Goal: Task Accomplishment & Management: Use online tool/utility

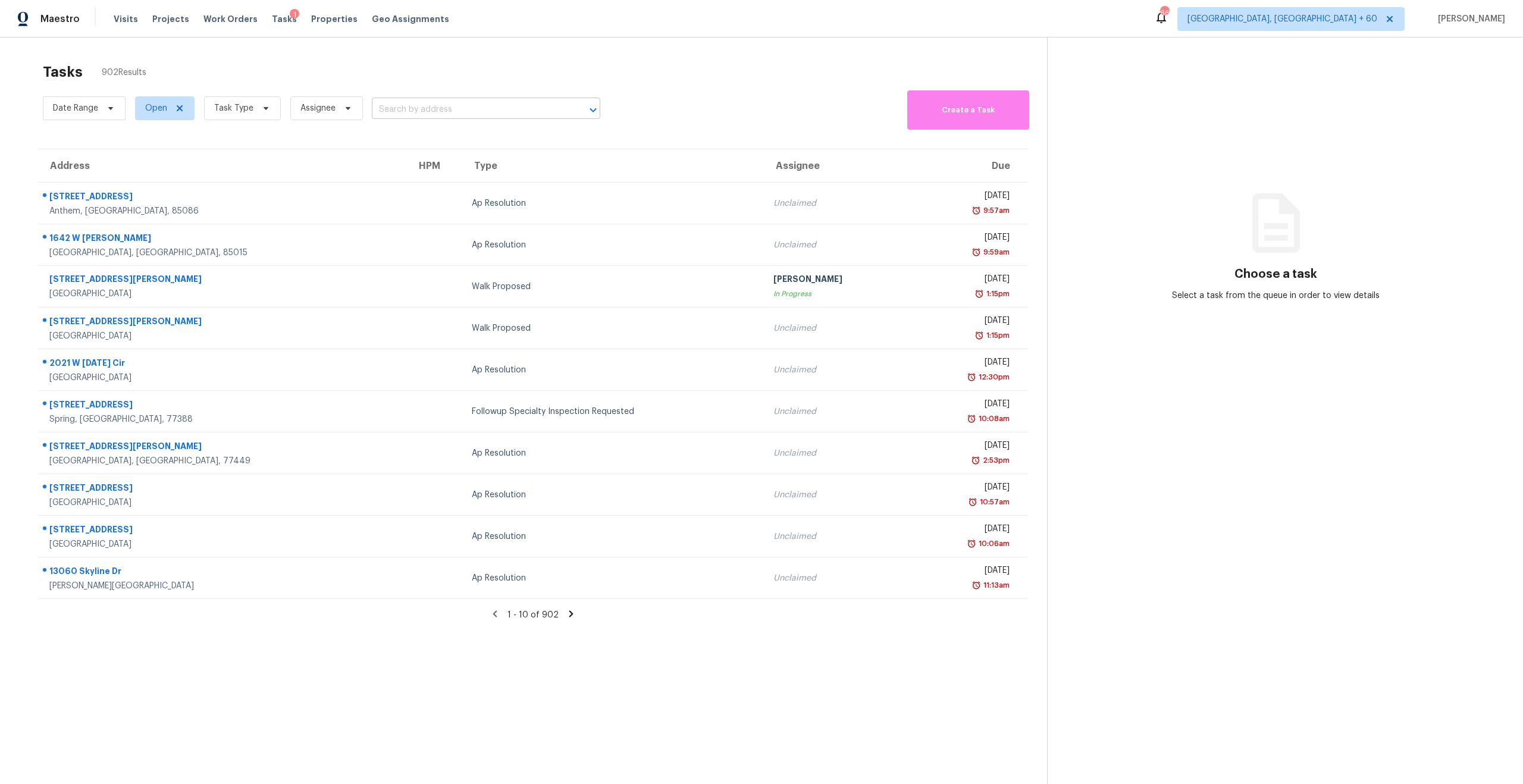
click at [442, 107] on input "text" at bounding box center [469, 109] width 195 height 18
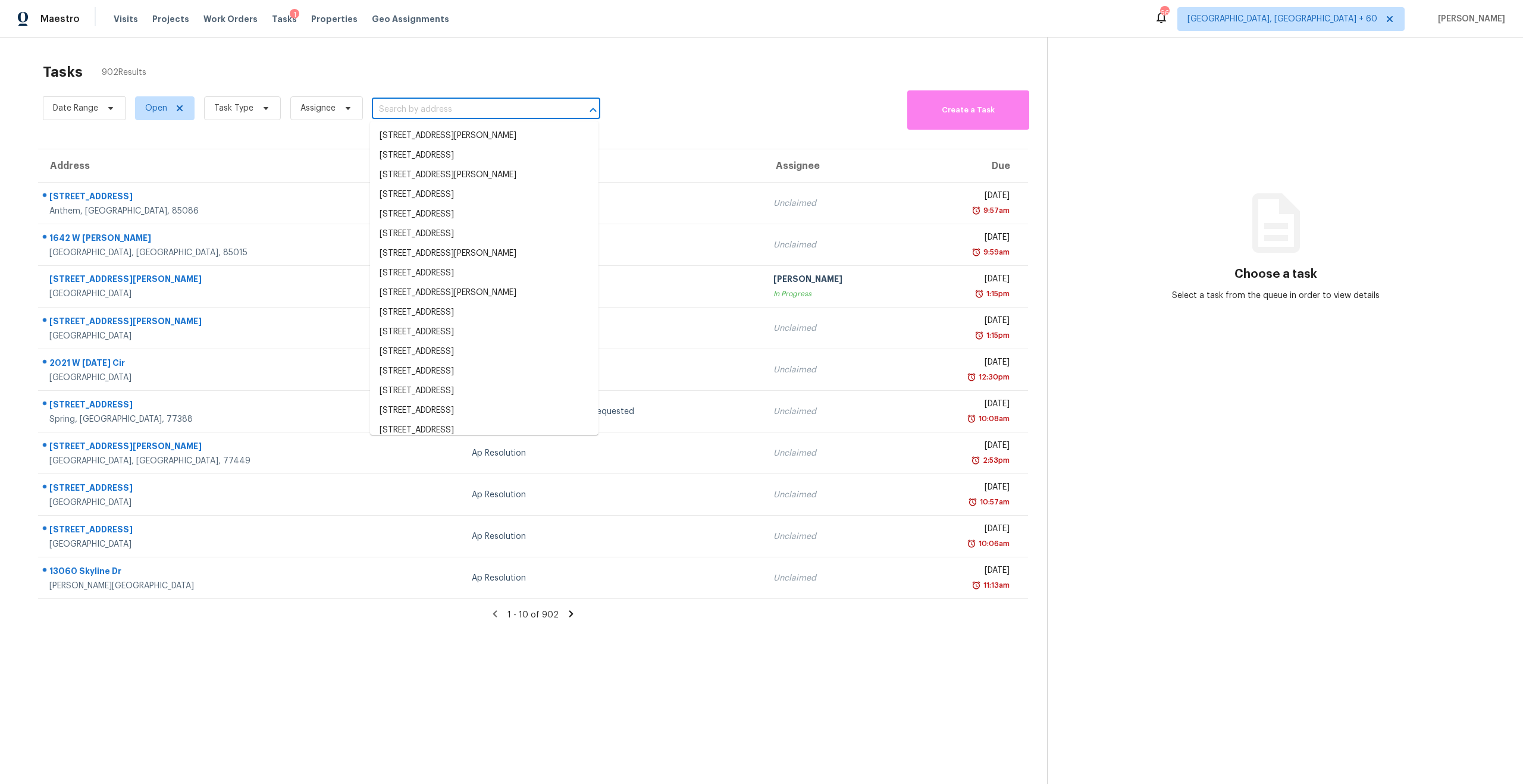
paste input "Raleigh-Durham"
type input "Raleigh-Durham"
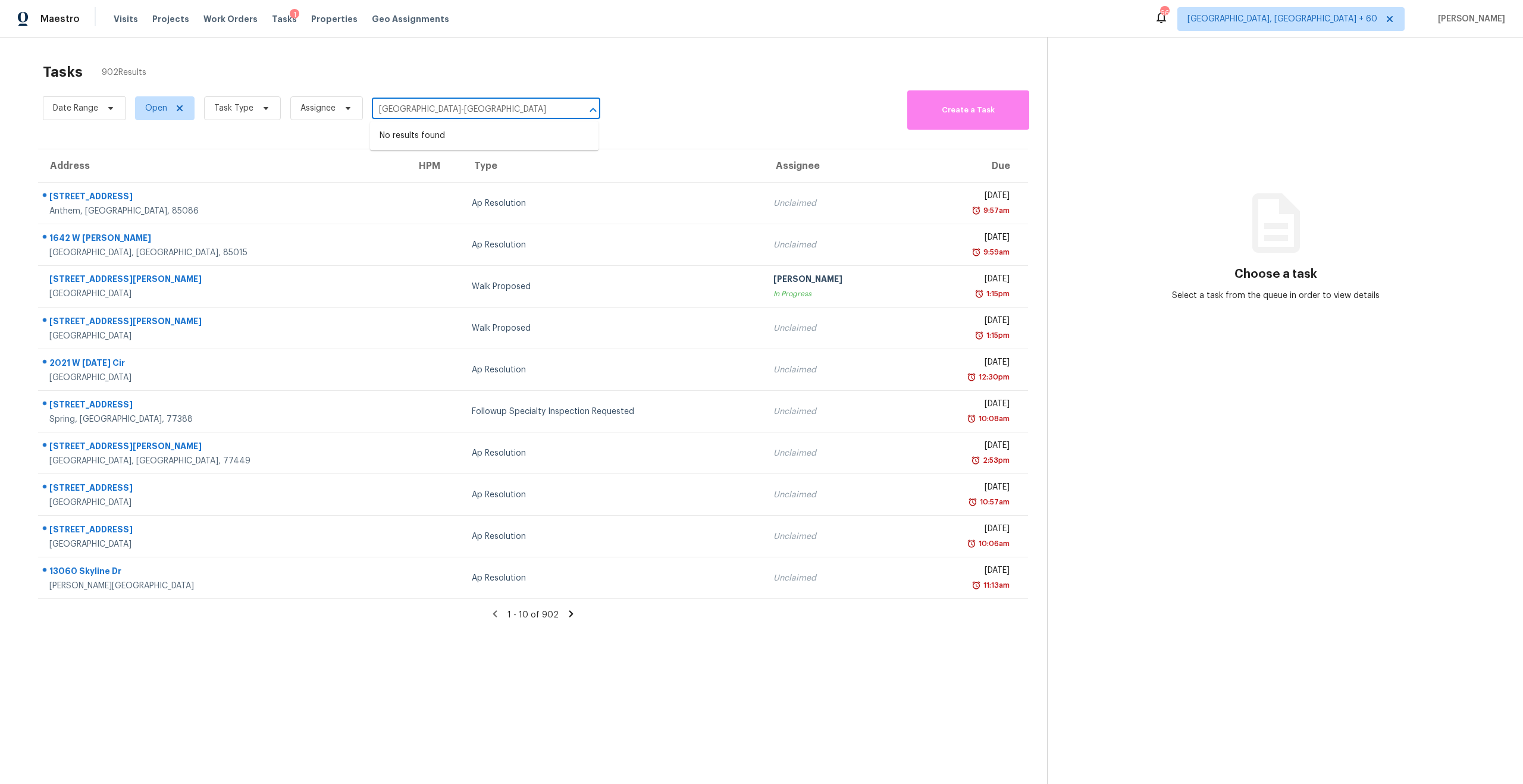
click at [463, 107] on input "Raleigh-Durham" at bounding box center [469, 109] width 195 height 18
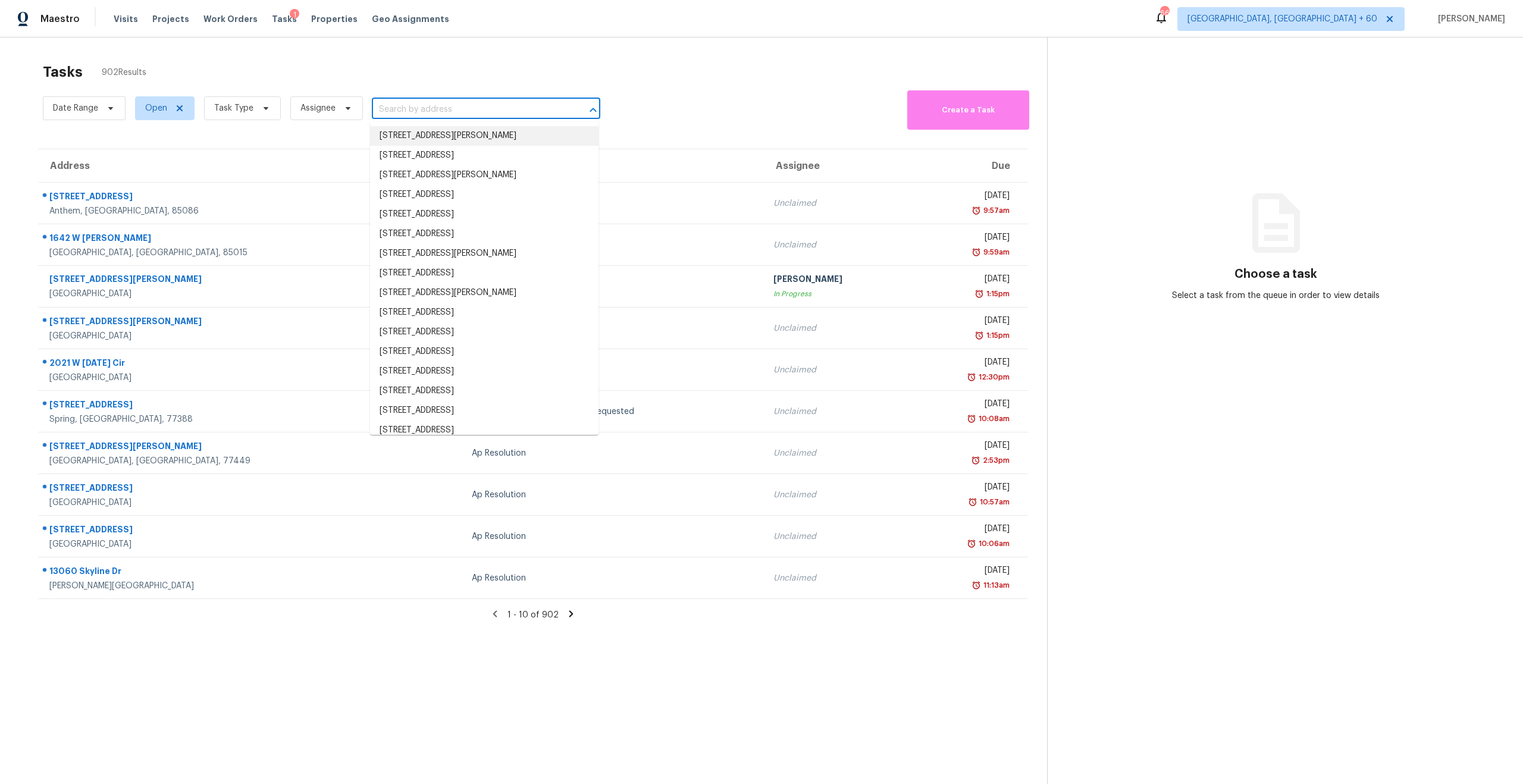
click at [424, 109] on input "text" at bounding box center [469, 109] width 195 height 18
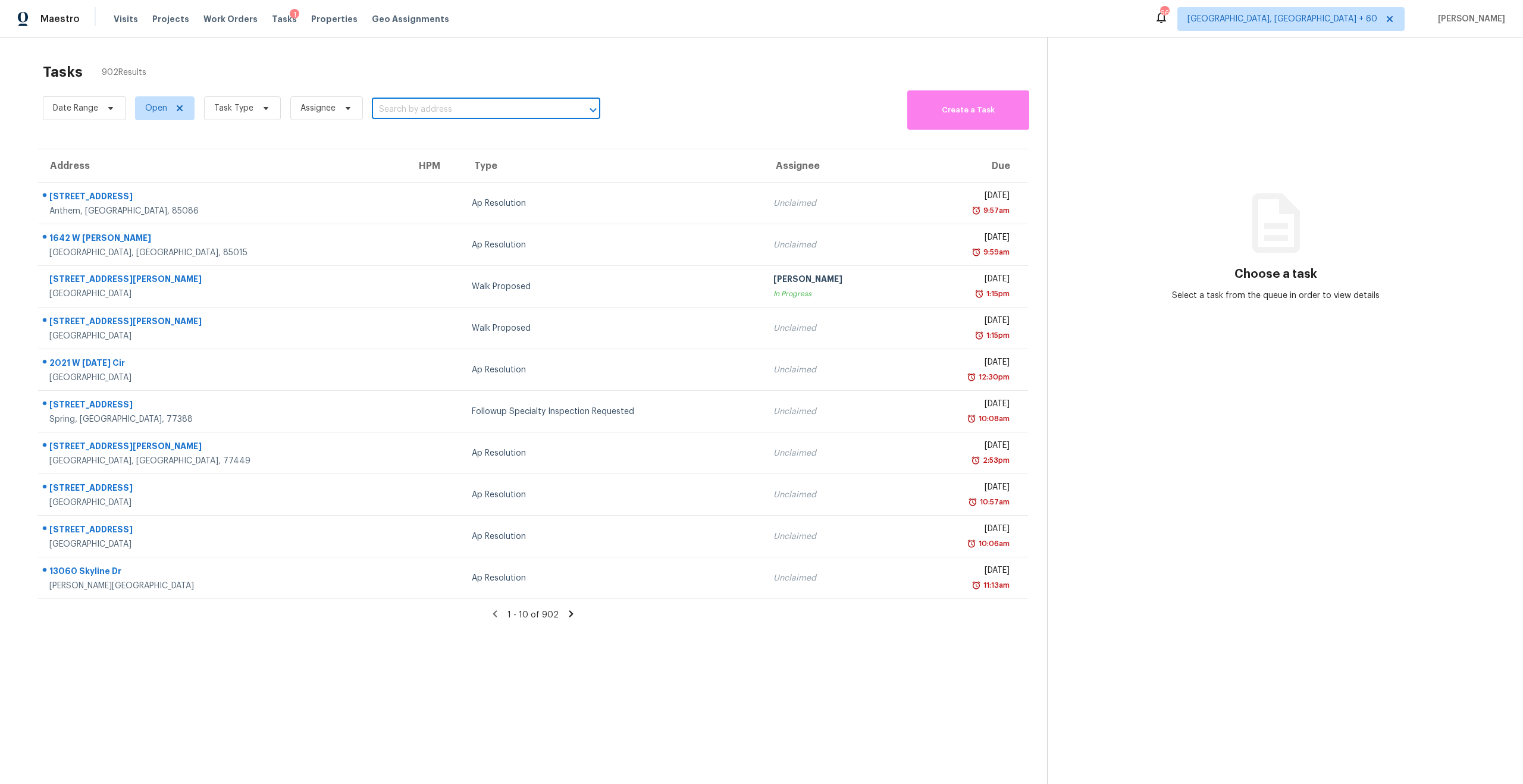
paste input "125 Steel Hopper Way, Garner, NC 27529"
type input "125 Steel Hopper Way, Garner, NC 27529"
click at [449, 136] on li "125 Steel Hopper Way, Garner, NC 27529" at bounding box center [485, 136] width 229 height 19
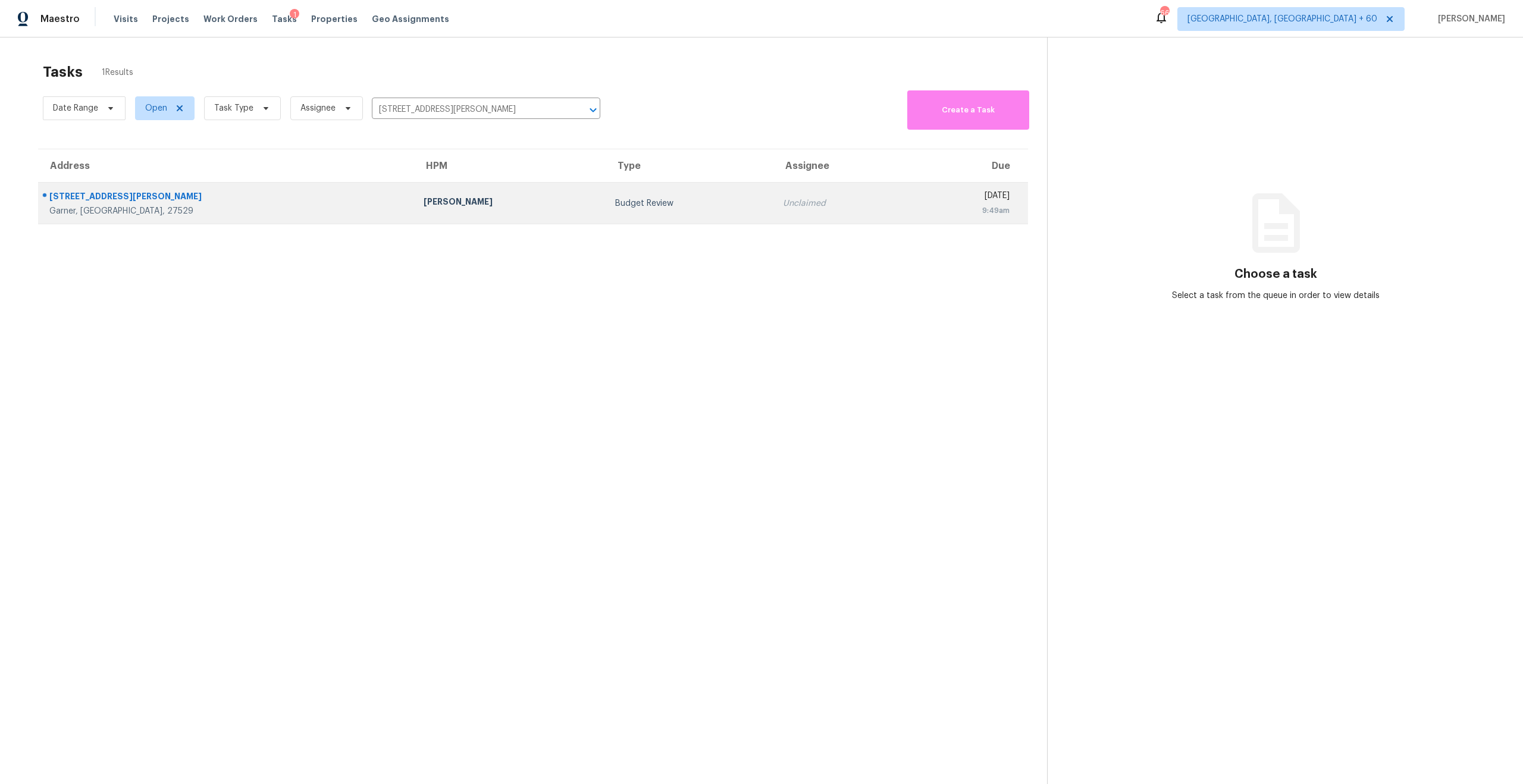
click at [136, 208] on div "Garner, NC, 27529" at bounding box center [227, 211] width 355 height 12
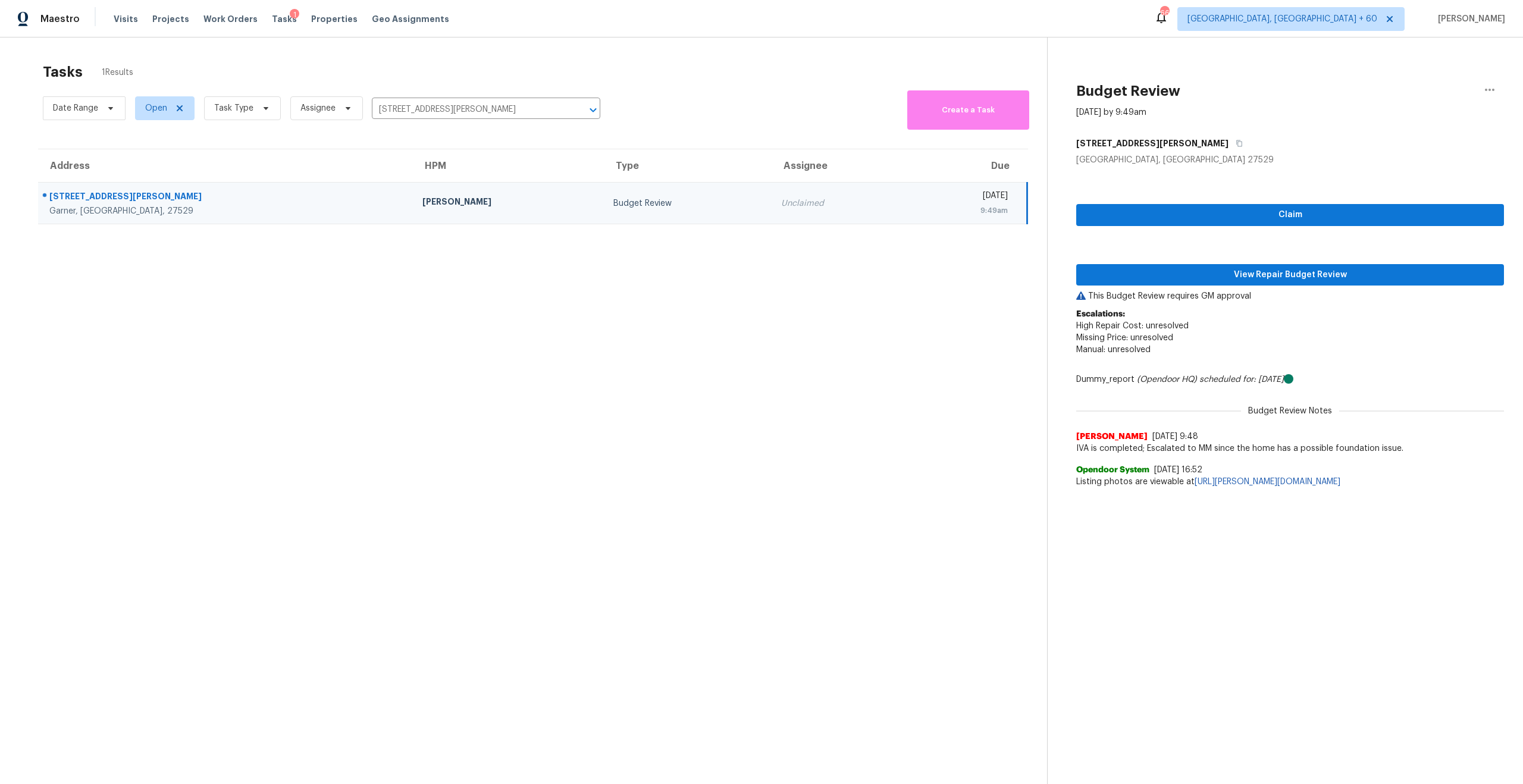
click at [1105, 160] on div "[GEOGRAPHIC_DATA], [GEOGRAPHIC_DATA] 27529" at bounding box center [1290, 160] width 428 height 12
click at [1125, 158] on div "Garner, NC 27529" at bounding box center [1290, 160] width 428 height 12
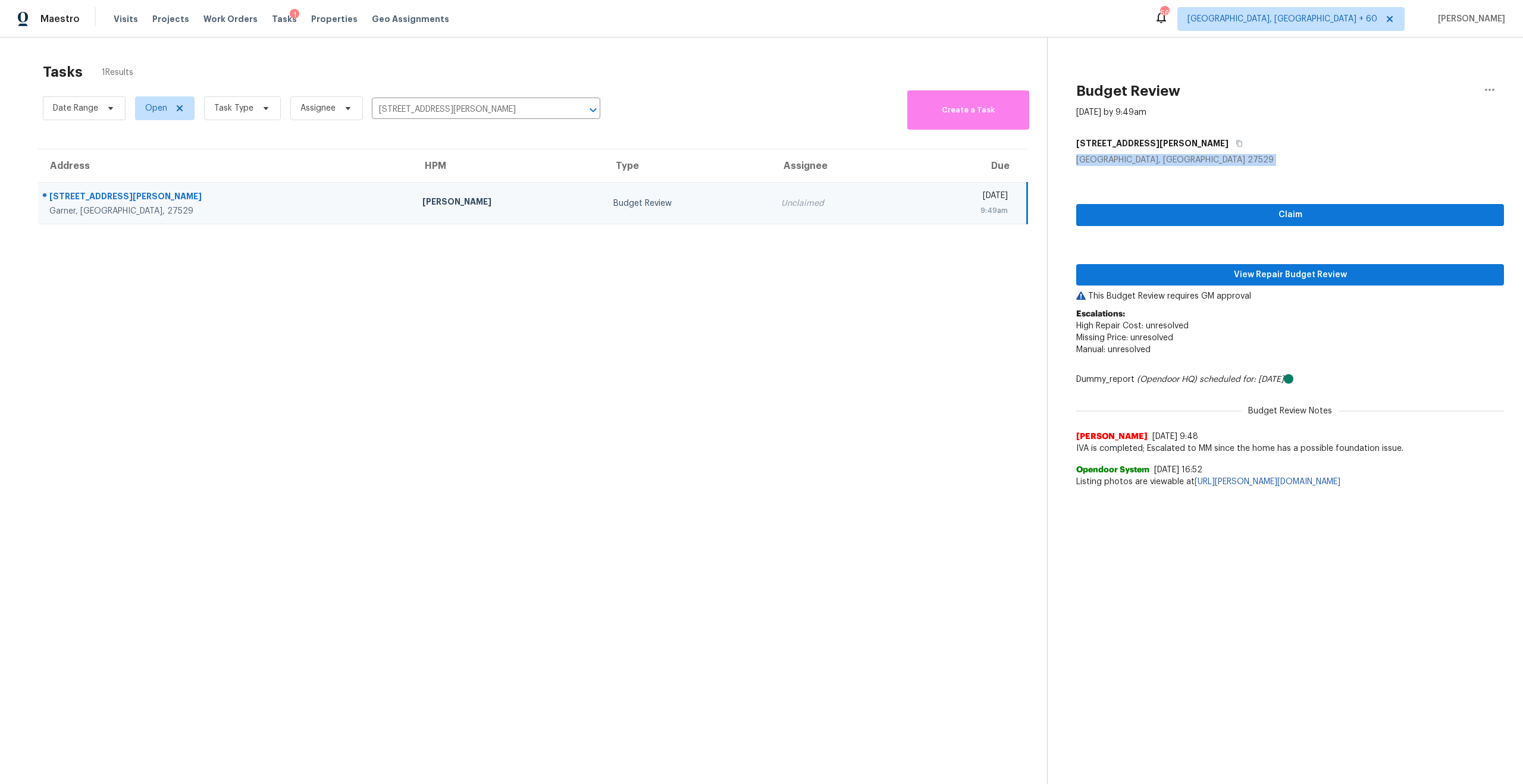
click at [1125, 158] on div "Garner, NC 27529" at bounding box center [1290, 160] width 428 height 12
click at [793, 379] on section "Tasks 1 Results Date Range Open Task Type Assignee 125 Steel Hopper Way, Garner…" at bounding box center [533, 439] width 1028 height 765
click at [1110, 342] on span "Missing Price: unresolved" at bounding box center [1125, 338] width 97 height 9
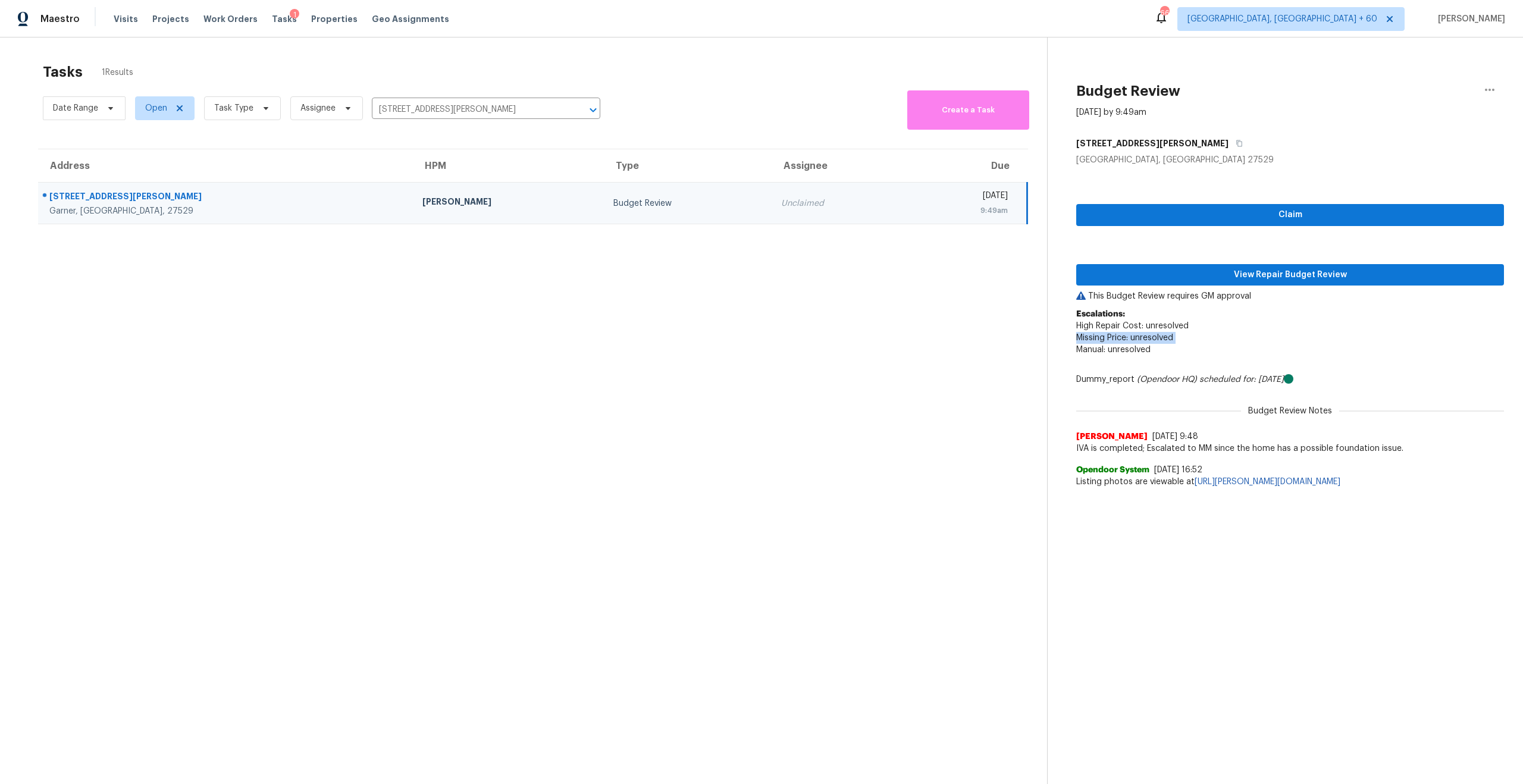
click at [1142, 335] on span "Missing Price: unresolved" at bounding box center [1125, 338] width 97 height 9
click at [184, 118] on span "Open" at bounding box center [165, 108] width 60 height 24
click at [143, 160] on span at bounding box center [147, 158] width 10 height 10
click at [143, 160] on input "Closed" at bounding box center [145, 156] width 8 height 8
checkbox input "true"
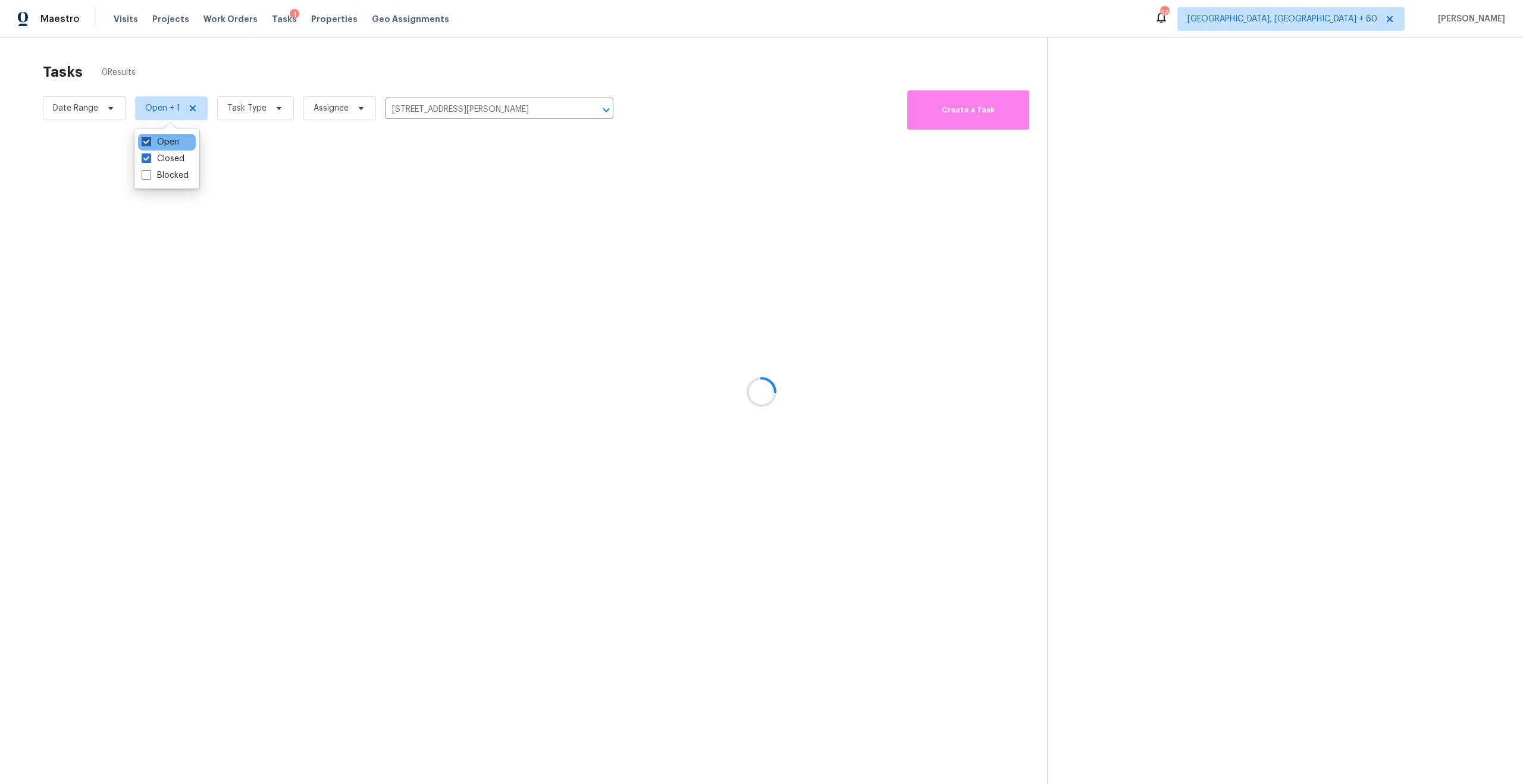
click at [144, 146] on label "Open" at bounding box center [161, 142] width 38 height 12
click at [144, 144] on input "Open" at bounding box center [145, 140] width 8 height 8
checkbox input "false"
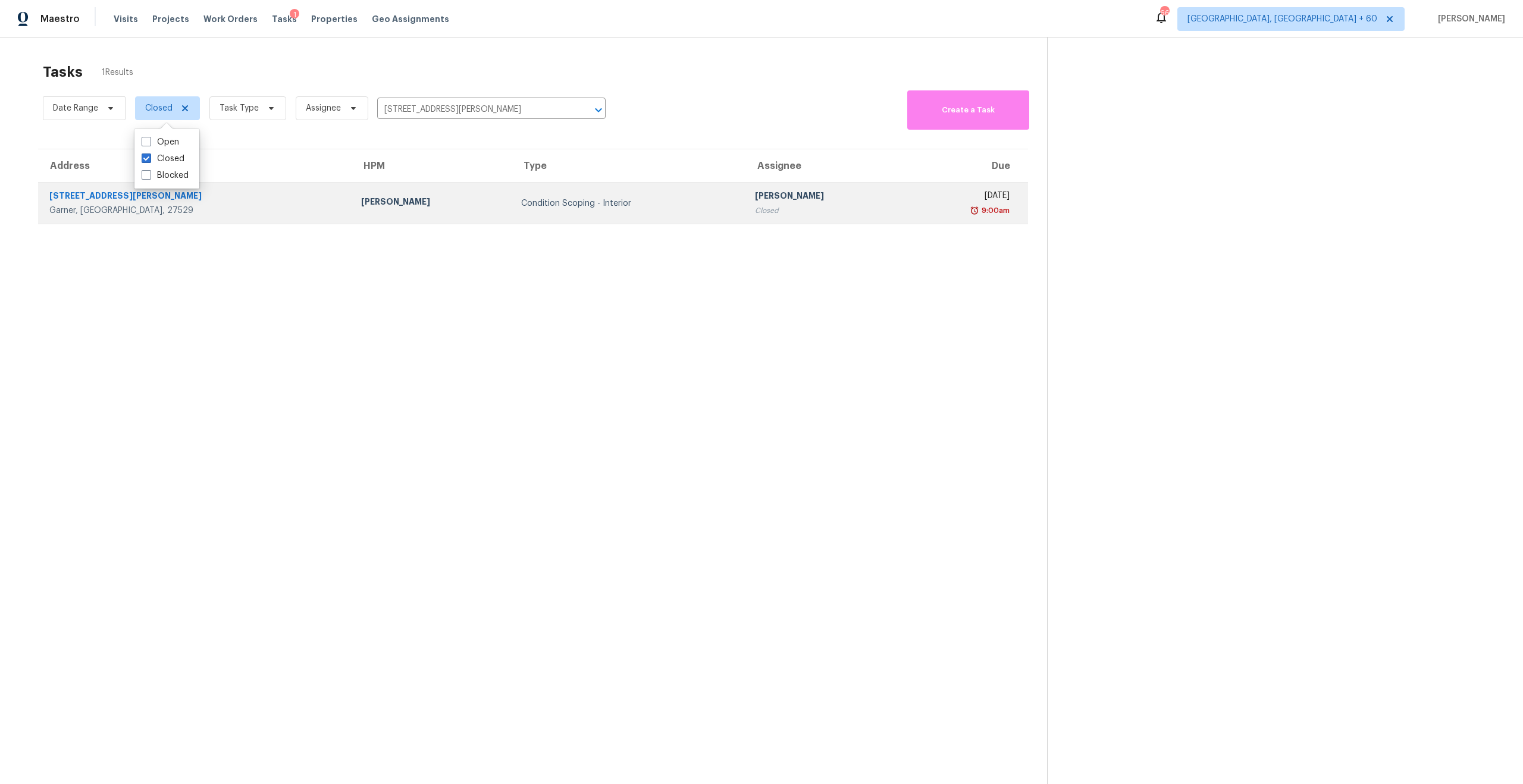
click at [394, 220] on td "Amanda Horton" at bounding box center [431, 203] width 159 height 42
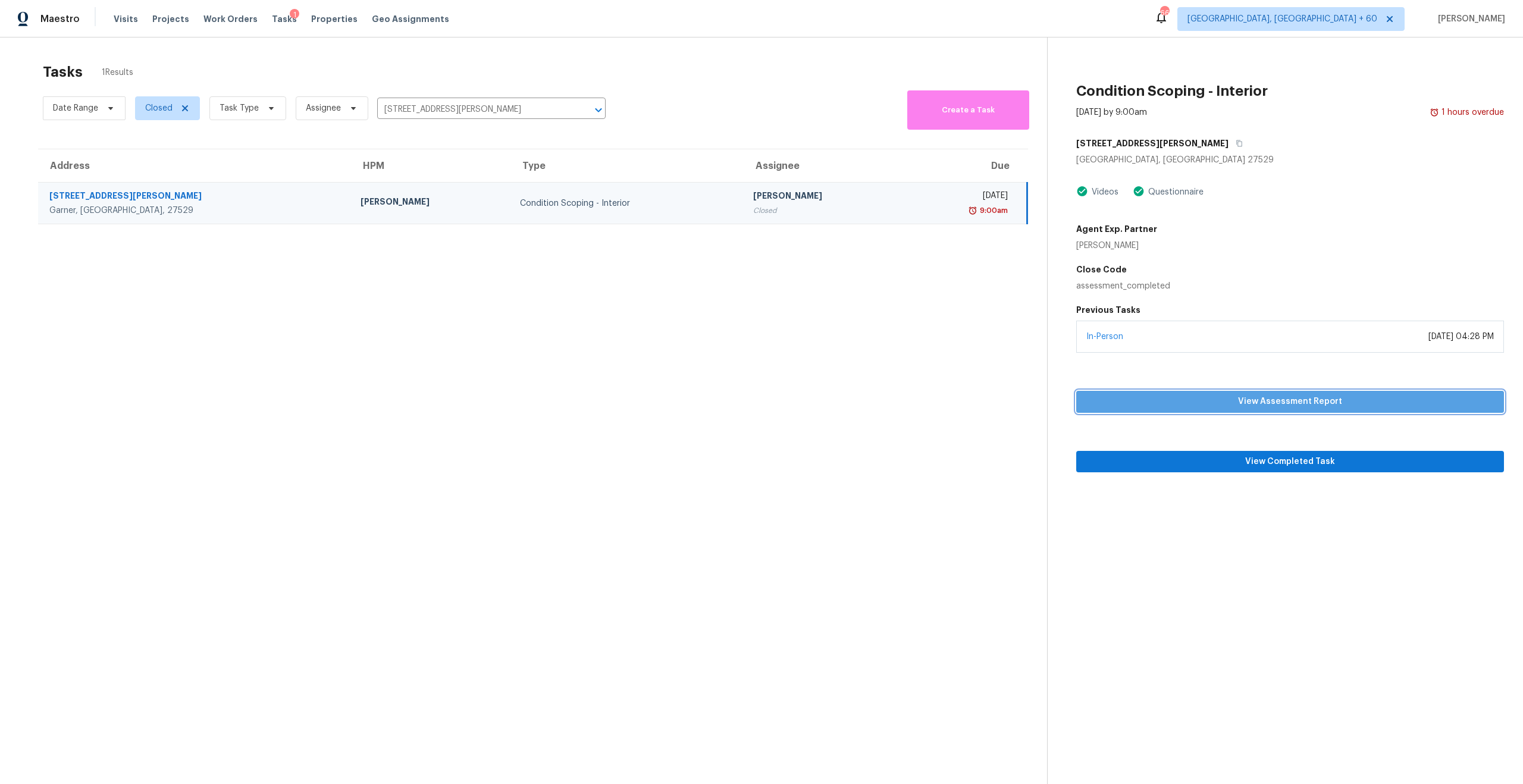
click at [1209, 408] on span "View Assessment Report" at bounding box center [1290, 402] width 409 height 15
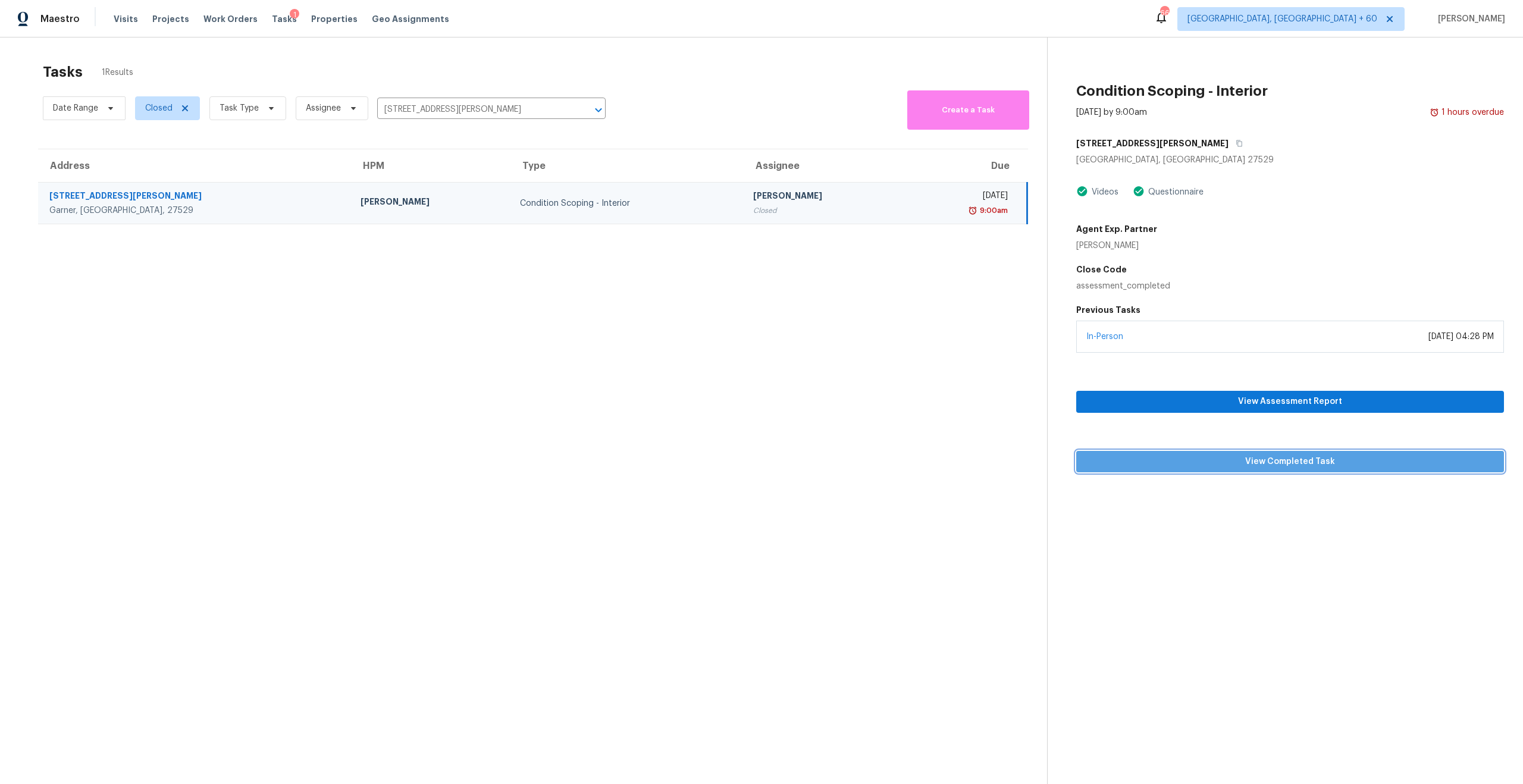
click at [1277, 460] on span "View Completed Task" at bounding box center [1290, 462] width 409 height 15
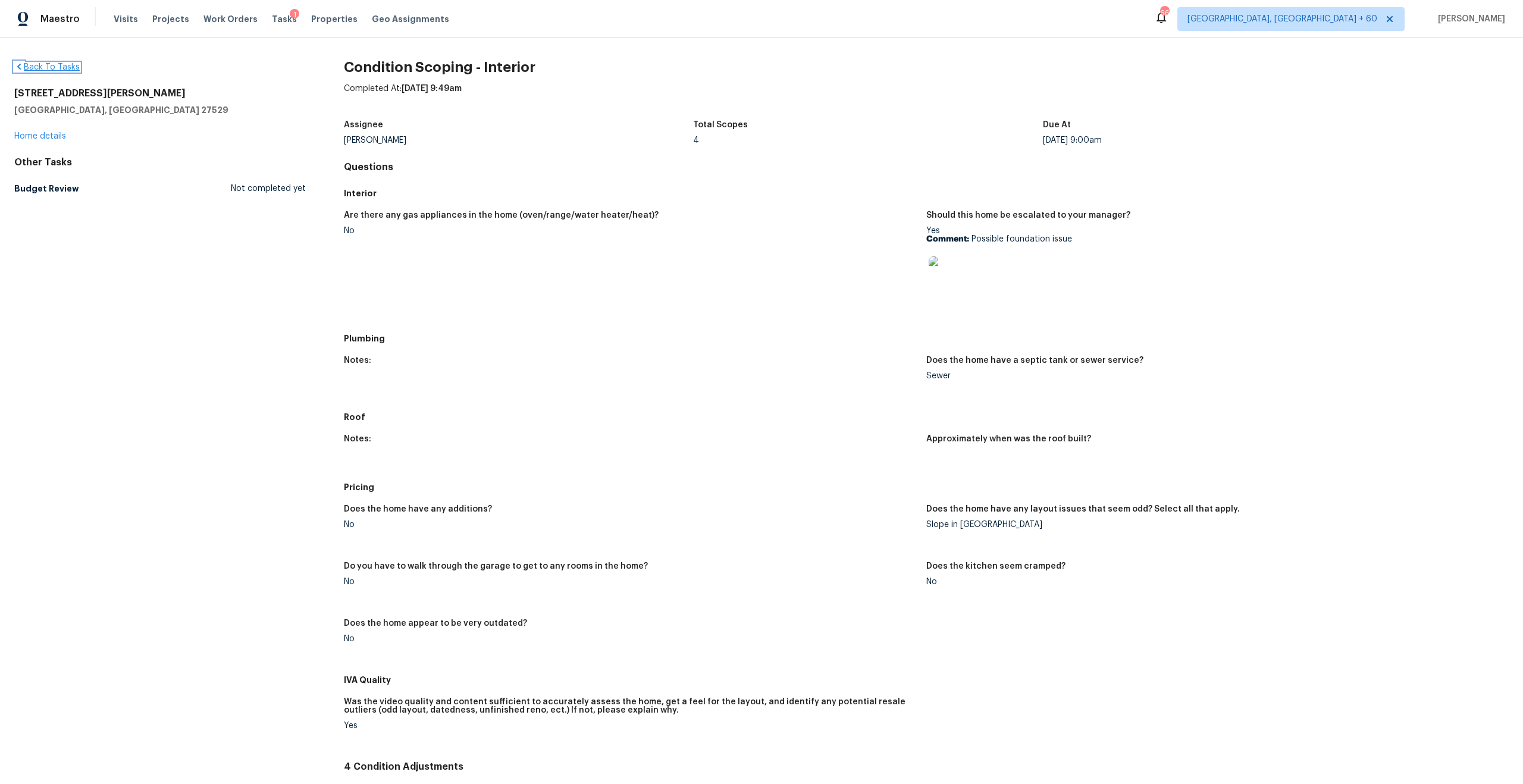
click at [40, 67] on link "Back To Tasks" at bounding box center [47, 67] width 66 height 9
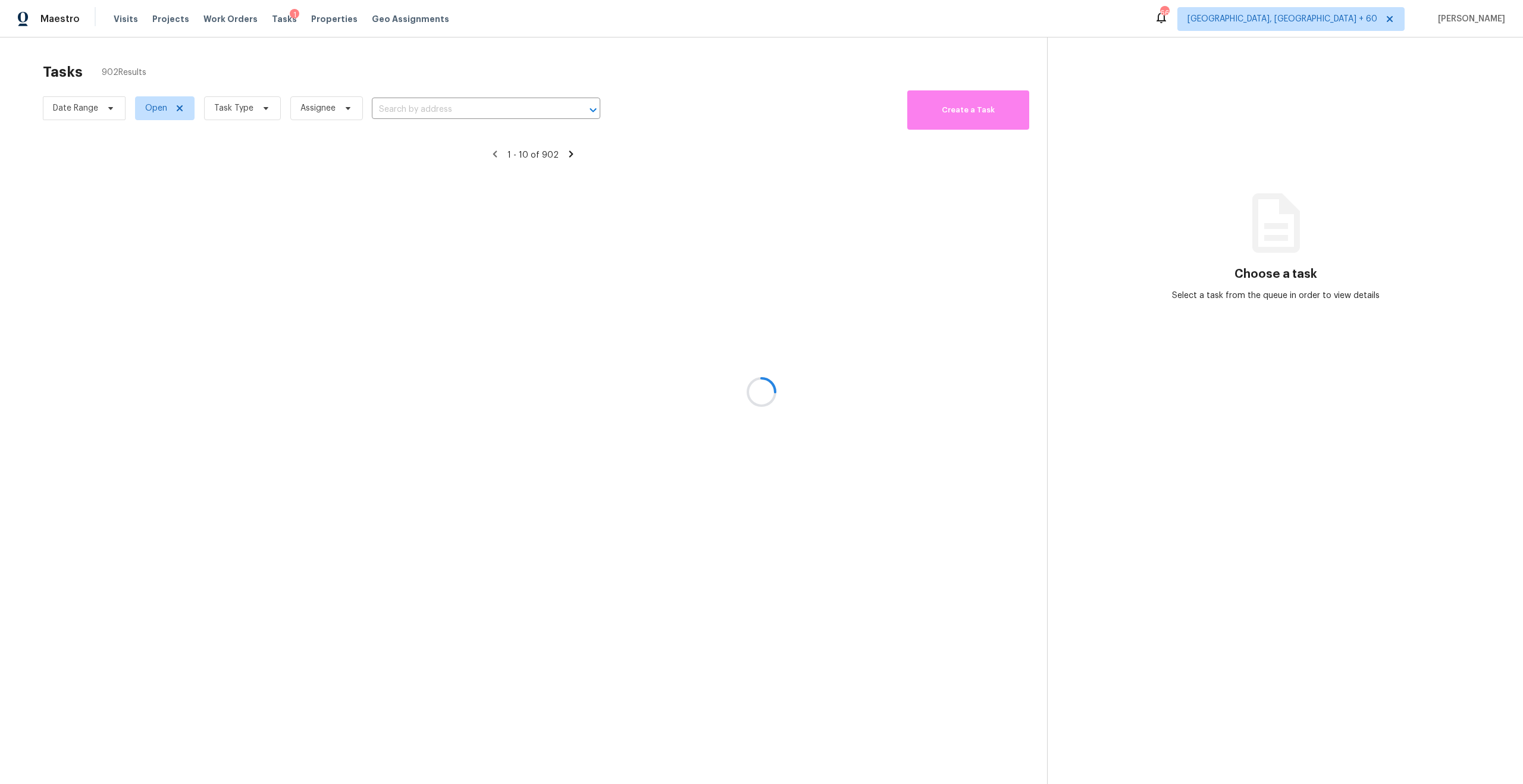
click at [457, 107] on div at bounding box center [761, 392] width 1523 height 784
click at [152, 102] on div at bounding box center [761, 392] width 1523 height 784
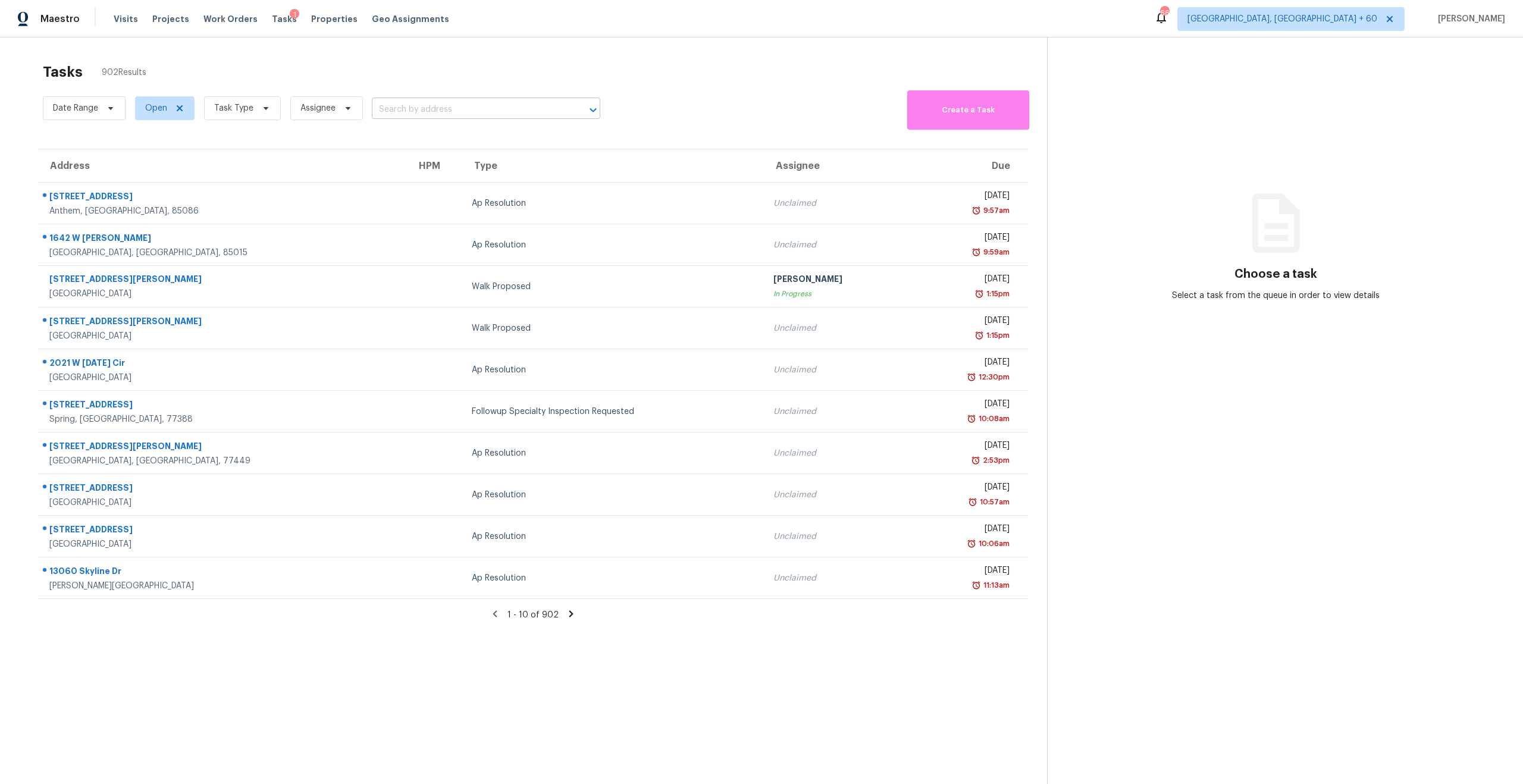
click at [400, 107] on input "text" at bounding box center [469, 109] width 195 height 18
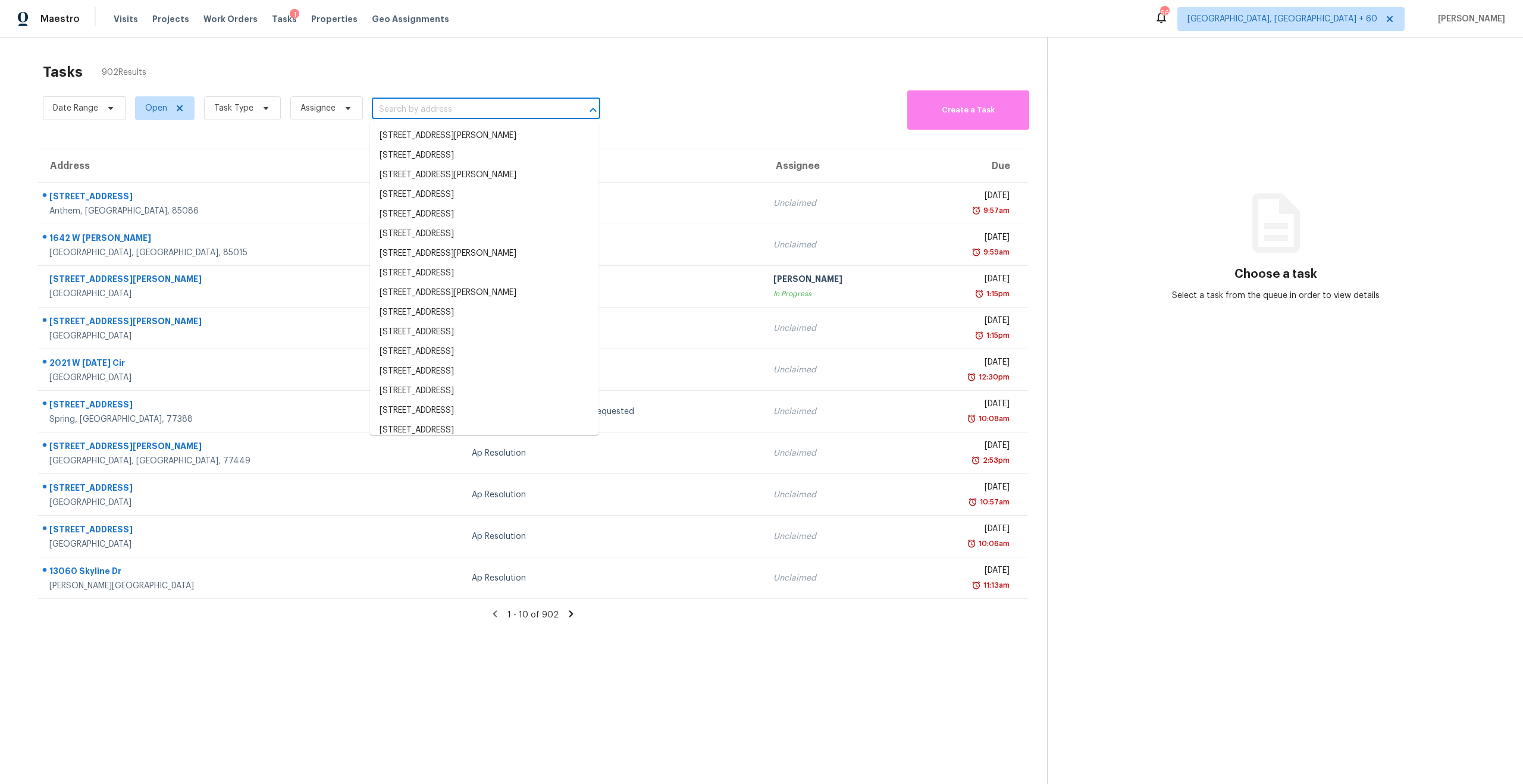
paste input "106 W Purdom Ave Alvarado, TX, 76009"
type input "106 W Purdom Ave Alvarado, TX, 76009"
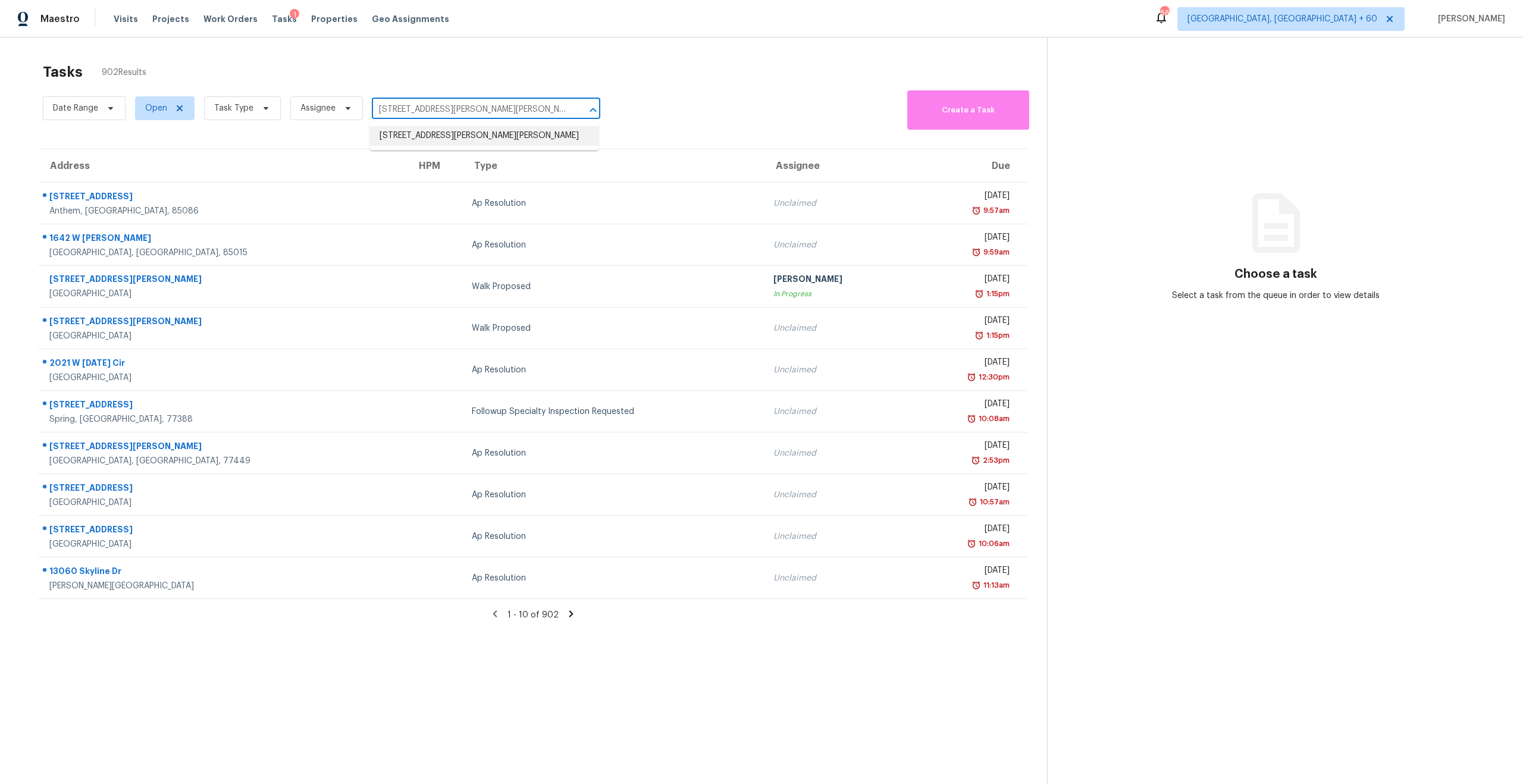
click at [438, 132] on li "106 W Purdom Ave, Alvarado, TX 76009" at bounding box center [485, 136] width 229 height 19
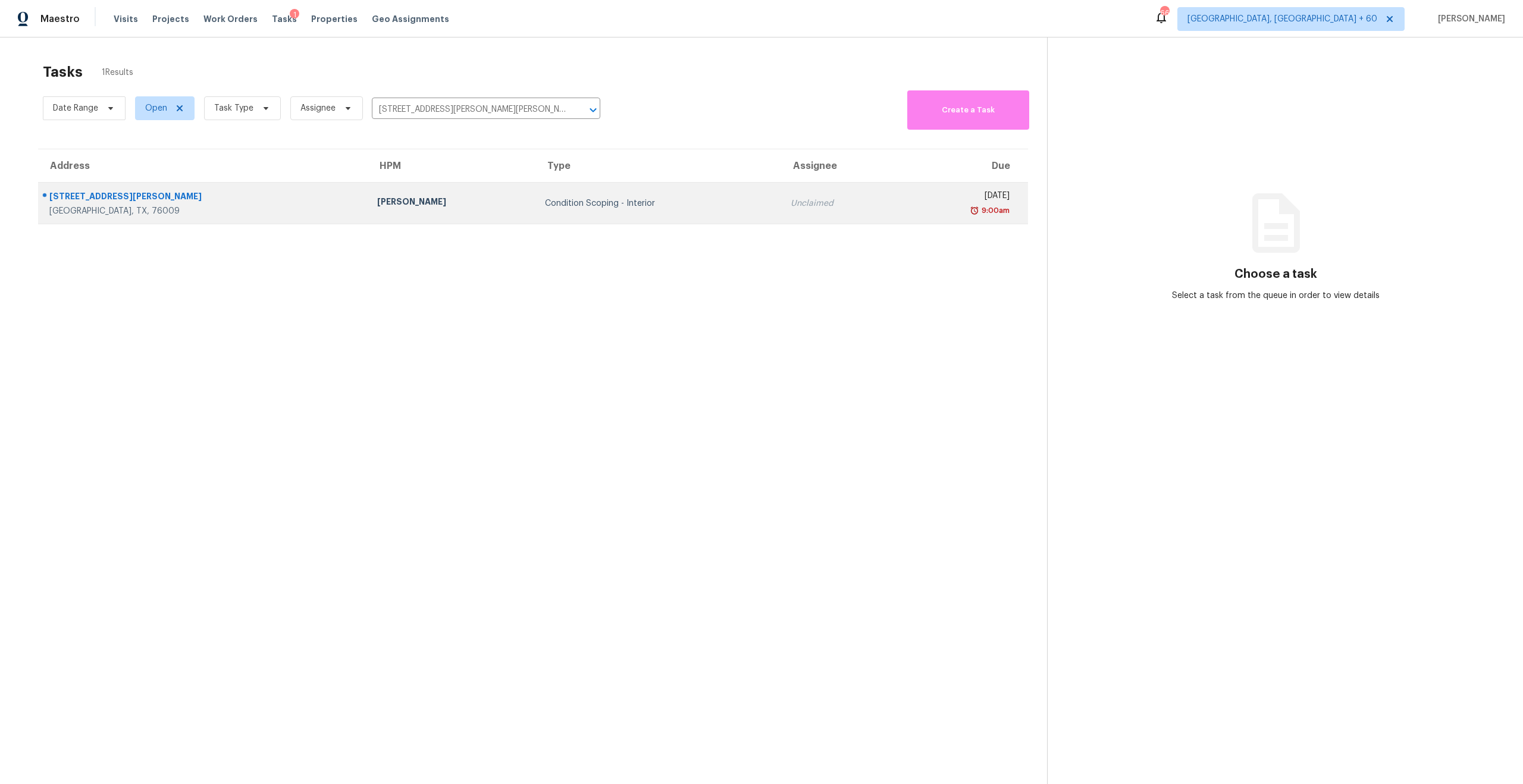
click at [536, 192] on td "Condition Scoping - Interior" at bounding box center [658, 203] width 246 height 42
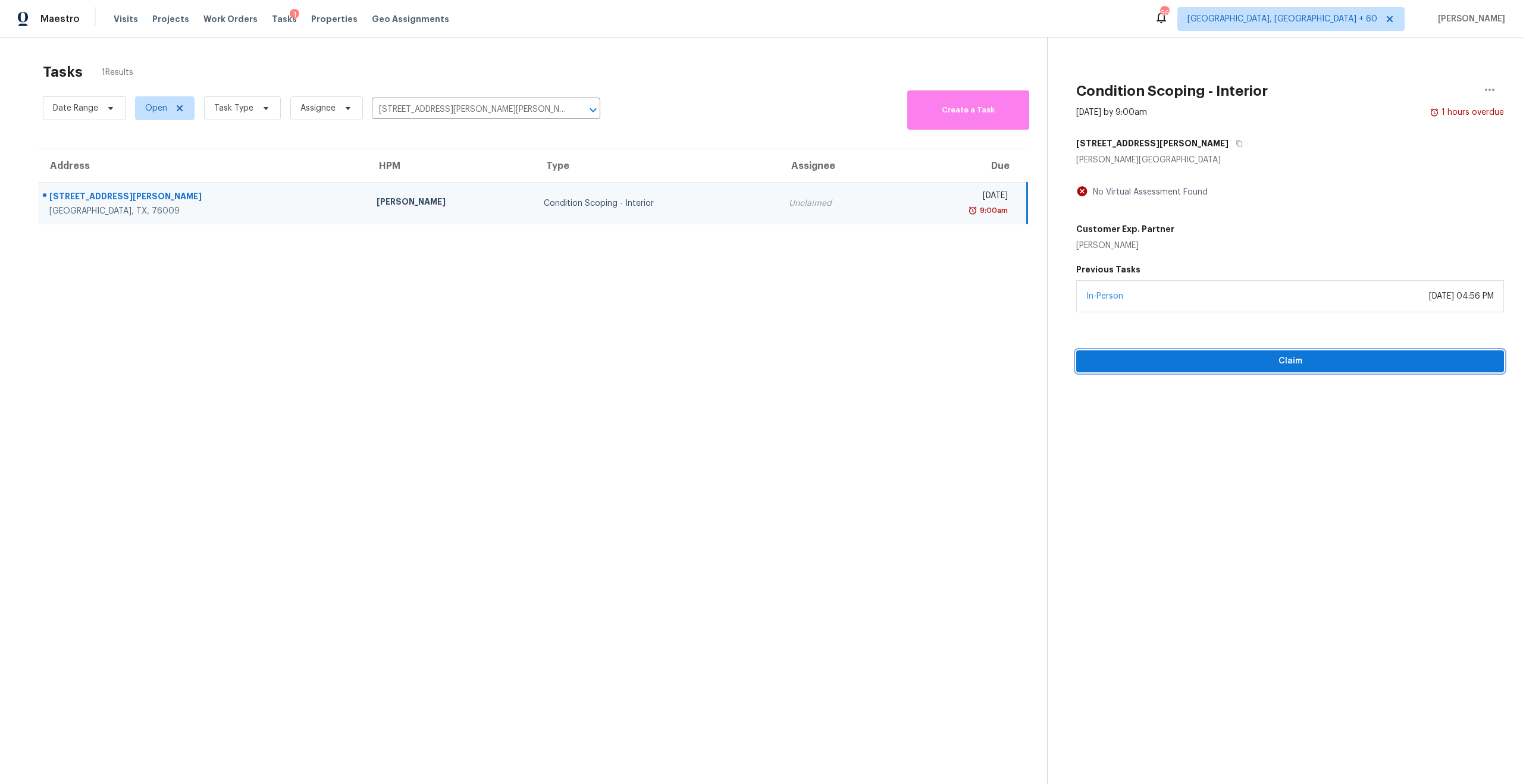
click at [1291, 364] on span "Claim" at bounding box center [1290, 361] width 409 height 15
click at [1291, 364] on span "Start Assessment" at bounding box center [1290, 361] width 409 height 15
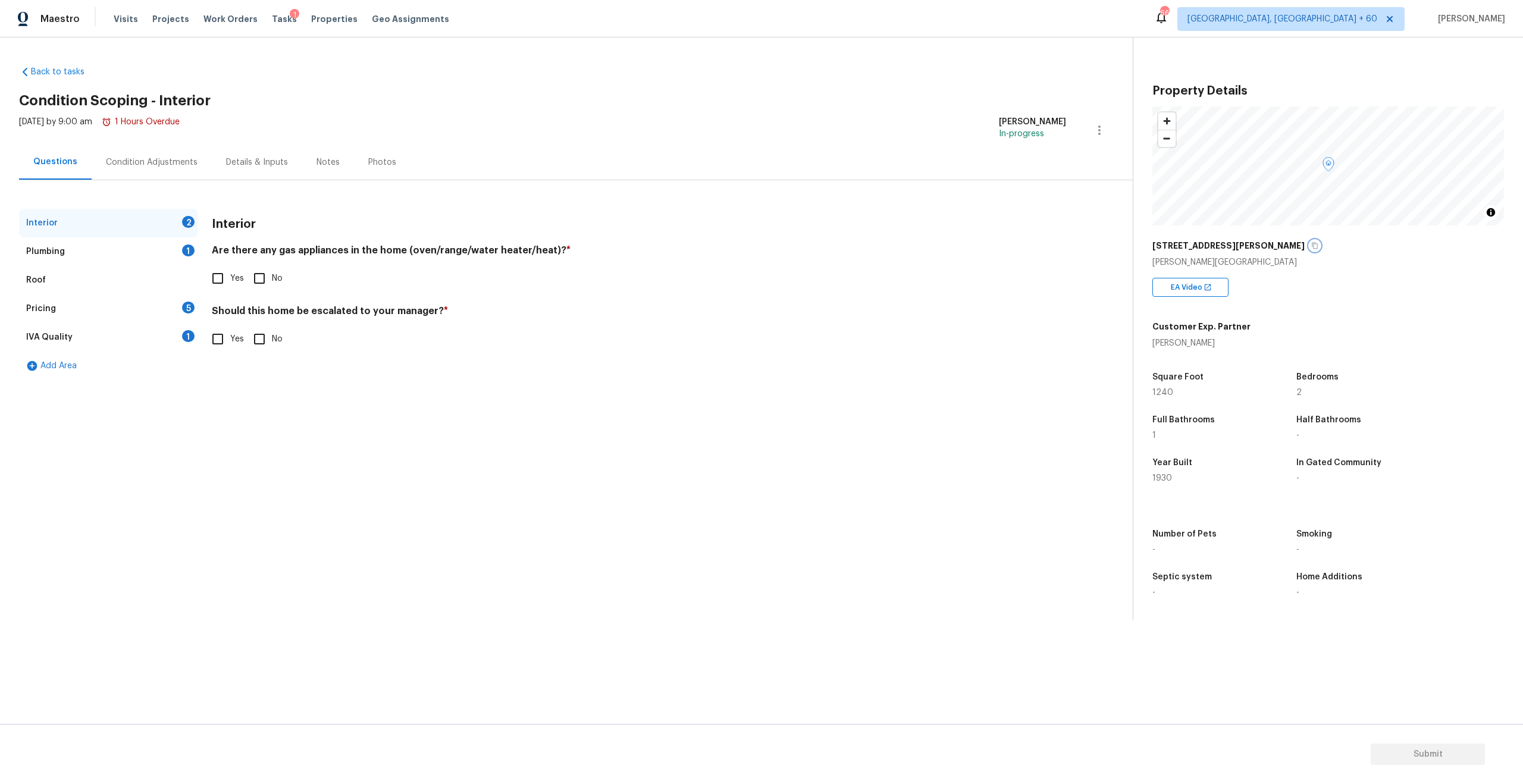
click at [1311, 246] on icon "button" at bounding box center [1315, 246] width 7 height 7
click at [1195, 278] on div "EA Video" at bounding box center [1190, 287] width 76 height 19
click at [221, 285] on input "Yes" at bounding box center [218, 278] width 25 height 25
checkbox input "true"
click at [216, 346] on input "Yes" at bounding box center [218, 339] width 25 height 25
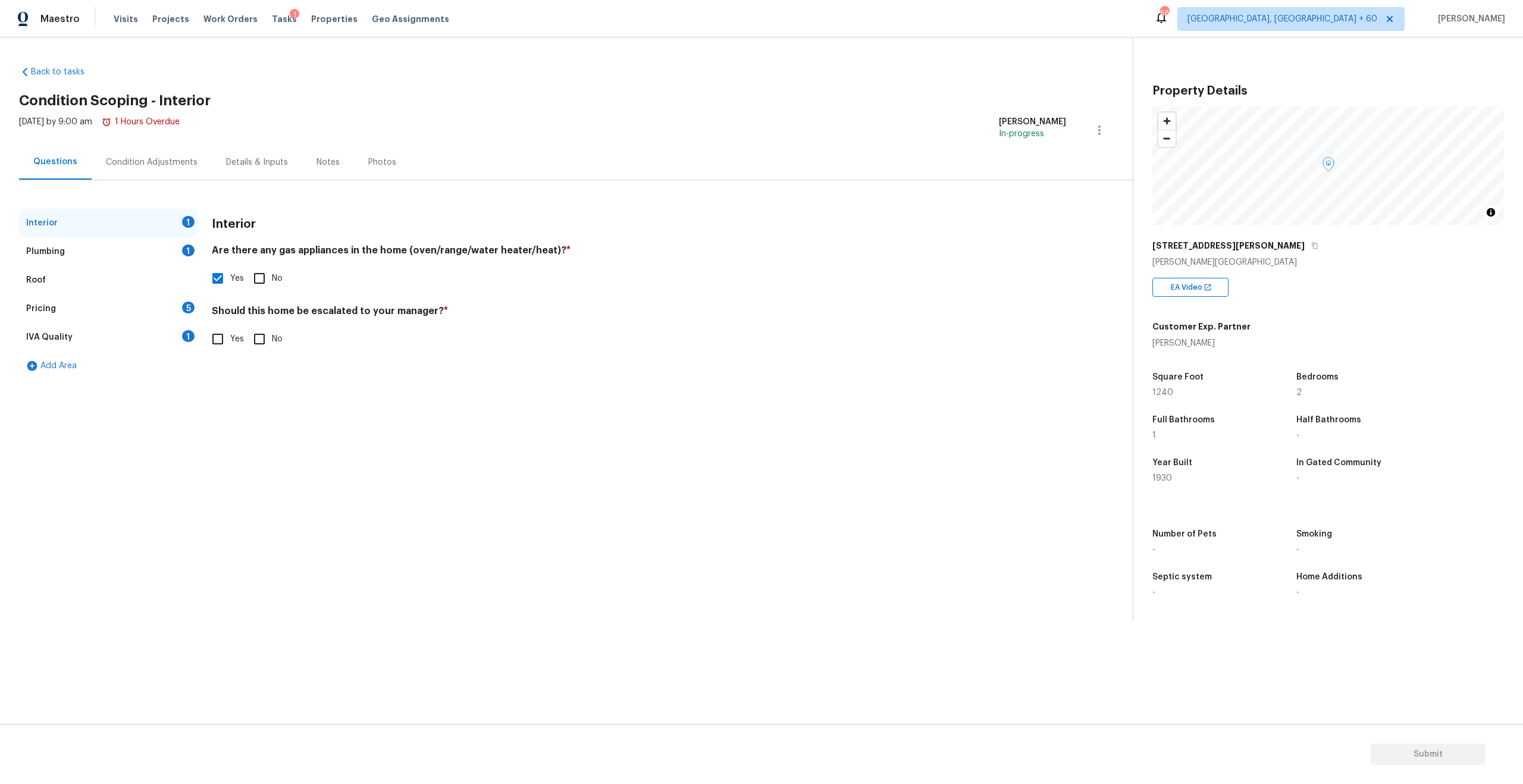
checkbox input "true"
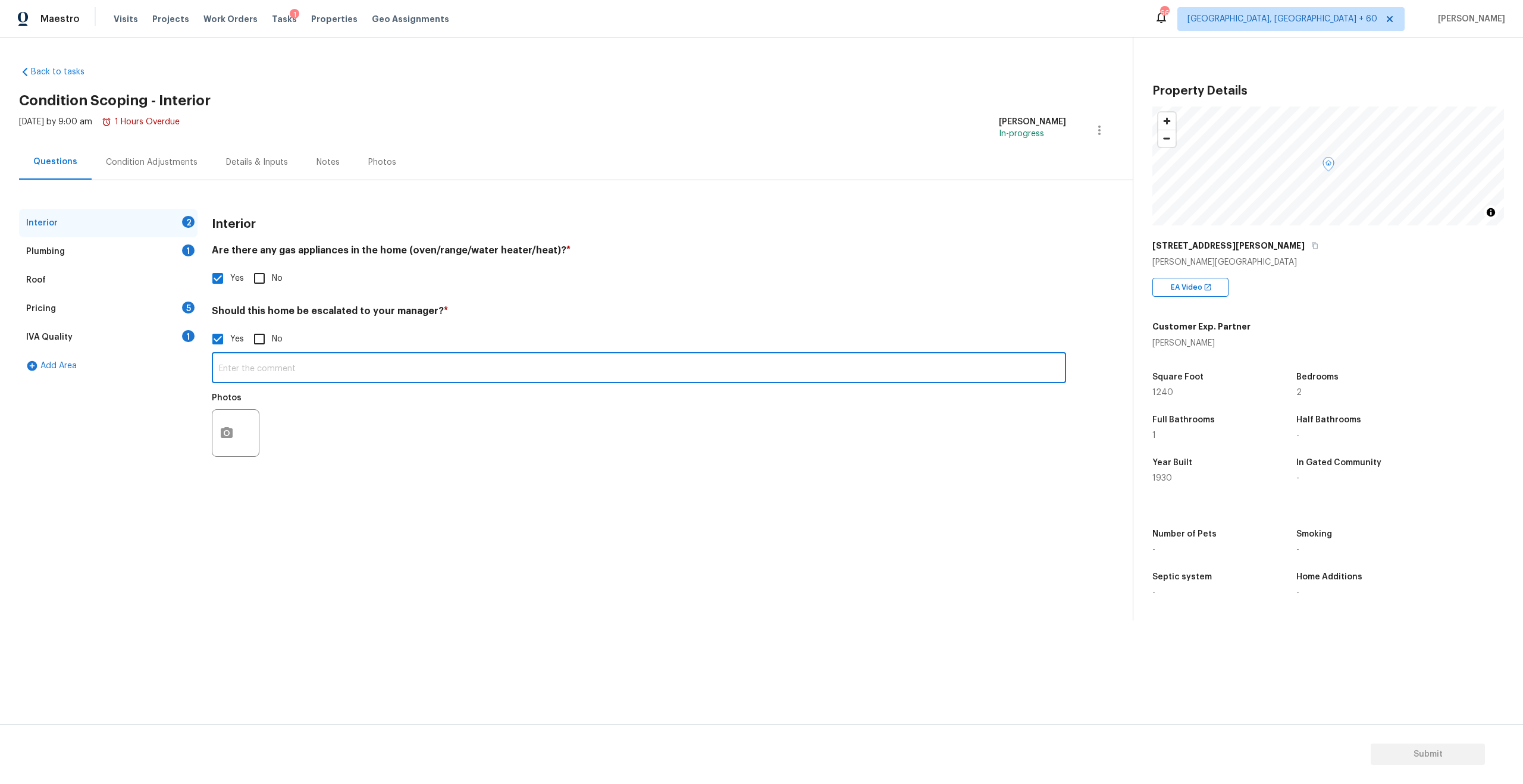
click at [252, 368] on input "text" at bounding box center [638, 369] width 854 height 28
type input "Foundation Issue"
click at [385, 616] on section "Back to tasks Condition Scoping - Interior Fri, Oct 03 2025 by 9:00 am 1 Hours …" at bounding box center [576, 339] width 1114 height 564
click at [232, 437] on icon "button" at bounding box center [226, 433] width 14 height 14
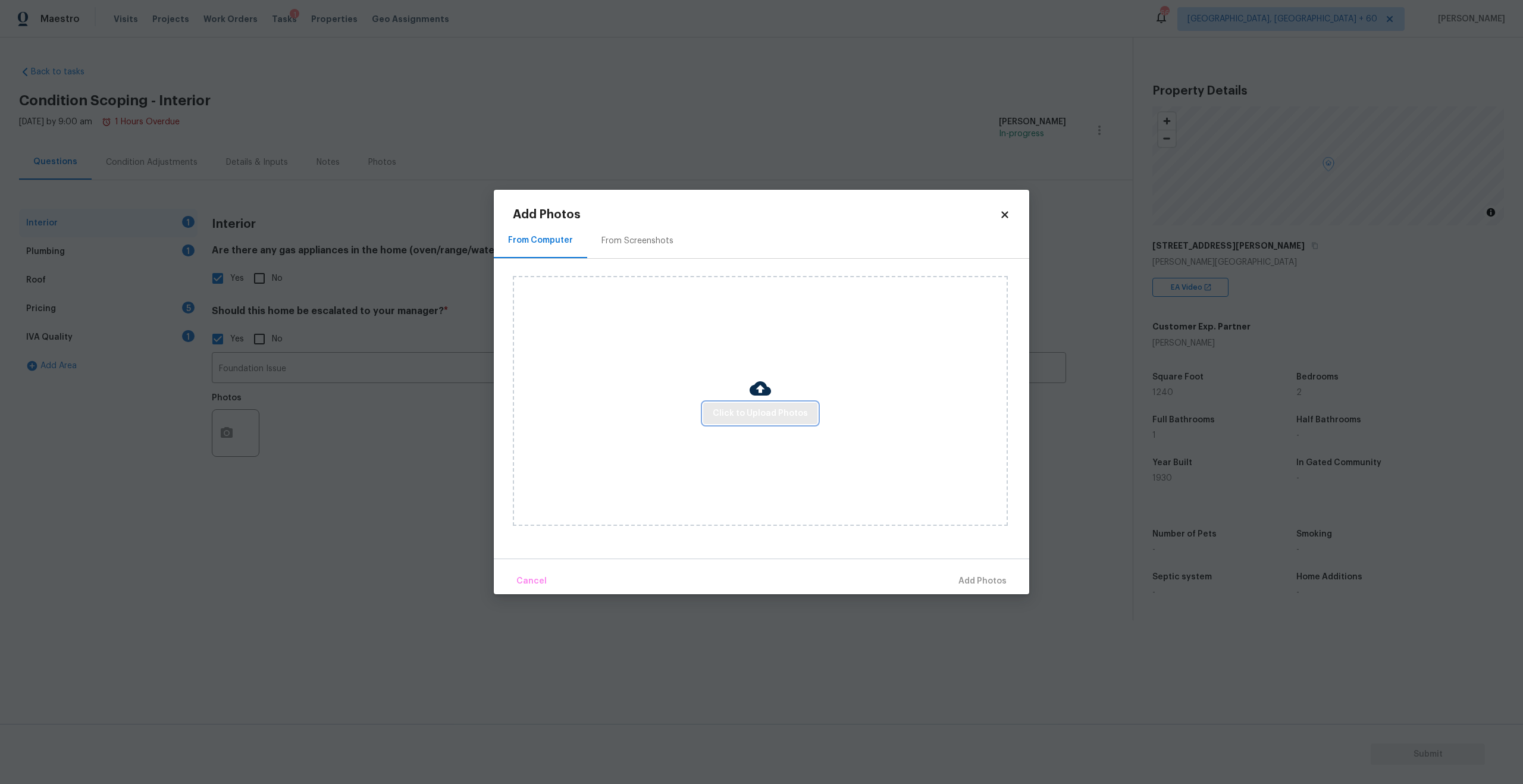
click at [741, 413] on span "Click to Upload Photos" at bounding box center [760, 413] width 95 height 15
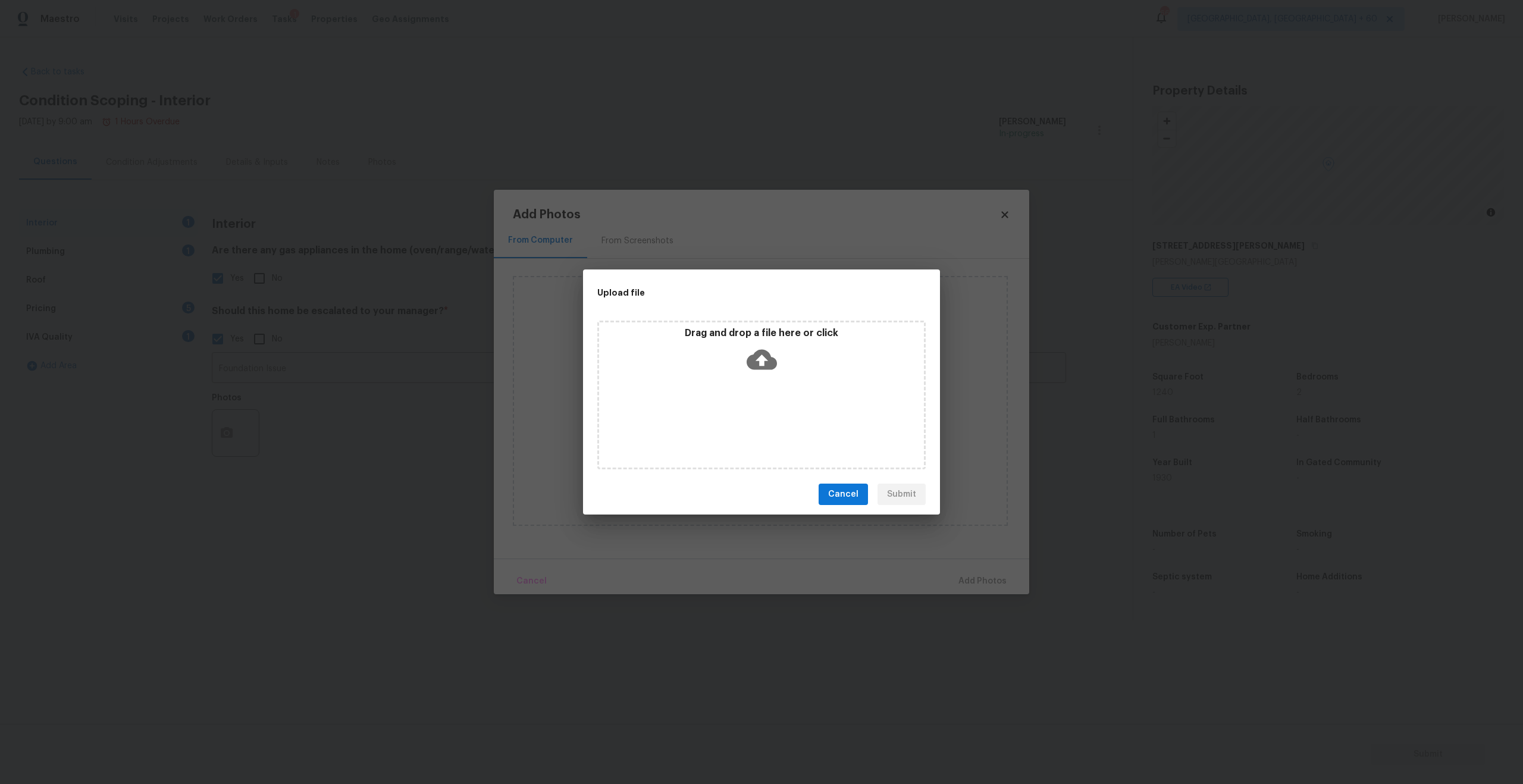
click at [764, 372] on icon at bounding box center [762, 360] width 30 height 30
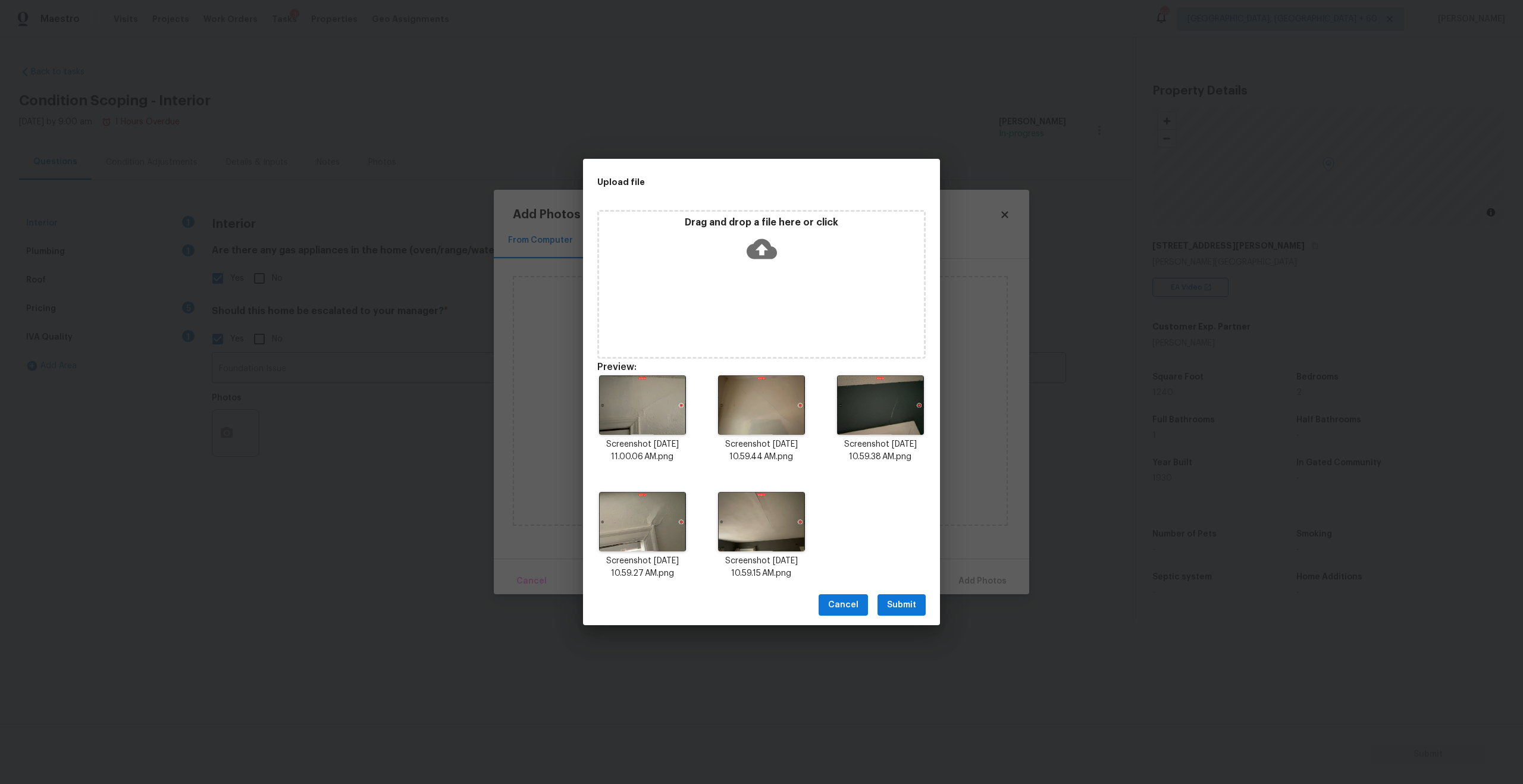
scroll to position [10, 0]
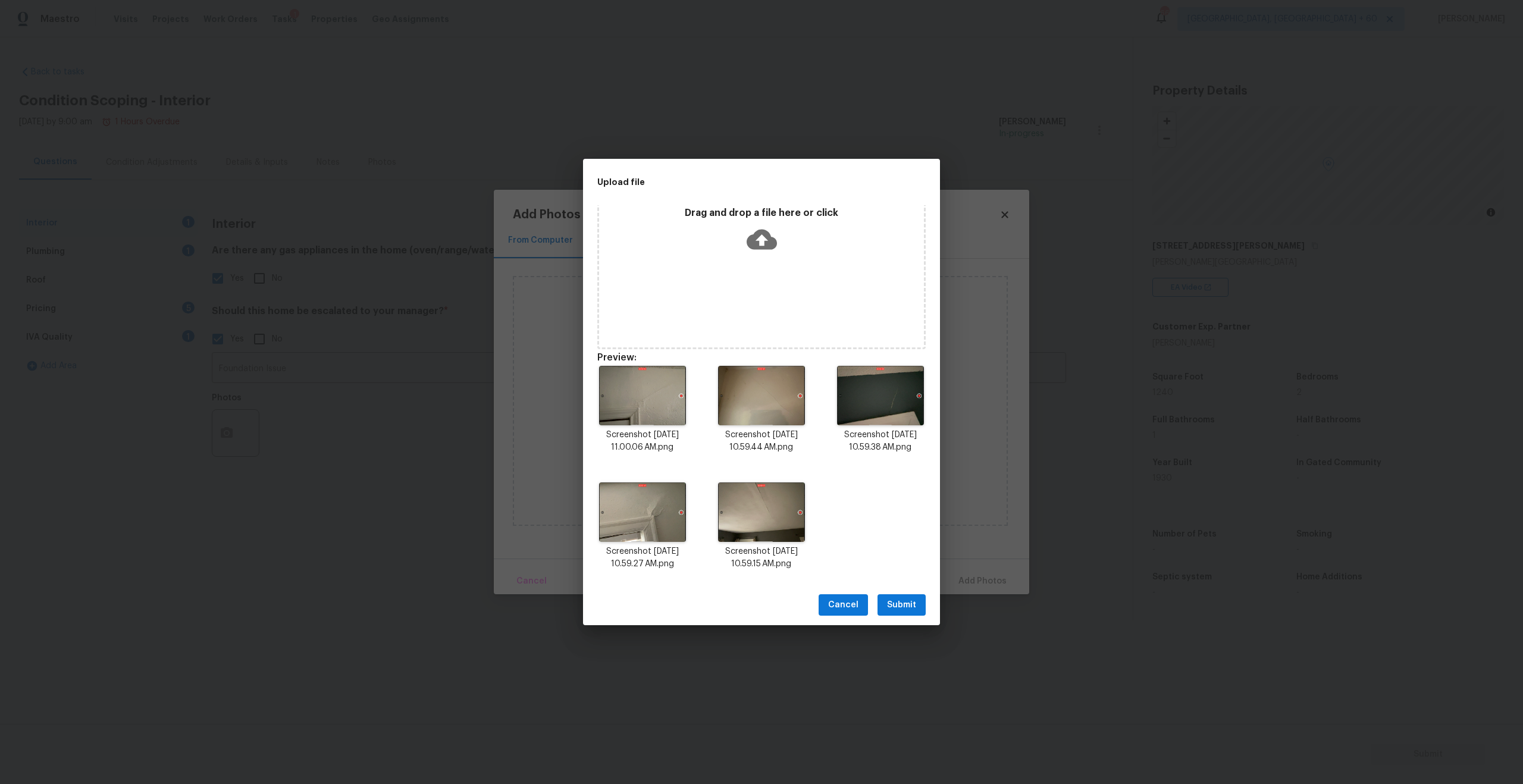
click at [918, 603] on button "Submit" at bounding box center [901, 605] width 48 height 22
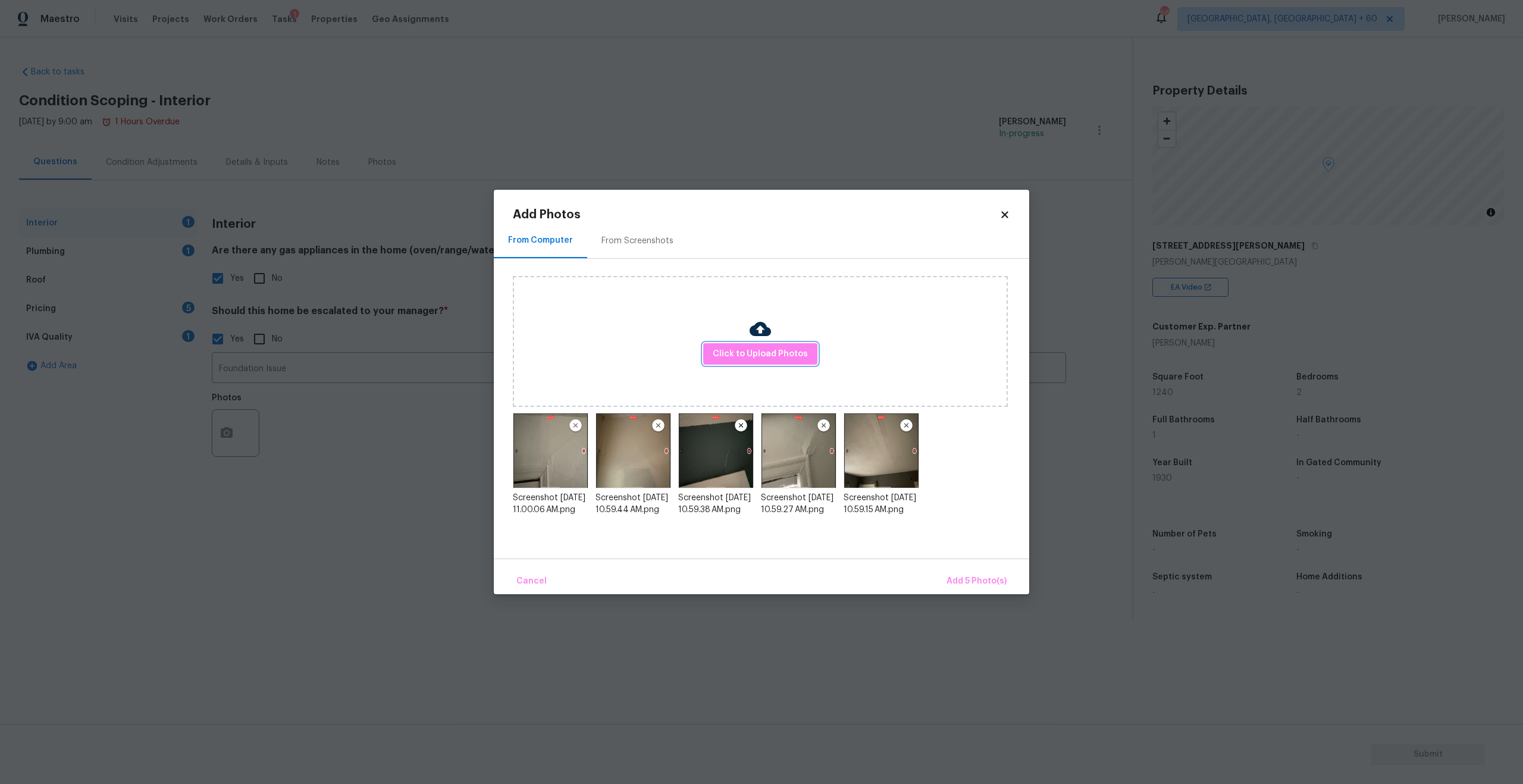
scroll to position [0, 0]
click at [975, 580] on span "Add 5 Photo(s)" at bounding box center [976, 581] width 60 height 15
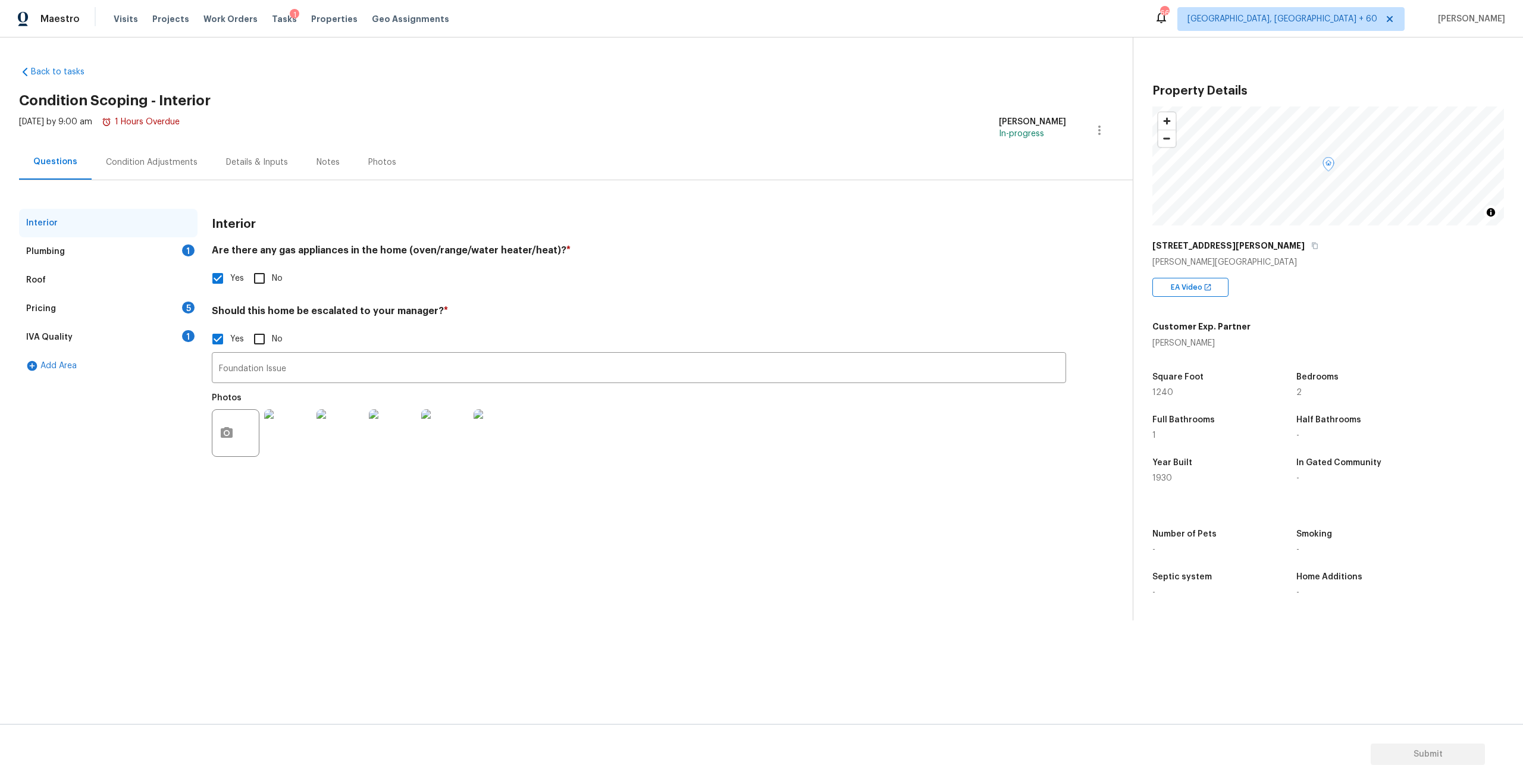
click at [80, 254] on div "Plumbing 1" at bounding box center [108, 251] width 179 height 29
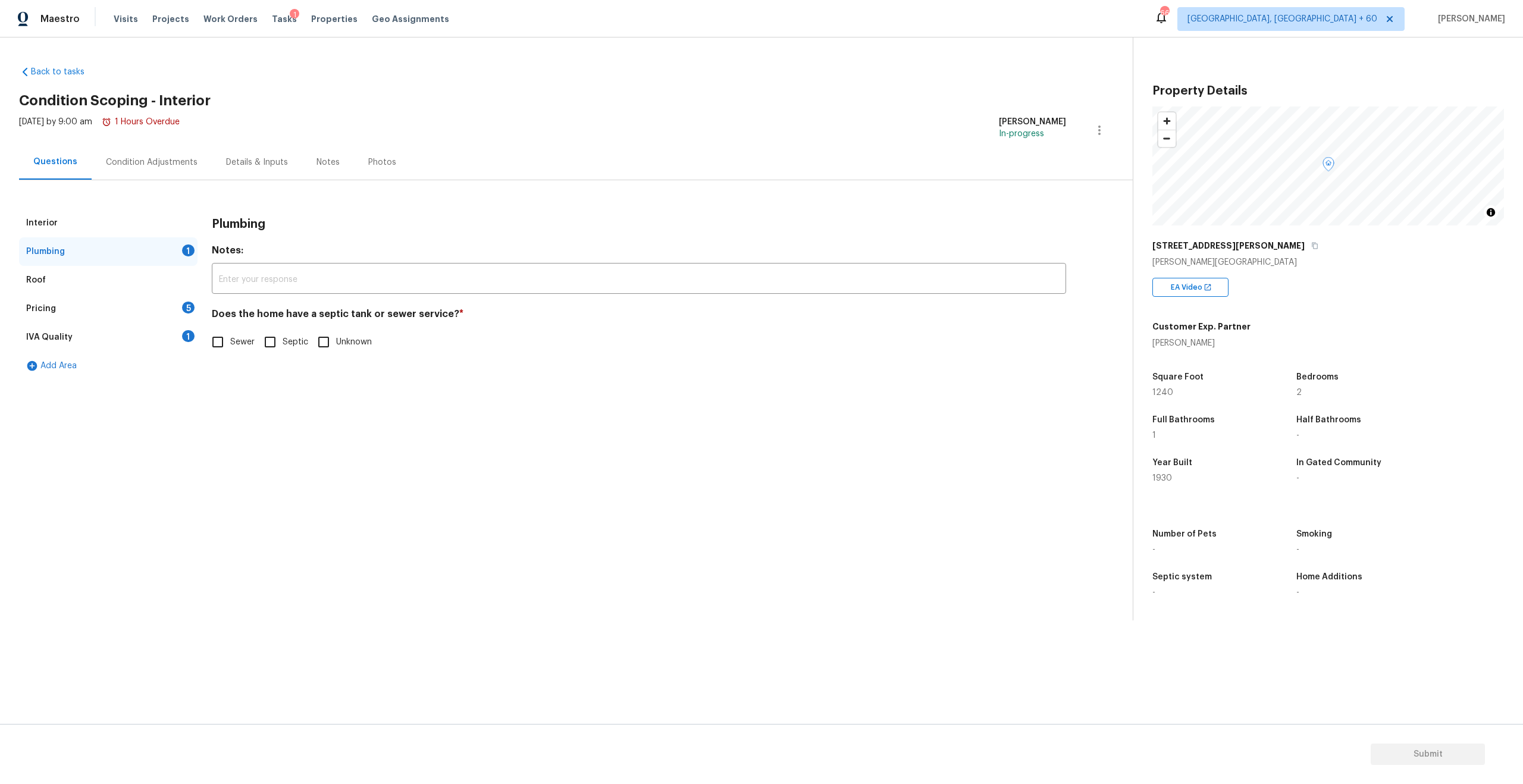
click at [214, 340] on input "Sewer" at bounding box center [218, 342] width 25 height 25
checkbox input "true"
click at [38, 279] on div "Roof" at bounding box center [36, 280] width 19 height 12
click at [42, 312] on div "Pricing" at bounding box center [41, 309] width 30 height 12
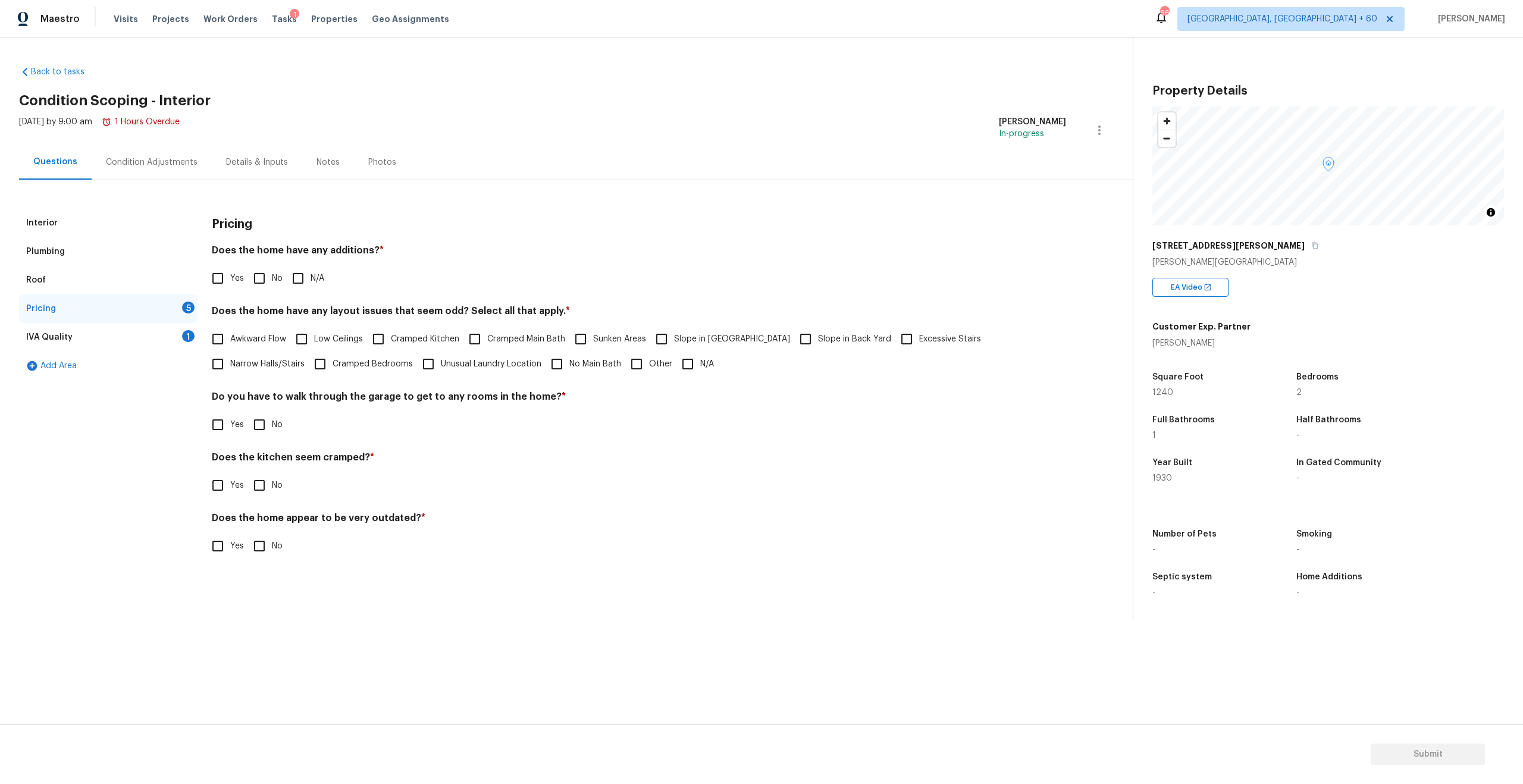
click at [264, 280] on input "No" at bounding box center [259, 278] width 25 height 25
checkbox input "true"
click at [170, 157] on div "Condition Adjustments" at bounding box center [151, 162] width 92 height 12
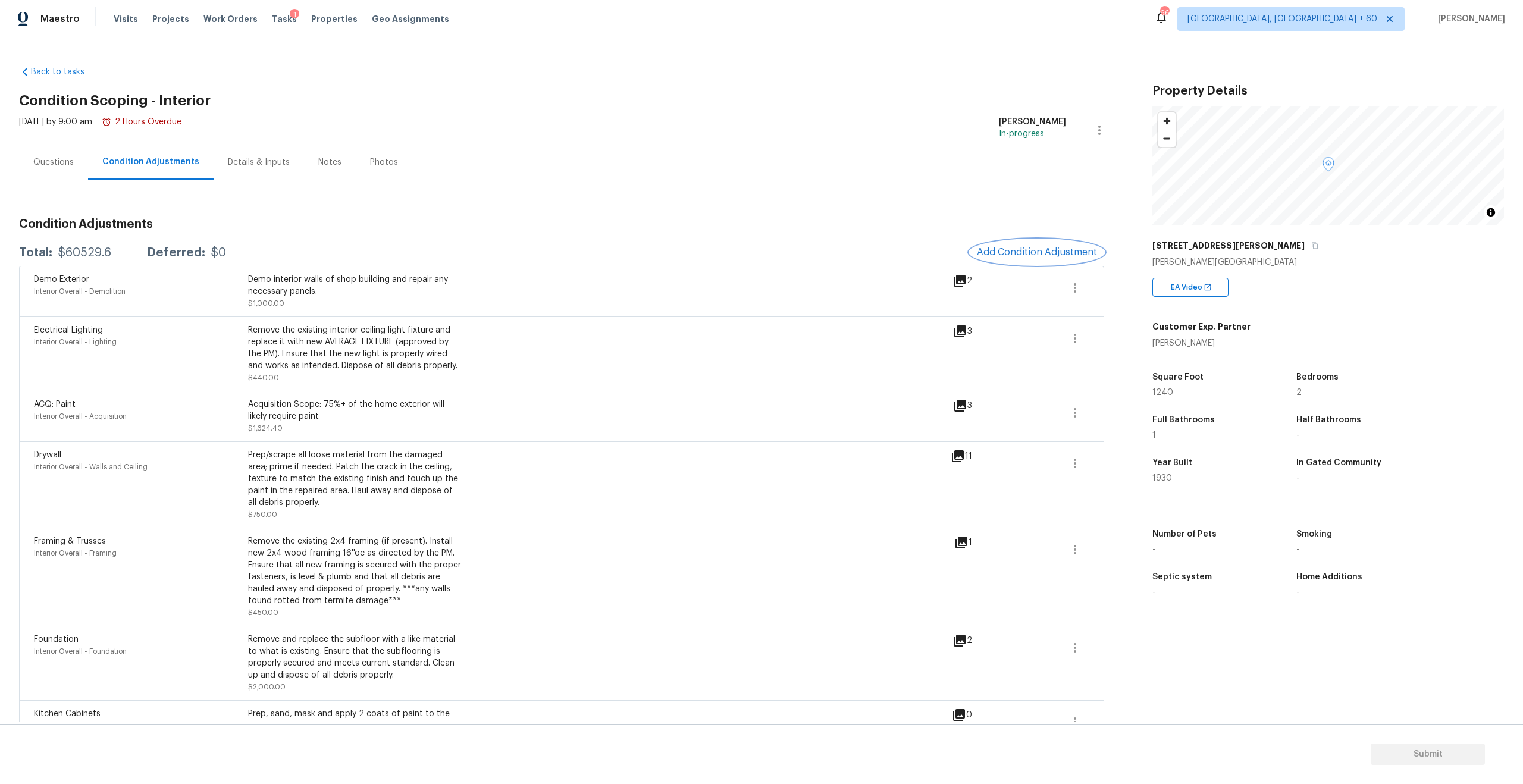
click at [1032, 250] on span "Add Condition Adjustment" at bounding box center [1037, 252] width 120 height 11
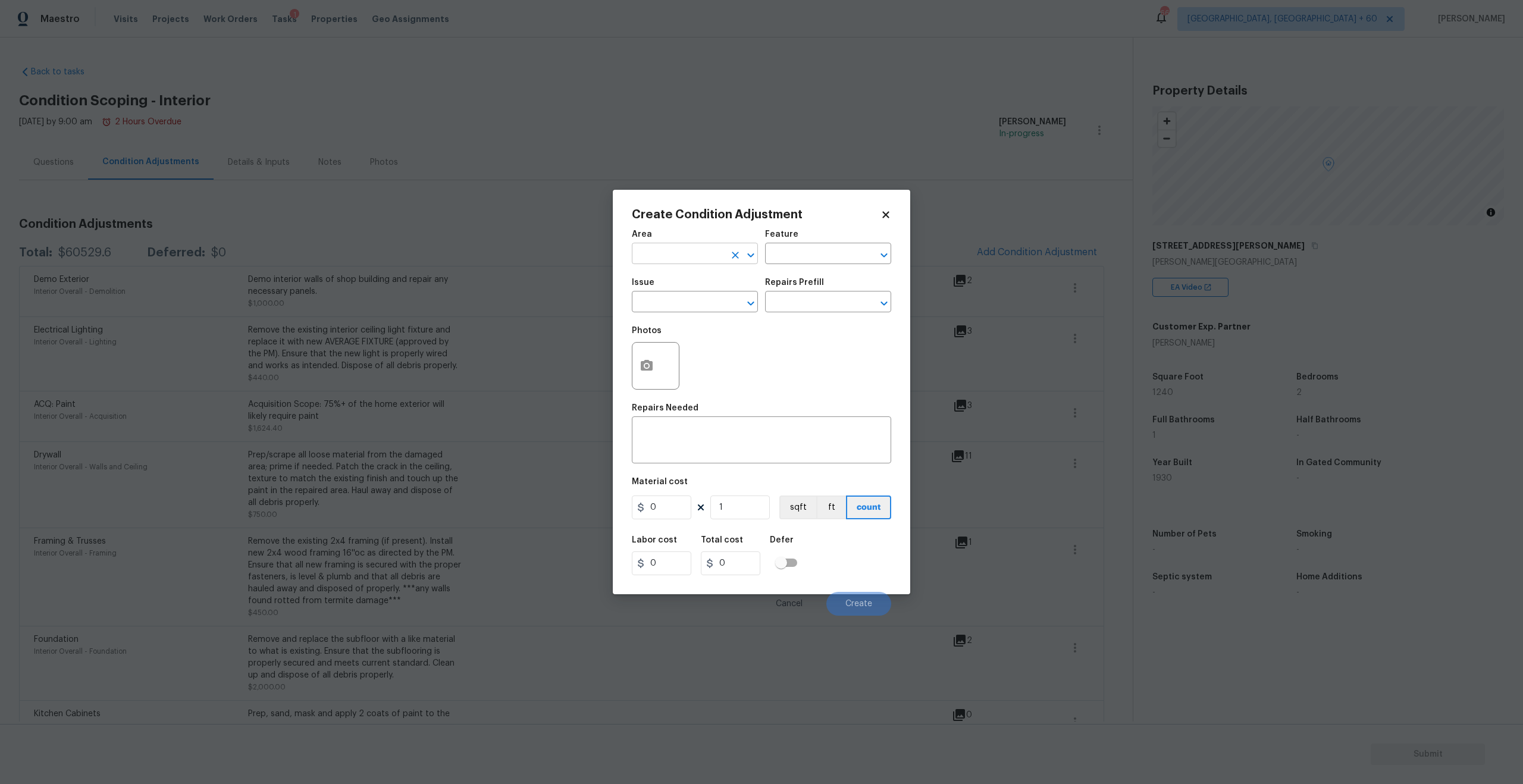
click at [695, 252] on input "text" at bounding box center [678, 255] width 93 height 18
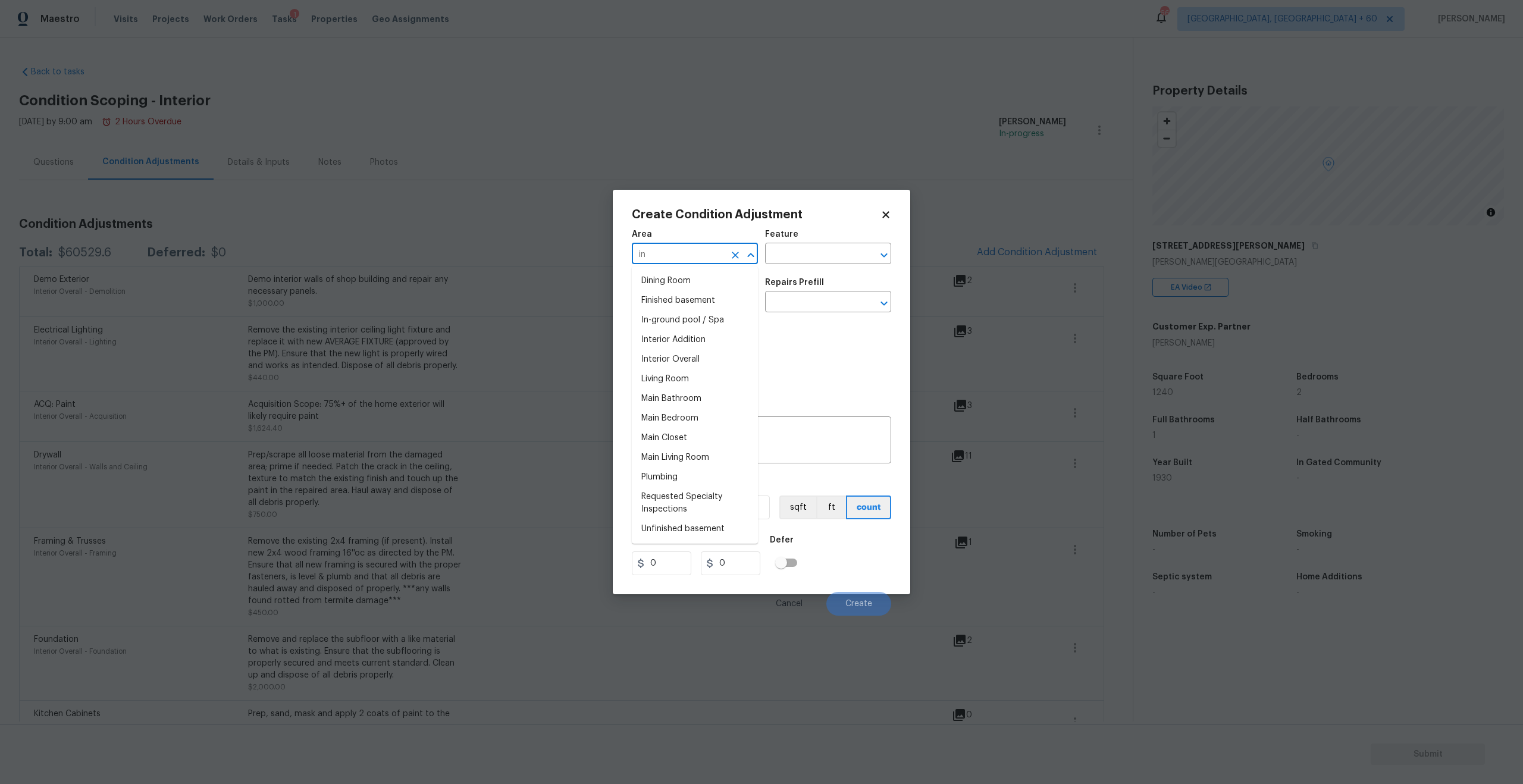
type input "i"
click at [664, 306] on li "Interior Overall" at bounding box center [694, 301] width 126 height 19
type input "Interior Overall"
click at [672, 306] on input "text" at bounding box center [678, 303] width 93 height 18
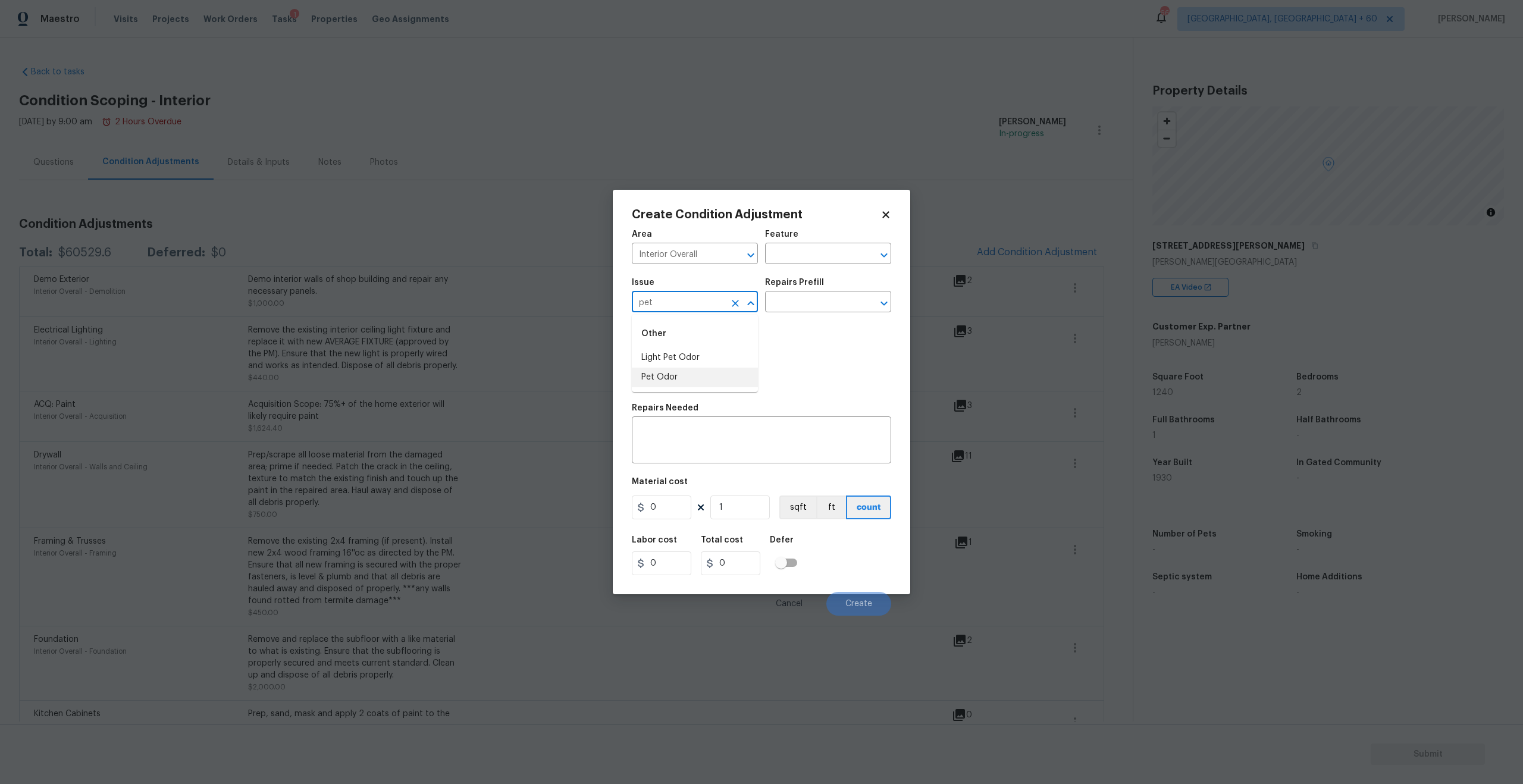
click at [666, 373] on li "Pet Odor" at bounding box center [694, 377] width 126 height 19
type input "Pet Odor"
click at [820, 301] on input "text" at bounding box center [811, 303] width 93 height 18
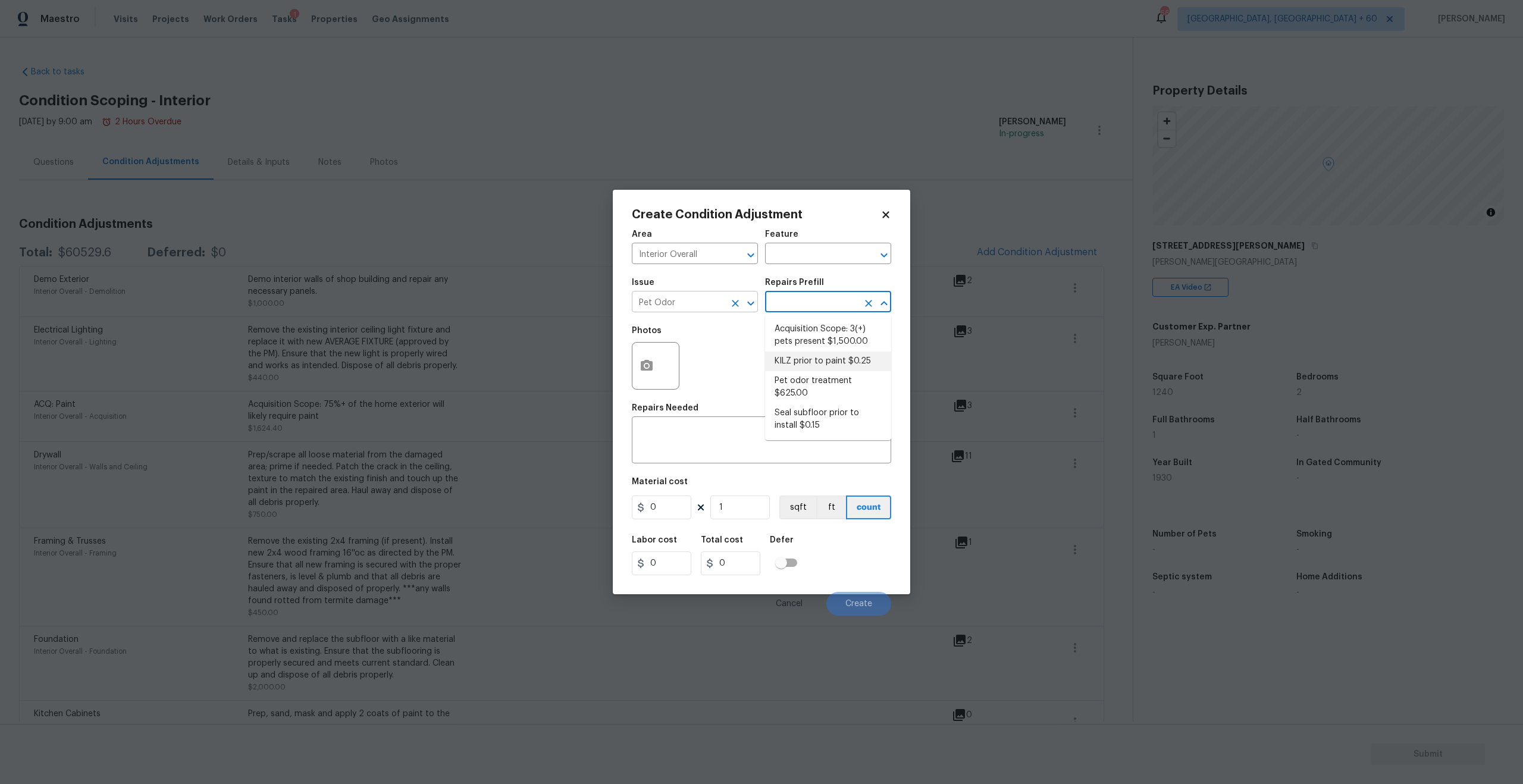
click at [692, 308] on input "Pet Odor" at bounding box center [678, 303] width 93 height 18
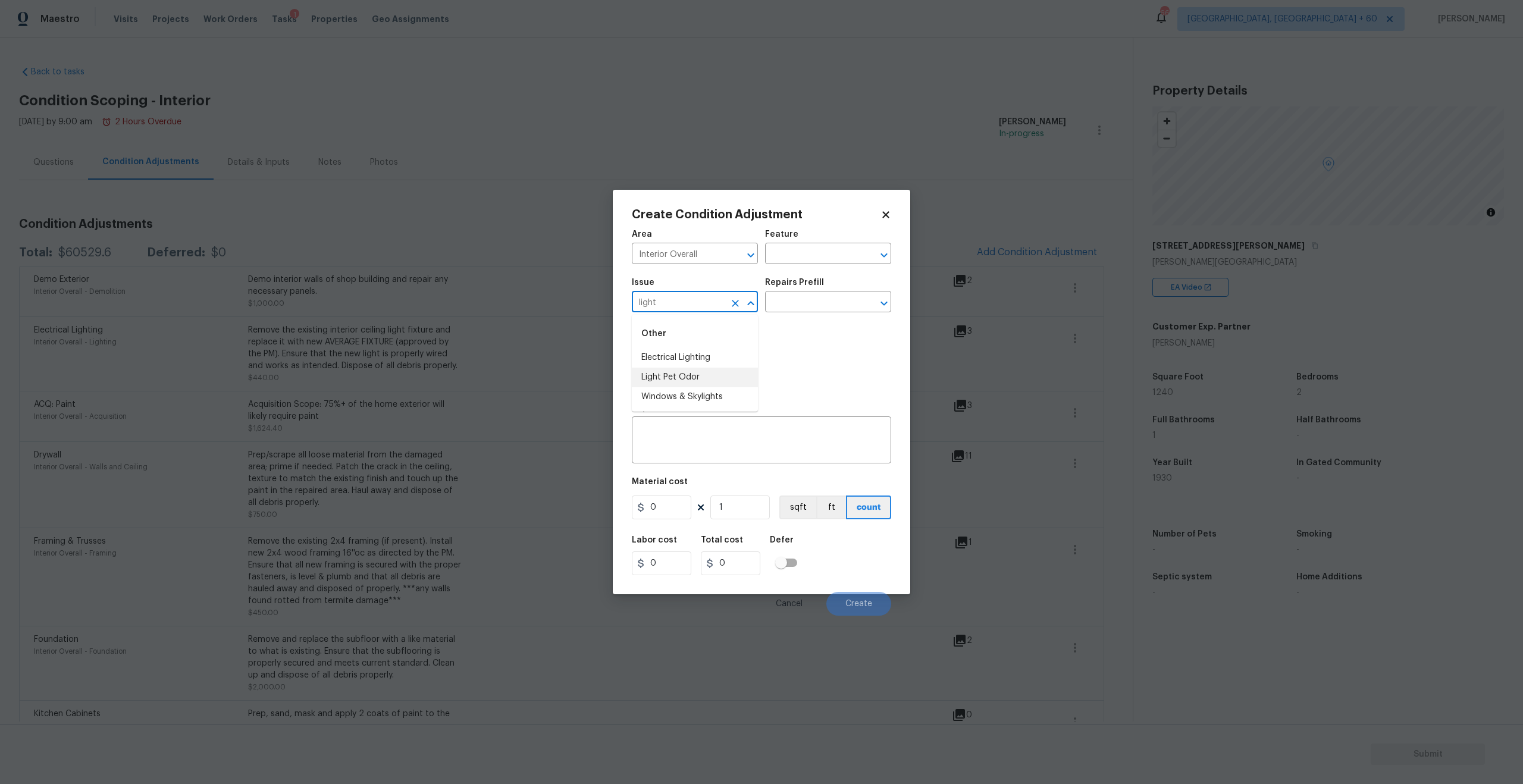
click at [680, 377] on li "Light Pet Odor" at bounding box center [694, 377] width 126 height 19
type input "Light Pet Odor"
click at [816, 295] on input "text" at bounding box center [811, 303] width 93 height 18
click at [821, 323] on li "Acquisition Scope: 1-2 pets present $575.00" at bounding box center [827, 335] width 126 height 32
type textarea "Acquisition Scope: 1-2 pets present"
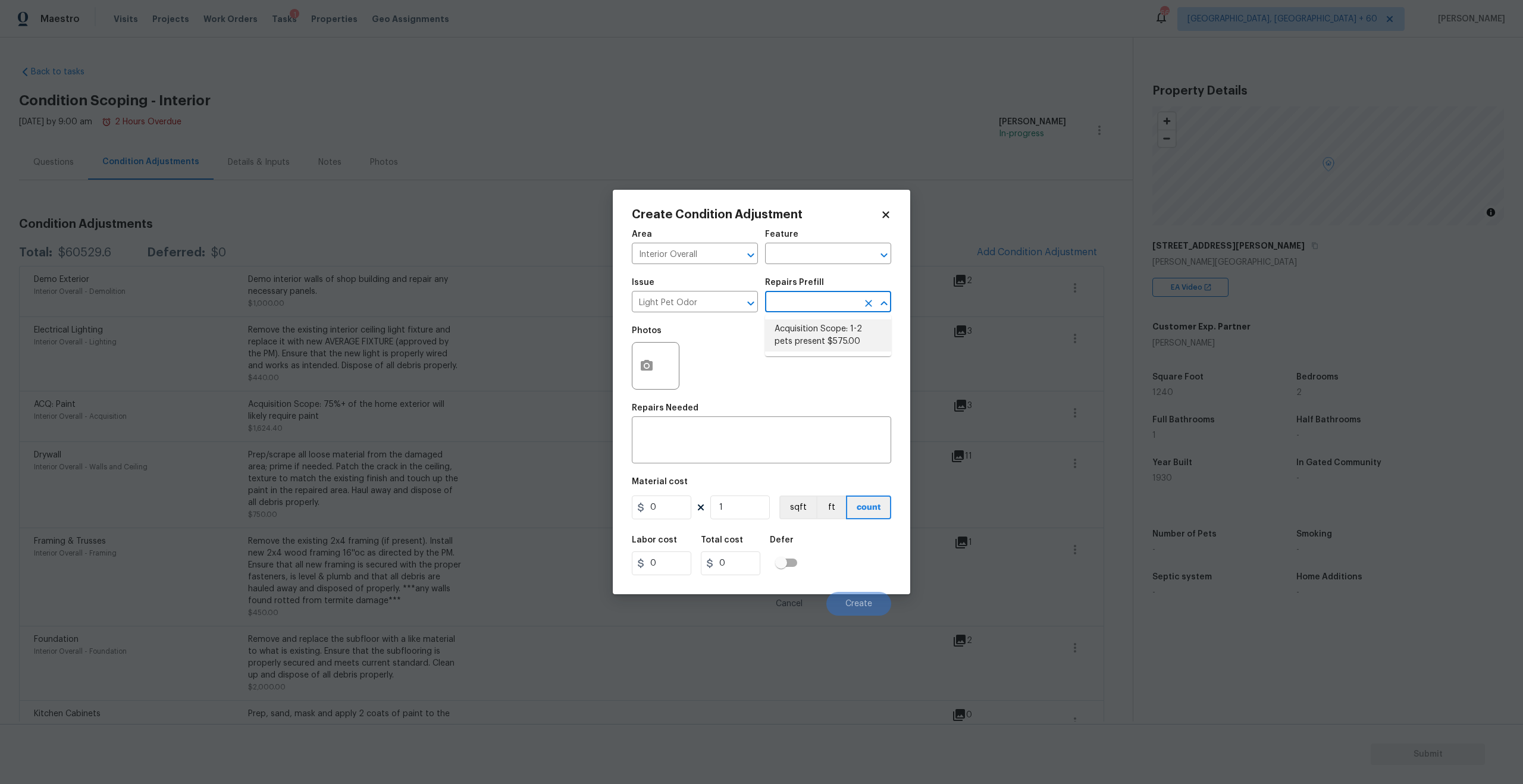
type input "575"
click at [651, 366] on icon "button" at bounding box center [647, 365] width 12 height 11
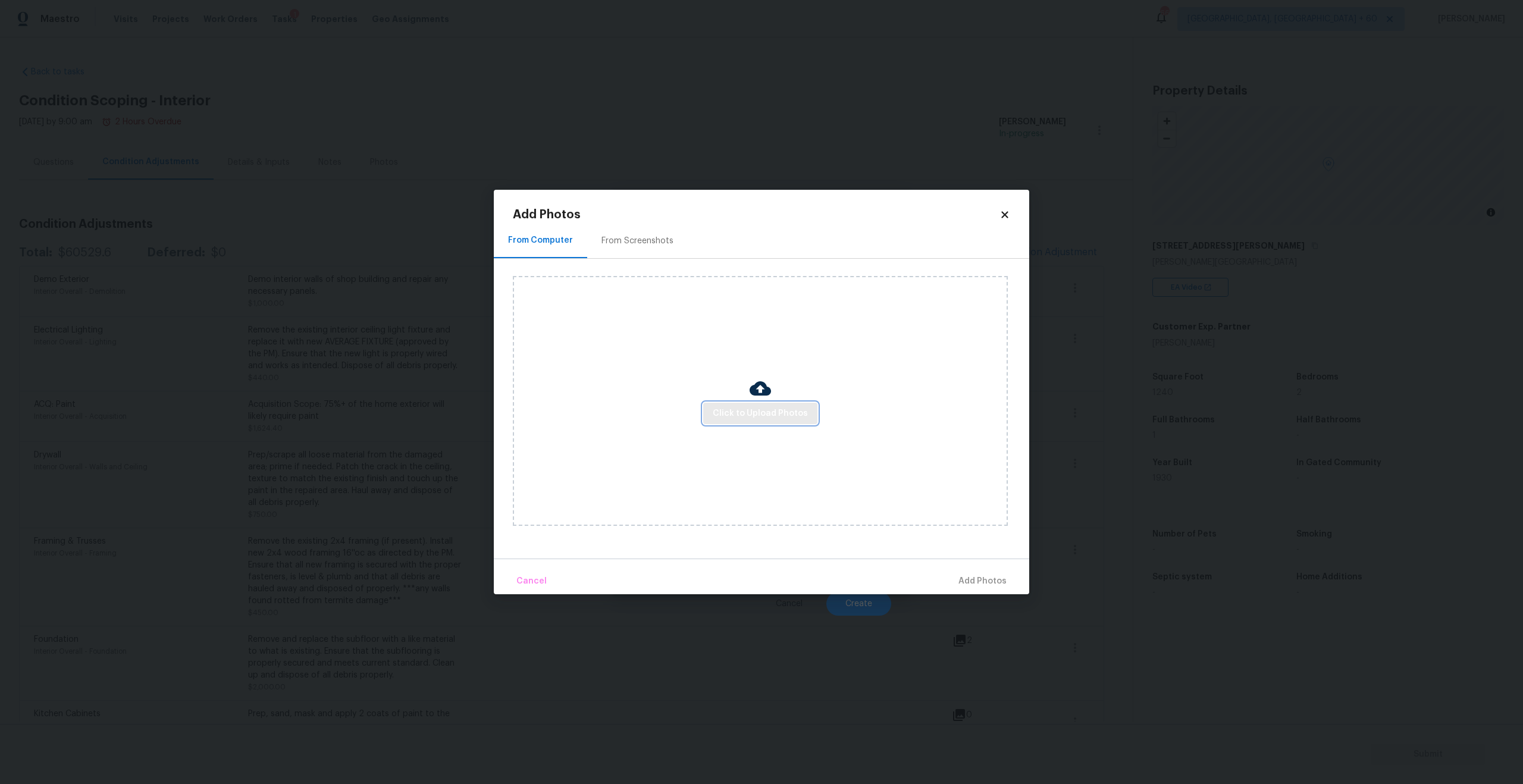
click at [784, 420] on span "Click to Upload Photos" at bounding box center [760, 413] width 95 height 15
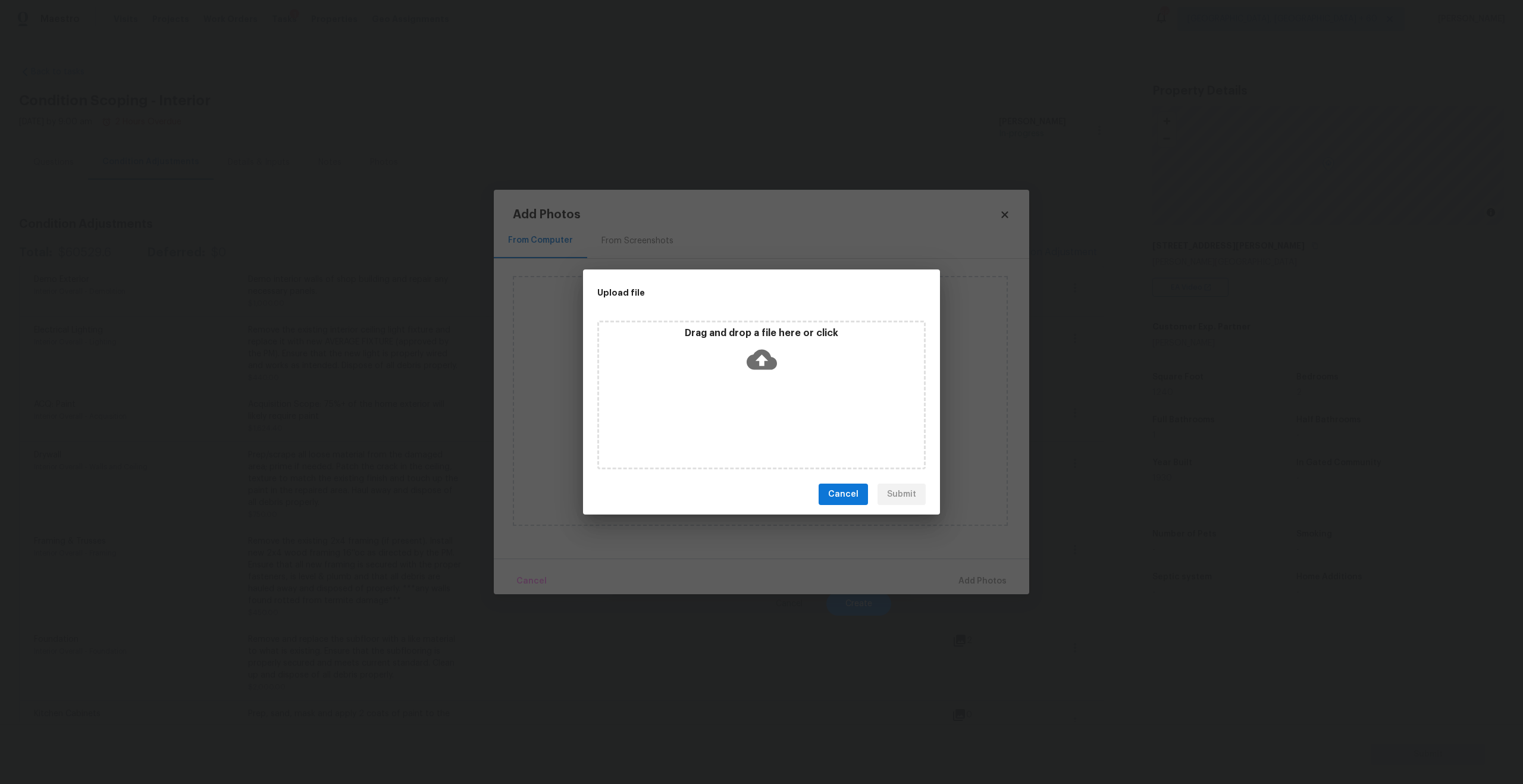
click at [757, 380] on div "Drag and drop a file here or click" at bounding box center [762, 394] width 328 height 149
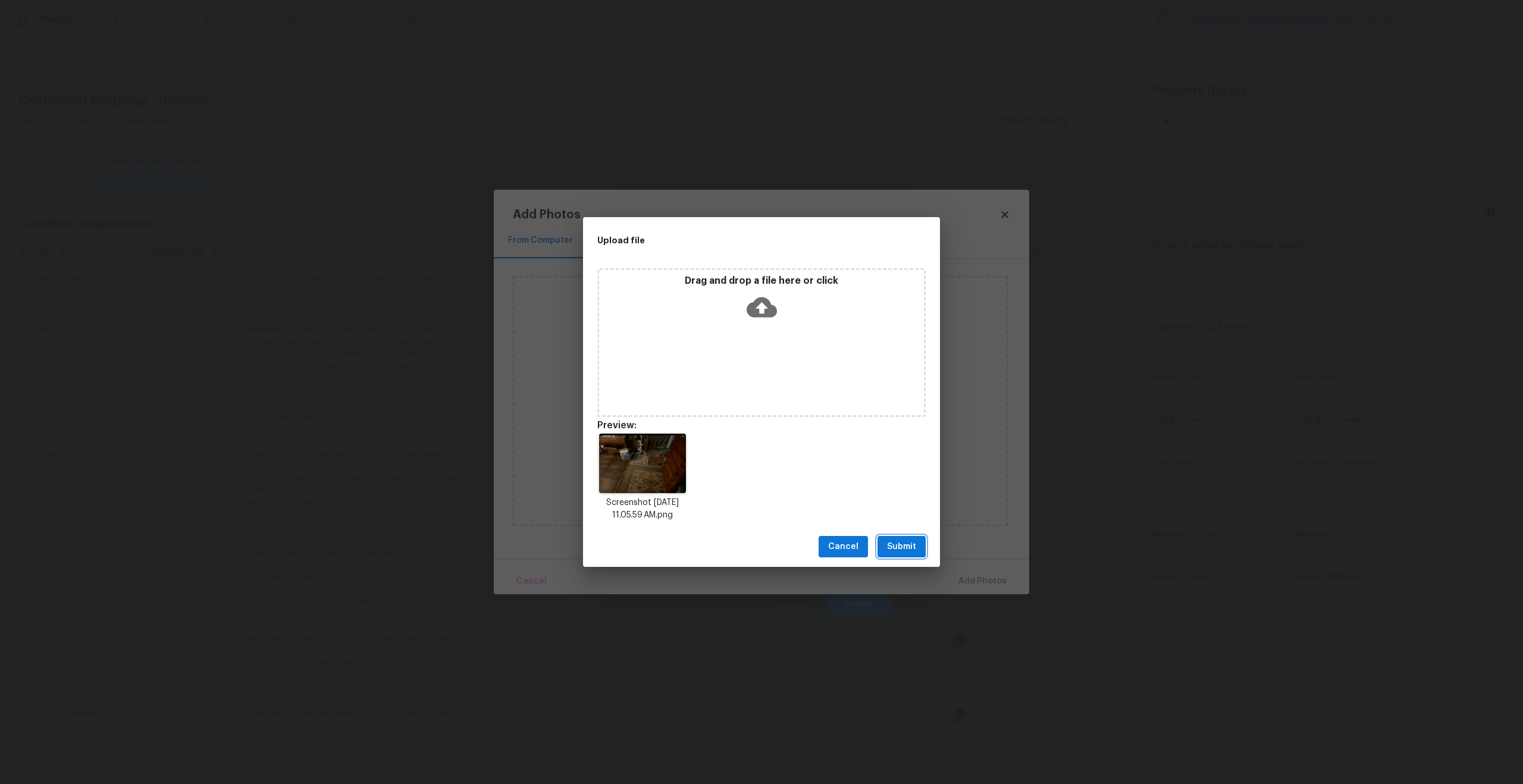
click at [892, 546] on span "Submit" at bounding box center [902, 547] width 29 height 15
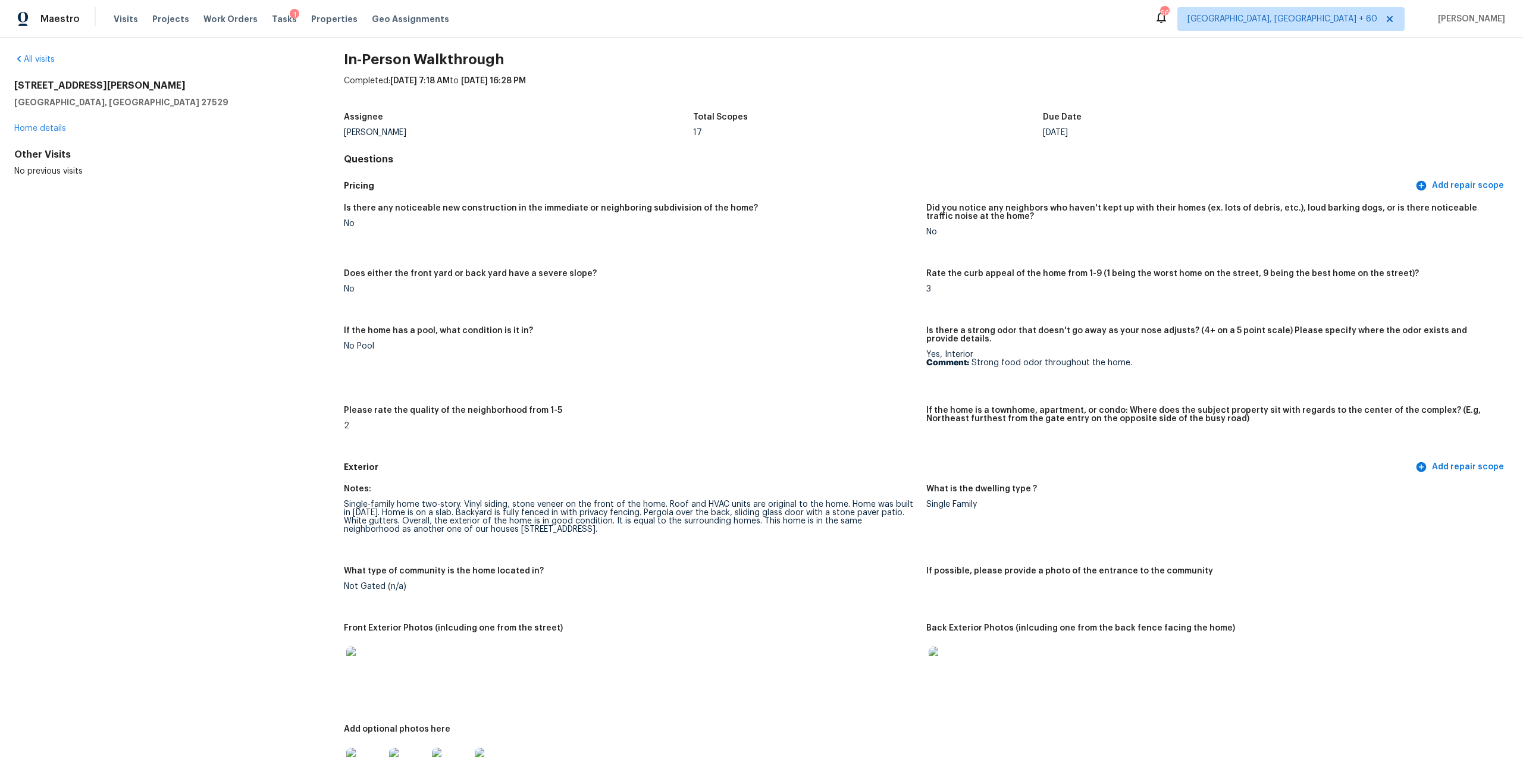
scroll to position [9, 0]
drag, startPoint x: 13, startPoint y: 82, endPoint x: 138, endPoint y: 100, distance: 126.3
click at [138, 100] on div "All visits [STREET_ADDRESS][PERSON_NAME] Home details Other Visits No previous …" at bounding box center [761, 411] width 1523 height 746
copy div "[STREET_ADDRESS][PERSON_NAME]"
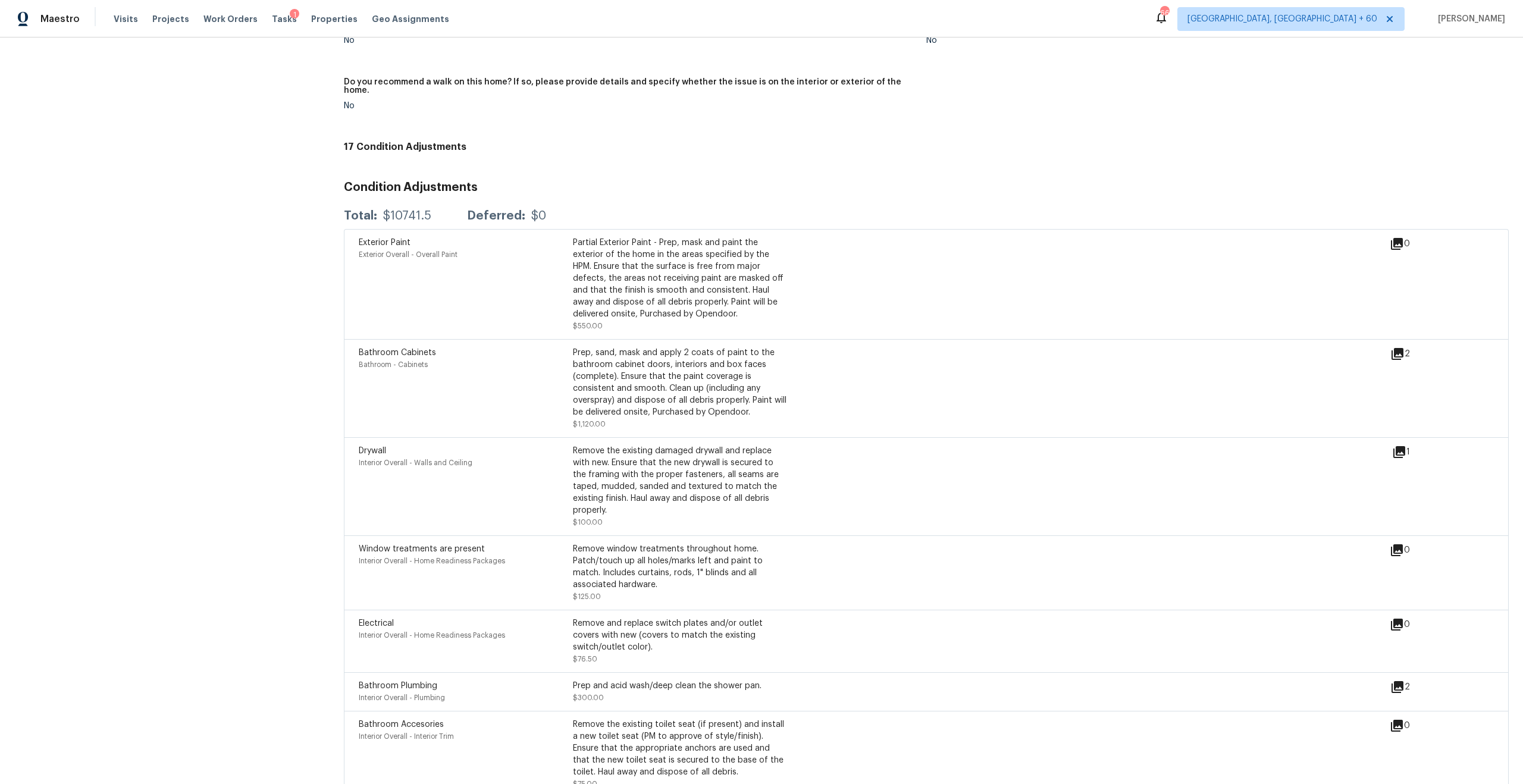
scroll to position [2912, 0]
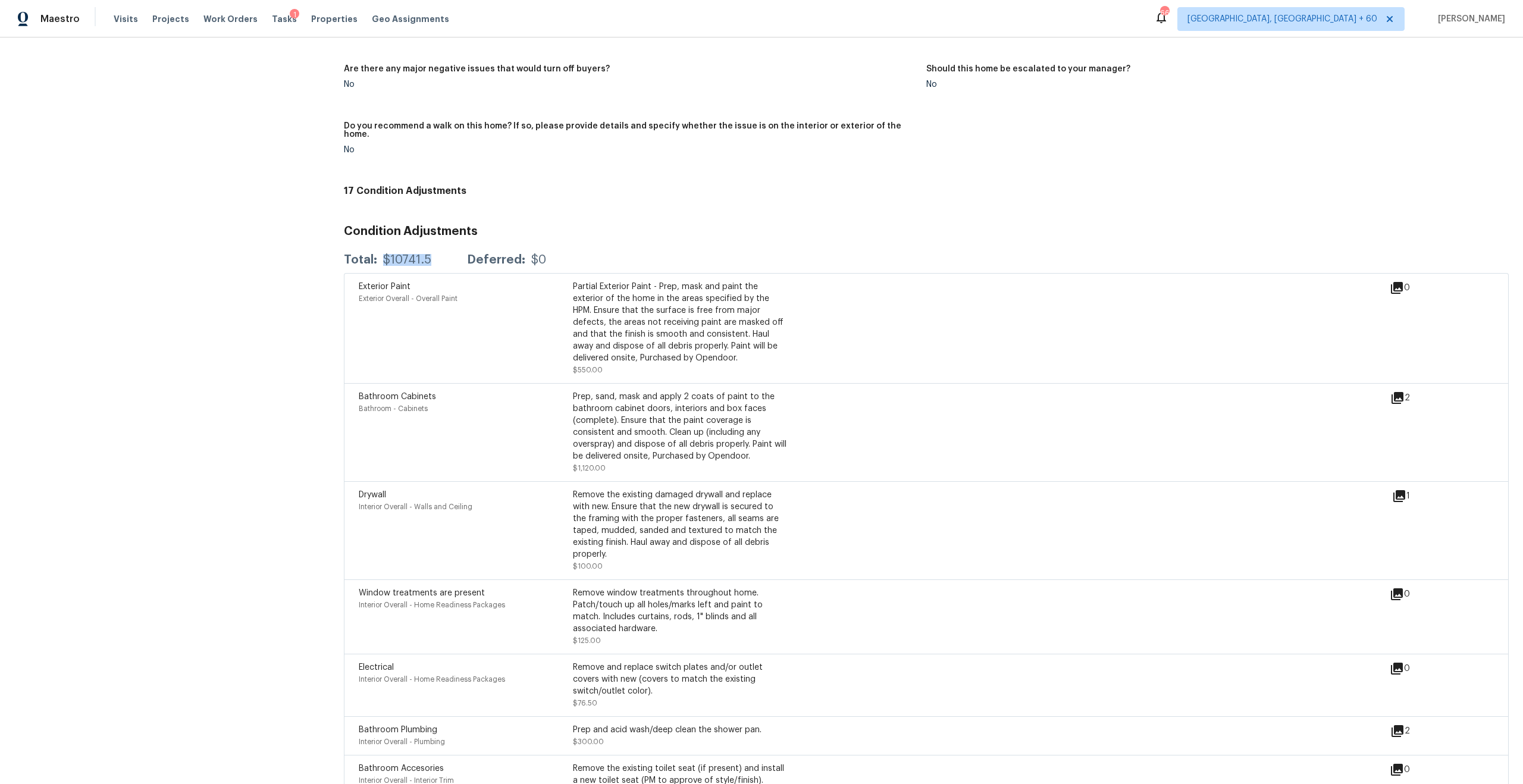
drag, startPoint x: 431, startPoint y: 242, endPoint x: 383, endPoint y: 241, distance: 48.0
click at [383, 254] on div "Total: $10741.5 Deferred: $0" at bounding box center [445, 260] width 202 height 12
copy div "$10741.5"
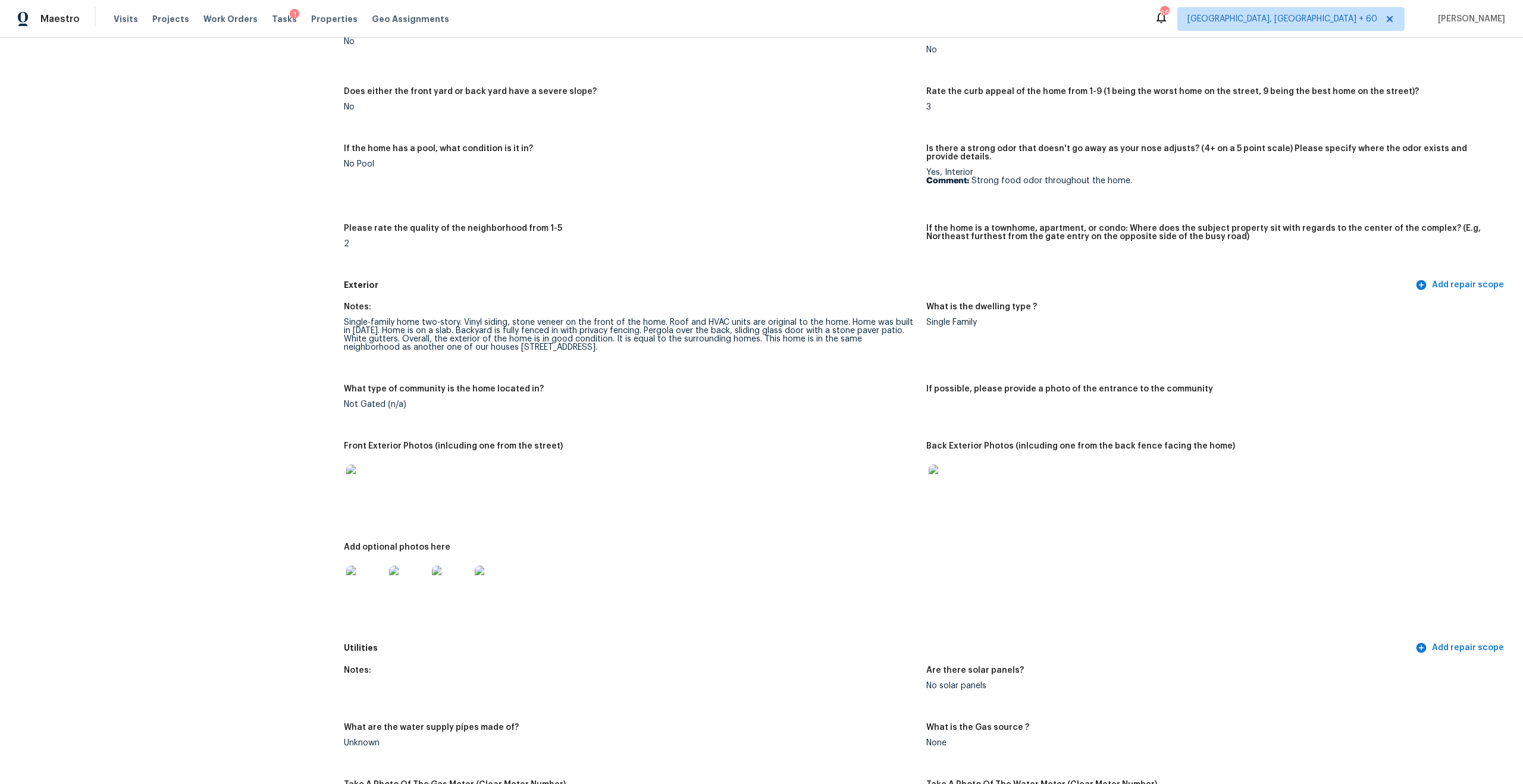
scroll to position [0, 0]
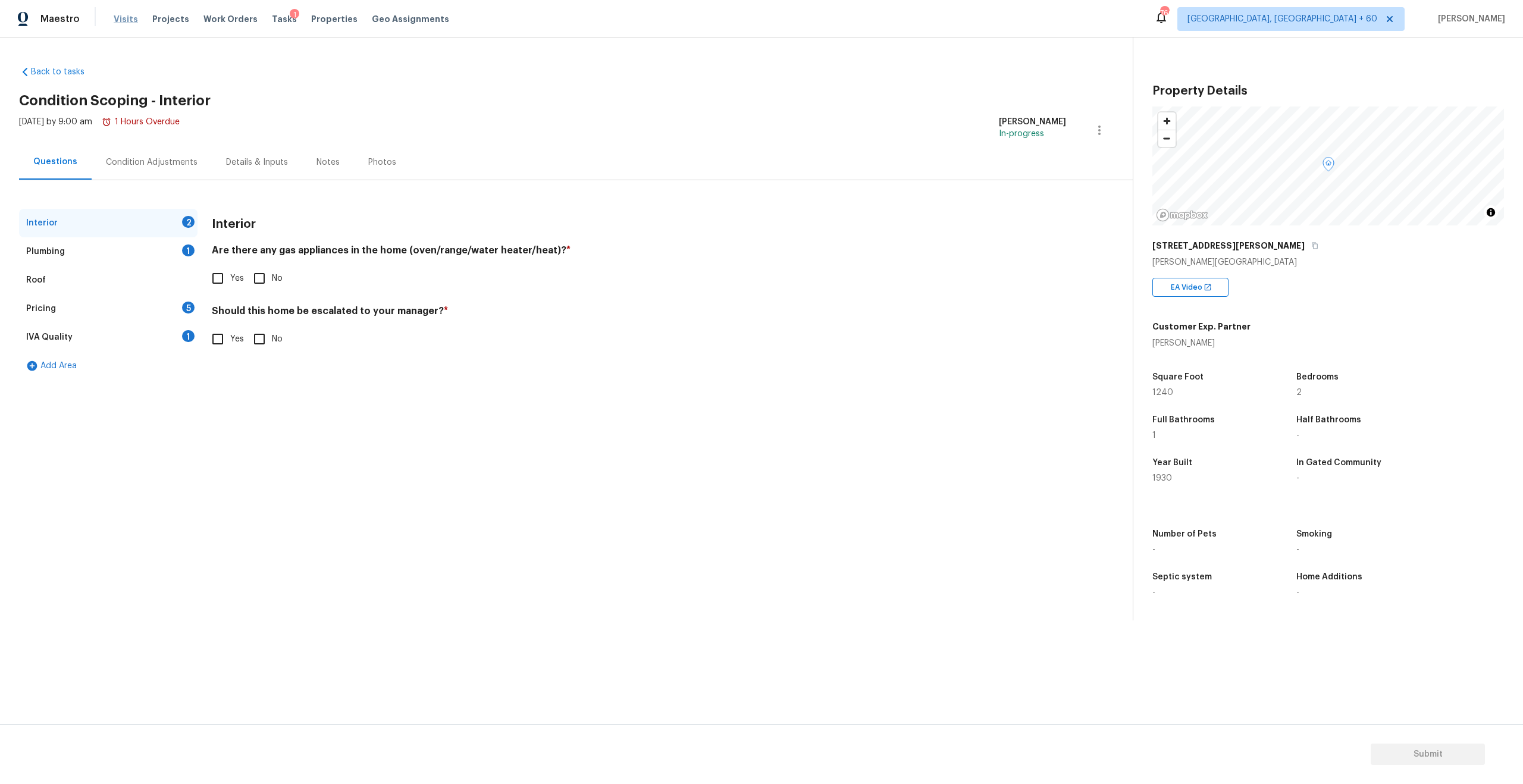
click at [130, 18] on span "Visits" at bounding box center [126, 19] width 24 height 12
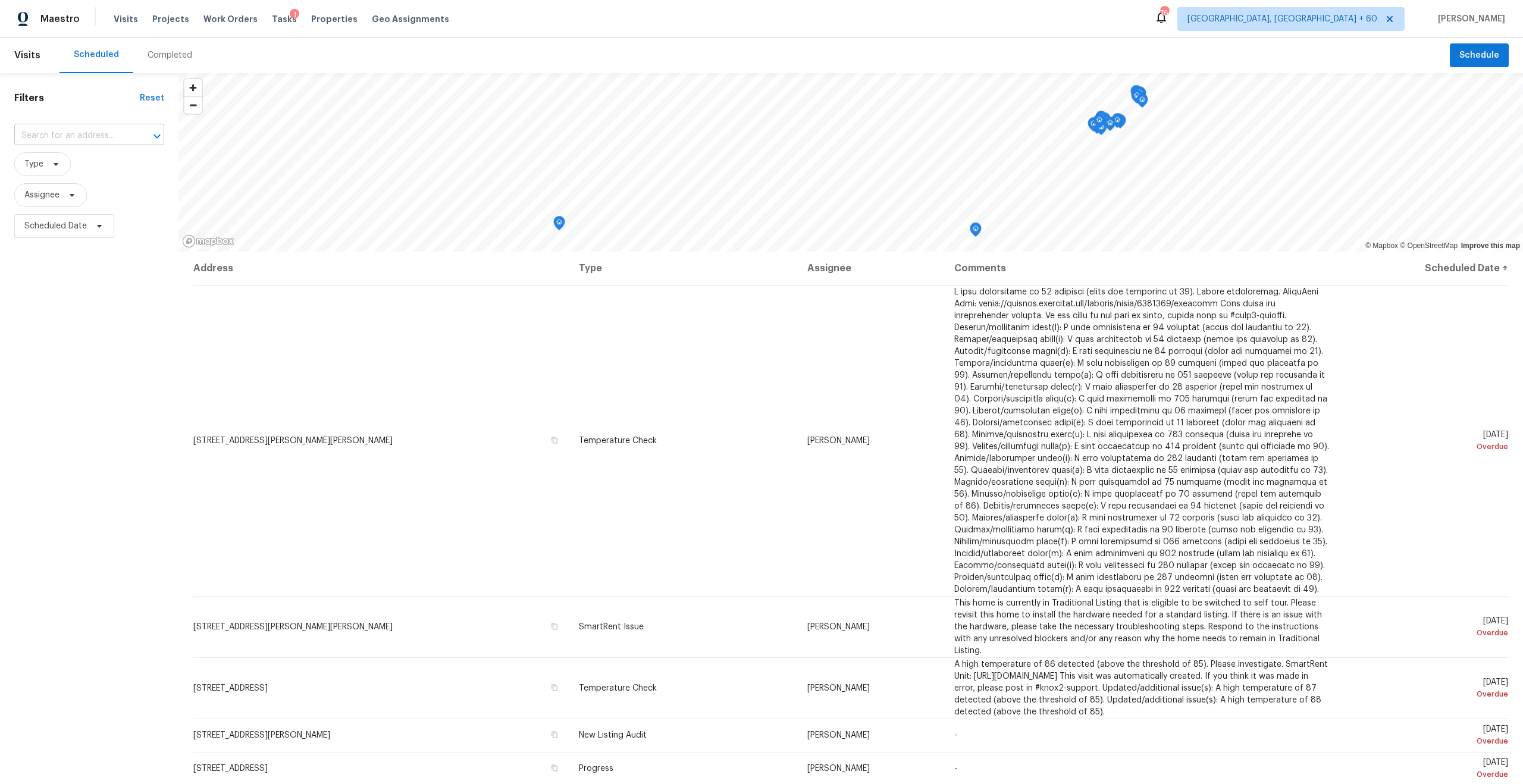
click at [73, 142] on input "text" at bounding box center [72, 136] width 117 height 18
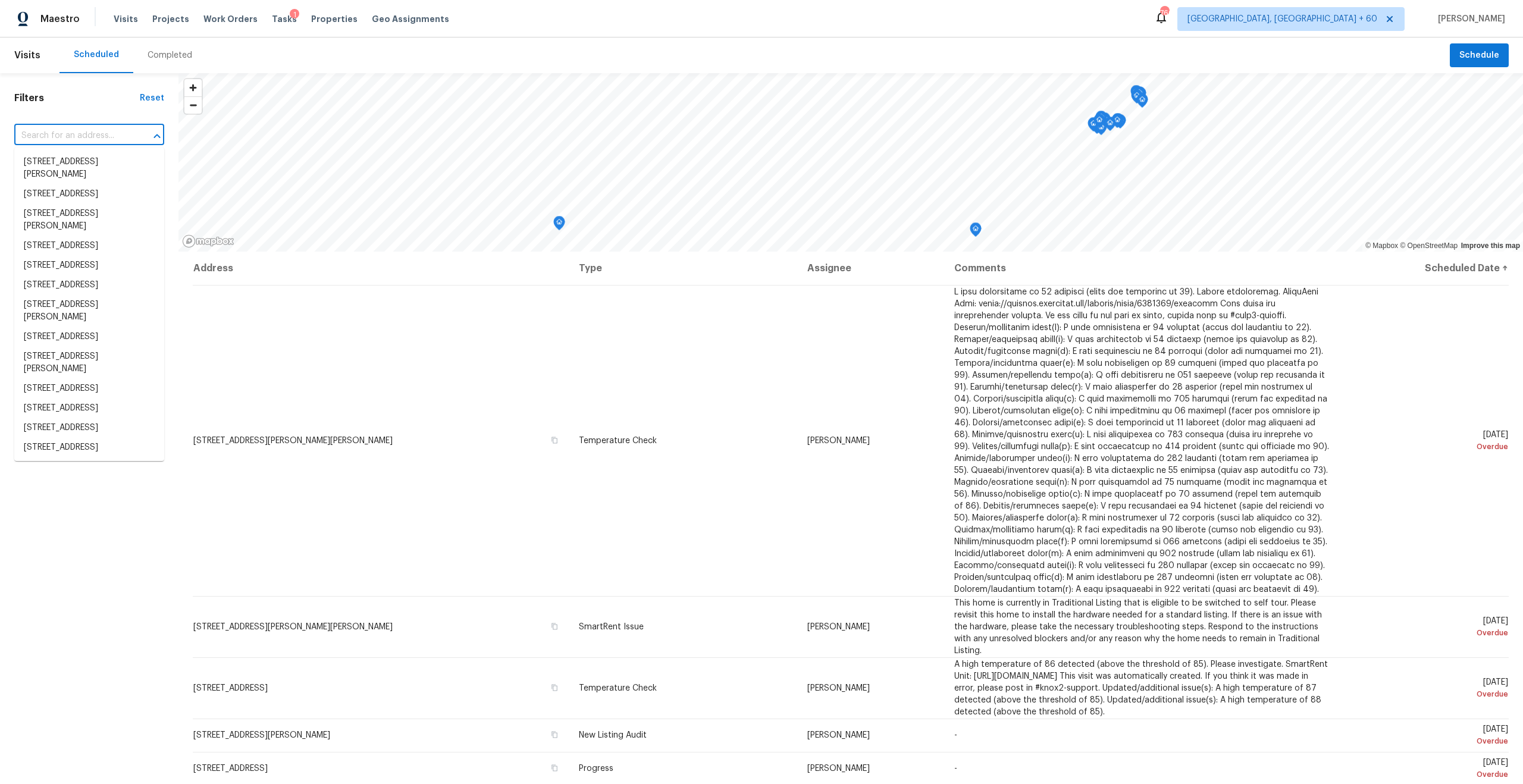
paste input "106 W Purdom Ave, Alvarado, TX 76009"
type input "106 W Purdom Ave, Alvarado, TX 76009"
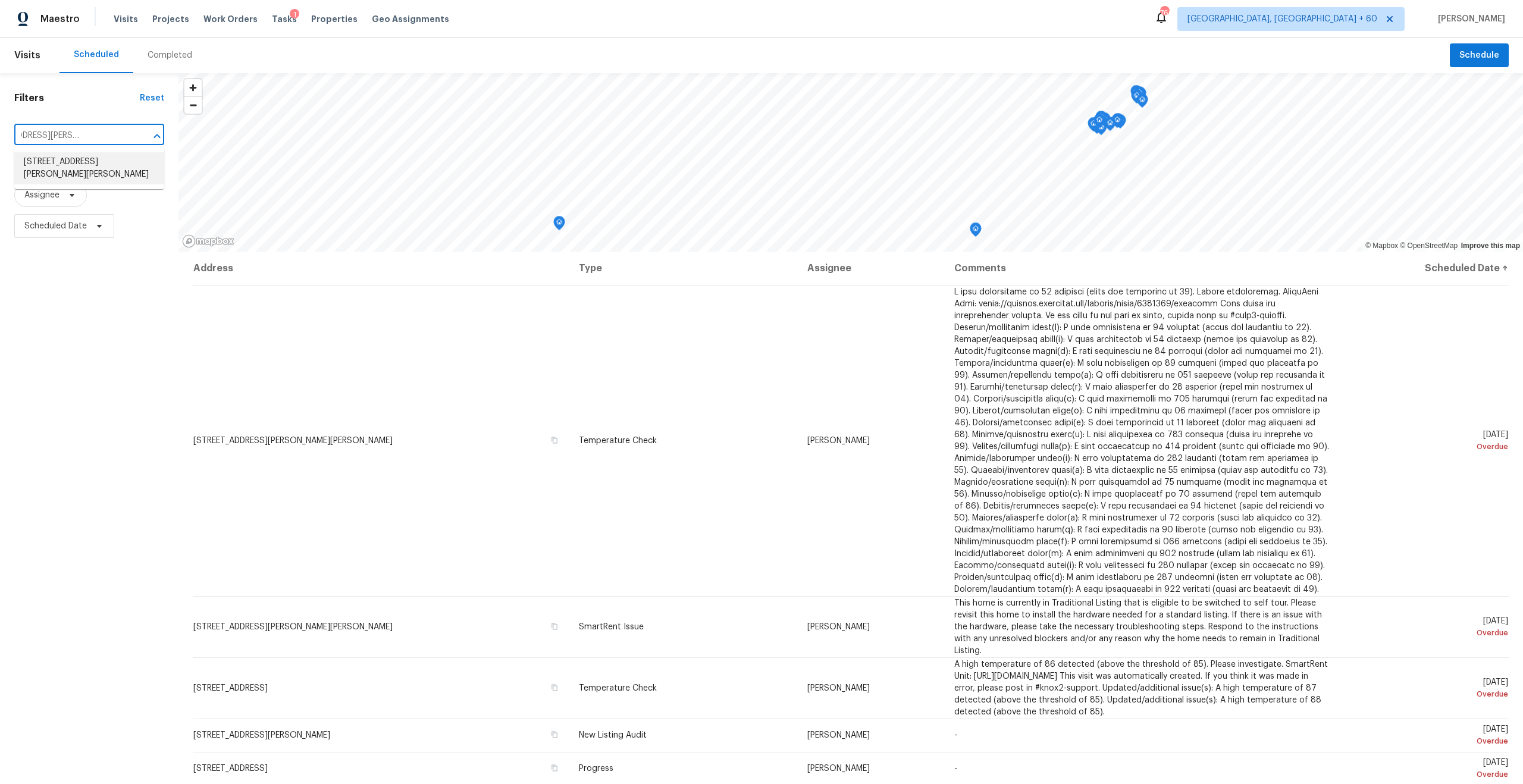
click at [88, 163] on li "106 W Purdom Ave, Alvarado, TX 76009" at bounding box center [89, 168] width 150 height 32
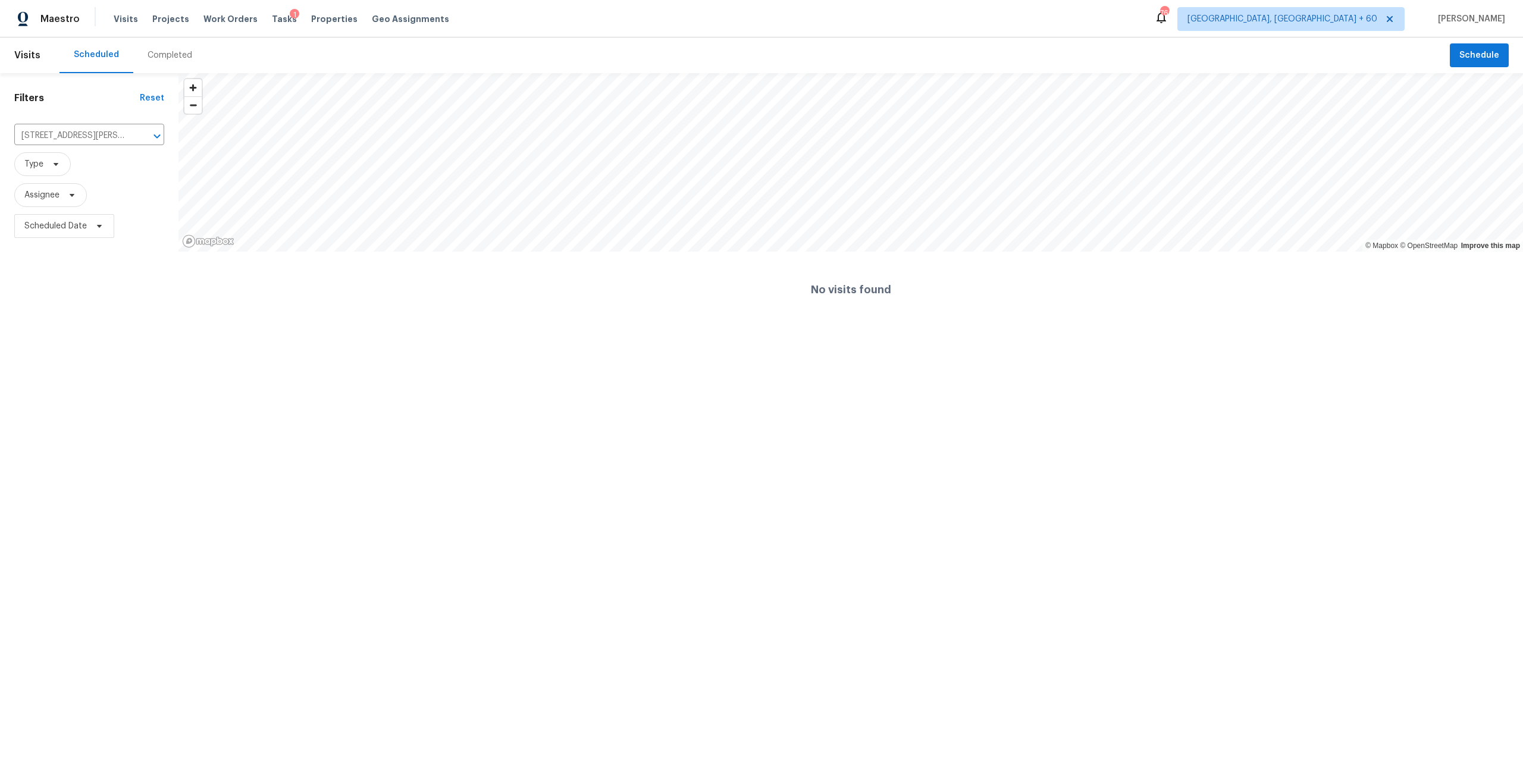
click at [154, 51] on div "Completed" at bounding box center [170, 55] width 44 height 12
click at [100, 136] on div at bounding box center [761, 392] width 1523 height 784
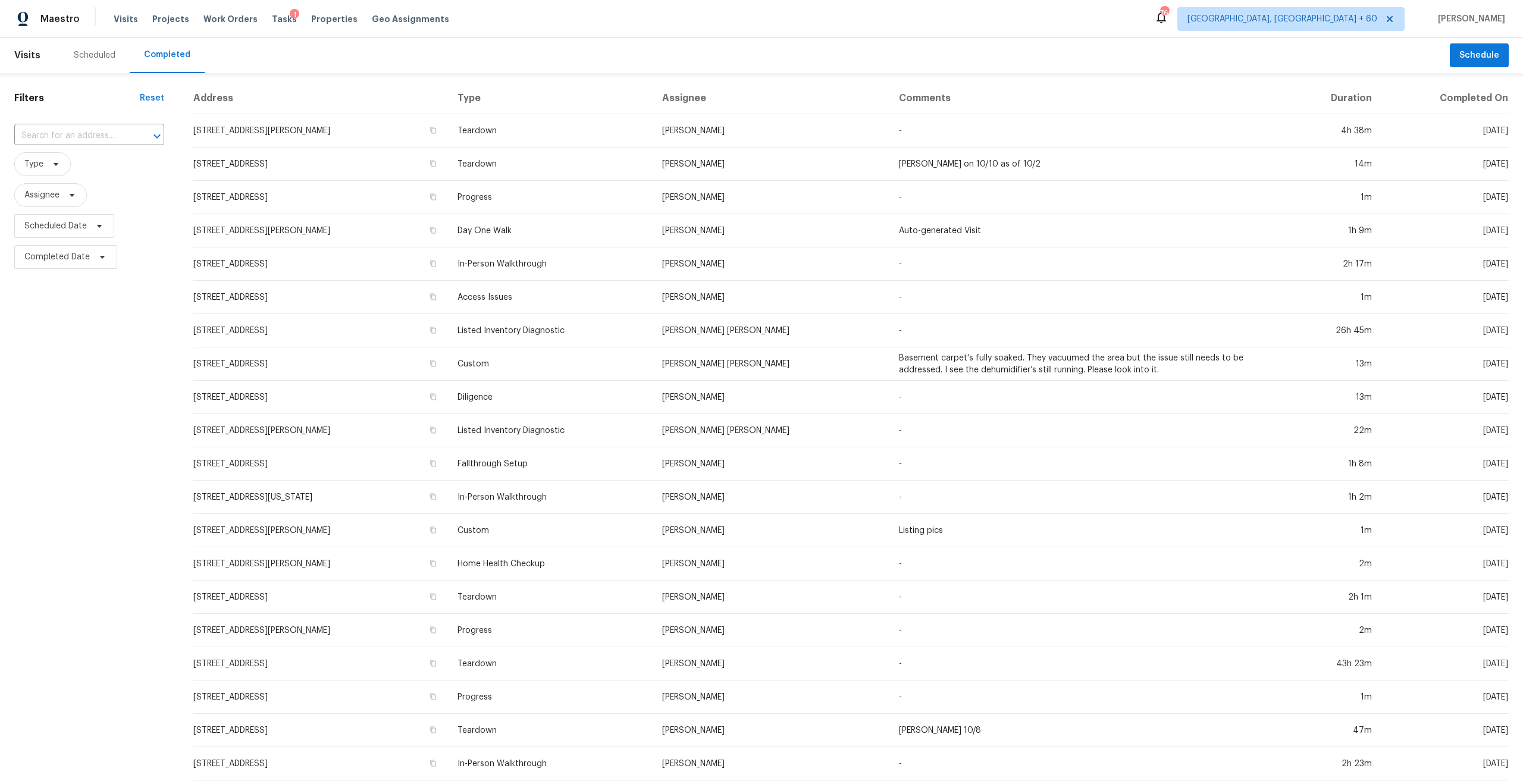
click at [80, 137] on input "text" at bounding box center [72, 136] width 117 height 18
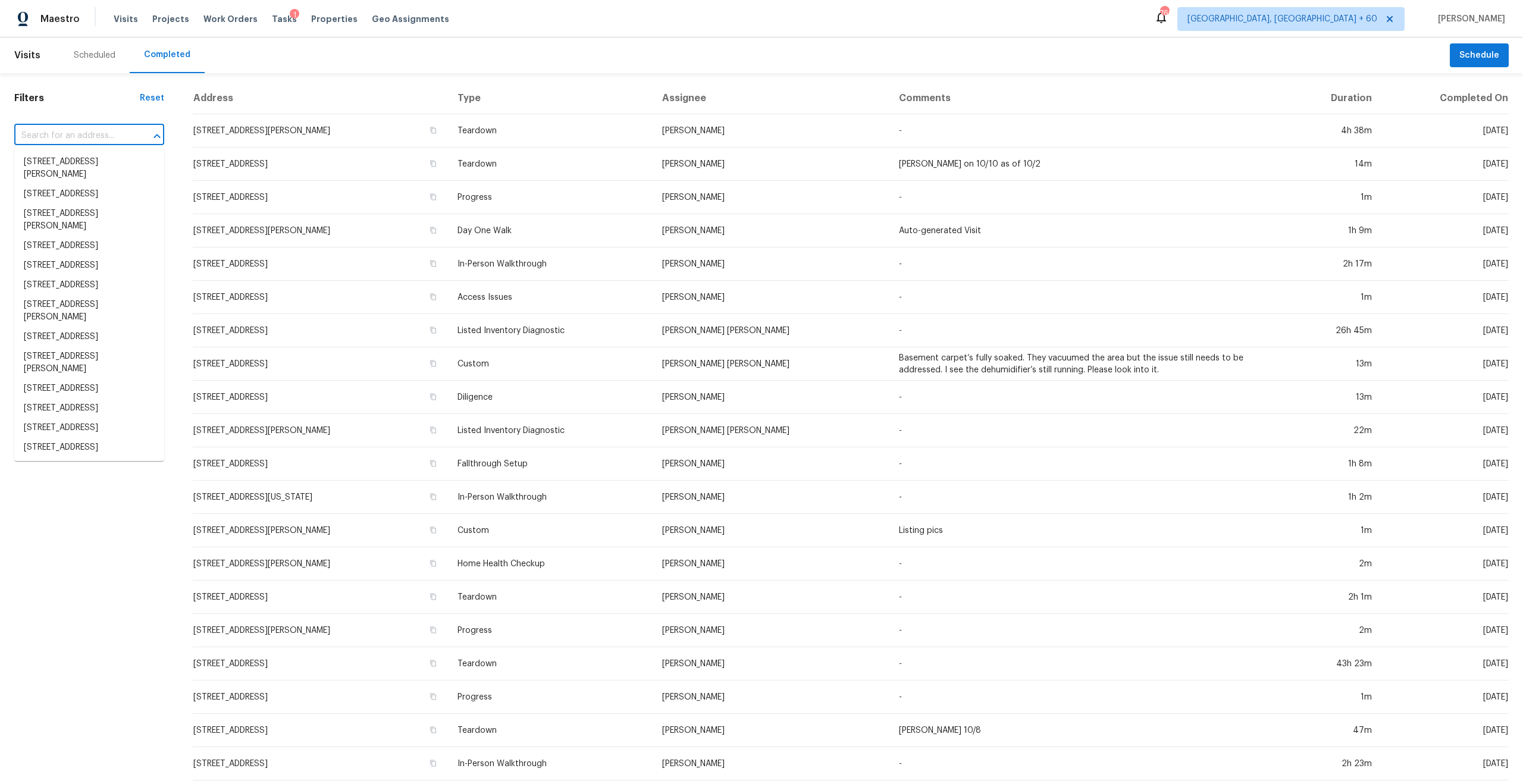
paste input "106 W Purdom Ave, Alvarado, TX 76009"
type input "106 W Purdom Ave, Alvarado, TX 76009"
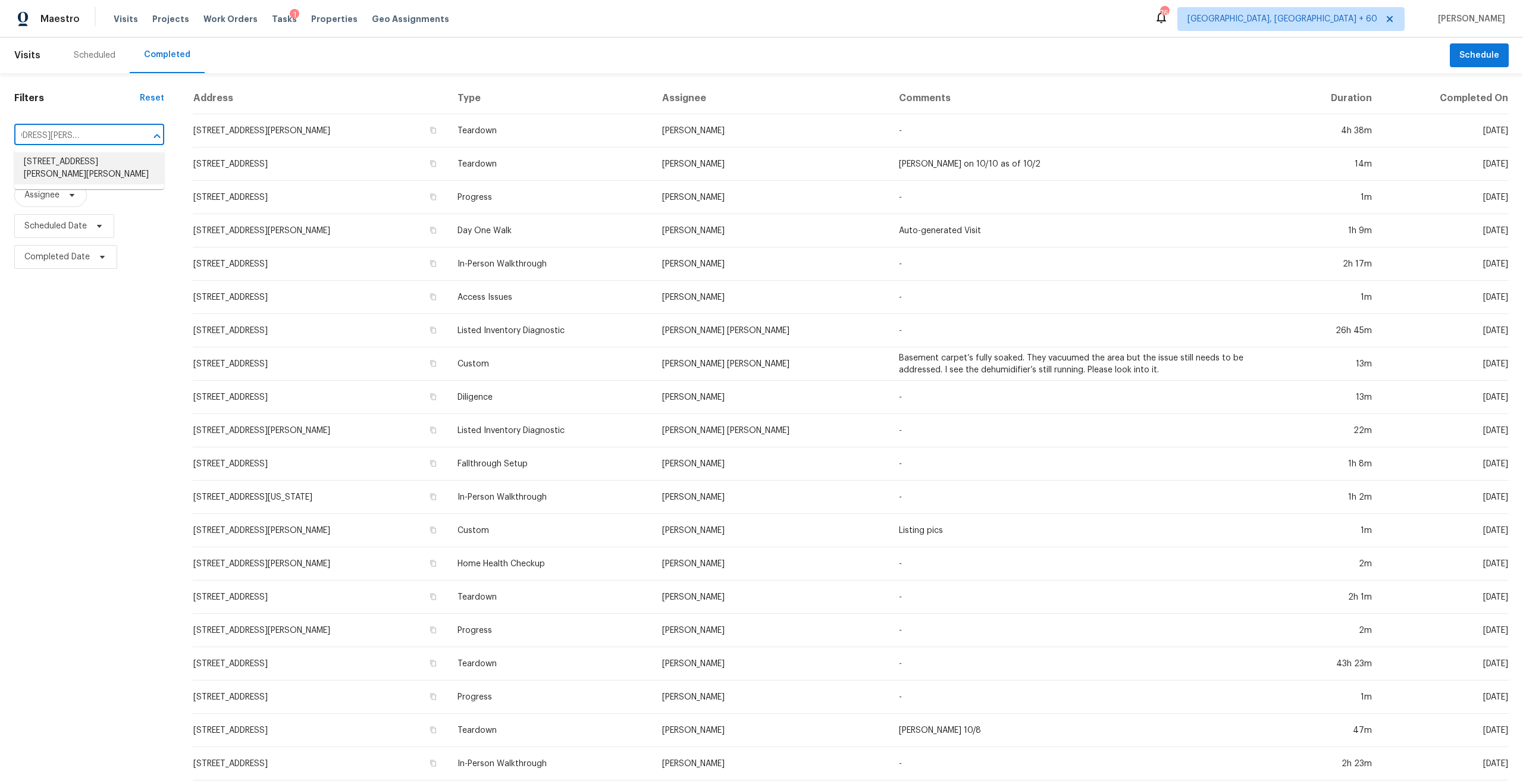
click at [96, 166] on li "106 W Purdom Ave, Alvarado, TX 76009" at bounding box center [89, 168] width 150 height 32
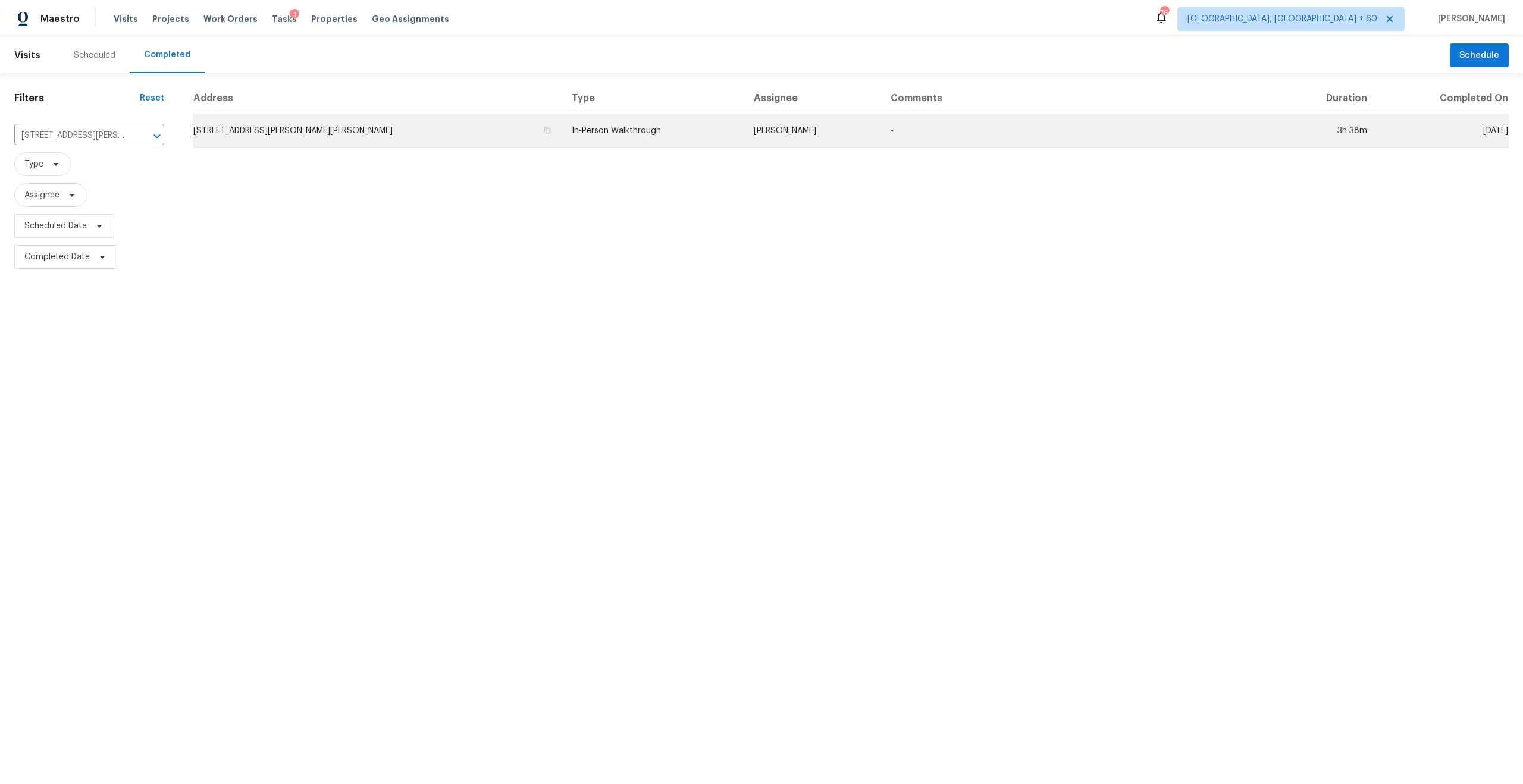
click at [346, 120] on td "106 W Purdom Ave, Alvarado, TX 76009" at bounding box center [378, 131] width 370 height 33
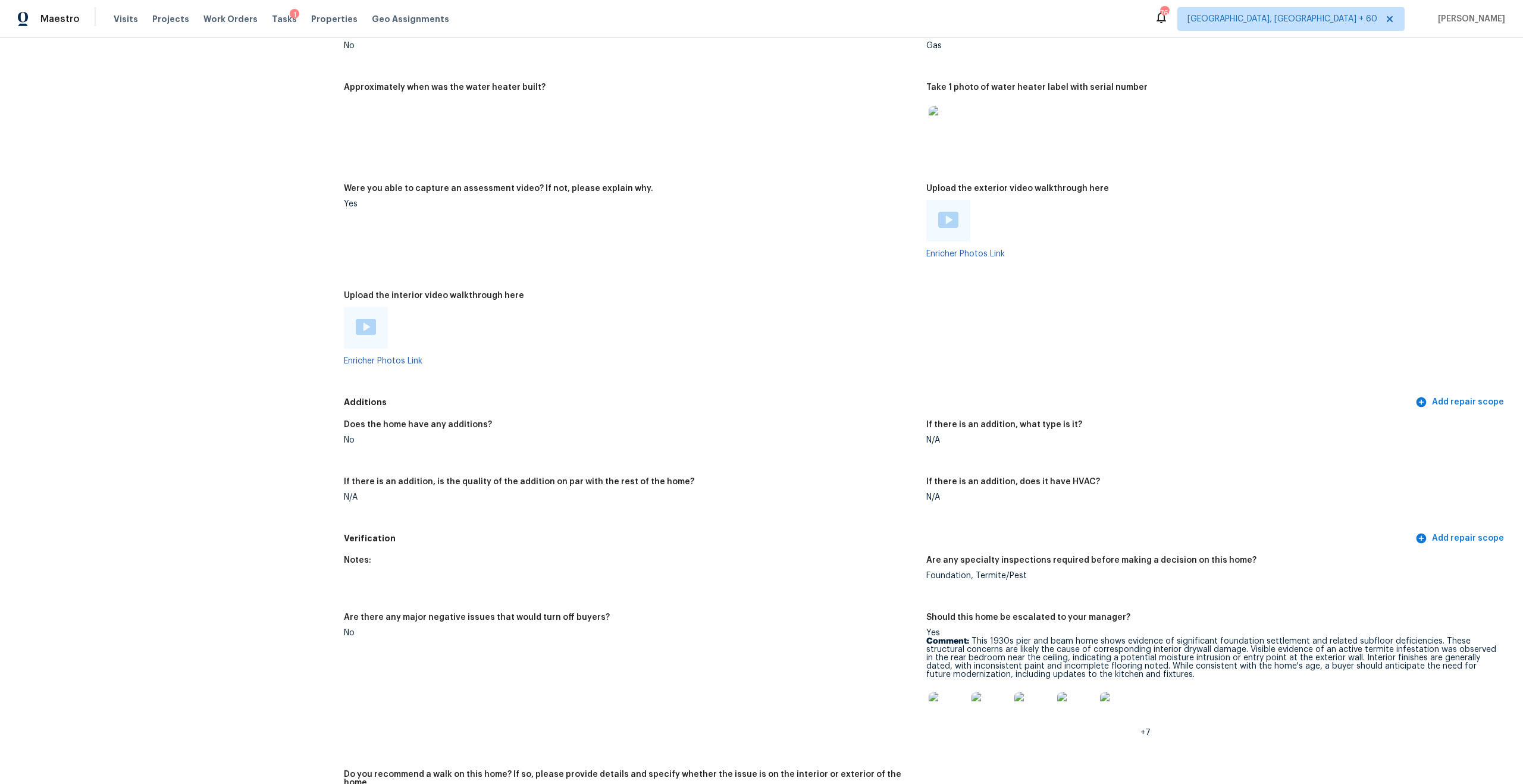
scroll to position [2314, 0]
click at [942, 211] on img at bounding box center [948, 216] width 20 height 16
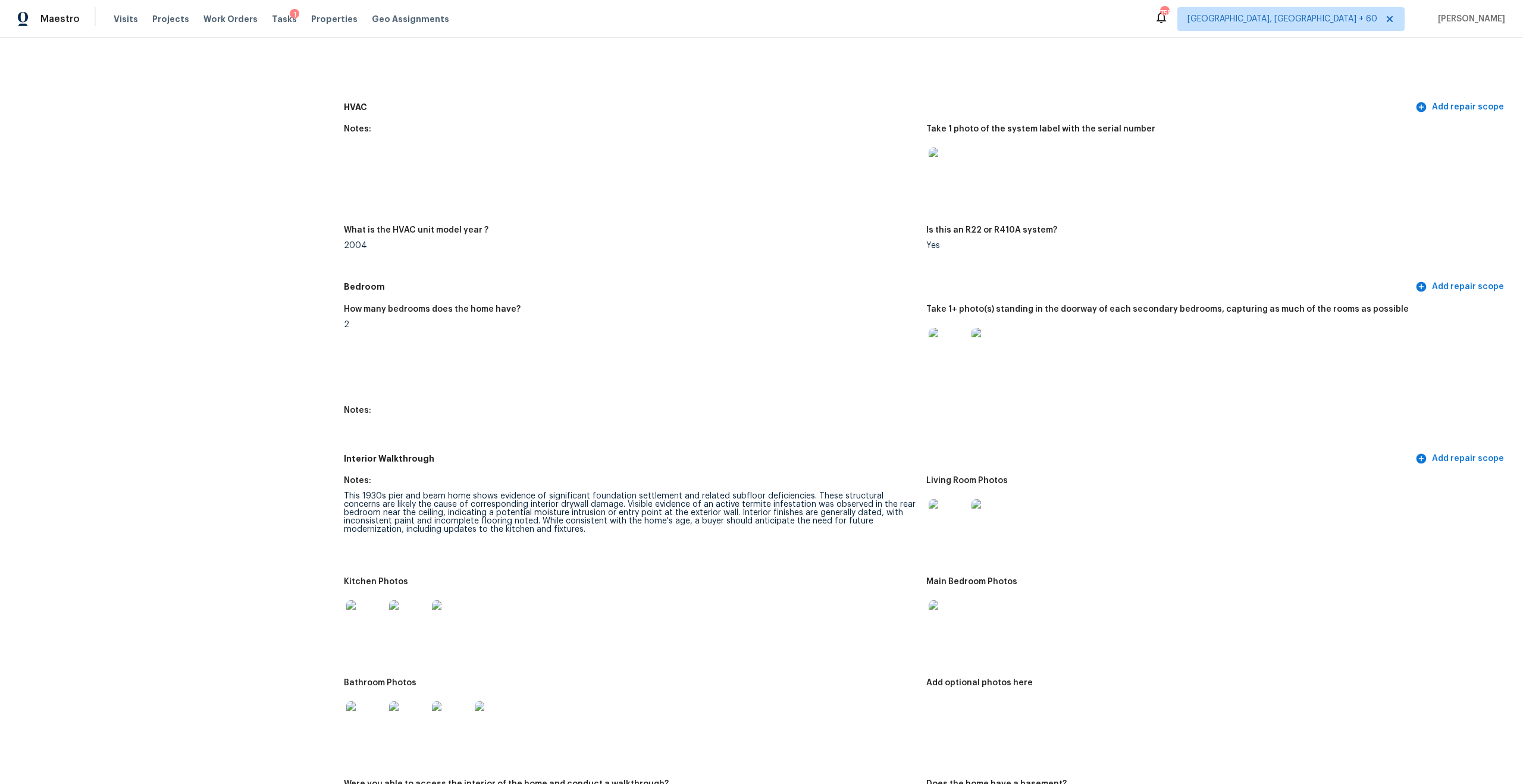
scroll to position [1098, 0]
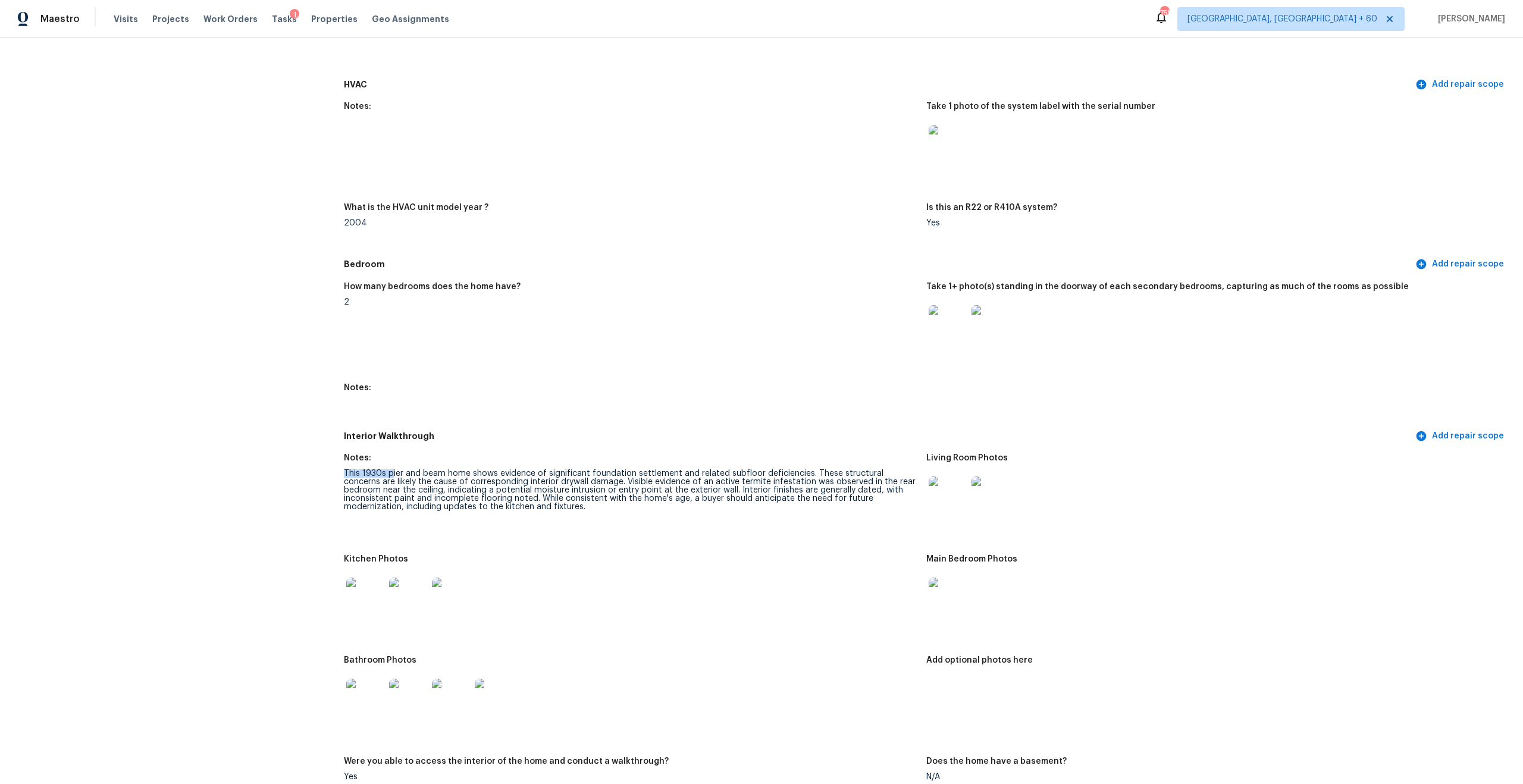
drag, startPoint x: 344, startPoint y: 464, endPoint x: 390, endPoint y: 469, distance: 46.3
click at [390, 469] on div "This 1930s pier and beam home shows evidence of significant foundation settleme…" at bounding box center [630, 490] width 573 height 42
click at [455, 476] on div "This 1930s pier and beam home shows evidence of significant foundation settleme…" at bounding box center [630, 490] width 573 height 42
click at [423, 469] on div "This 1930s pier and beam home shows evidence of significant foundation settleme…" at bounding box center [630, 490] width 573 height 42
drag, startPoint x: 346, startPoint y: 463, endPoint x: 467, endPoint y: 475, distance: 121.6
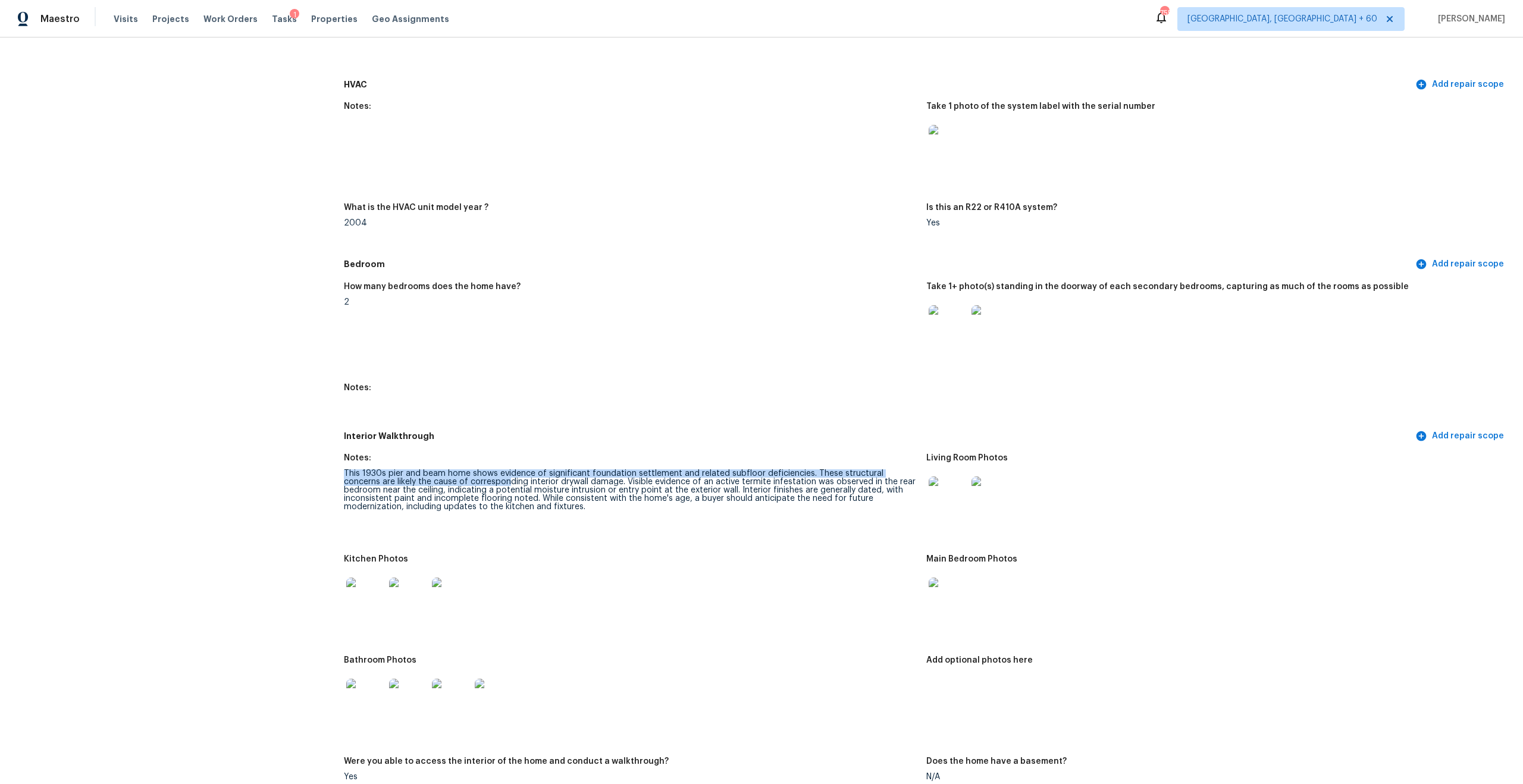
click at [467, 475] on div "This 1930s pier and beam home shows evidence of significant foundation settleme…" at bounding box center [630, 490] width 573 height 42
click at [555, 482] on div "This 1930s pier and beam home shows evidence of significant foundation settleme…" at bounding box center [630, 490] width 573 height 42
drag, startPoint x: 492, startPoint y: 464, endPoint x: 584, endPoint y: 478, distance: 93.1
click at [584, 478] on div "This 1930s pier and beam home shows evidence of significant foundation settleme…" at bounding box center [630, 490] width 573 height 42
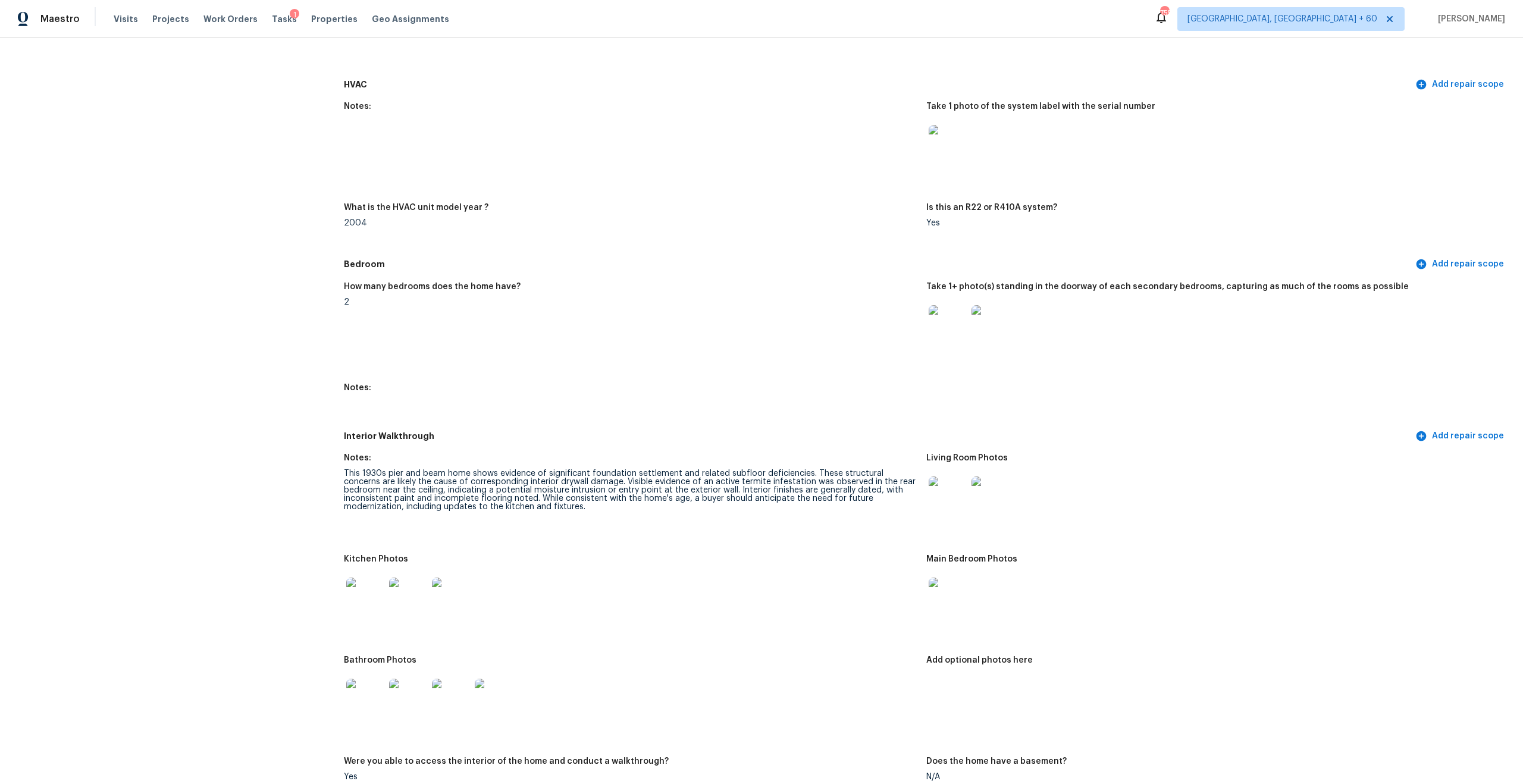
click at [578, 475] on div "This 1930s pier and beam home shows evidence of significant foundation settleme…" at bounding box center [630, 490] width 573 height 42
drag, startPoint x: 584, startPoint y: 473, endPoint x: 435, endPoint y: 457, distance: 149.9
click at [435, 457] on figure "Notes: This 1930s pier and beam home shows evidence of significant foundation s…" at bounding box center [635, 497] width 582 height 87
click at [435, 457] on div "Notes:" at bounding box center [630, 461] width 573 height 15
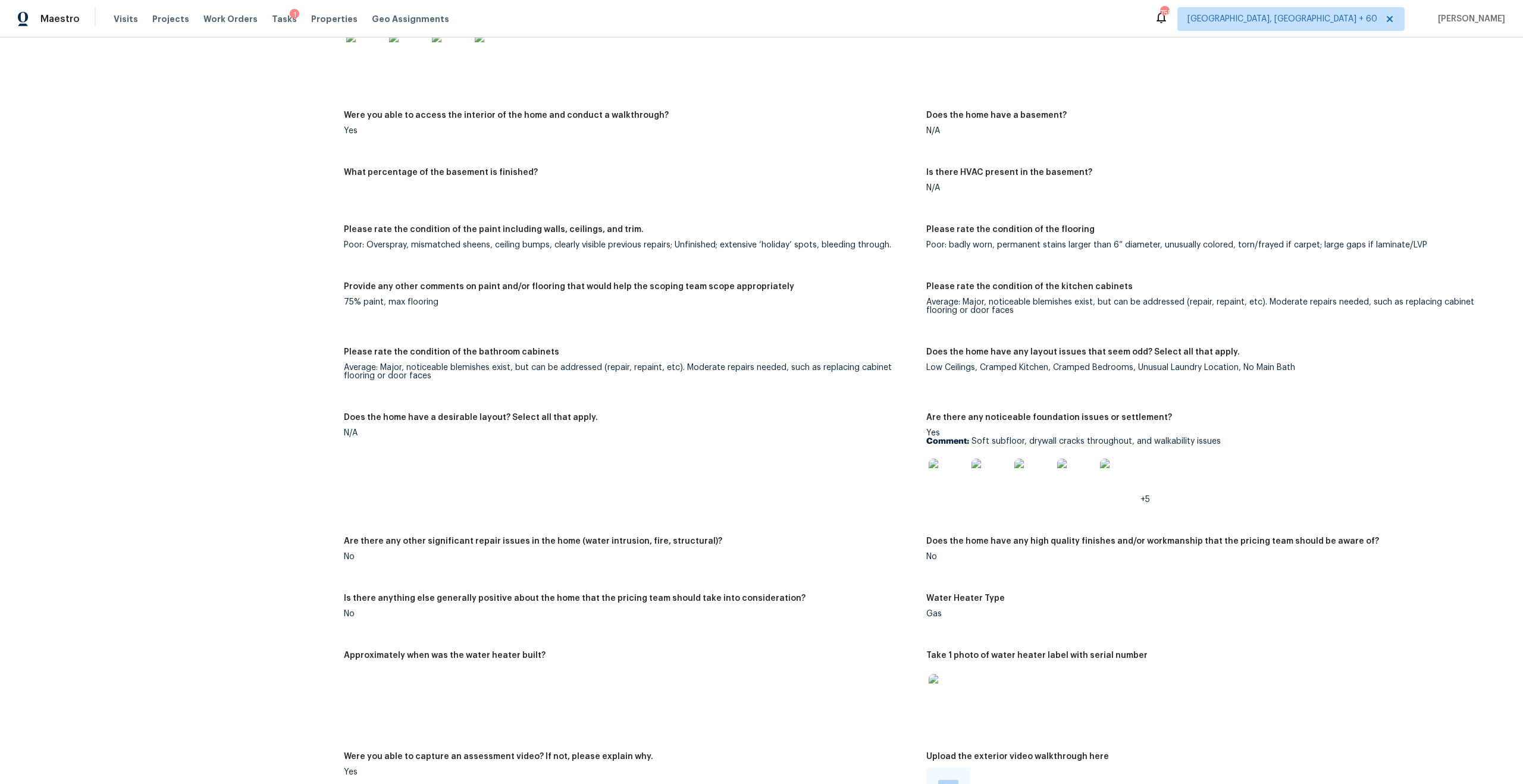
scroll to position [2470, 0]
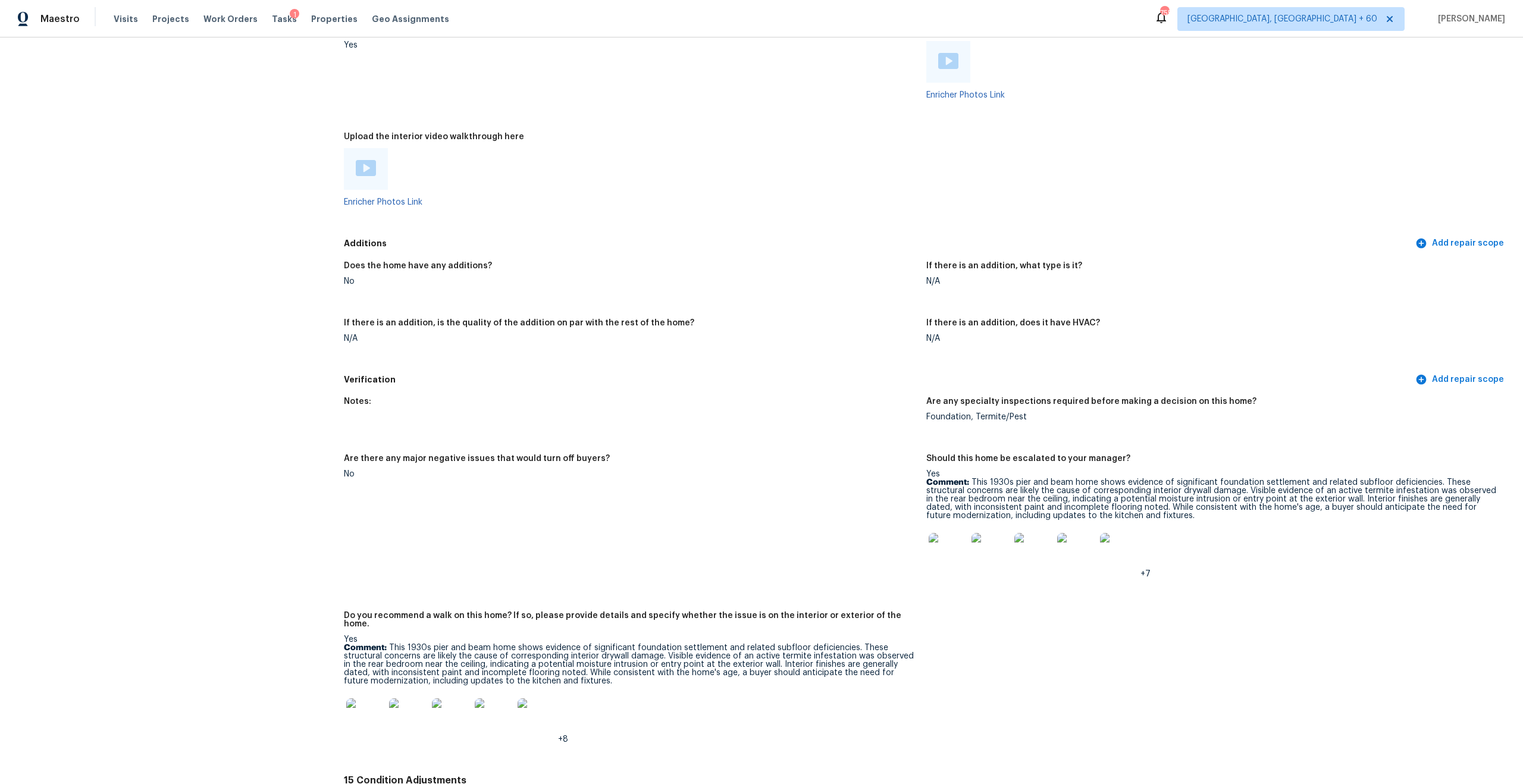
click at [986, 405] on div "Are any specialty inspections required before making a decision on this home?" at bounding box center [1213, 405] width 573 height 15
click at [996, 413] on div "Foundation, Termite/Pest" at bounding box center [1213, 417] width 573 height 9
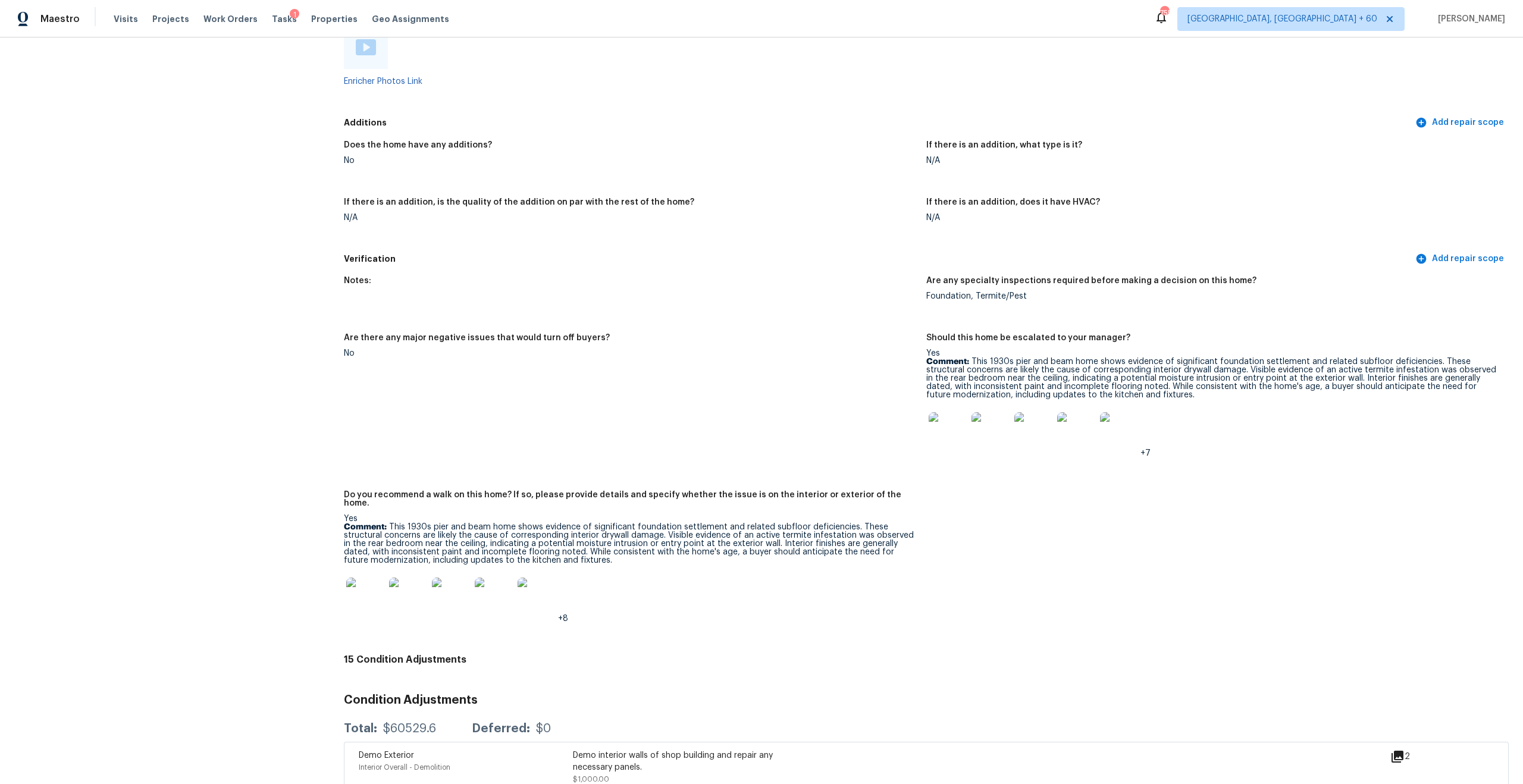
scroll to position [2596, 0]
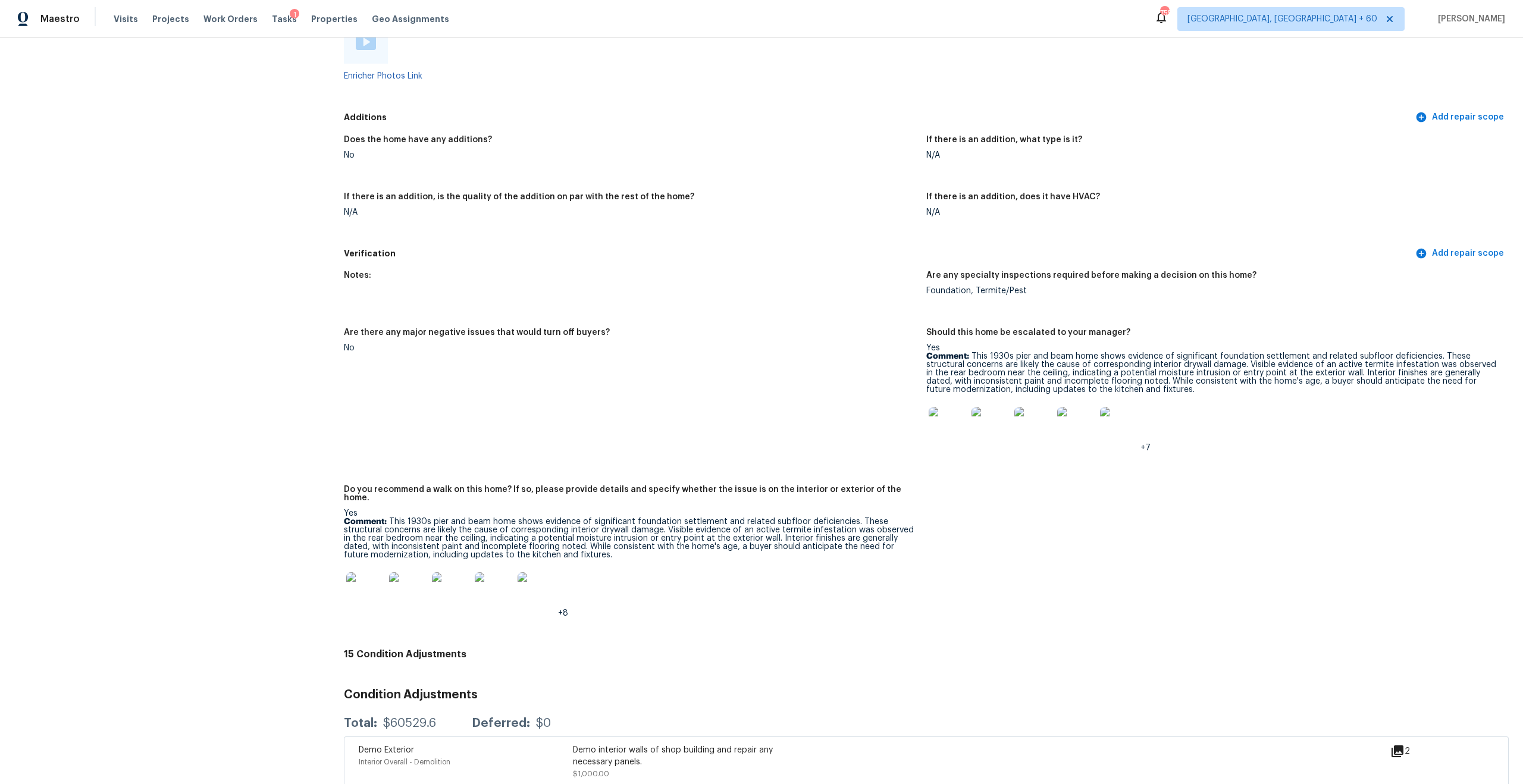
click at [438, 517] on p "Comment: This 1930s pier and beam home shows evidence of significant foundation…" at bounding box center [630, 538] width 573 height 42
click at [451, 517] on p "Comment: This 1930s pier and beam home shows evidence of significant foundation…" at bounding box center [630, 538] width 573 height 42
drag, startPoint x: 387, startPoint y: 509, endPoint x: 485, endPoint y: 547, distance: 105.1
click at [486, 547] on div "Yes Comment: This 1930s pier and beam home shows evidence of significant founda…" at bounding box center [630, 563] width 573 height 108
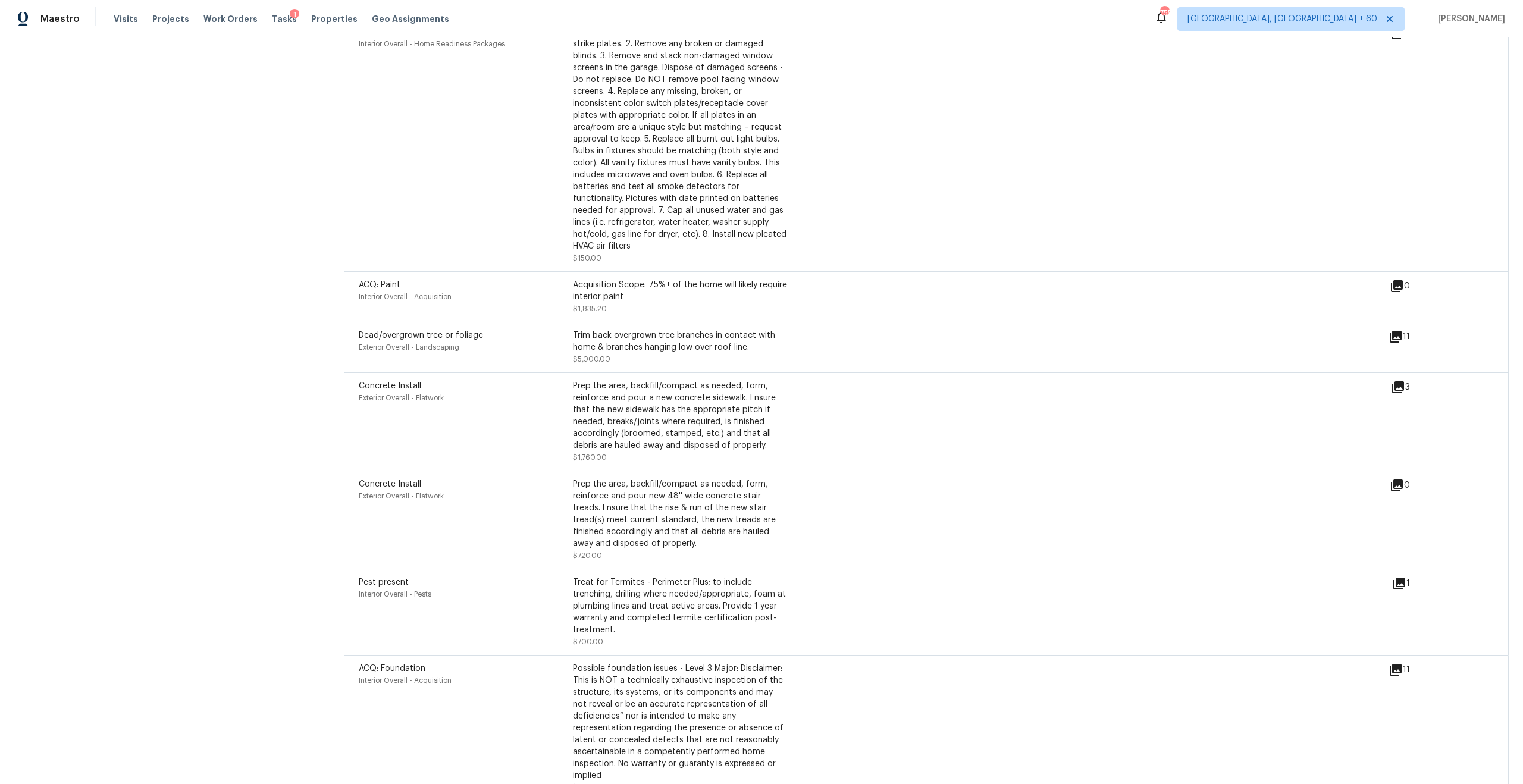
scroll to position [3930, 0]
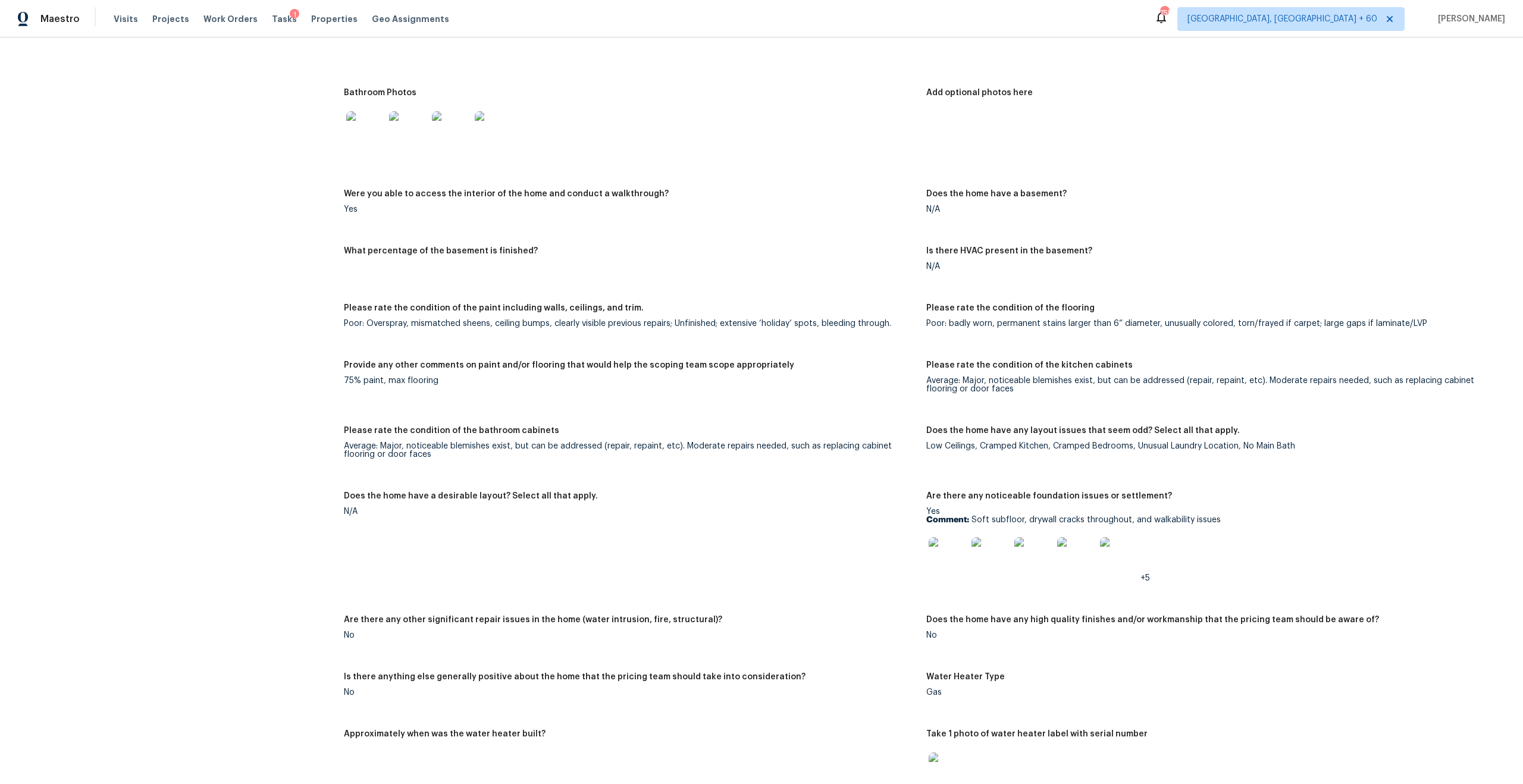
click at [545, 633] on figure "Are there any other significant repair issues in the home (water intrusion, fir…" at bounding box center [635, 637] width 582 height 43
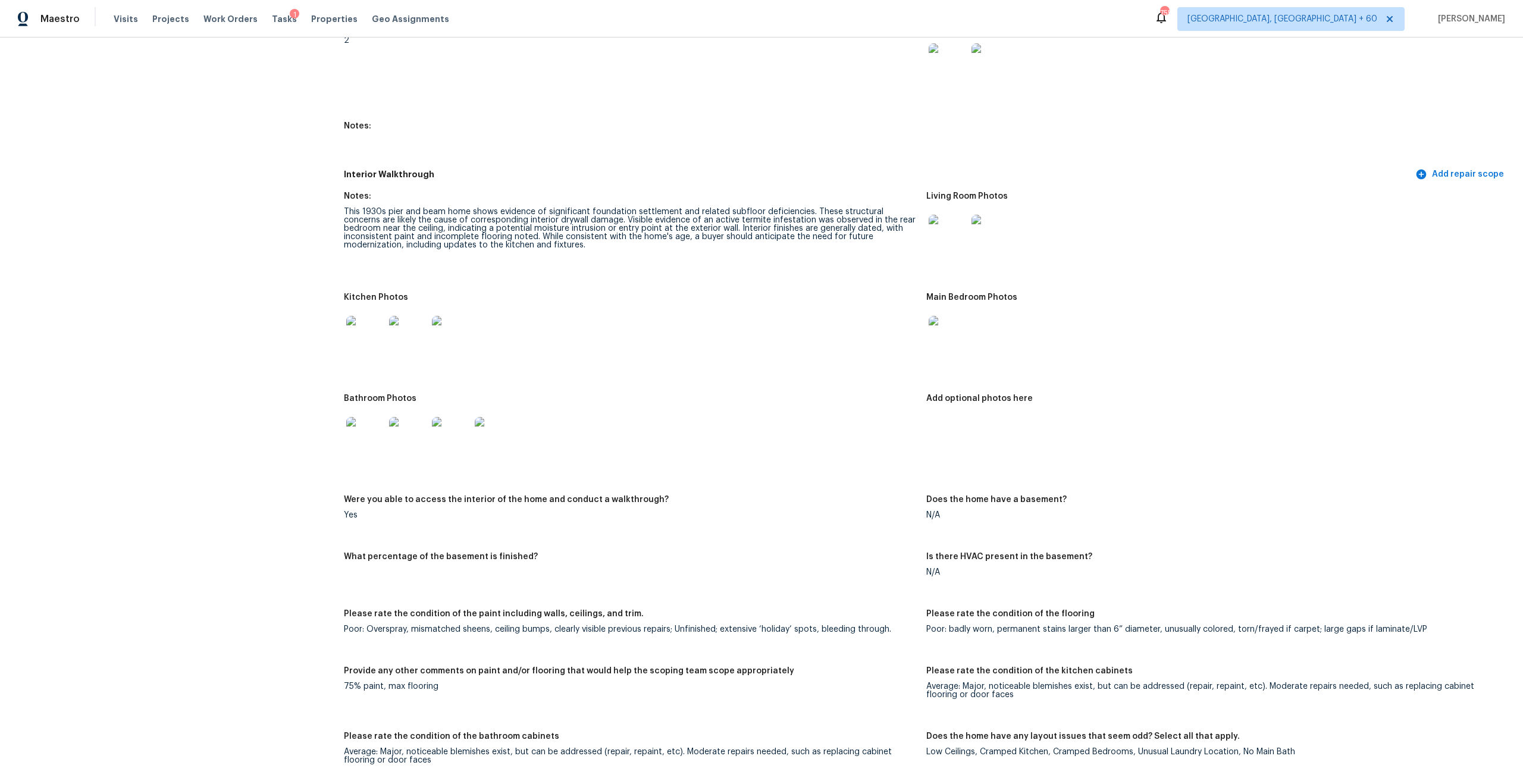
scroll to position [1366, 0]
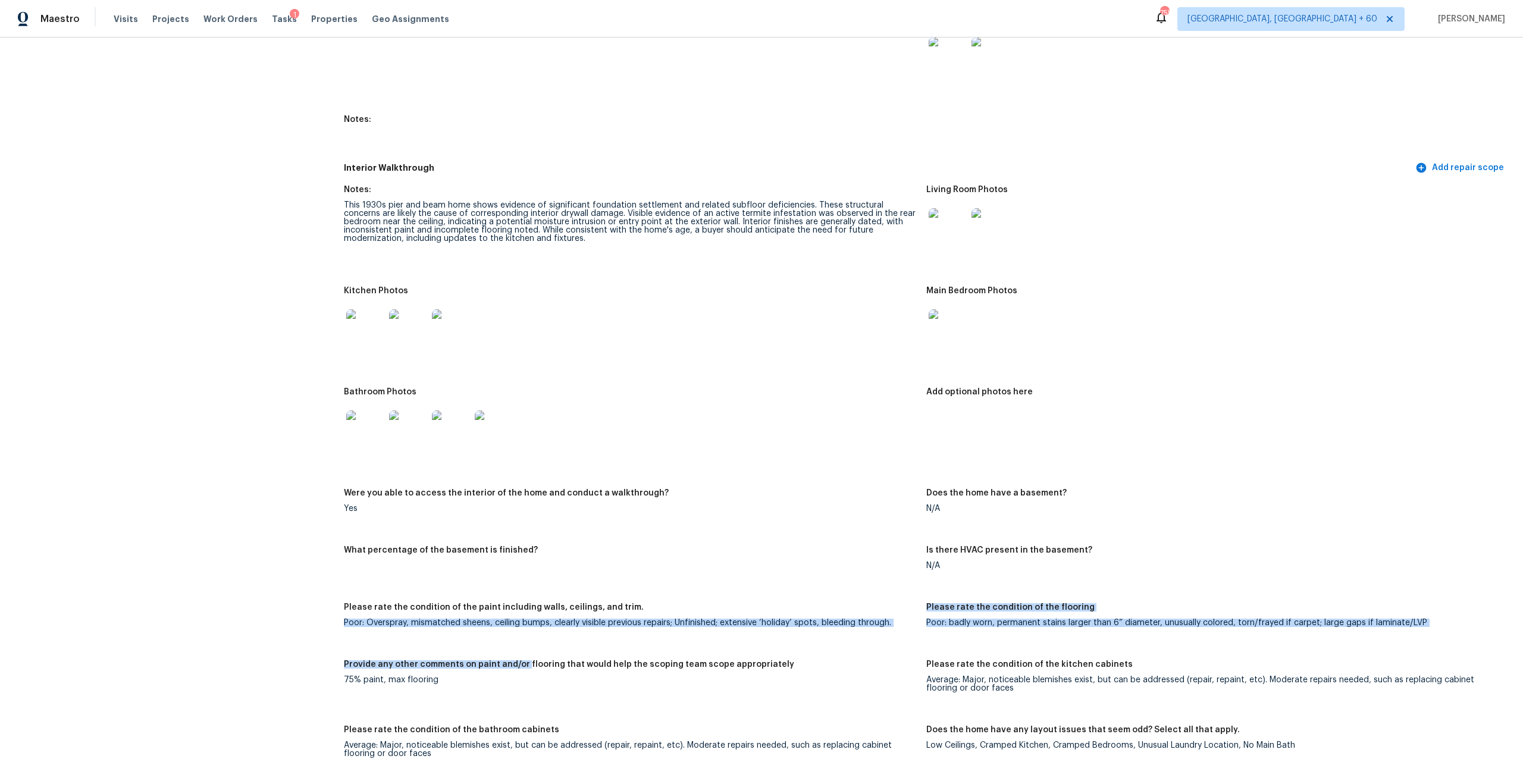
drag, startPoint x: 342, startPoint y: 611, endPoint x: 523, endPoint y: 653, distance: 185.8
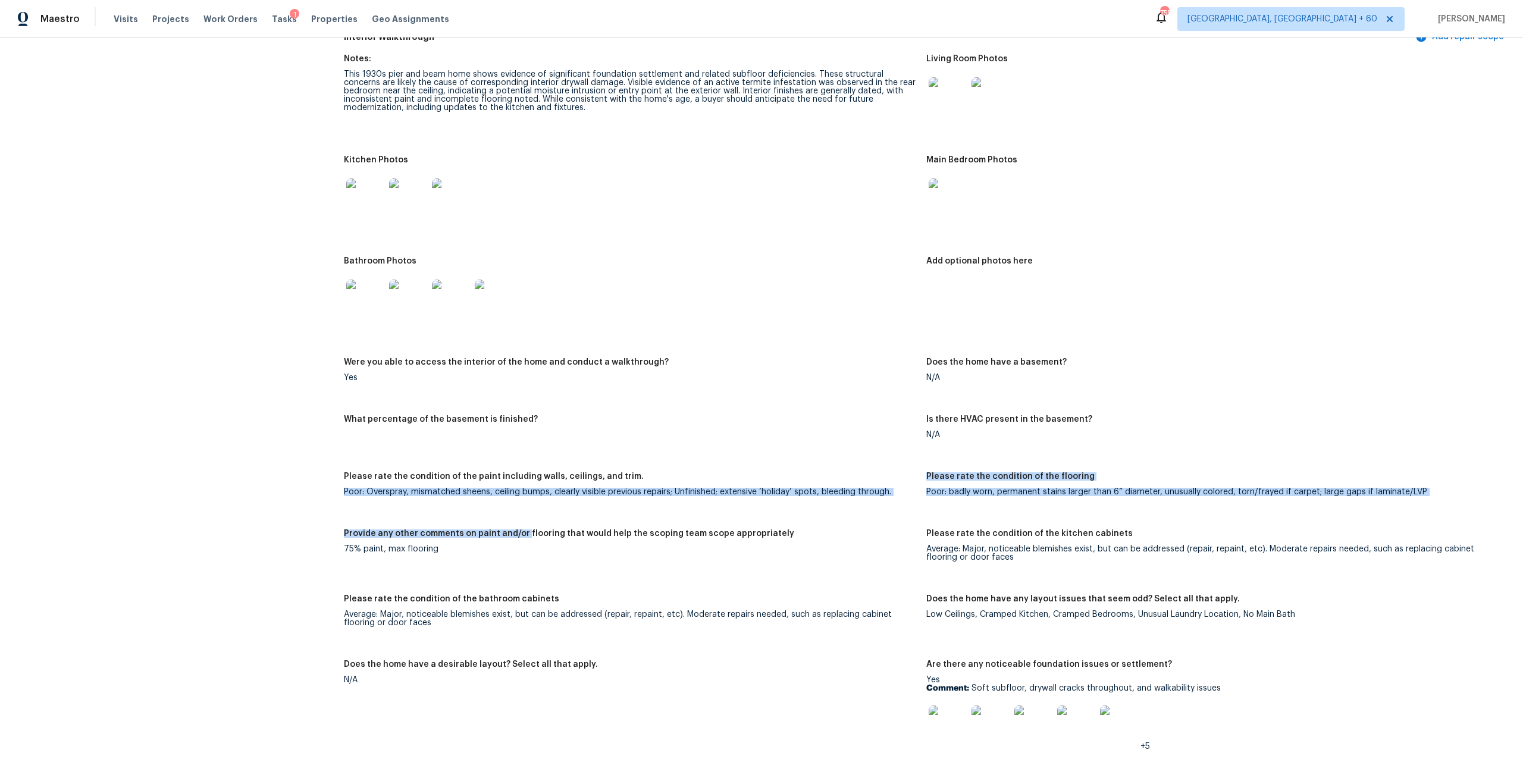
scroll to position [1497, 0]
click at [531, 478] on div "Please rate the condition of the paint including walls, ceilings, and trim." at bounding box center [630, 479] width 573 height 15
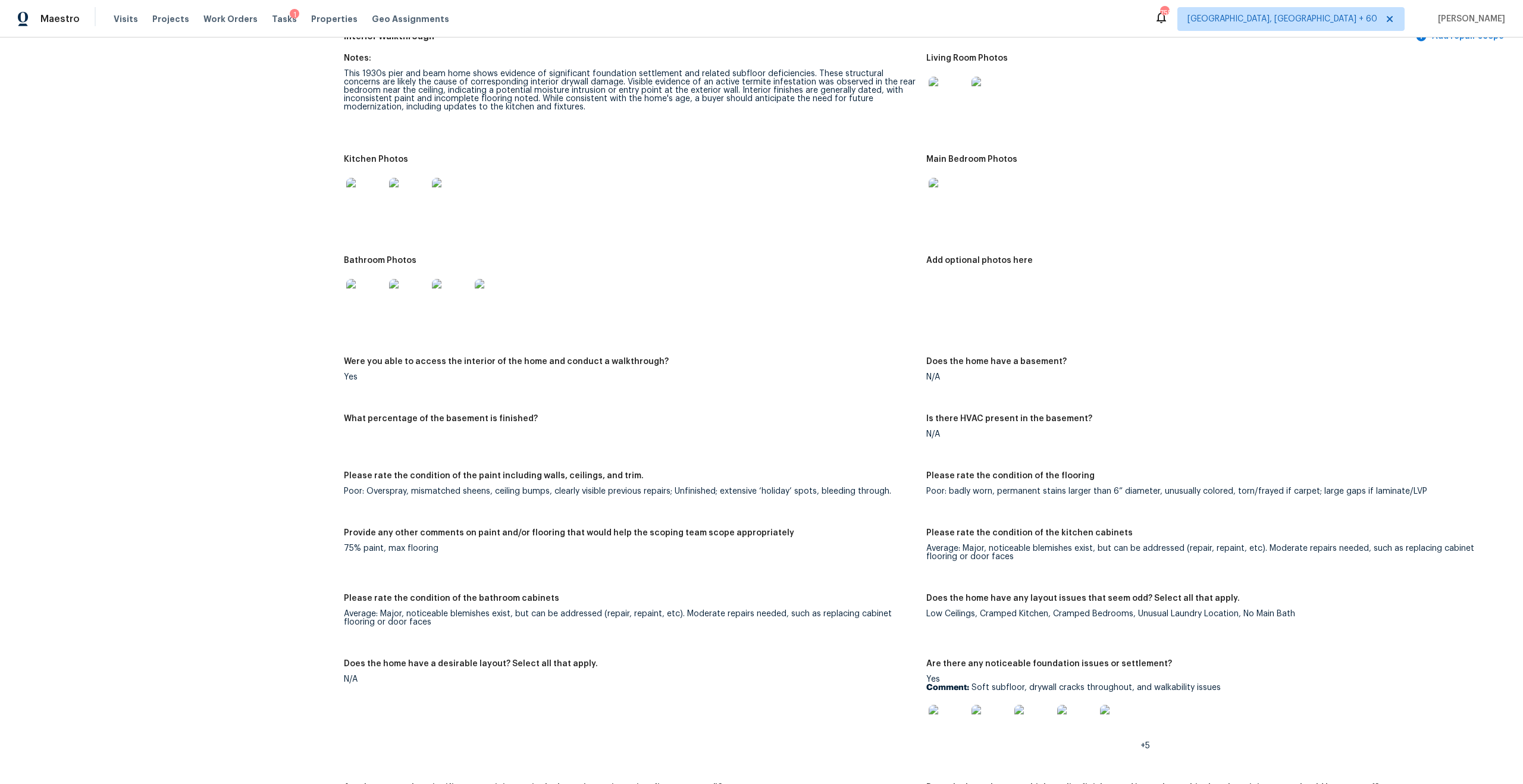
click at [531, 478] on div "Please rate the condition of the paint including walls, ceilings, and trim." at bounding box center [630, 479] width 573 height 15
click at [525, 511] on div "Notes: This 1930s pier and beam home shows evidence of significant foundation s…" at bounding box center [927, 626] width 1165 height 1158
drag, startPoint x: 334, startPoint y: 539, endPoint x: 439, endPoint y: 545, distance: 105.2
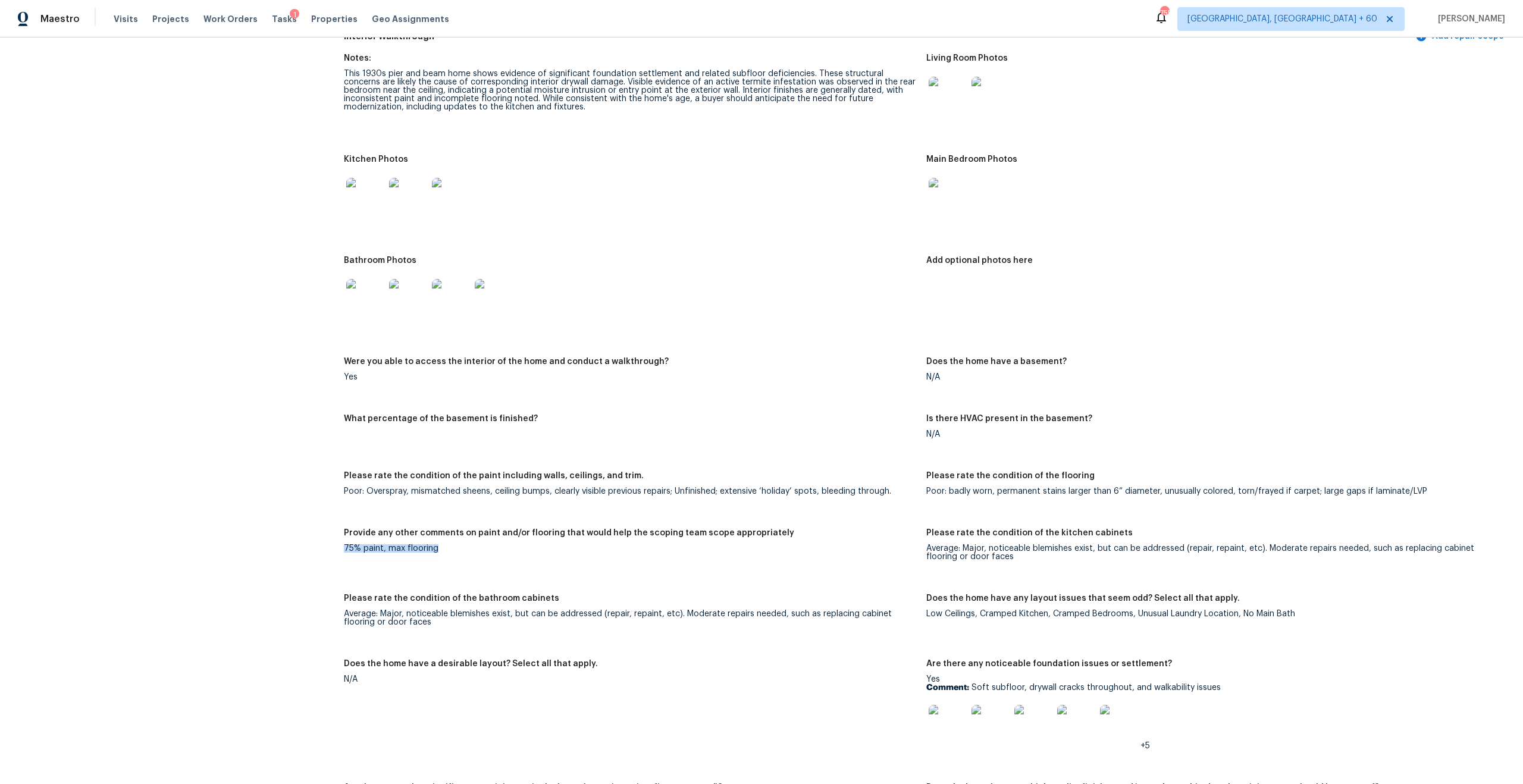
click at [367, 546] on figure "Provide any other comments on paint and/or flooring that would help the scoping…" at bounding box center [635, 554] width 582 height 51
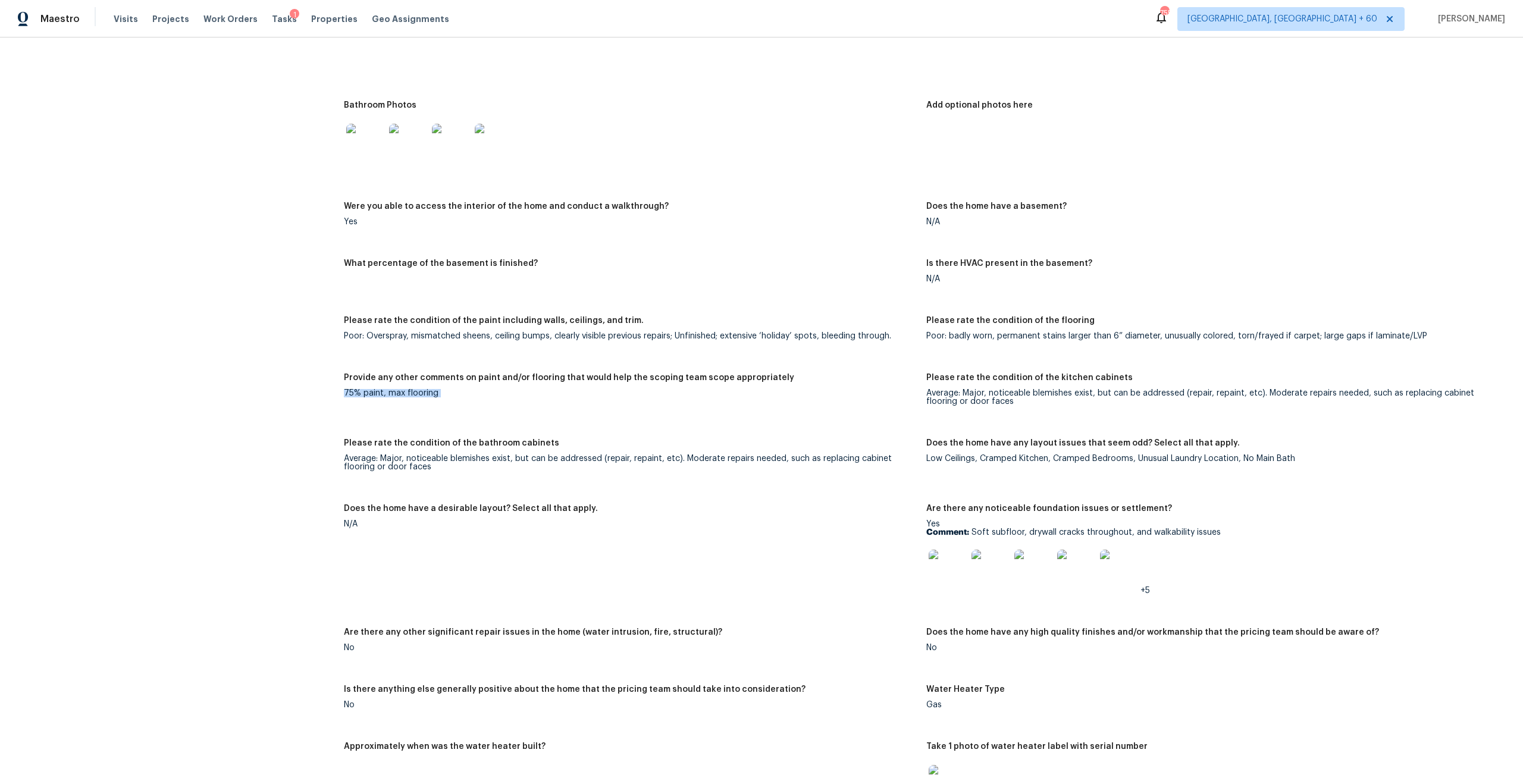
scroll to position [1653, 0]
drag, startPoint x: 346, startPoint y: 450, endPoint x: 466, endPoint y: 461, distance: 120.5
click at [466, 461] on div "Average: Major, noticeable blemishes exist, but can be addressed (repair, repai…" at bounding box center [630, 462] width 573 height 16
click at [449, 454] on div "Average: Major, noticeable blemishes exist, but can be addressed (repair, repai…" at bounding box center [630, 462] width 573 height 16
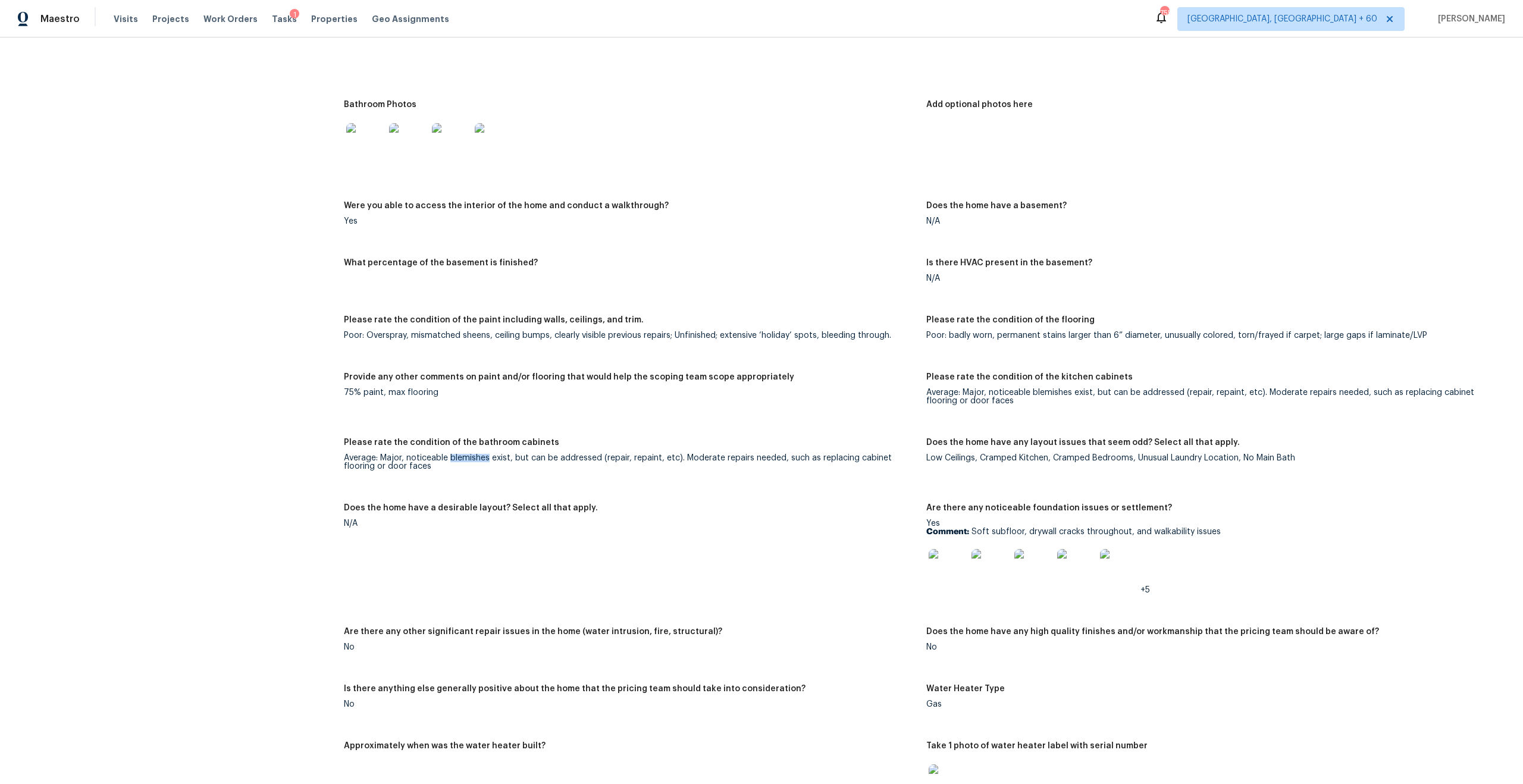
click at [415, 454] on div "Average: Major, noticeable blemishes exist, but can be addressed (repair, repai…" at bounding box center [630, 462] width 573 height 16
click at [393, 454] on div "Average: Major, noticeable blemishes exist, but can be addressed (repair, repai…" at bounding box center [630, 462] width 573 height 16
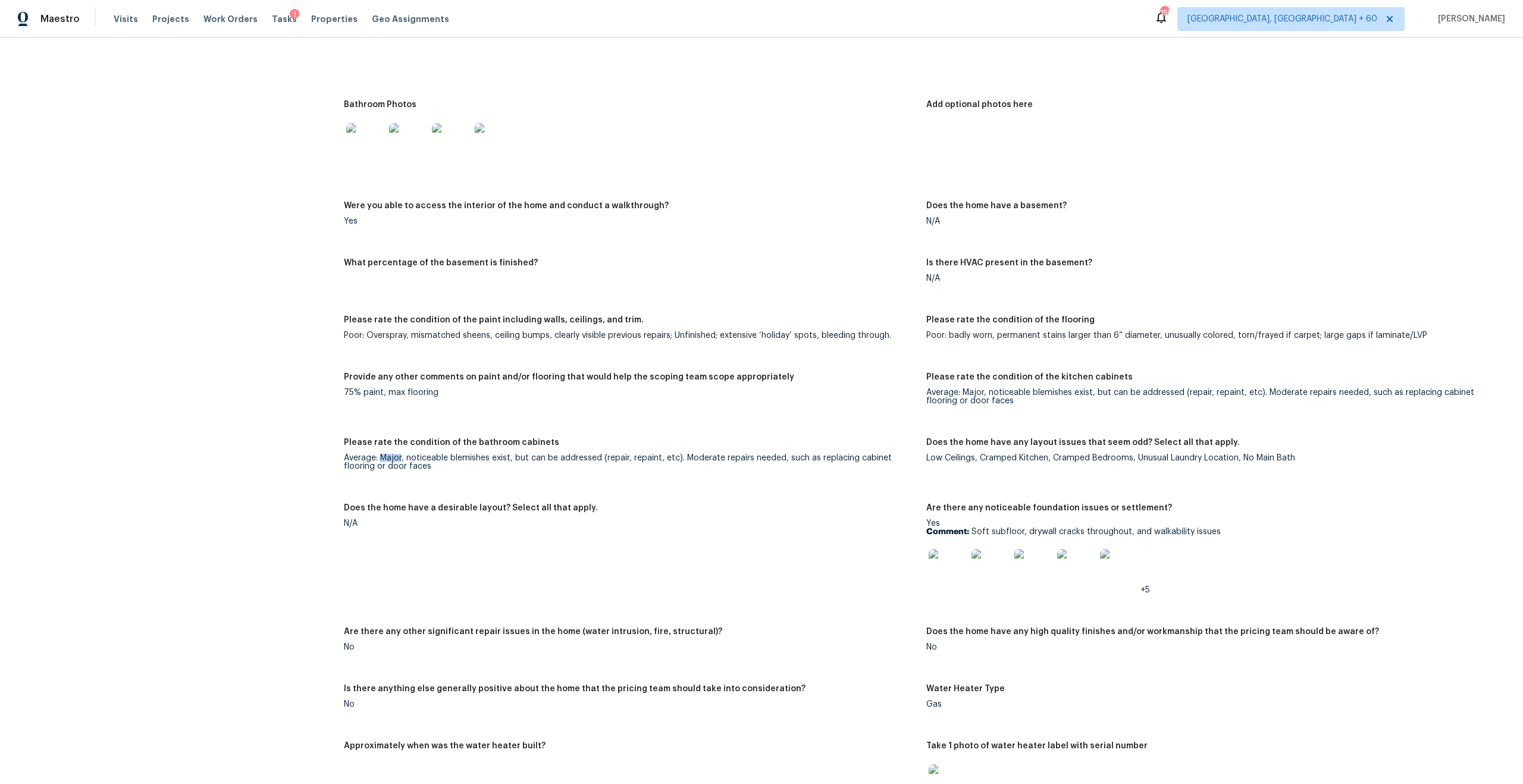
click at [393, 454] on div "Average: Major, noticeable blemishes exist, but can be addressed (repair, repai…" at bounding box center [630, 462] width 573 height 16
click at [429, 454] on div "Average: Major, noticeable blemishes exist, but can be addressed (repair, repai…" at bounding box center [630, 462] width 573 height 16
click at [463, 454] on div "Average: Major, noticeable blemishes exist, but can be addressed (repair, repai…" at bounding box center [630, 462] width 573 height 16
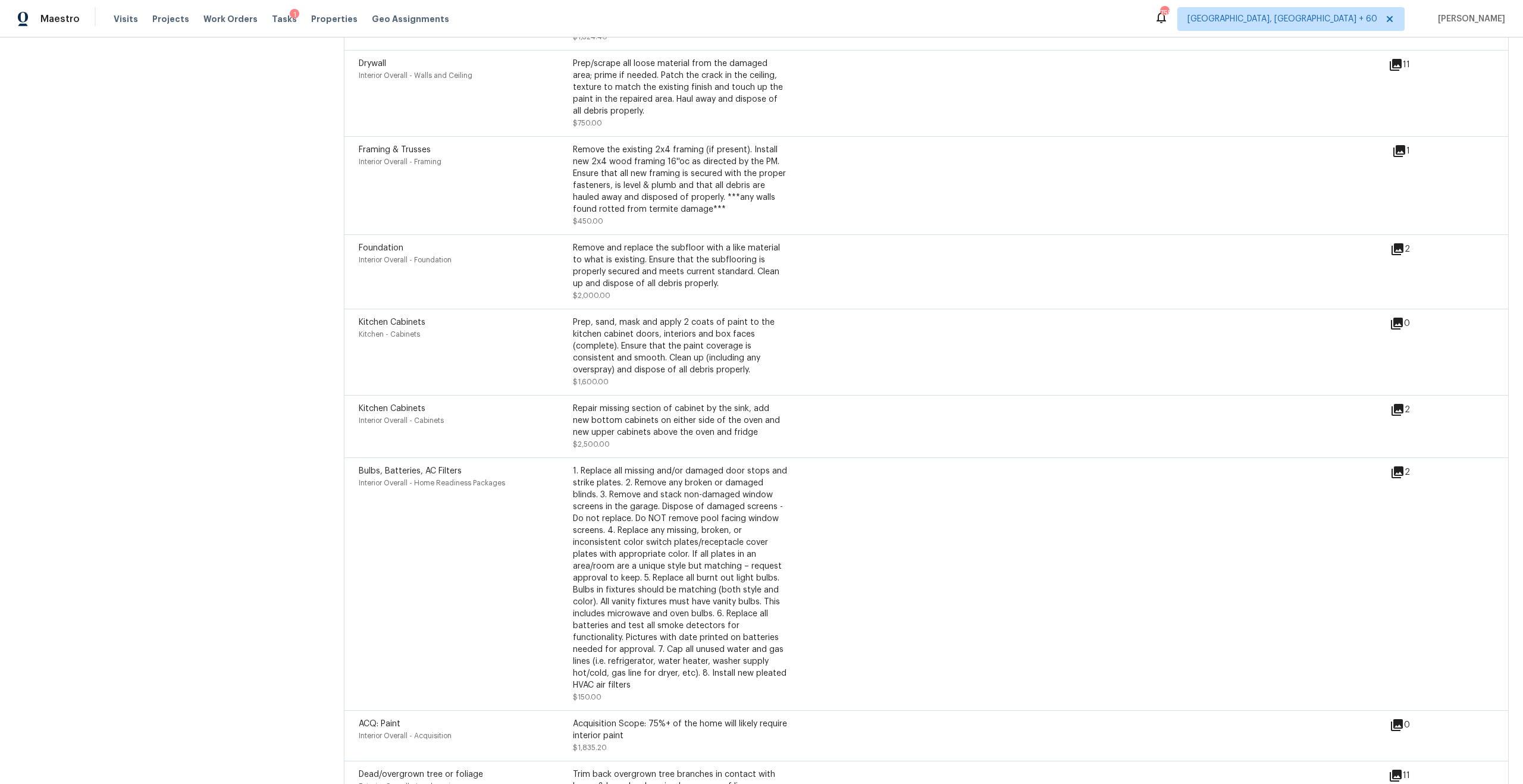
scroll to position [3285, 0]
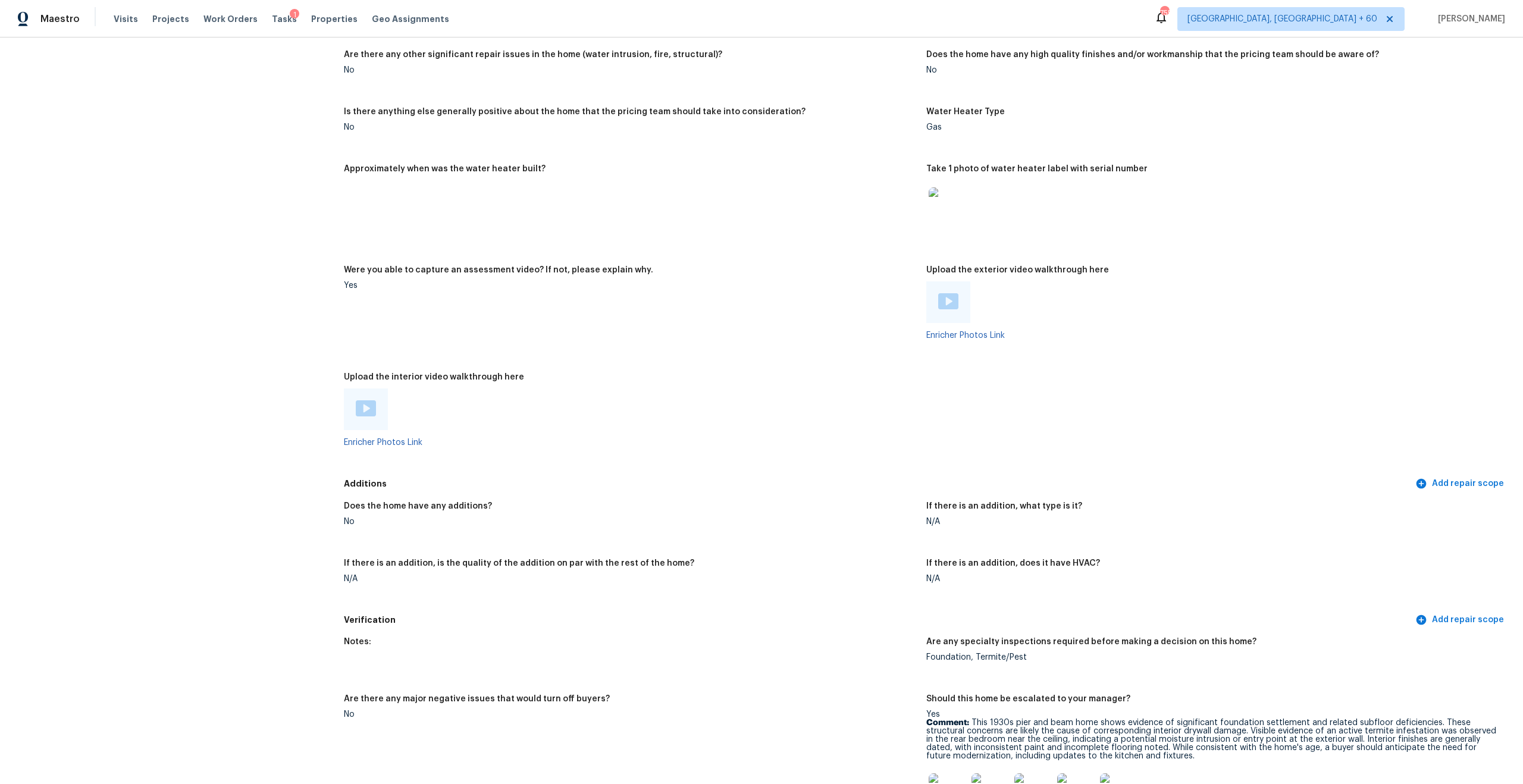
scroll to position [1302, 0]
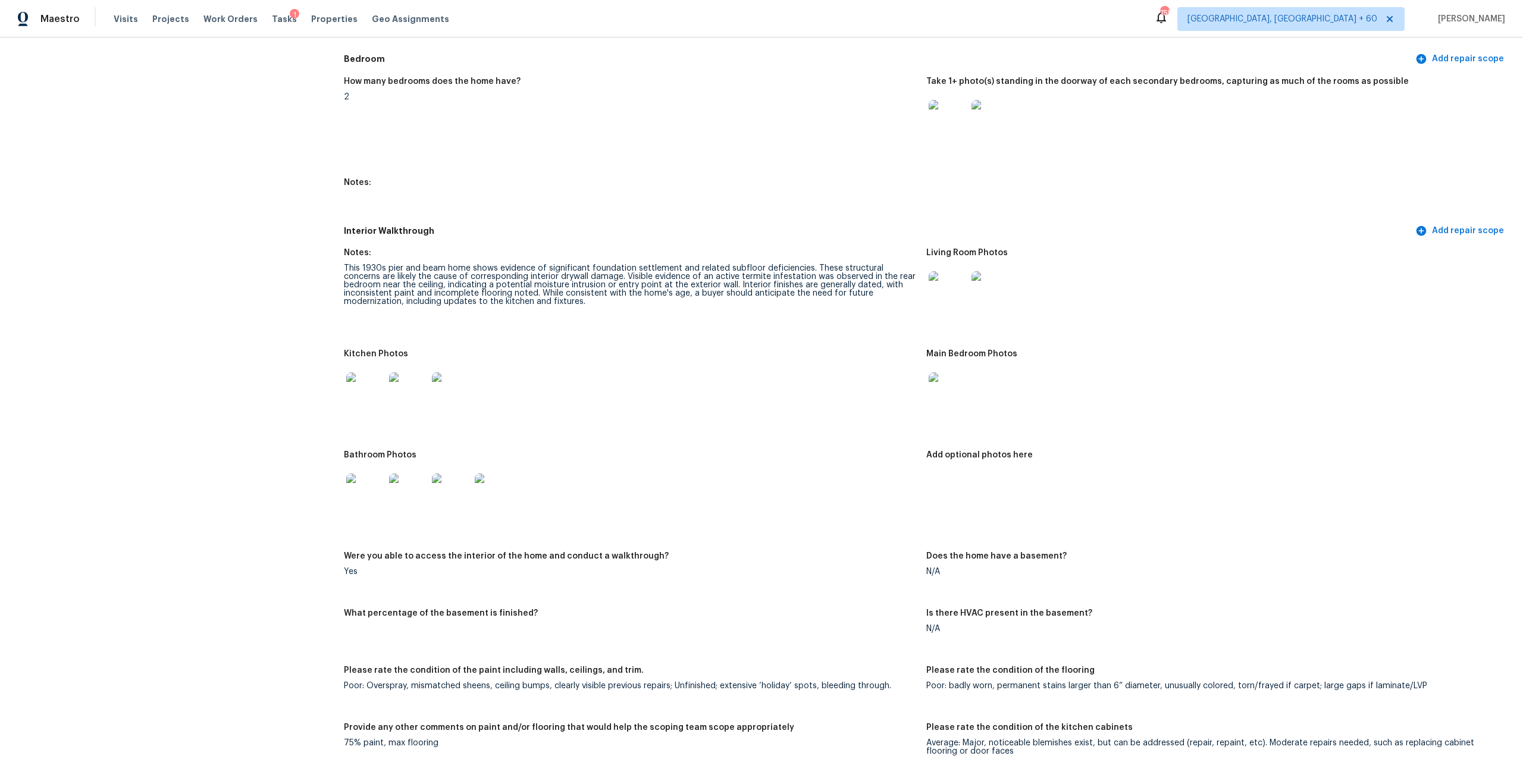
click at [457, 271] on div "This 1930s pier and beam home shows evidence of significant foundation settleme…" at bounding box center [630, 284] width 573 height 42
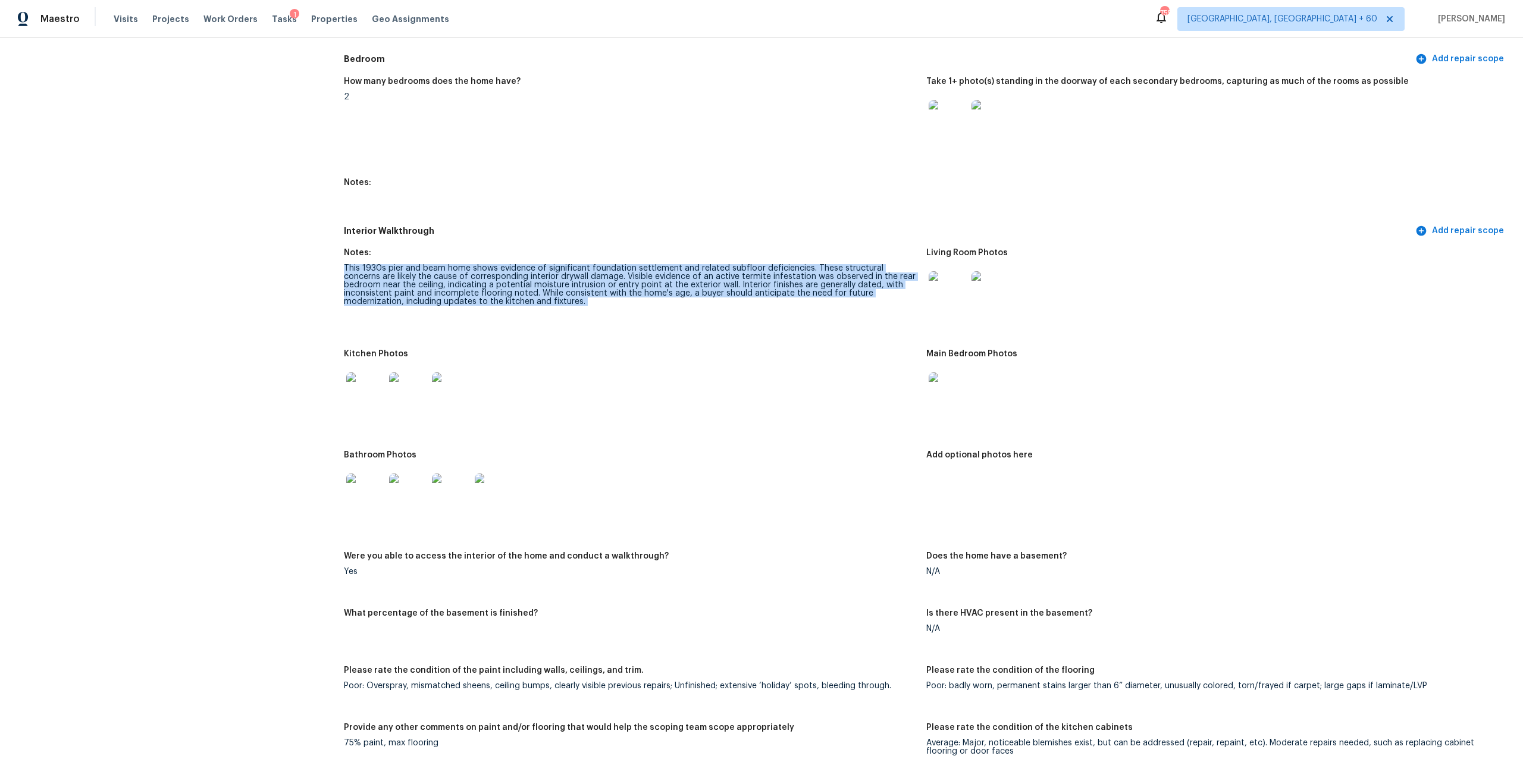
click at [530, 274] on div "This 1930s pier and beam home shows evidence of significant foundation settleme…" at bounding box center [630, 284] width 573 height 42
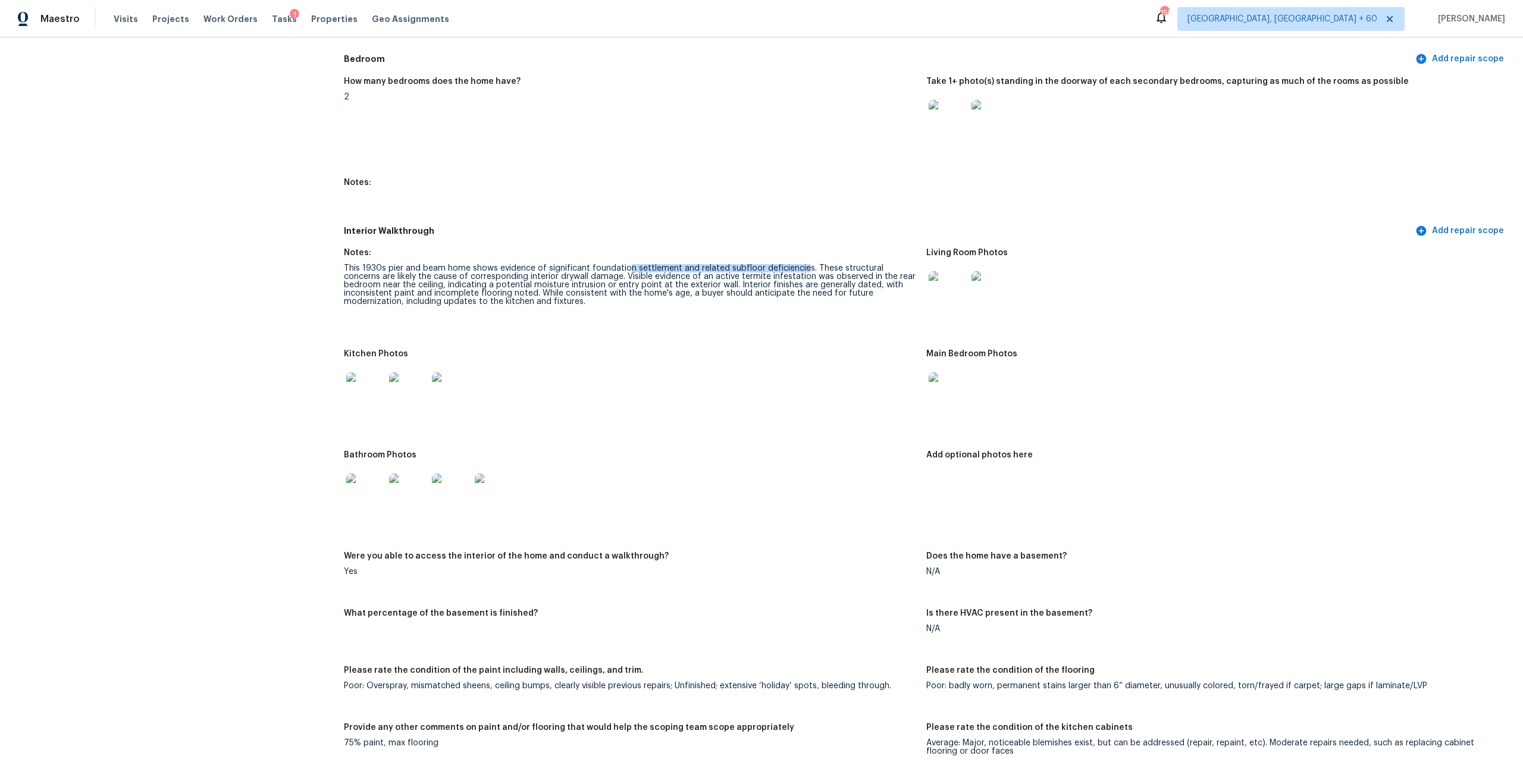
drag, startPoint x: 625, startPoint y: 261, endPoint x: 799, endPoint y: 261, distance: 174.0
click at [800, 264] on div "This 1930s pier and beam home shows evidence of significant foundation settleme…" at bounding box center [630, 284] width 573 height 42
click at [799, 264] on div "This 1930s pier and beam home shows evidence of significant foundation settleme…" at bounding box center [630, 284] width 573 height 42
drag, startPoint x: 343, startPoint y: 269, endPoint x: 576, endPoint y: 267, distance: 233.0
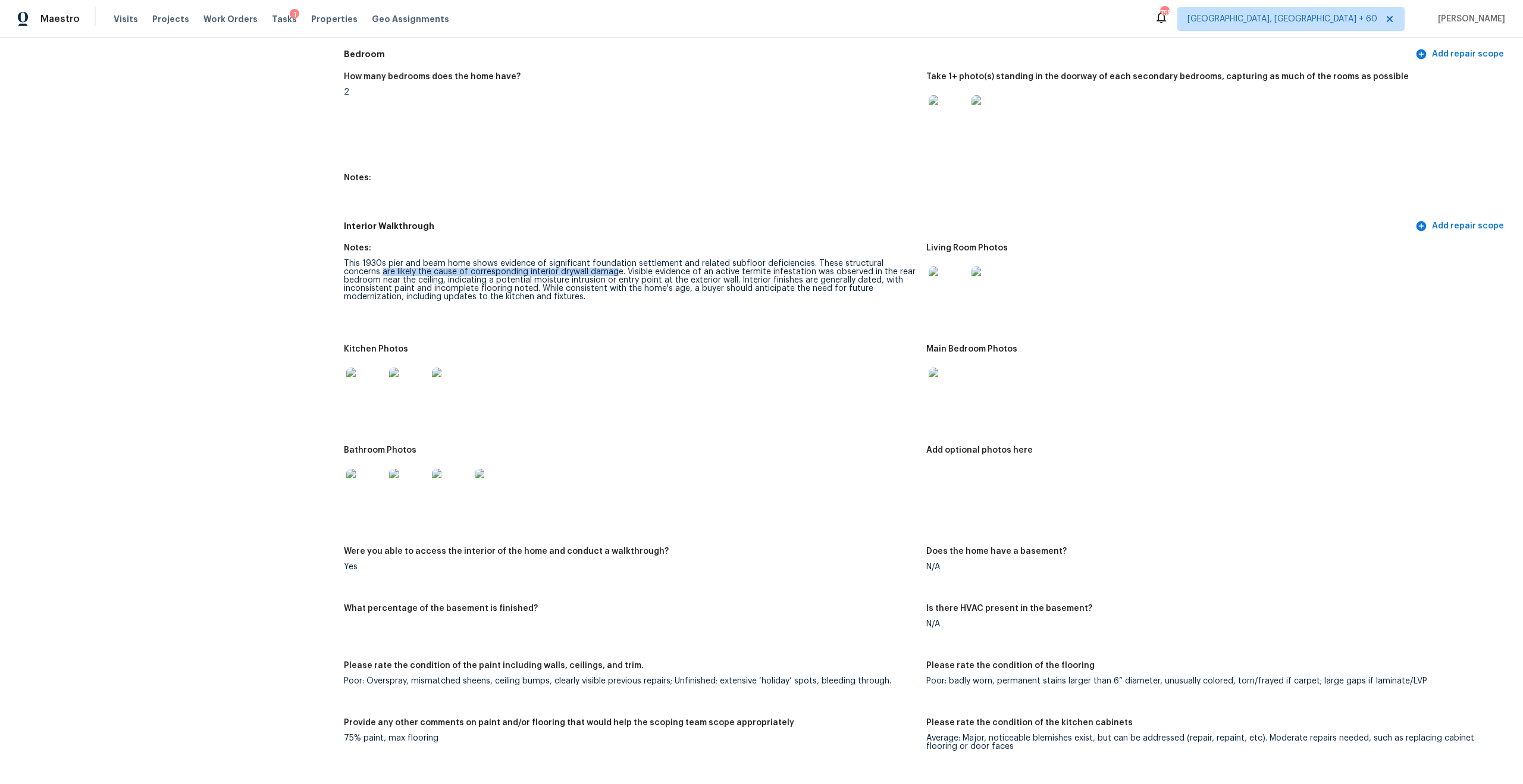
scroll to position [1311, 0]
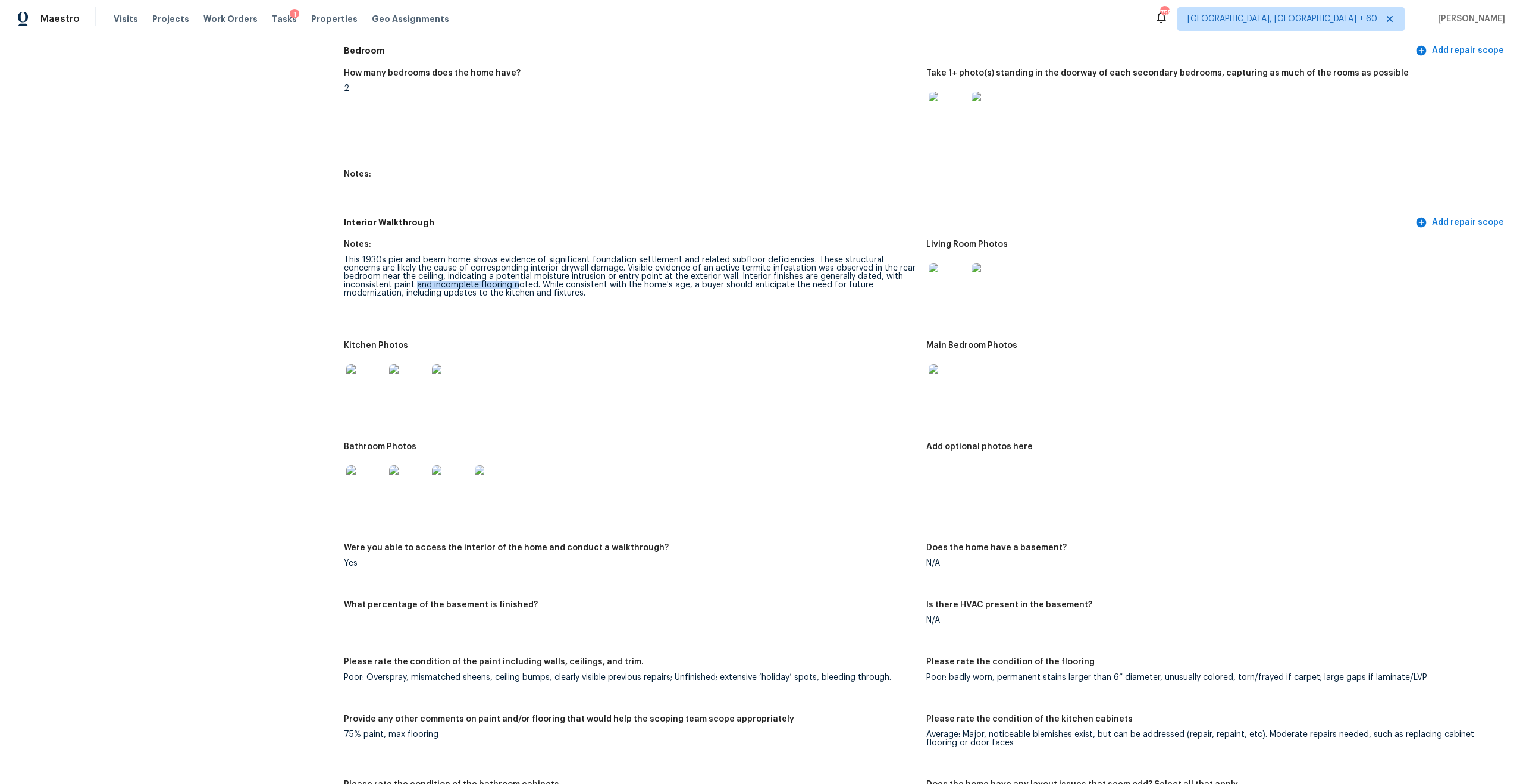
drag, startPoint x: 365, startPoint y: 281, endPoint x: 466, endPoint y: 278, distance: 101.0
click at [468, 279] on div "This 1930s pier and beam home shows evidence of significant foundation settleme…" at bounding box center [630, 277] width 573 height 42
click at [466, 278] on div "This 1930s pier and beam home shows evidence of significant foundation settleme…" at bounding box center [630, 277] width 573 height 42
drag, startPoint x: 489, startPoint y: 276, endPoint x: 657, endPoint y: 280, distance: 168.0
click at [661, 282] on div "This 1930s pier and beam home shows evidence of significant foundation settleme…" at bounding box center [630, 277] width 573 height 42
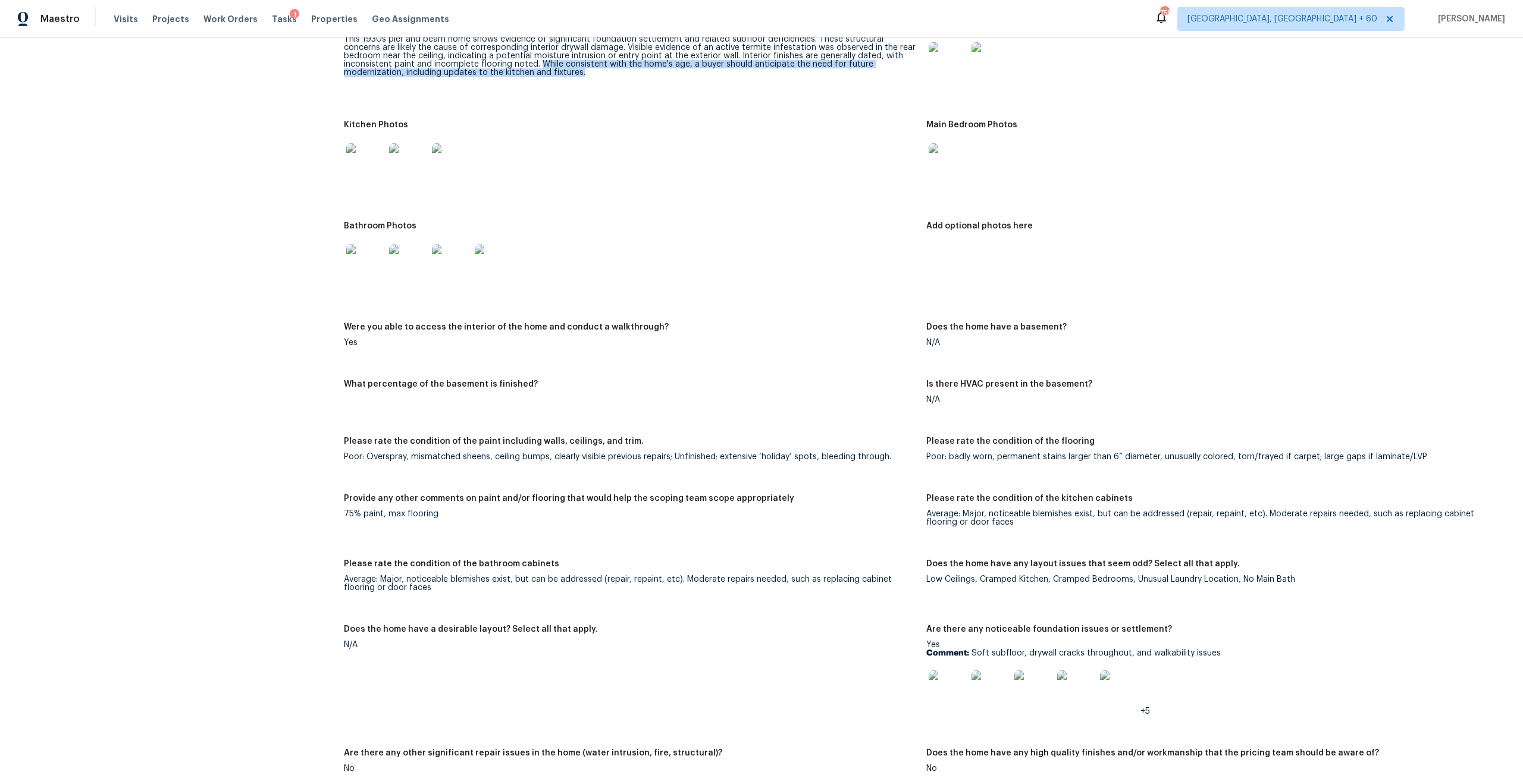
scroll to position [1819, 0]
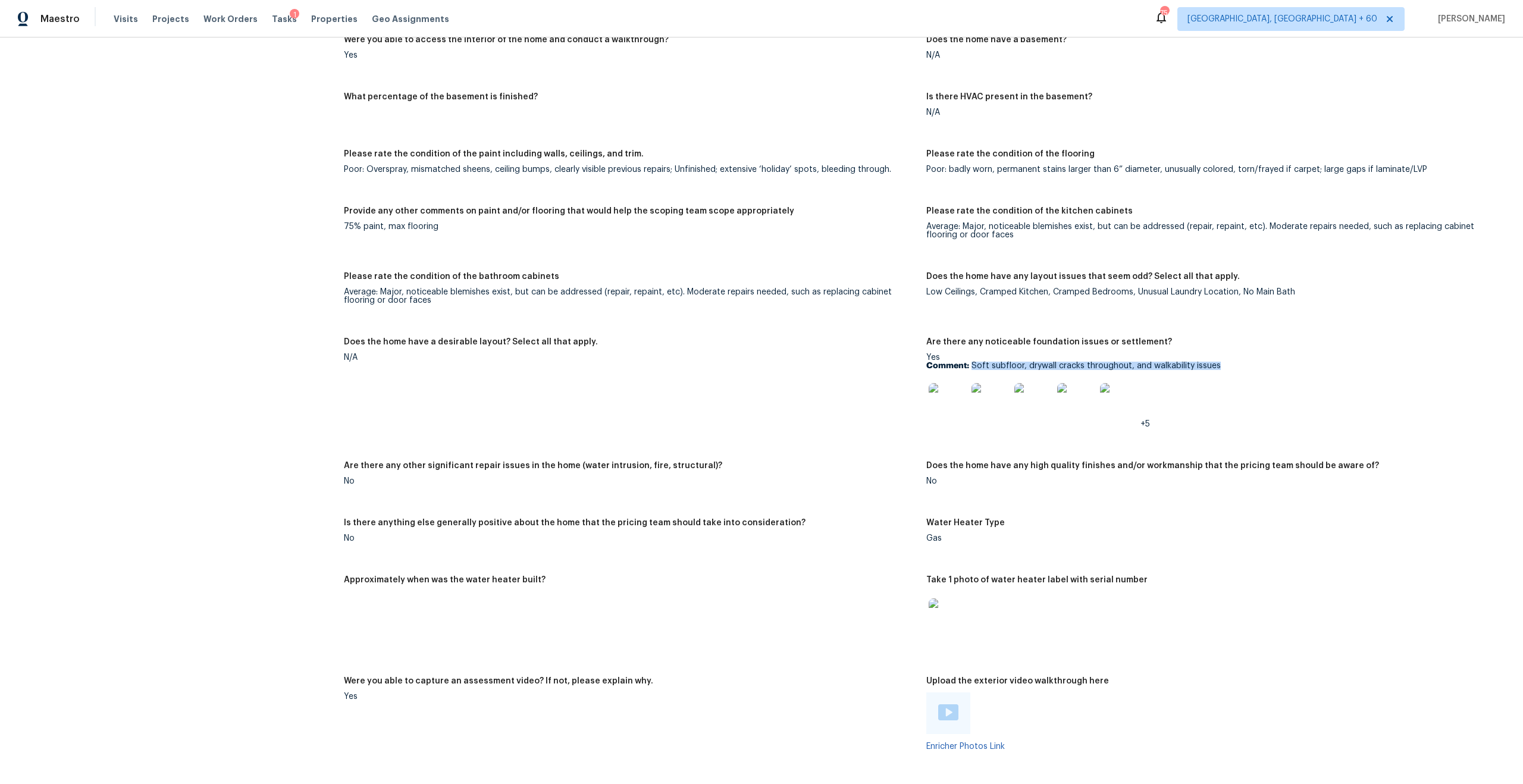
drag, startPoint x: 972, startPoint y: 359, endPoint x: 1296, endPoint y: 357, distance: 324.0
click at [1298, 362] on p "Comment: Soft subfloor, drywall cracks throughout, and walkability issues" at bounding box center [1213, 366] width 573 height 9
click at [947, 398] on img at bounding box center [948, 402] width 38 height 38
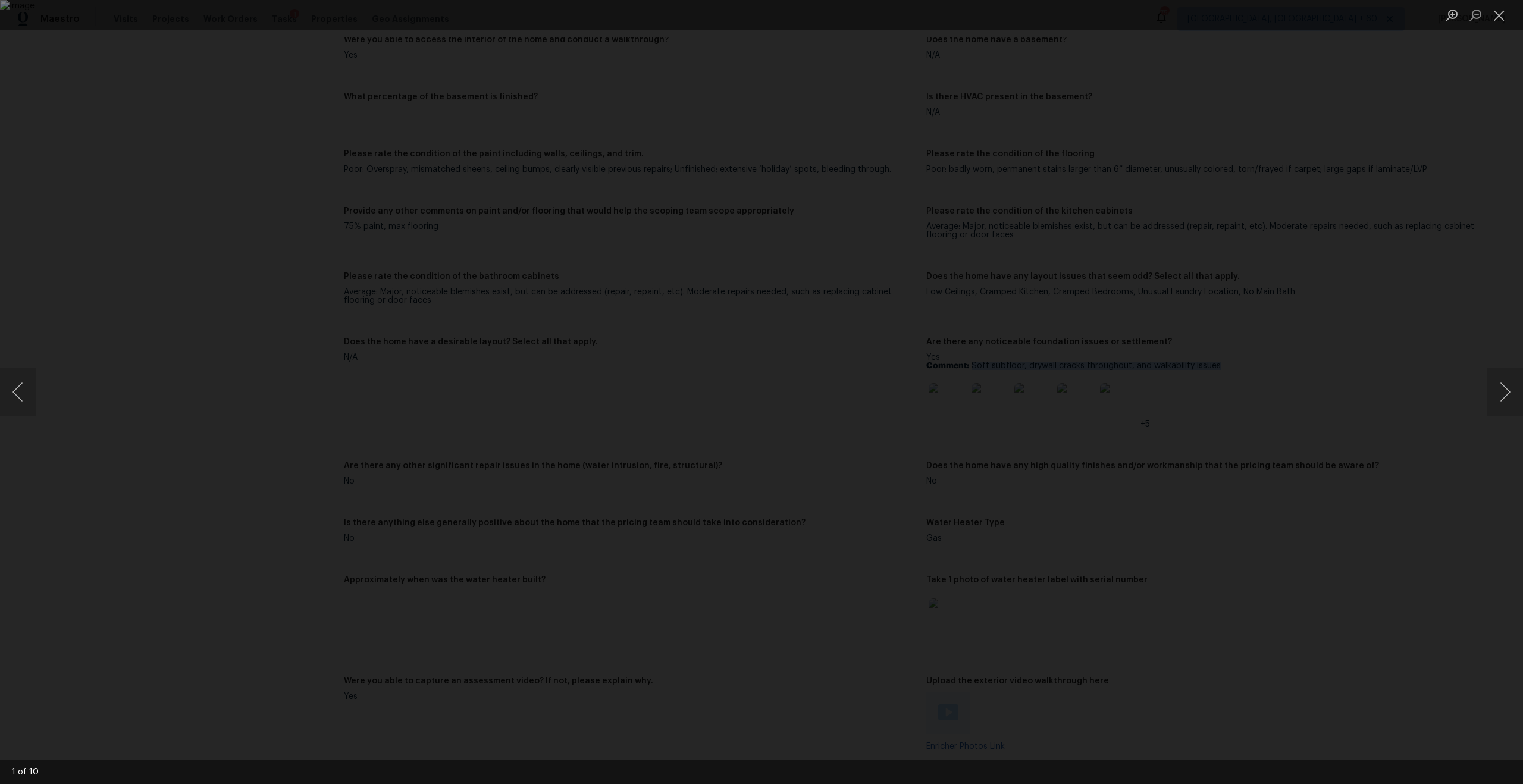
click at [1252, 478] on div "Lightbox" at bounding box center [761, 392] width 1523 height 784
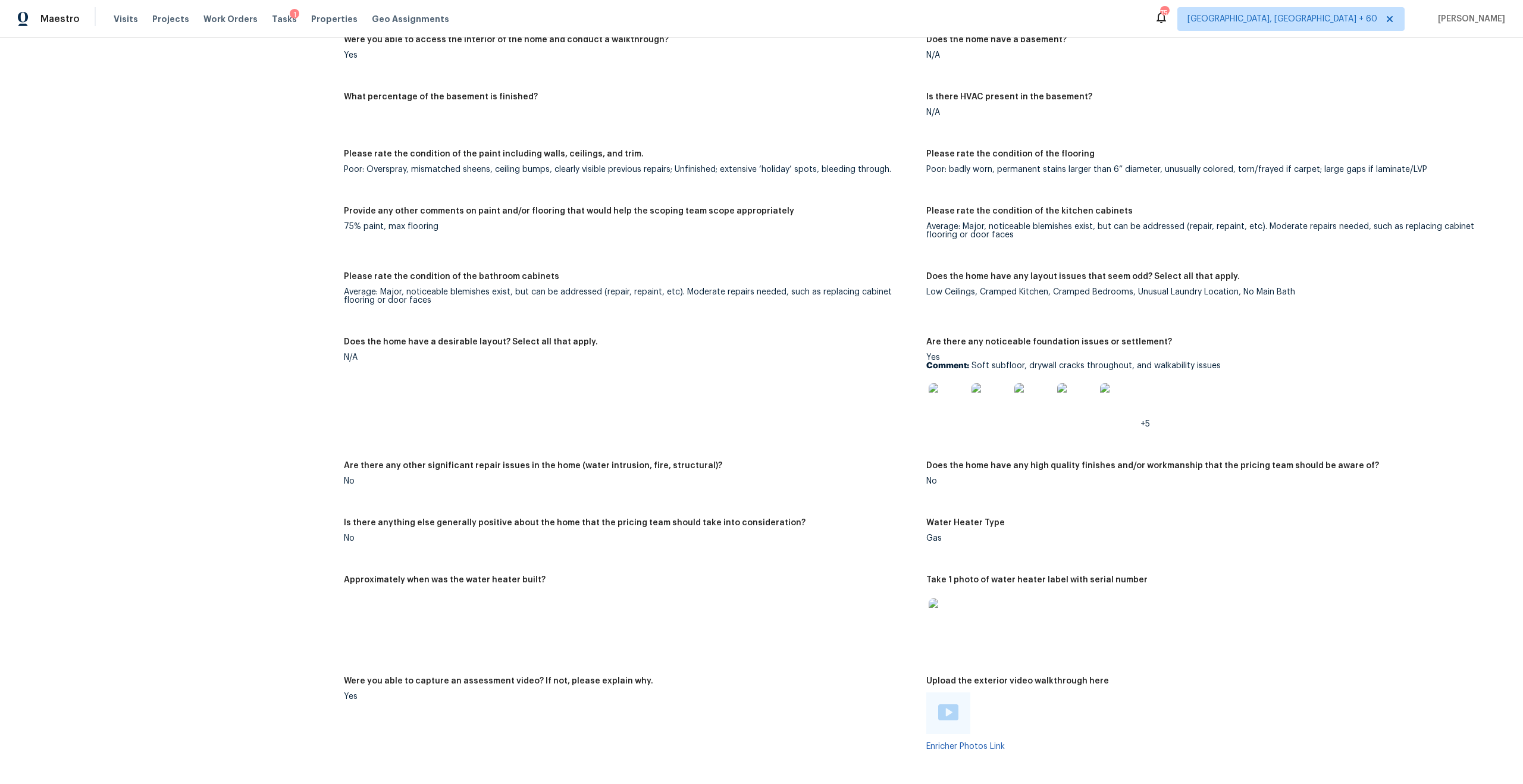
click at [956, 399] on img at bounding box center [948, 402] width 38 height 38
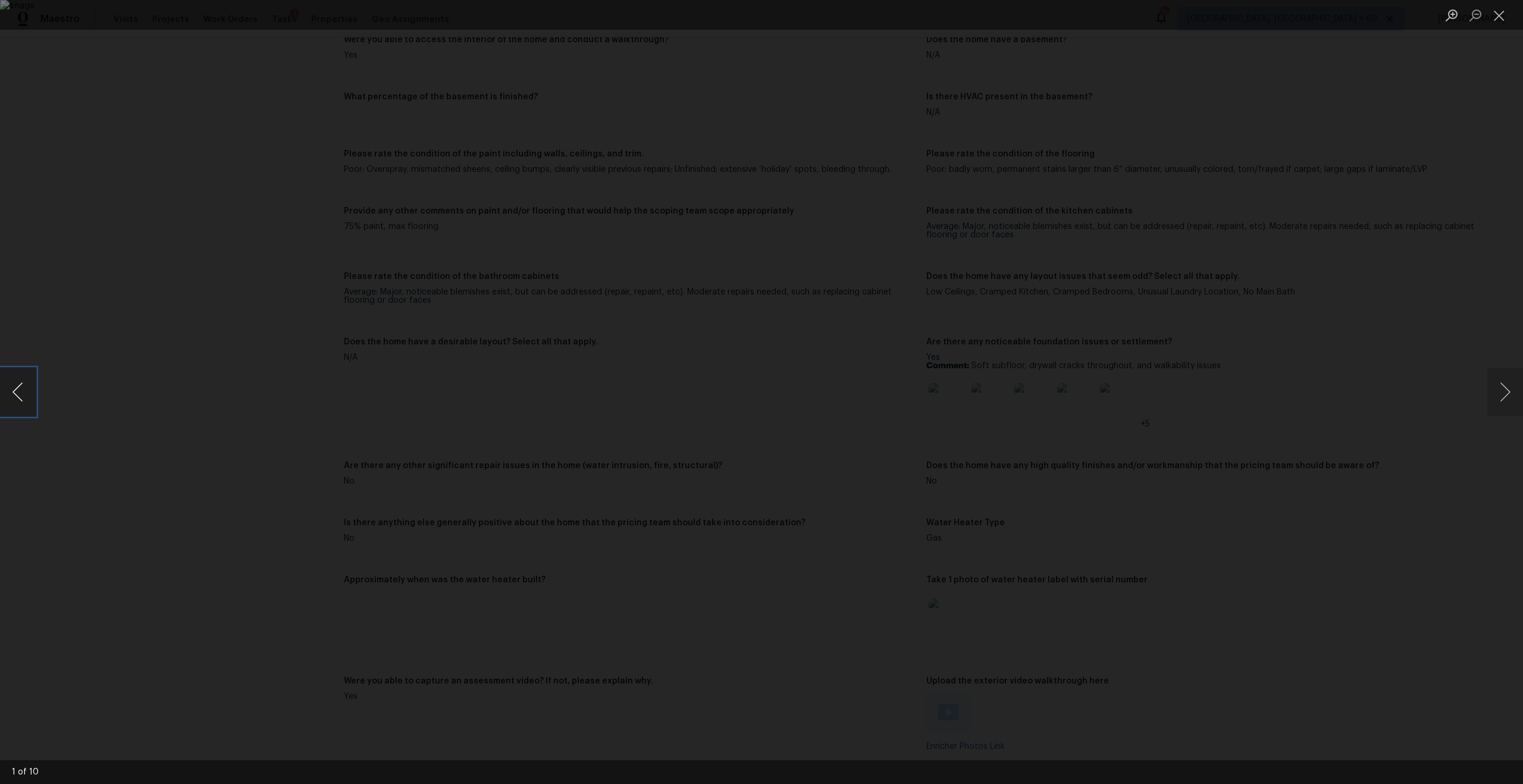
click at [21, 393] on button "Previous image" at bounding box center [18, 392] width 36 height 47
click at [638, 381] on img "Lightbox" at bounding box center [761, 392] width 1523 height 784
click at [1494, 16] on button "Close lightbox" at bounding box center [1499, 15] width 24 height 21
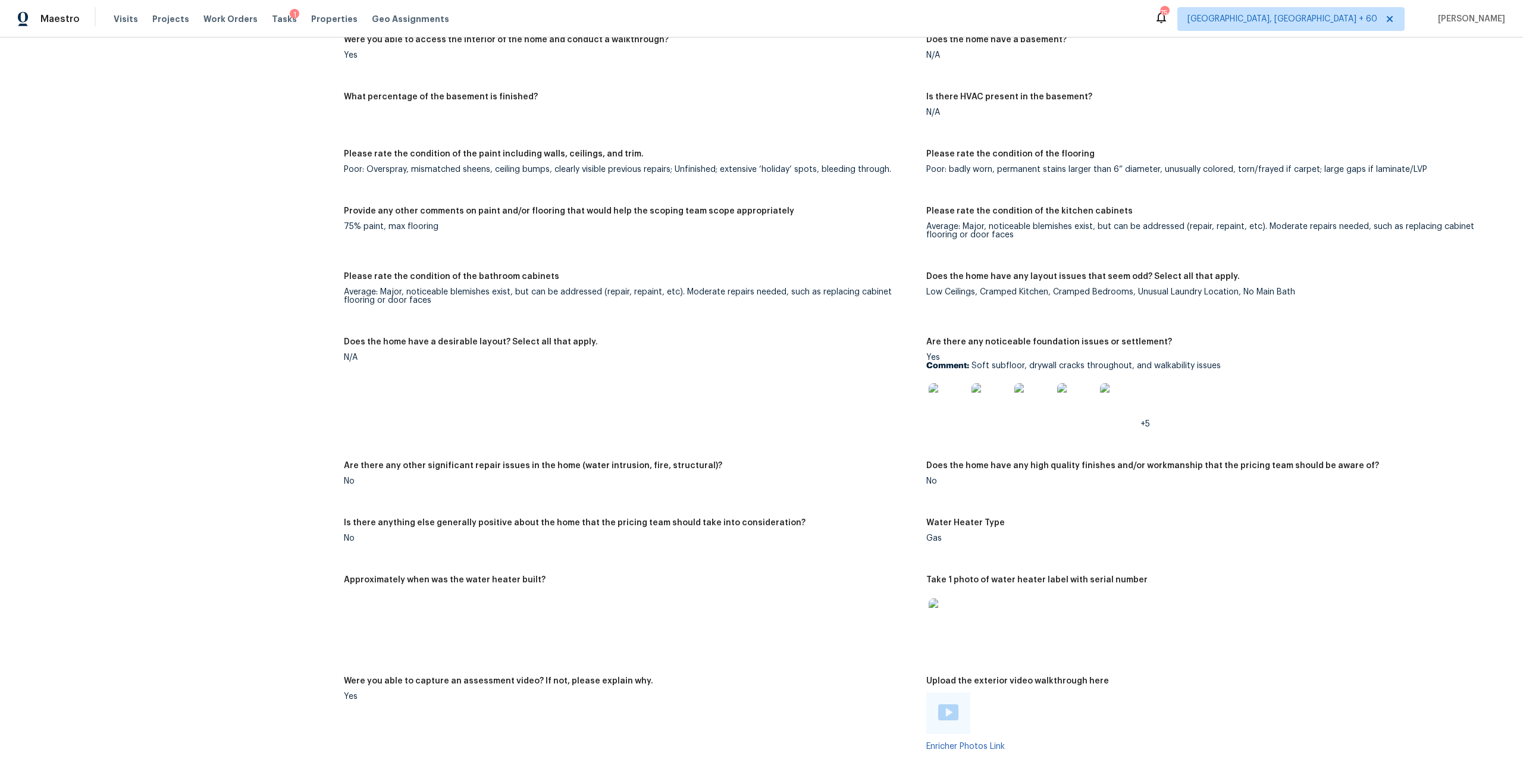
click at [961, 391] on img at bounding box center [948, 402] width 38 height 38
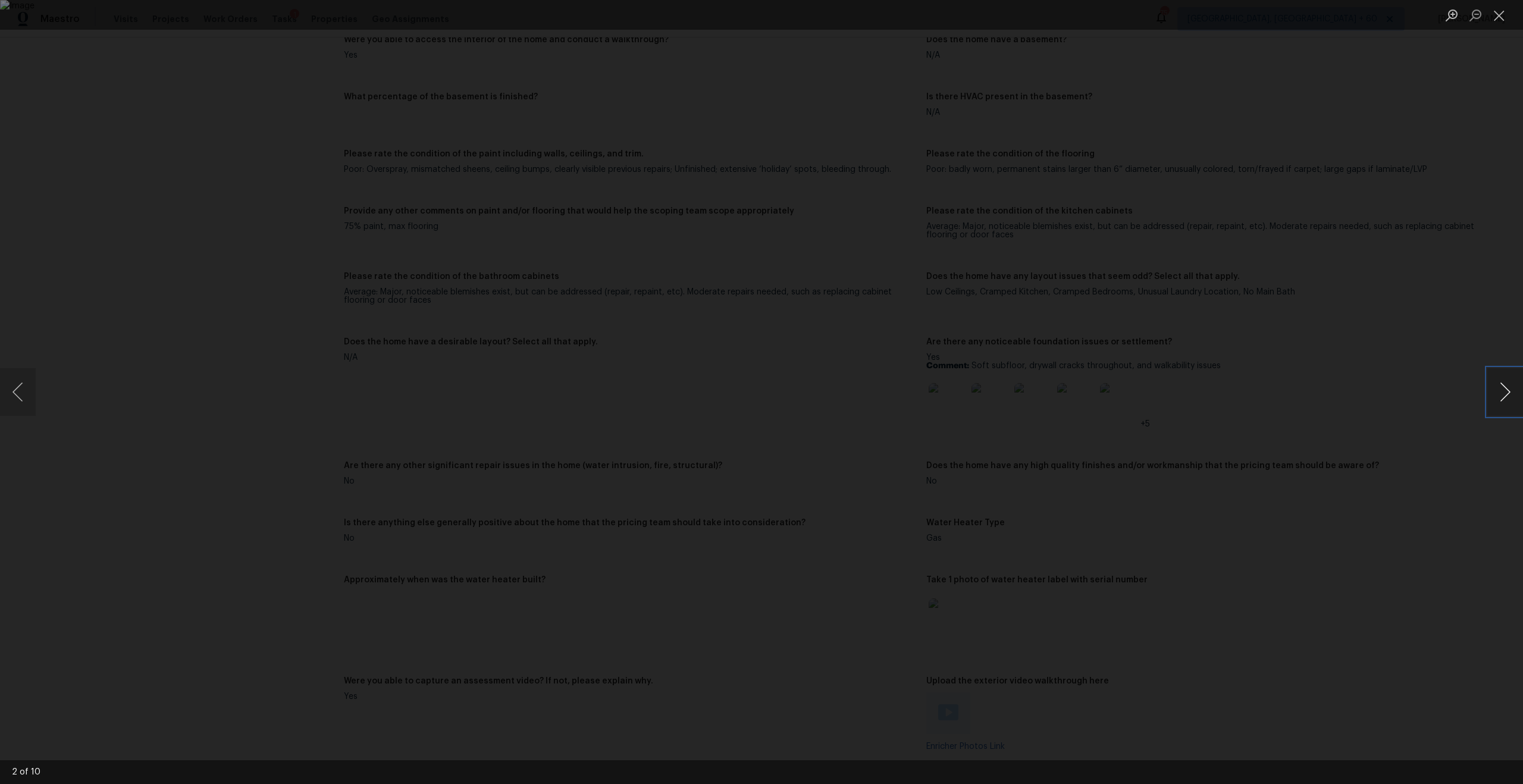
click at [1500, 388] on button "Next image" at bounding box center [1505, 392] width 36 height 47
click at [1090, 342] on div "Lightbox" at bounding box center [761, 392] width 1523 height 784
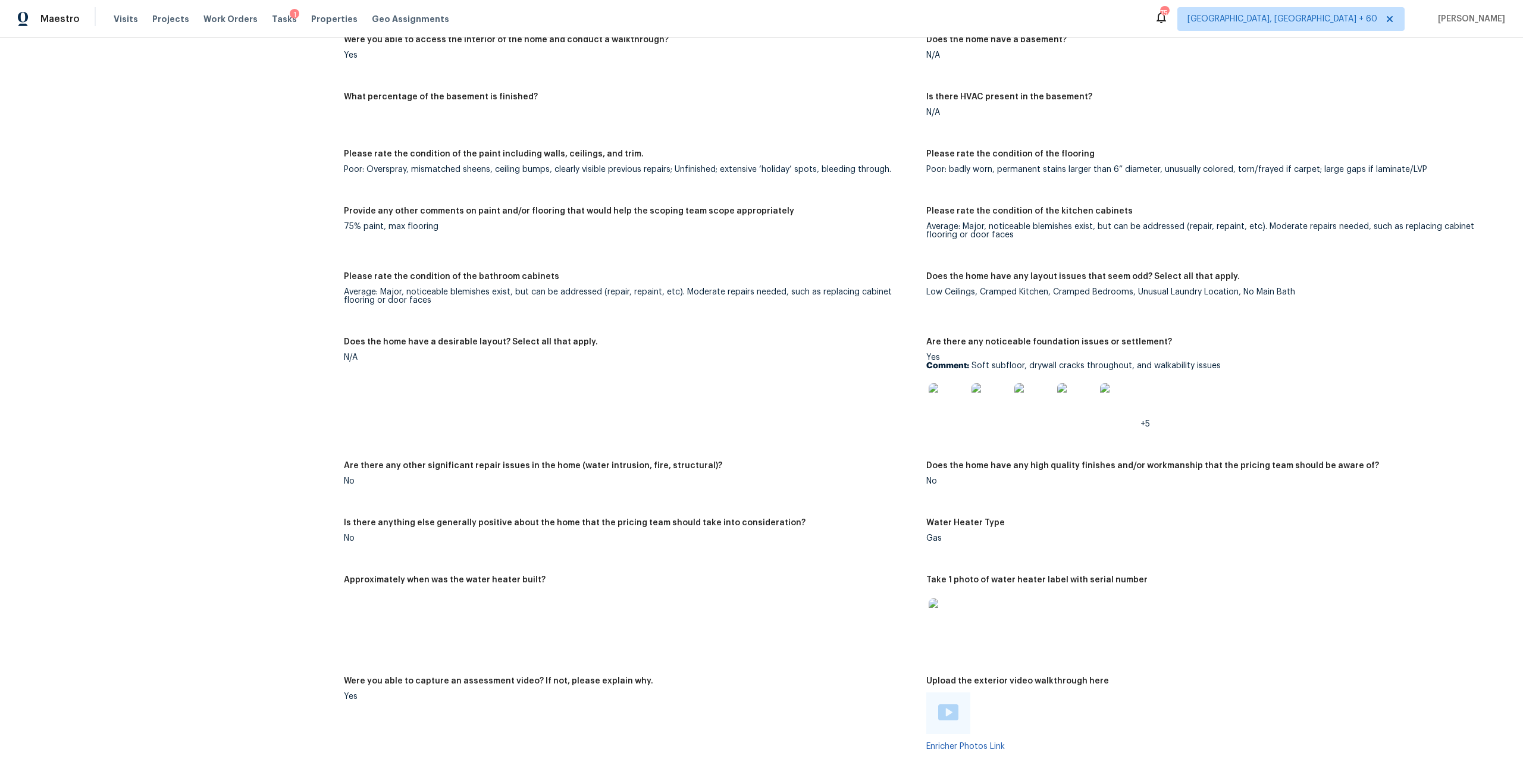
click at [1001, 390] on img at bounding box center [990, 402] width 38 height 38
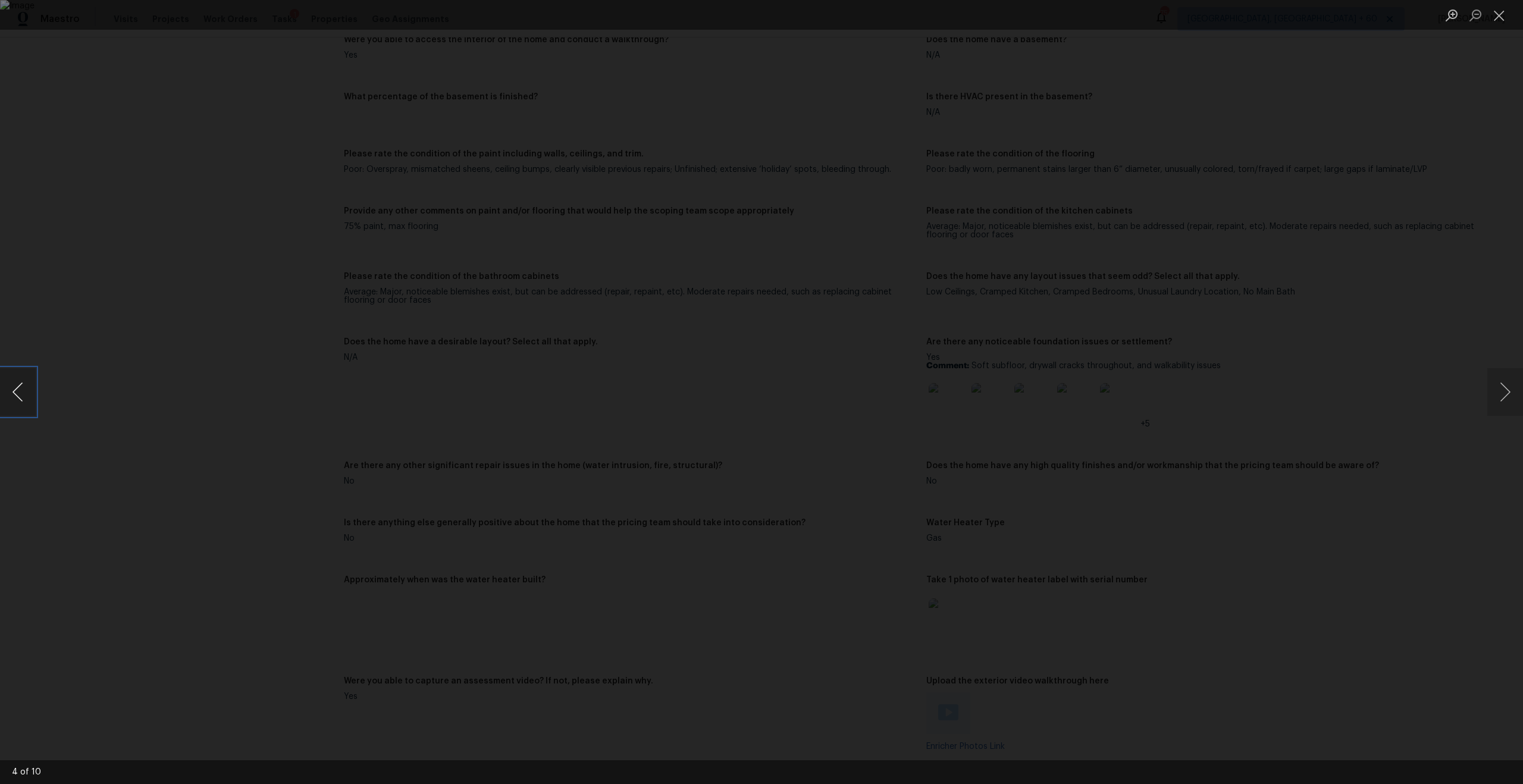
click at [19, 396] on button "Previous image" at bounding box center [18, 392] width 36 height 47
click at [1508, 382] on button "Next image" at bounding box center [1505, 392] width 36 height 47
click at [1490, 397] on button "Next image" at bounding box center [1505, 392] width 36 height 47
click at [1511, 399] on button "Next image" at bounding box center [1505, 392] width 36 height 47
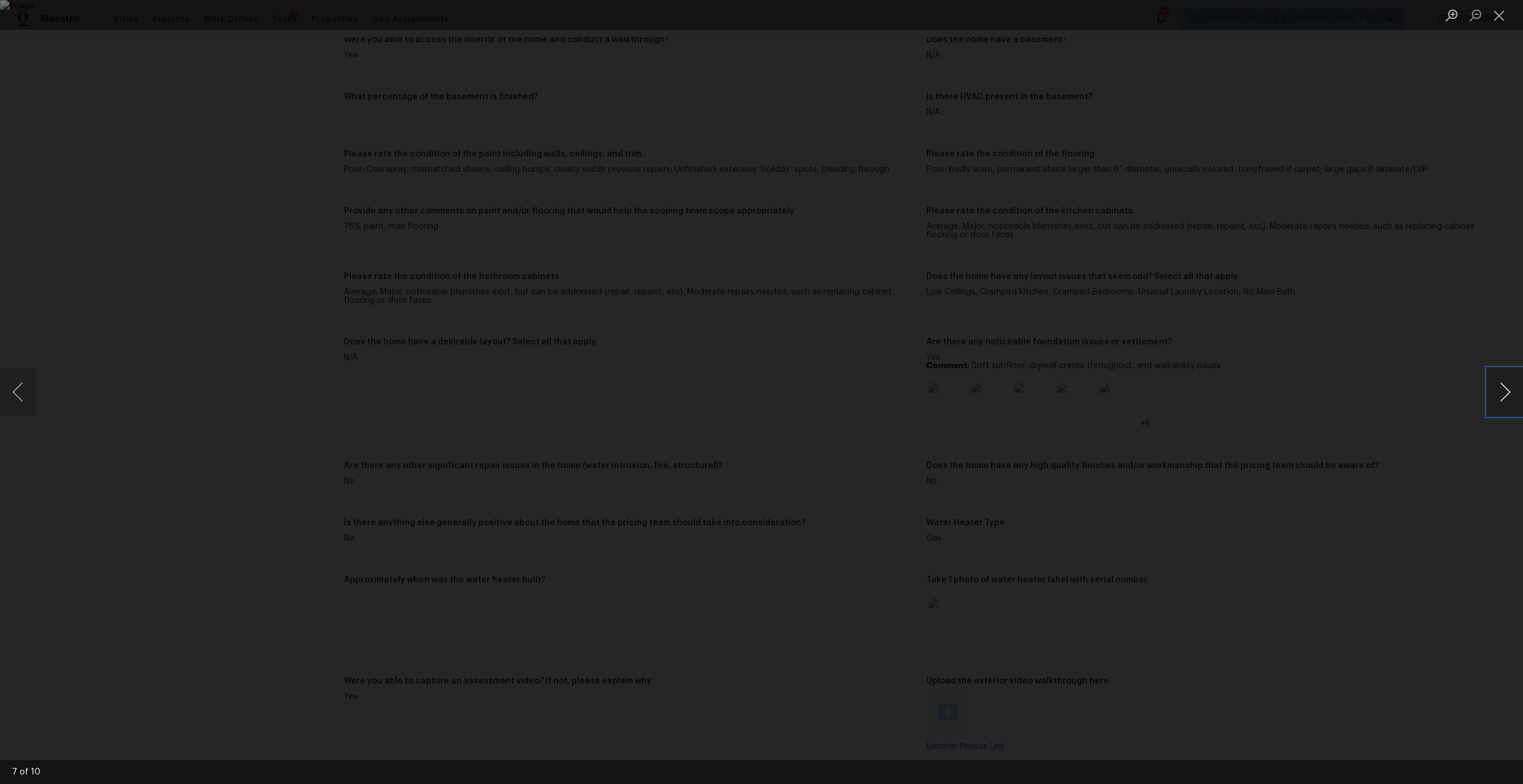
click at [1511, 399] on button "Next image" at bounding box center [1505, 392] width 36 height 47
click at [12, 393] on button "Previous image" at bounding box center [18, 392] width 36 height 47
click at [18, 390] on button "Previous image" at bounding box center [18, 392] width 36 height 47
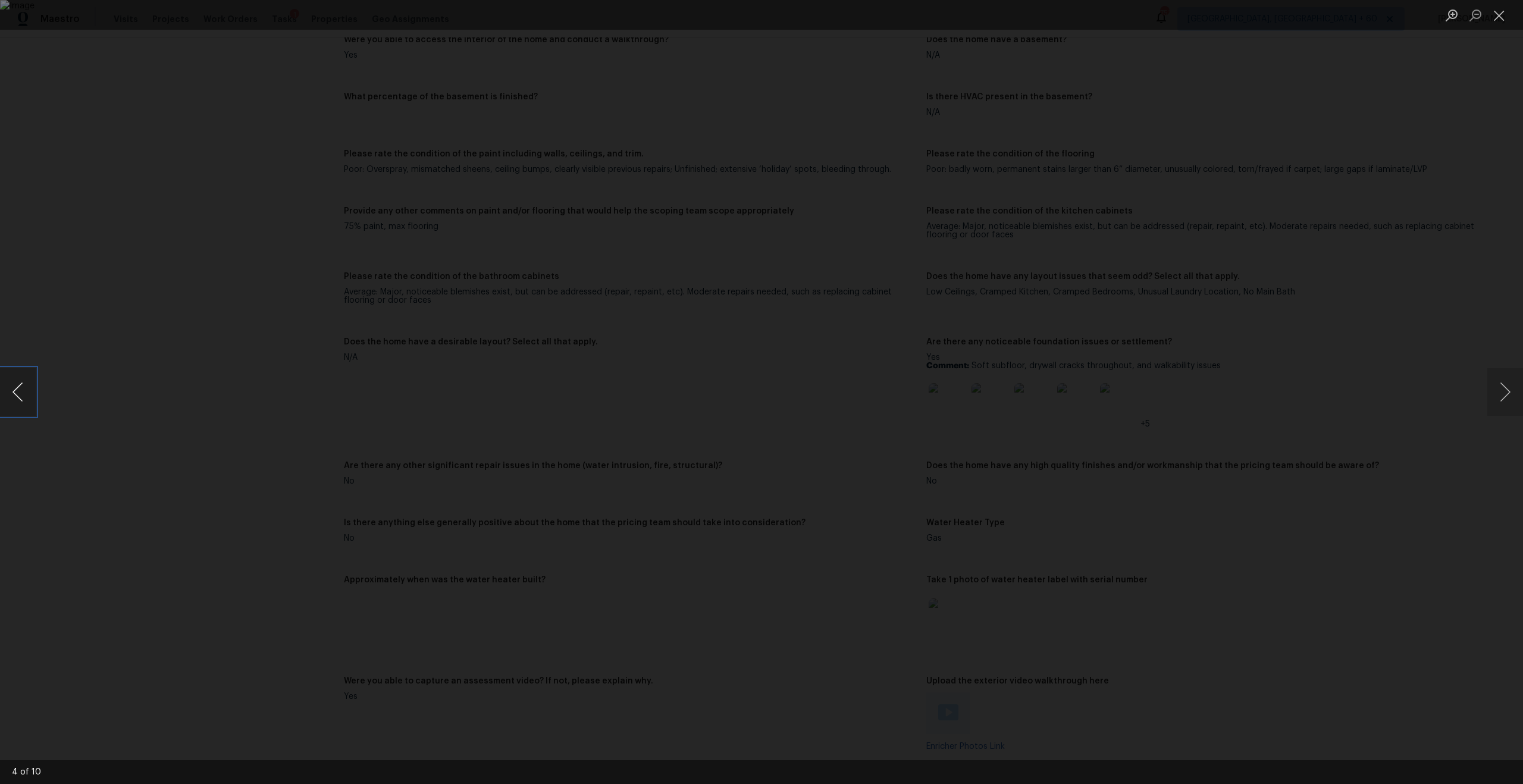
click at [18, 390] on button "Previous image" at bounding box center [18, 392] width 36 height 47
click at [1516, 394] on button "Next image" at bounding box center [1505, 392] width 36 height 47
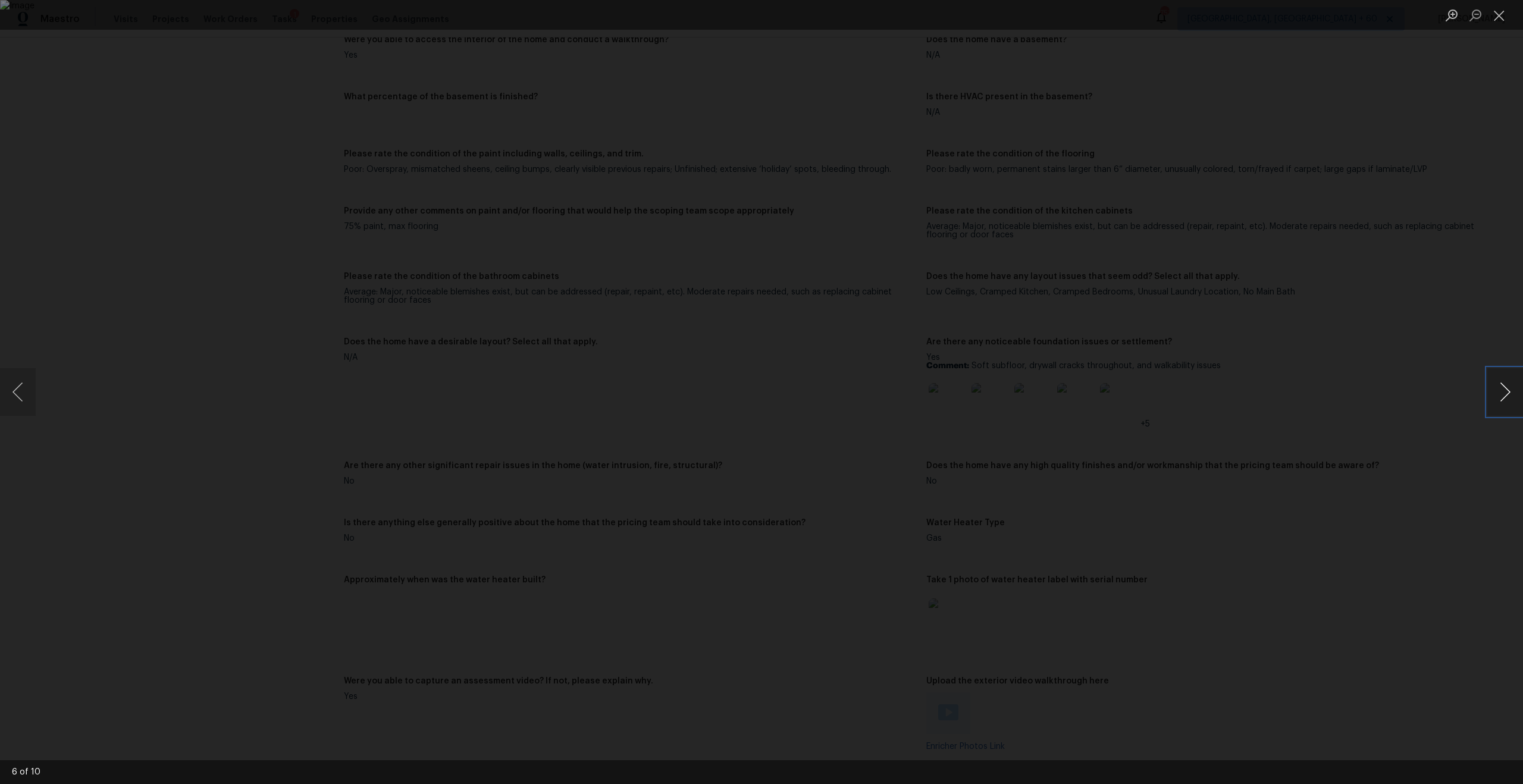
click at [1516, 394] on button "Next image" at bounding box center [1505, 392] width 36 height 47
click at [70, 72] on div "Lightbox" at bounding box center [761, 392] width 1523 height 784
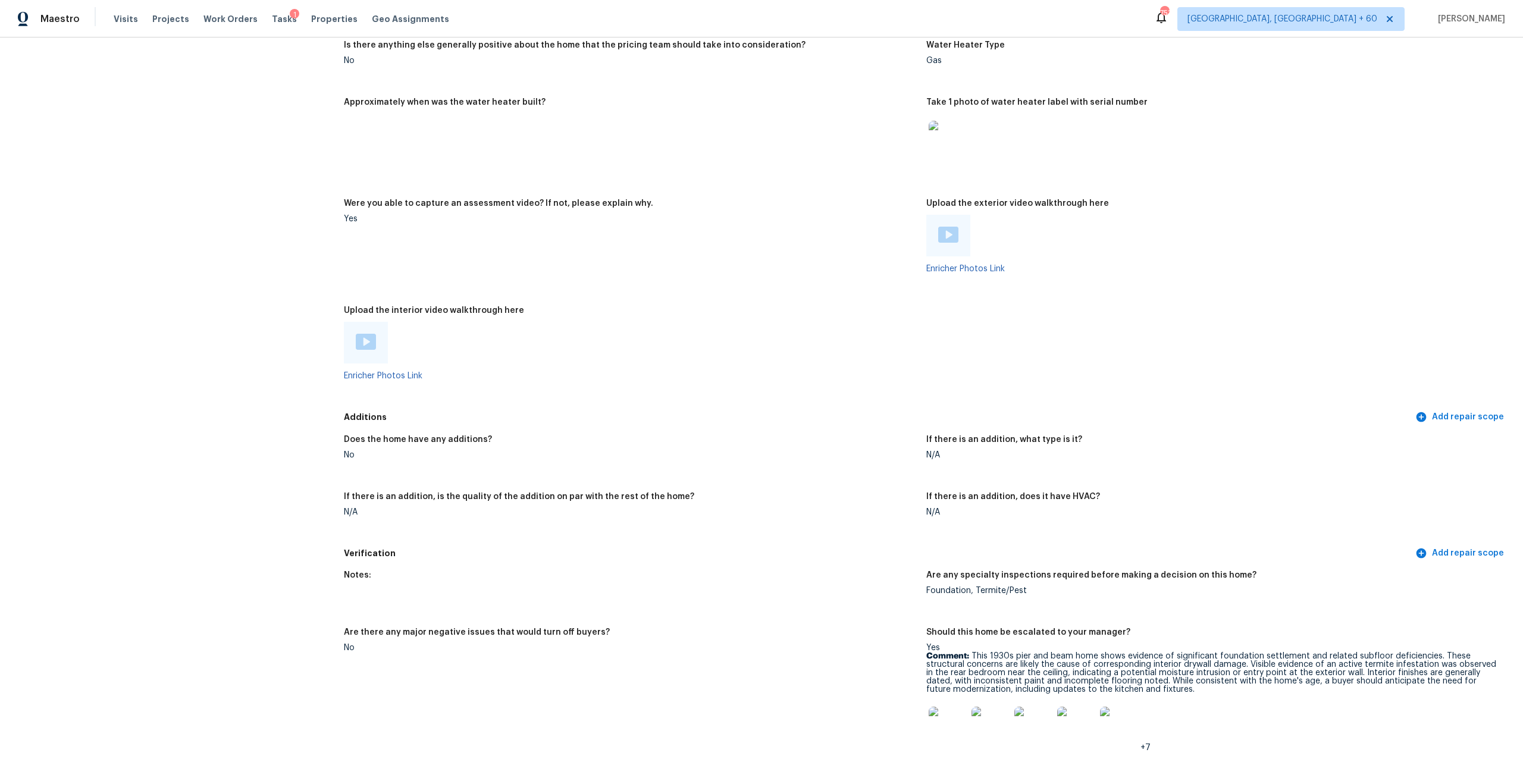
scroll to position [0, 0]
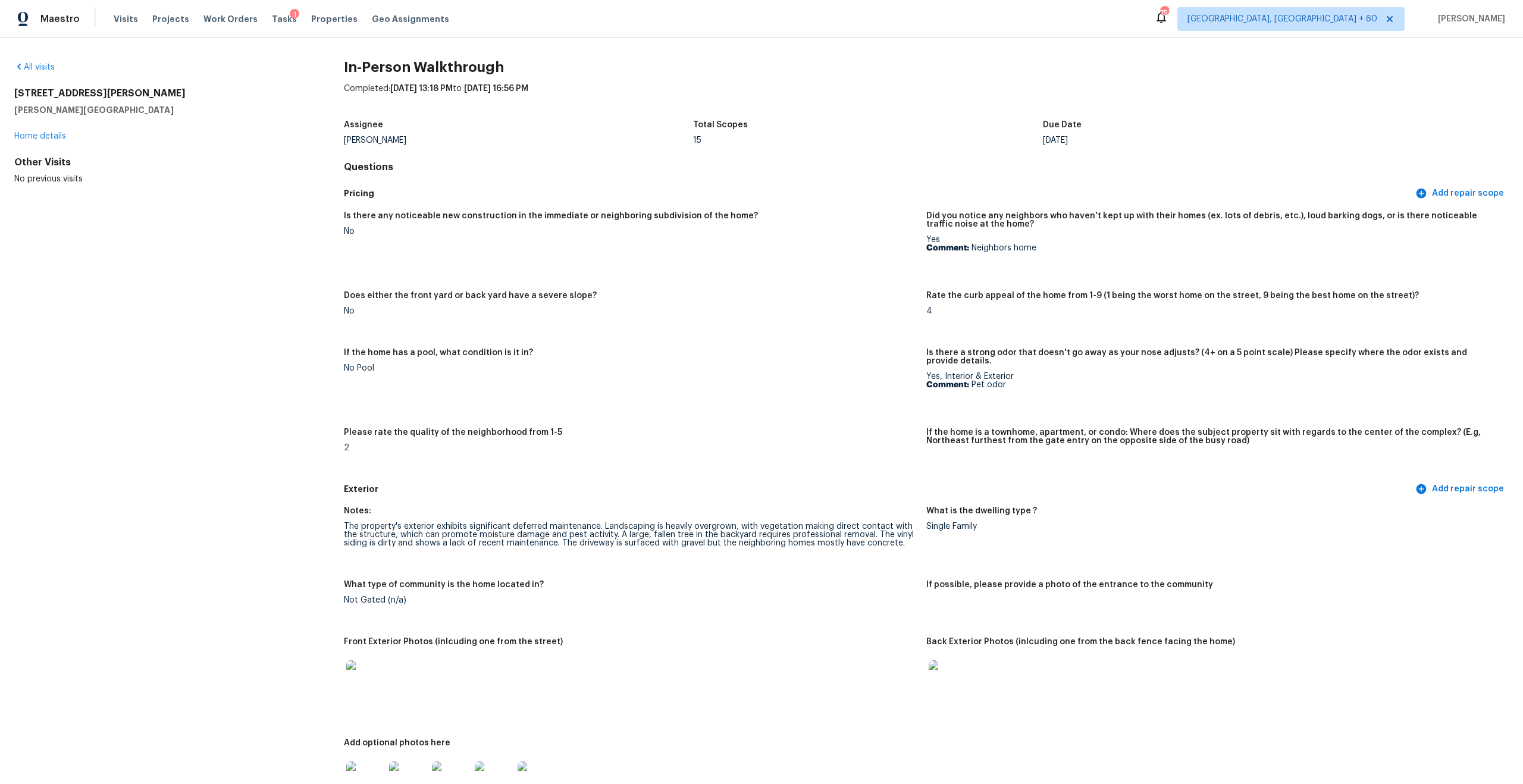
click at [972, 373] on div "Yes, Interior & Exterior Comment: Pet odor" at bounding box center [1213, 380] width 573 height 16
click at [1012, 373] on div "Yes, Interior & Exterior Comment: Pet odor" at bounding box center [1213, 380] width 573 height 16
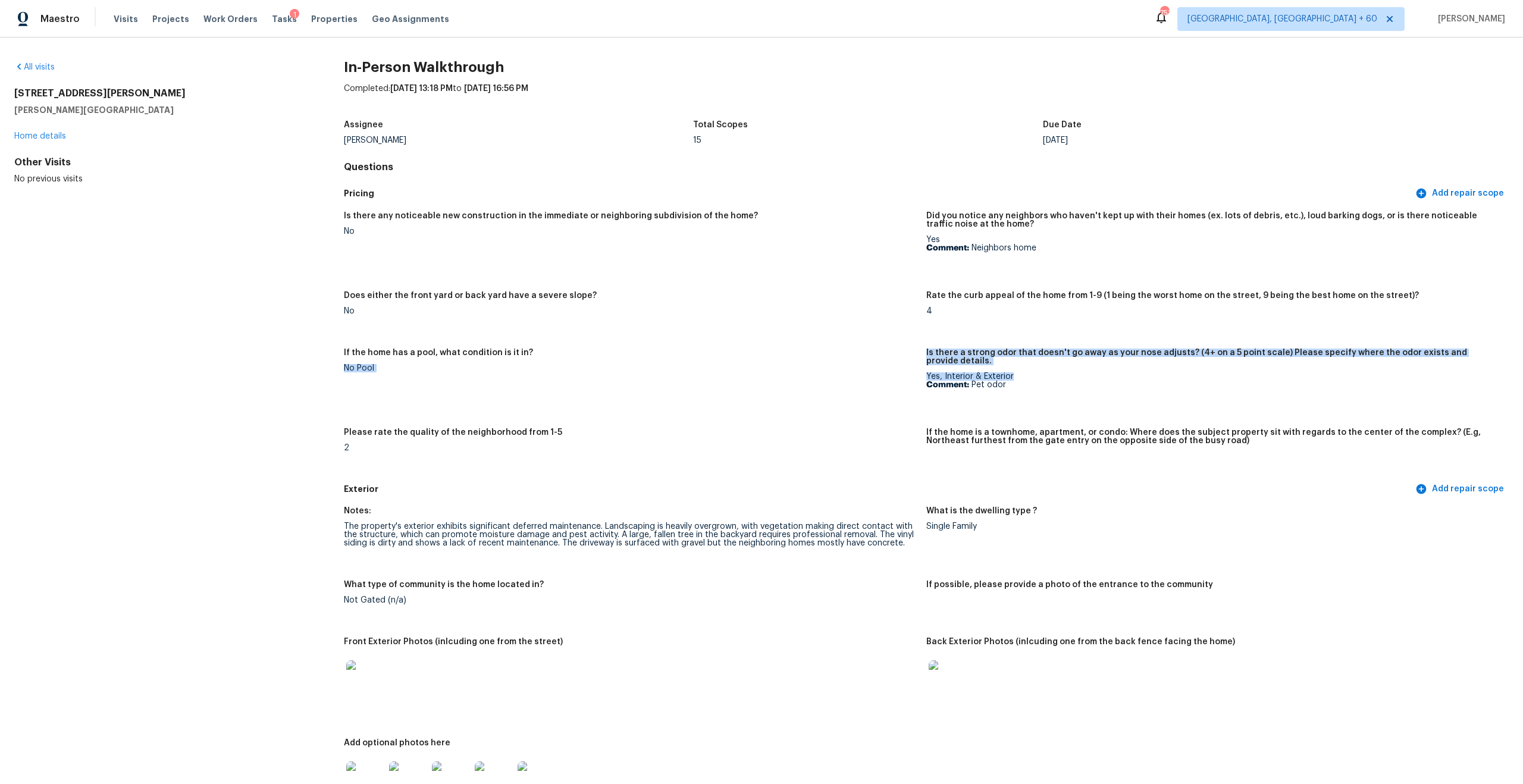
drag, startPoint x: 1027, startPoint y: 367, endPoint x: 925, endPoint y: 359, distance: 102.3
click at [925, 359] on div "Is there any noticeable new construction in the immediate or neighboring subdiv…" at bounding box center [927, 342] width 1165 height 273
click at [938, 373] on div "Yes, Interior & Exterior Comment: Pet odor" at bounding box center [1213, 380] width 573 height 16
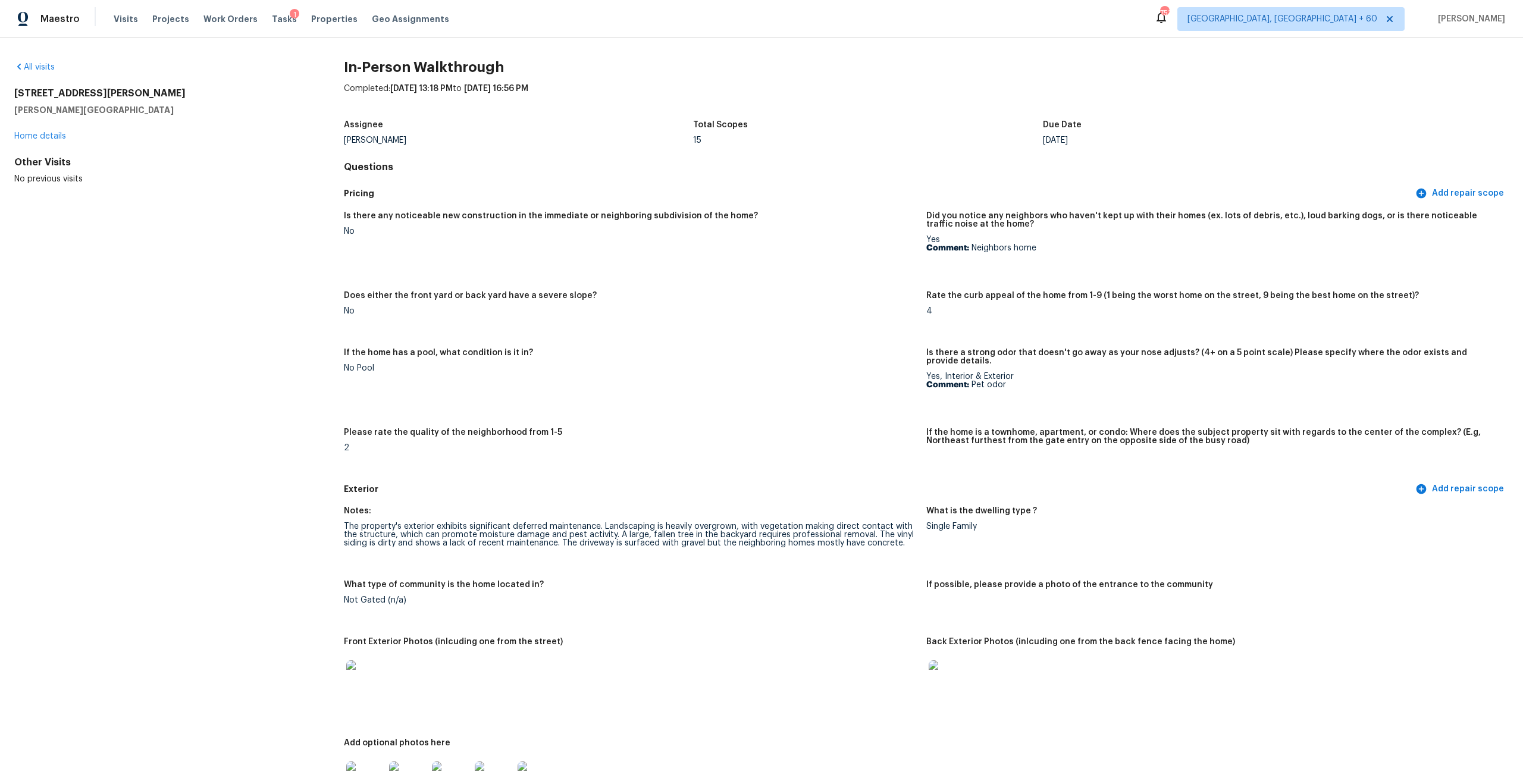
click at [938, 373] on div "Yes, Interior & Exterior Comment: Pet odor" at bounding box center [1213, 380] width 573 height 16
click at [1001, 380] on p "Comment: Pet odor" at bounding box center [1213, 385] width 573 height 9
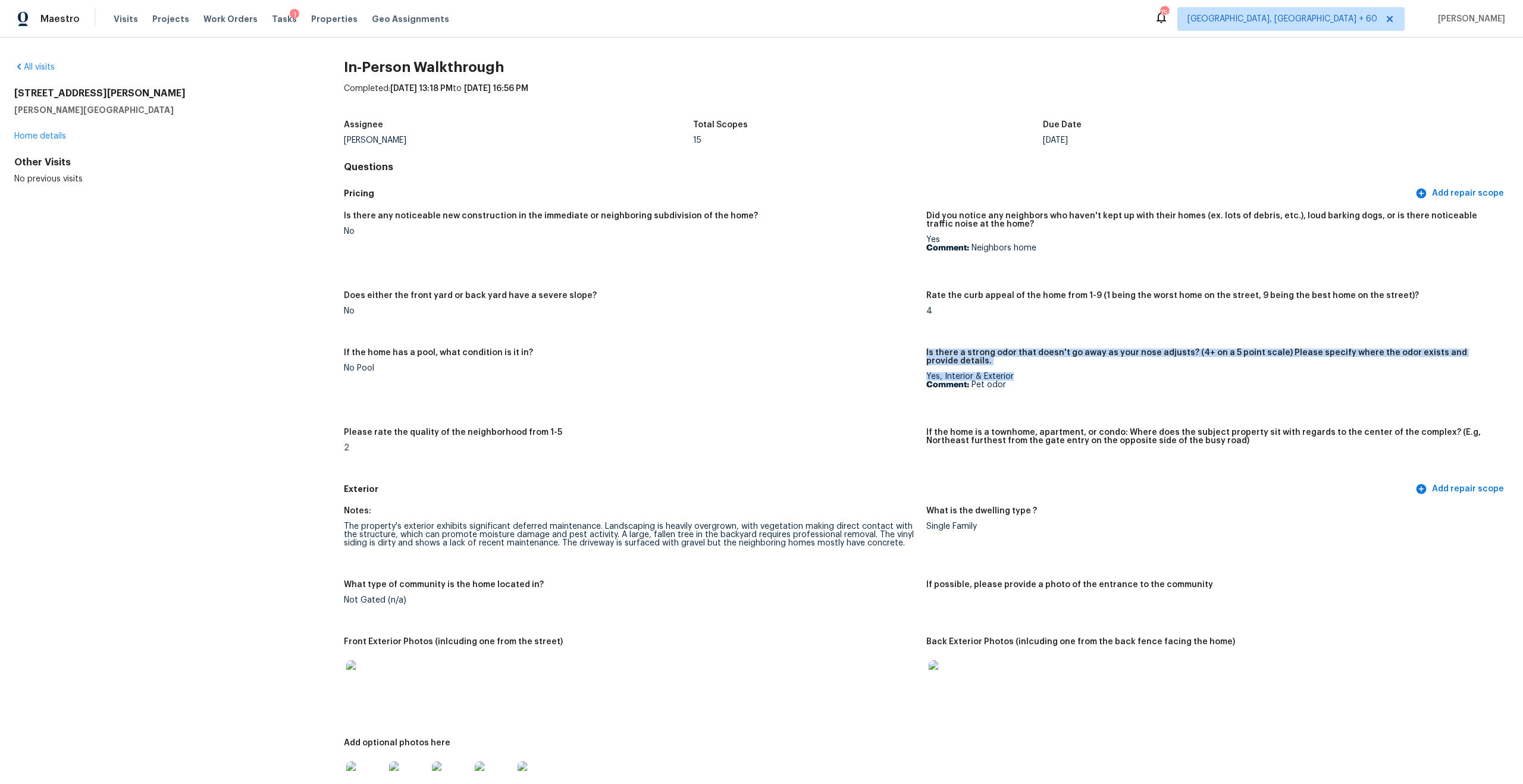
drag, startPoint x: 1021, startPoint y: 373, endPoint x: 927, endPoint y: 345, distance: 98.1
click at [927, 345] on div "Is there any noticeable new construction in the immediate or neighboring subdiv…" at bounding box center [927, 342] width 1165 height 273
click at [936, 355] on h5 "Is there a strong odor that doesn't go away as your nose adjusts? (4+ on a 5 po…" at bounding box center [1213, 356] width 573 height 16
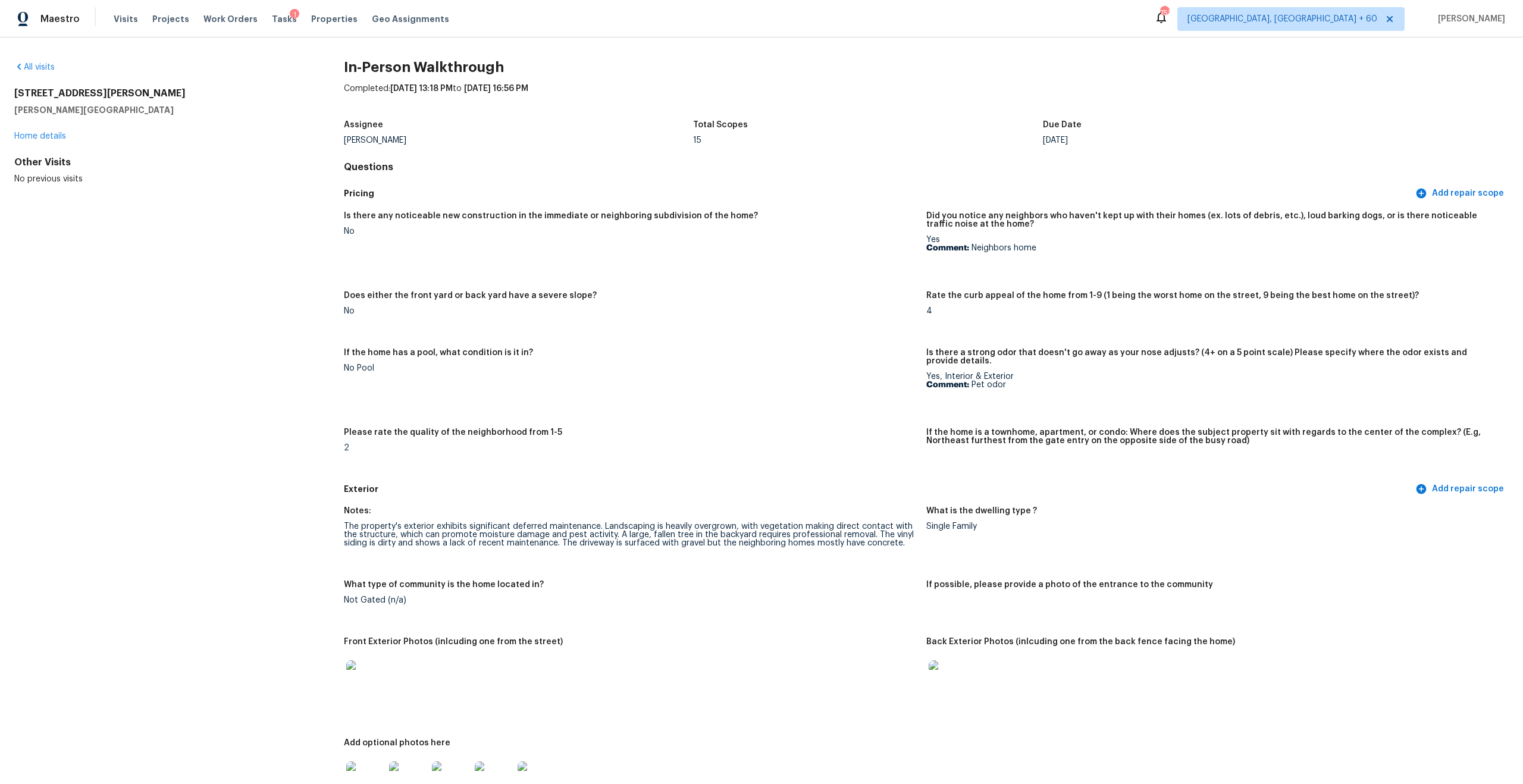
click at [936, 355] on h5 "Is there a strong odor that doesn't go away as your nose adjusts? (4+ on a 5 po…" at bounding box center [1213, 356] width 573 height 16
click at [948, 373] on div "Yes, Interior & Exterior Comment: Pet odor" at bounding box center [1213, 380] width 573 height 16
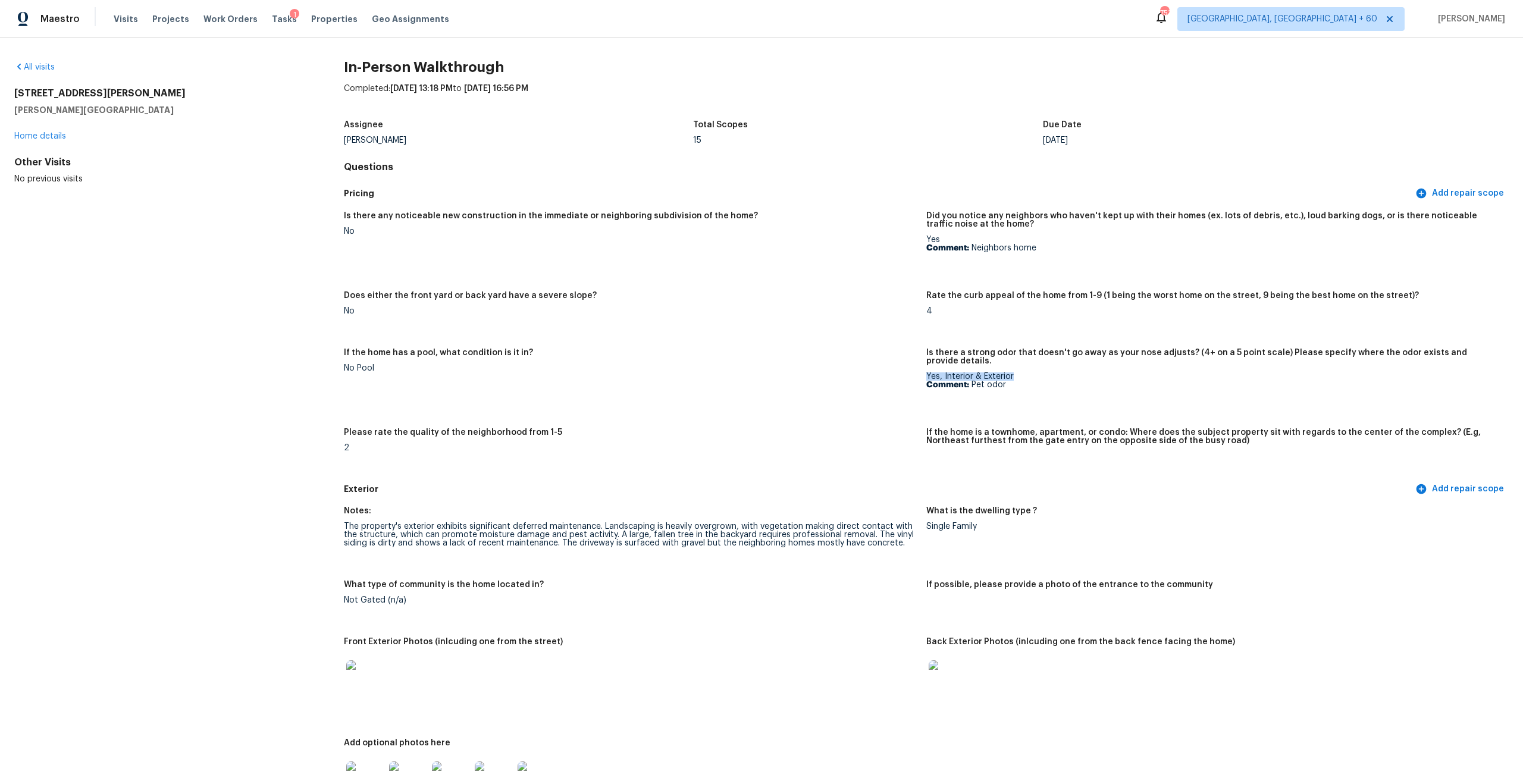
click at [977, 380] on p "Comment: Pet odor" at bounding box center [1213, 385] width 573 height 9
click at [1004, 380] on p "Comment: Pet odor" at bounding box center [1213, 385] width 573 height 9
drag, startPoint x: 1013, startPoint y: 375, endPoint x: 934, endPoint y: 368, distance: 79.3
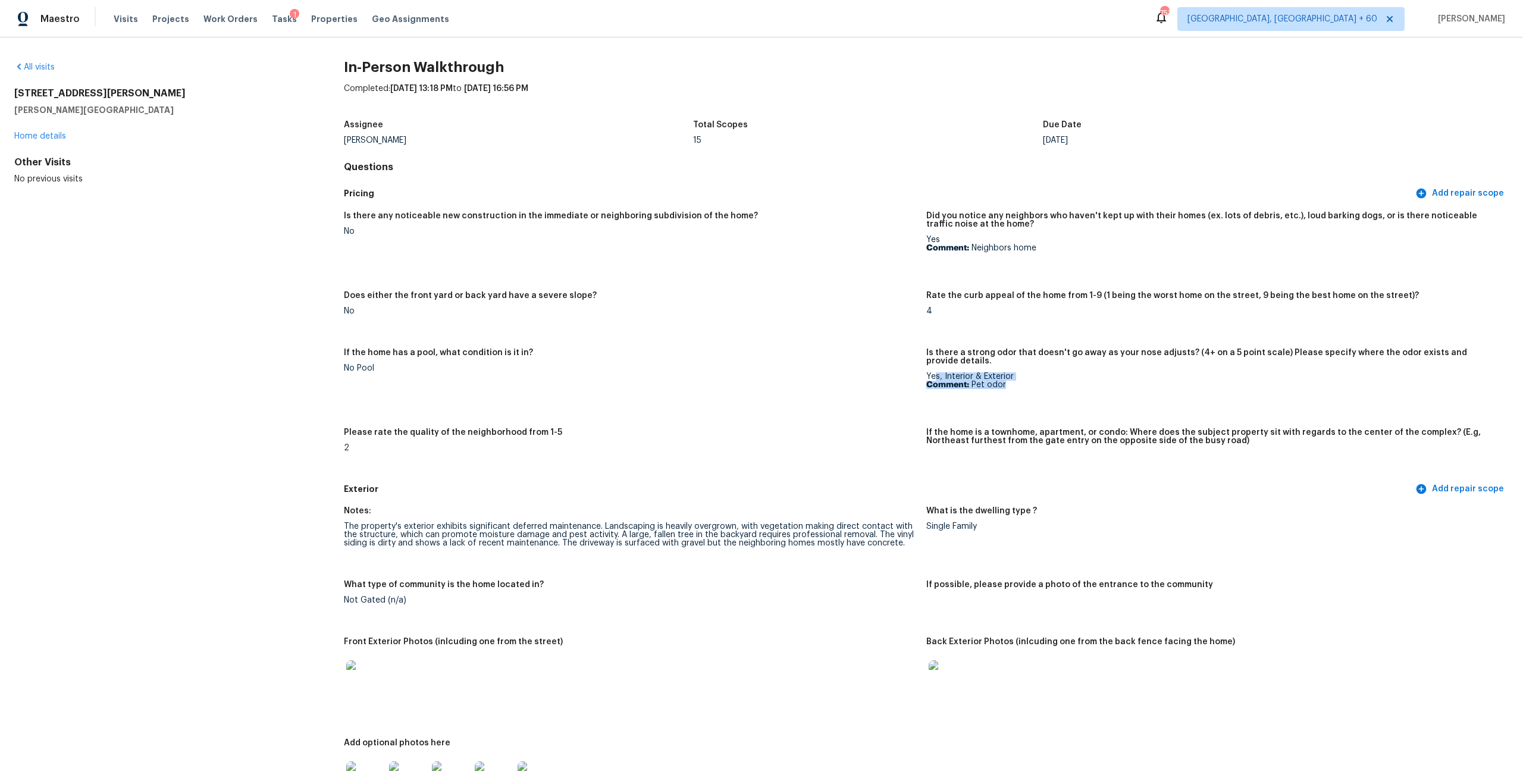
click at [934, 373] on div "Yes, Interior & Exterior Comment: Pet odor" at bounding box center [1213, 380] width 573 height 16
click at [997, 360] on div "Is there a strong odor that doesn't go away as your nose adjusts? (4+ on a 5 po…" at bounding box center [1213, 360] width 573 height 24
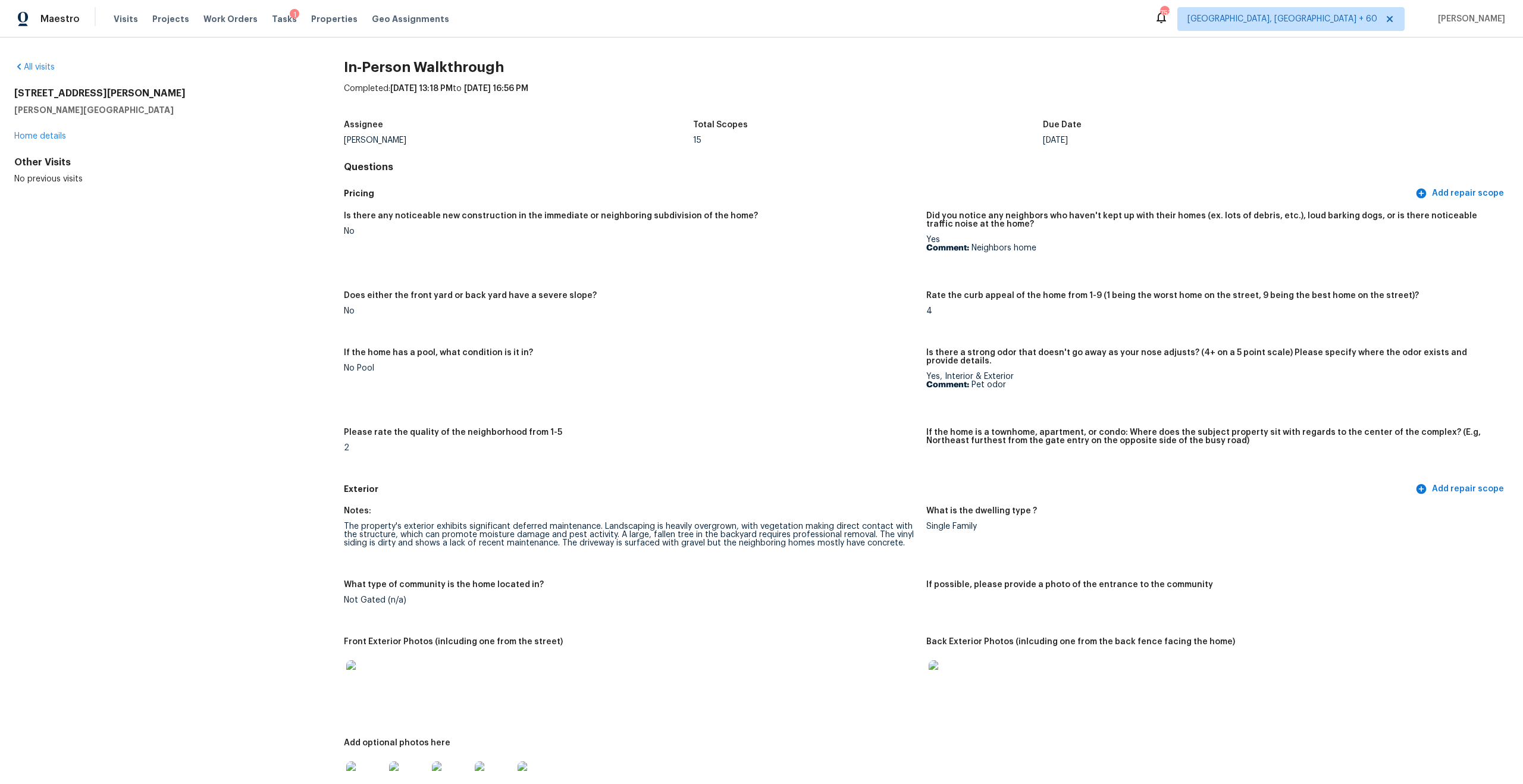
click at [997, 360] on div "Is there a strong odor that doesn't go away as your nose adjusts? (4+ on a 5 po…" at bounding box center [1213, 360] width 573 height 24
click at [1000, 349] on h5 "Is there a strong odor that doesn't go away as your nose adjusts? (4+ on a 5 po…" at bounding box center [1213, 356] width 573 height 16
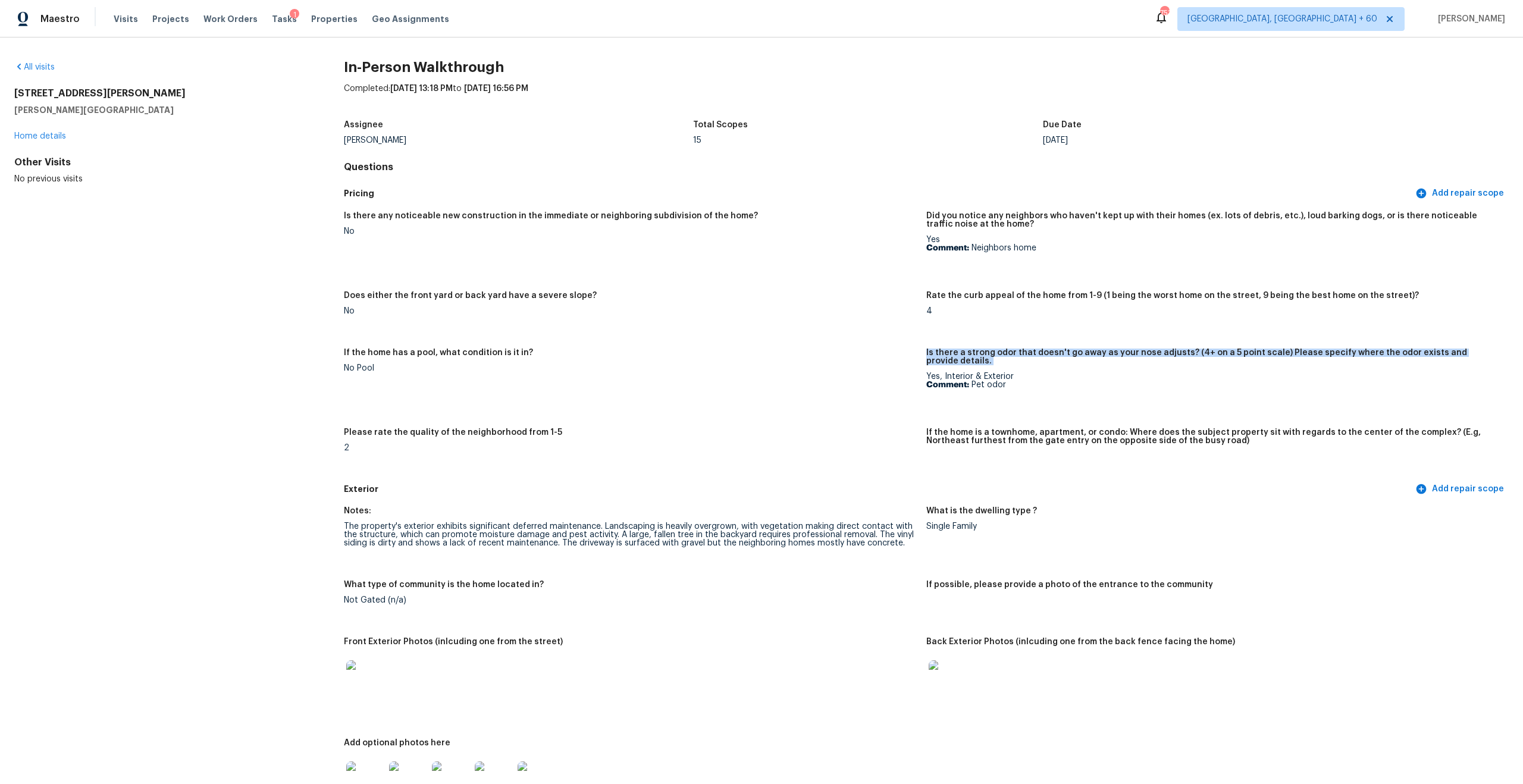
click at [998, 373] on div "Yes, Interior & Exterior Comment: Pet odor" at bounding box center [1213, 380] width 573 height 16
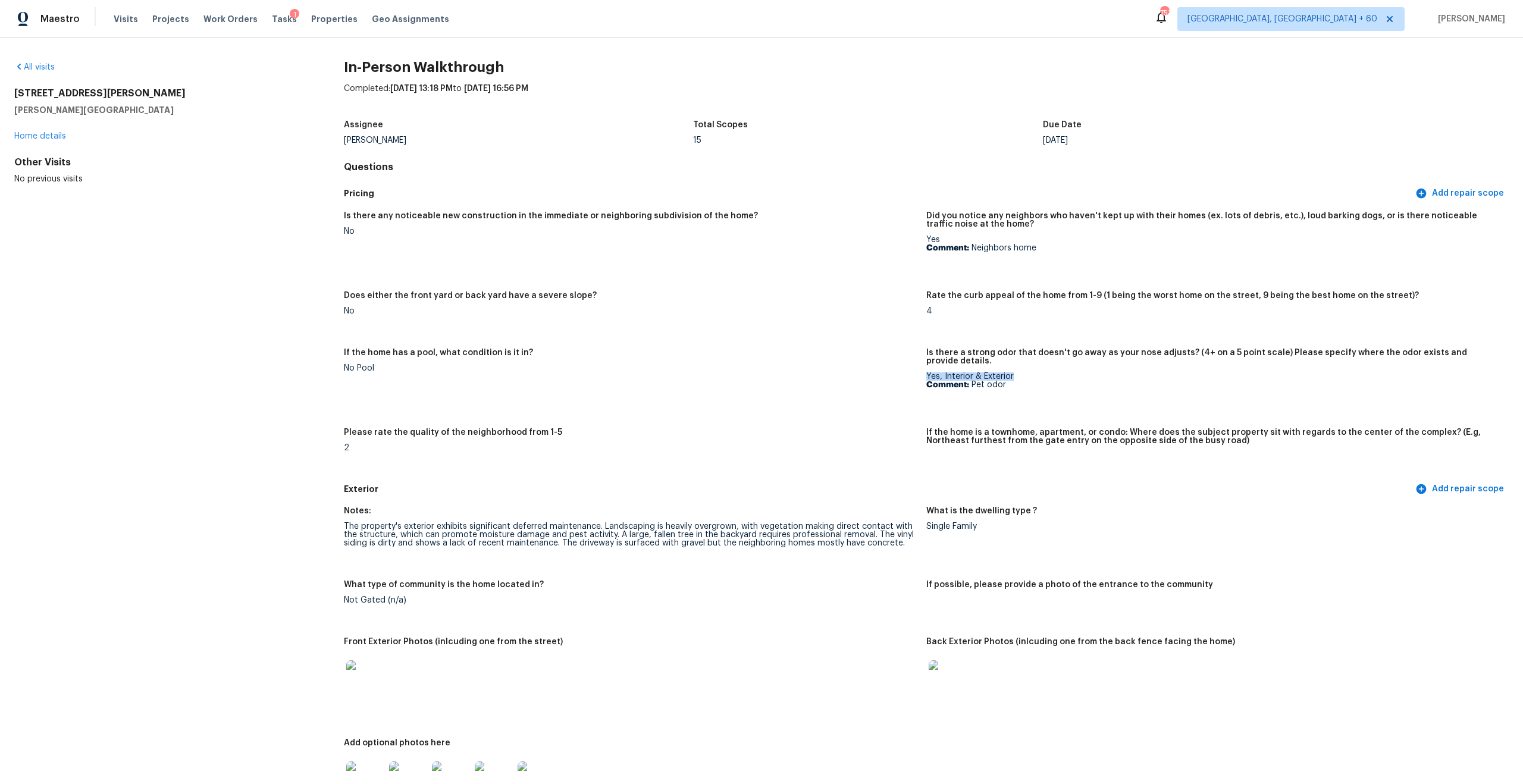
click at [998, 380] on p "Comment: Pet odor" at bounding box center [1213, 385] width 573 height 9
click at [1010, 373] on div "Yes, Interior & Exterior Comment: Pet odor" at bounding box center [1213, 380] width 573 height 16
drag, startPoint x: 1020, startPoint y: 369, endPoint x: 928, endPoint y: 365, distance: 92.1
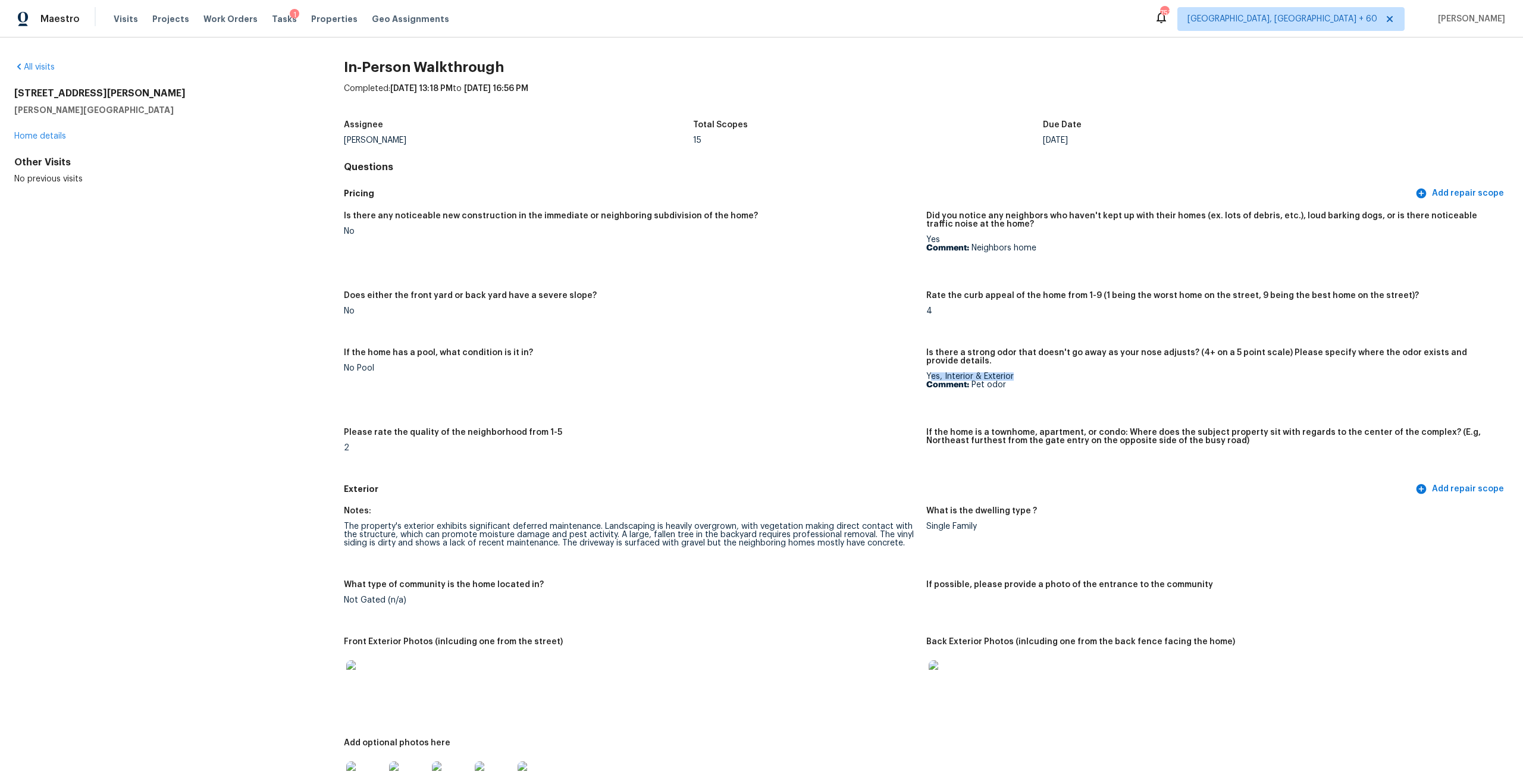
click at [928, 373] on div "Yes, Interior & Exterior Comment: Pet odor" at bounding box center [1213, 380] width 573 height 16
click at [960, 373] on div "Yes, Interior & Exterior Comment: Pet odor" at bounding box center [1213, 380] width 573 height 16
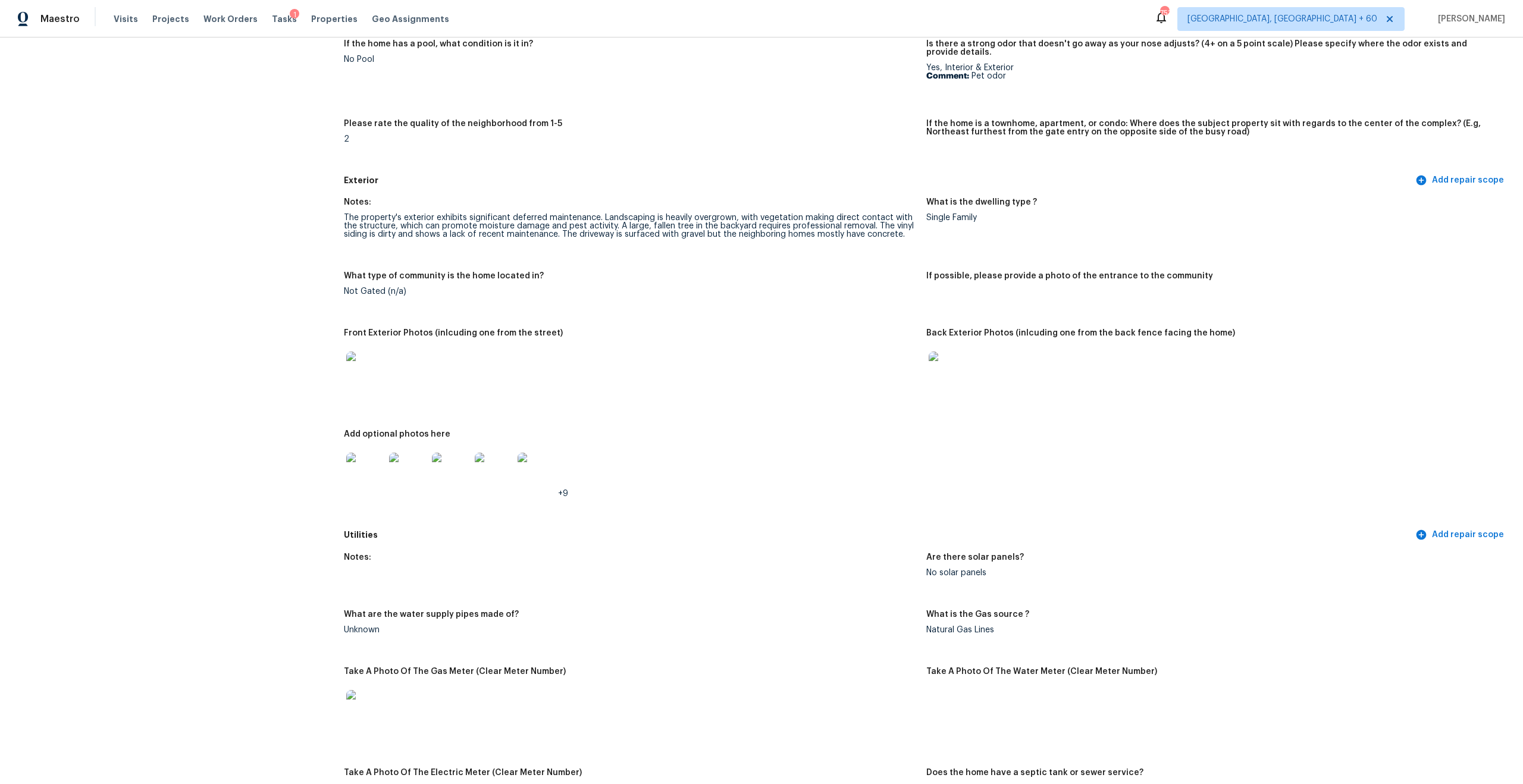
scroll to position [313, 0]
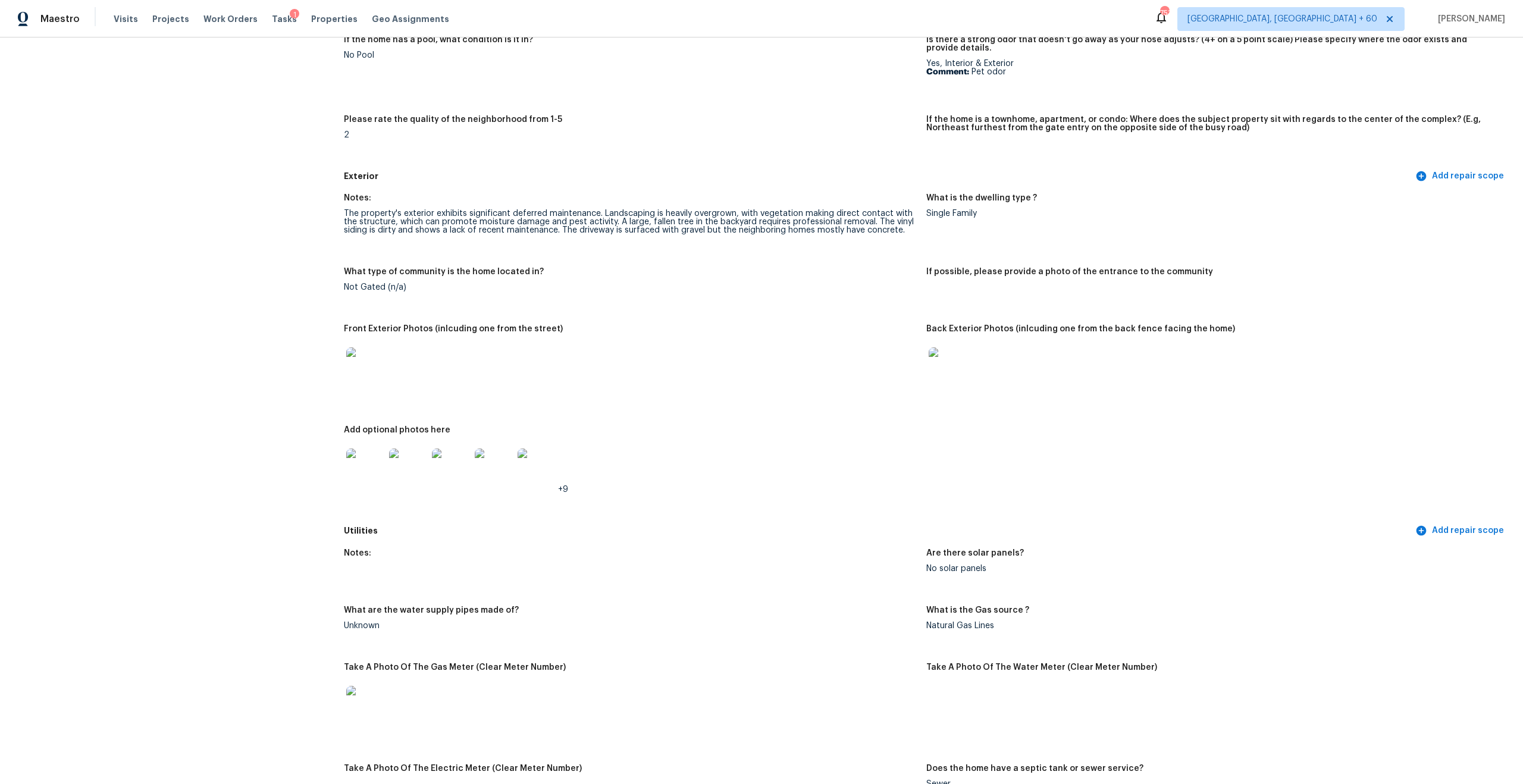
click at [368, 453] on img at bounding box center [365, 467] width 38 height 38
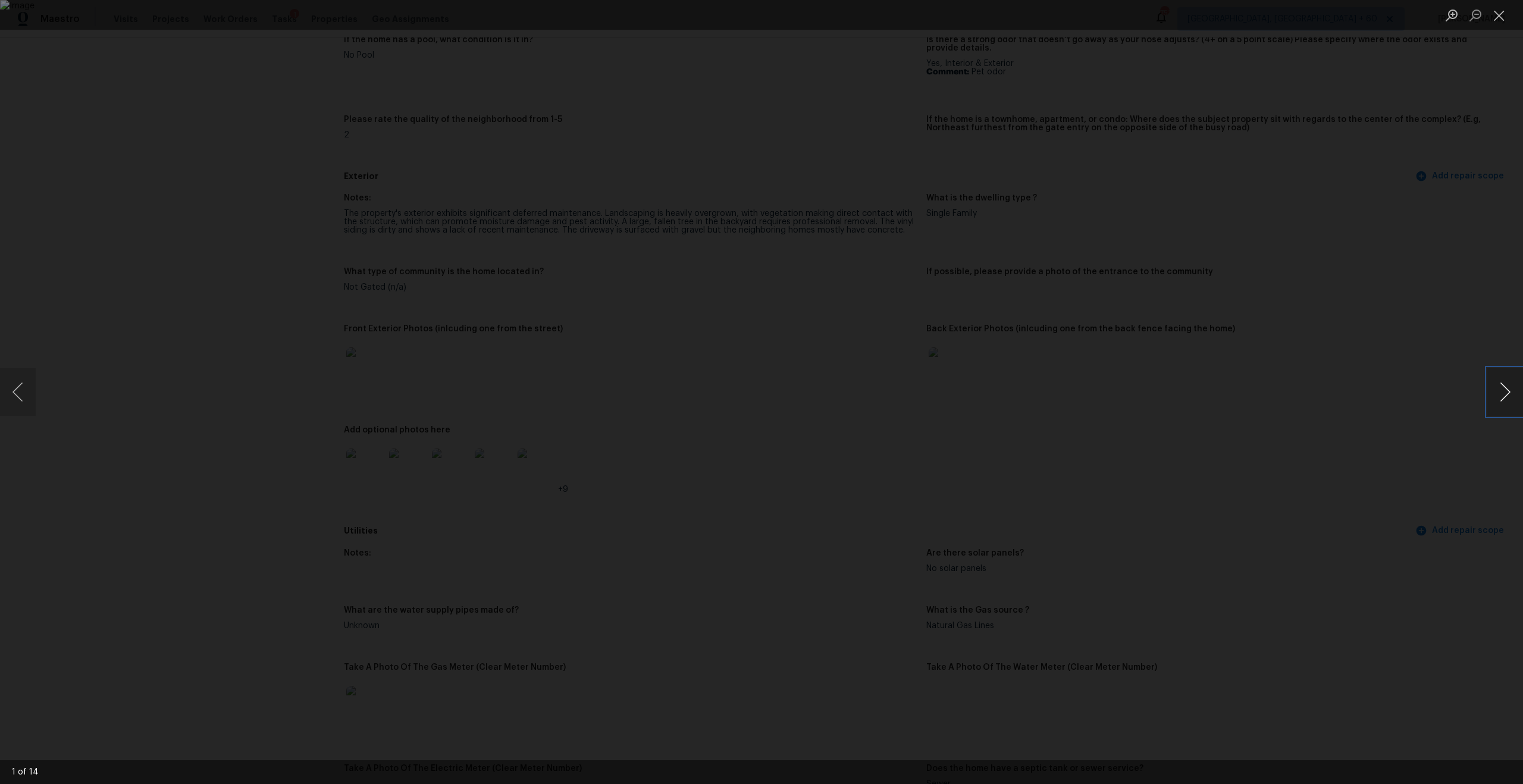
click at [1508, 398] on button "Next image" at bounding box center [1505, 392] width 36 height 47
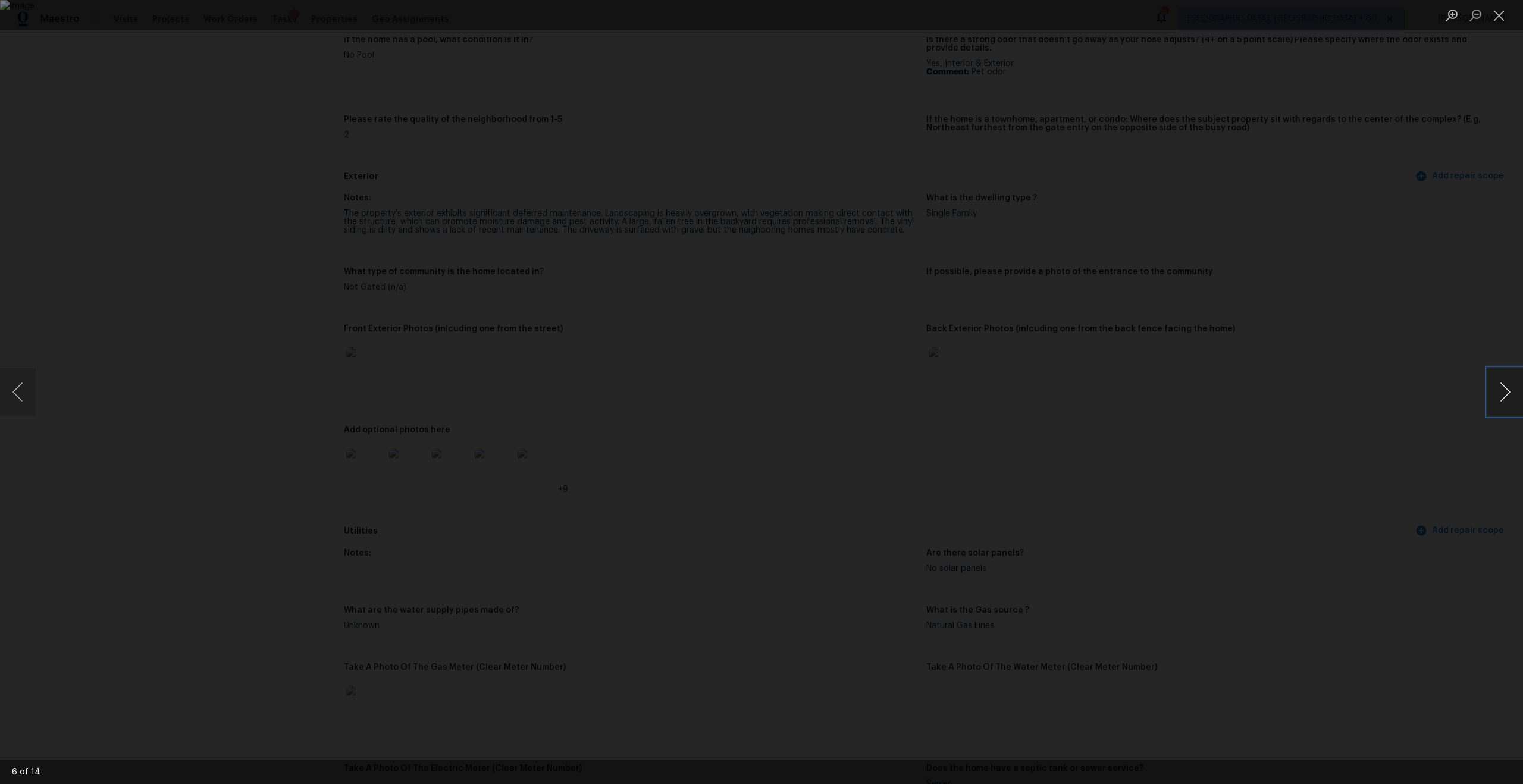
click at [1508, 398] on button "Next image" at bounding box center [1505, 392] width 36 height 47
click at [1344, 310] on div "Lightbox" at bounding box center [761, 392] width 1523 height 784
click at [992, 93] on div "Lightbox" at bounding box center [761, 392] width 1523 height 784
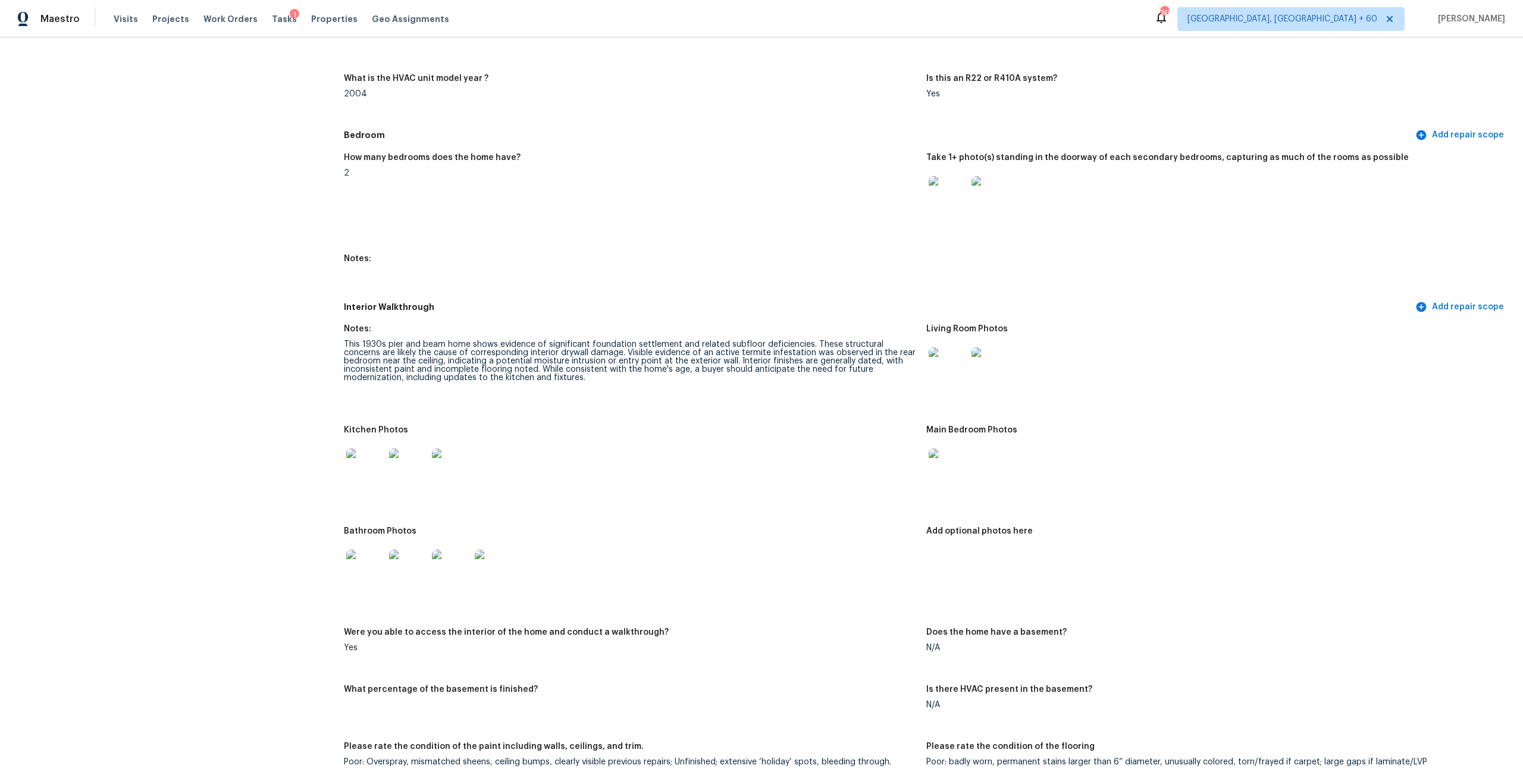
scroll to position [1285, 0]
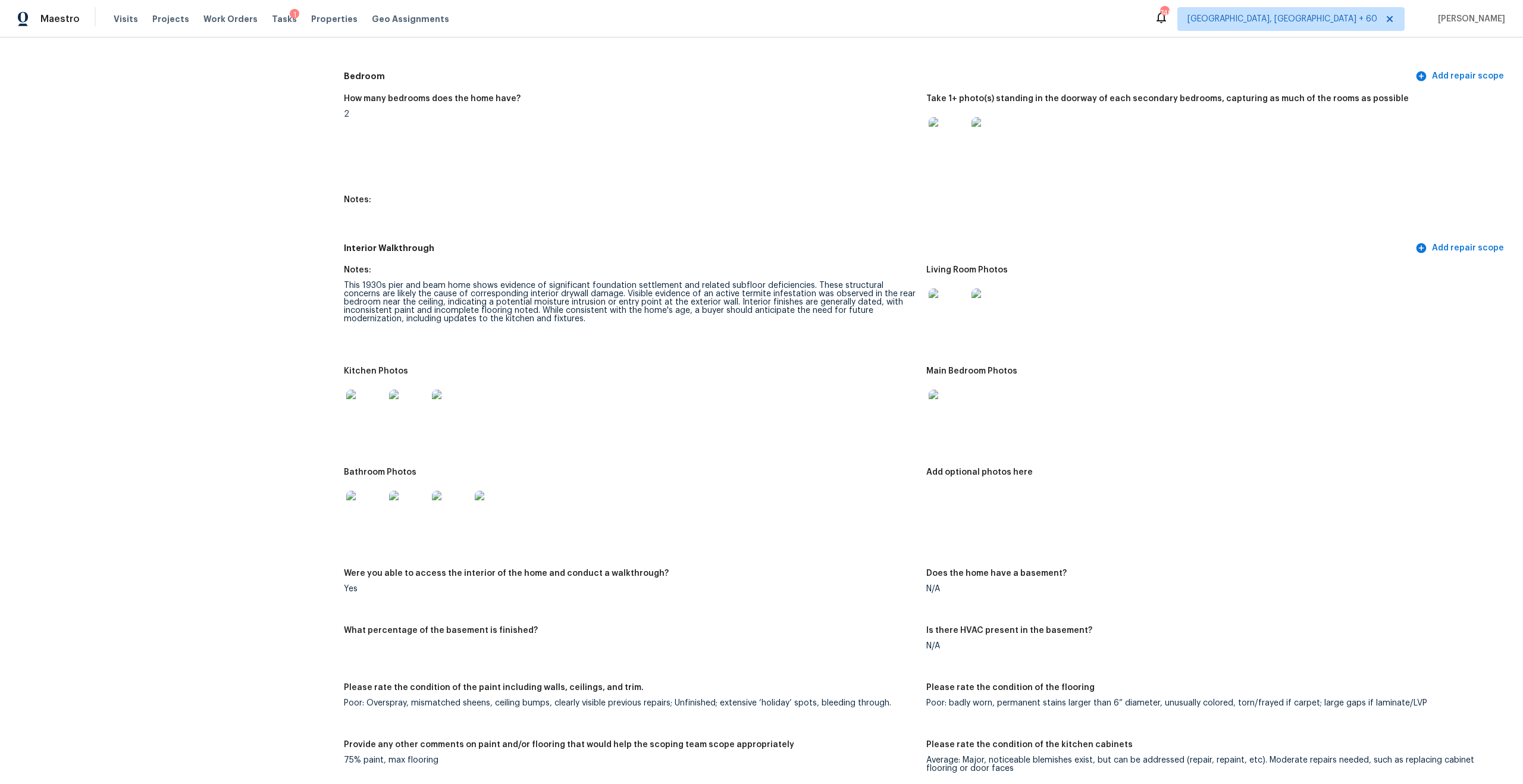
click at [466, 300] on div "This 1930s pier and beam home shows evidence of significant foundation settleme…" at bounding box center [630, 302] width 573 height 42
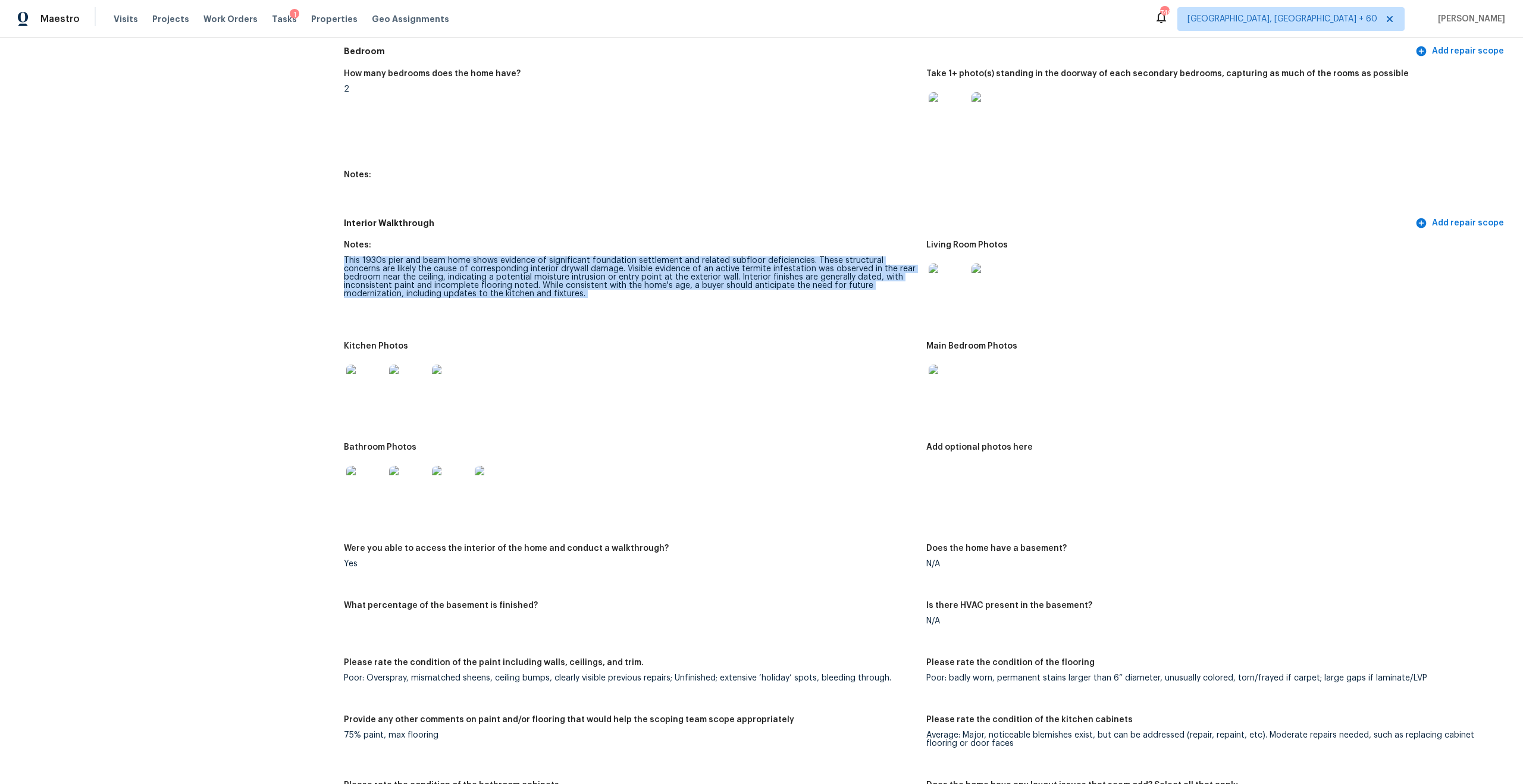
scroll to position [1318, 0]
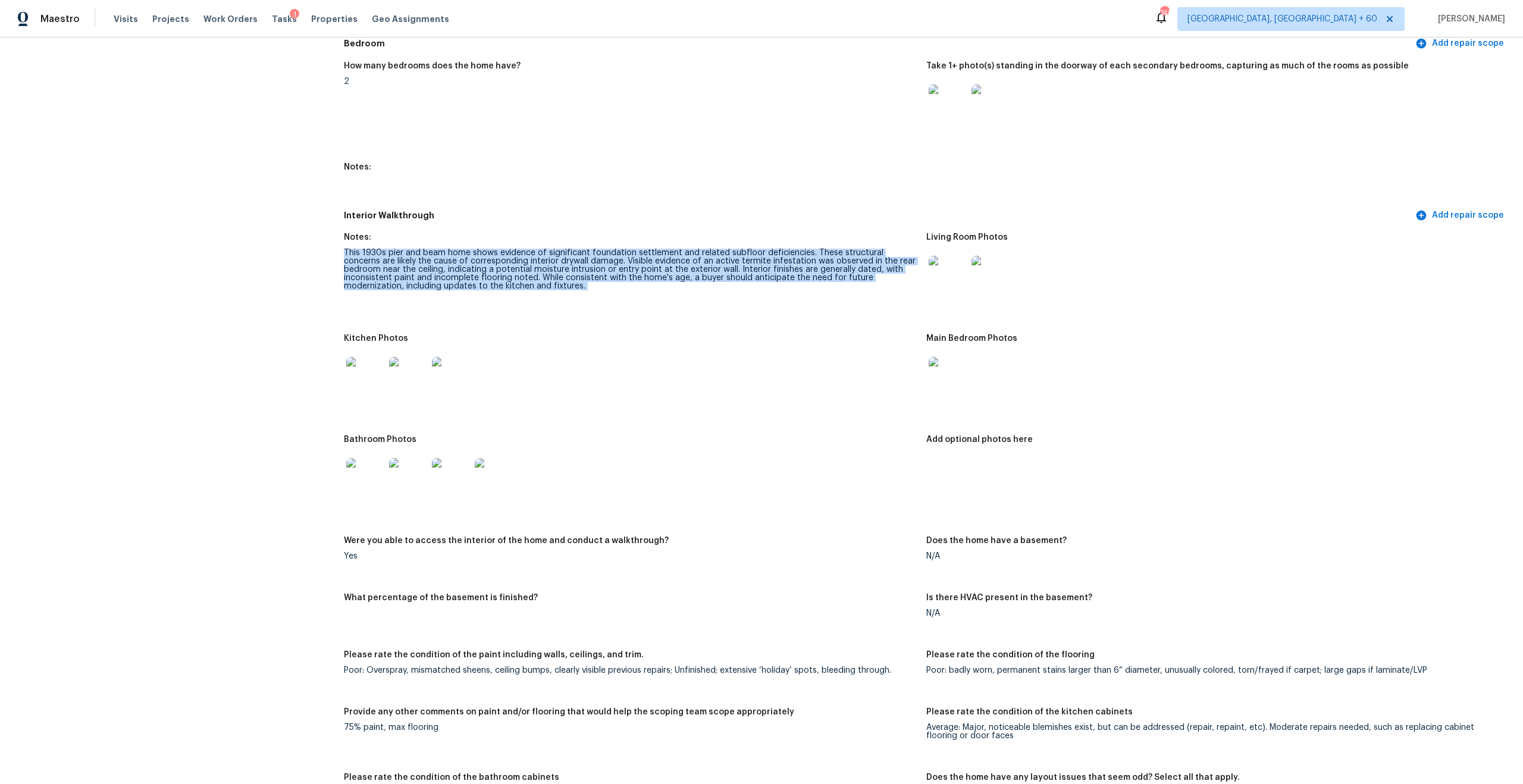
click at [761, 349] on div at bounding box center [630, 376] width 573 height 52
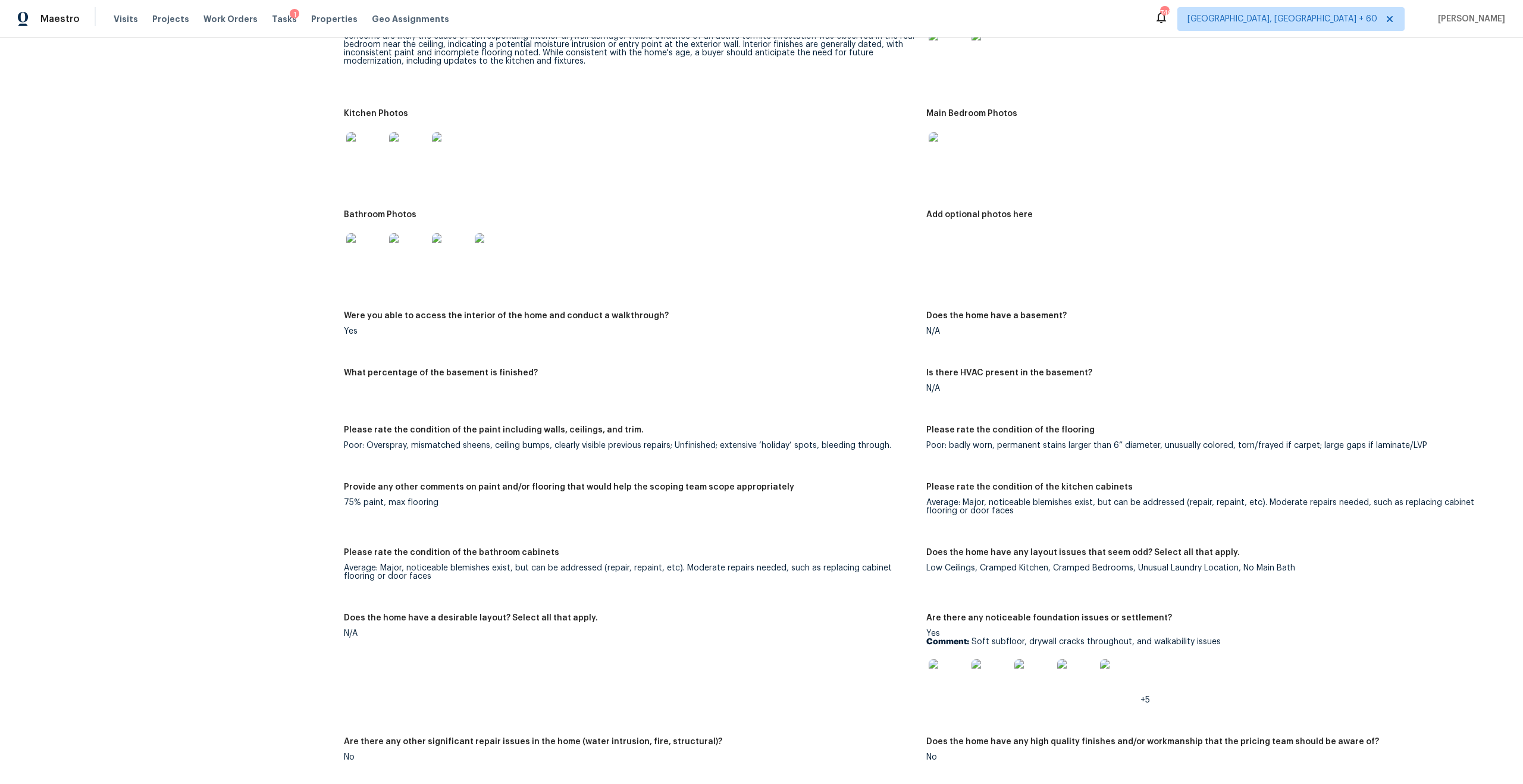
scroll to position [1545, 0]
drag, startPoint x: 344, startPoint y: 555, endPoint x: 438, endPoint y: 579, distance: 97.0
click at [439, 579] on figure "Please rate the condition of the bathroom cabinets Average: Major, noticeable b…" at bounding box center [635, 571] width 582 height 51
click at [501, 546] on h5 "Please rate the condition of the bathroom cabinets" at bounding box center [452, 550] width 215 height 9
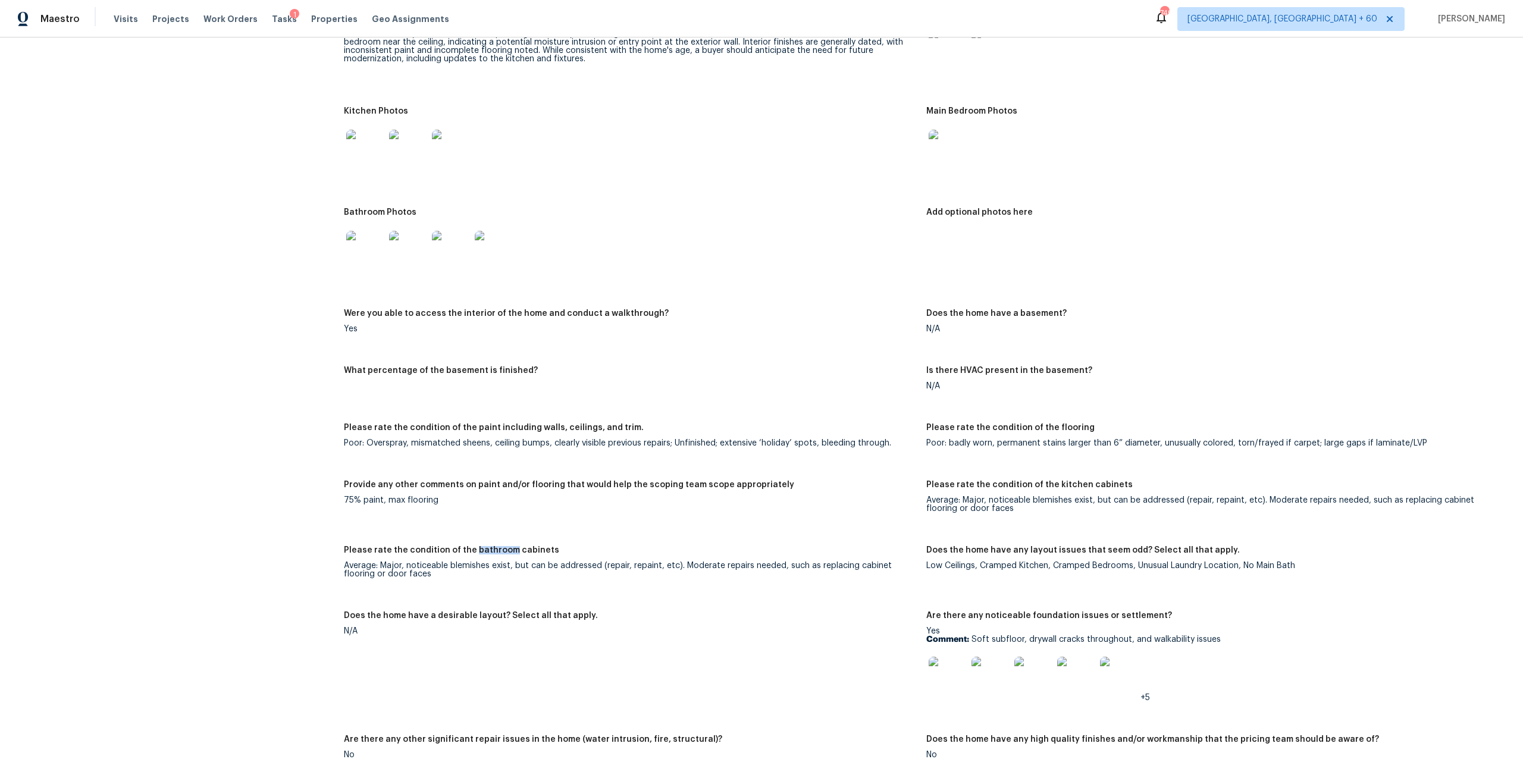
click at [501, 546] on h5 "Please rate the condition of the bathroom cabinets" at bounding box center [452, 550] width 215 height 9
click at [536, 546] on h5 "Please rate the condition of the bathroom cabinets" at bounding box center [452, 550] width 215 height 9
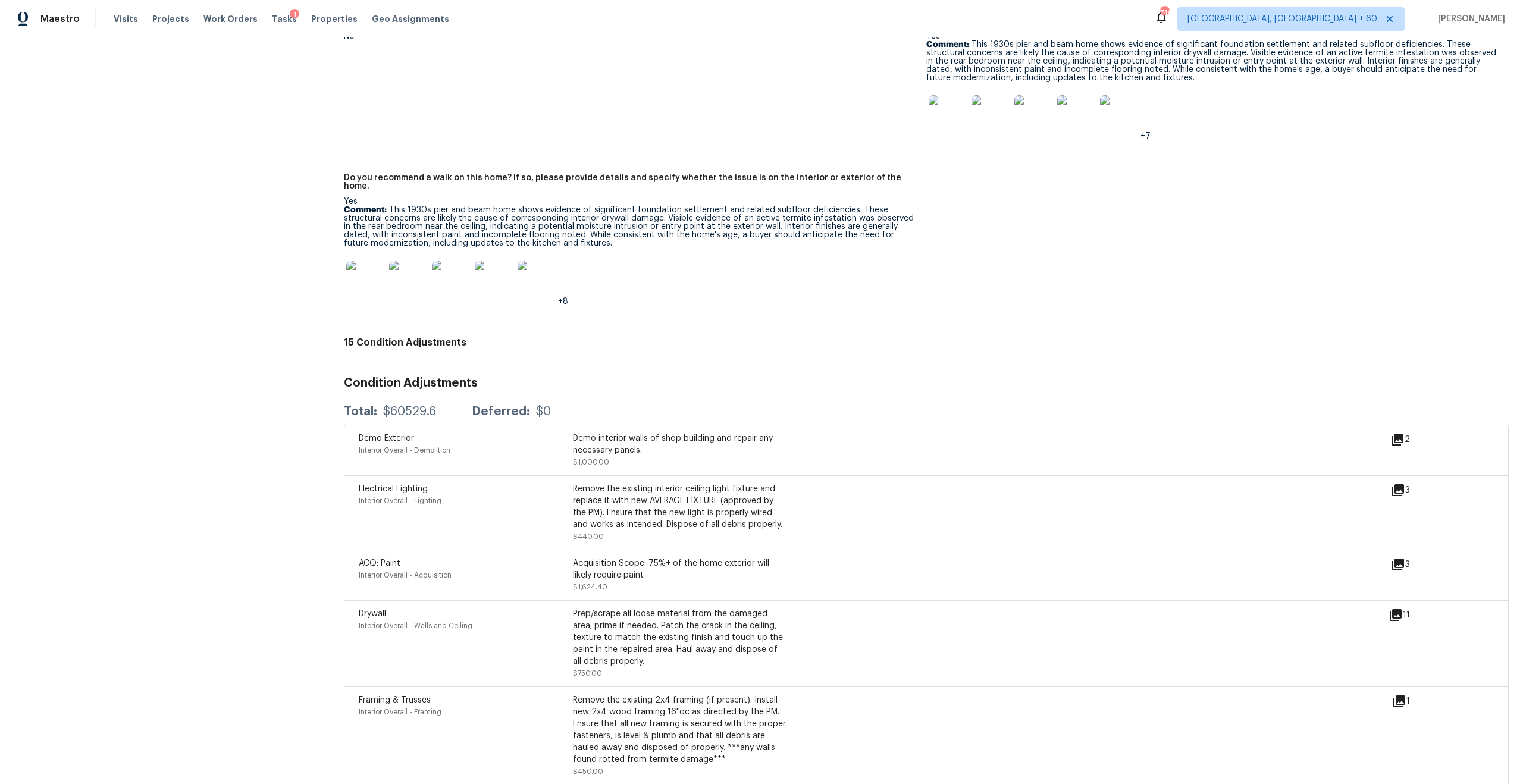
scroll to position [2869, 0]
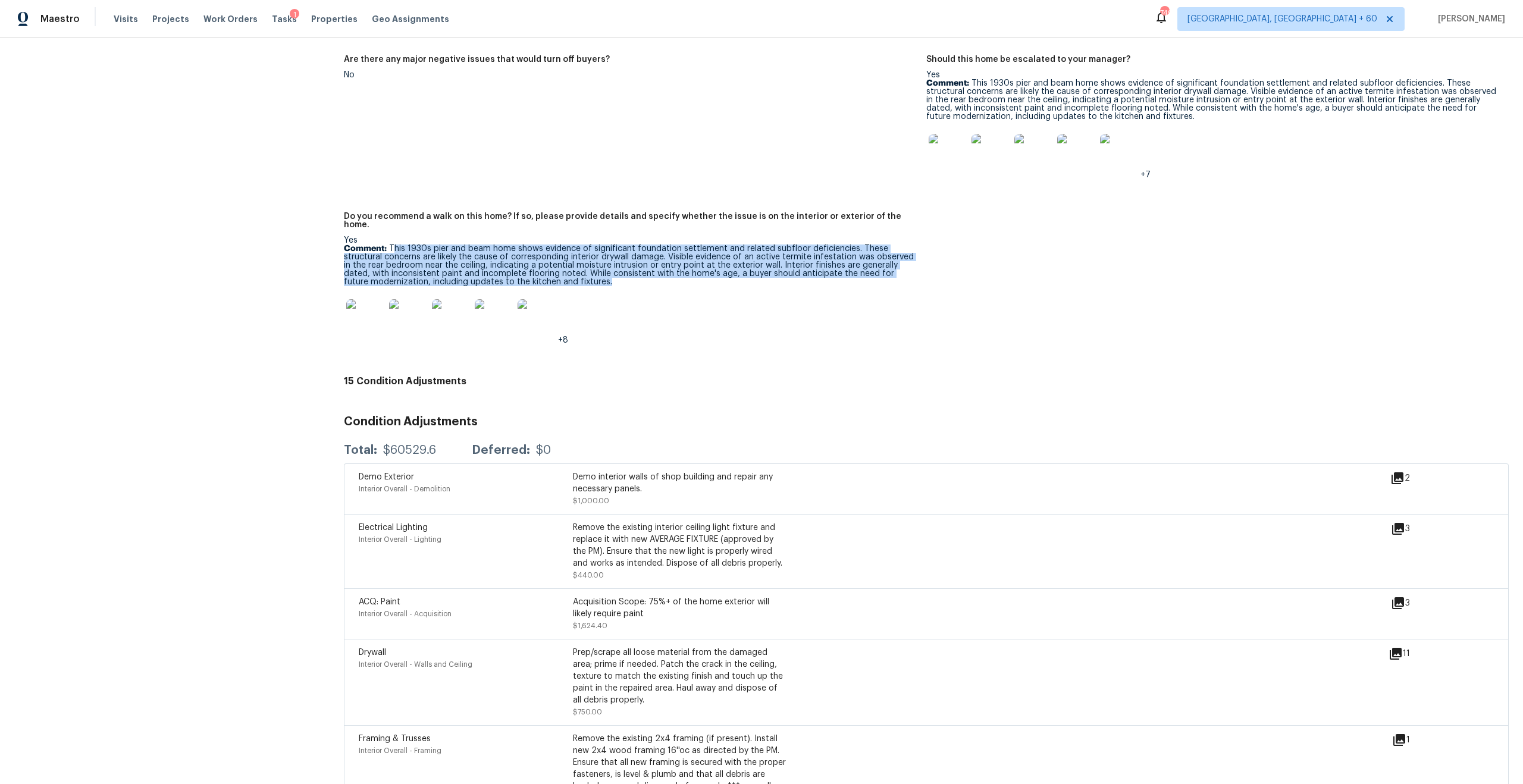
drag, startPoint x: 392, startPoint y: 236, endPoint x: 596, endPoint y: 269, distance: 206.7
click at [596, 269] on p "Comment: This 1930s pier and beam home shows evidence of significant foundation…" at bounding box center [630, 265] width 573 height 42
copy p "his 1930s pier and beam home shows evidence of significant foundation settlemen…"
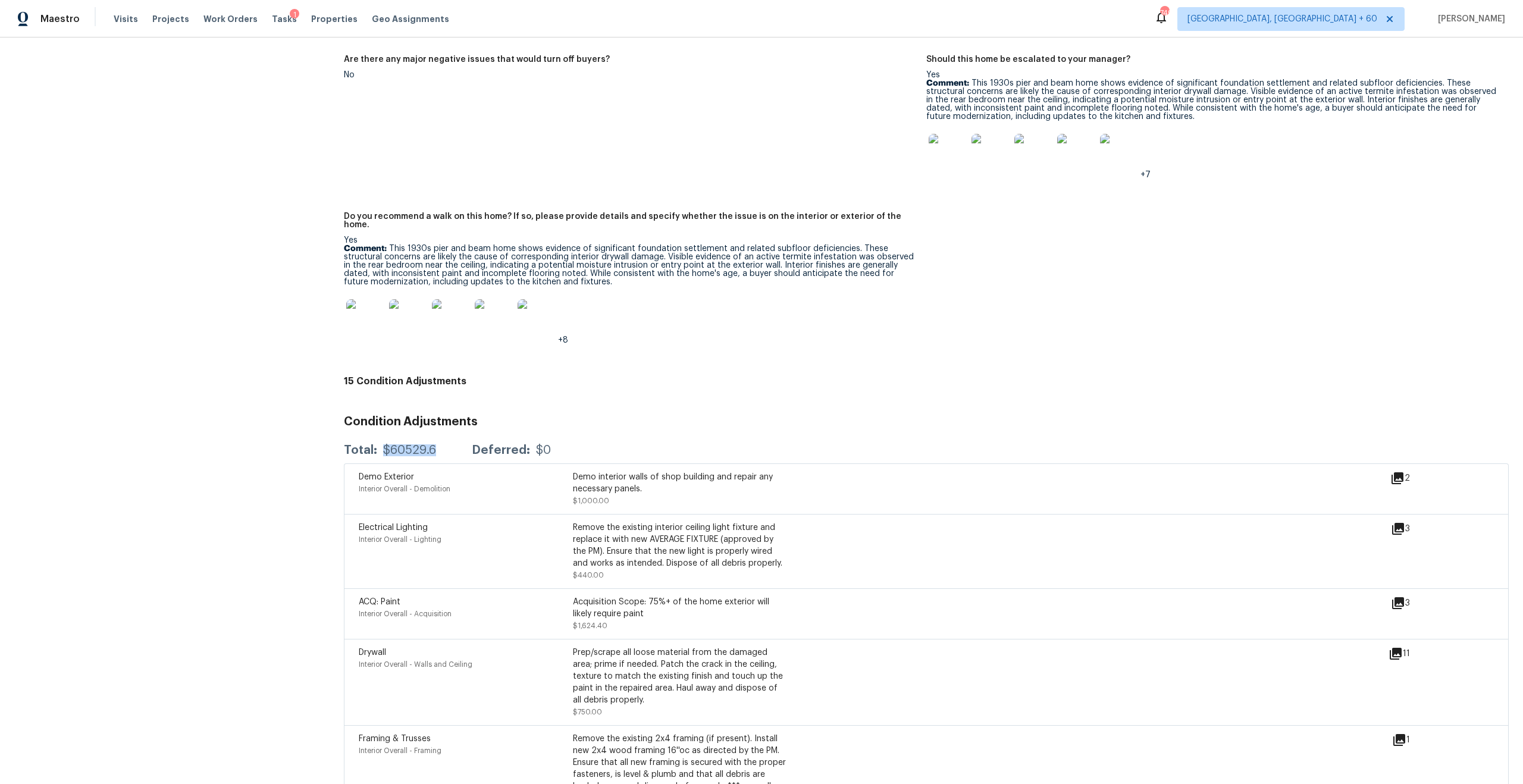
drag, startPoint x: 435, startPoint y: 442, endPoint x: 380, endPoint y: 431, distance: 56.1
click at [380, 444] on div "Total: $60529.6 Deferred: $0" at bounding box center [447, 450] width 207 height 12
copy div "$60529.6"
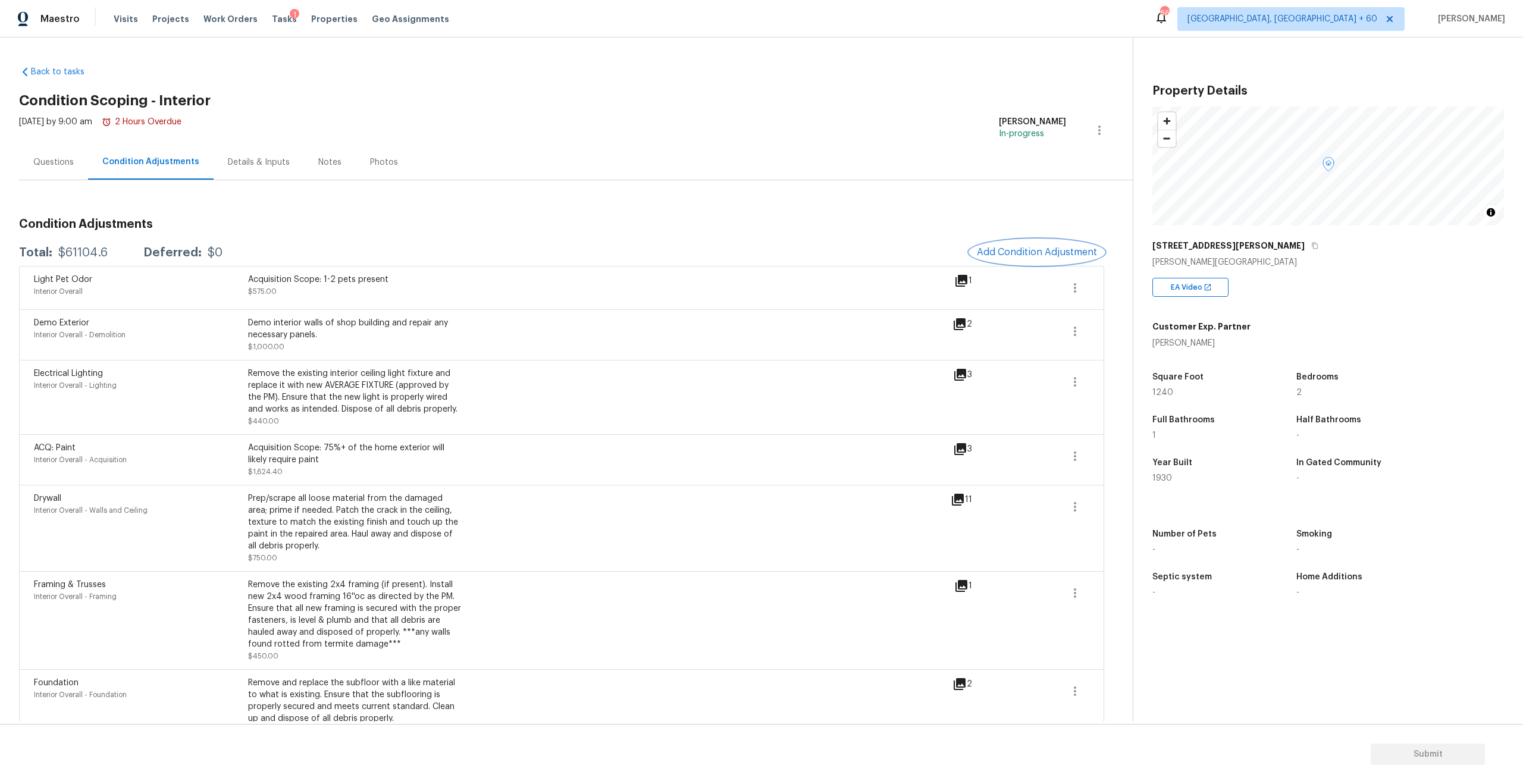
click at [1032, 258] on button "Add Condition Adjustment" at bounding box center [1037, 252] width 134 height 25
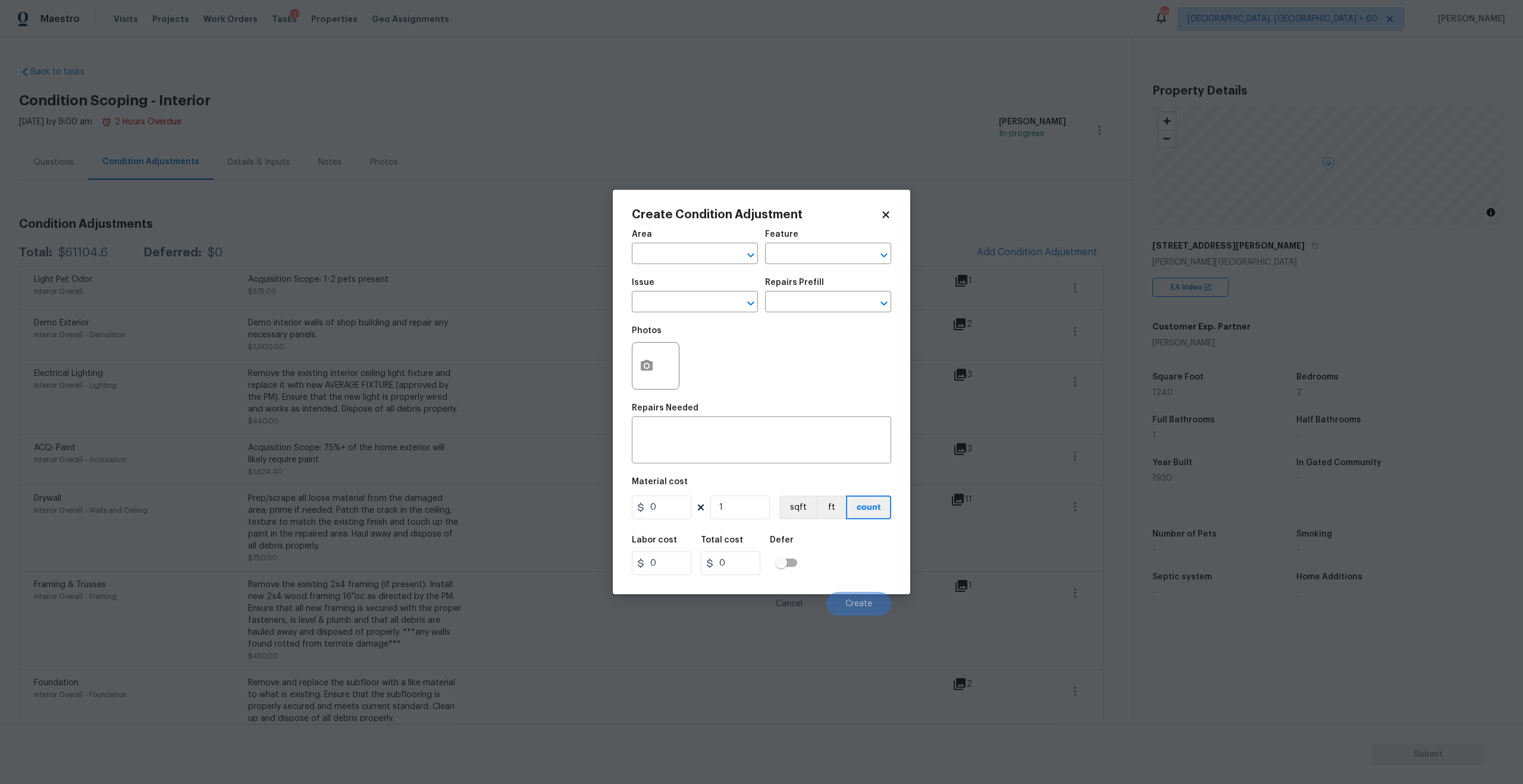
click at [701, 244] on div "Area" at bounding box center [694, 238] width 126 height 15
click at [703, 261] on input "text" at bounding box center [678, 255] width 93 height 18
click at [691, 301] on li "Interior Overall" at bounding box center [694, 301] width 126 height 19
type input "Interior Overall"
click at [653, 307] on input "text" at bounding box center [678, 303] width 93 height 18
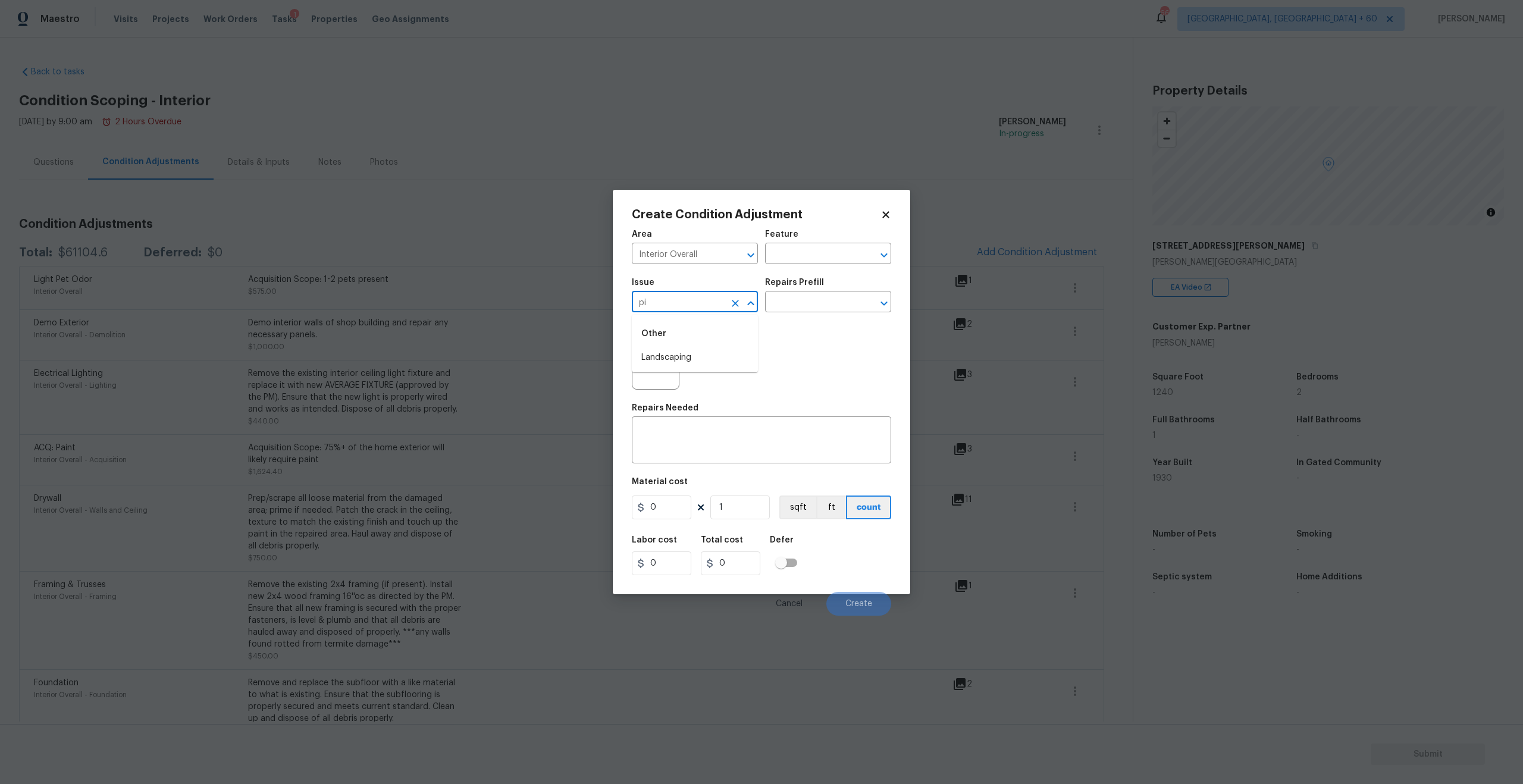
type input "p"
click at [688, 458] on li "Interior Paint" at bounding box center [694, 456] width 126 height 19
type input "Interior Paint"
click at [801, 304] on input "text" at bounding box center [811, 303] width 93 height 18
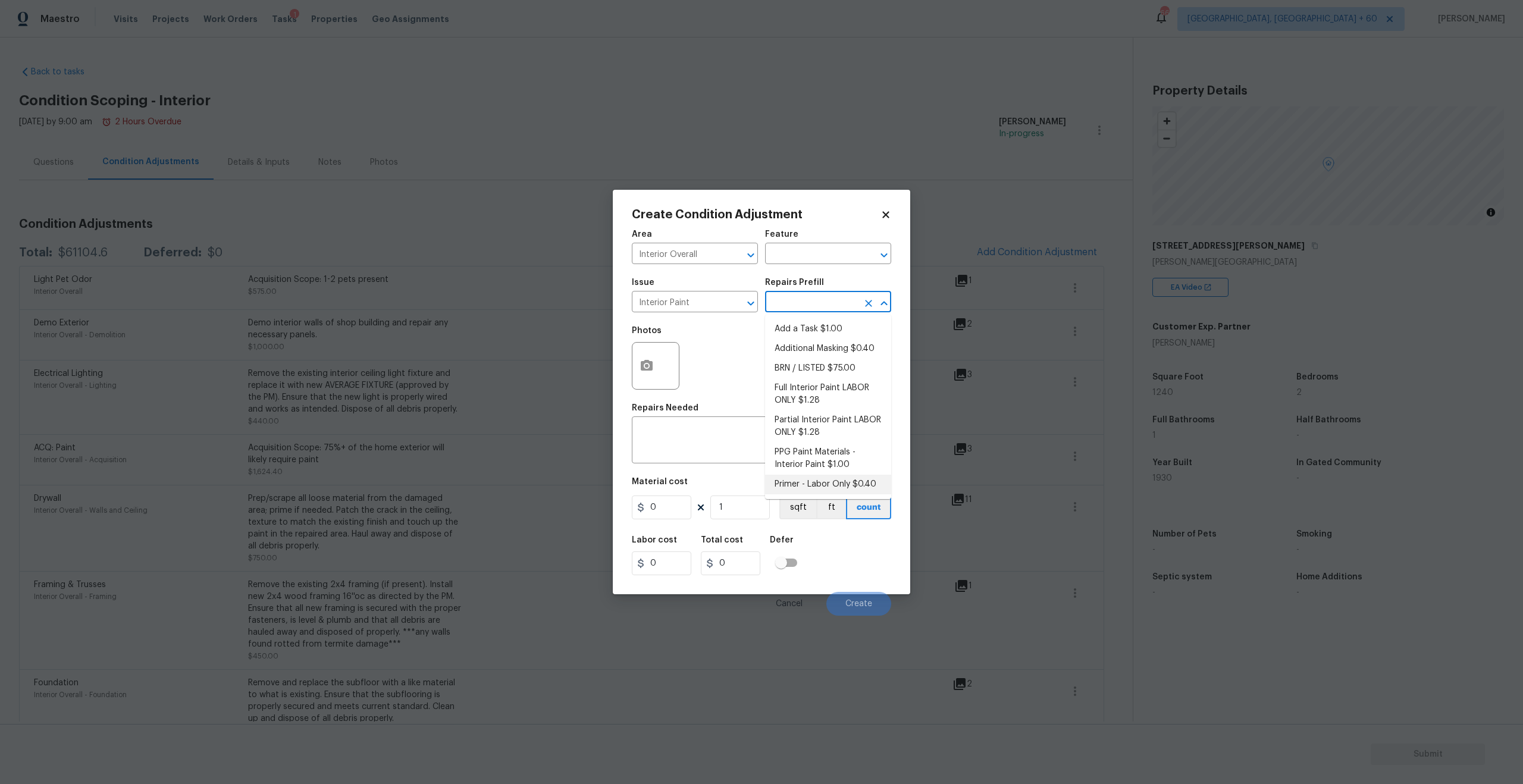
click at [832, 489] on li "Primer - Labor Only $0.40" at bounding box center [827, 484] width 126 height 19
type input "Overall Paint"
type textarea "Interior primer - PRIMER PROVIDED BY OPENDOOR - All nails, screws, drywall anch…"
type input "0.4"
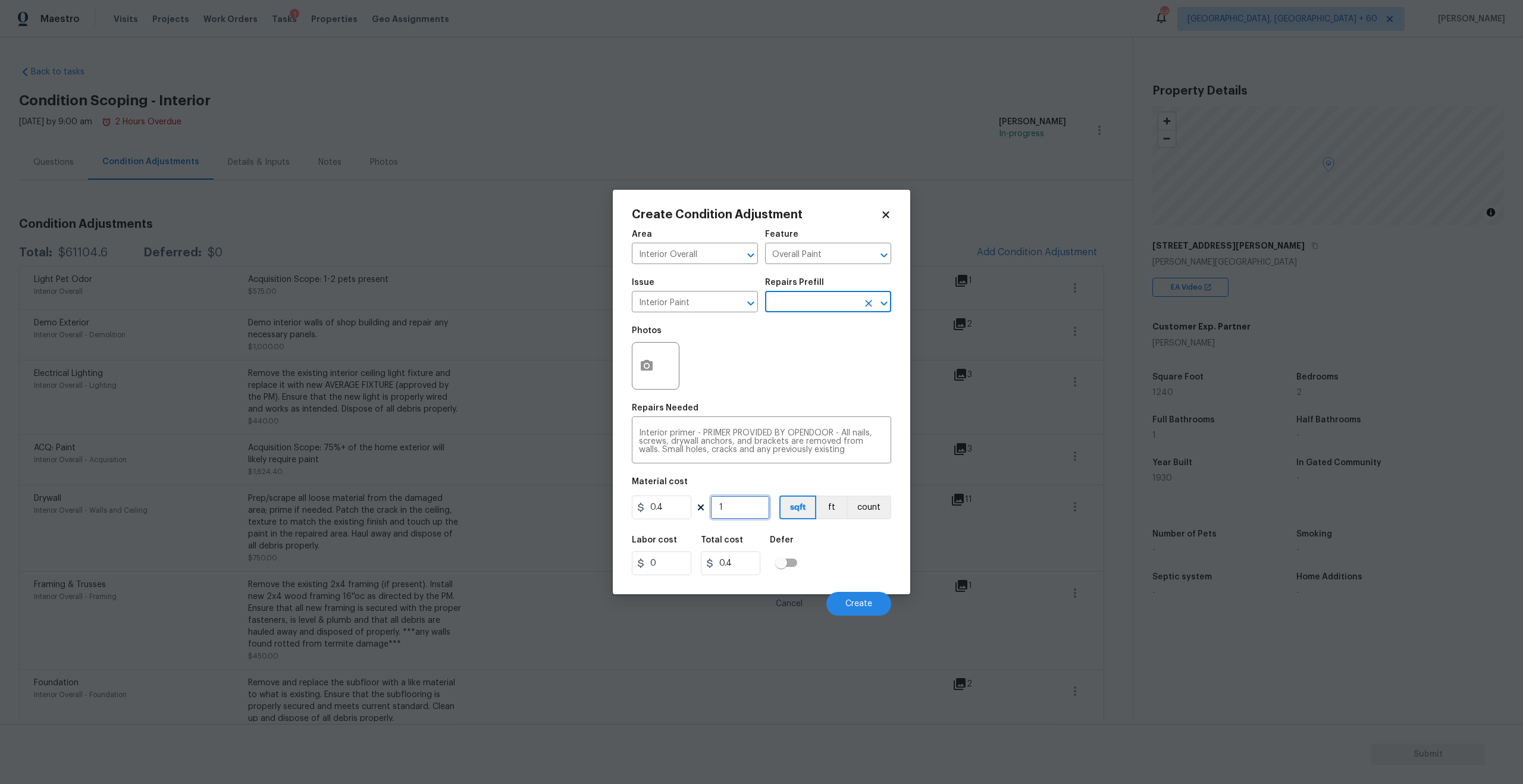
click at [741, 506] on input "1" at bounding box center [740, 507] width 60 height 24
type input "12"
type input "4.8"
type input "124"
type input "49.6"
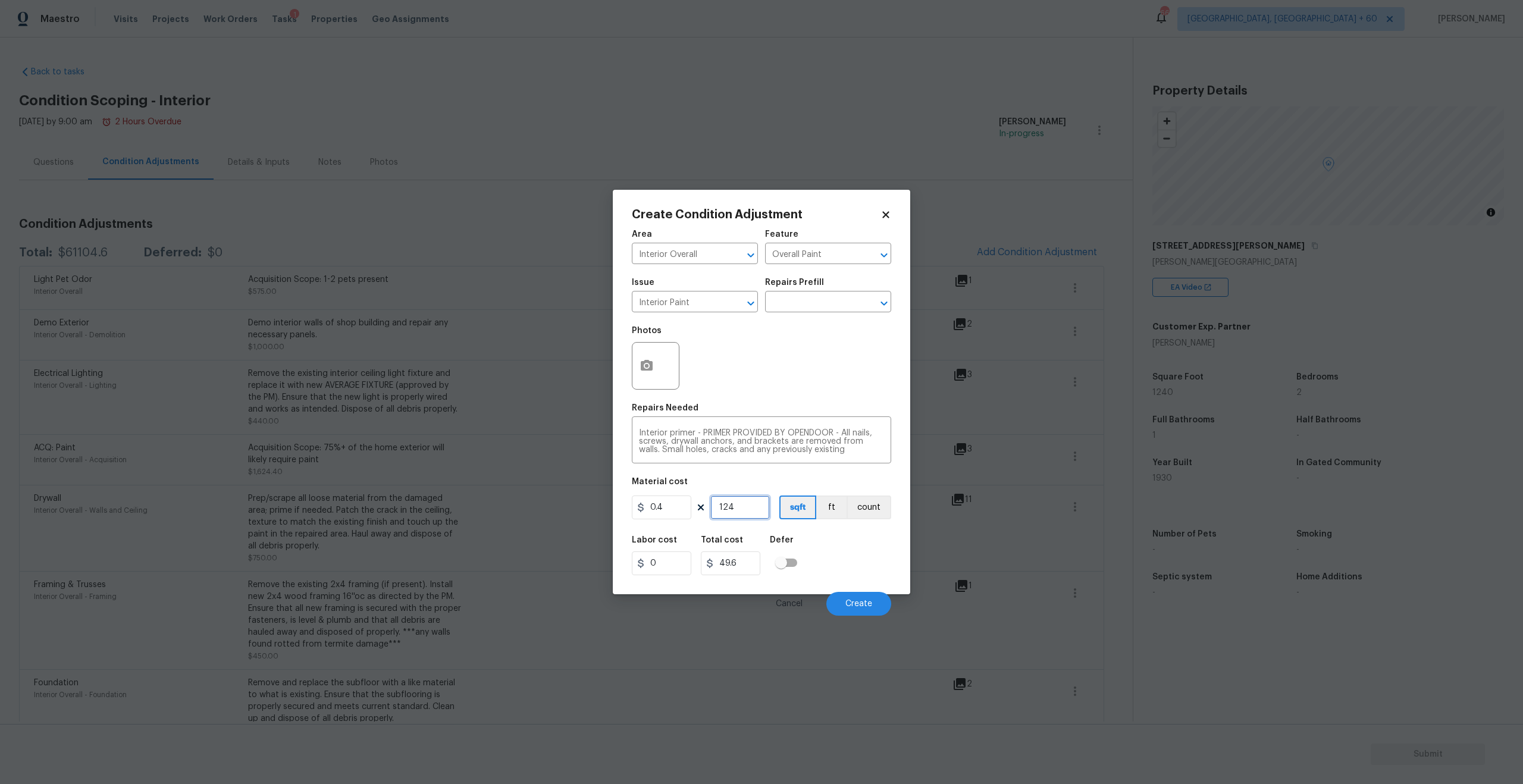
type input "1240"
type input "496"
type input "1240"
click at [735, 482] on div "Material cost" at bounding box center [761, 485] width 260 height 15
click at [742, 506] on input "1240" at bounding box center [740, 507] width 60 height 24
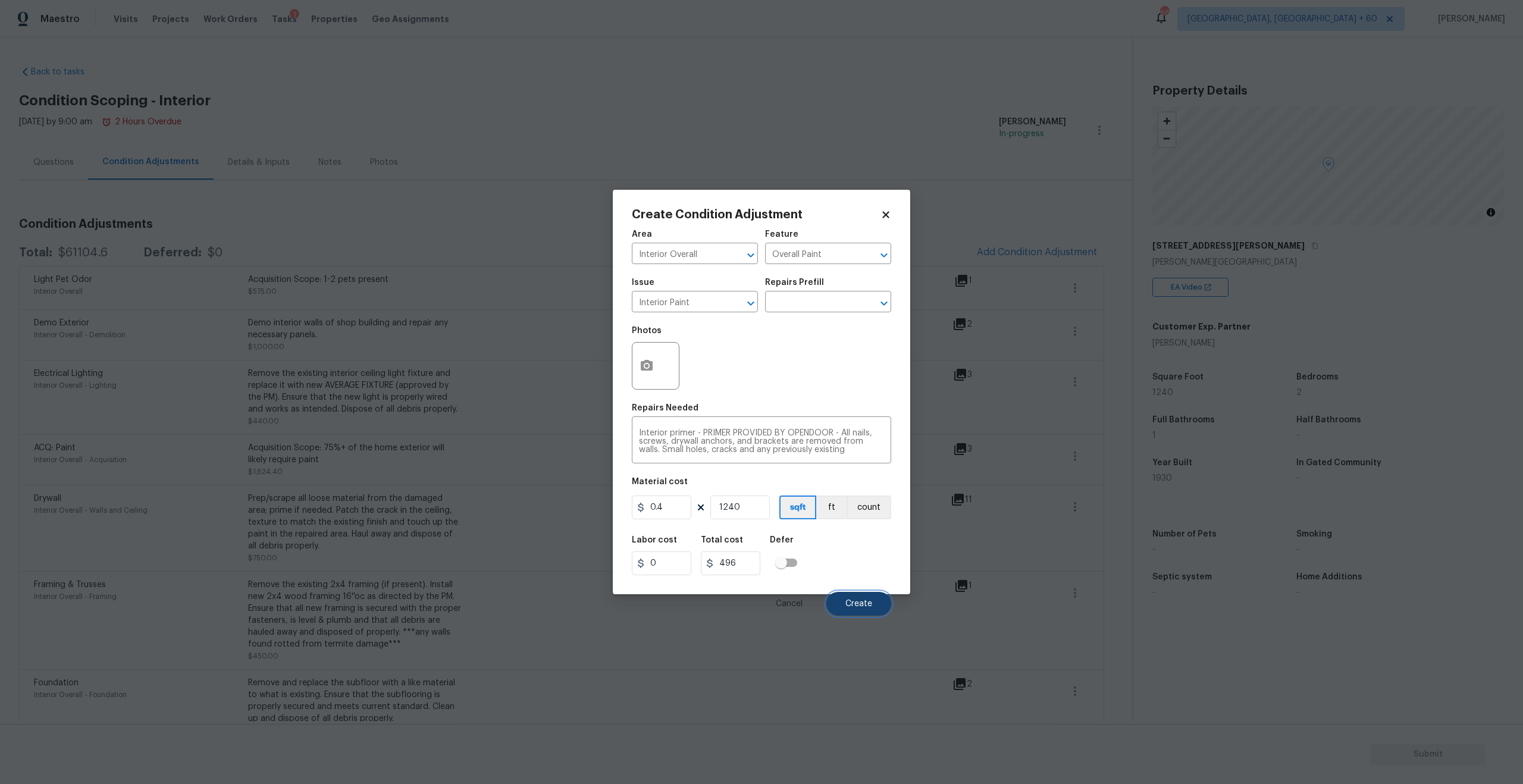
click at [855, 603] on span "Create" at bounding box center [859, 603] width 27 height 9
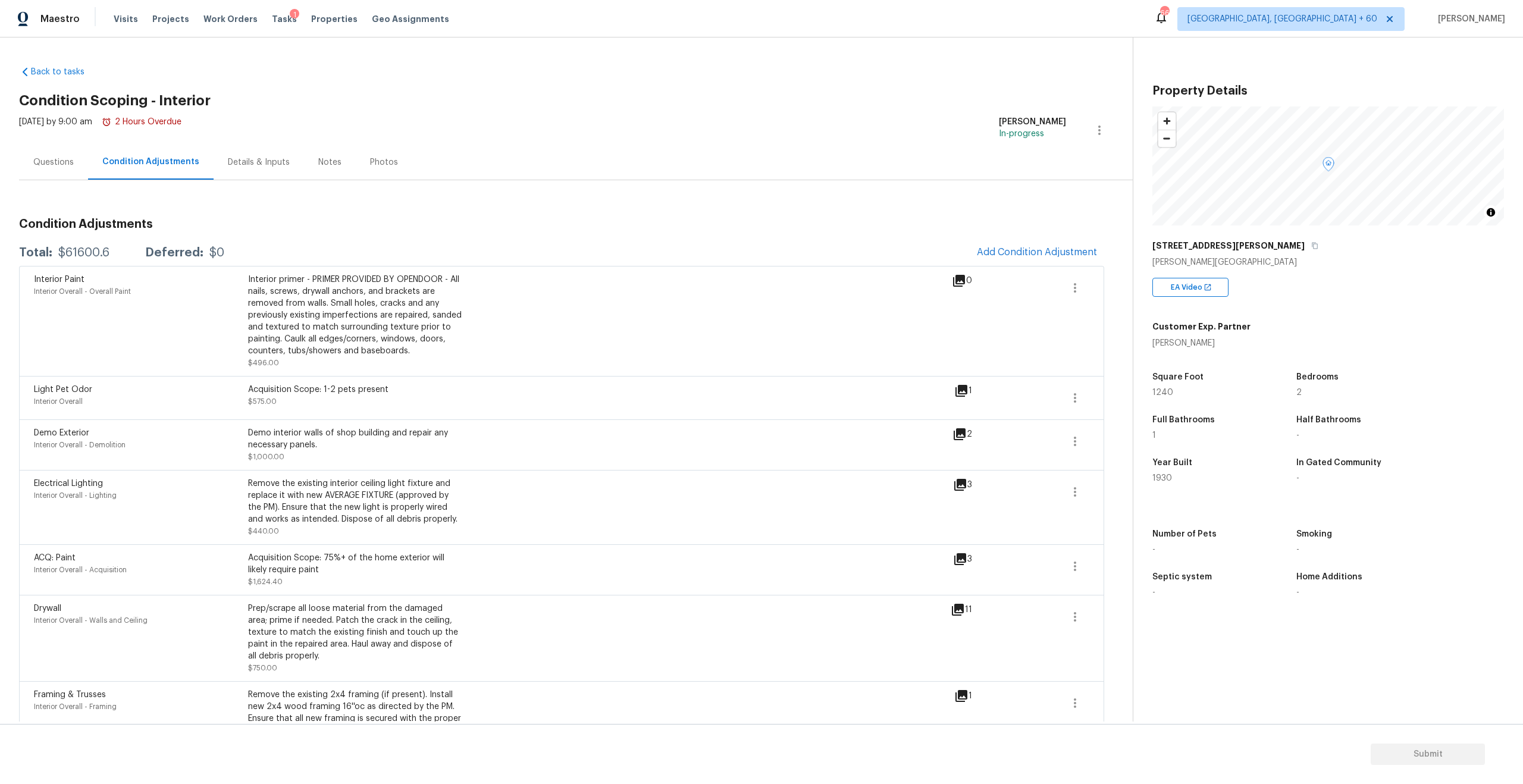
click at [59, 160] on div "Questions" at bounding box center [54, 162] width 41 height 12
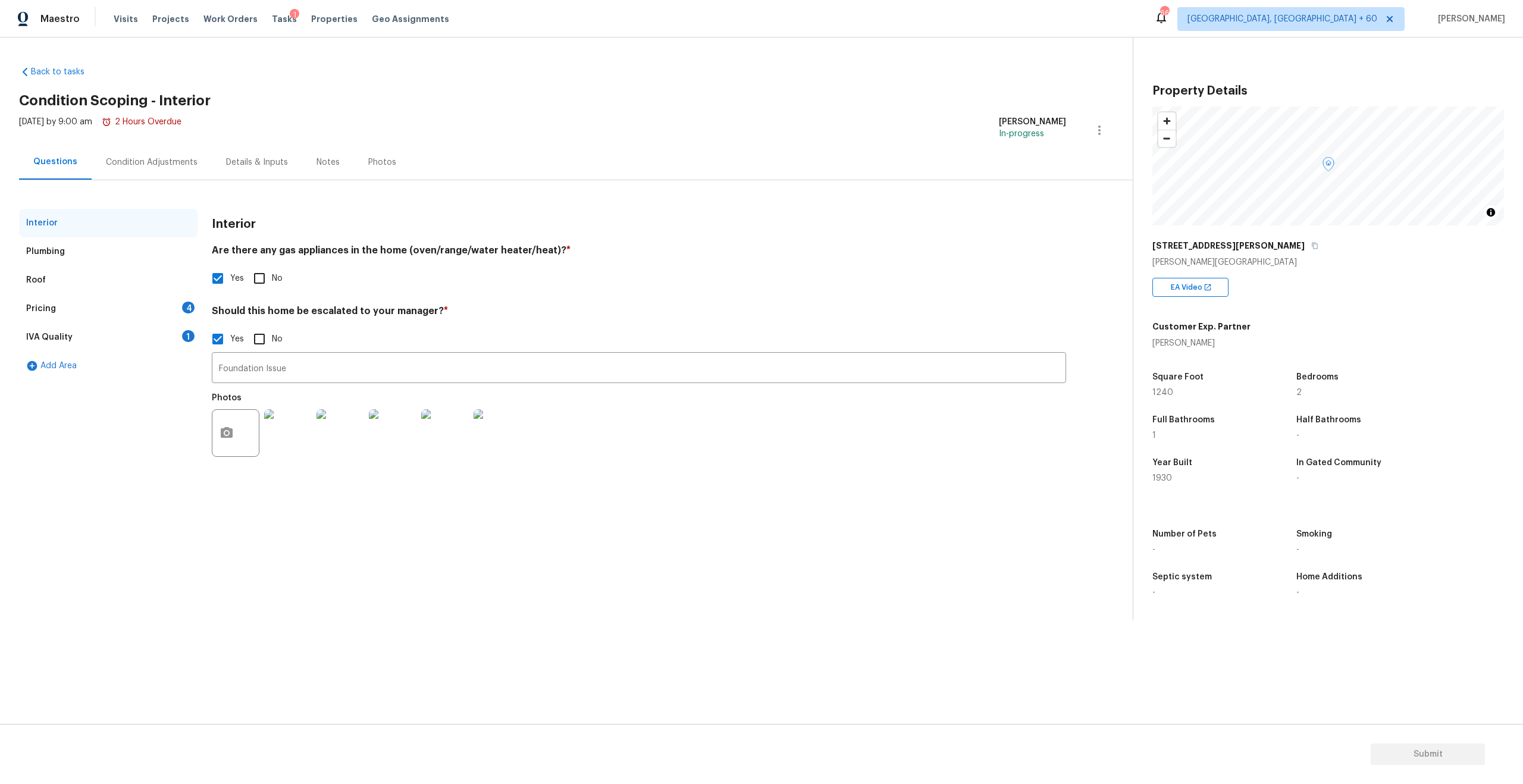
click at [49, 259] on div "Plumbing" at bounding box center [108, 251] width 179 height 29
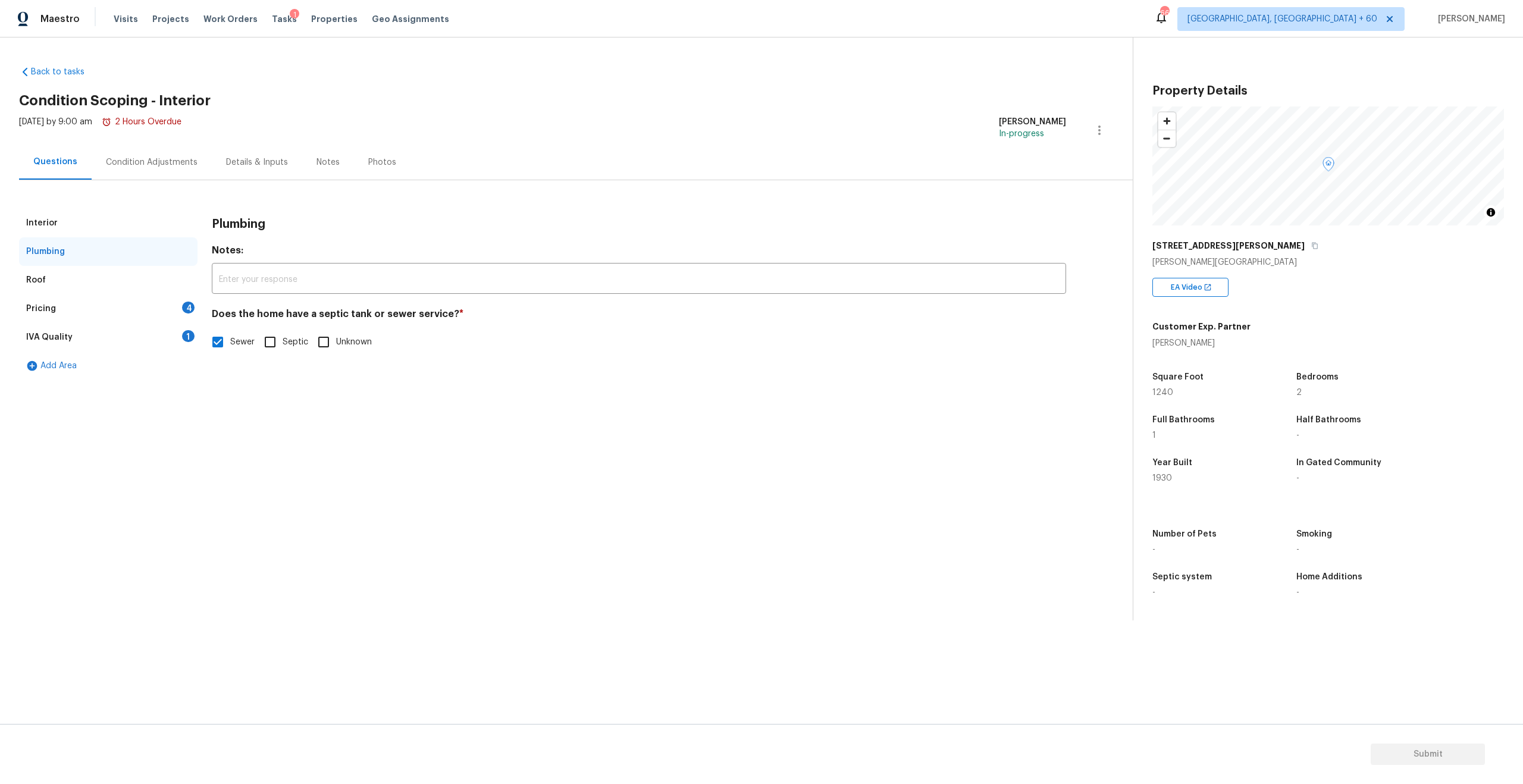
click at [46, 271] on div "Roof" at bounding box center [108, 280] width 179 height 29
click at [50, 300] on div "Pricing 4" at bounding box center [108, 308] width 179 height 29
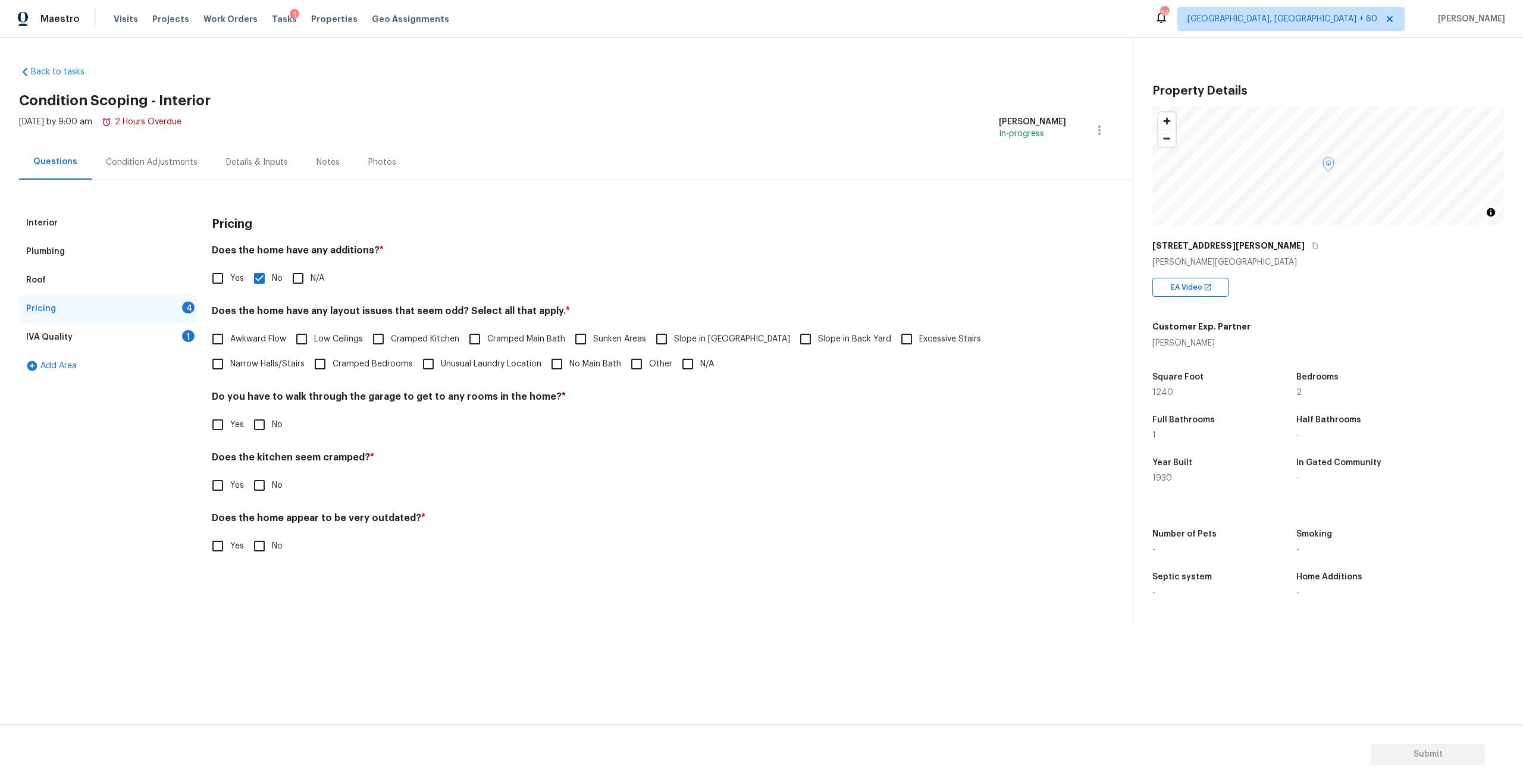
click at [661, 342] on input "Slope in Front Yard" at bounding box center [661, 339] width 25 height 25
checkbox input "true"
click at [269, 416] on input "No" at bounding box center [259, 424] width 25 height 25
checkbox input "true"
click at [258, 477] on input "No" at bounding box center [259, 485] width 25 height 25
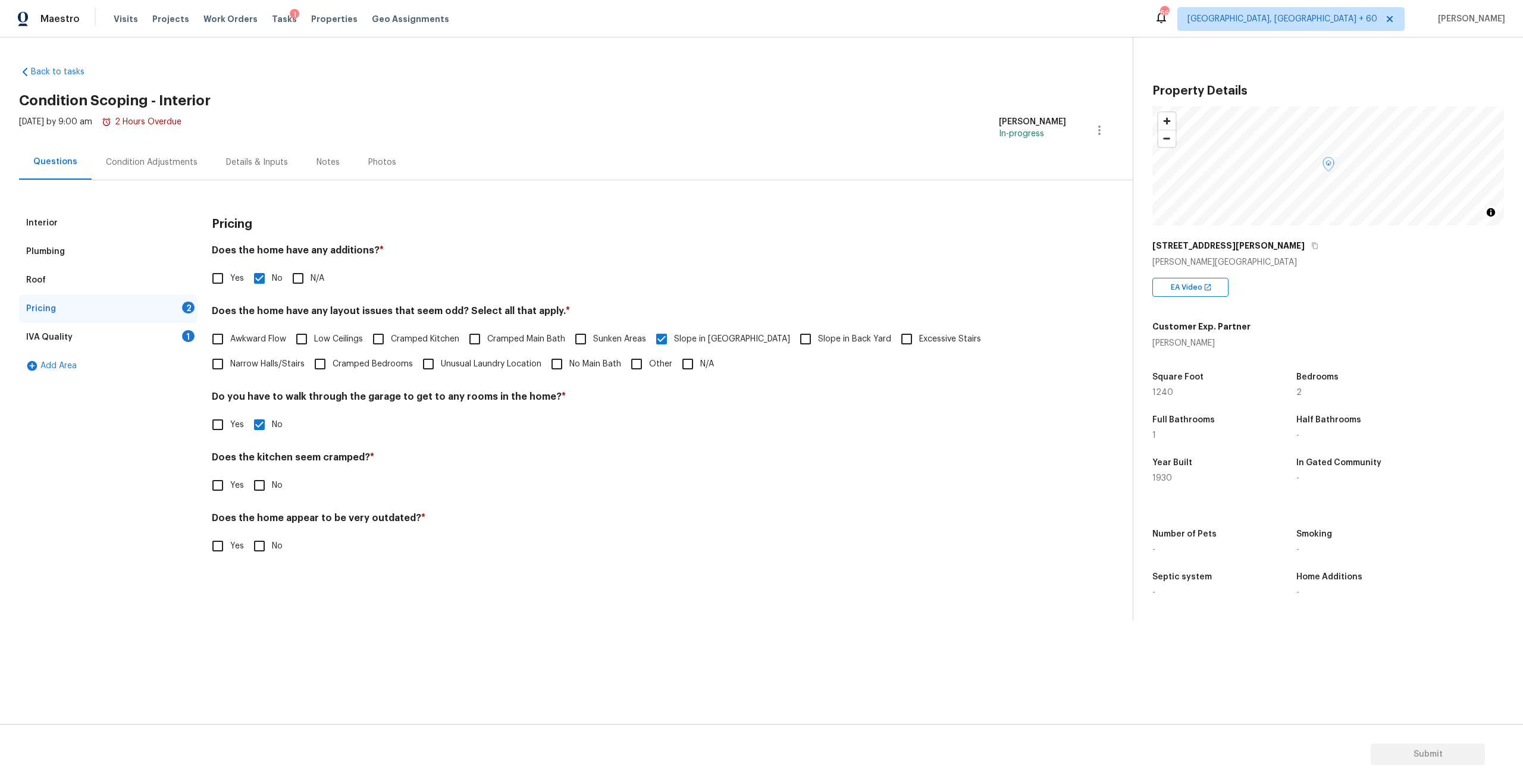
checkbox input "true"
click at [258, 545] on input "No" at bounding box center [259, 546] width 25 height 25
checkbox input "true"
click at [64, 335] on div "IVA Quality" at bounding box center [49, 337] width 46 height 12
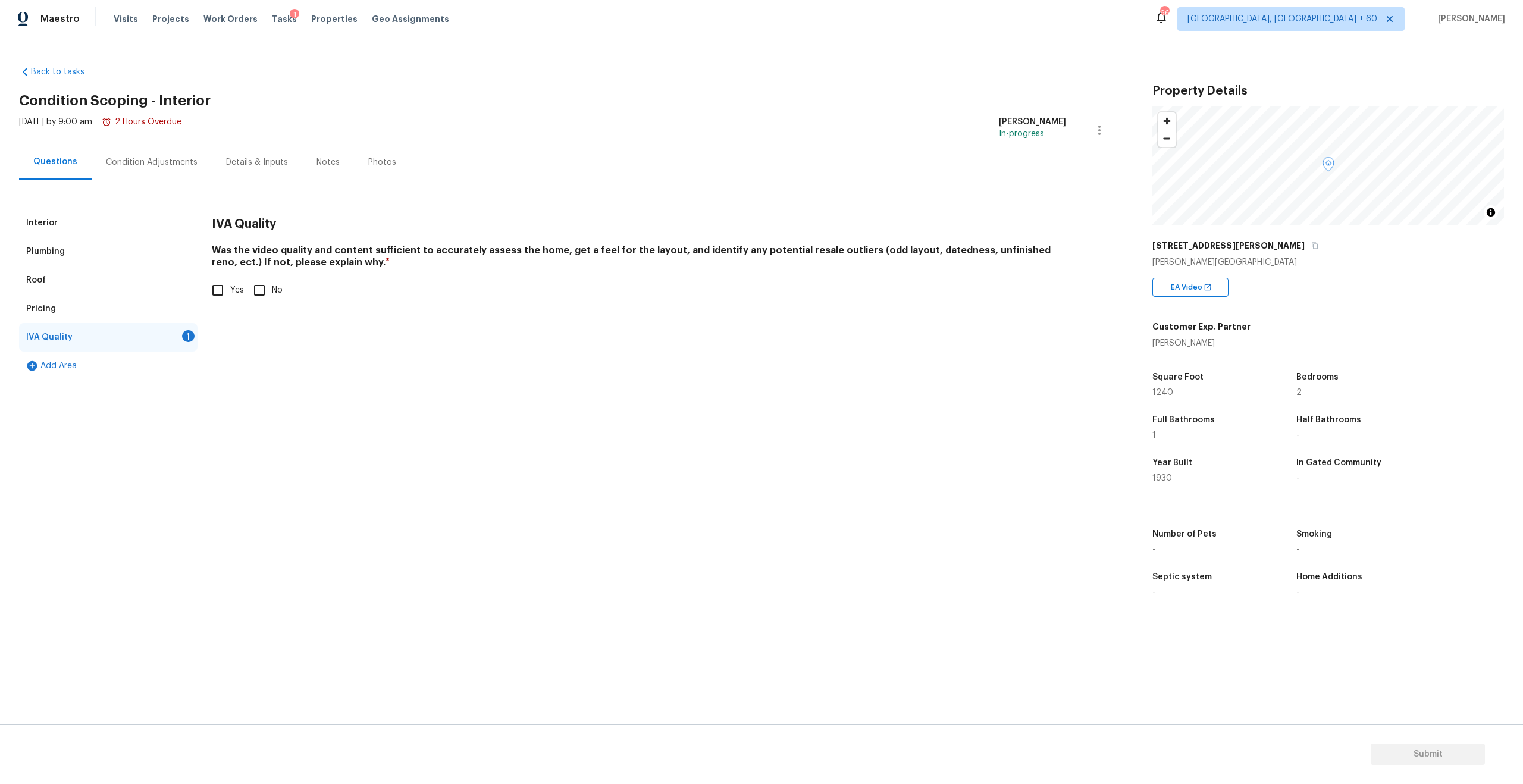
click at [211, 289] on input "Yes" at bounding box center [218, 290] width 25 height 25
checkbox input "true"
click at [126, 160] on div "Condition Adjustments" at bounding box center [151, 162] width 92 height 12
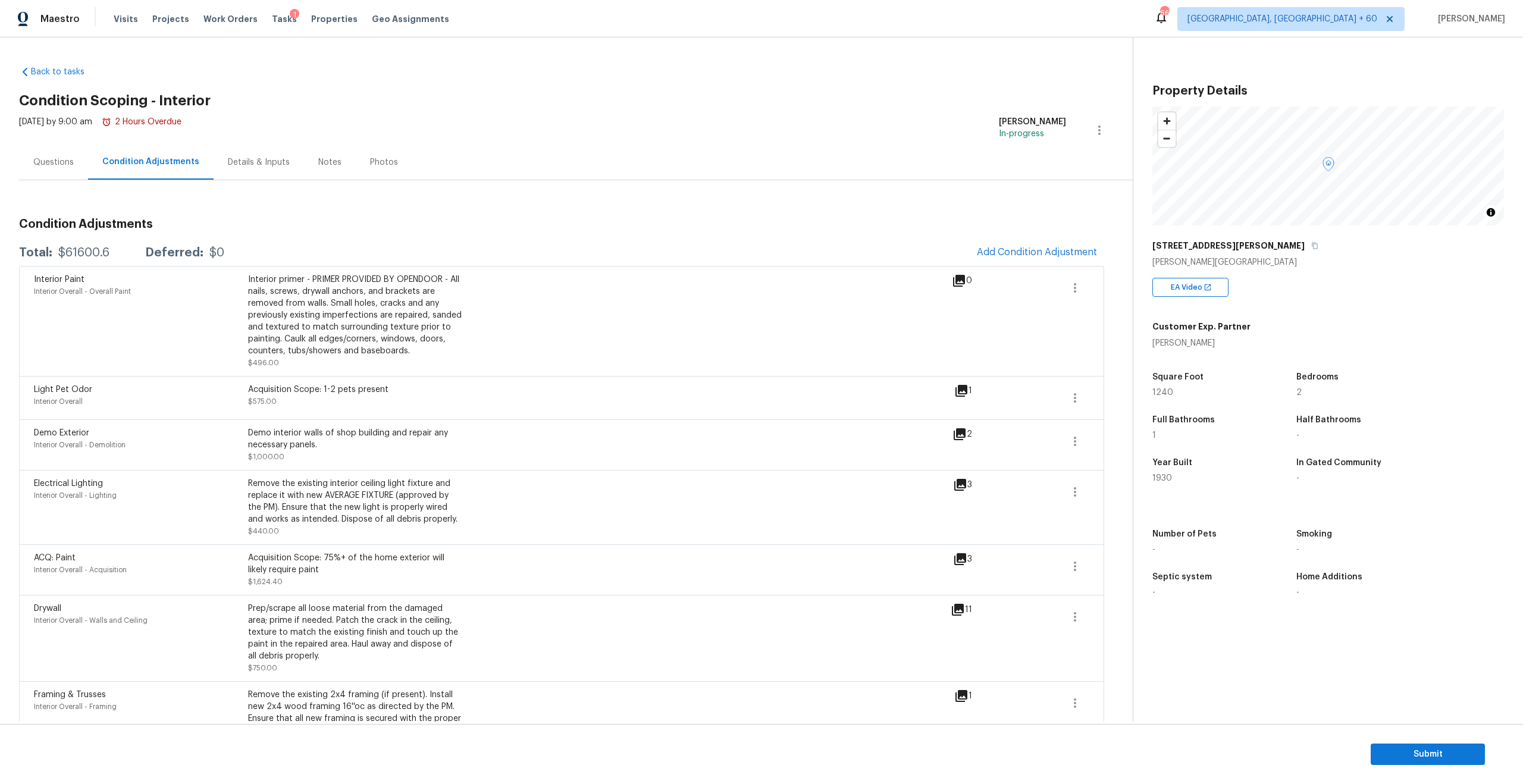
scroll to position [30, 0]
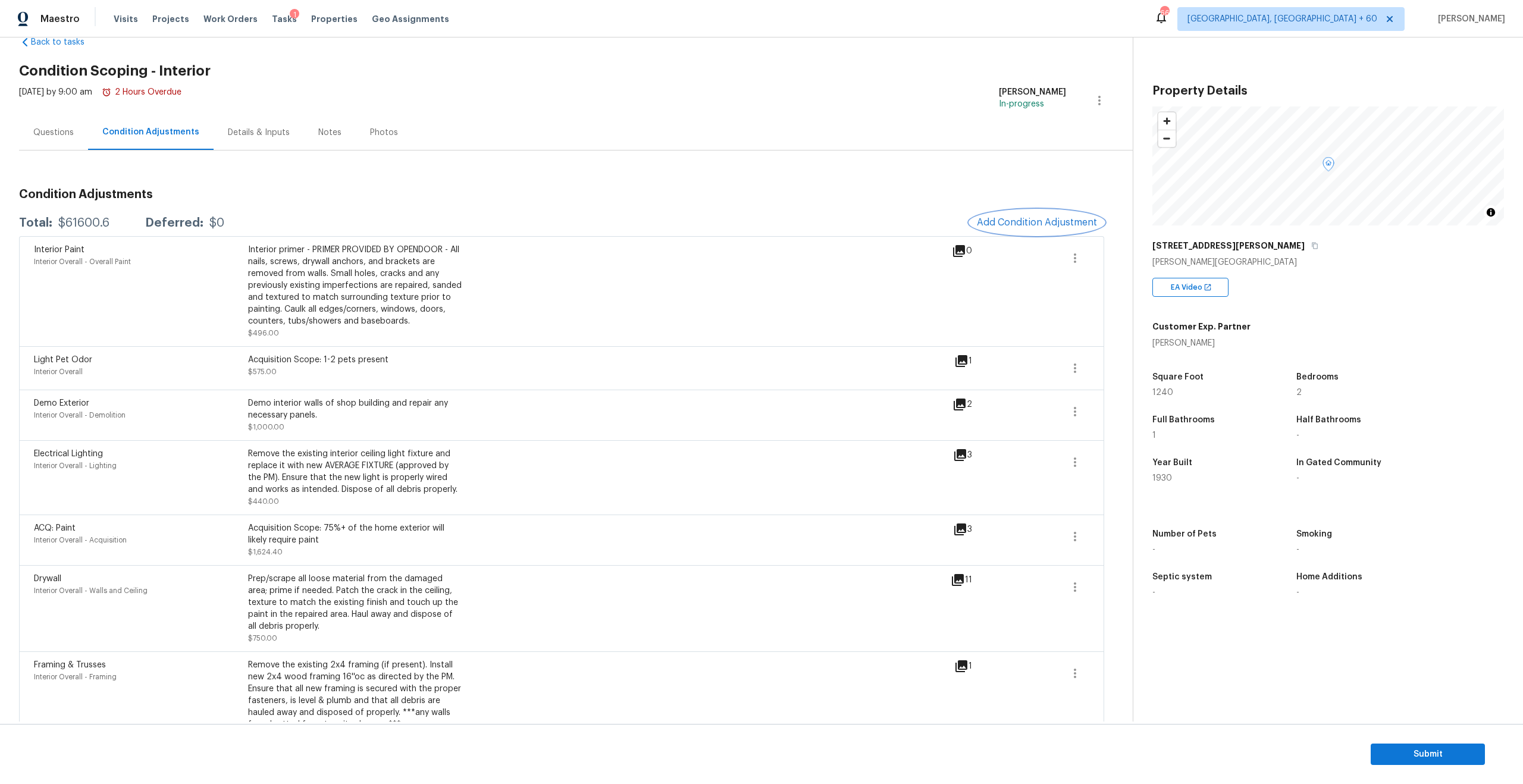
click at [1042, 211] on button "Add Condition Adjustment" at bounding box center [1037, 222] width 134 height 25
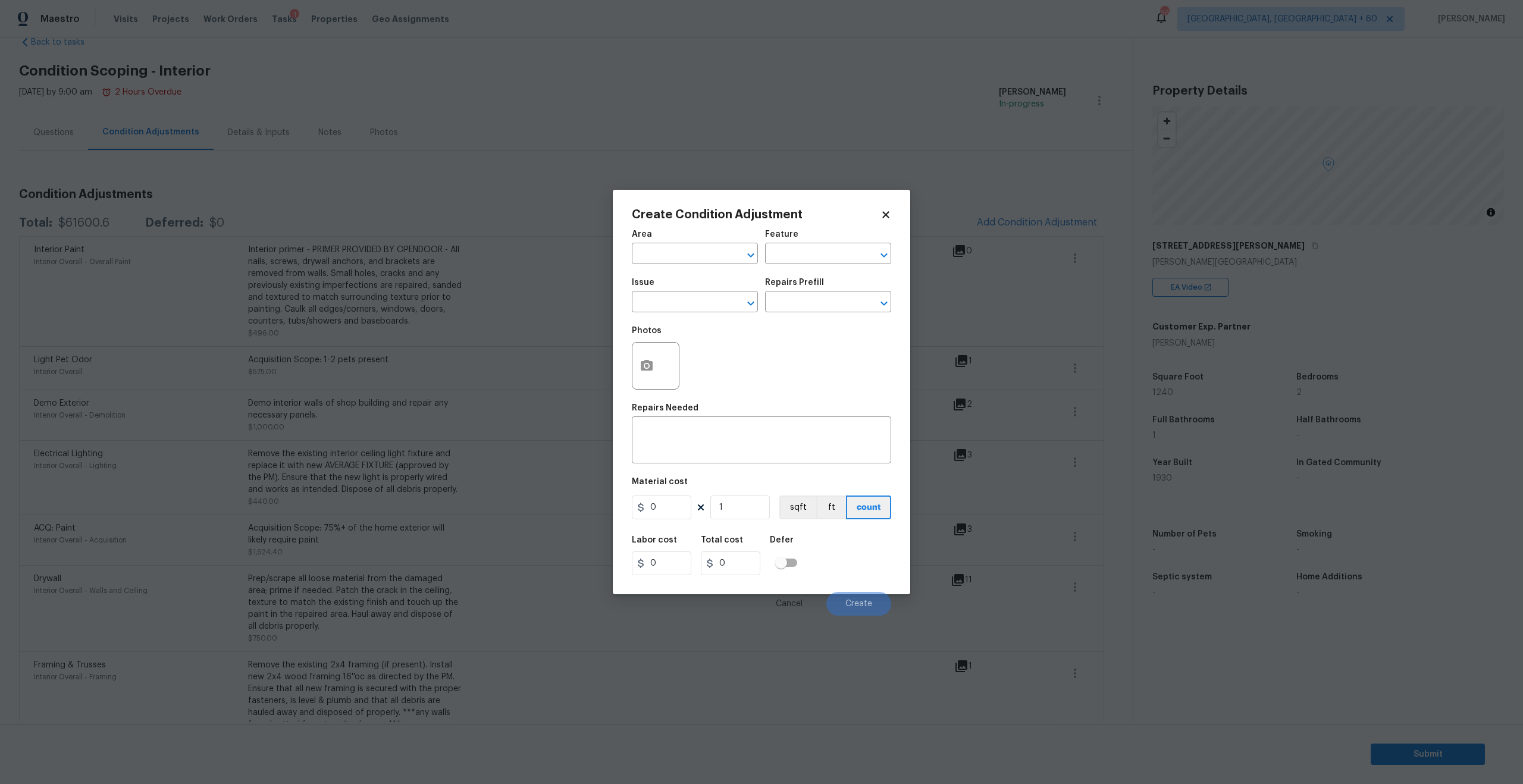
click at [699, 264] on span "Area ​" at bounding box center [694, 247] width 126 height 48
click at [693, 248] on input "text" at bounding box center [678, 255] width 93 height 18
click at [689, 301] on li "Interior Overall" at bounding box center [694, 301] width 126 height 19
type input "Interior Overall"
click at [680, 312] on body "Maestro Visits Projects Work Orders Tasks 1 Properties Geo Assignments 660 Knox…" at bounding box center [761, 392] width 1523 height 784
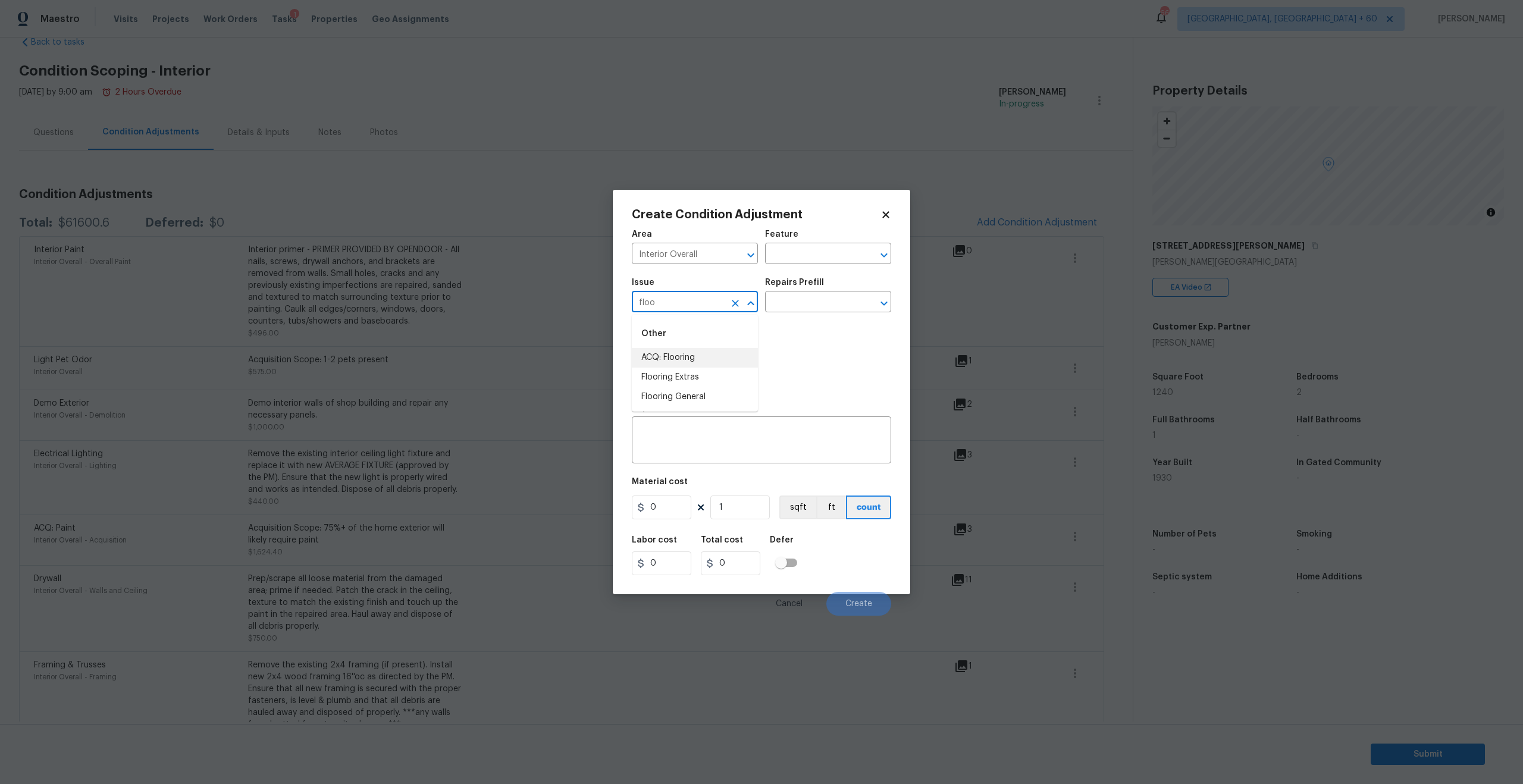
click at [677, 356] on li "ACQ: Flooring" at bounding box center [694, 357] width 126 height 19
type input "ACQ: Flooring"
click at [659, 360] on button "button" at bounding box center [646, 366] width 29 height 46
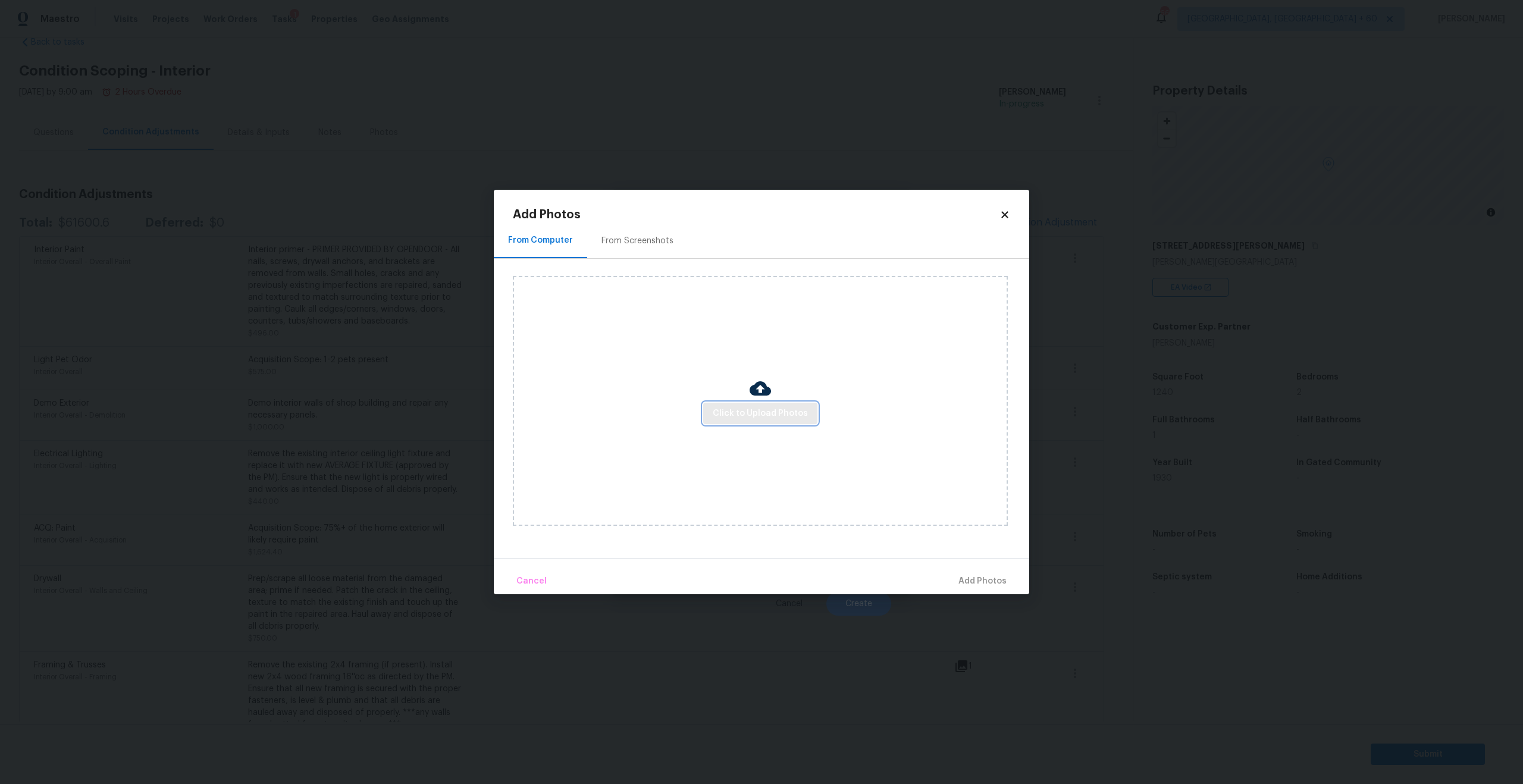
click at [751, 416] on span "Click to Upload Photos" at bounding box center [760, 413] width 95 height 15
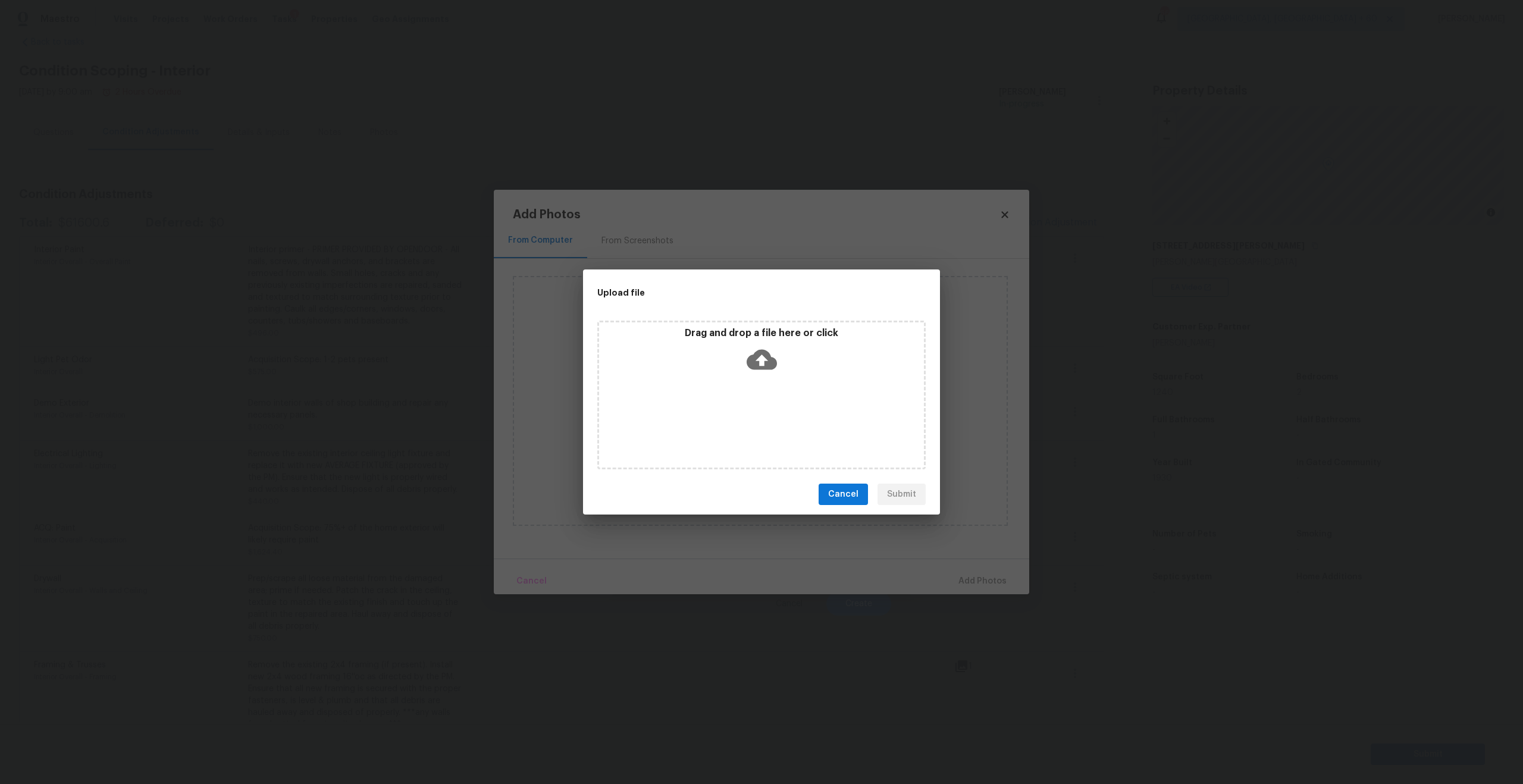
click at [756, 354] on icon at bounding box center [762, 359] width 30 height 20
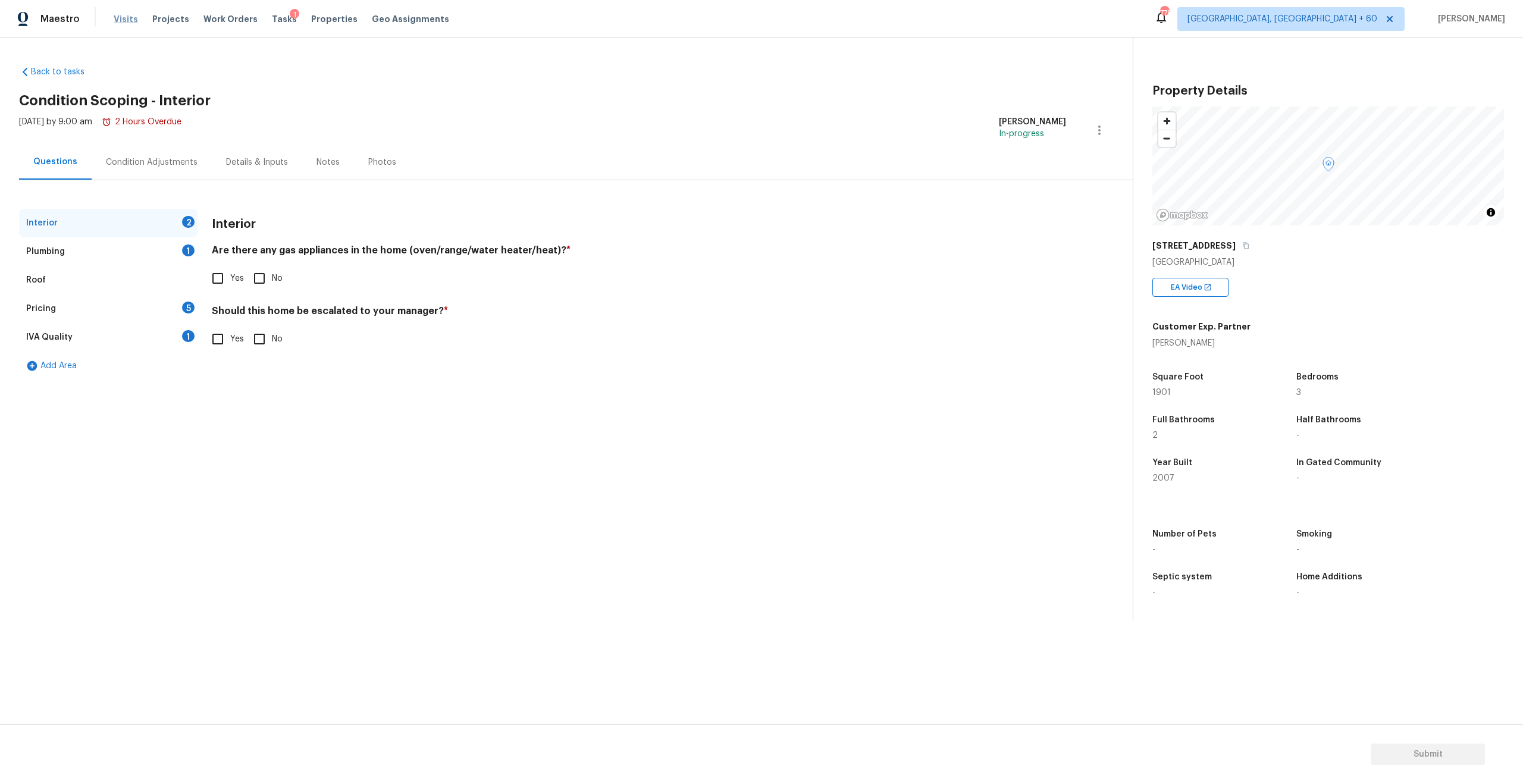
click at [122, 24] on span "Visits" at bounding box center [126, 19] width 24 height 12
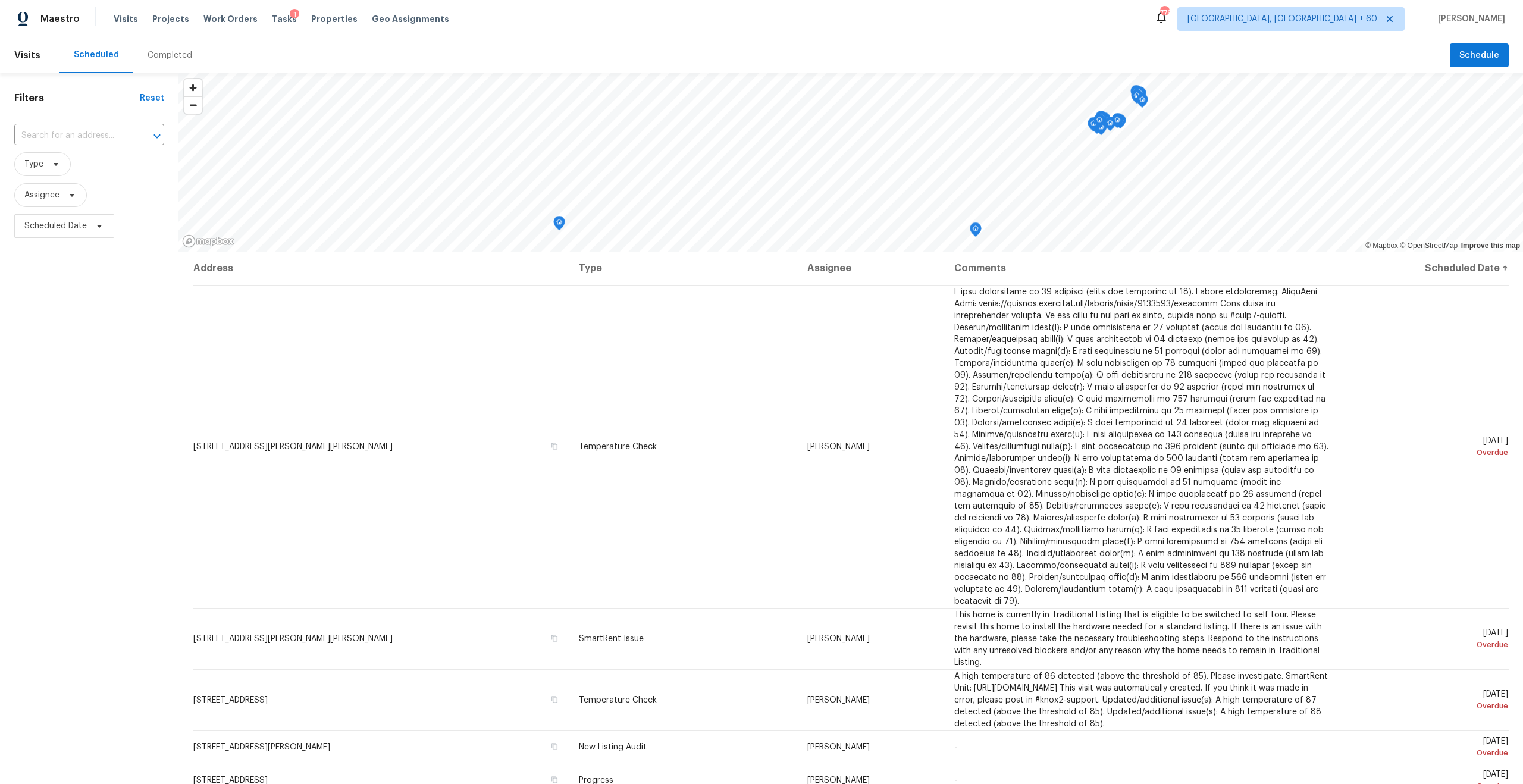
click at [161, 54] on div "Completed" at bounding box center [170, 55] width 44 height 12
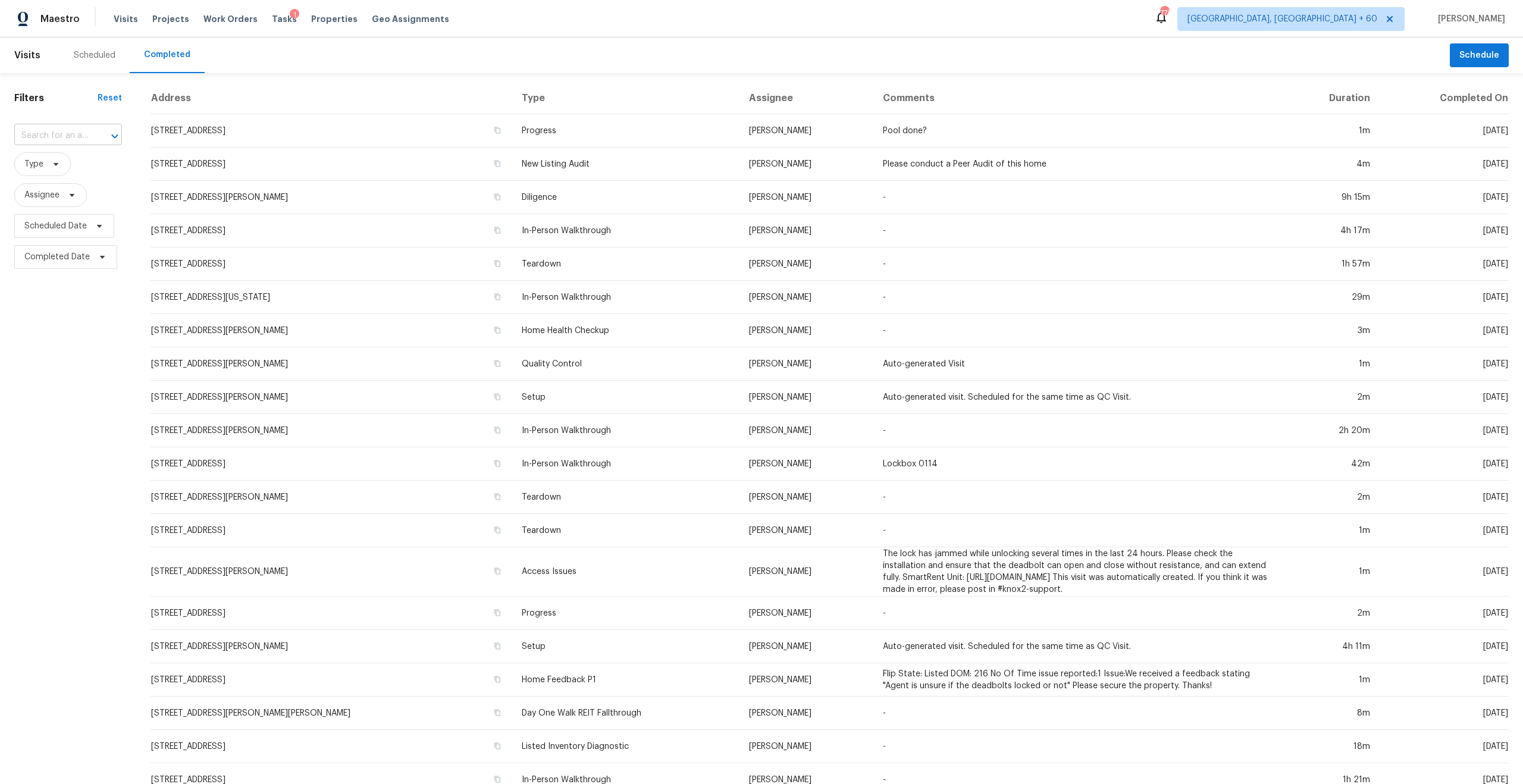
click at [58, 136] on input "text" at bounding box center [51, 136] width 74 height 18
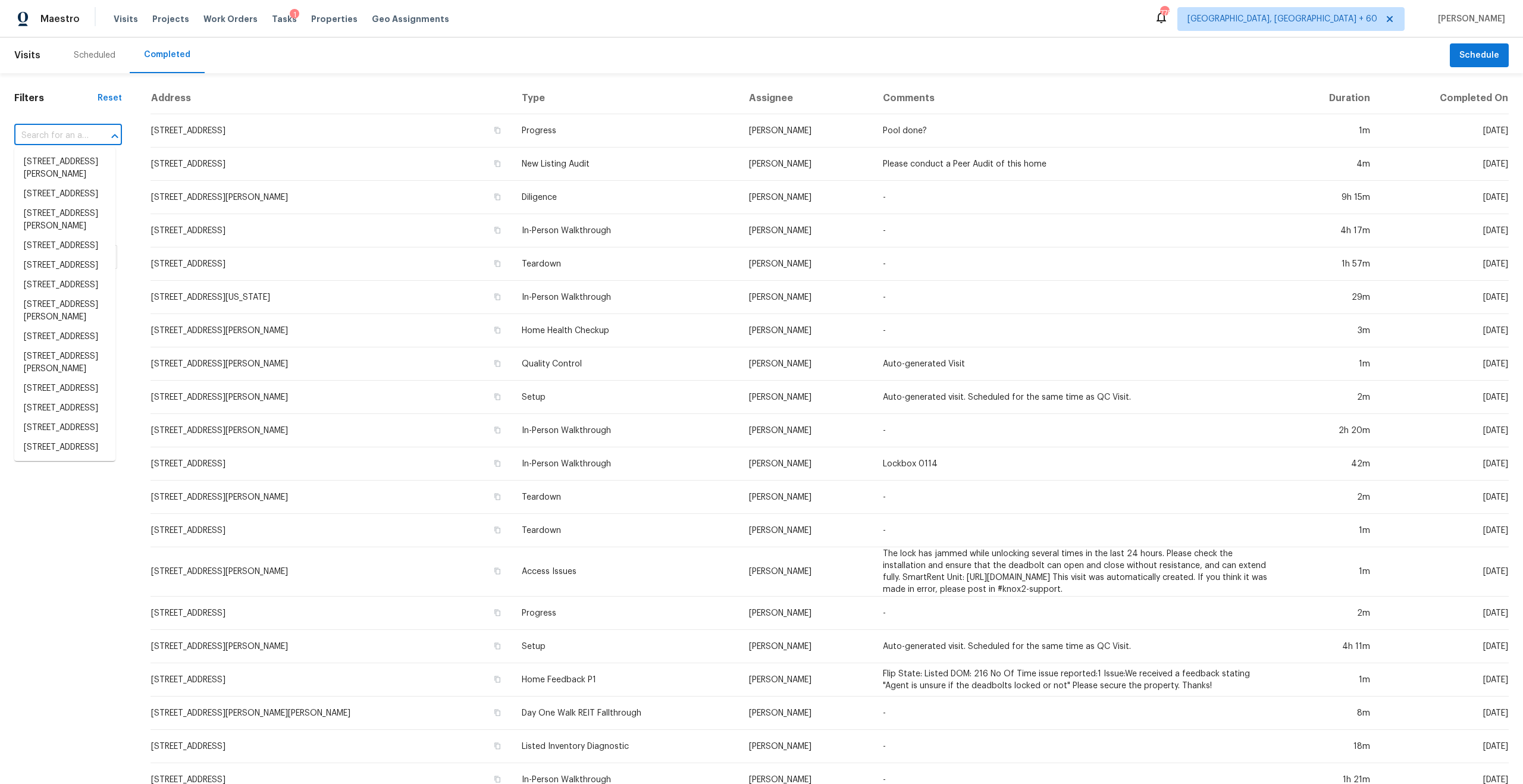
paste input "[STREET_ADDRESS]"
type input "[STREET_ADDRESS]"
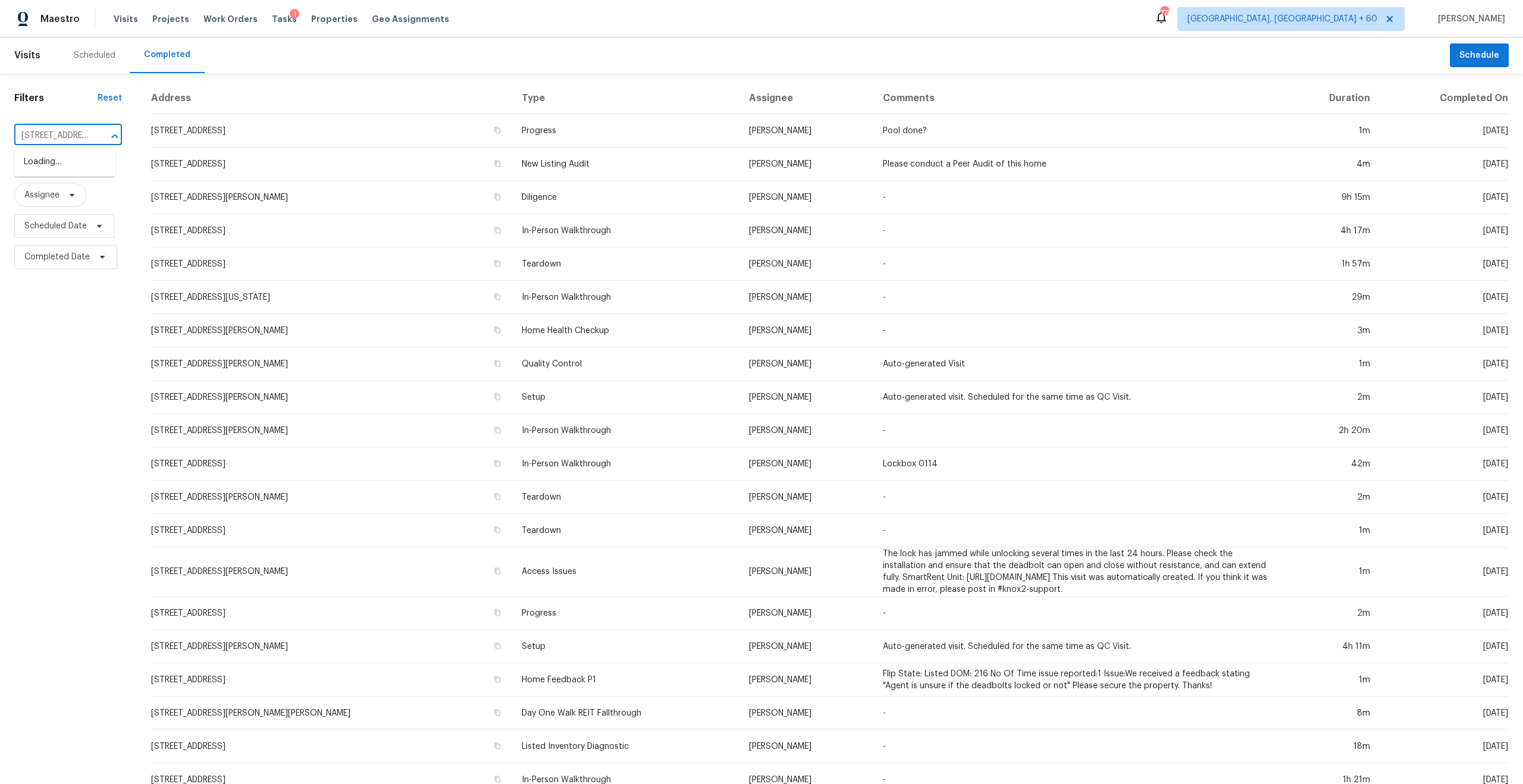
scroll to position [0, 97]
click at [74, 170] on li "[STREET_ADDRESS]" at bounding box center [64, 162] width 101 height 19
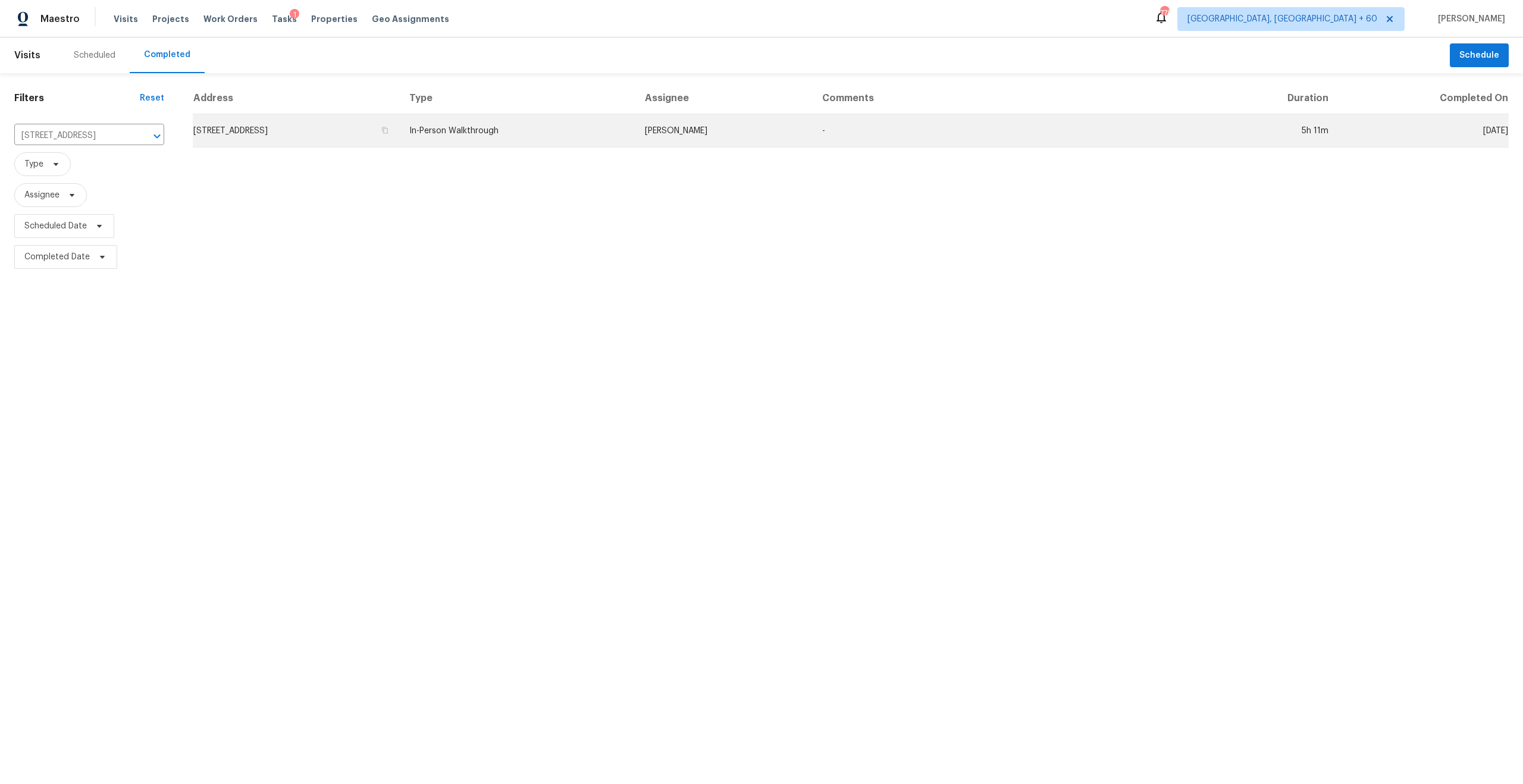
click at [571, 126] on td "In-Person Walkthrough" at bounding box center [518, 131] width 236 height 33
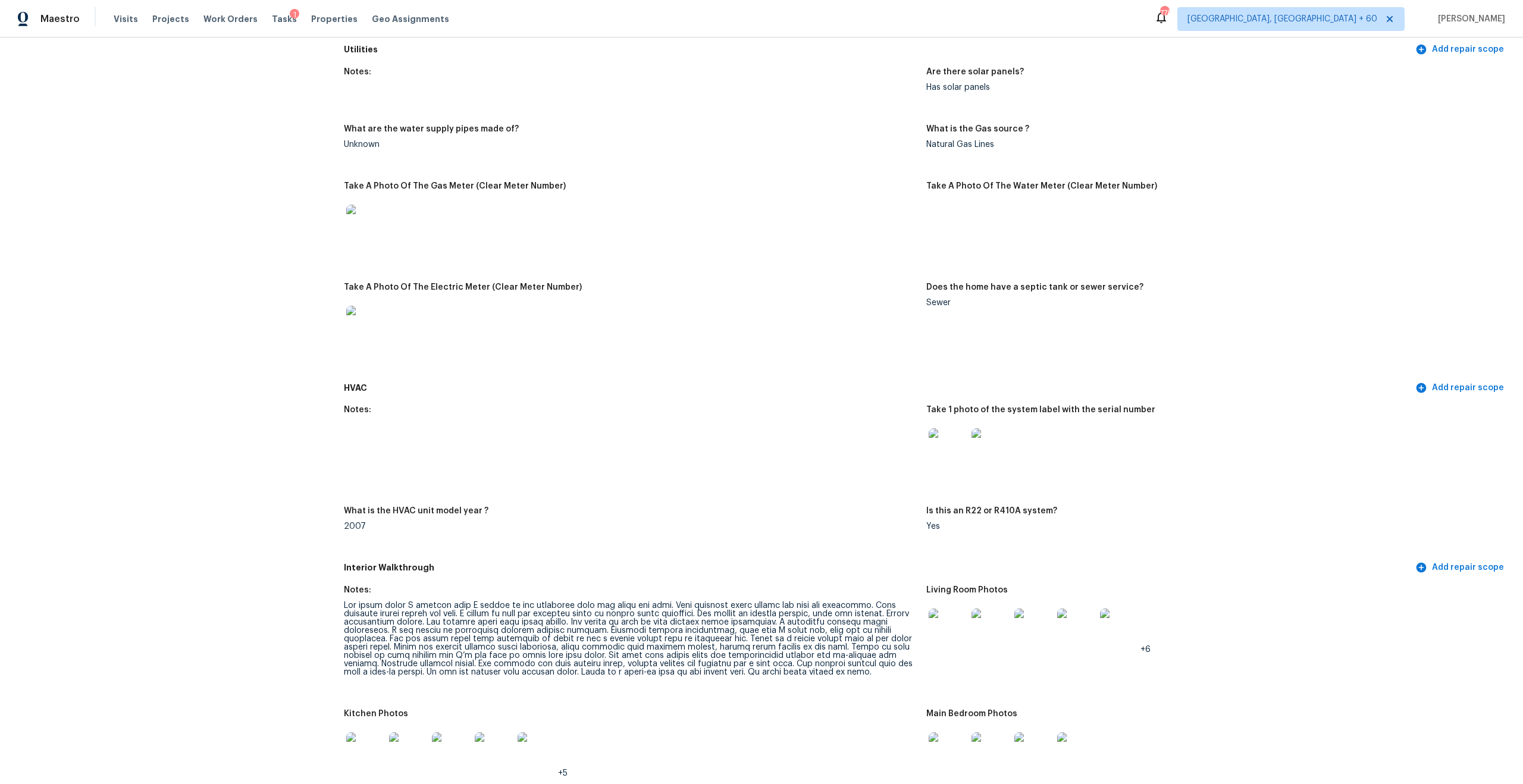
scroll to position [955, 0]
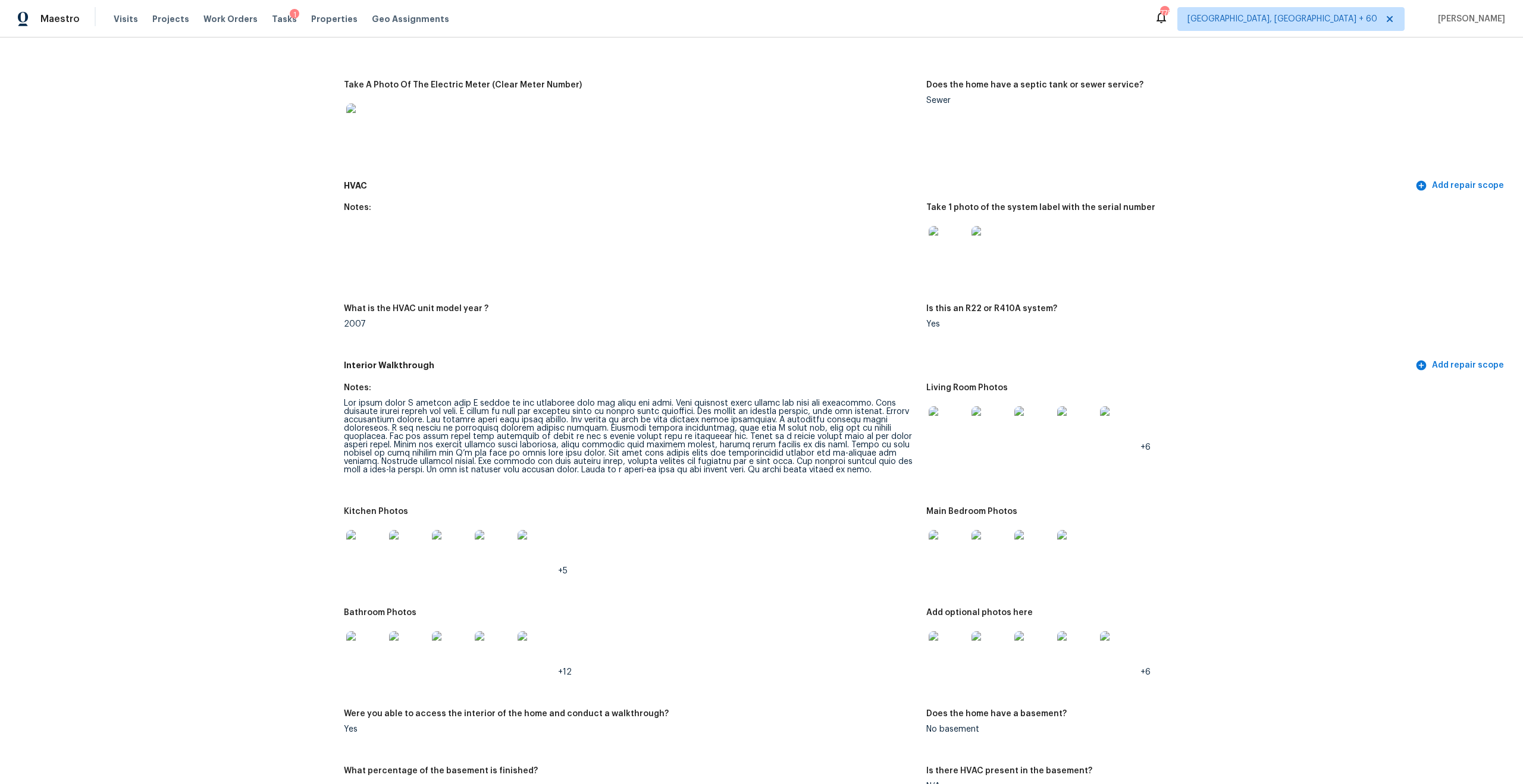
click at [537, 447] on div at bounding box center [630, 436] width 573 height 75
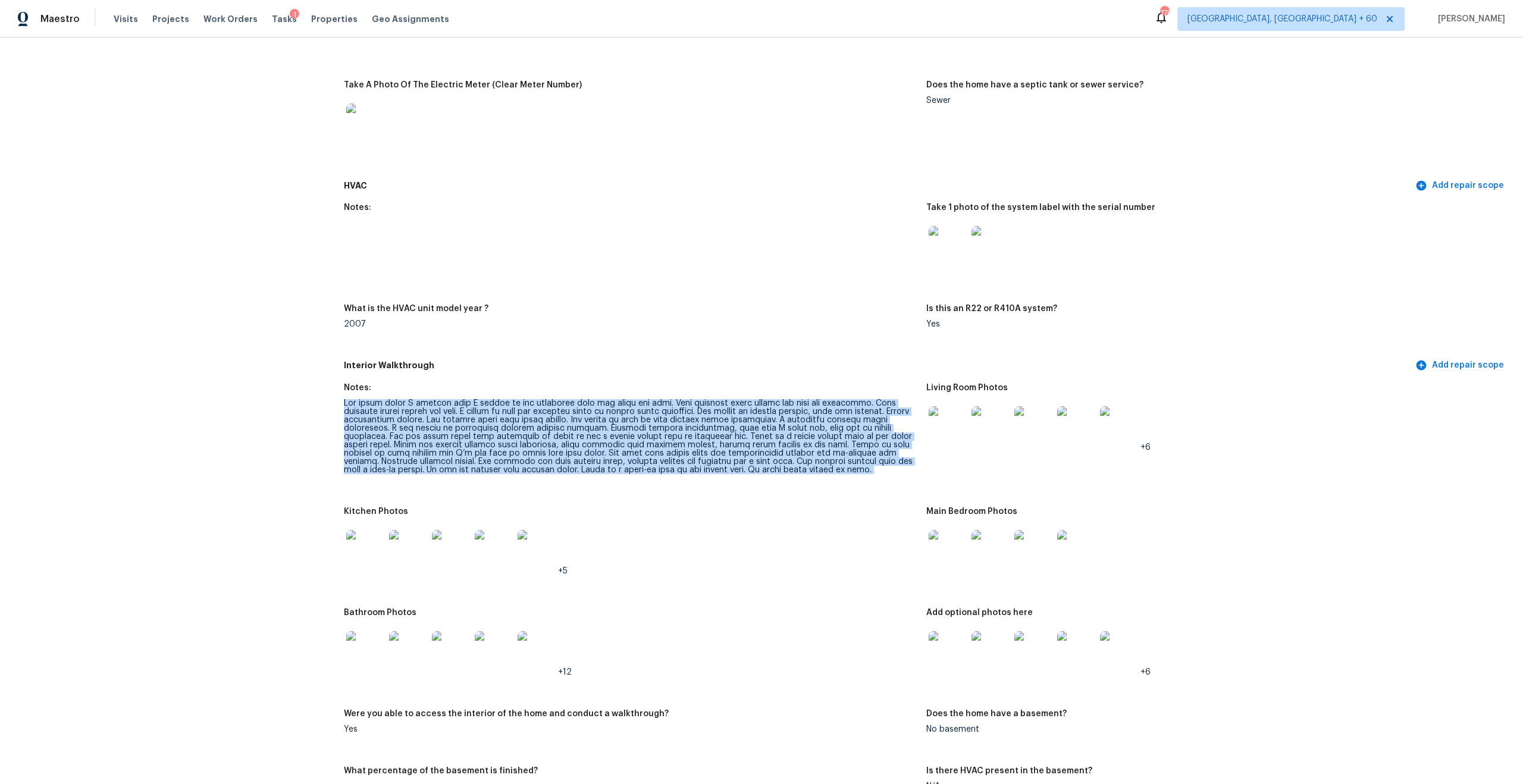
click at [432, 424] on div at bounding box center [630, 436] width 573 height 75
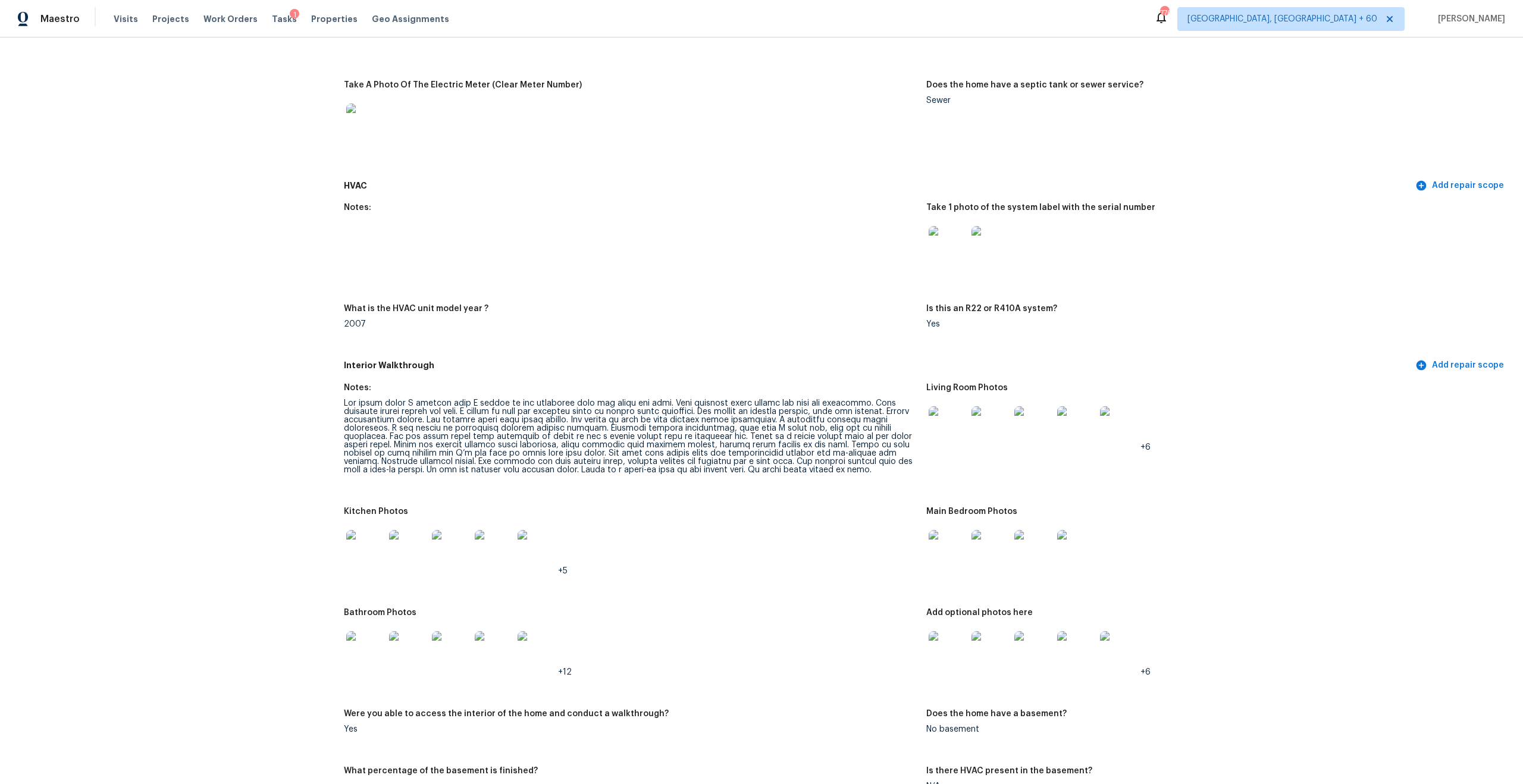
click at [432, 424] on div at bounding box center [630, 436] width 573 height 75
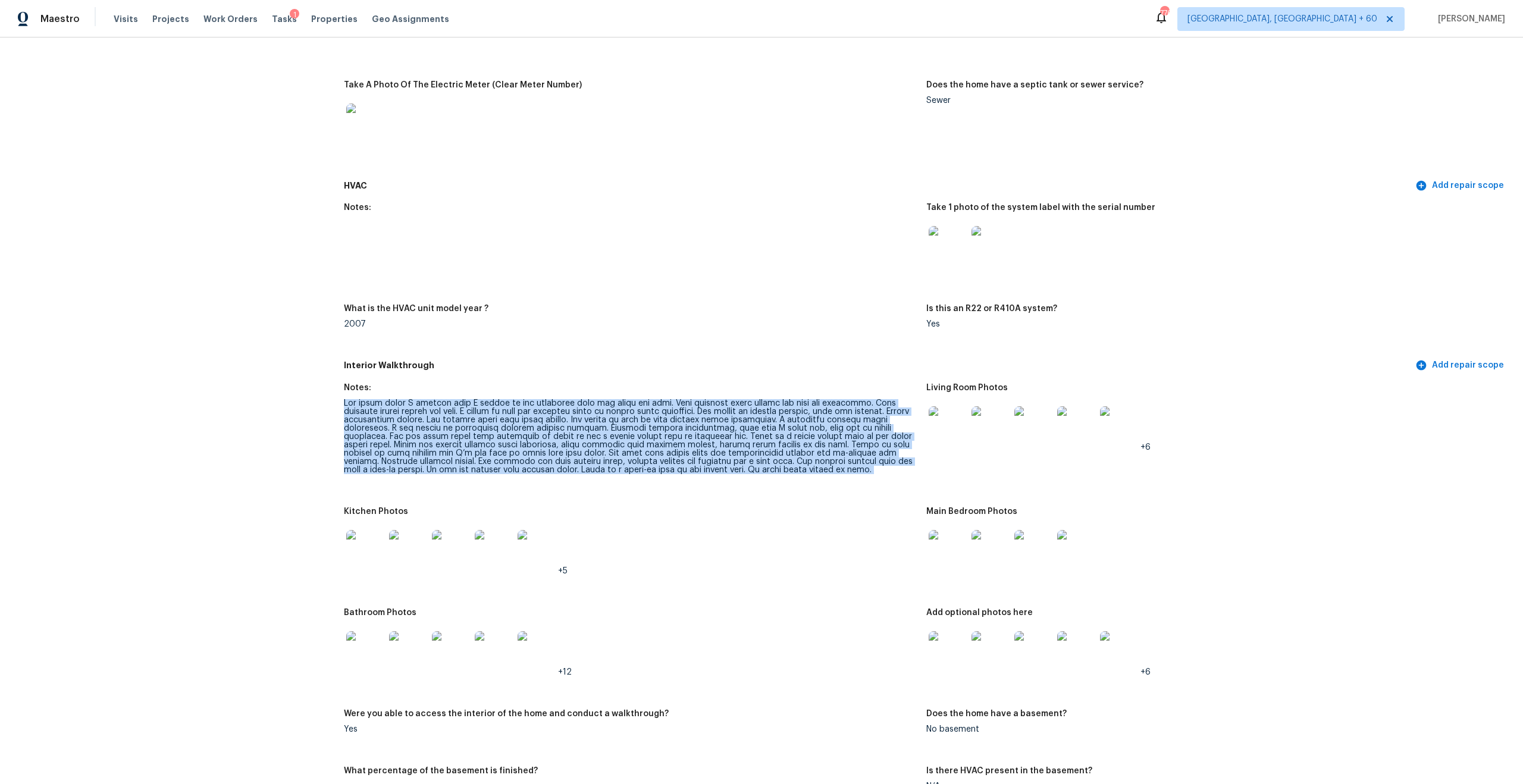
click at [570, 408] on div at bounding box center [630, 436] width 573 height 75
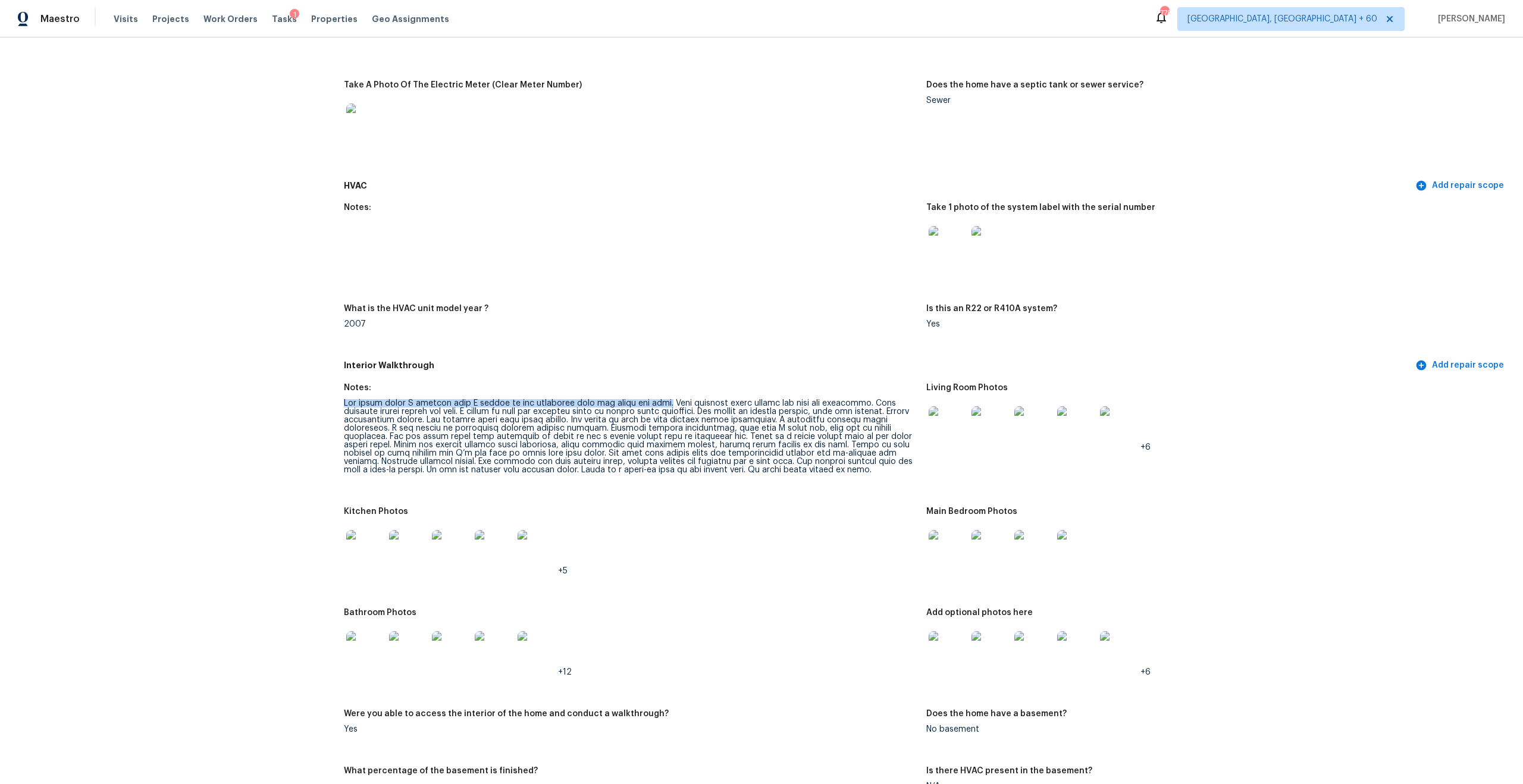
drag, startPoint x: 651, startPoint y: 394, endPoint x: 371, endPoint y: 385, distance: 280.1
click at [370, 385] on figure "Notes:" at bounding box center [635, 438] width 582 height 109
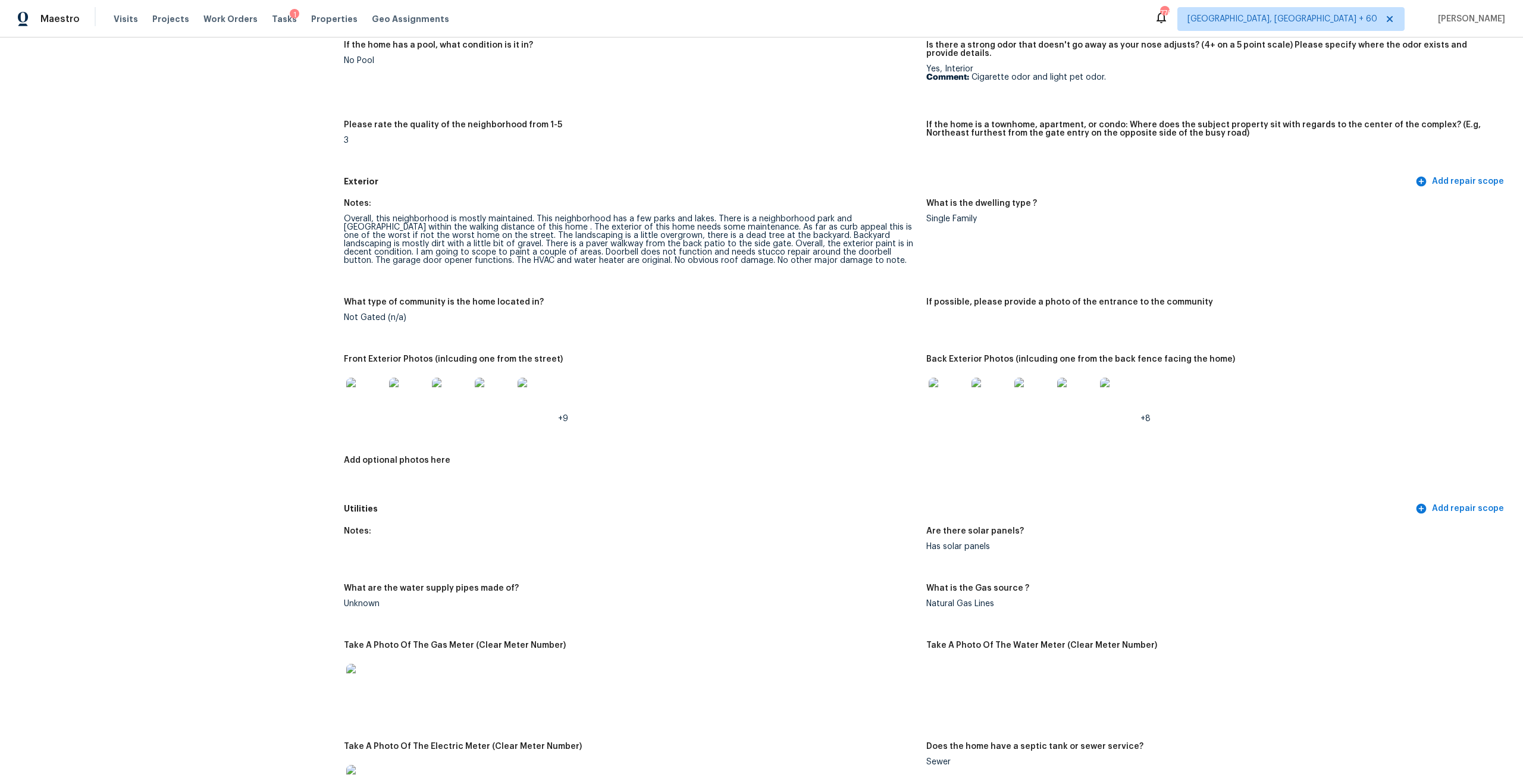
scroll to position [203, 0]
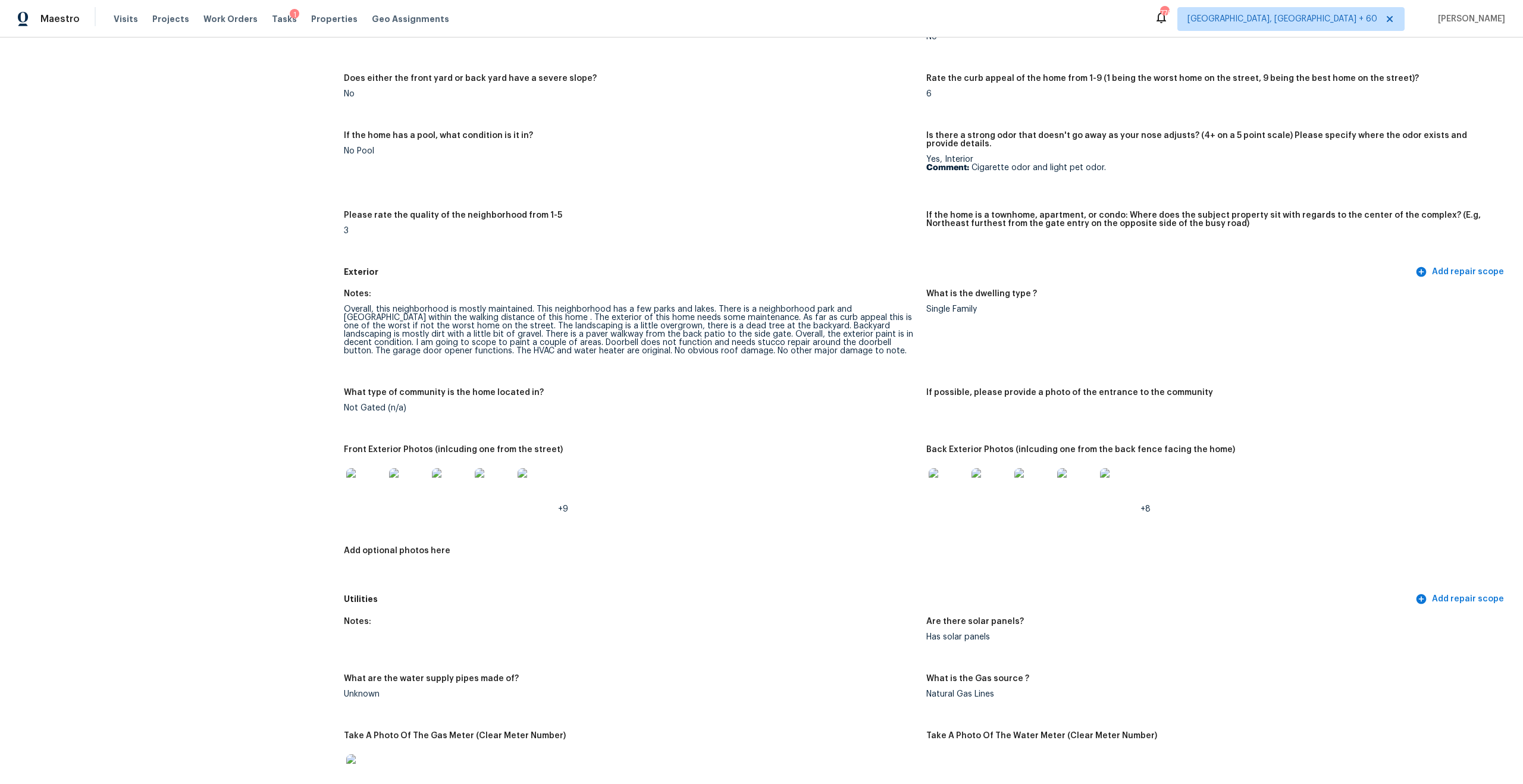
click at [525, 305] on div "Overall, this neighborhood is mostly maintained. This neighborhood has a few pa…" at bounding box center [630, 330] width 573 height 50
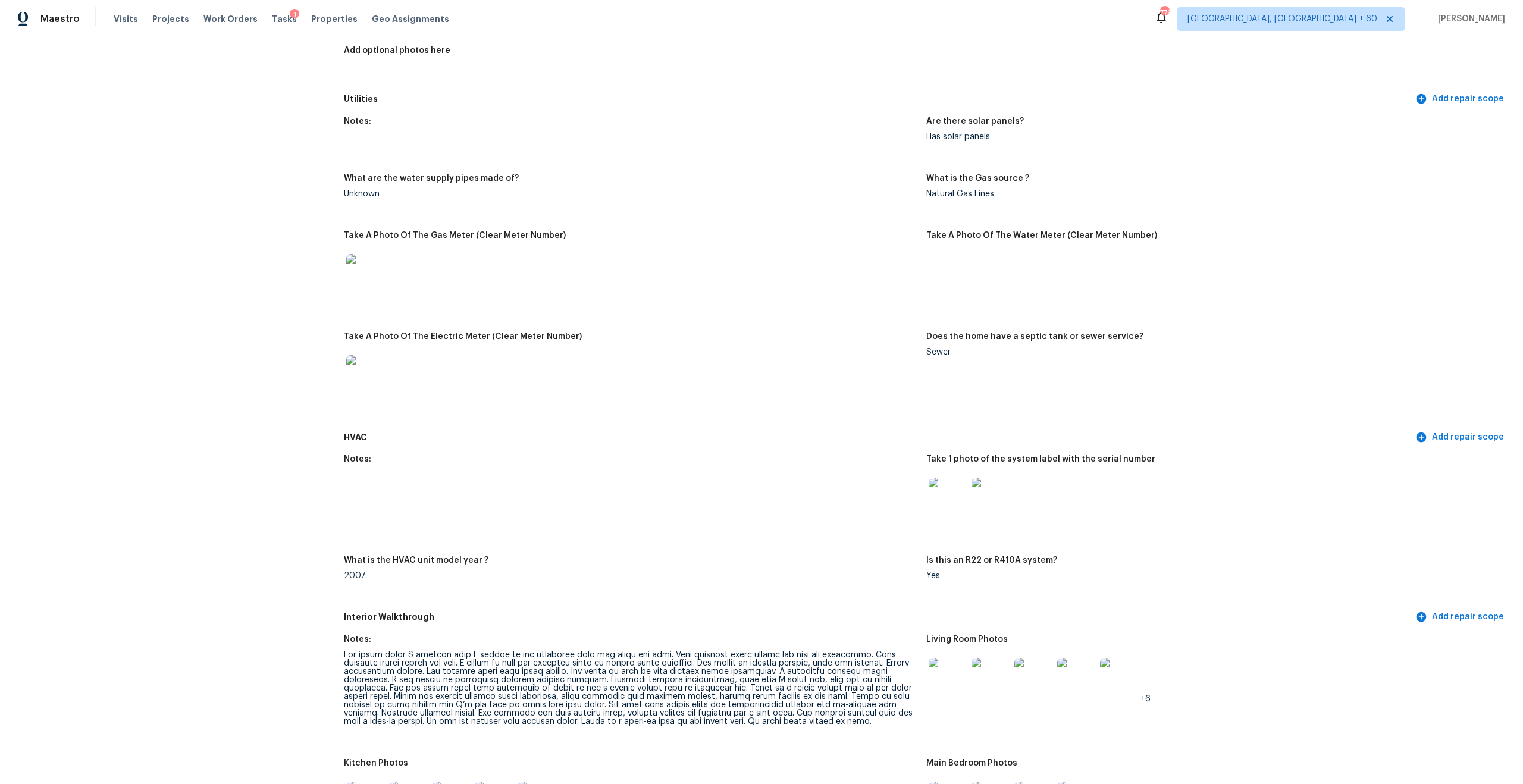
scroll to position [975, 0]
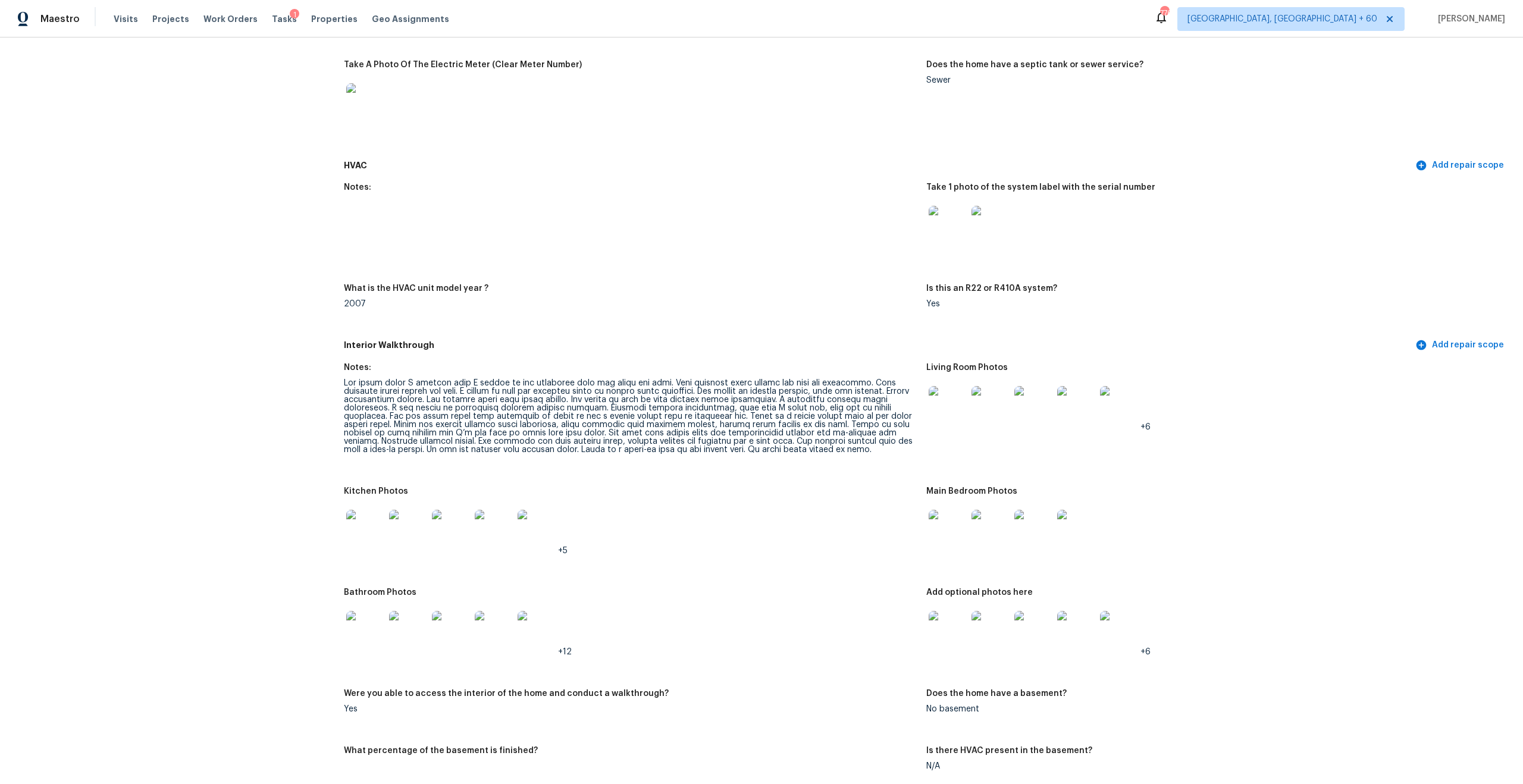
click at [585, 381] on div at bounding box center [630, 416] width 573 height 75
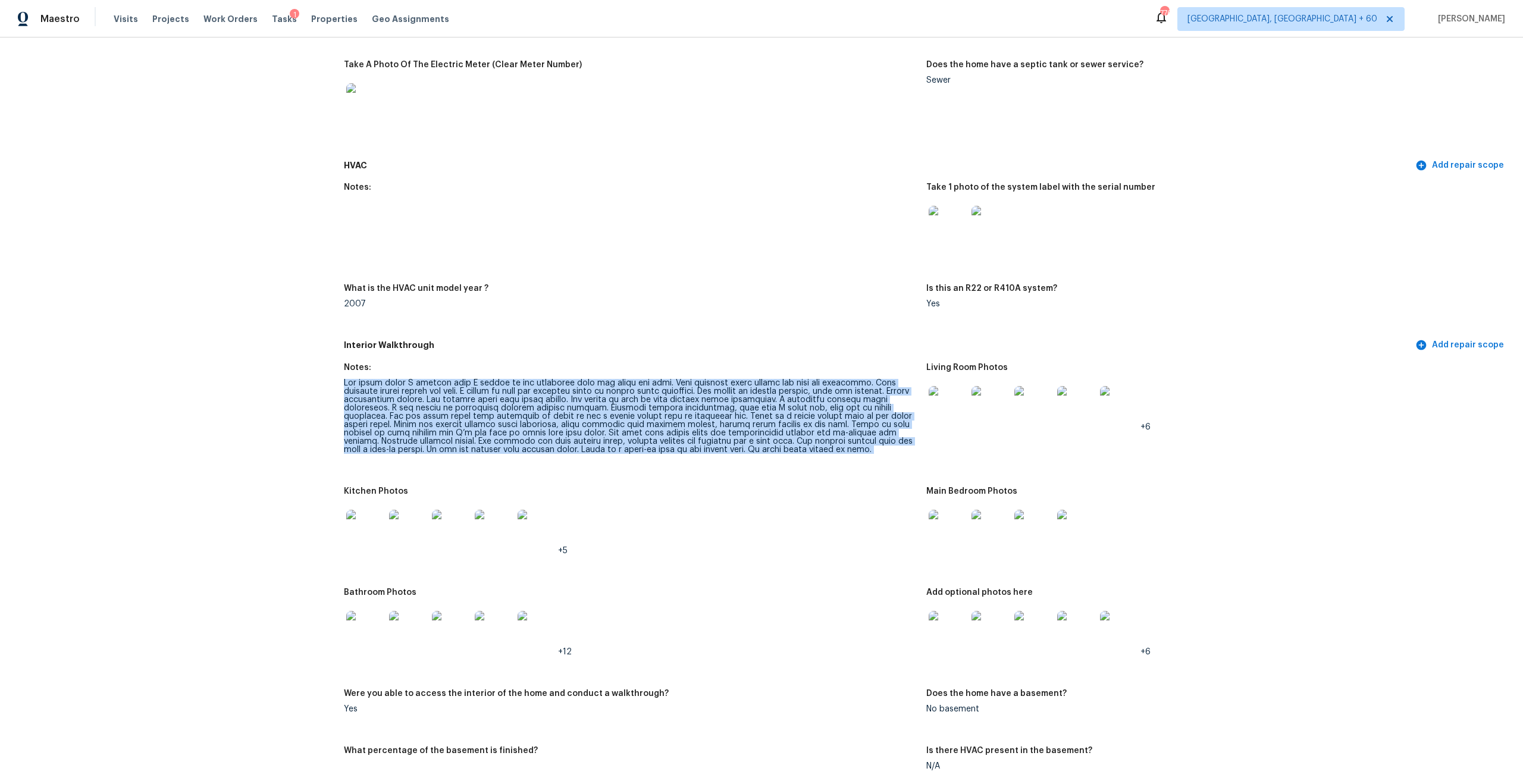
click at [670, 379] on div at bounding box center [630, 416] width 573 height 75
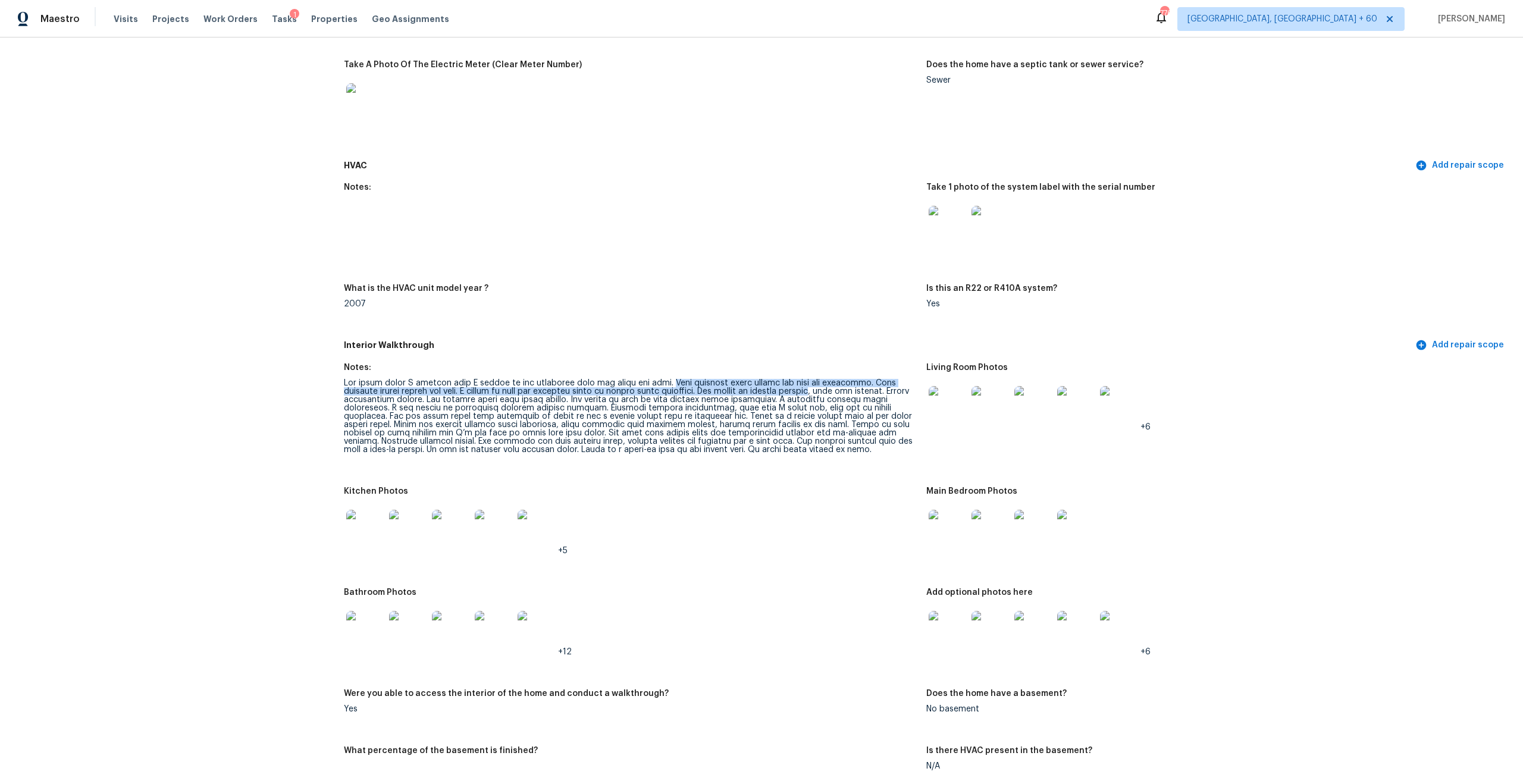
drag, startPoint x: 653, startPoint y: 375, endPoint x: 780, endPoint y: 377, distance: 127.0
click at [781, 379] on div at bounding box center [630, 416] width 573 height 75
click at [762, 379] on div at bounding box center [630, 416] width 573 height 75
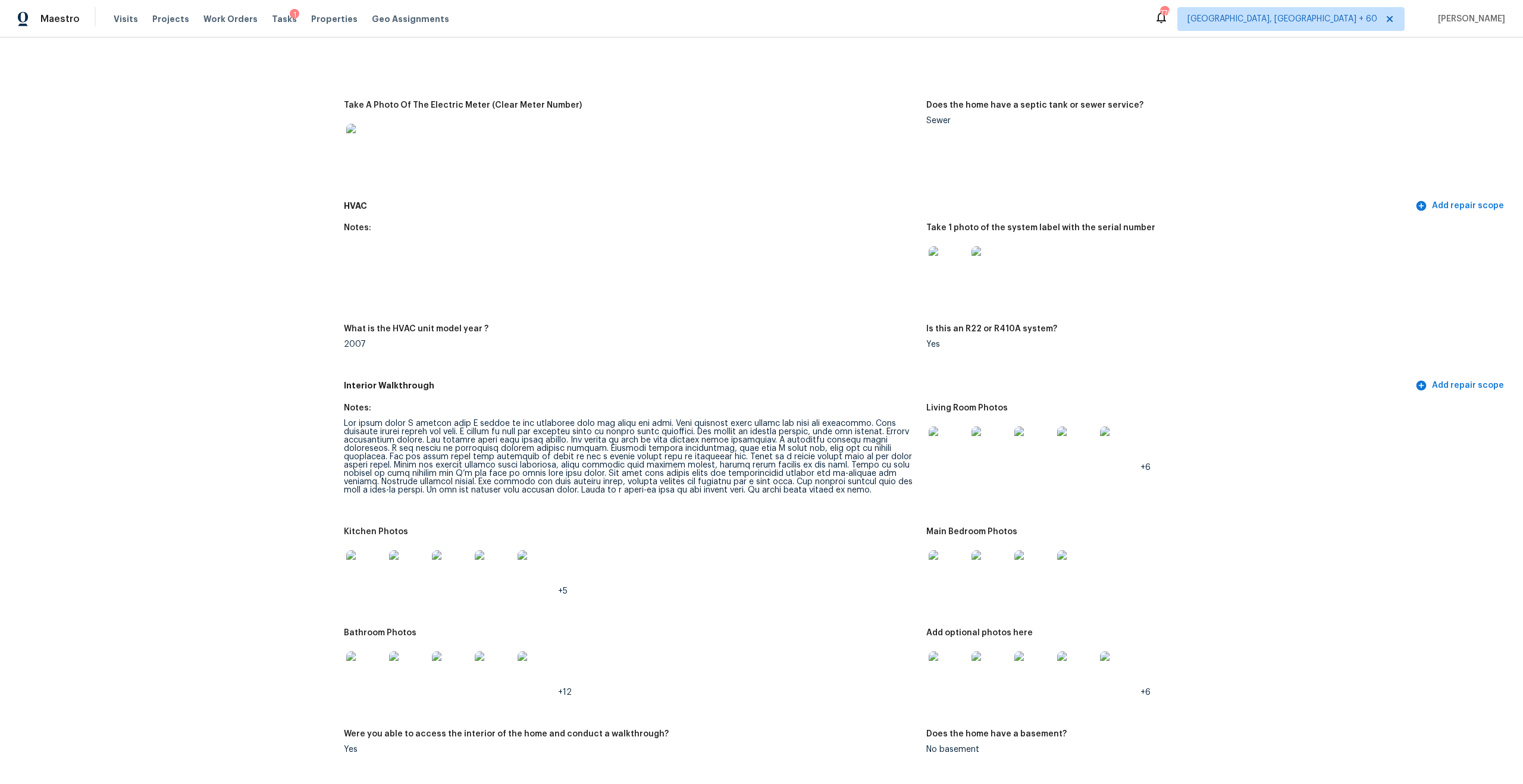
scroll to position [1231, 0]
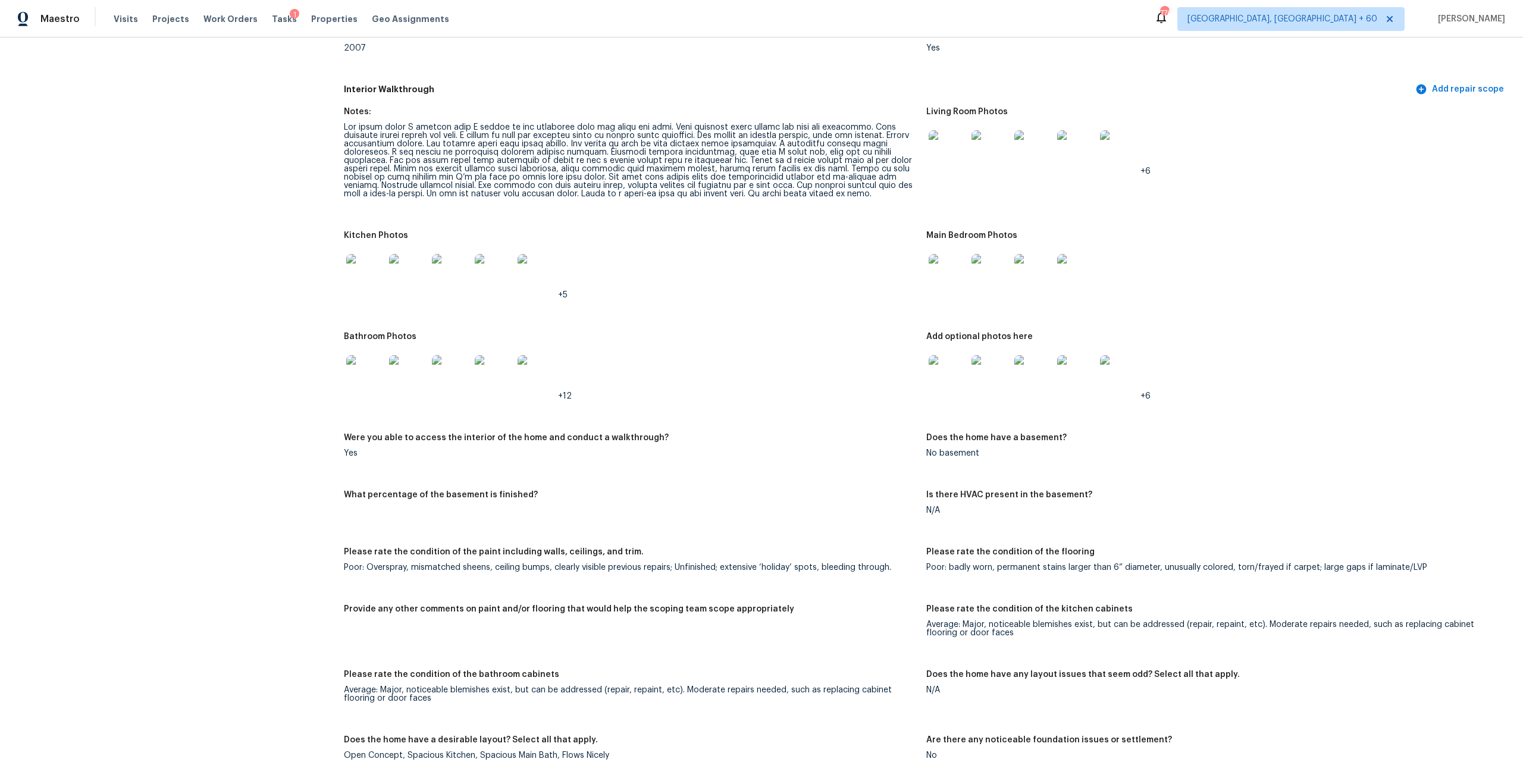
click at [751, 88] on div "Interior Walkthrough Add repair scope" at bounding box center [927, 89] width 1165 height 22
click at [735, 125] on div at bounding box center [630, 160] width 573 height 75
drag, startPoint x: 357, startPoint y: 126, endPoint x: 577, endPoint y: 134, distance: 220.1
click at [579, 134] on div at bounding box center [630, 160] width 573 height 75
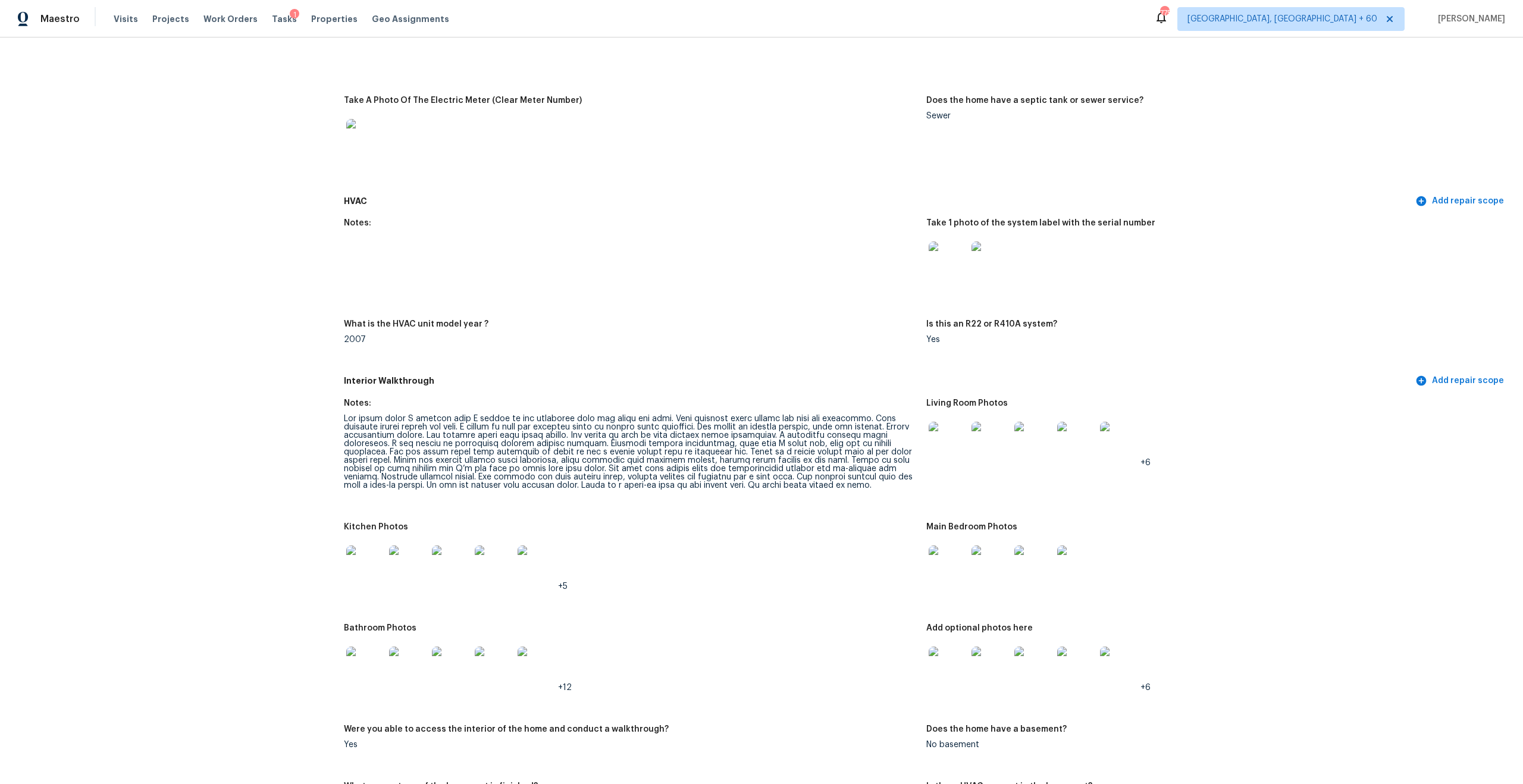
scroll to position [1364, 0]
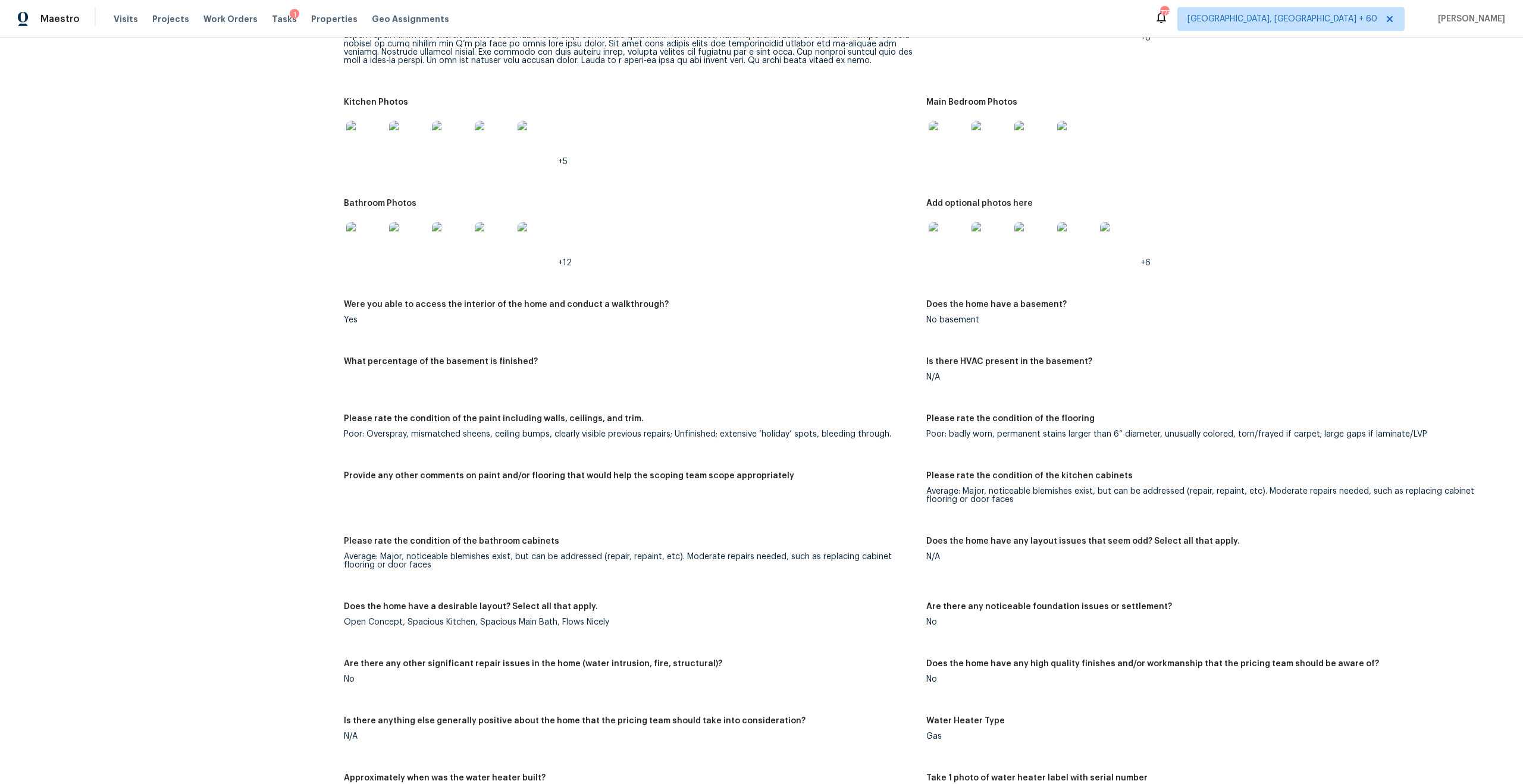
click at [360, 560] on div "Average: Major, noticeable blemishes exist, but can be addressed (repair, repai…" at bounding box center [630, 560] width 573 height 16
click at [367, 552] on div "Average: Major, noticeable blemishes exist, but can be addressed (repair, repai…" at bounding box center [630, 560] width 573 height 16
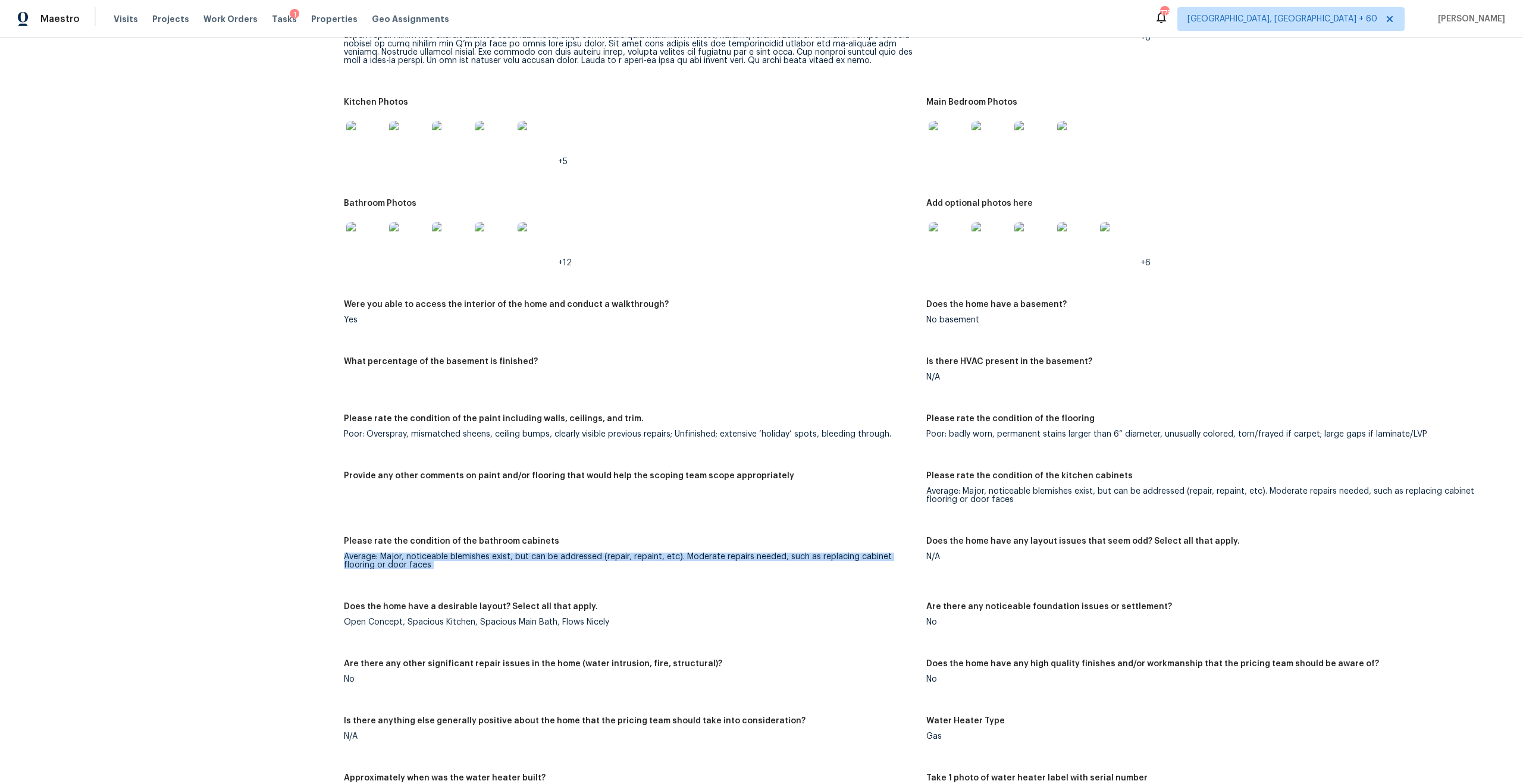
click at [383, 430] on div "Poor: Overspray, mismatched sheens, ceiling bumps, clearly visible previous rep…" at bounding box center [630, 435] width 573 height 9
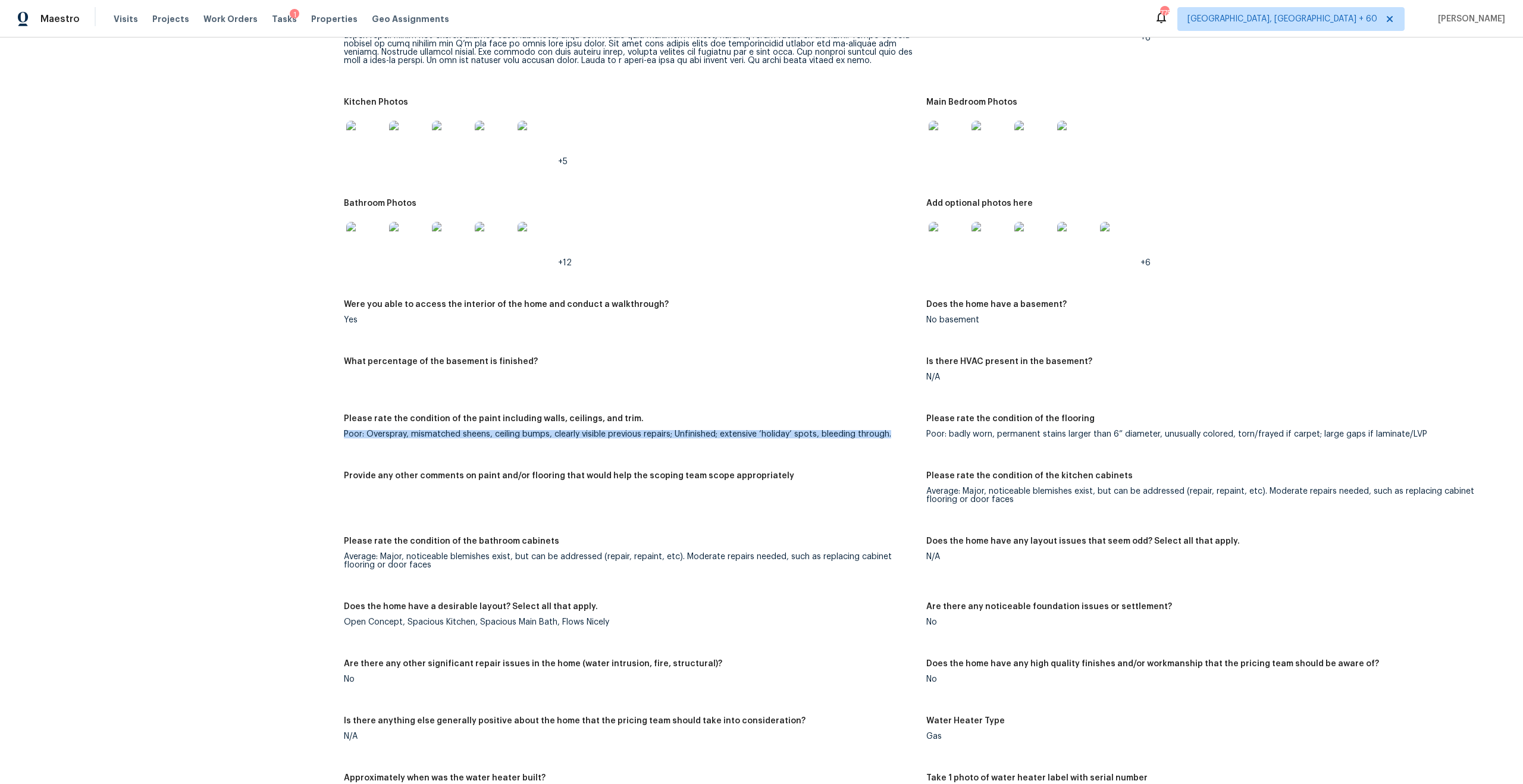
drag, startPoint x: 341, startPoint y: 423, endPoint x: 566, endPoint y: 443, distance: 225.9
click at [567, 444] on div "All visits [STREET_ADDRESS] Home details Other Visits No previous visits In-Per…" at bounding box center [761, 379] width 1494 height 3362
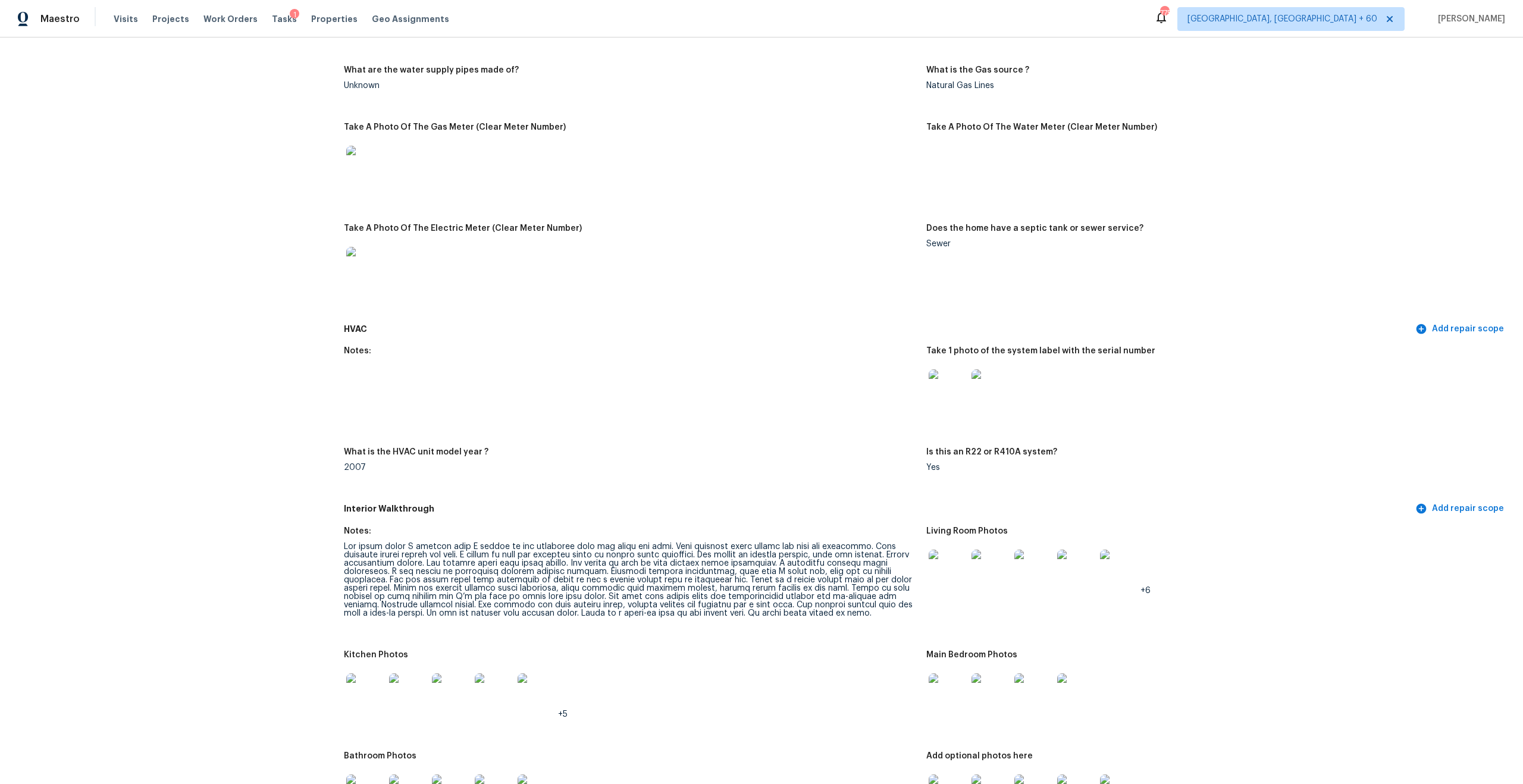
scroll to position [939, 0]
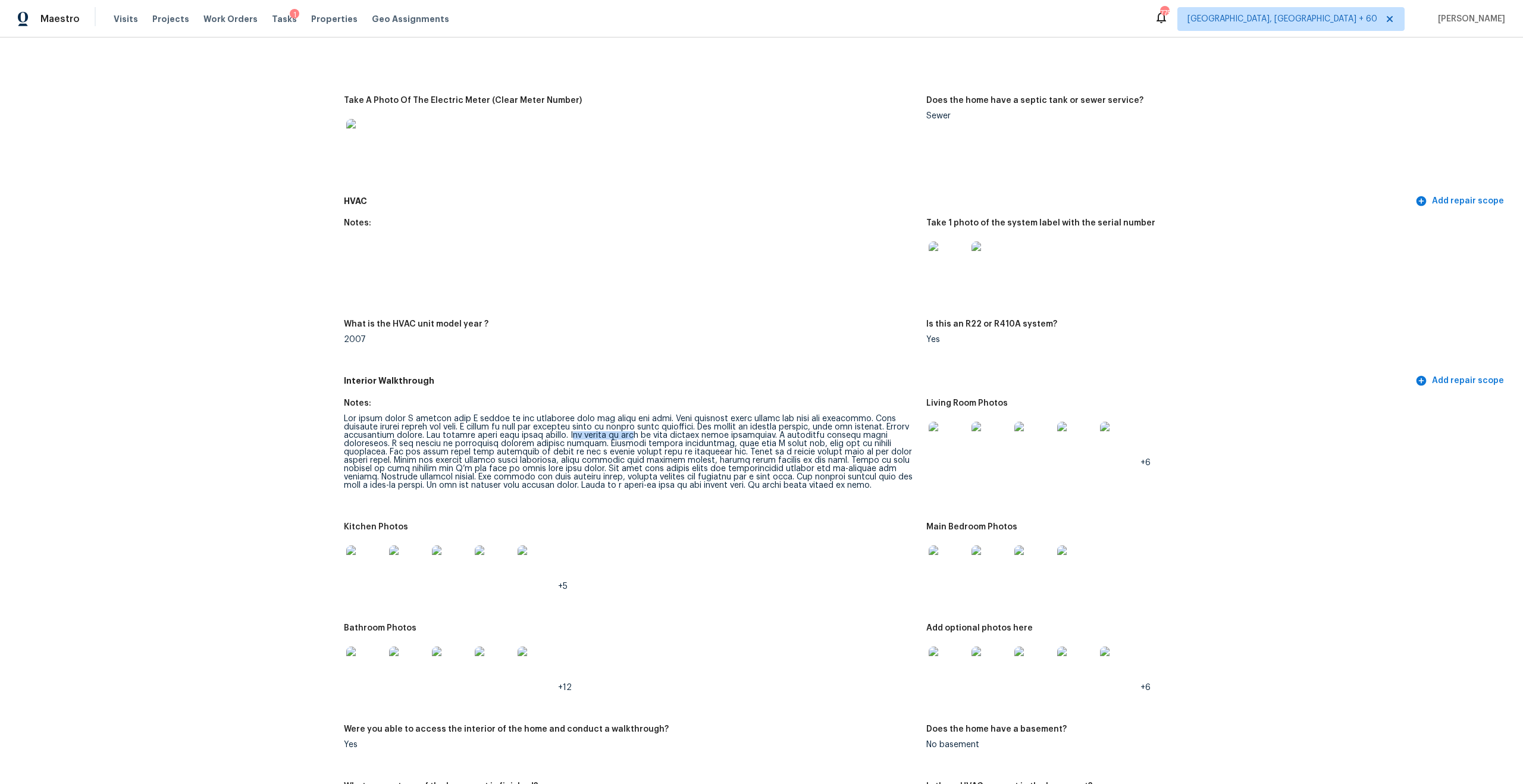
drag, startPoint x: 579, startPoint y: 425, endPoint x: 639, endPoint y: 425, distance: 60.0
click at [639, 425] on div at bounding box center [630, 452] width 573 height 75
drag, startPoint x: 427, startPoint y: 428, endPoint x: 575, endPoint y: 428, distance: 148.0
click at [575, 428] on div at bounding box center [630, 452] width 573 height 75
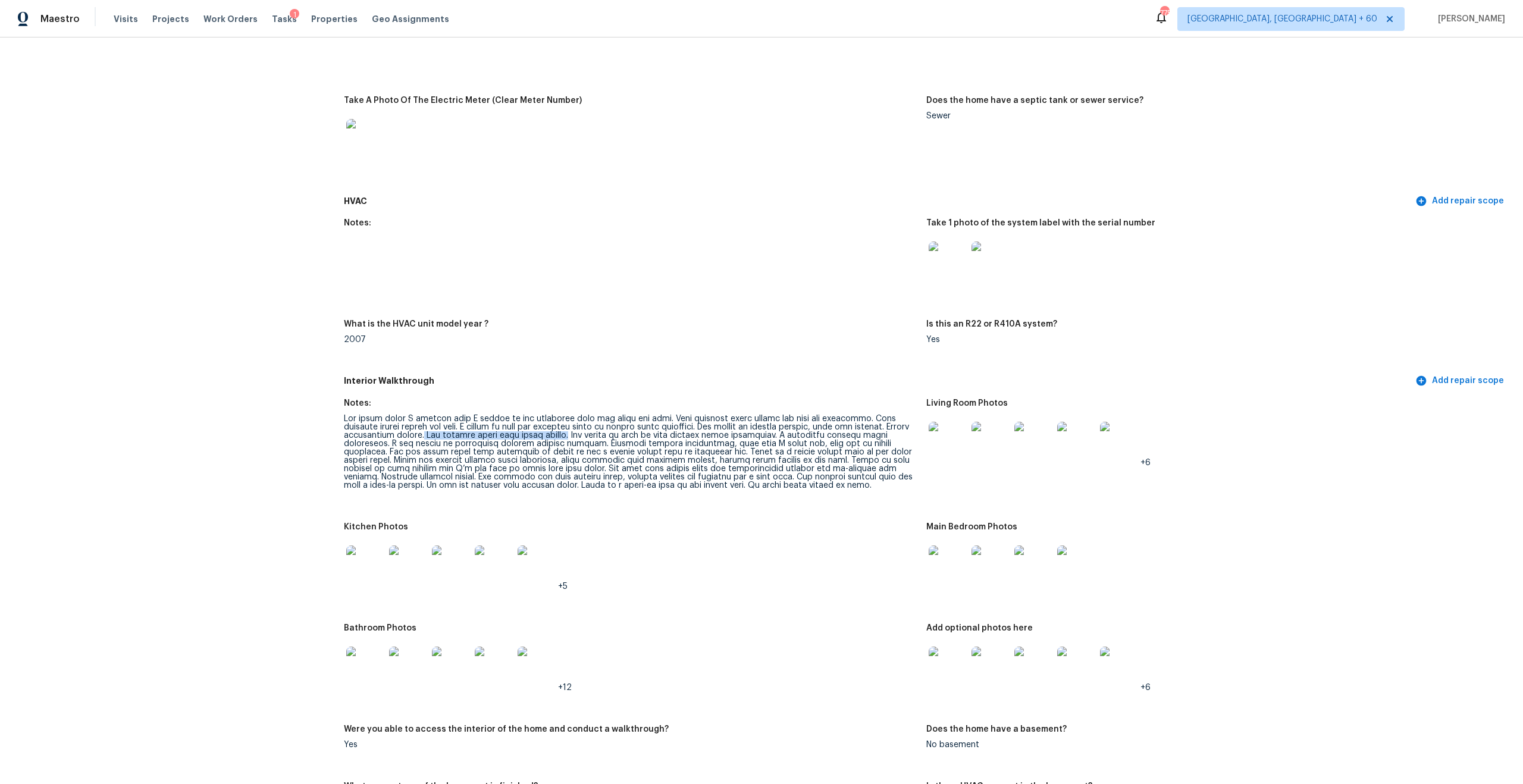
click at [481, 427] on div at bounding box center [630, 452] width 573 height 75
drag, startPoint x: 444, startPoint y: 430, endPoint x: 571, endPoint y: 424, distance: 127.1
click at [571, 424] on div at bounding box center [630, 452] width 573 height 75
copy div "cabinet doors have loose hinges"
click at [586, 425] on div at bounding box center [630, 452] width 573 height 75
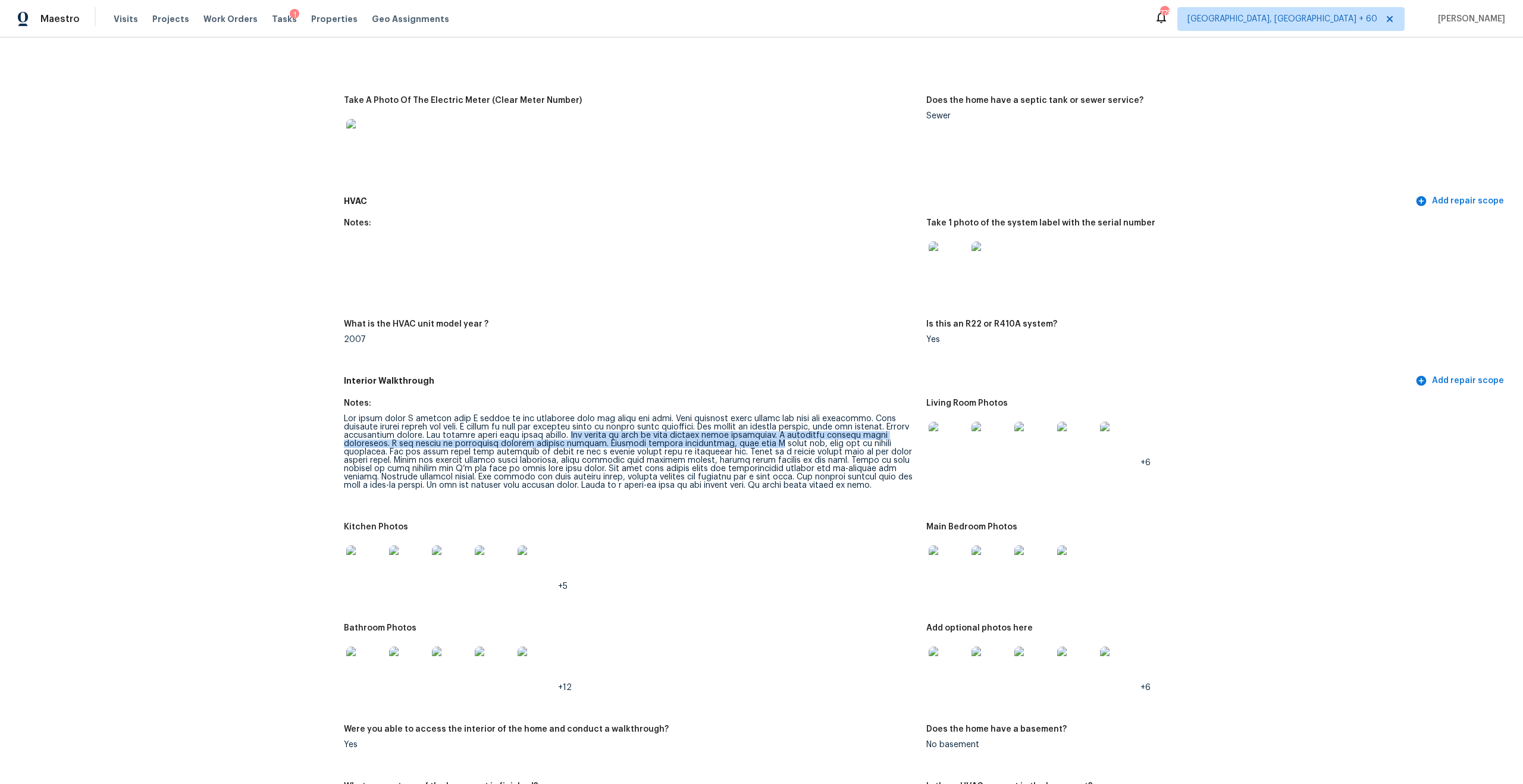
drag, startPoint x: 576, startPoint y: 427, endPoint x: 763, endPoint y: 433, distance: 187.1
click at [763, 433] on div at bounding box center [630, 452] width 573 height 75
click at [380, 438] on div at bounding box center [630, 452] width 573 height 75
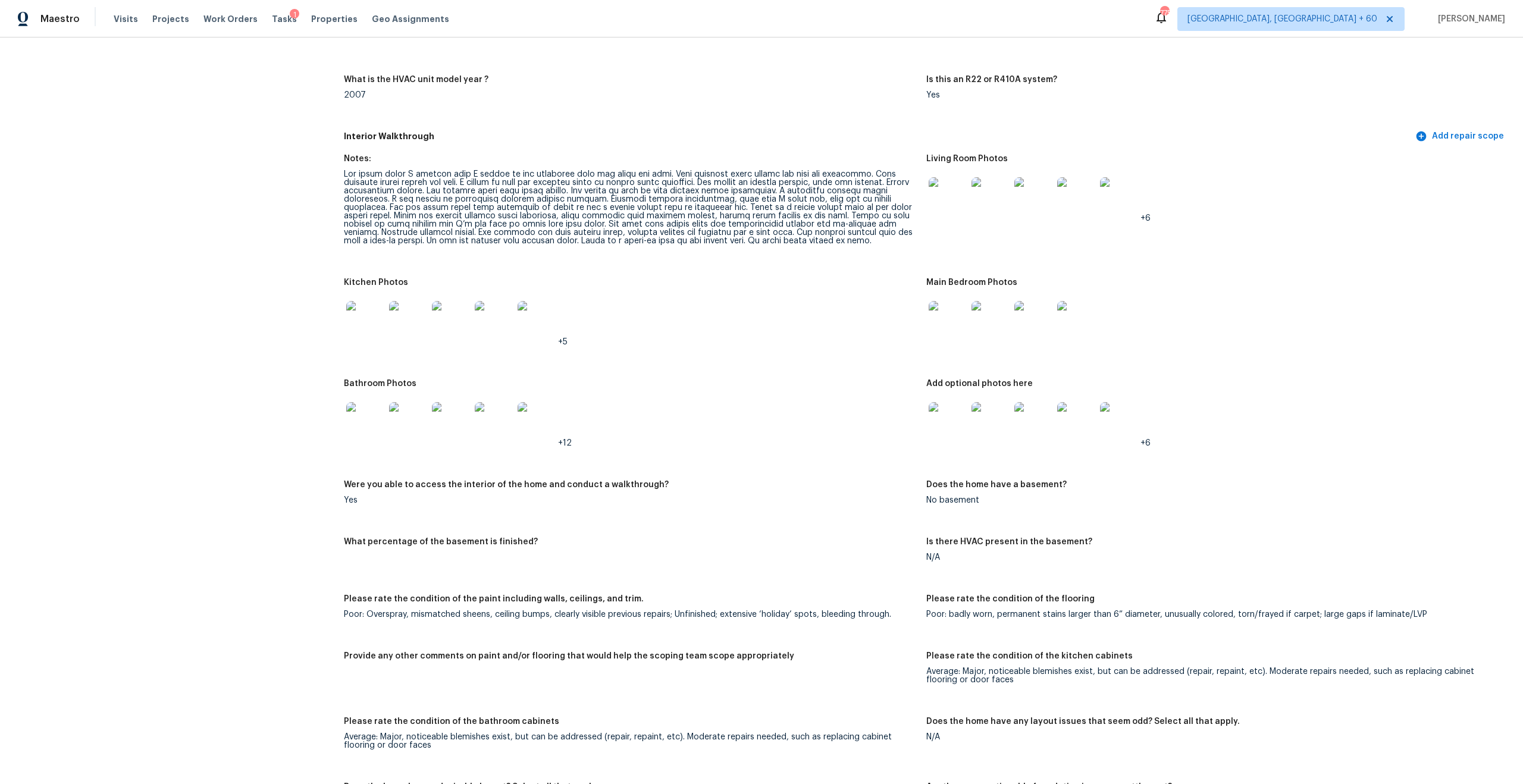
scroll to position [1134, 0]
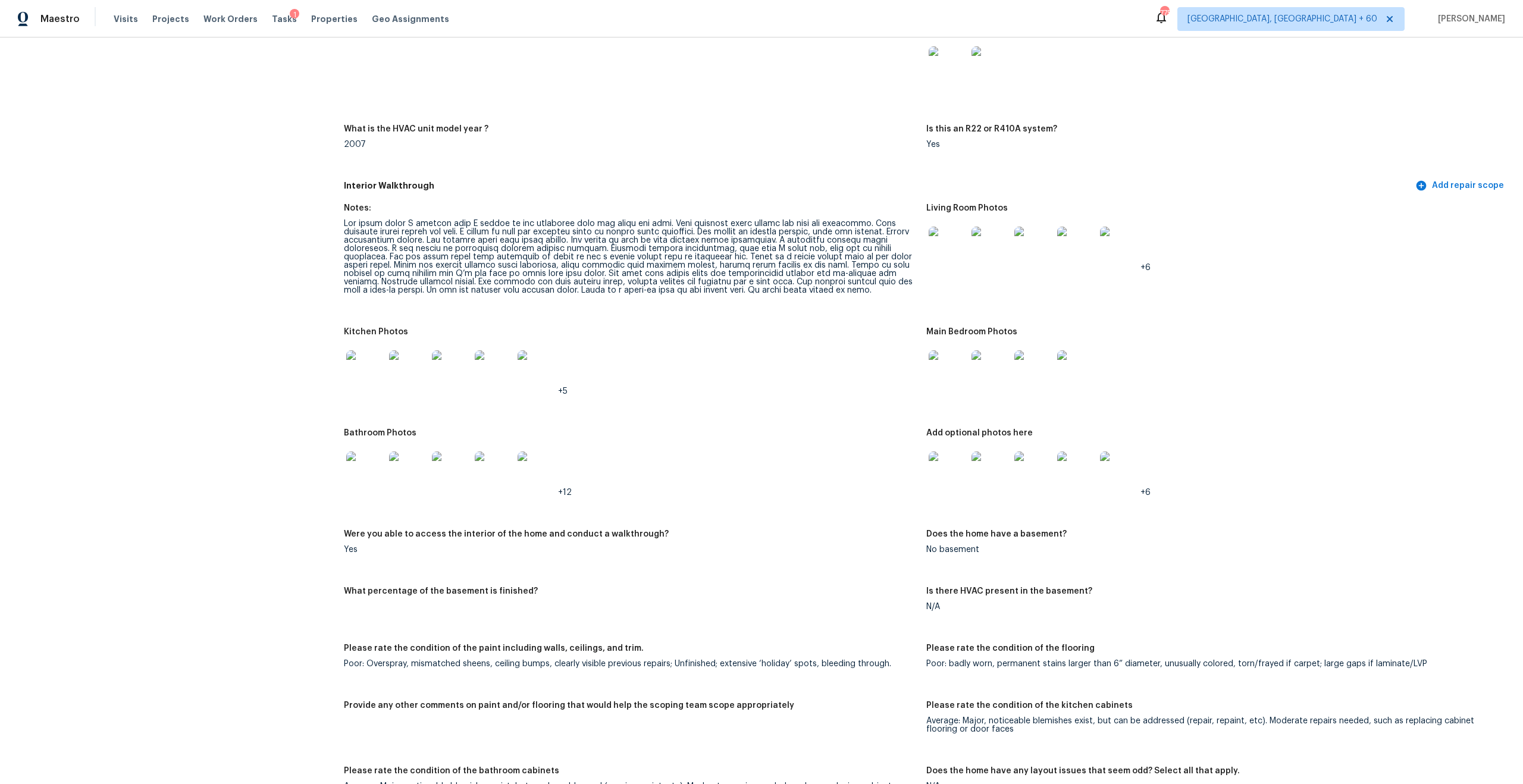
click at [550, 247] on div at bounding box center [630, 256] width 573 height 75
drag, startPoint x: 390, startPoint y: 239, endPoint x: 594, endPoint y: 244, distance: 204.1
click at [595, 244] on div at bounding box center [630, 256] width 573 height 75
click at [594, 244] on div at bounding box center [630, 256] width 573 height 75
drag, startPoint x: 592, startPoint y: 240, endPoint x: 376, endPoint y: 252, distance: 216.3
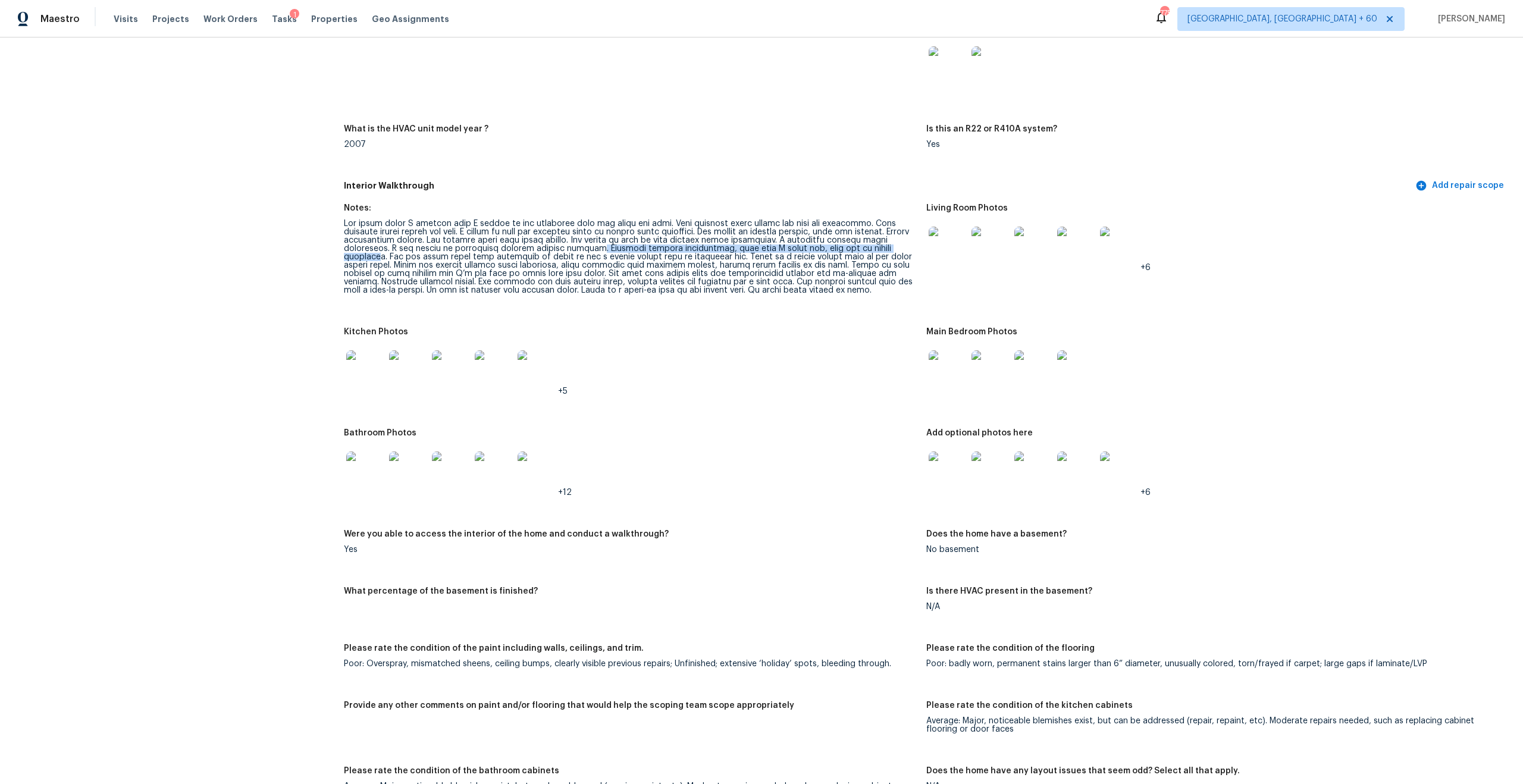
click at [376, 252] on div at bounding box center [630, 256] width 573 height 75
click at [406, 250] on div at bounding box center [630, 256] width 573 height 75
drag, startPoint x: 385, startPoint y: 250, endPoint x: 715, endPoint y: 258, distance: 330.1
click at [715, 258] on div at bounding box center [630, 256] width 573 height 75
click at [769, 253] on div at bounding box center [630, 256] width 573 height 75
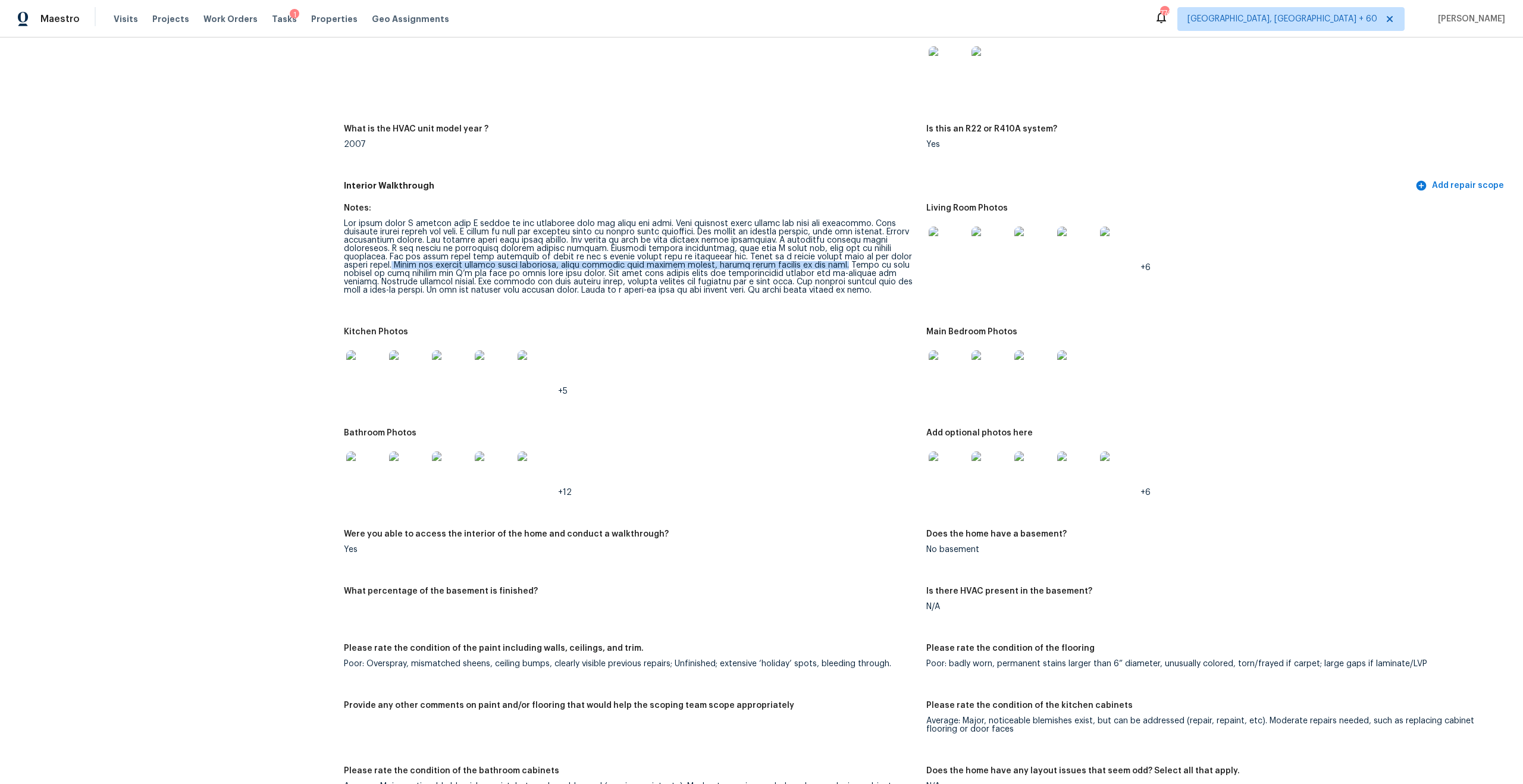
drag, startPoint x: 788, startPoint y: 255, endPoint x: 370, endPoint y: 257, distance: 418.0
click at [370, 257] on div at bounding box center [630, 256] width 573 height 75
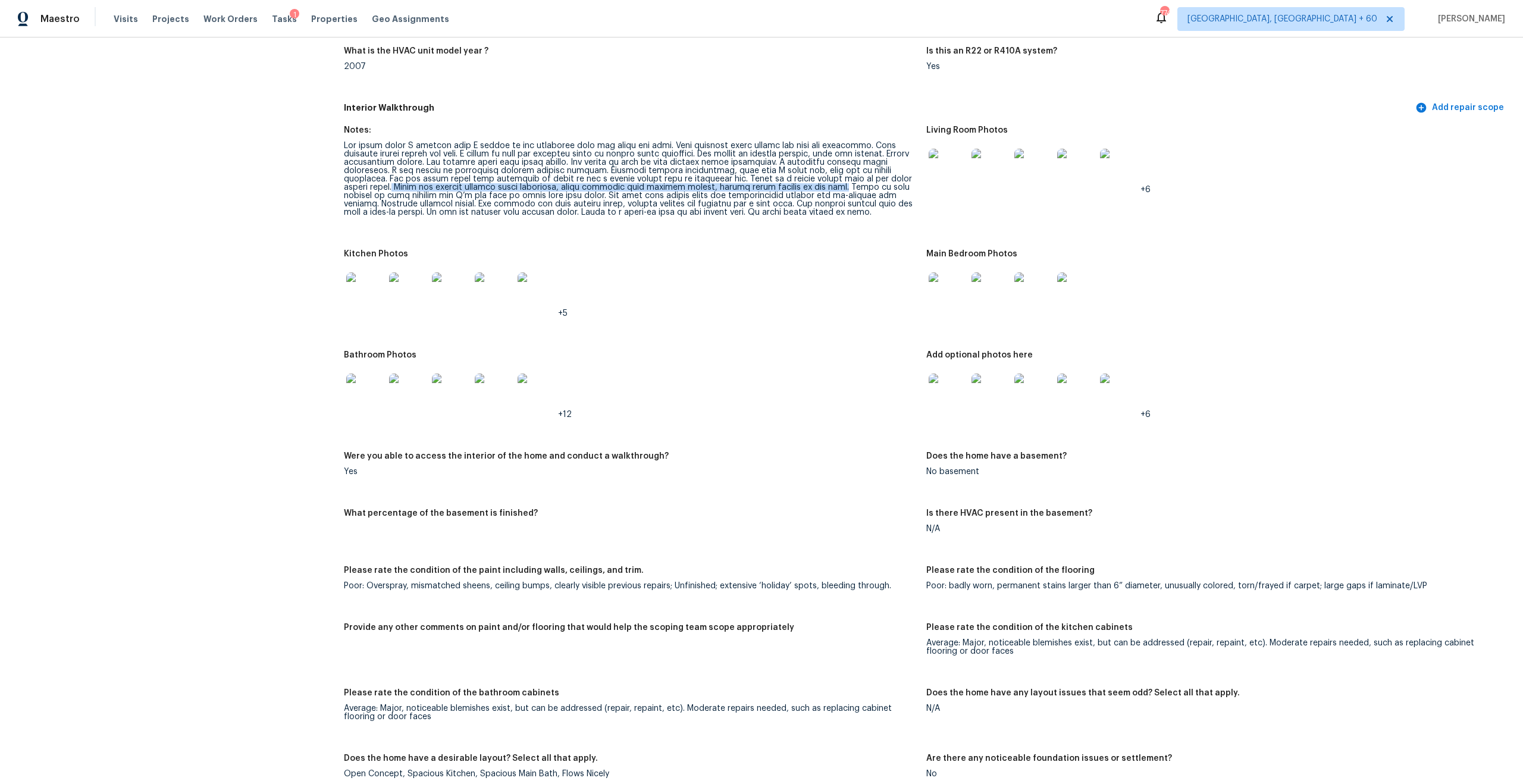
scroll to position [1075, 0]
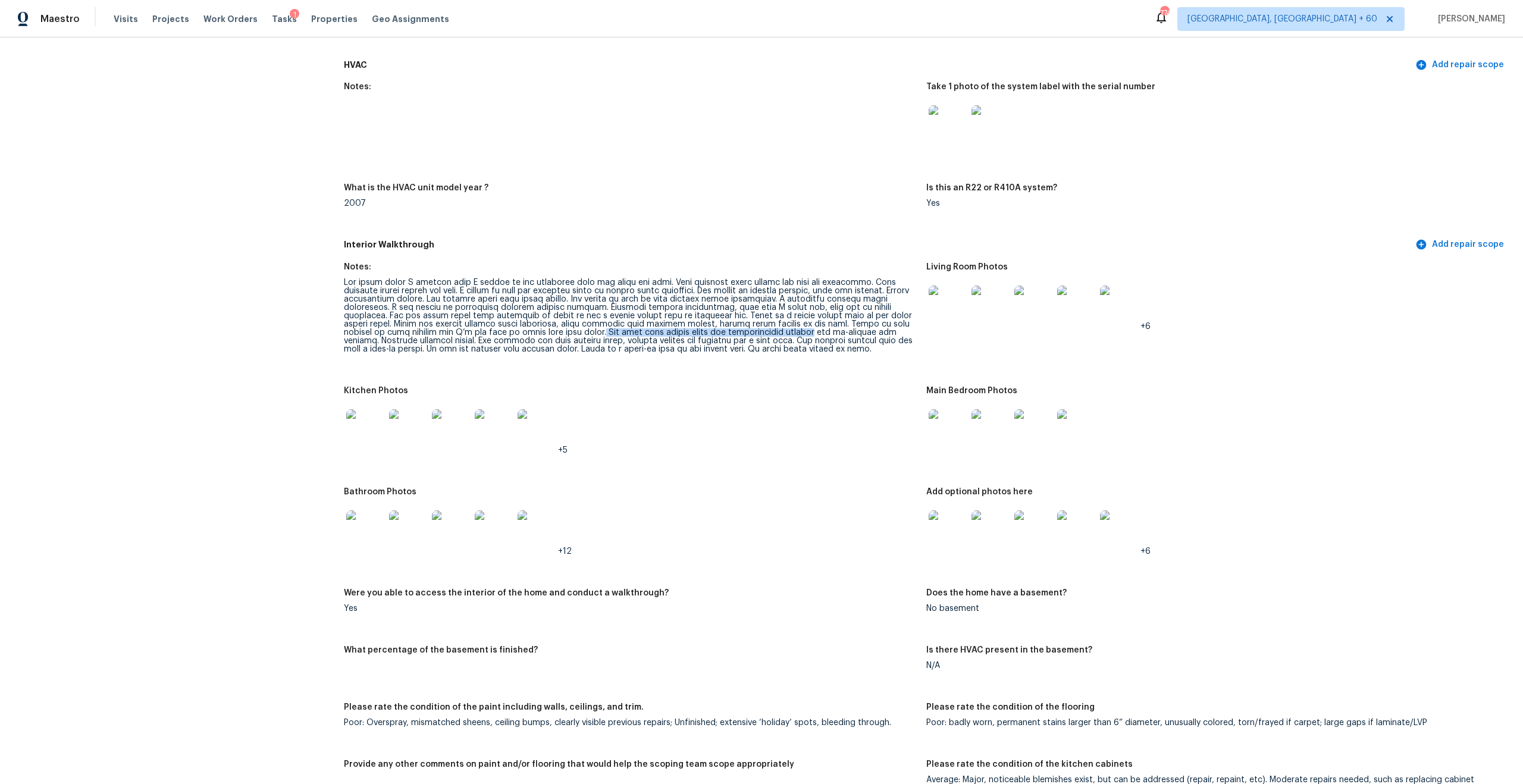
drag, startPoint x: 528, startPoint y: 325, endPoint x: 745, endPoint y: 323, distance: 217.0
click at [745, 323] on div at bounding box center [630, 315] width 573 height 75
drag, startPoint x: 857, startPoint y: 324, endPoint x: 545, endPoint y: 321, distance: 312.0
click at [545, 321] on div at bounding box center [630, 315] width 573 height 75
click at [432, 335] on div at bounding box center [630, 315] width 573 height 75
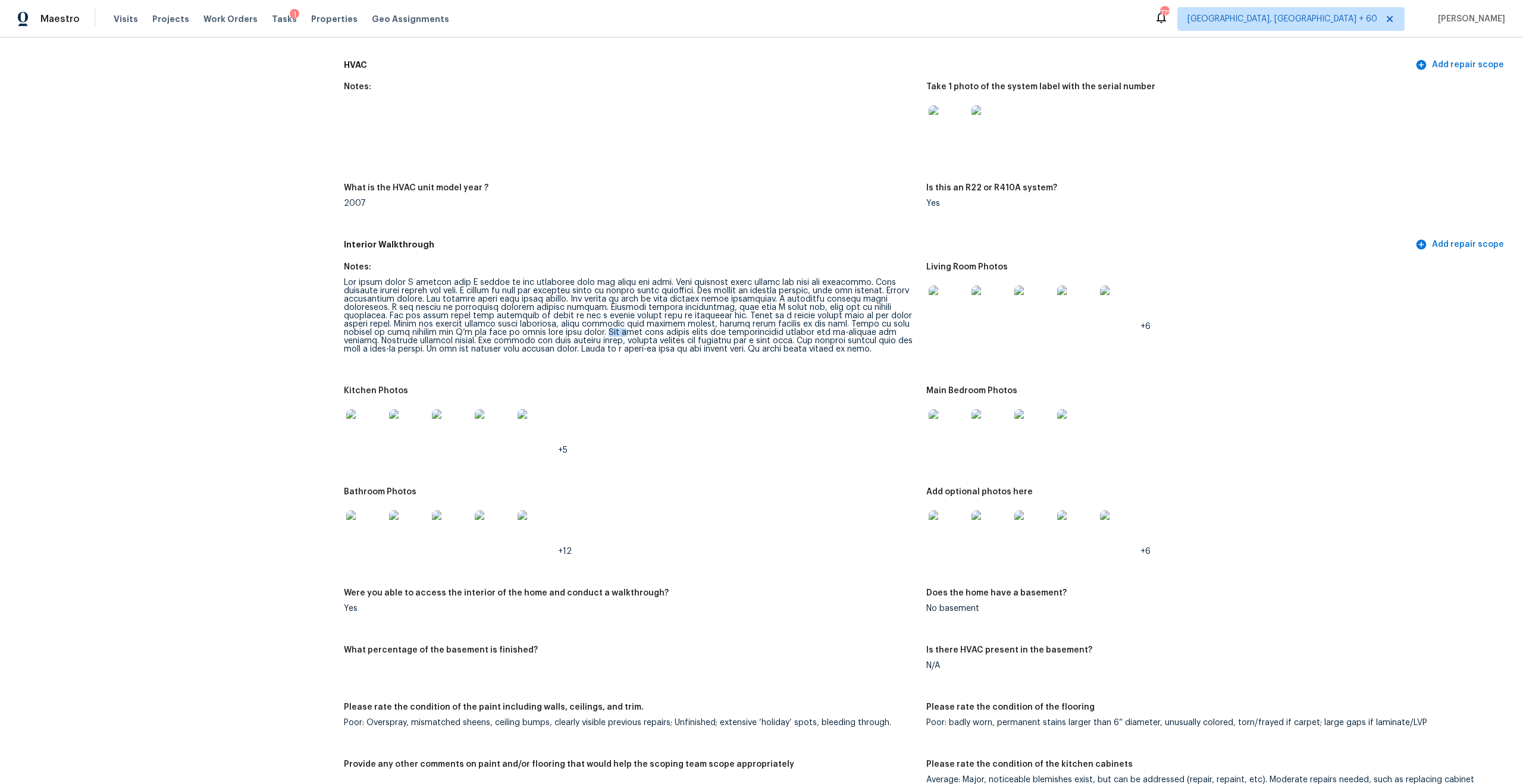
drag, startPoint x: 531, startPoint y: 324, endPoint x: 554, endPoint y: 323, distance: 23.0
click at [554, 323] on div at bounding box center [630, 315] width 573 height 75
drag, startPoint x: 529, startPoint y: 323, endPoint x: 857, endPoint y: 326, distance: 328.0
click at [857, 326] on div at bounding box center [630, 315] width 573 height 75
copy div "The main bath shower needs the discoloration scraped and re-grouted and caulked."
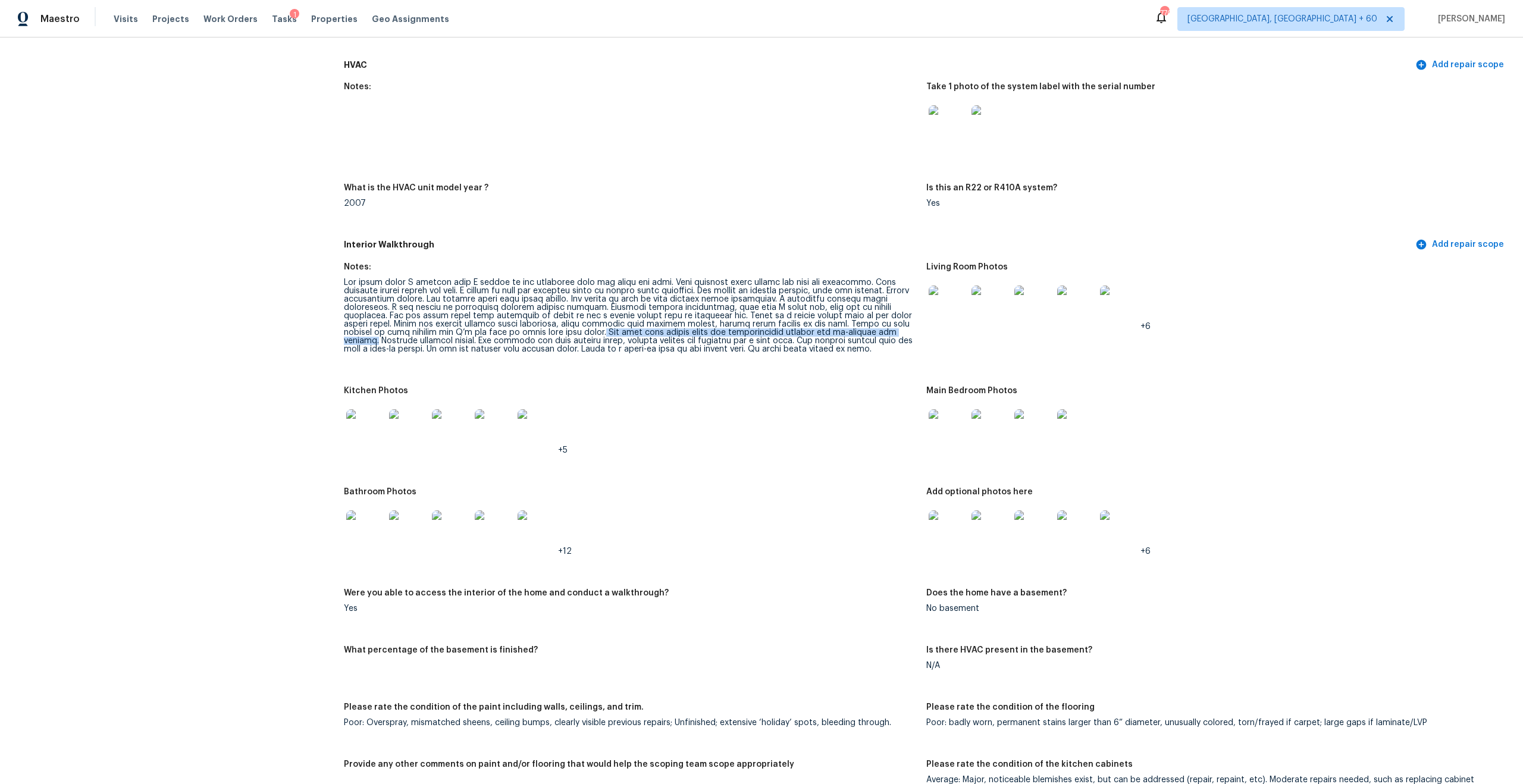
click at [530, 339] on div at bounding box center [630, 315] width 573 height 75
click at [583, 336] on div at bounding box center [630, 315] width 573 height 75
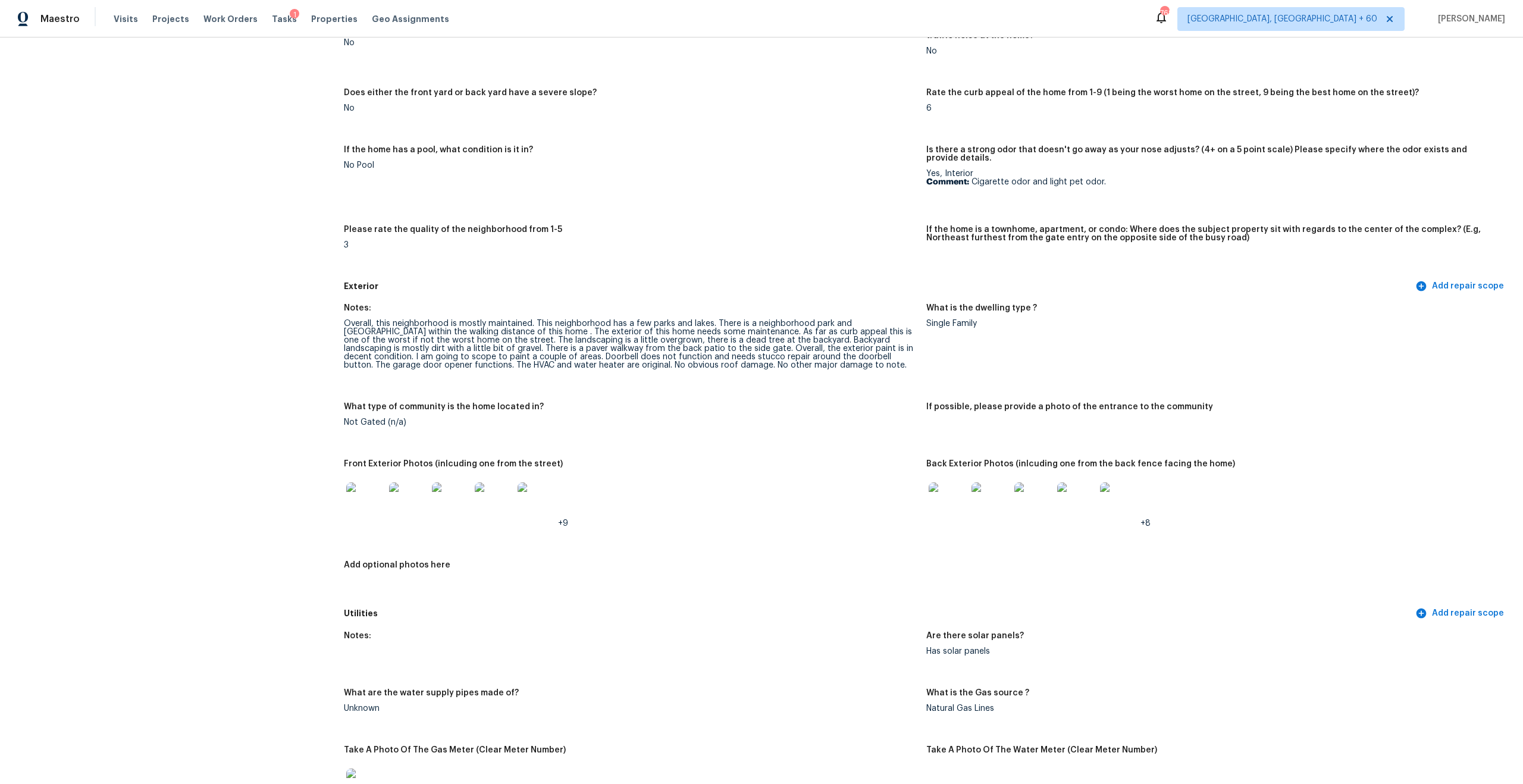
scroll to position [198, 0]
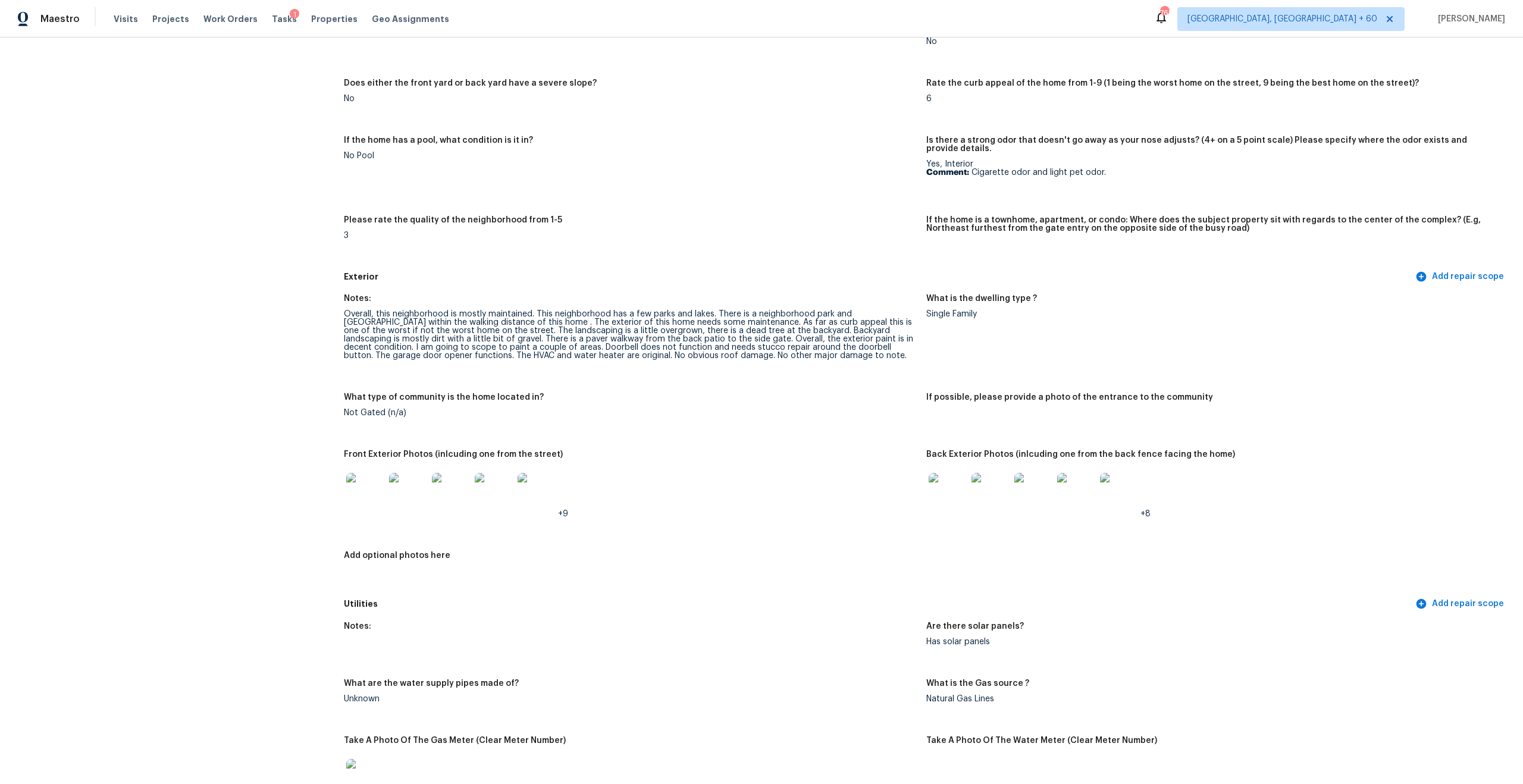
click at [373, 481] on img at bounding box center [365, 492] width 38 height 38
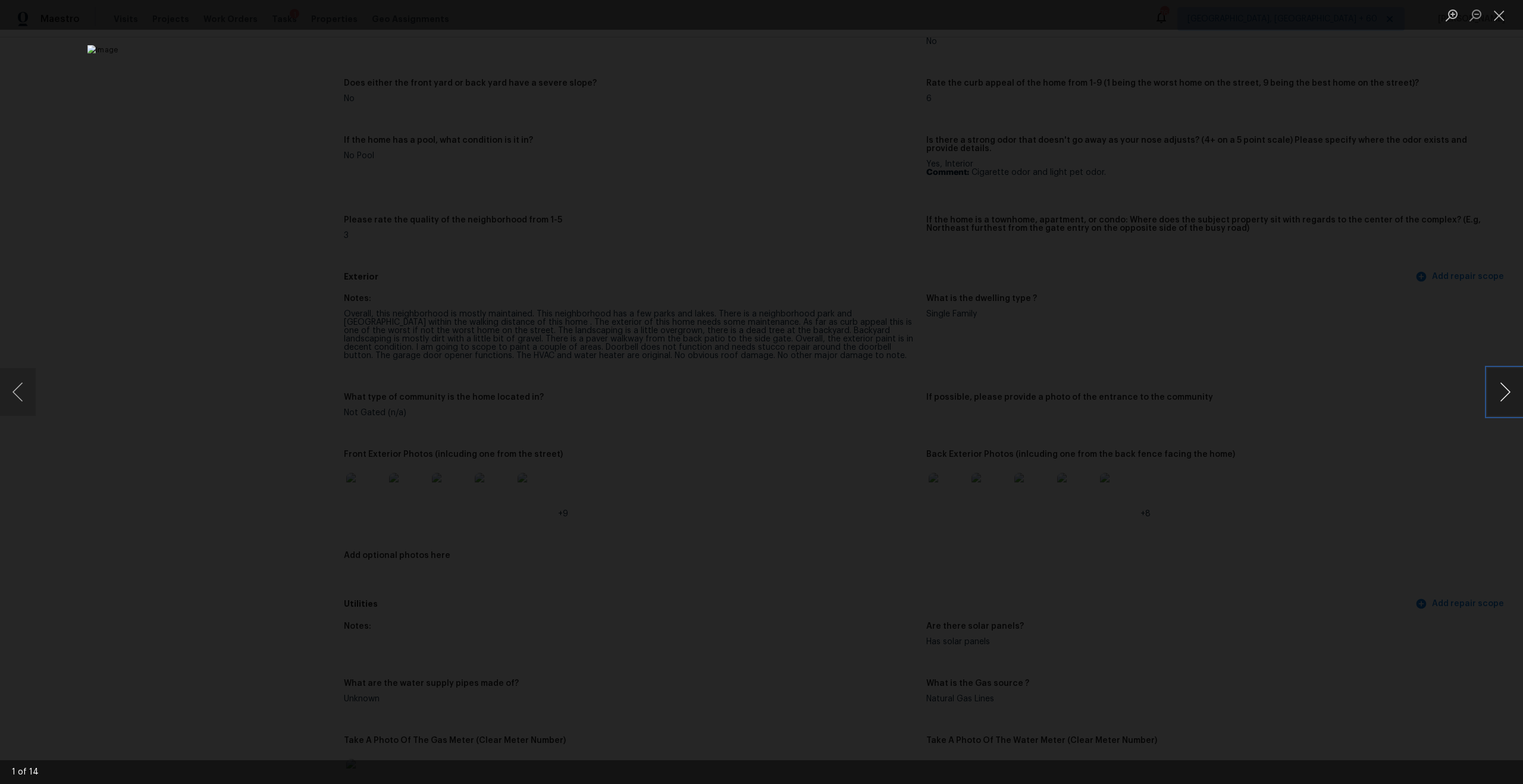
click at [1511, 401] on button "Next image" at bounding box center [1505, 392] width 36 height 47
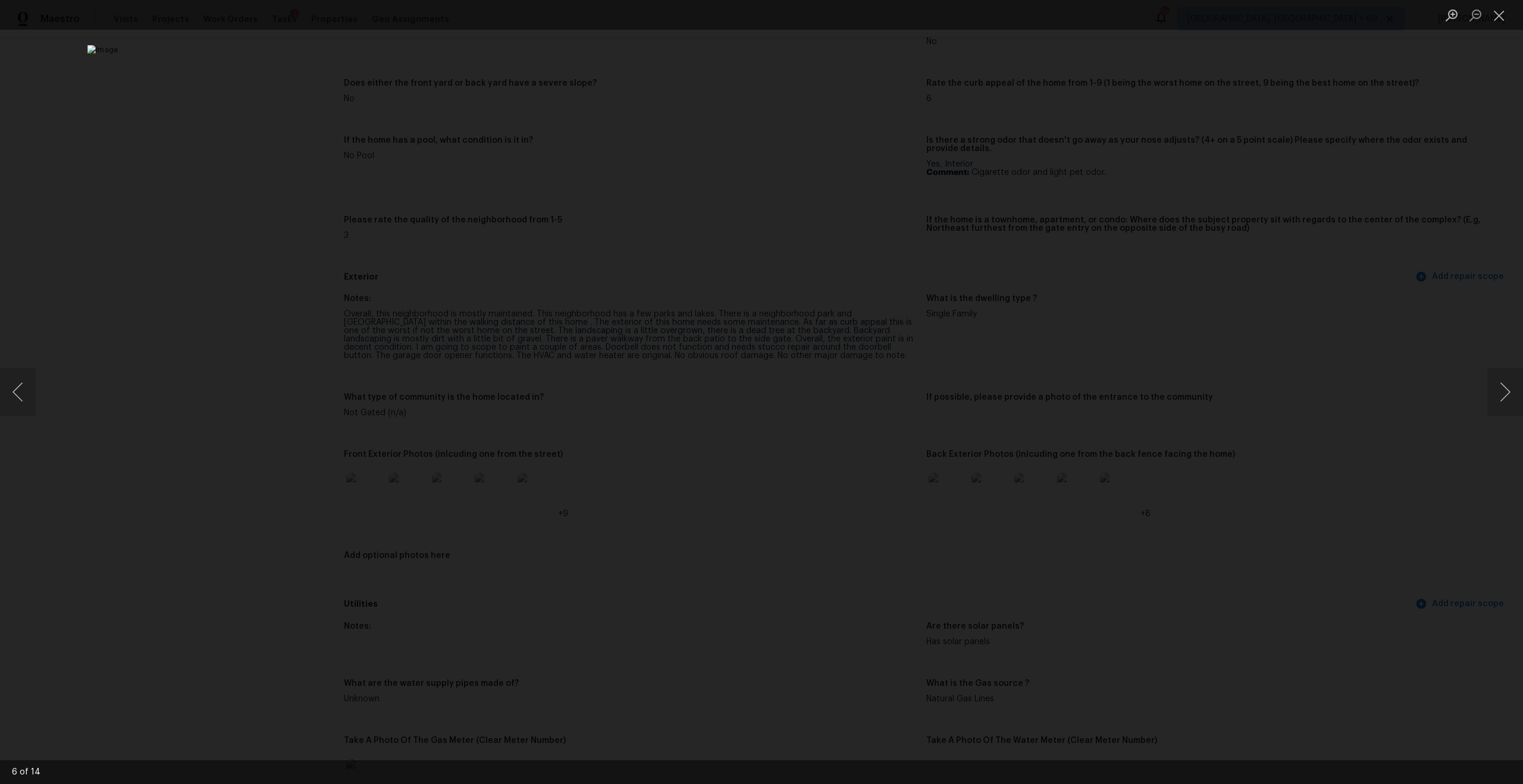
click at [1504, 28] on li "Lightbox" at bounding box center [1499, 15] width 24 height 30
click at [1499, 15] on button "Close lightbox" at bounding box center [1499, 15] width 24 height 21
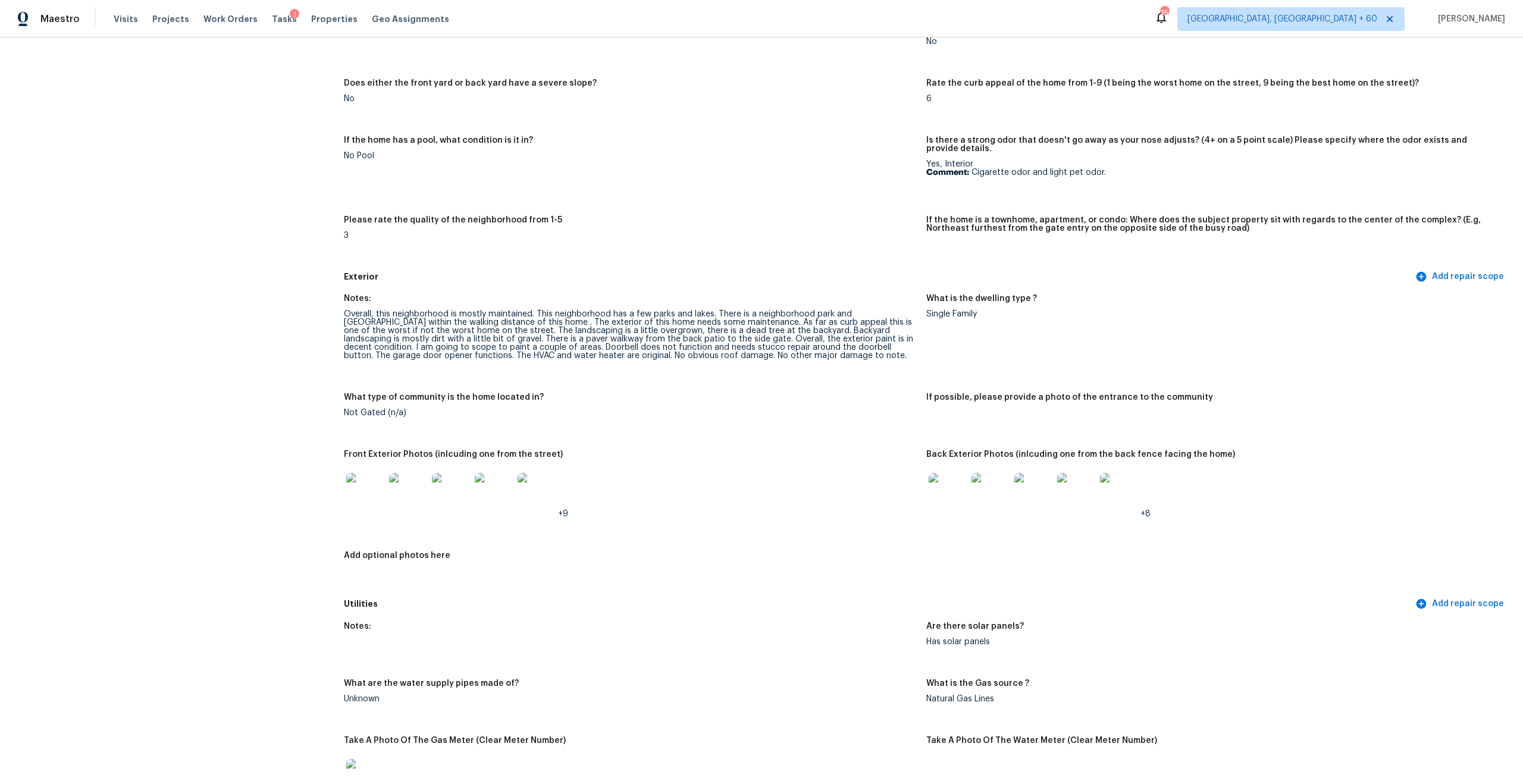
click at [948, 488] on img at bounding box center [948, 492] width 38 height 38
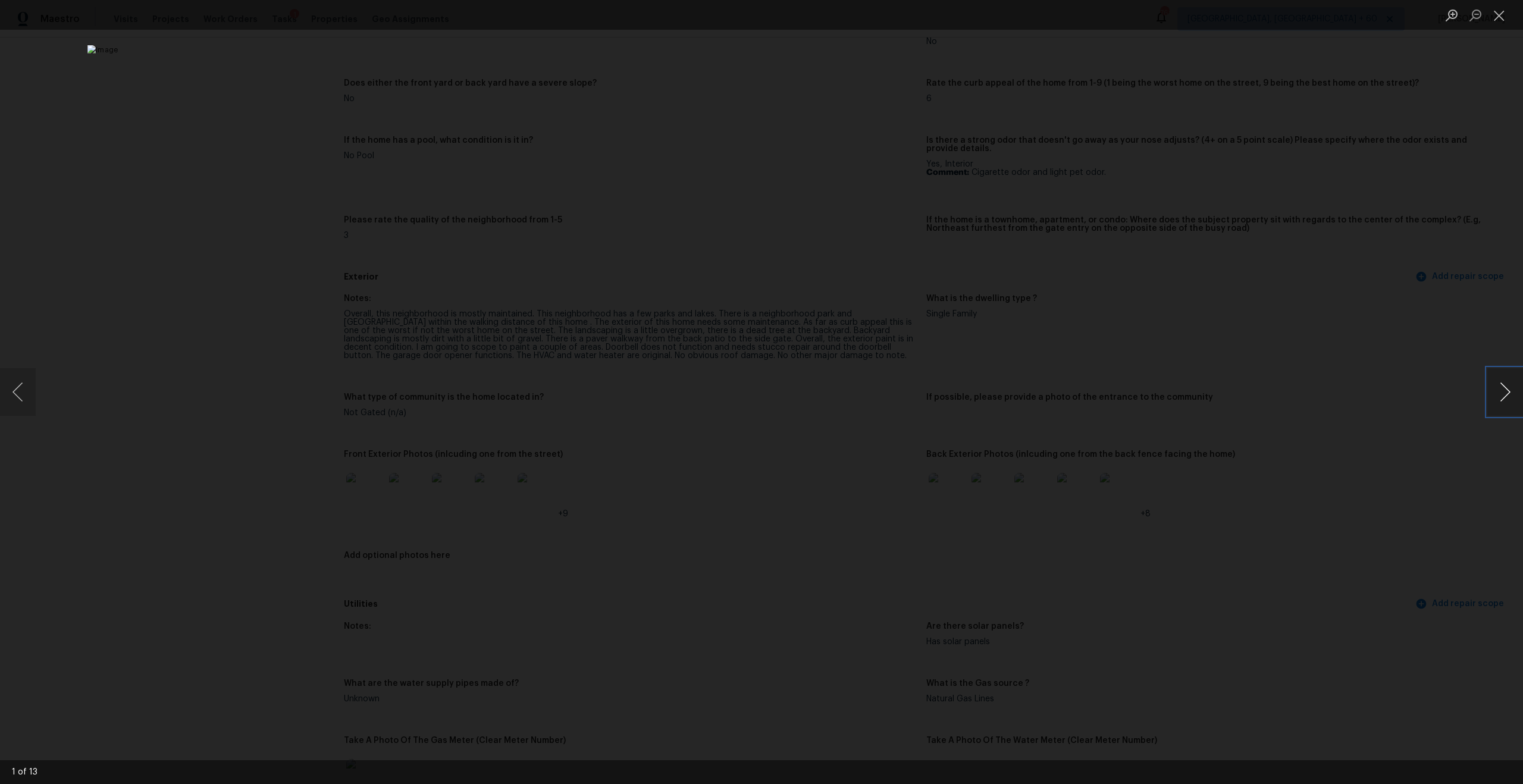
click at [1516, 385] on button "Next image" at bounding box center [1505, 392] width 36 height 47
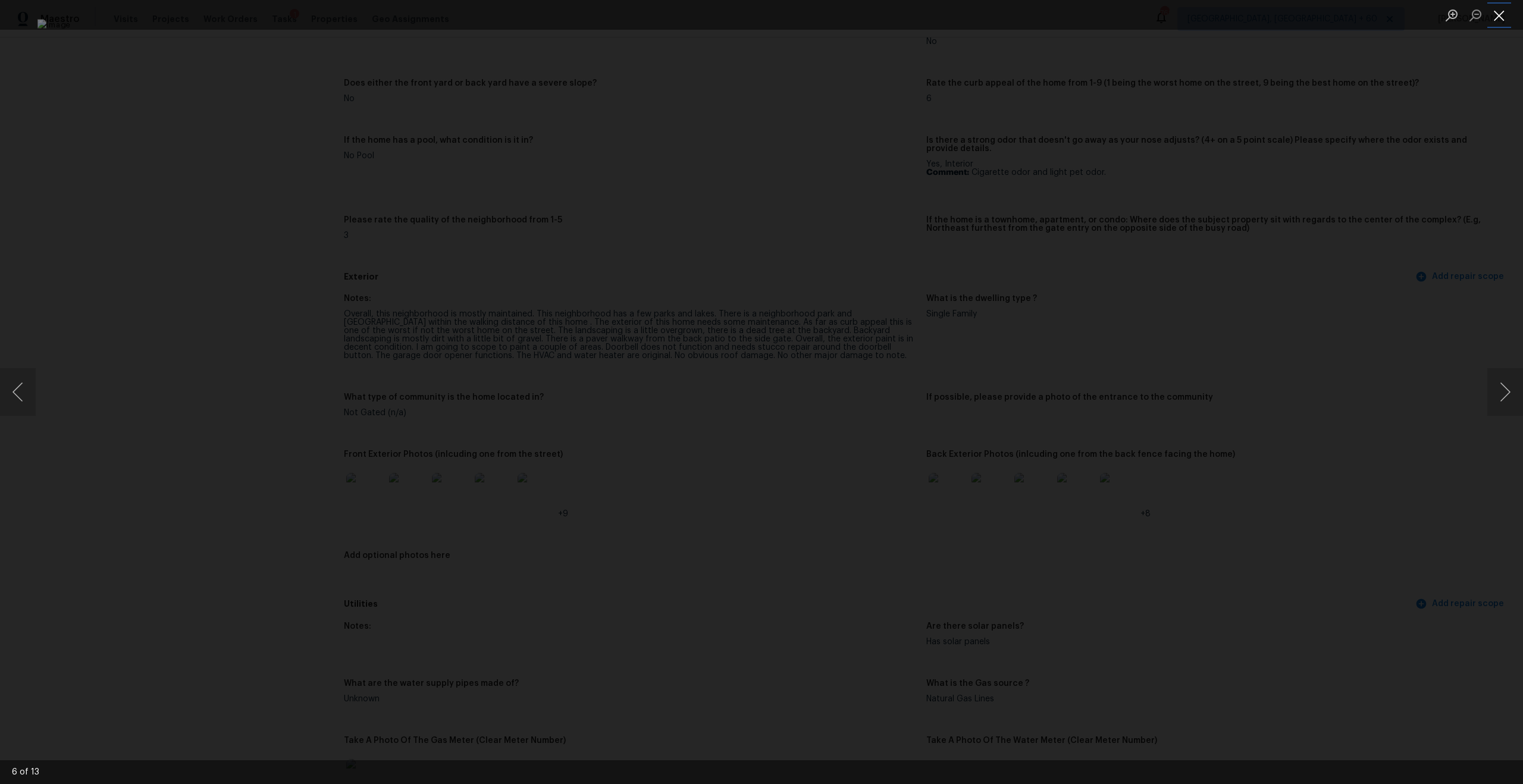
click at [1496, 14] on button "Close lightbox" at bounding box center [1499, 15] width 24 height 21
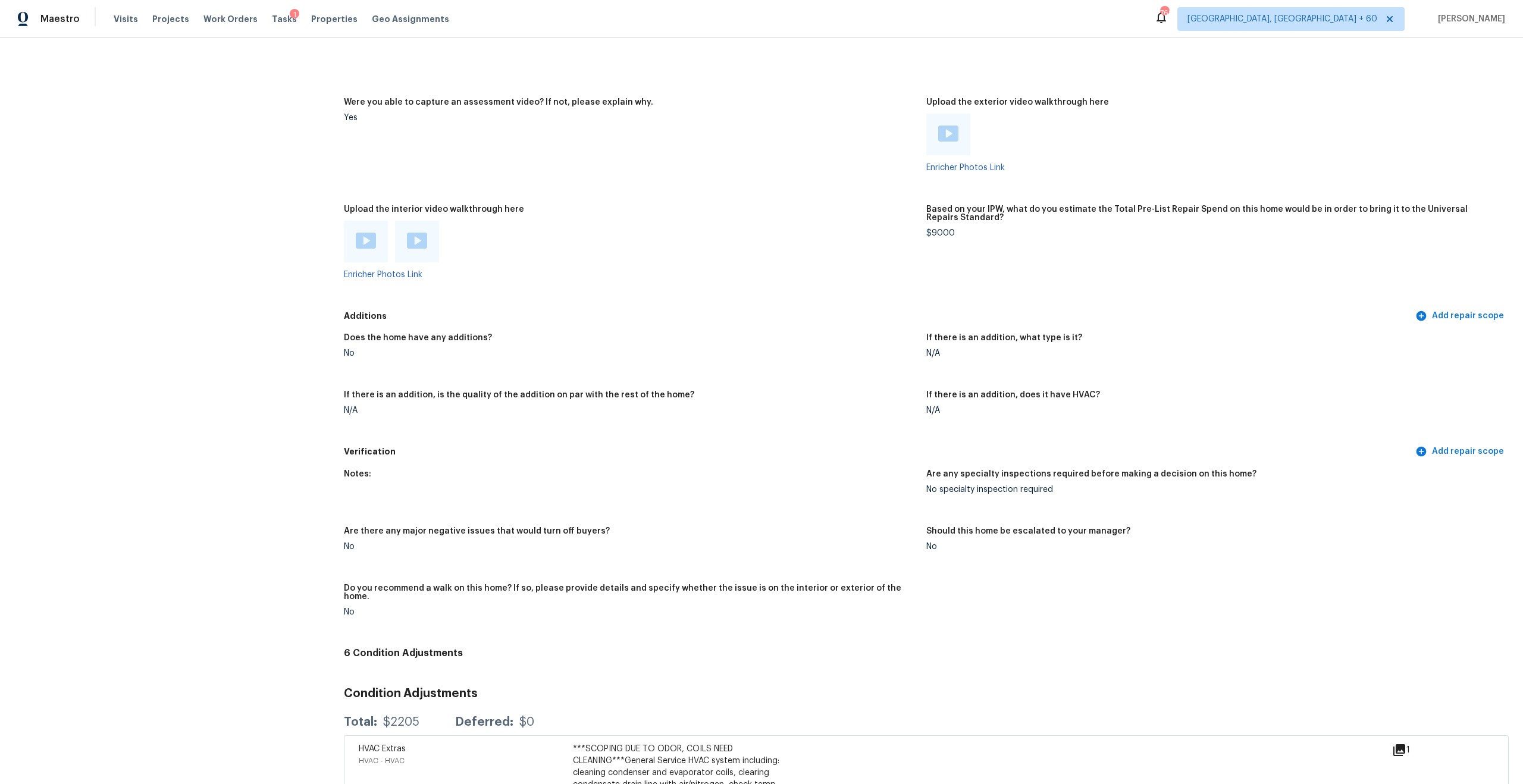
scroll to position [2138, 0]
click at [366, 242] on img at bounding box center [365, 243] width 20 height 16
click at [415, 237] on img at bounding box center [416, 243] width 20 height 16
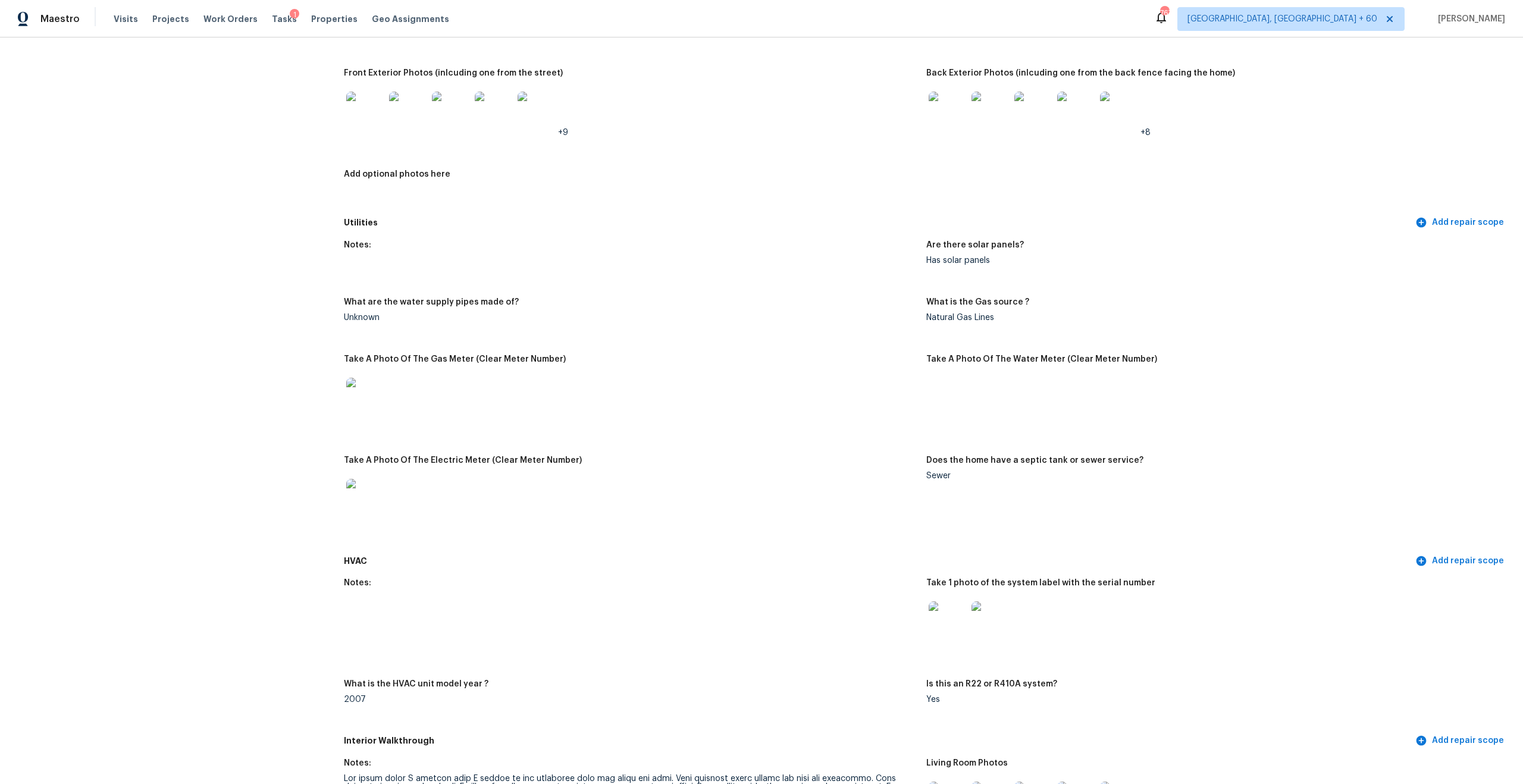
scroll to position [2624, 0]
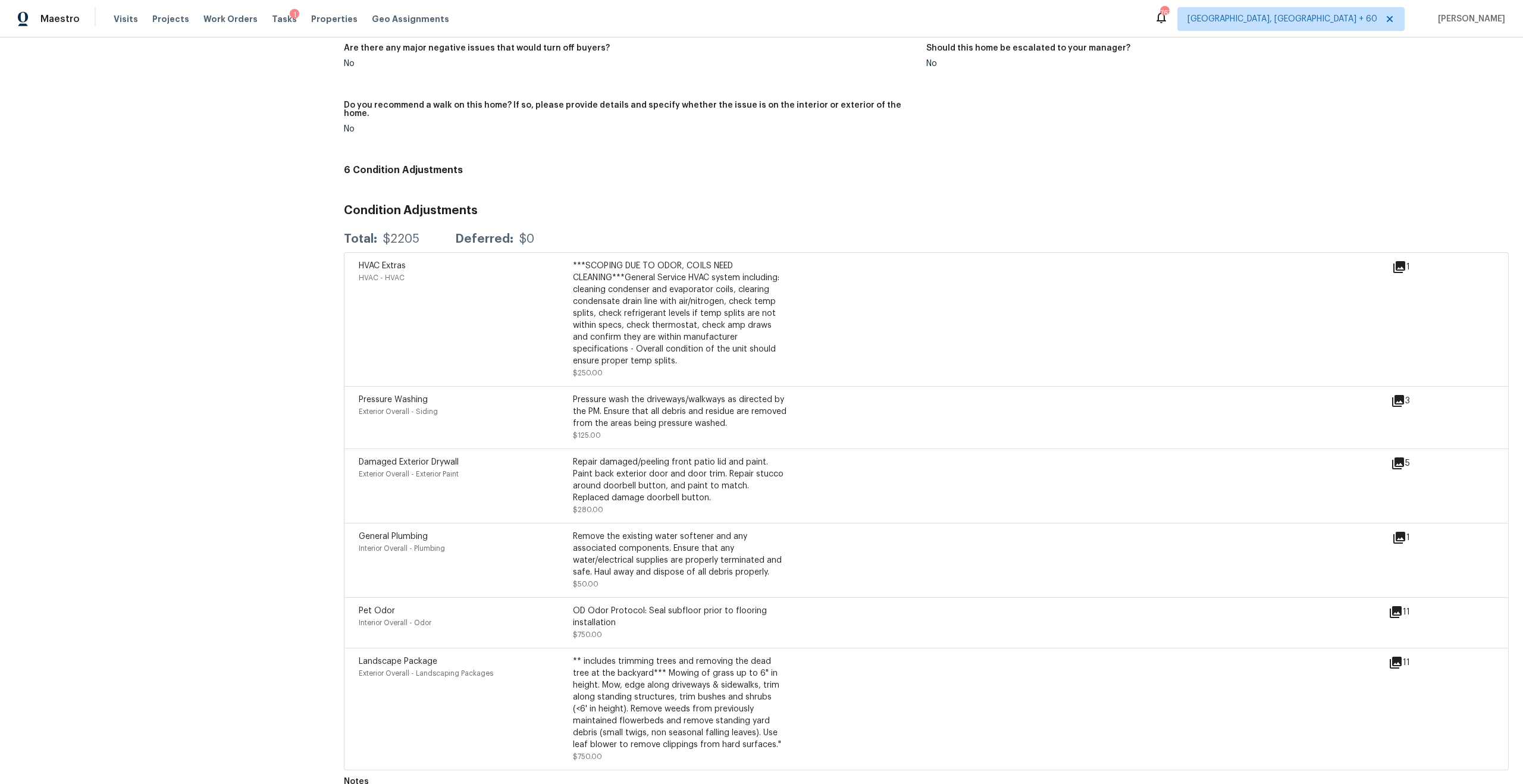
click at [1400, 456] on icon at bounding box center [1398, 463] width 14 height 14
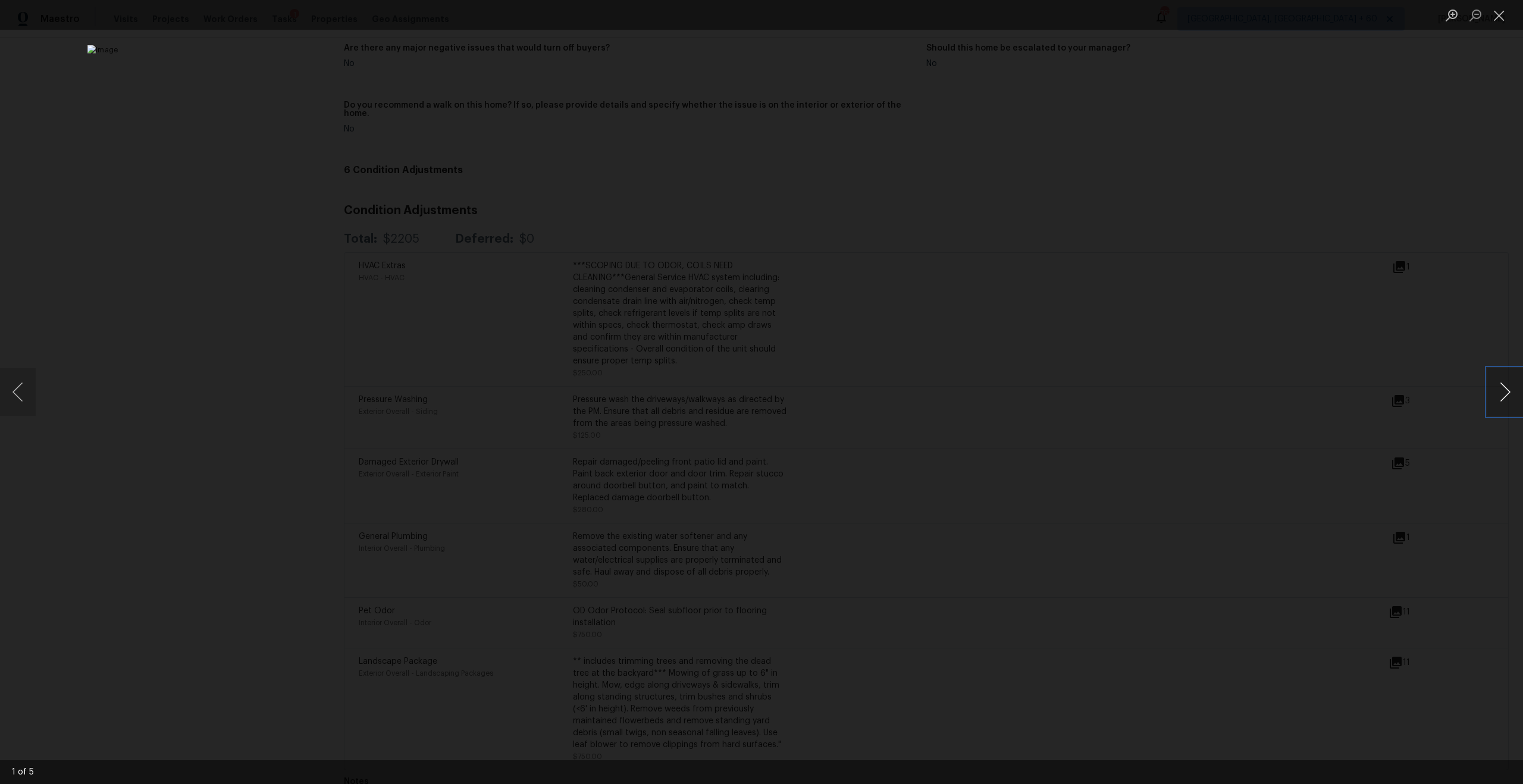
click at [1488, 398] on button "Next image" at bounding box center [1505, 392] width 36 height 47
click at [1488, 398] on button "Next image" at bounding box center [1505, 392] width 36 height 47
click at [1490, 18] on button "Close lightbox" at bounding box center [1499, 15] width 24 height 21
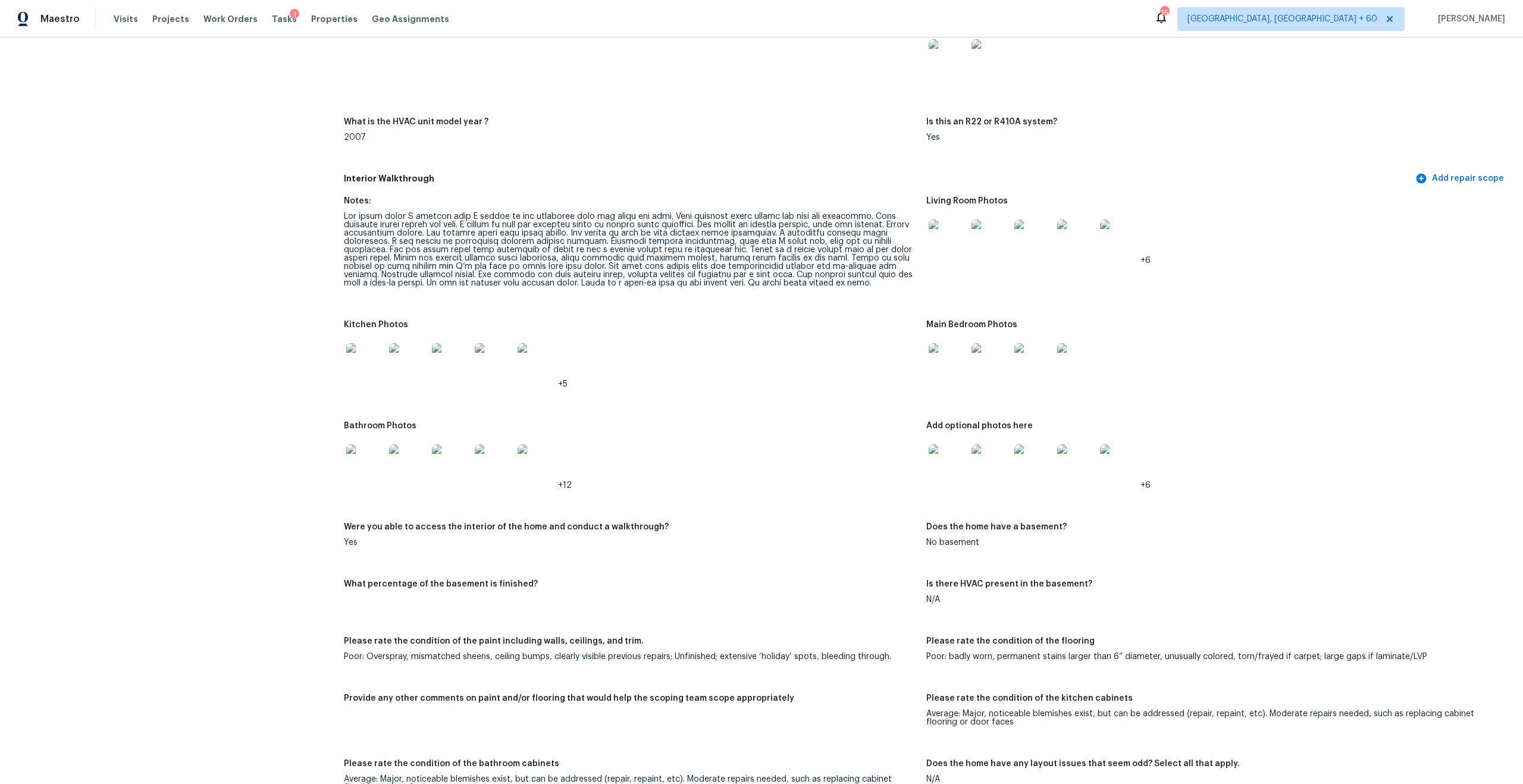
scroll to position [1120, 0]
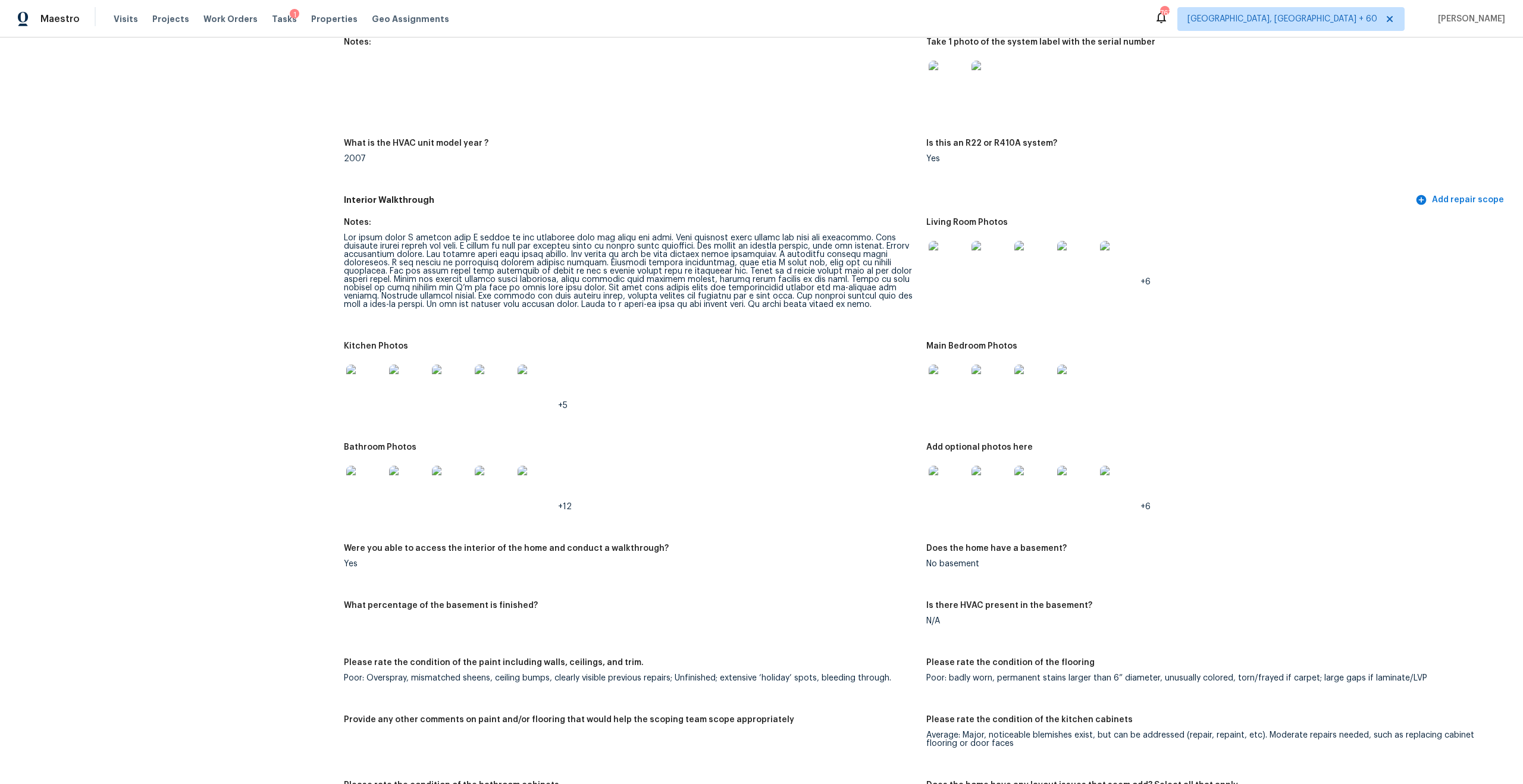
click at [944, 263] on img at bounding box center [948, 260] width 38 height 38
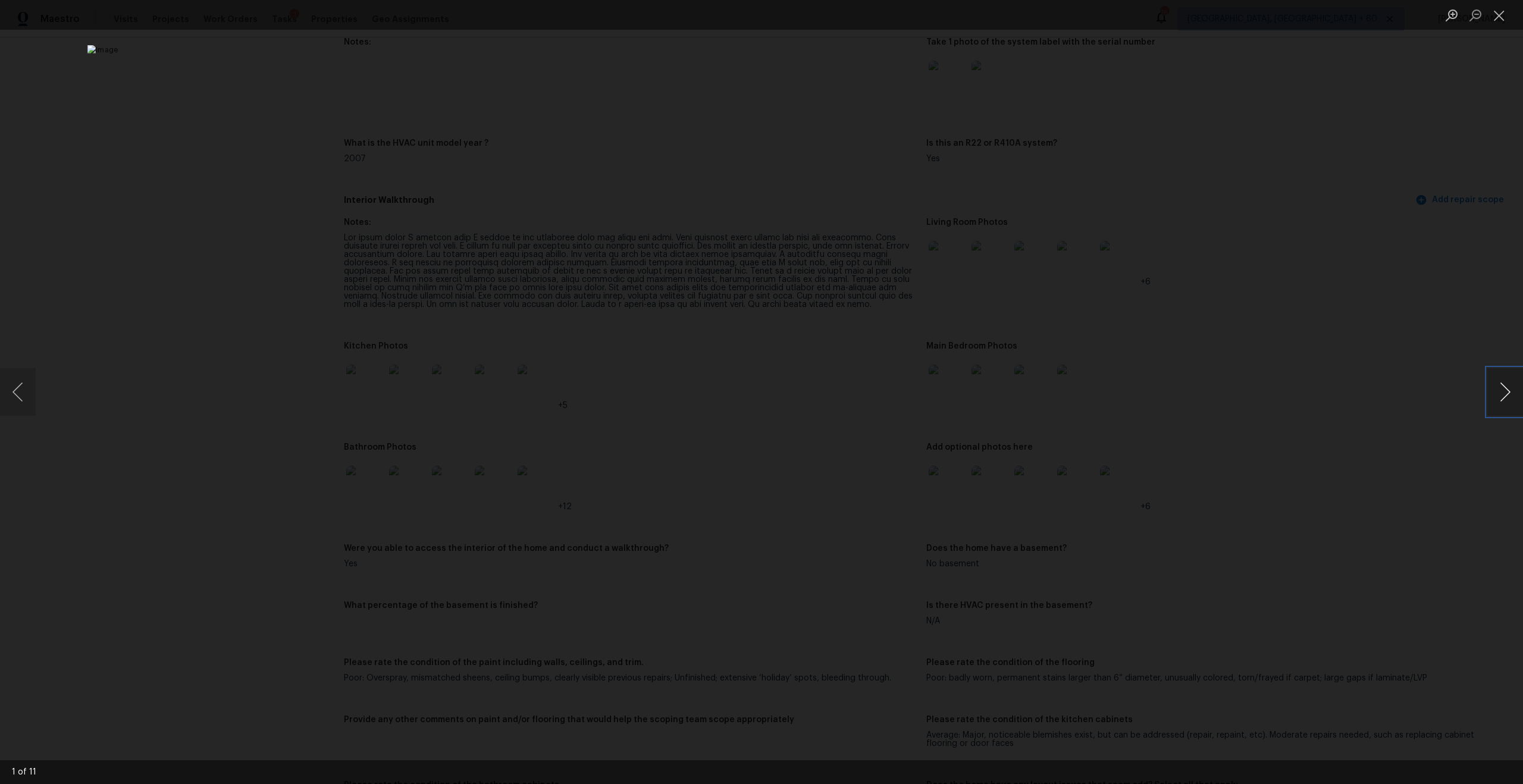
click at [1500, 385] on button "Next image" at bounding box center [1505, 392] width 36 height 47
click at [1522, 390] on button "Next image" at bounding box center [1505, 392] width 36 height 47
click at [1494, 395] on button "Next image" at bounding box center [1505, 392] width 36 height 47
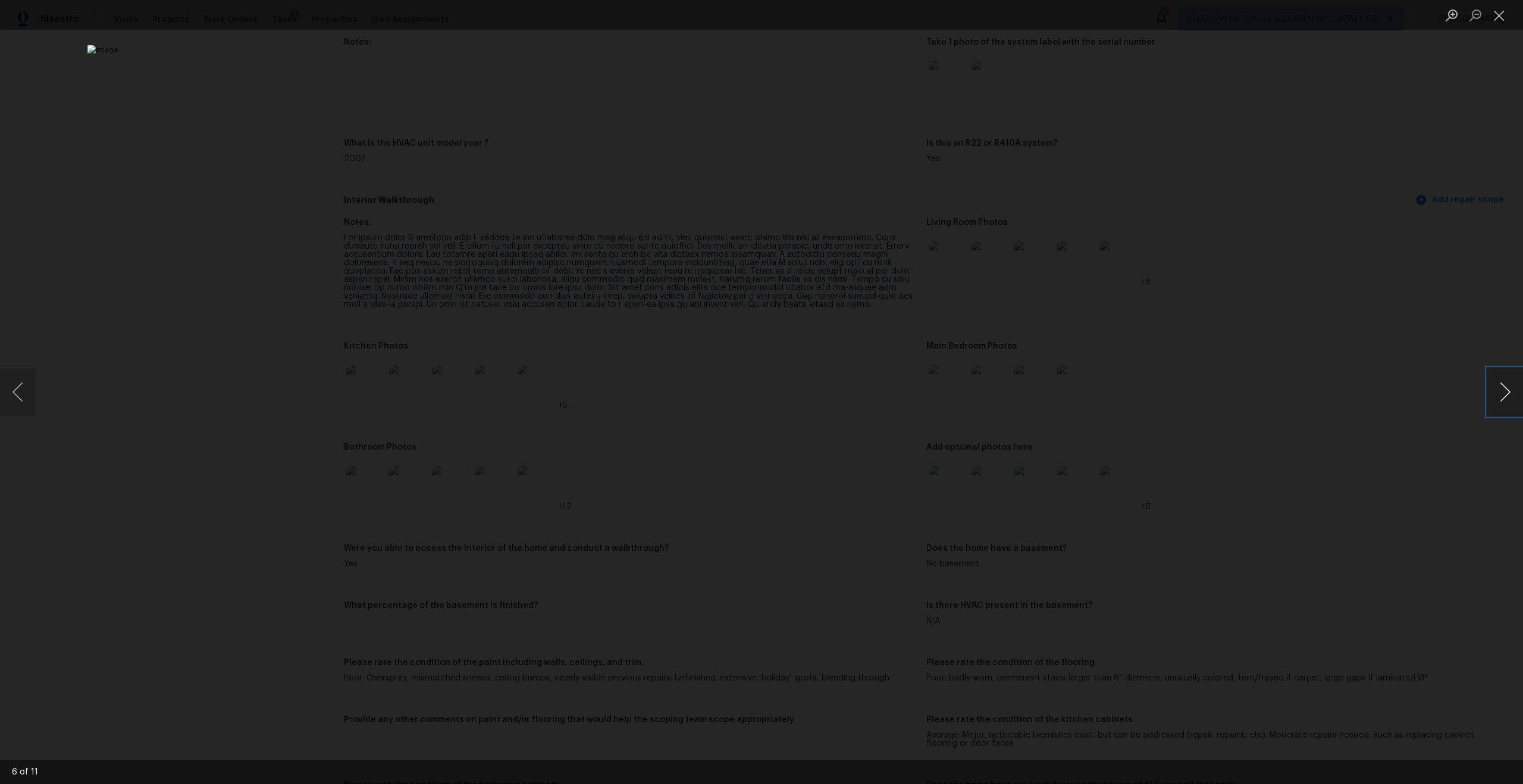
click at [1494, 395] on button "Next image" at bounding box center [1505, 392] width 36 height 47
click at [1502, 15] on button "Close lightbox" at bounding box center [1499, 15] width 24 height 21
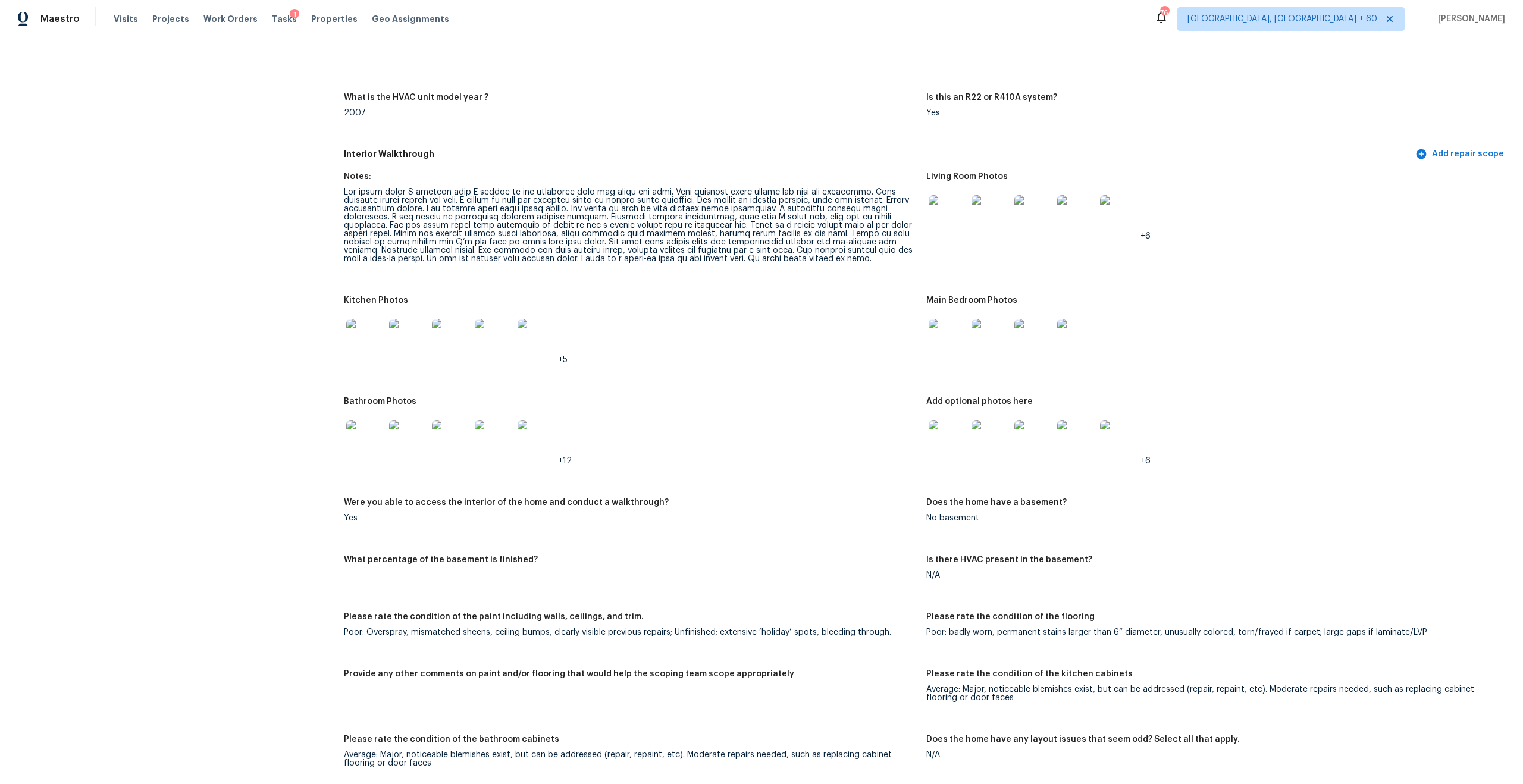
scroll to position [1187, 0]
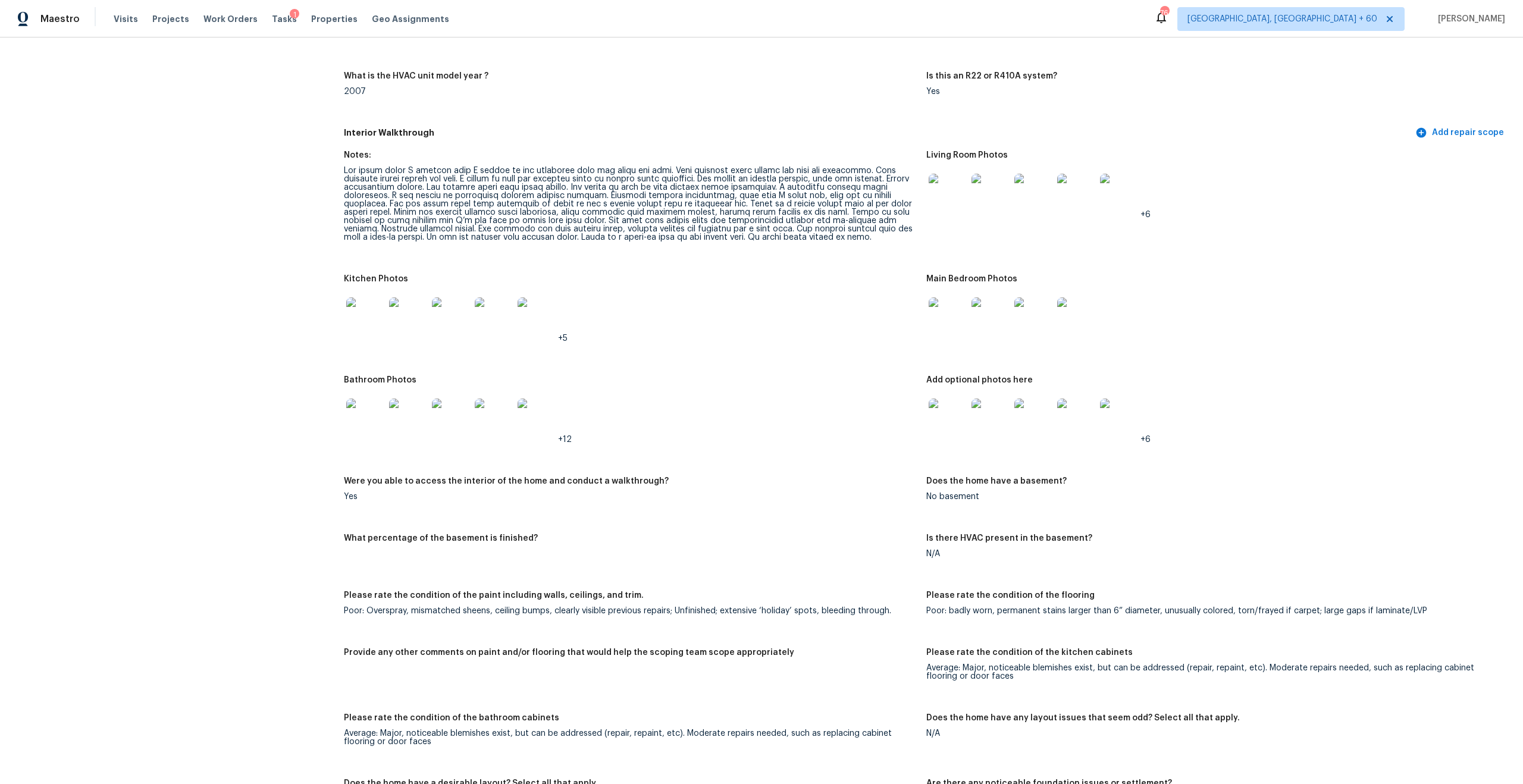
click at [377, 304] on img at bounding box center [365, 316] width 38 height 38
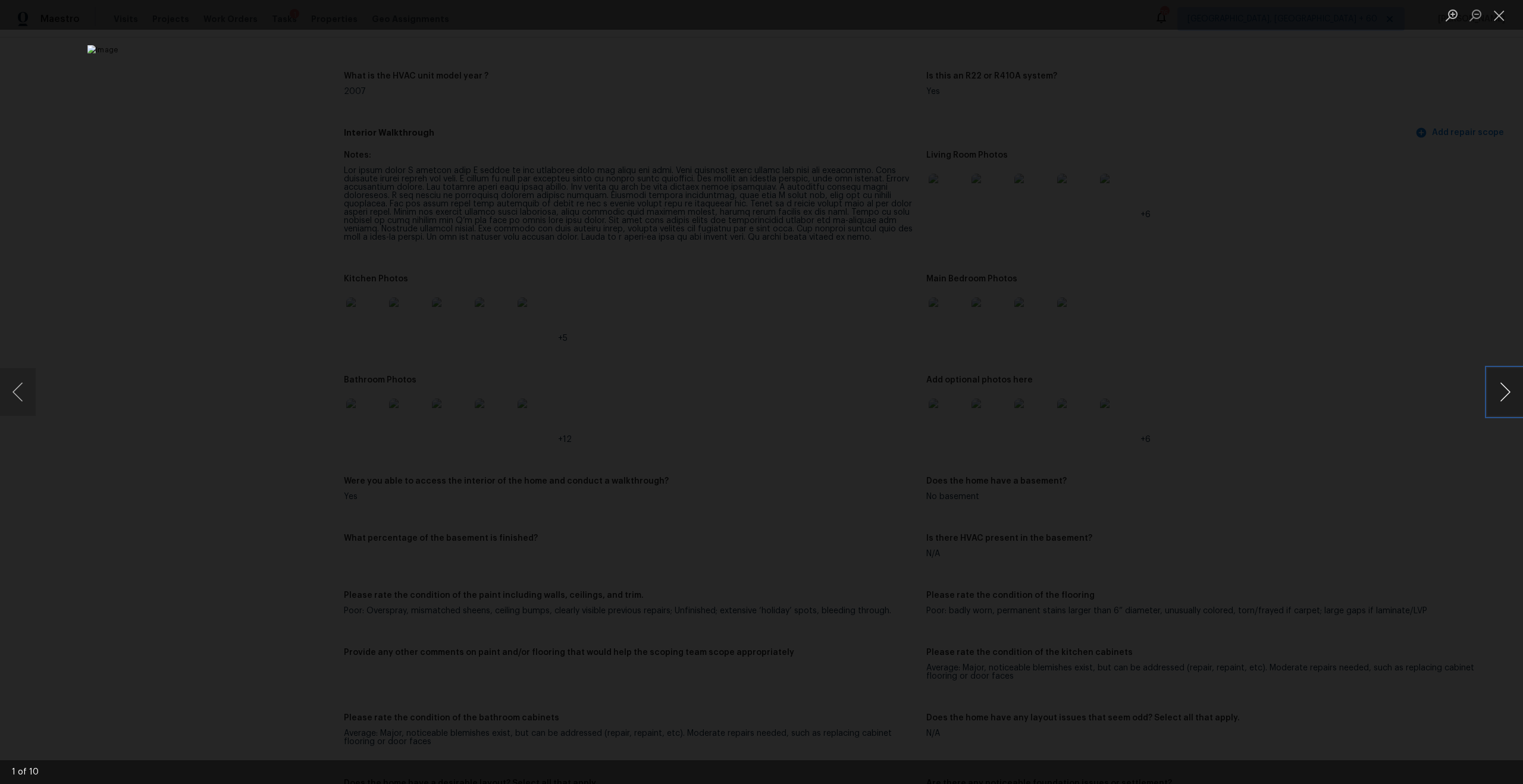
click at [1508, 401] on button "Next image" at bounding box center [1505, 392] width 36 height 47
click at [20, 387] on button "Previous image" at bounding box center [18, 392] width 36 height 47
click at [1503, 401] on button "Next image" at bounding box center [1505, 392] width 36 height 47
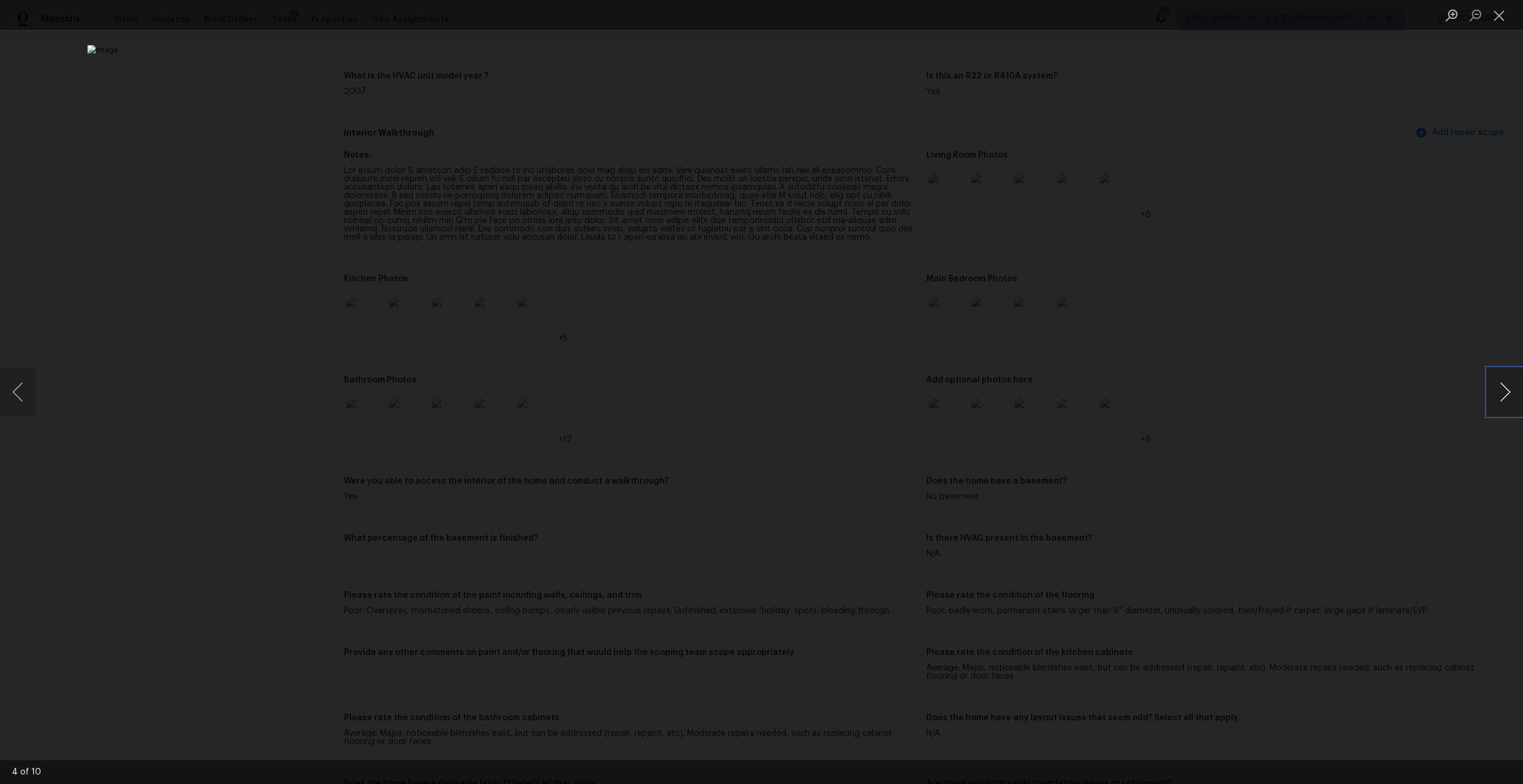
click at [1503, 401] on button "Next image" at bounding box center [1505, 392] width 36 height 47
click at [1504, 15] on button "Close lightbox" at bounding box center [1499, 15] width 24 height 21
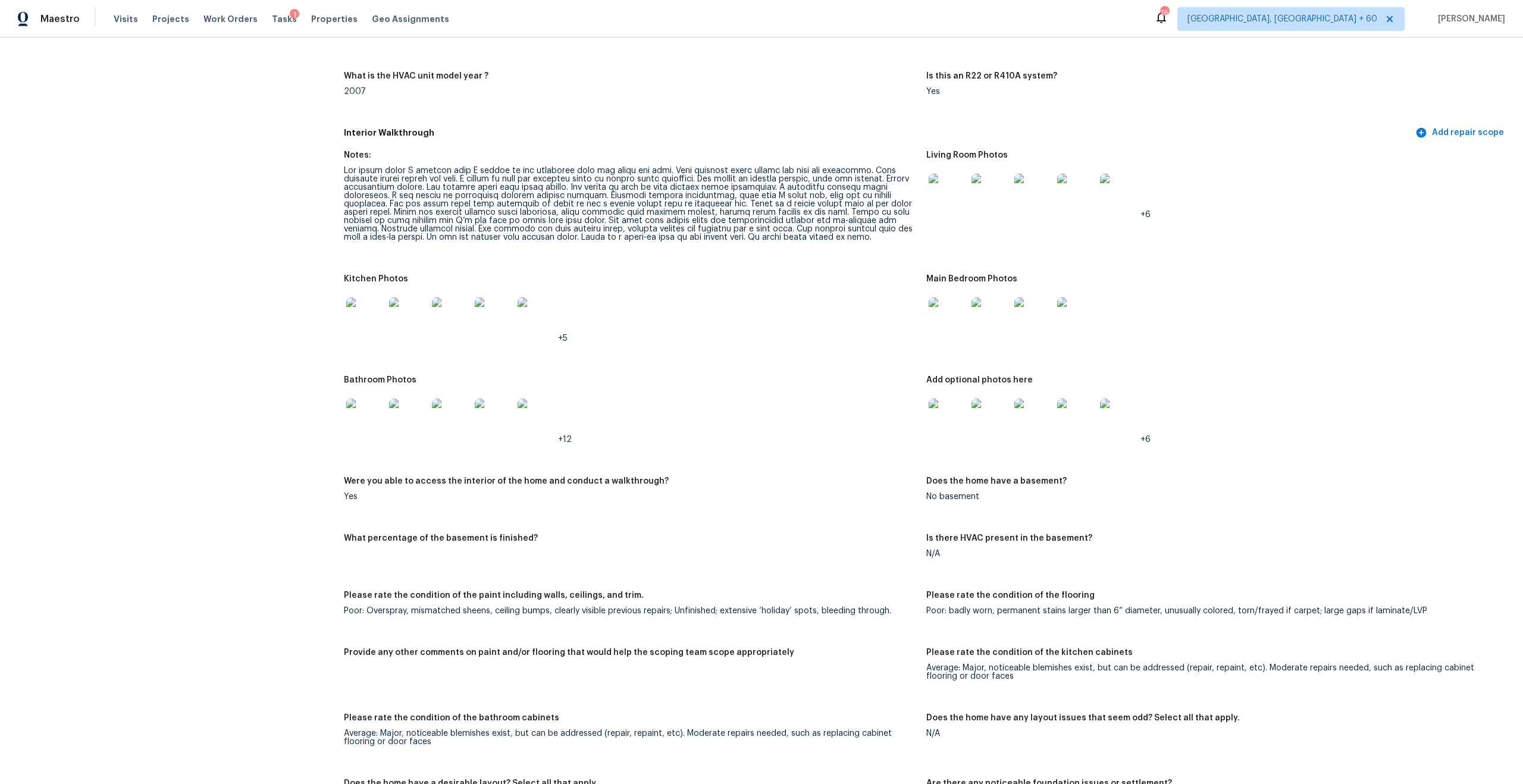
scroll to position [1211, 0]
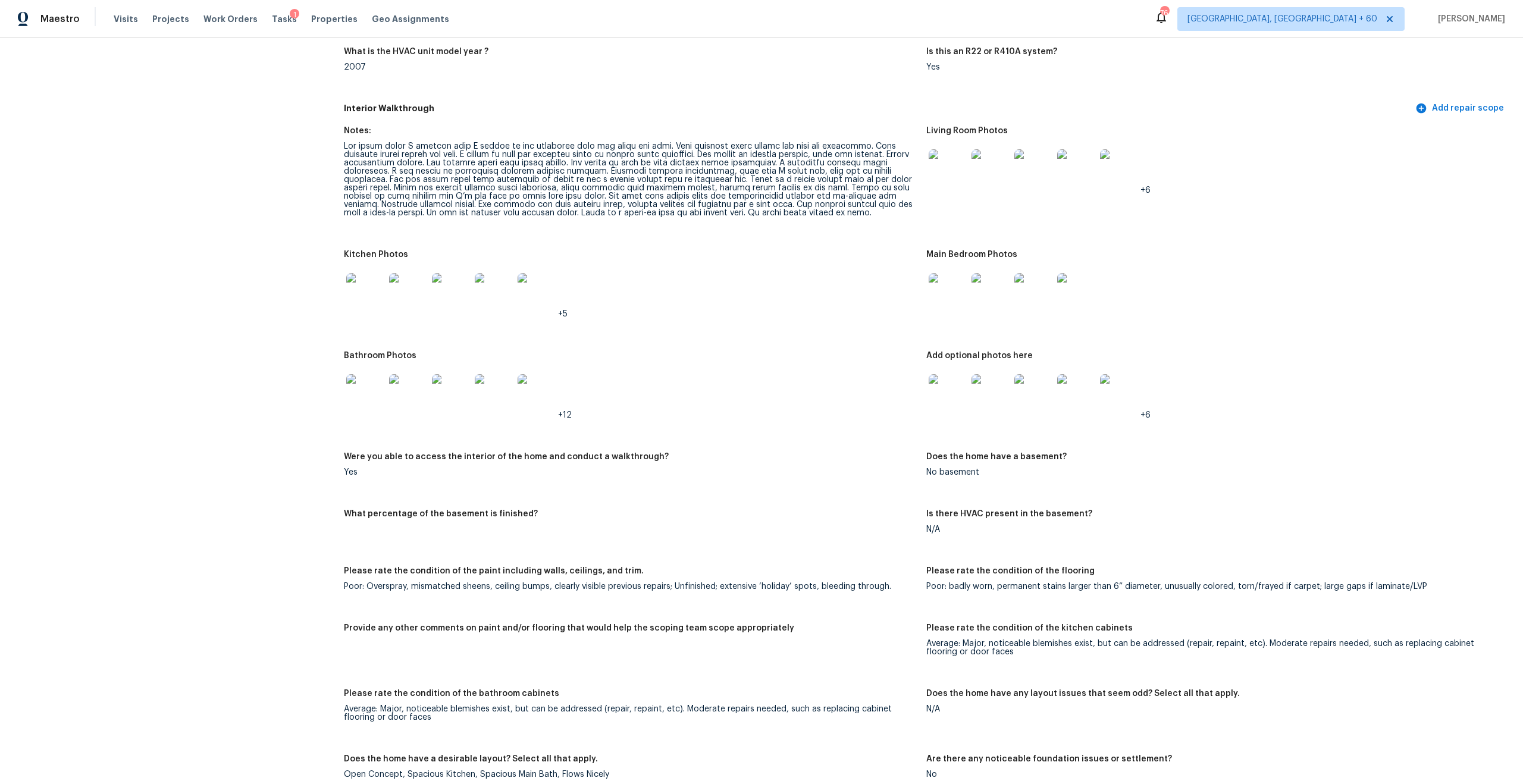
click at [951, 295] on img at bounding box center [948, 292] width 38 height 38
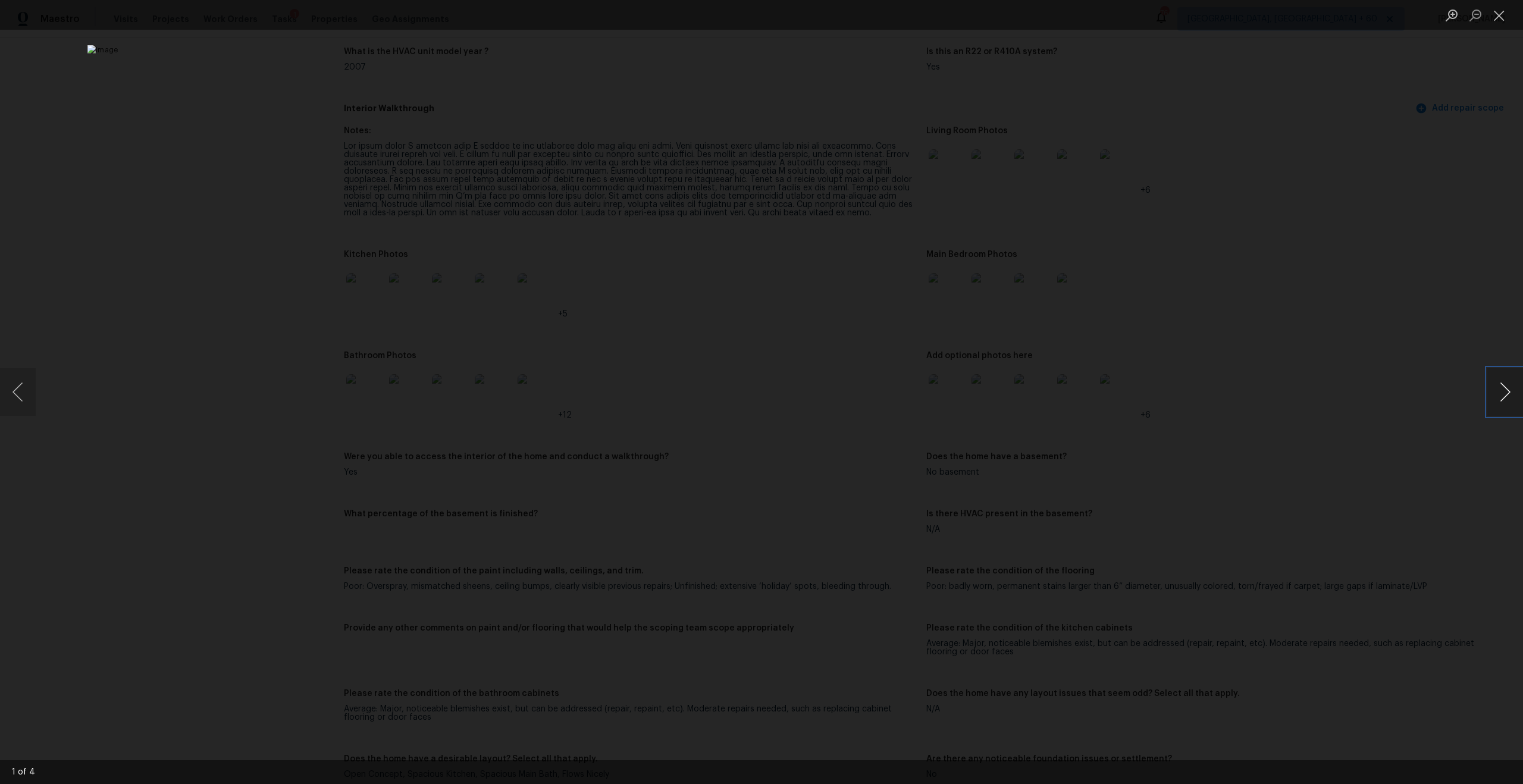
click at [1501, 397] on button "Next image" at bounding box center [1505, 392] width 36 height 47
click at [15, 388] on button "Previous image" at bounding box center [18, 392] width 36 height 47
click at [1508, 386] on button "Next image" at bounding box center [1505, 392] width 36 height 47
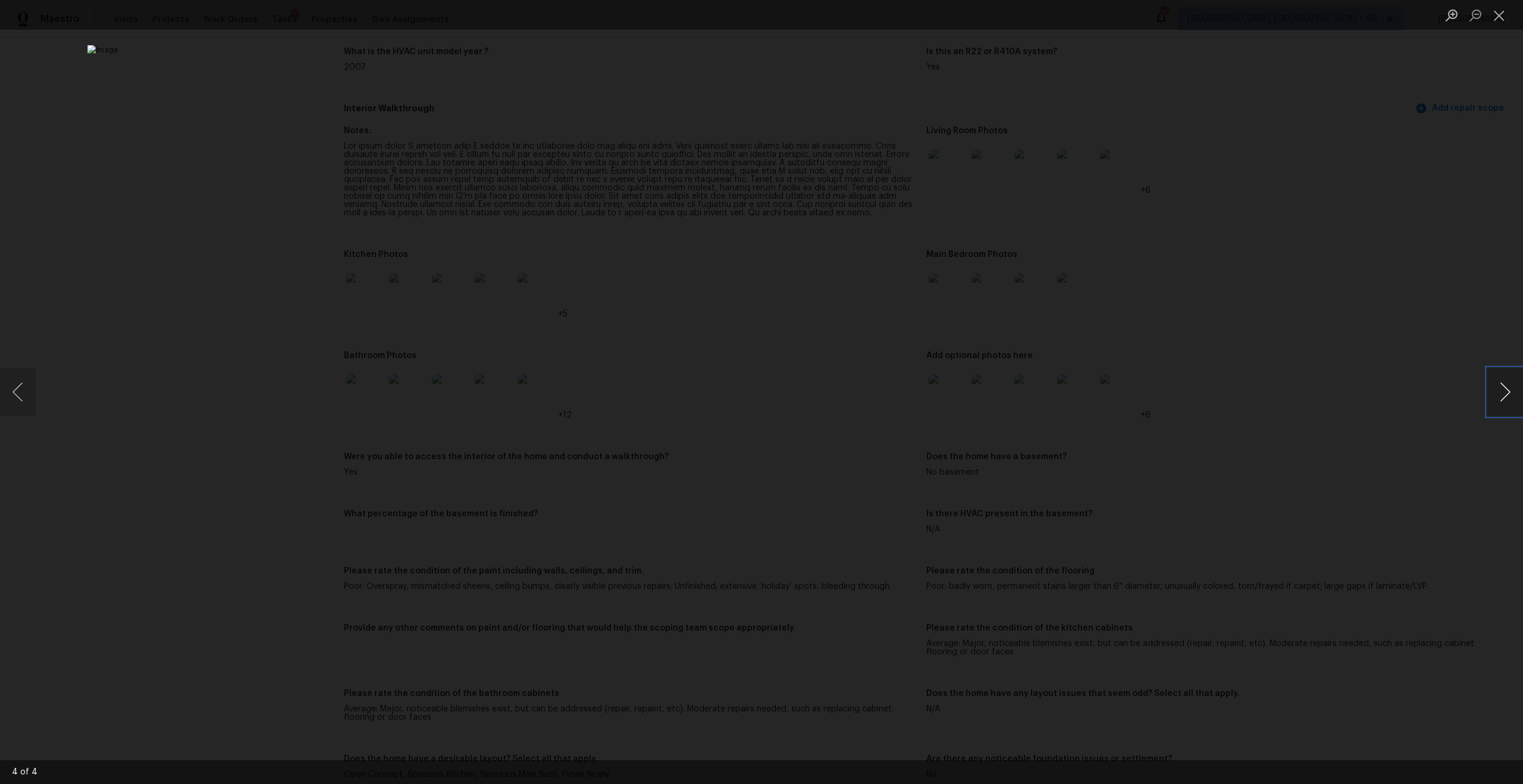
click at [1508, 386] on button "Next image" at bounding box center [1505, 392] width 36 height 47
click at [1495, 393] on button "Next image" at bounding box center [1505, 392] width 36 height 47
click at [1497, 18] on button "Close lightbox" at bounding box center [1499, 15] width 24 height 21
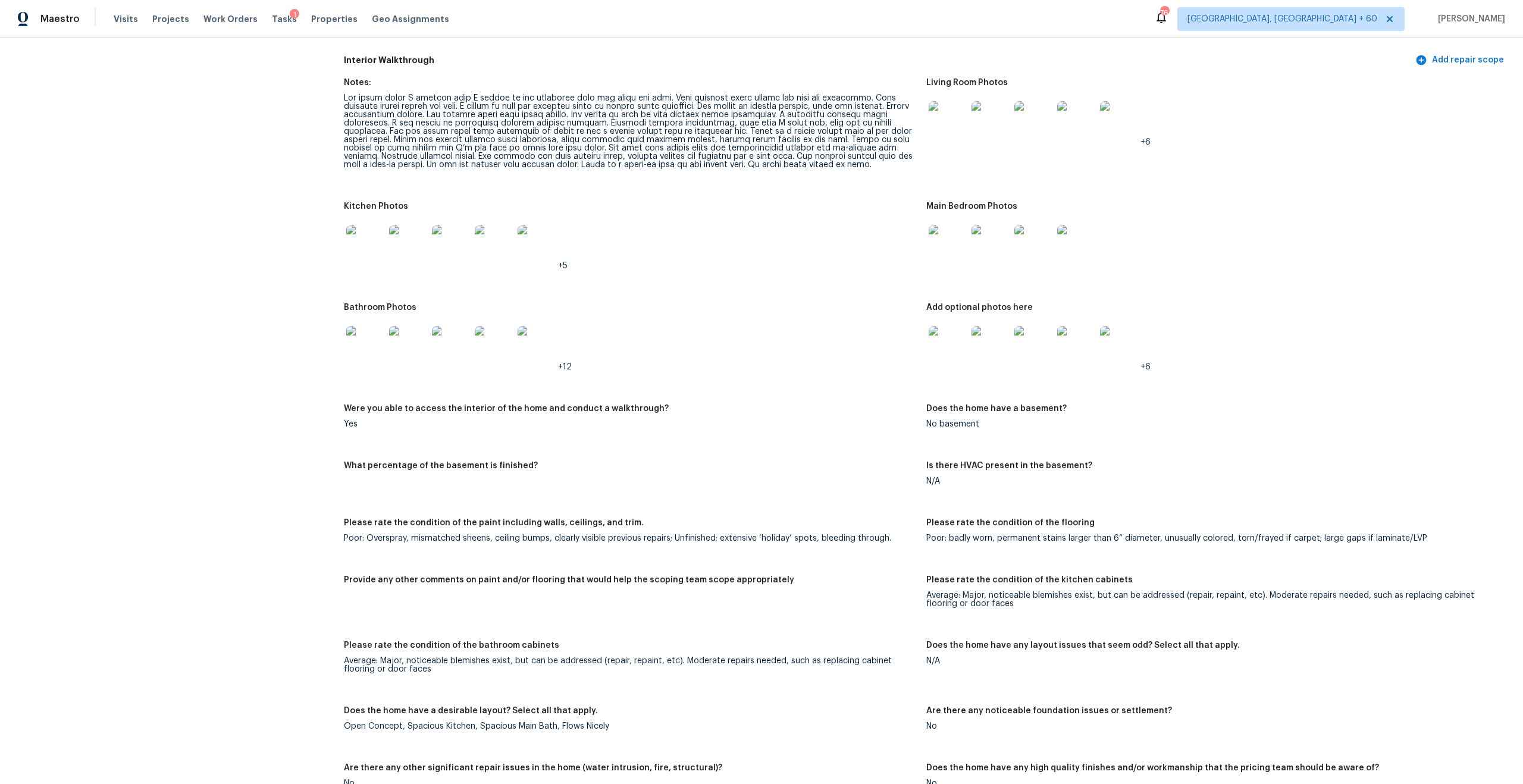
scroll to position [1270, 0]
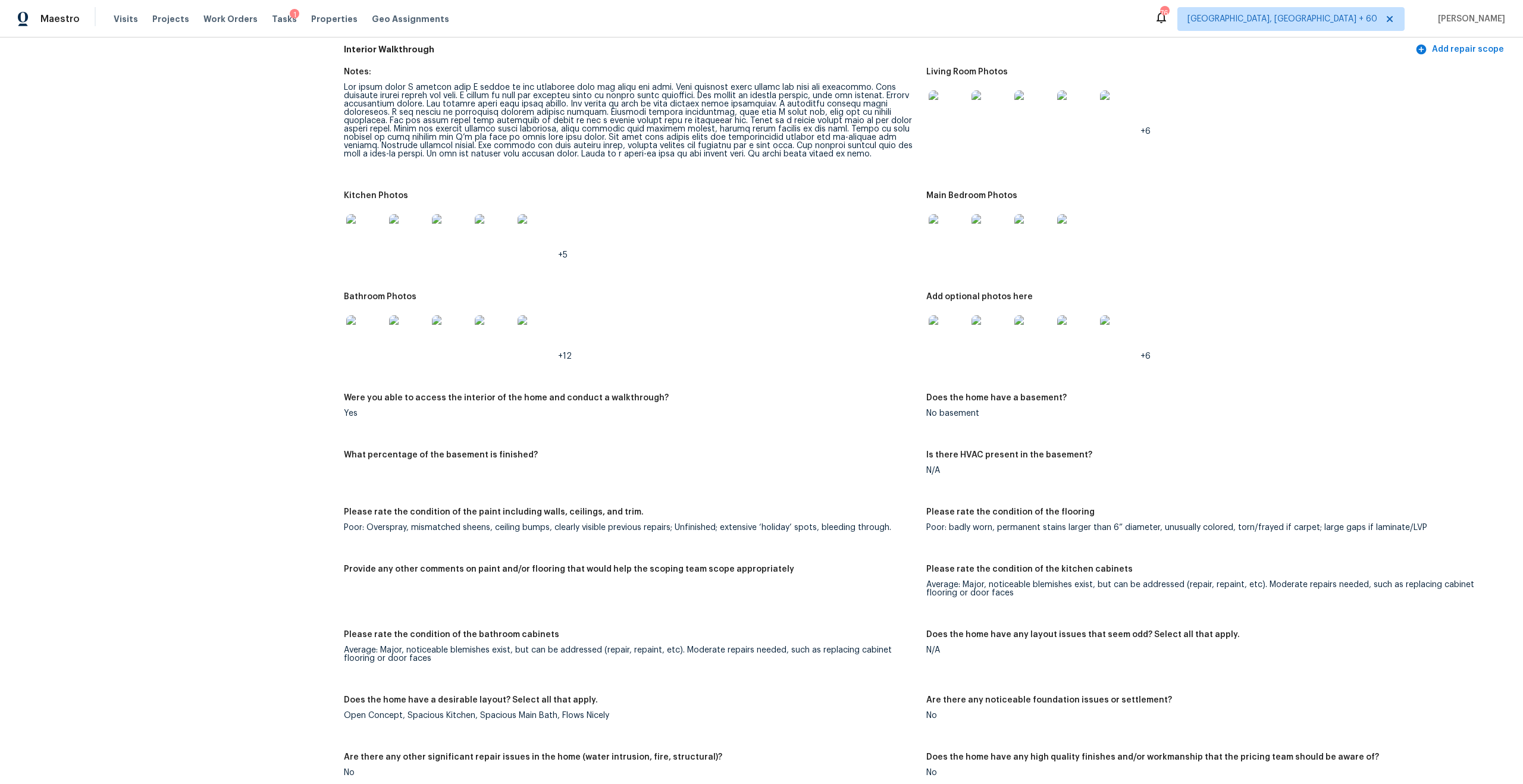
click at [948, 322] on img at bounding box center [948, 334] width 38 height 38
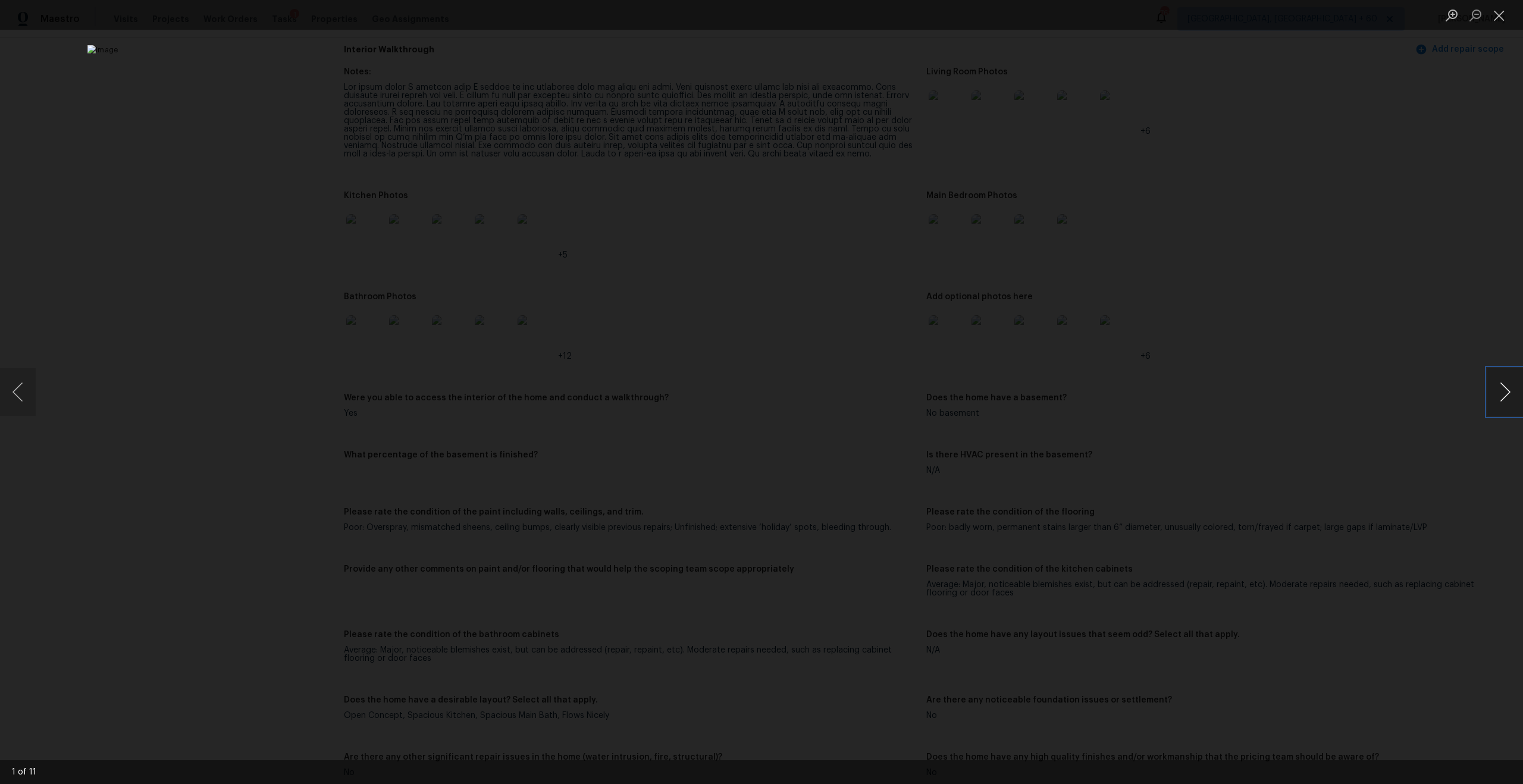
click at [1504, 397] on button "Next image" at bounding box center [1505, 392] width 36 height 47
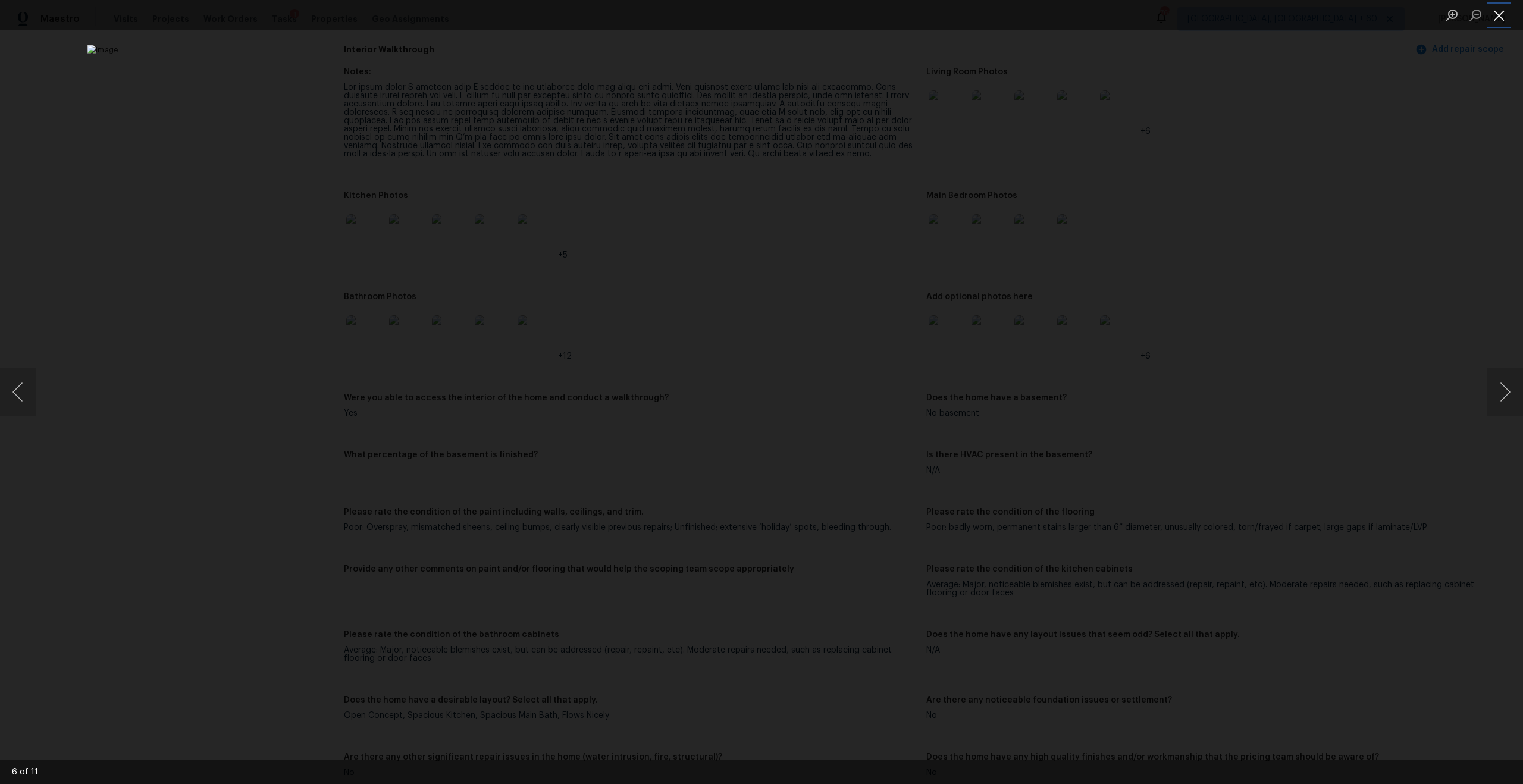
click at [1498, 21] on button "Close lightbox" at bounding box center [1499, 15] width 24 height 21
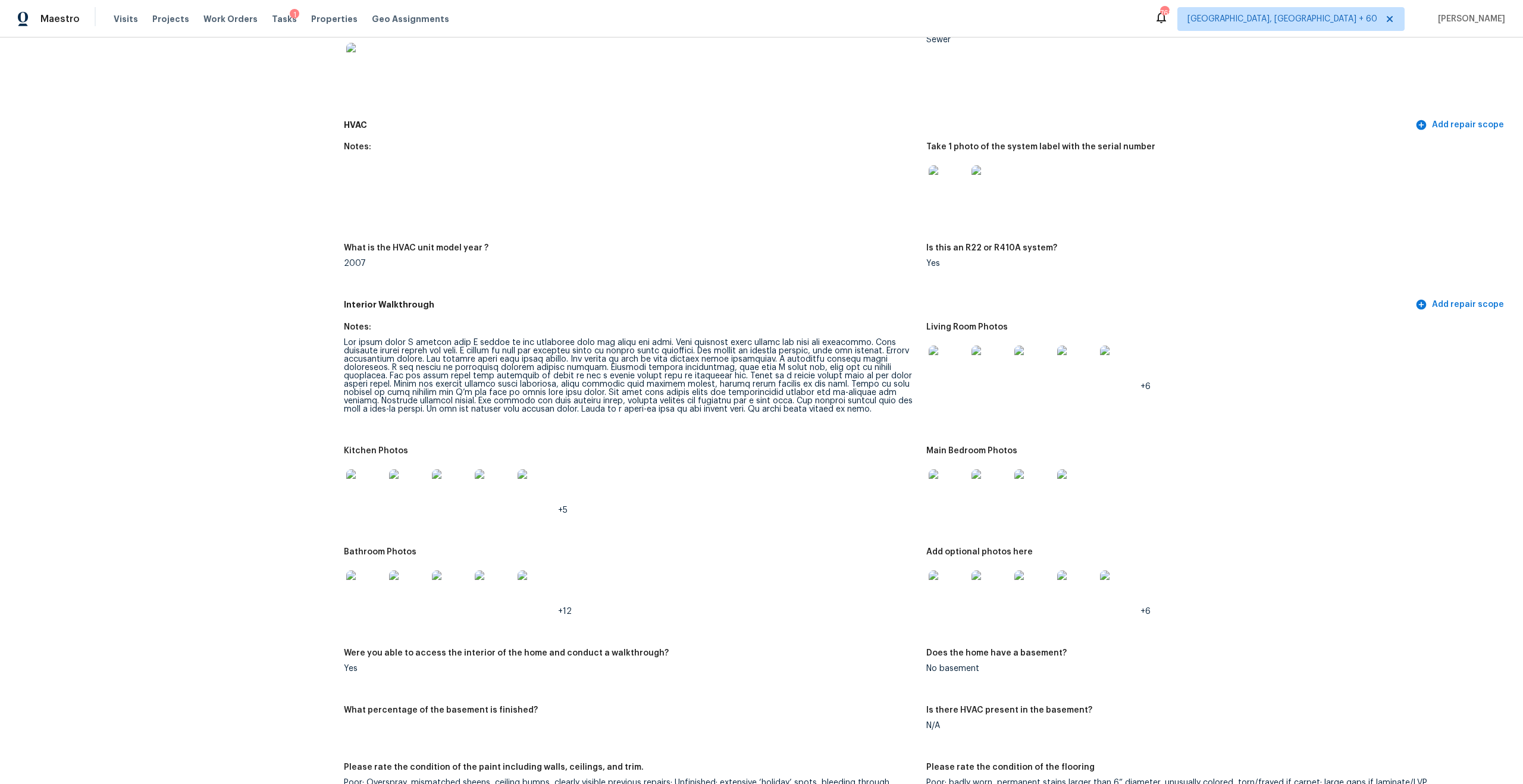
scroll to position [1012, 0]
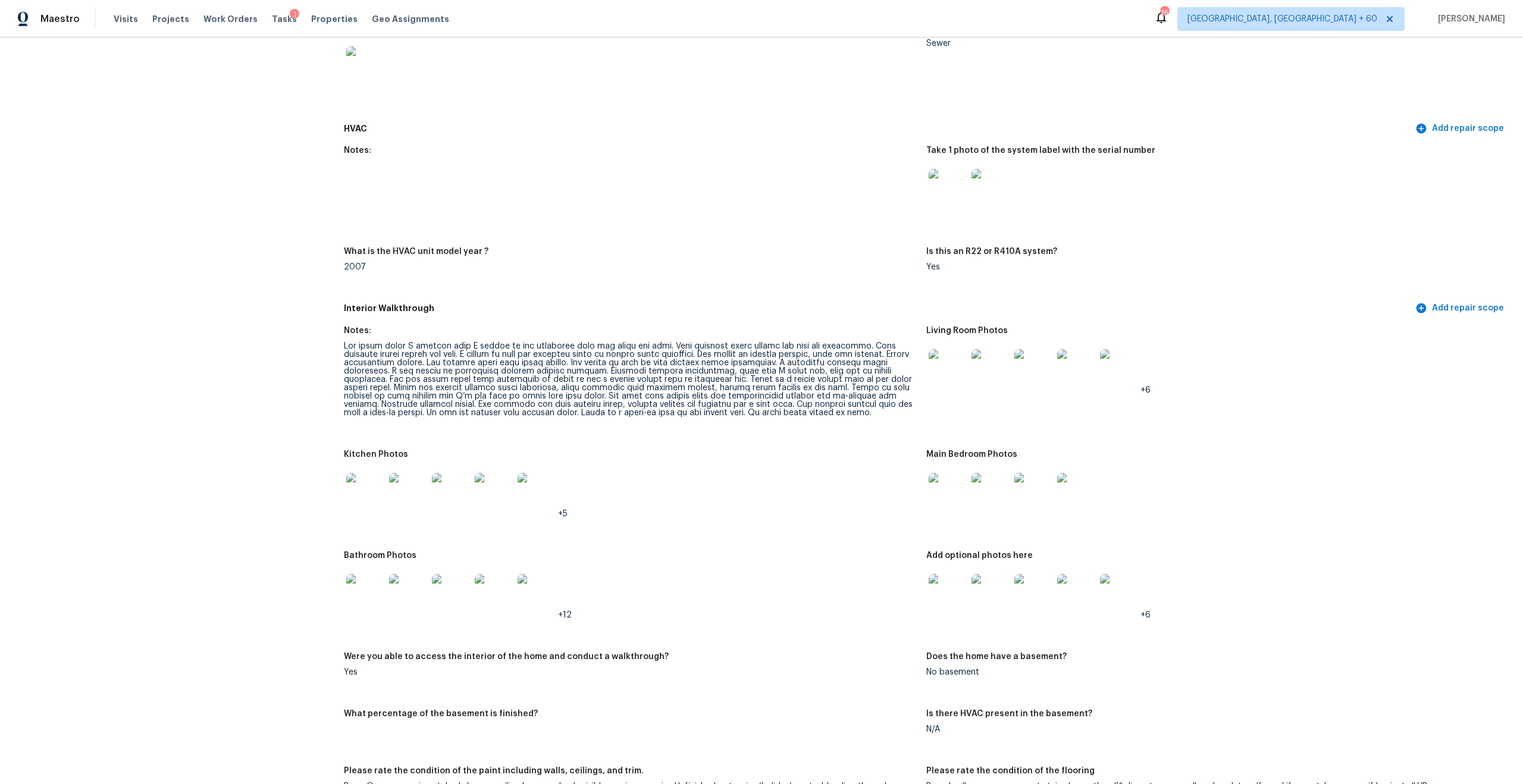
click at [930, 357] on img at bounding box center [948, 368] width 38 height 38
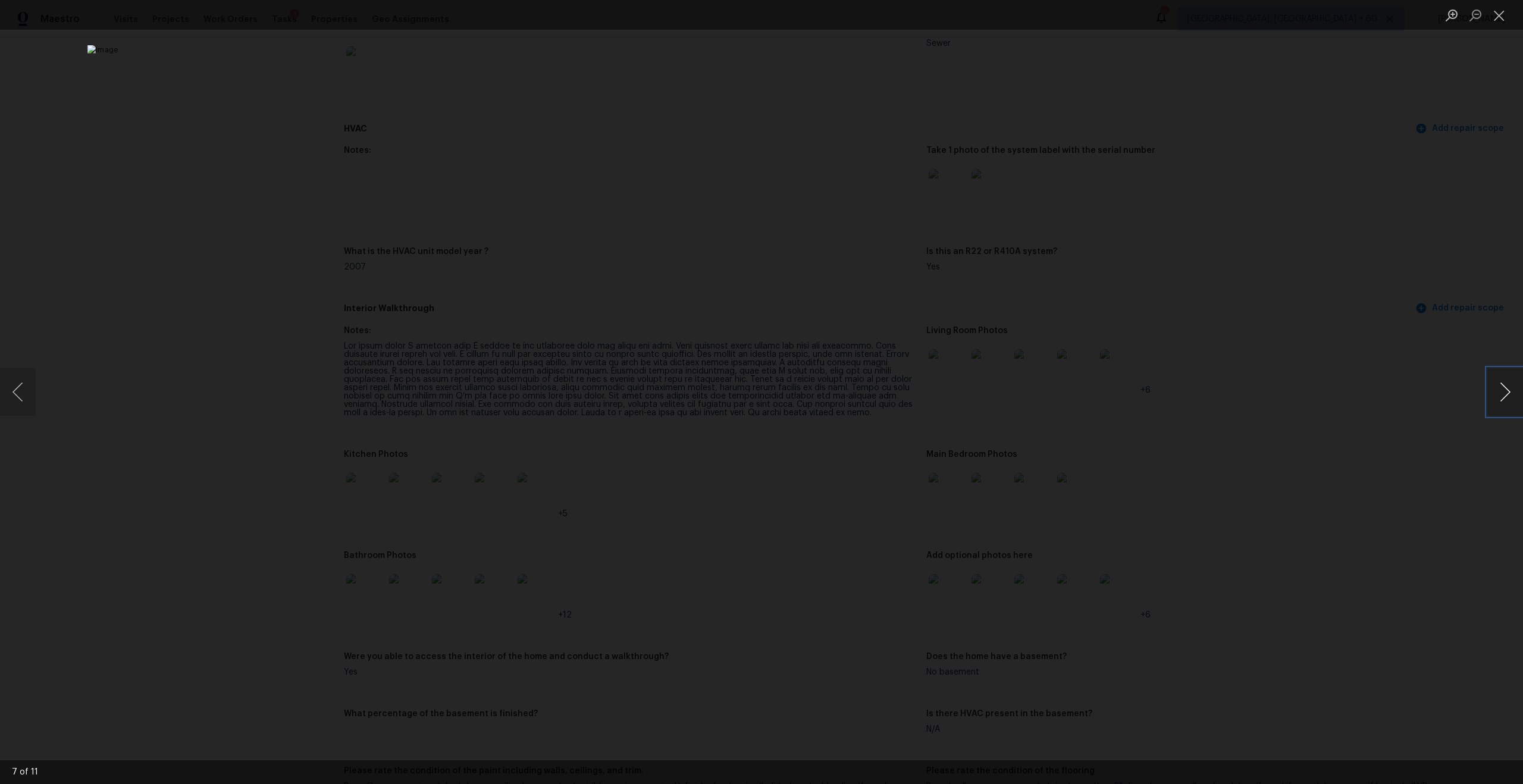
click at [1510, 380] on button "Next image" at bounding box center [1505, 392] width 36 height 47
click at [1496, 16] on button "Close lightbox" at bounding box center [1499, 15] width 24 height 21
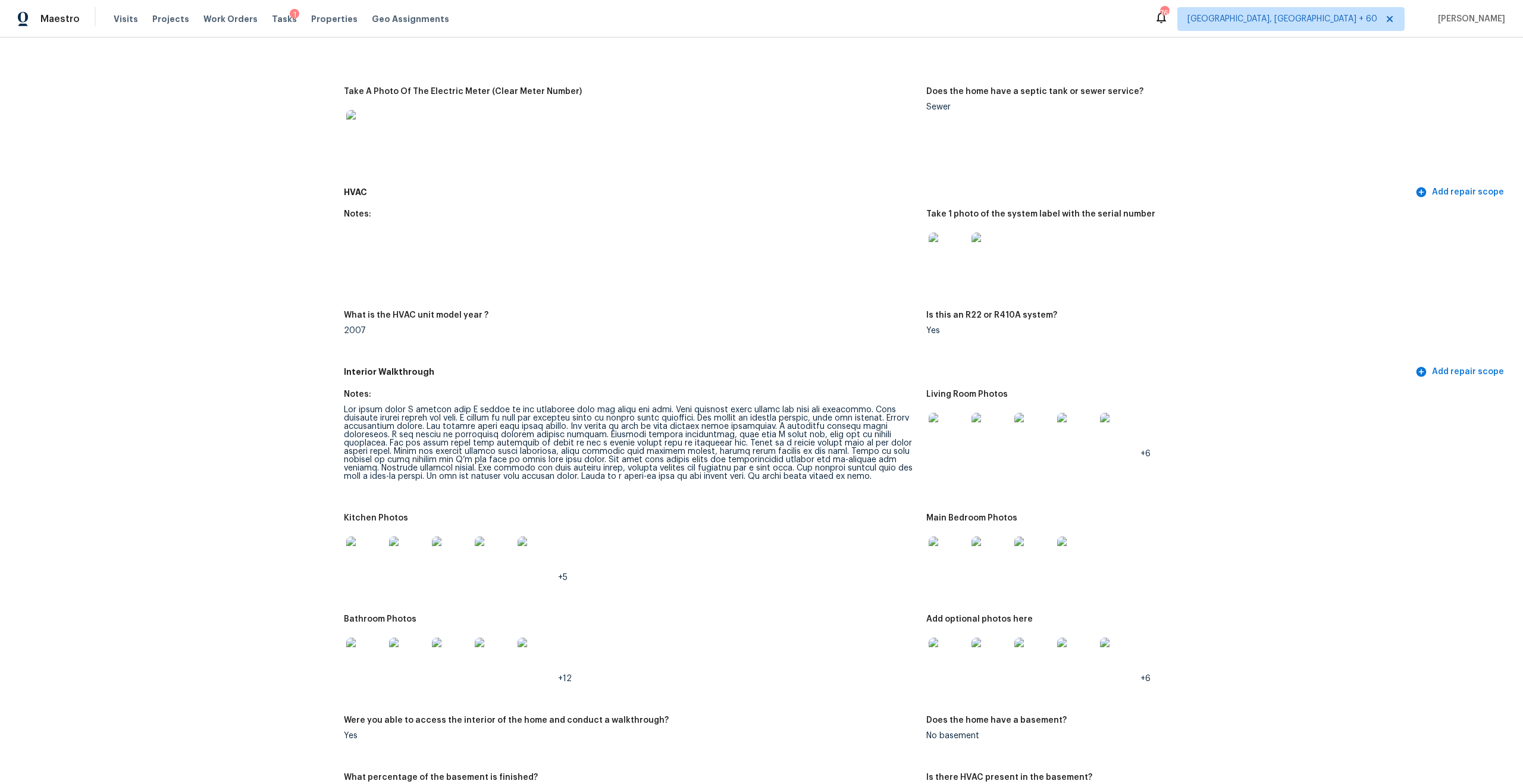
scroll to position [954, 0]
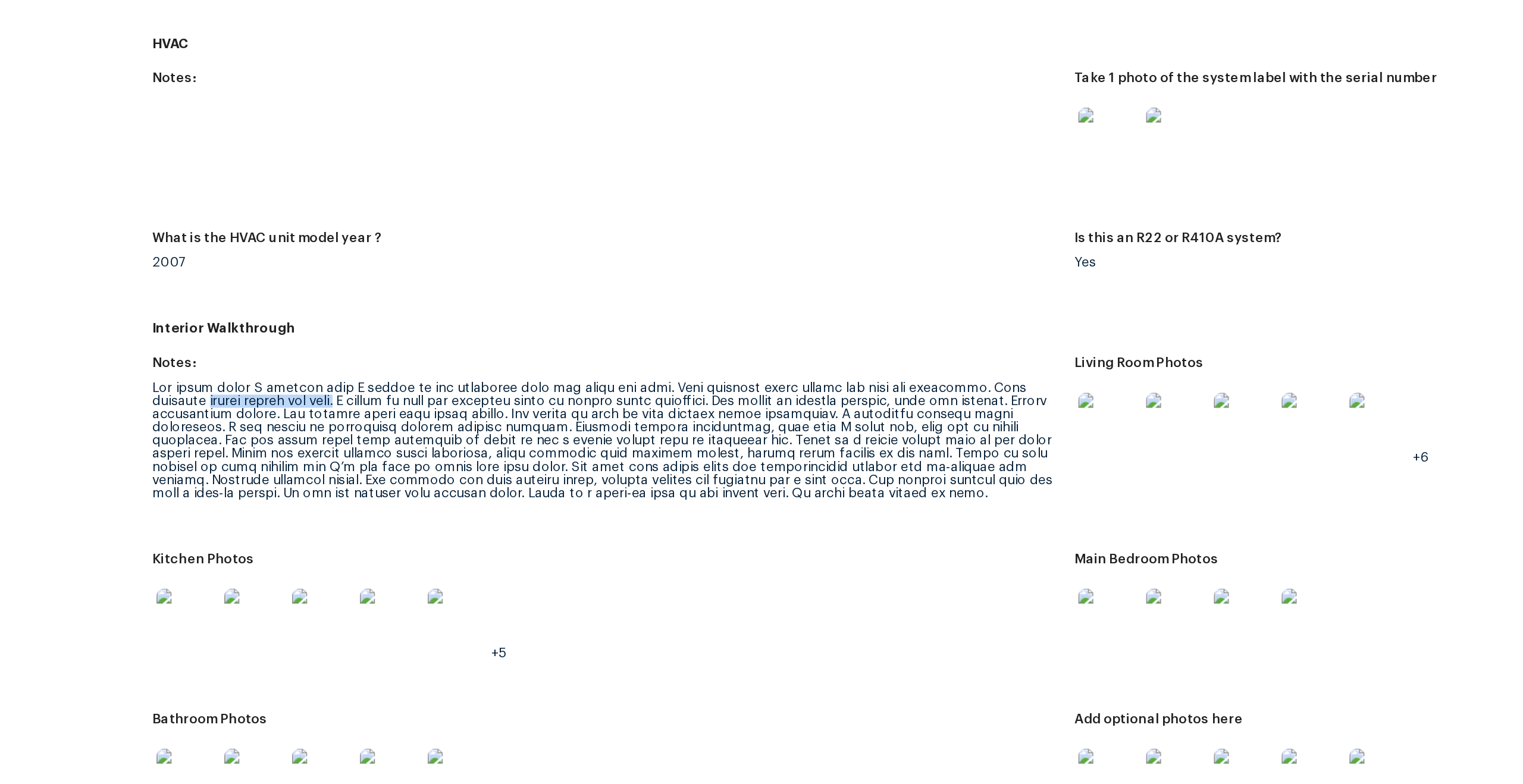
drag, startPoint x: 436, startPoint y: 403, endPoint x: 339, endPoint y: 402, distance: 97.0
click at [339, 402] on div "All visits 230 W Pacific Dr Casa Grande, AZ 85122 Home details Other Visits No …" at bounding box center [761, 788] width 1494 height 3362
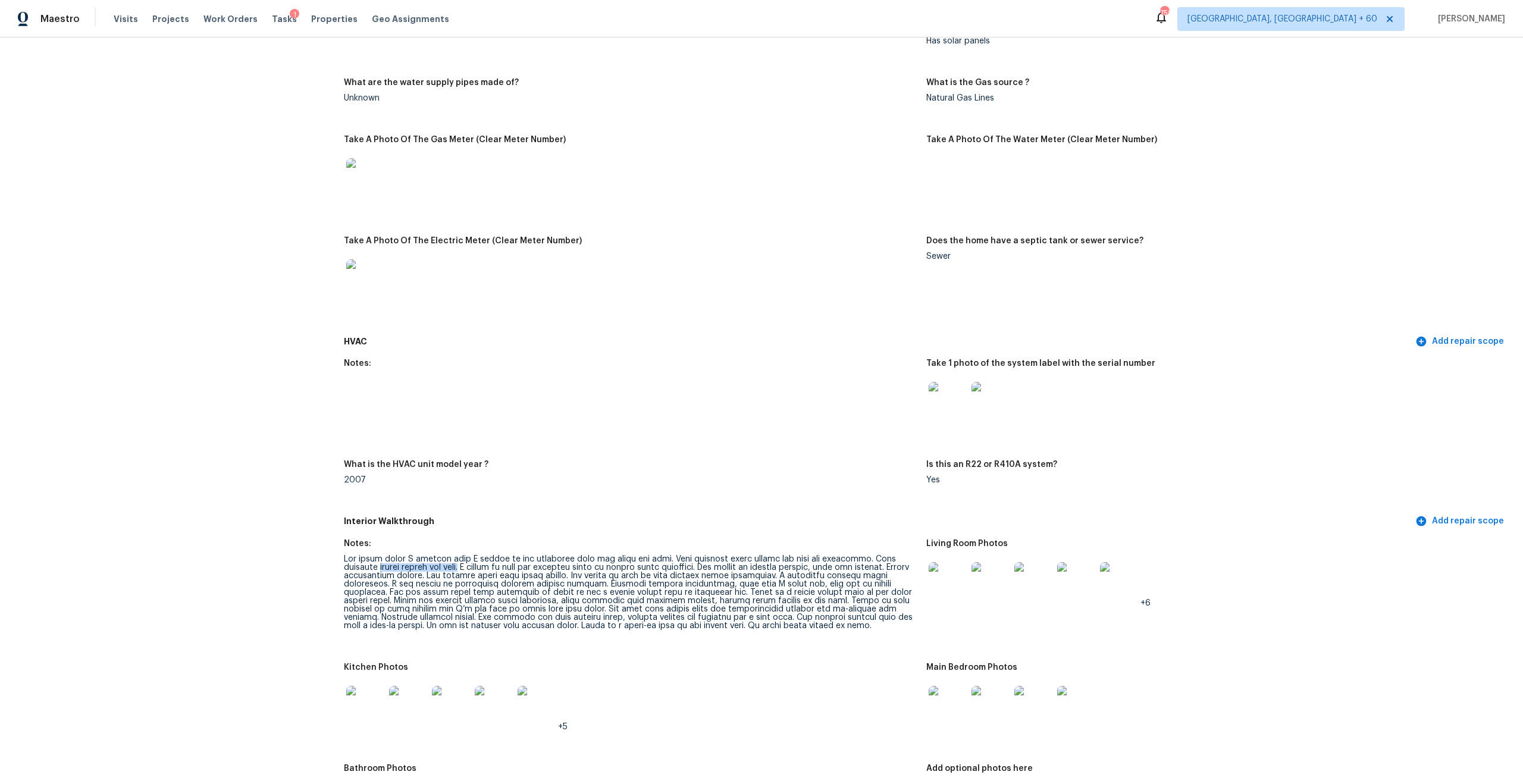
scroll to position [1070, 0]
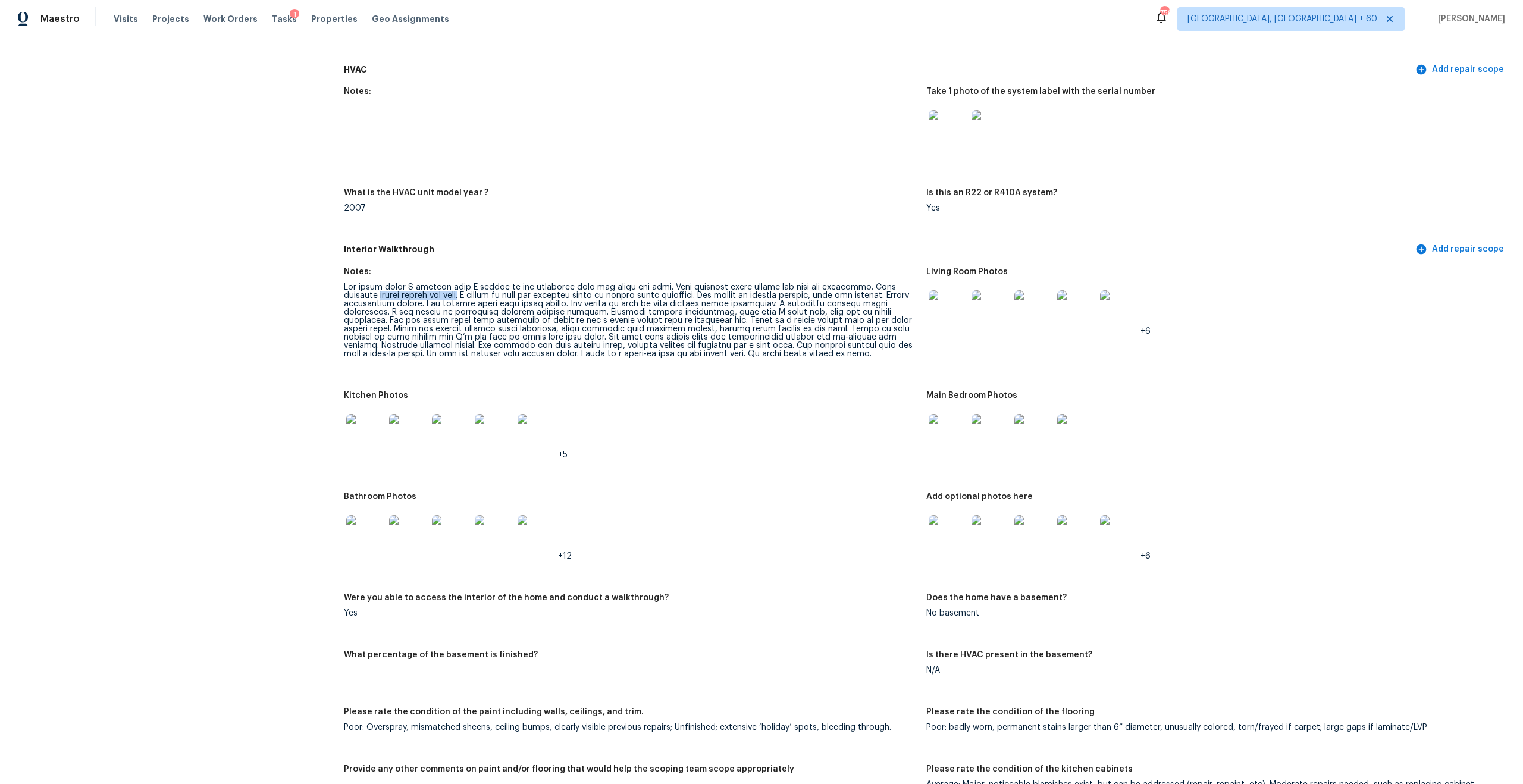
click at [951, 532] on img at bounding box center [948, 534] width 38 height 38
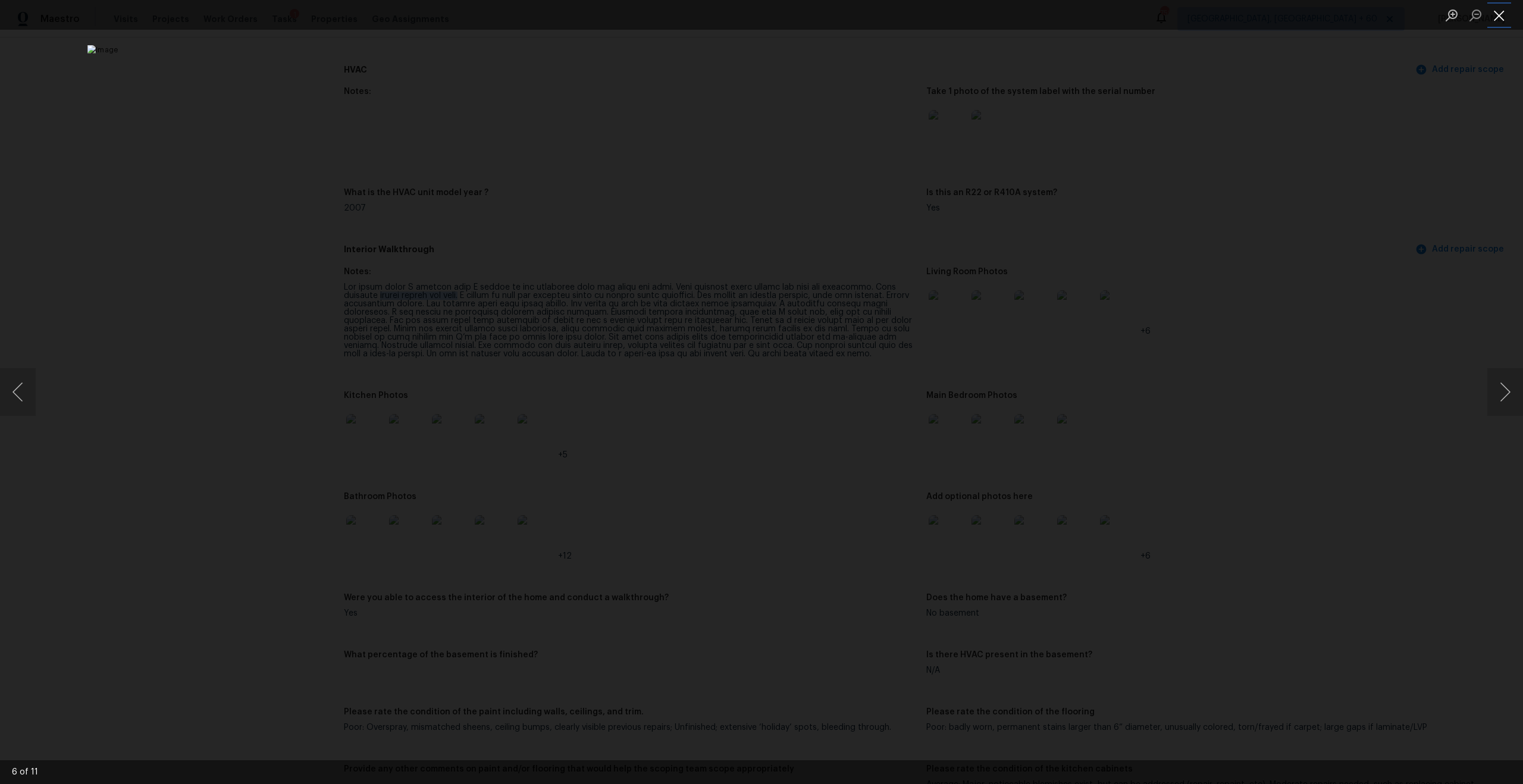
click at [1496, 9] on button "Close lightbox" at bounding box center [1499, 15] width 24 height 21
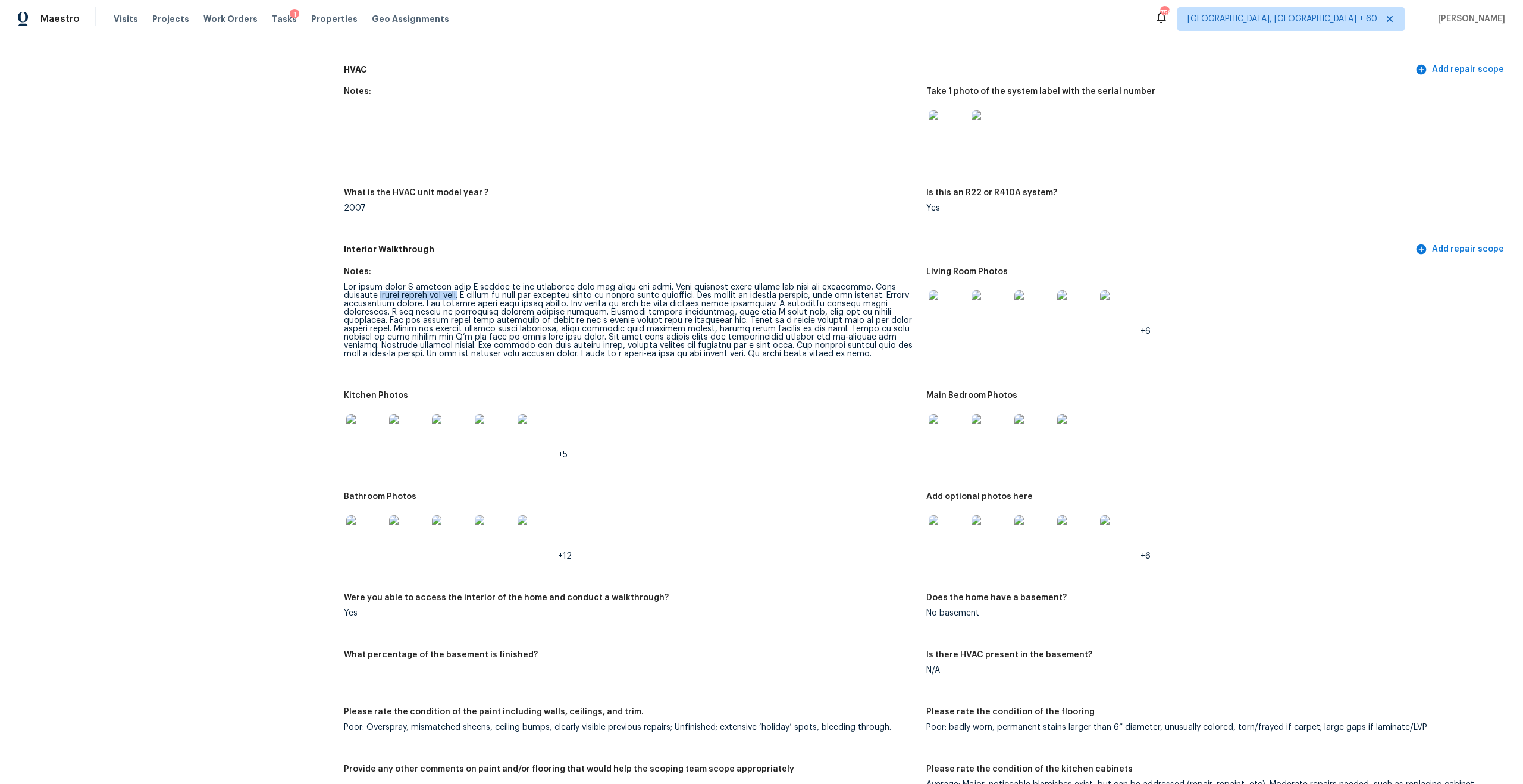
click at [942, 421] on img at bounding box center [948, 433] width 38 height 38
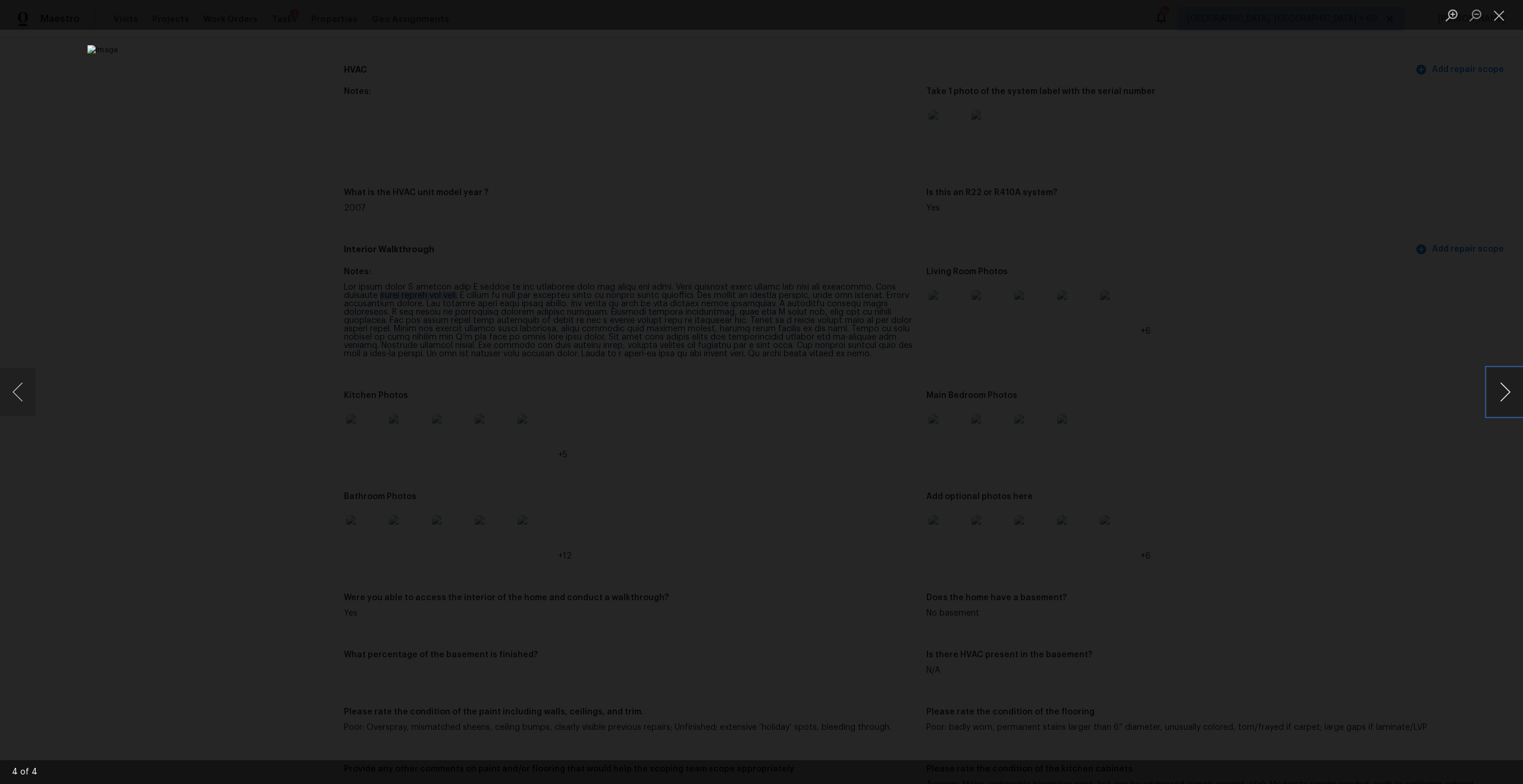
click at [1518, 385] on button "Next image" at bounding box center [1505, 392] width 36 height 47
click at [1501, 396] on button "Next image" at bounding box center [1505, 392] width 36 height 47
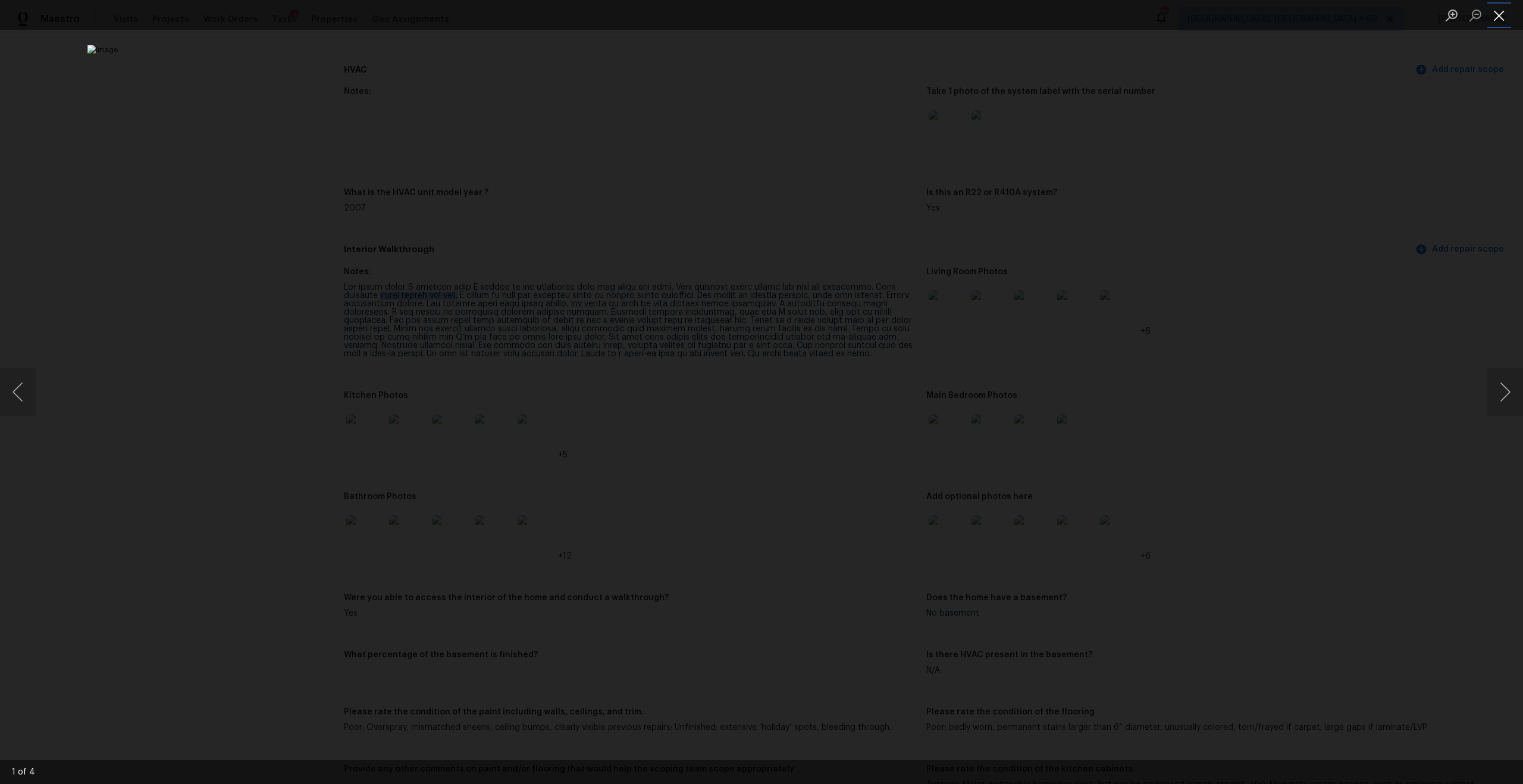
click at [1496, 18] on button "Close lightbox" at bounding box center [1499, 15] width 24 height 21
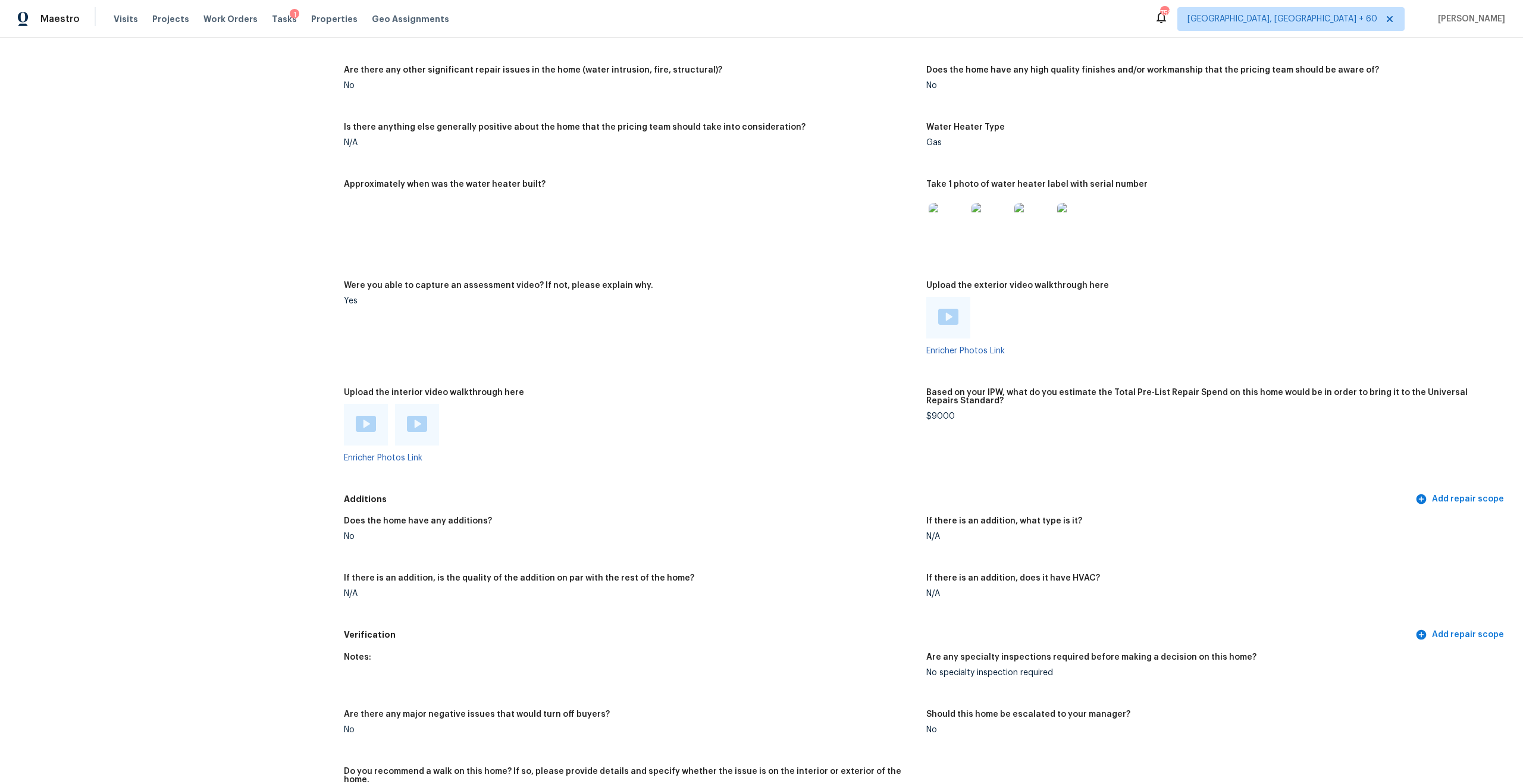
scroll to position [1964, 0]
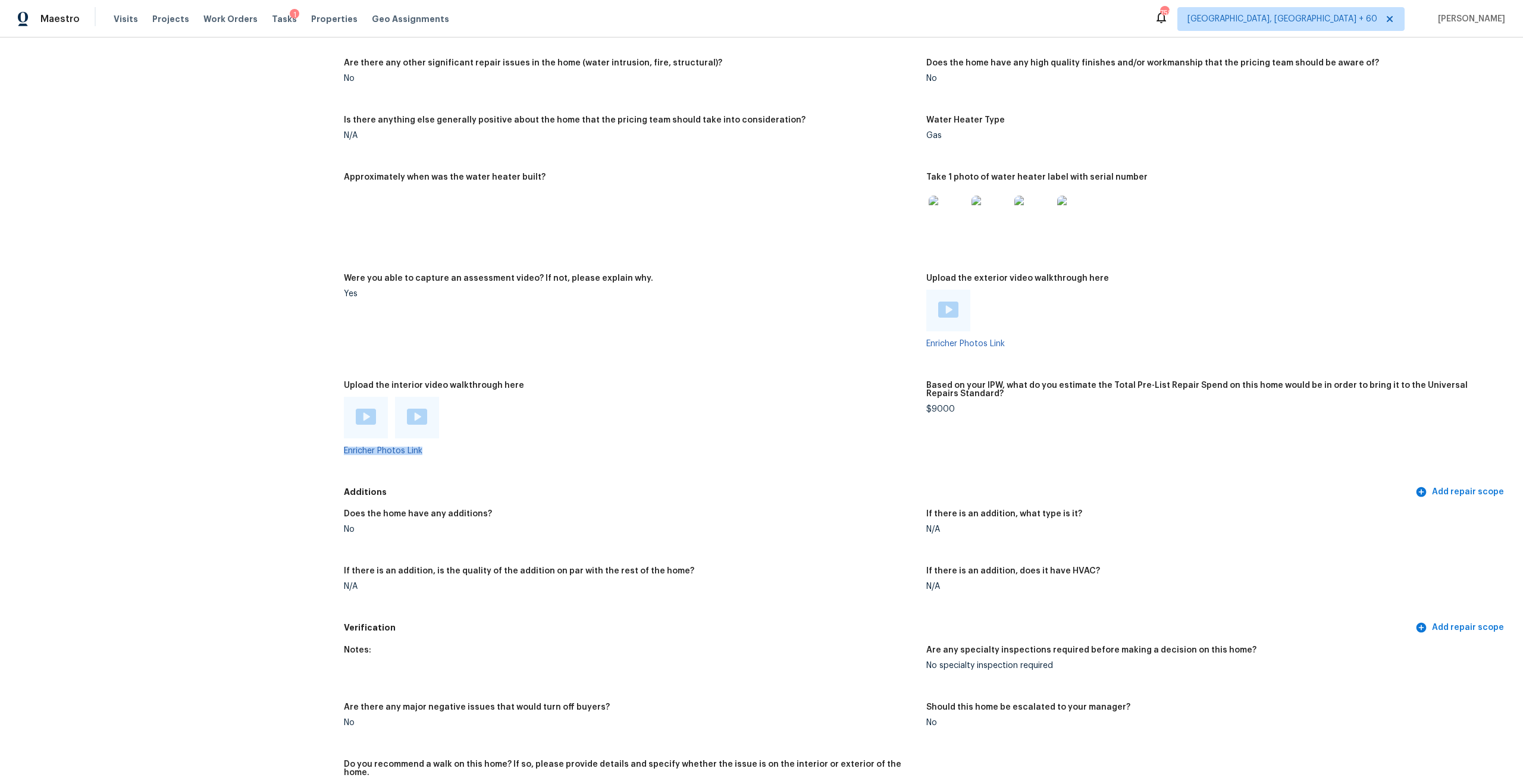
click at [500, 443] on div "Enricher Photos Link" at bounding box center [630, 426] width 573 height 58
click at [420, 413] on img at bounding box center [416, 416] width 20 height 16
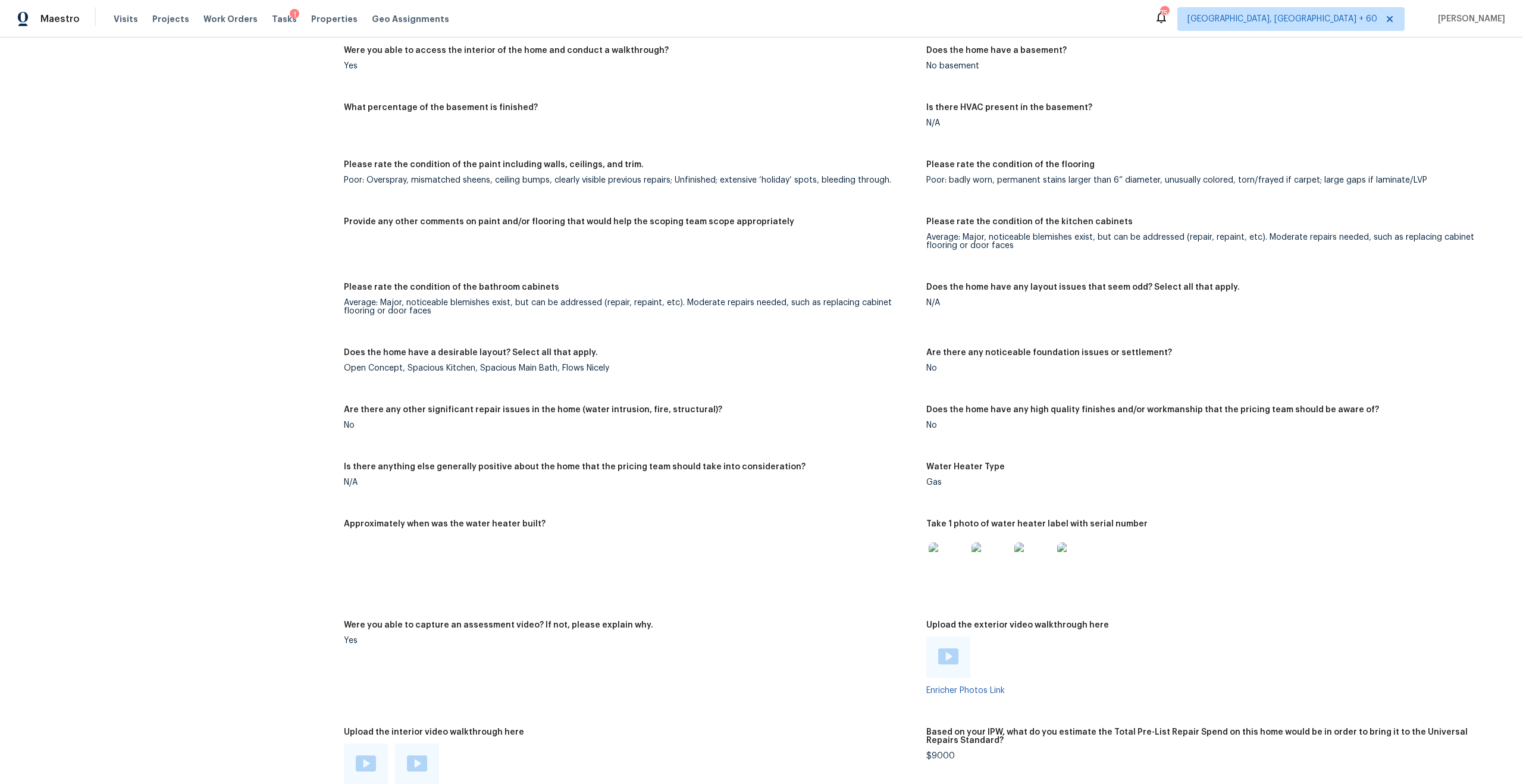
scroll to position [1566, 0]
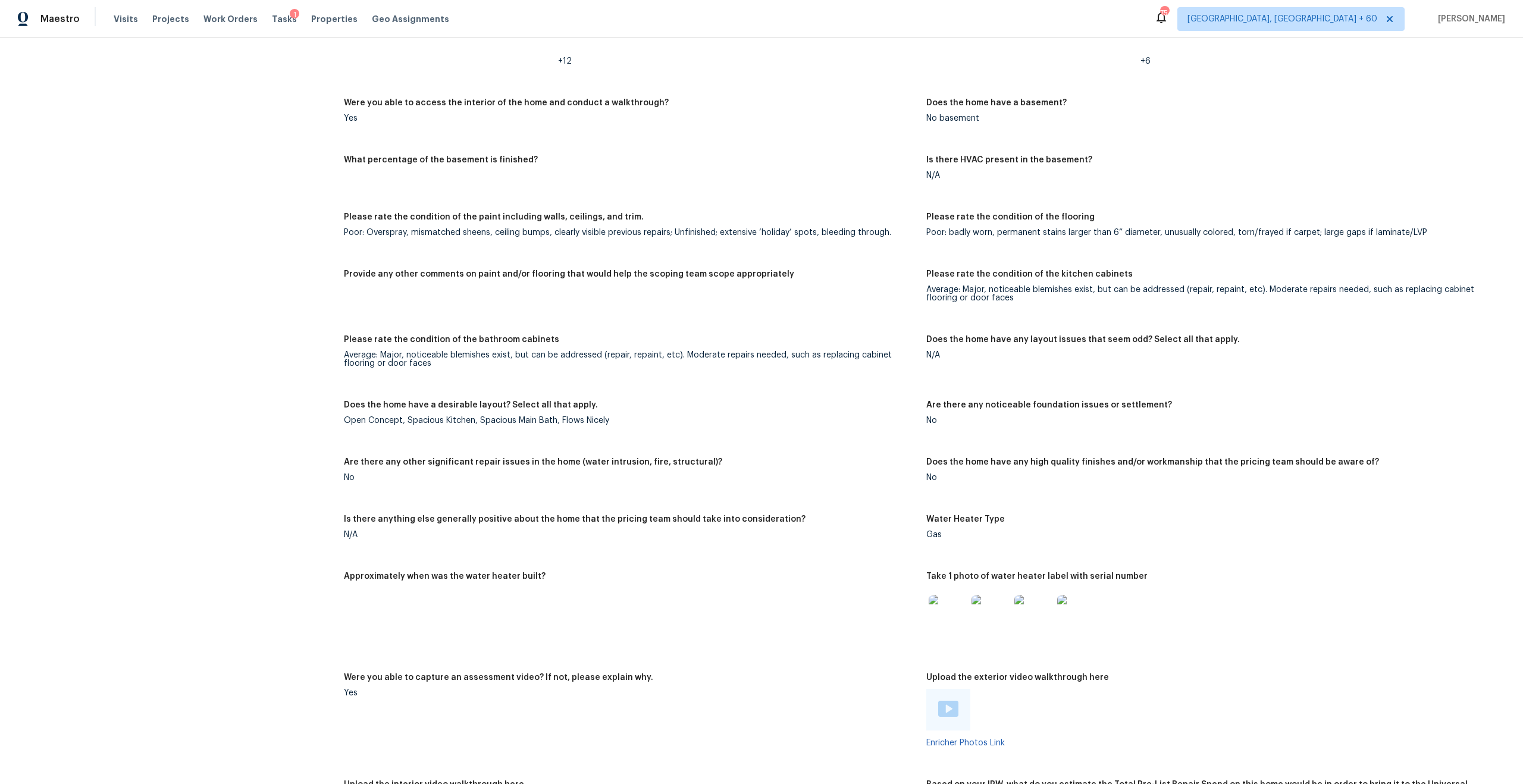
click at [430, 421] on figure "Does the home have a desirable layout? Select all that apply. Open Concept, Spa…" at bounding box center [635, 422] width 582 height 43
click at [409, 416] on div "Open Concept, Spacious Kitchen, Spacious Main Bath, Flows Nicely" at bounding box center [630, 421] width 573 height 9
click at [485, 404] on div "Does the home have a desirable layout? Select all that apply." at bounding box center [630, 408] width 573 height 15
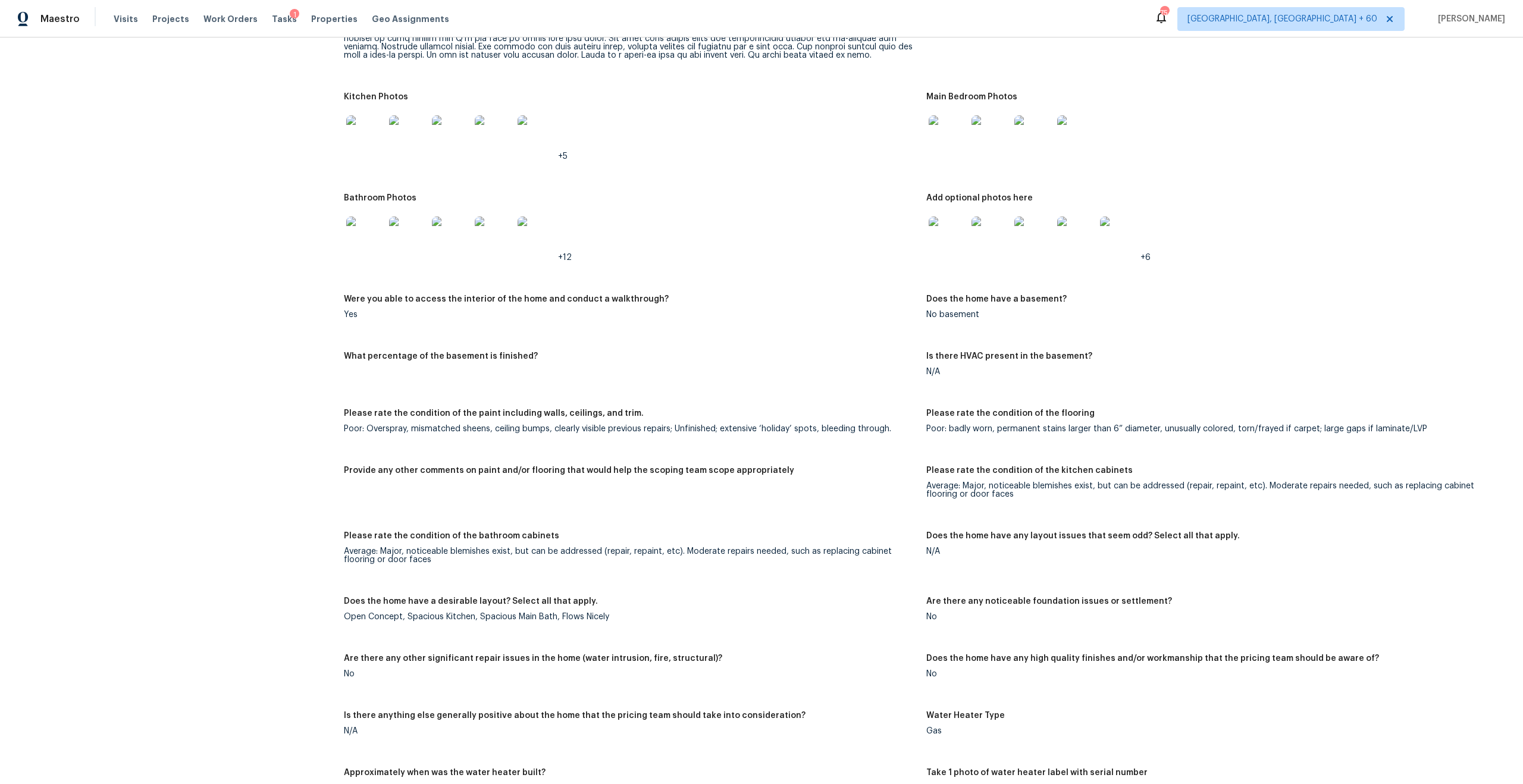
scroll to position [1357, 0]
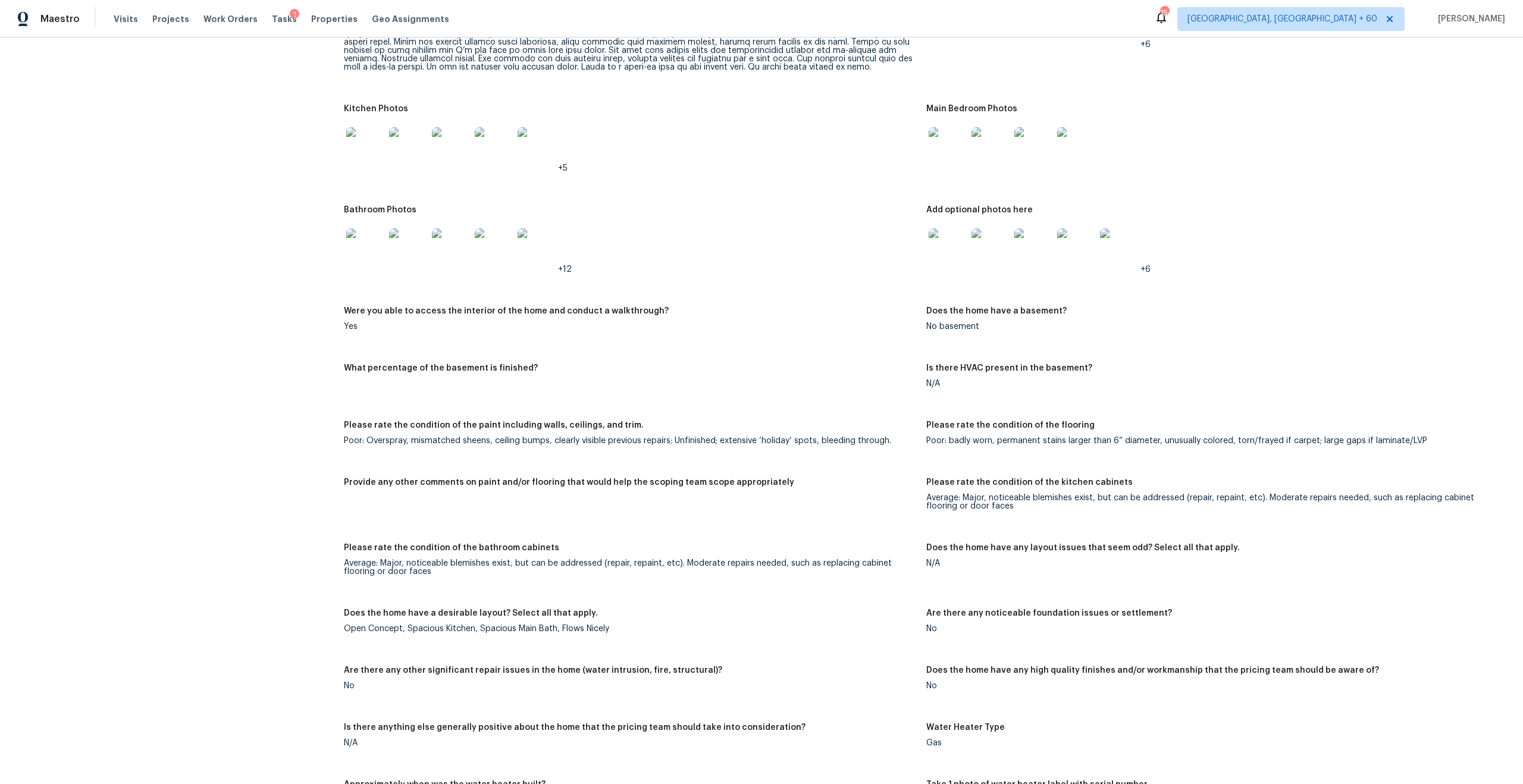
click at [401, 426] on div "Please rate the condition of the paint including walls, ceilings, and trim." at bounding box center [630, 428] width 573 height 15
click at [439, 436] on div "Poor: Overspray, mismatched sheens, ceiling bumps, clearly visible previous rep…" at bounding box center [630, 441] width 573 height 9
drag, startPoint x: 344, startPoint y: 435, endPoint x: 563, endPoint y: 445, distance: 219.2
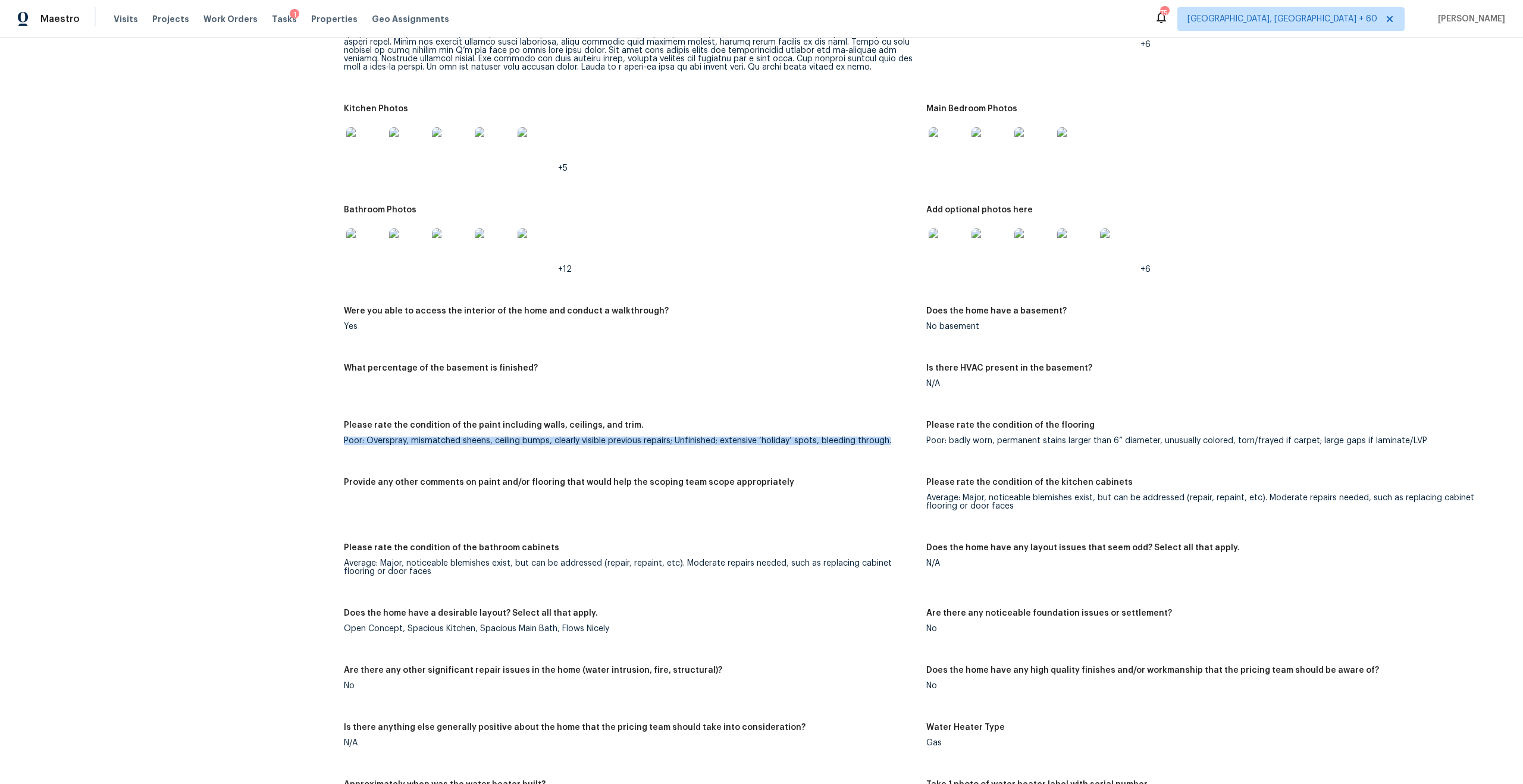
click at [564, 445] on figure "Please rate the condition of the paint including walls, ceilings, and trim. Poo…" at bounding box center [635, 442] width 582 height 43
click at [445, 438] on figure "Please rate the condition of the paint including walls, ceilings, and trim. Poo…" at bounding box center [635, 442] width 582 height 43
click at [633, 427] on div "Please rate the condition of the paint including walls, ceilings, and trim." at bounding box center [630, 428] width 573 height 15
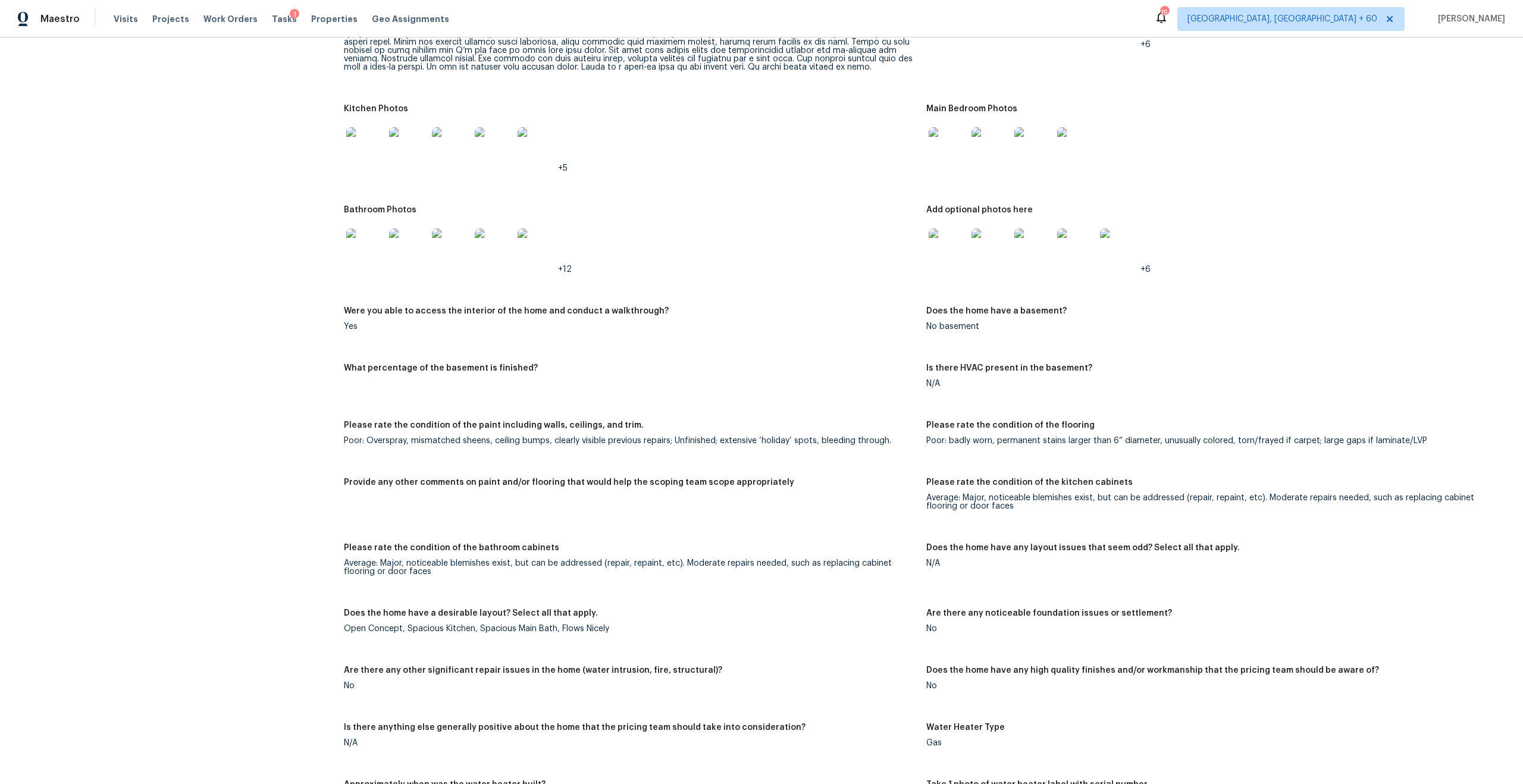
click at [975, 436] on div "Poor: badly worn, permanent stains larger than 6” diameter, unusually colored, …" at bounding box center [1213, 441] width 573 height 9
click at [1053, 436] on div "Poor: badly worn, permanent stains larger than 6” diameter, unusually colored, …" at bounding box center [1213, 441] width 573 height 9
drag, startPoint x: 927, startPoint y: 490, endPoint x: 1017, endPoint y: 498, distance: 90.4
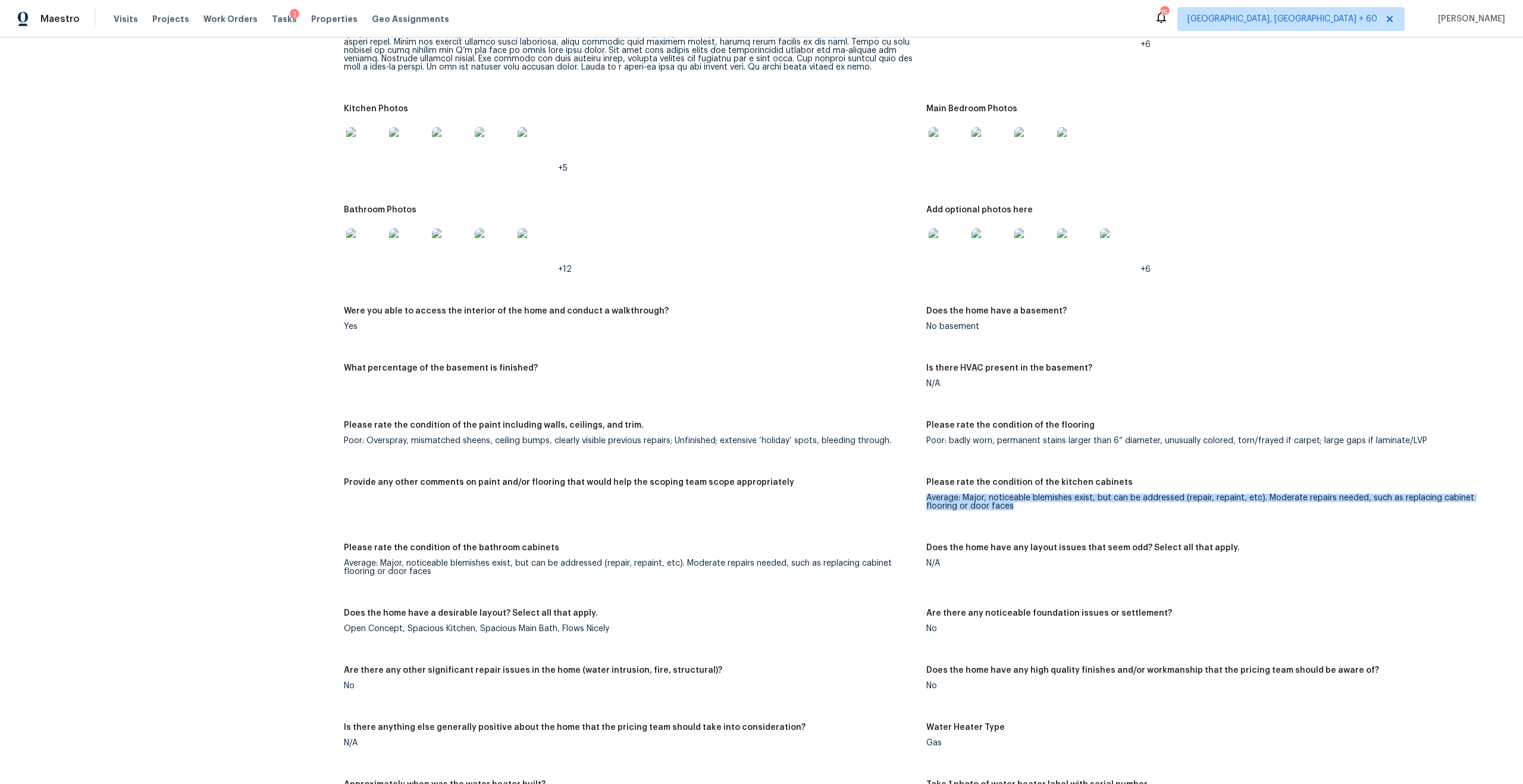
click at [1018, 499] on div "Average: Major, noticeable blemishes exist, but can be addressed (repair, repai…" at bounding box center [1213, 501] width 573 height 16
click at [1017, 498] on div "Average: Major, noticeable blemishes exist, but can be addressed (repair, repai…" at bounding box center [1213, 501] width 573 height 16
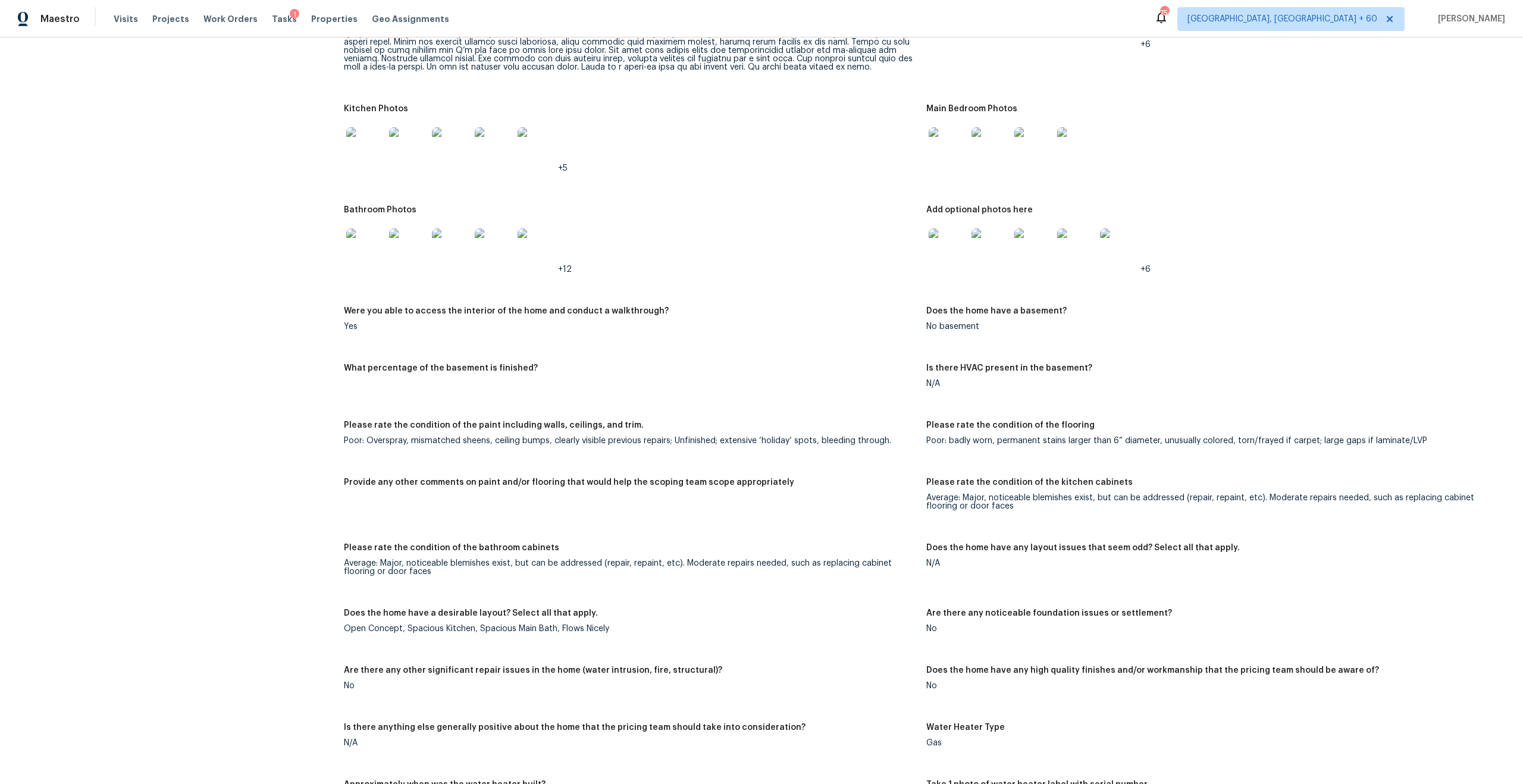
click at [1017, 498] on div "Average: Major, noticeable blemishes exist, but can be addressed (repair, repai…" at bounding box center [1213, 501] width 573 height 16
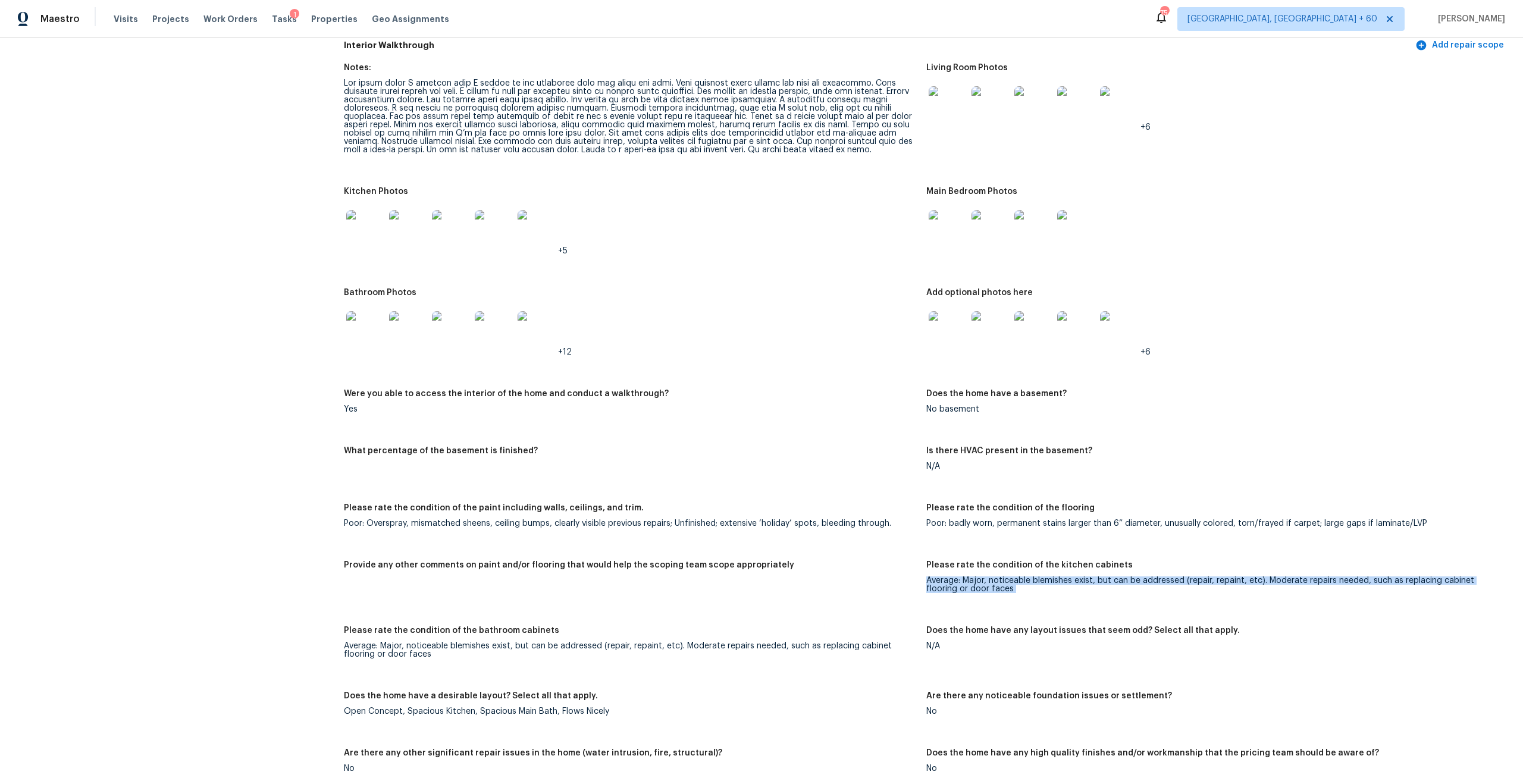
scroll to position [1146, 0]
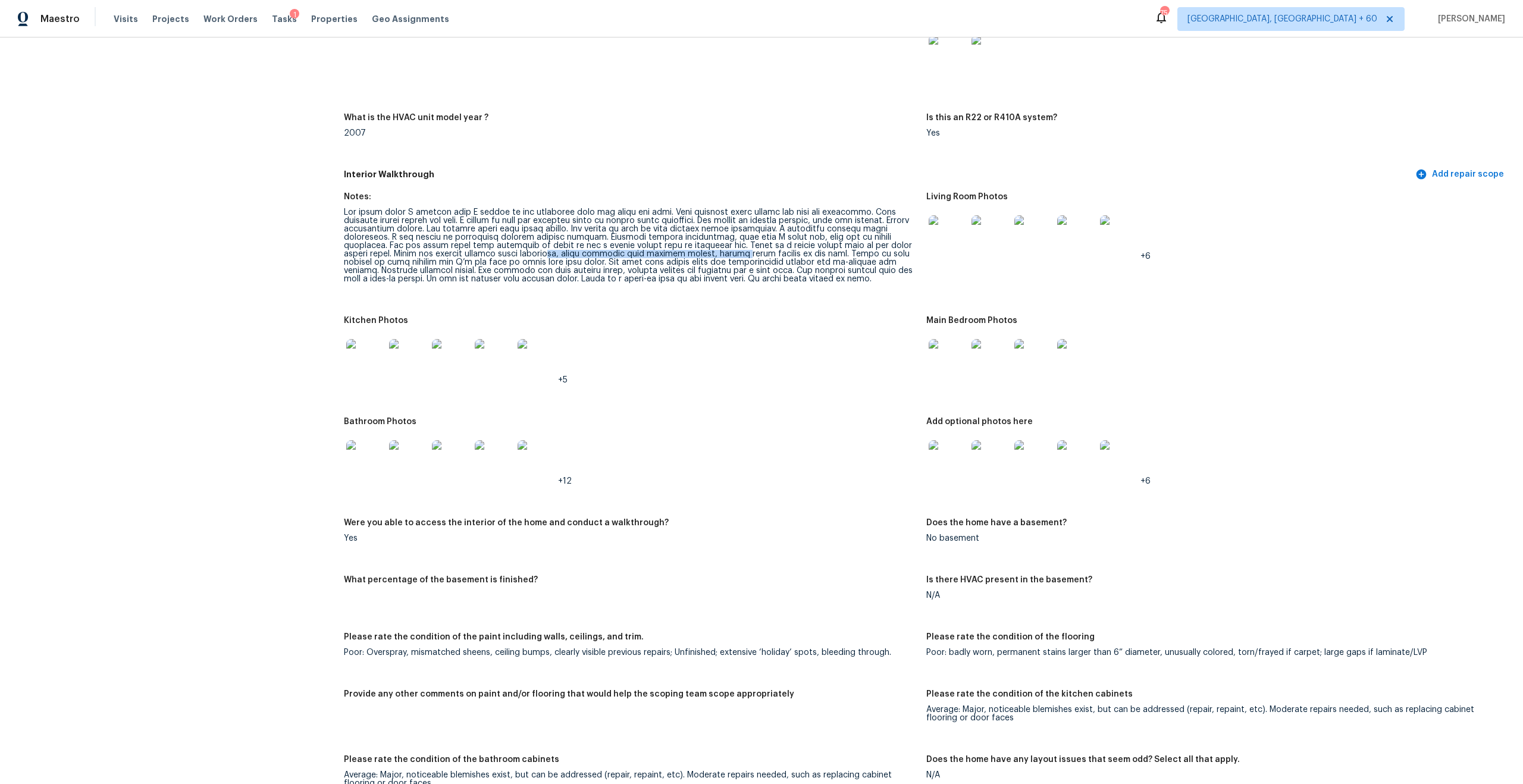
drag, startPoint x: 530, startPoint y: 244, endPoint x: 704, endPoint y: 247, distance: 174.0
click at [706, 247] on div at bounding box center [630, 246] width 573 height 75
click at [740, 238] on div at bounding box center [630, 246] width 573 height 75
drag, startPoint x: 387, startPoint y: 241, endPoint x: 529, endPoint y: 242, distance: 142.0
click at [529, 242] on div at bounding box center [630, 246] width 573 height 75
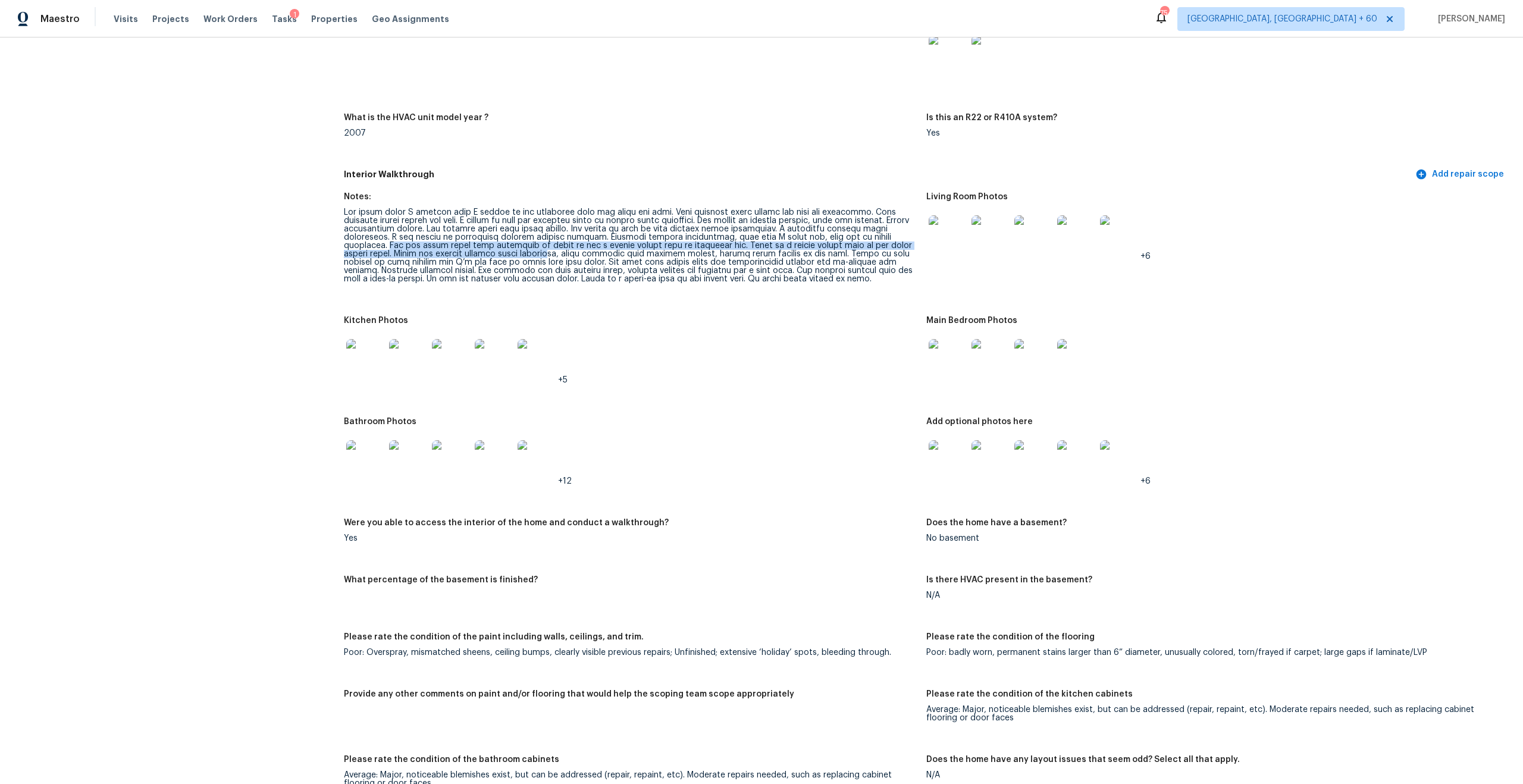
click at [507, 218] on div at bounding box center [630, 246] width 573 height 75
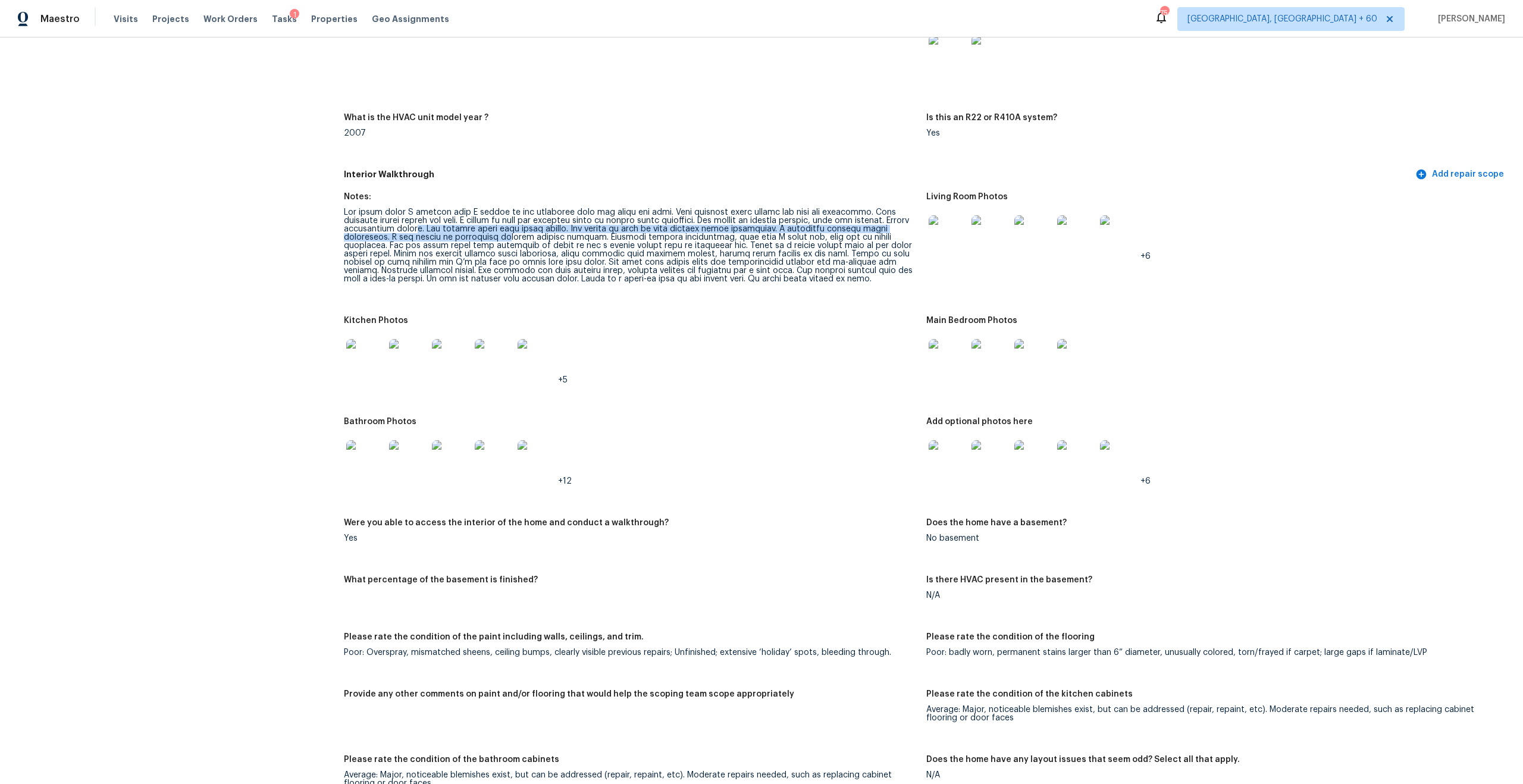
drag, startPoint x: 420, startPoint y: 221, endPoint x: 506, endPoint y: 228, distance: 86.3
click at [506, 228] on div at bounding box center [630, 246] width 573 height 75
click at [669, 223] on div at bounding box center [630, 246] width 573 height 75
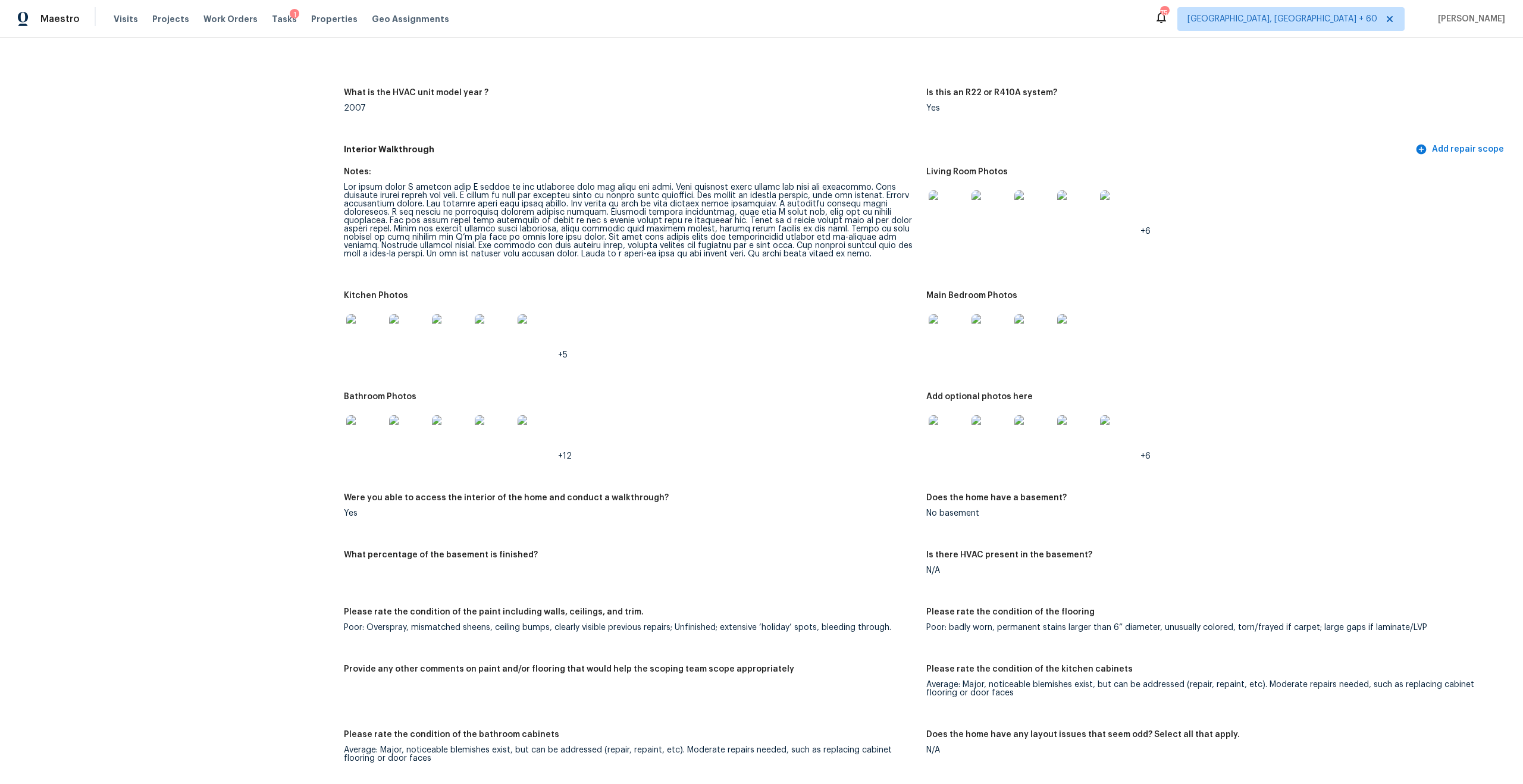
scroll to position [1172, 0]
click at [1040, 680] on div "Average: Major, noticeable blemishes exist, but can be addressed (repair, repai…" at bounding box center [1213, 687] width 573 height 16
click at [1098, 679] on div "Average: Major, noticeable blemishes exist, but can be addressed (repair, repai…" at bounding box center [1213, 687] width 573 height 16
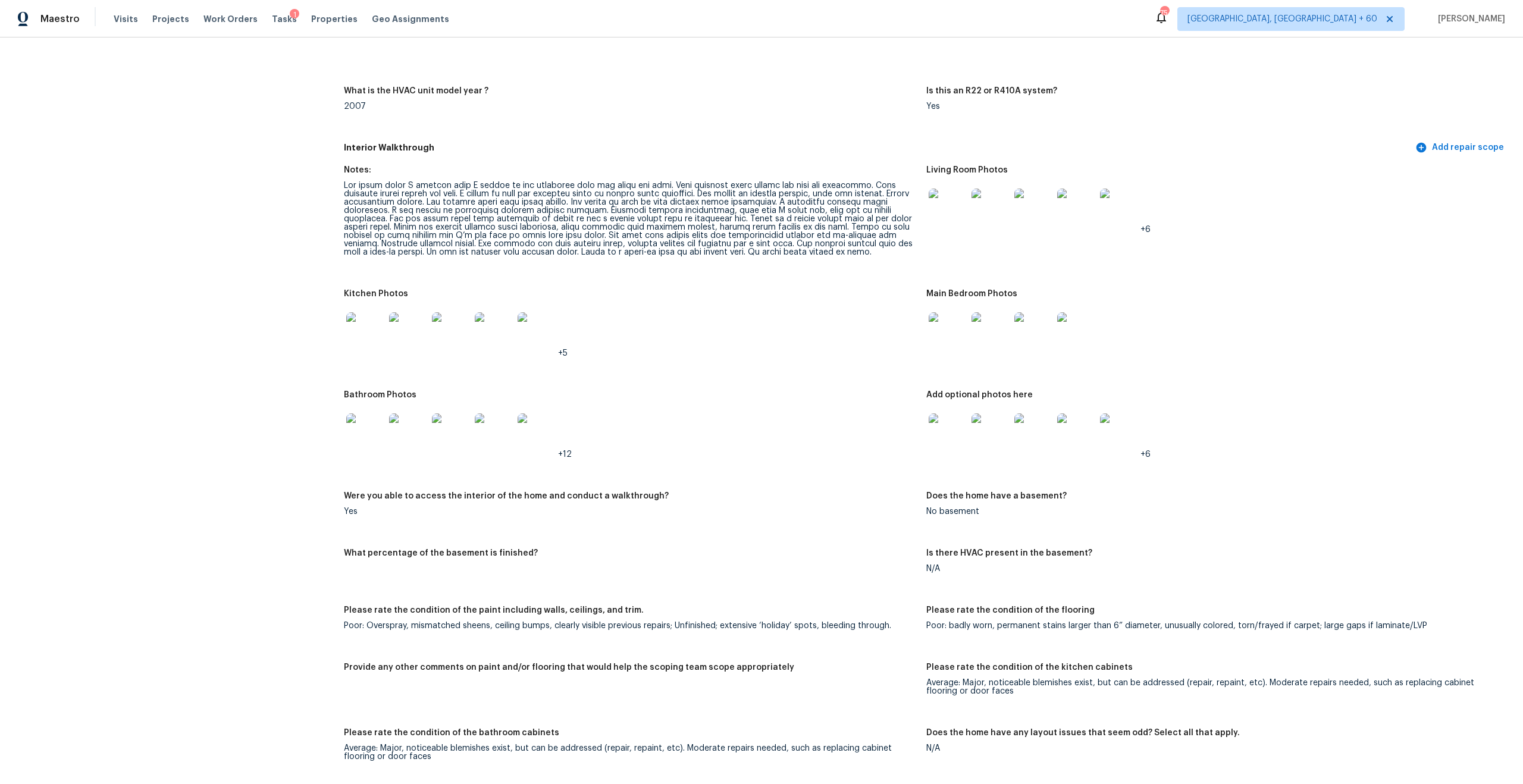
click at [1356, 142] on h5 "Interior Walkthrough" at bounding box center [879, 148] width 1069 height 13
click at [354, 313] on img at bounding box center [365, 331] width 38 height 38
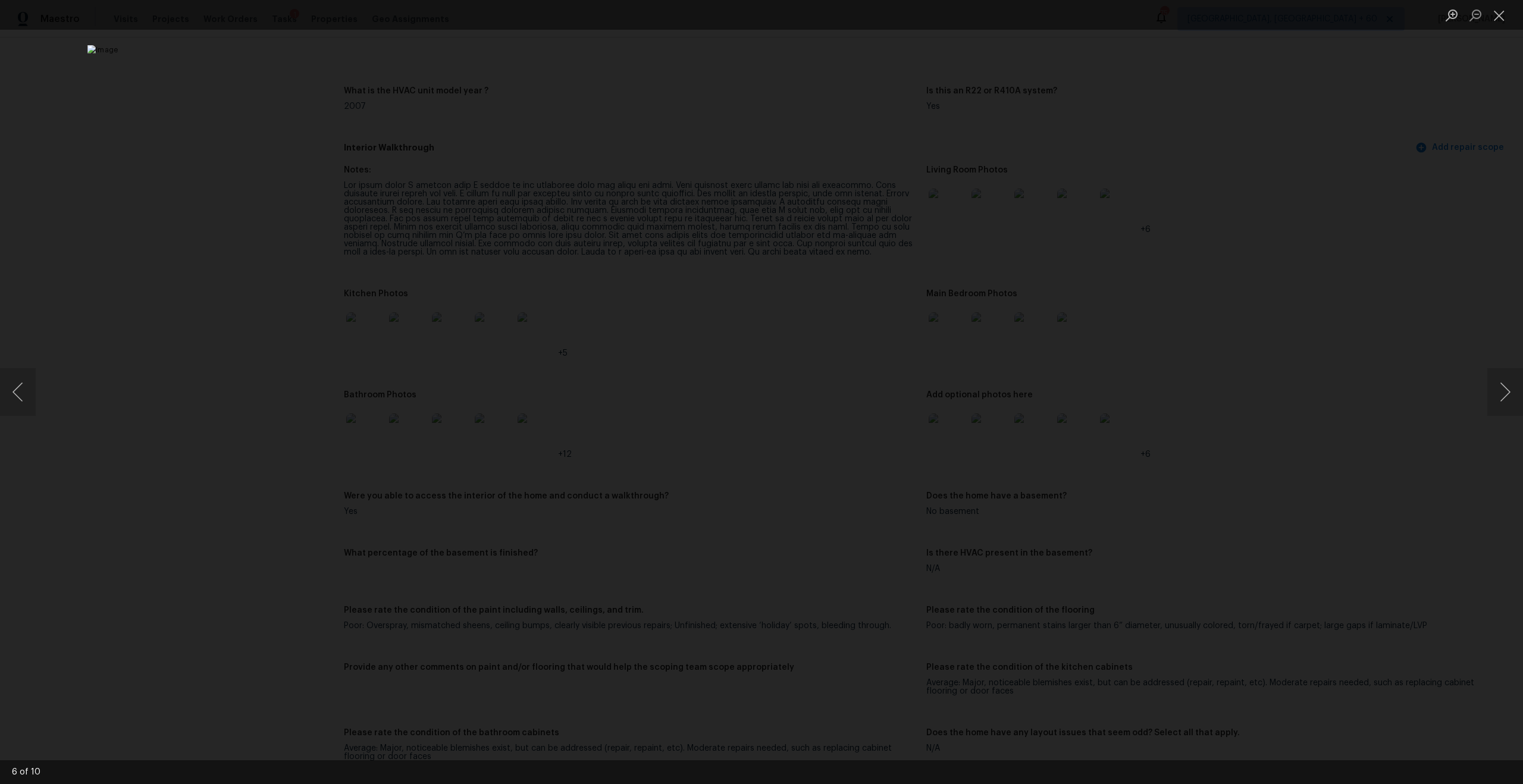
click at [359, 323] on div "Lightbox" at bounding box center [761, 392] width 1523 height 784
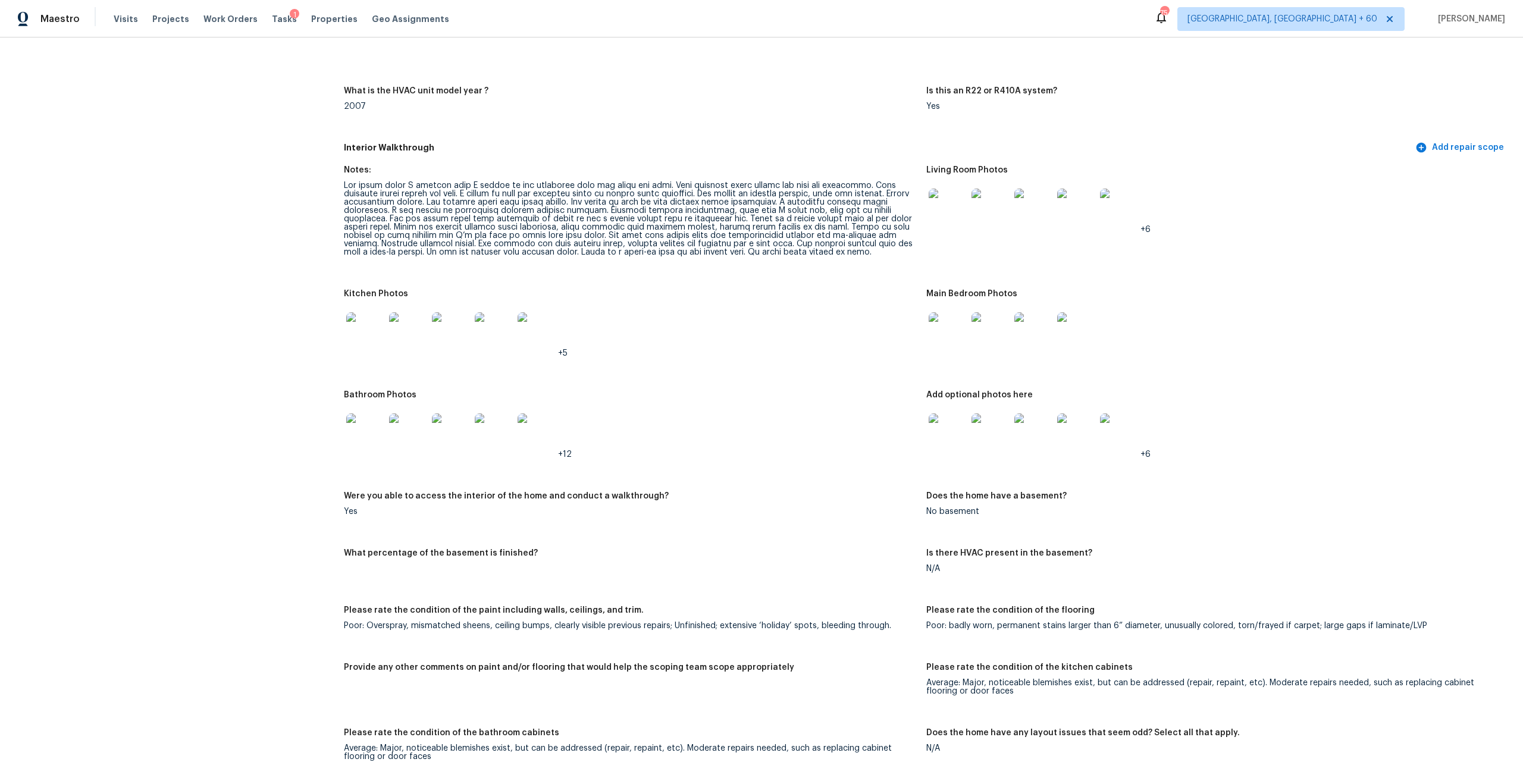
click at [365, 334] on img at bounding box center [365, 331] width 38 height 38
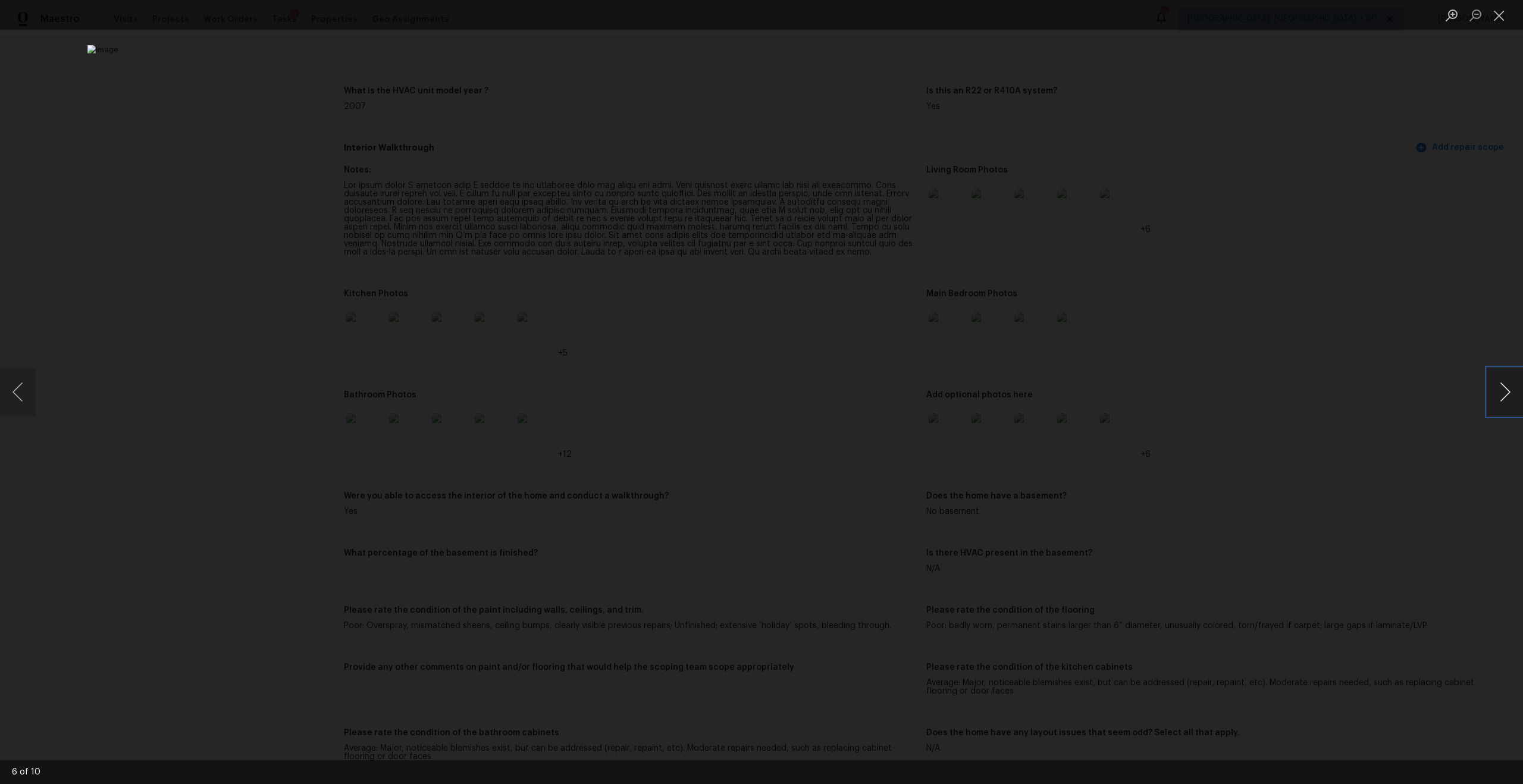
click at [1505, 385] on button "Next image" at bounding box center [1505, 392] width 36 height 47
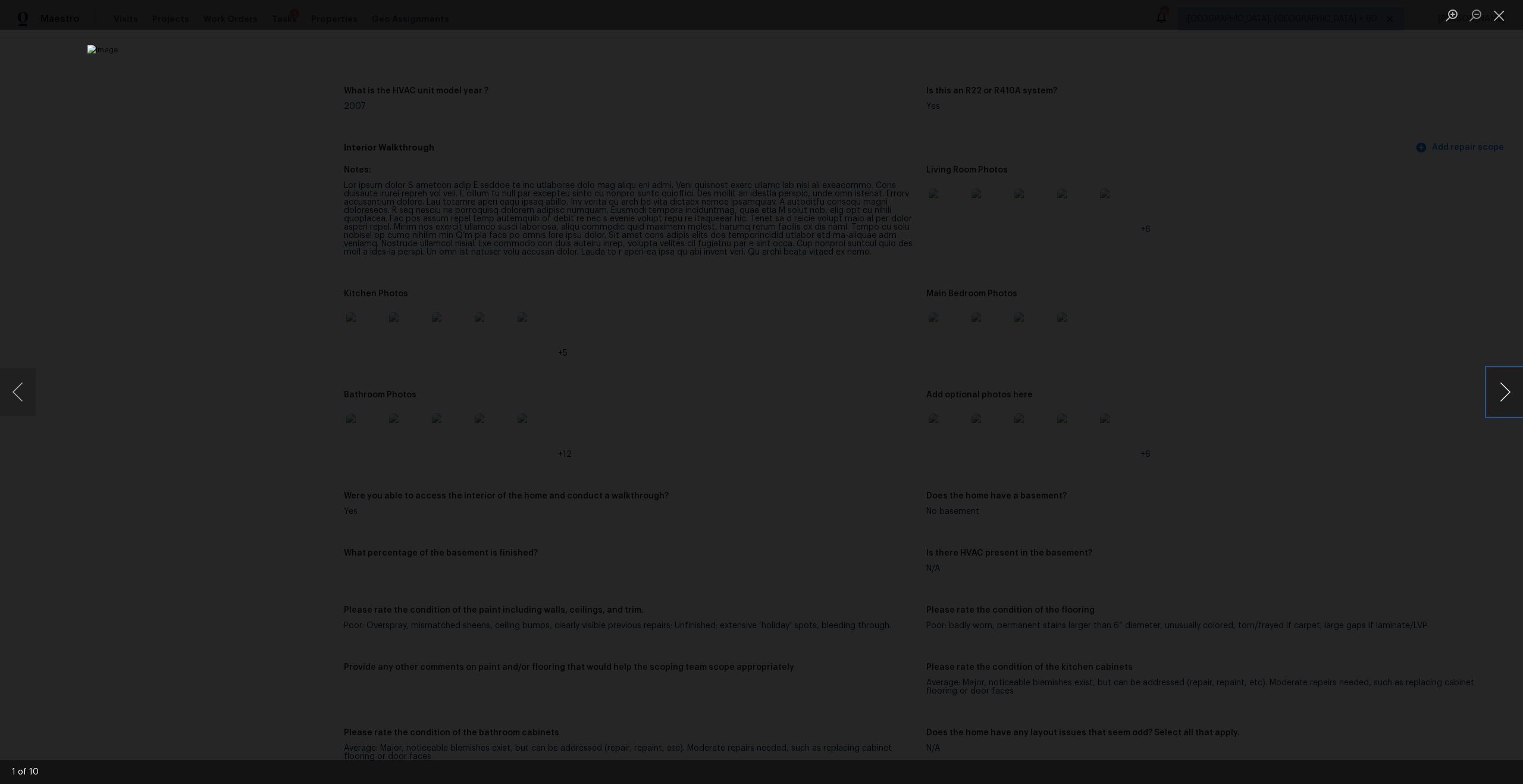
click at [1505, 402] on button "Next image" at bounding box center [1505, 392] width 36 height 47
click at [1522, 394] on button "Next image" at bounding box center [1505, 392] width 36 height 47
click at [1504, 14] on button "Close lightbox" at bounding box center [1499, 15] width 24 height 21
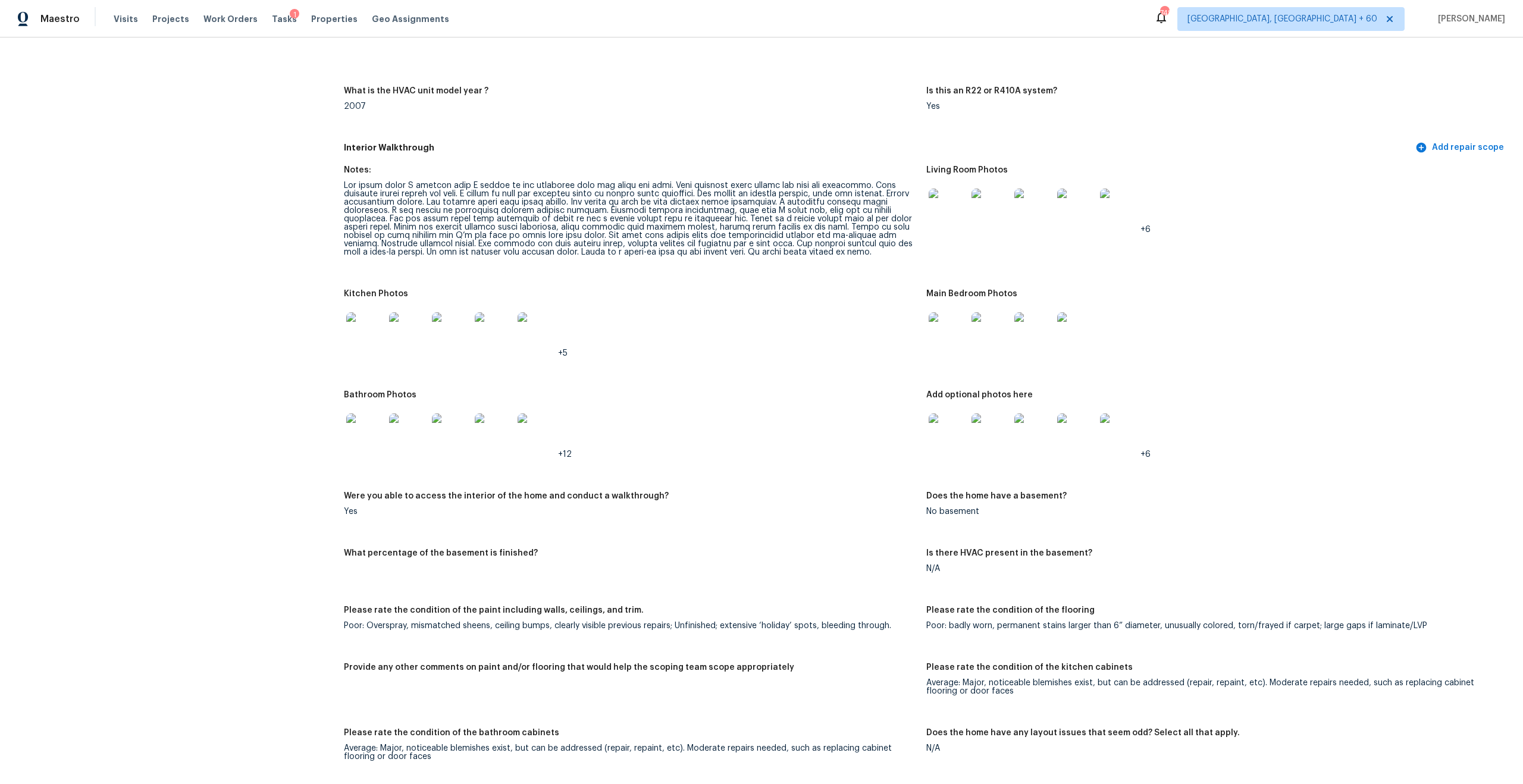
click at [806, 366] on figure "Kitchen Photos +5" at bounding box center [635, 333] width 582 height 87
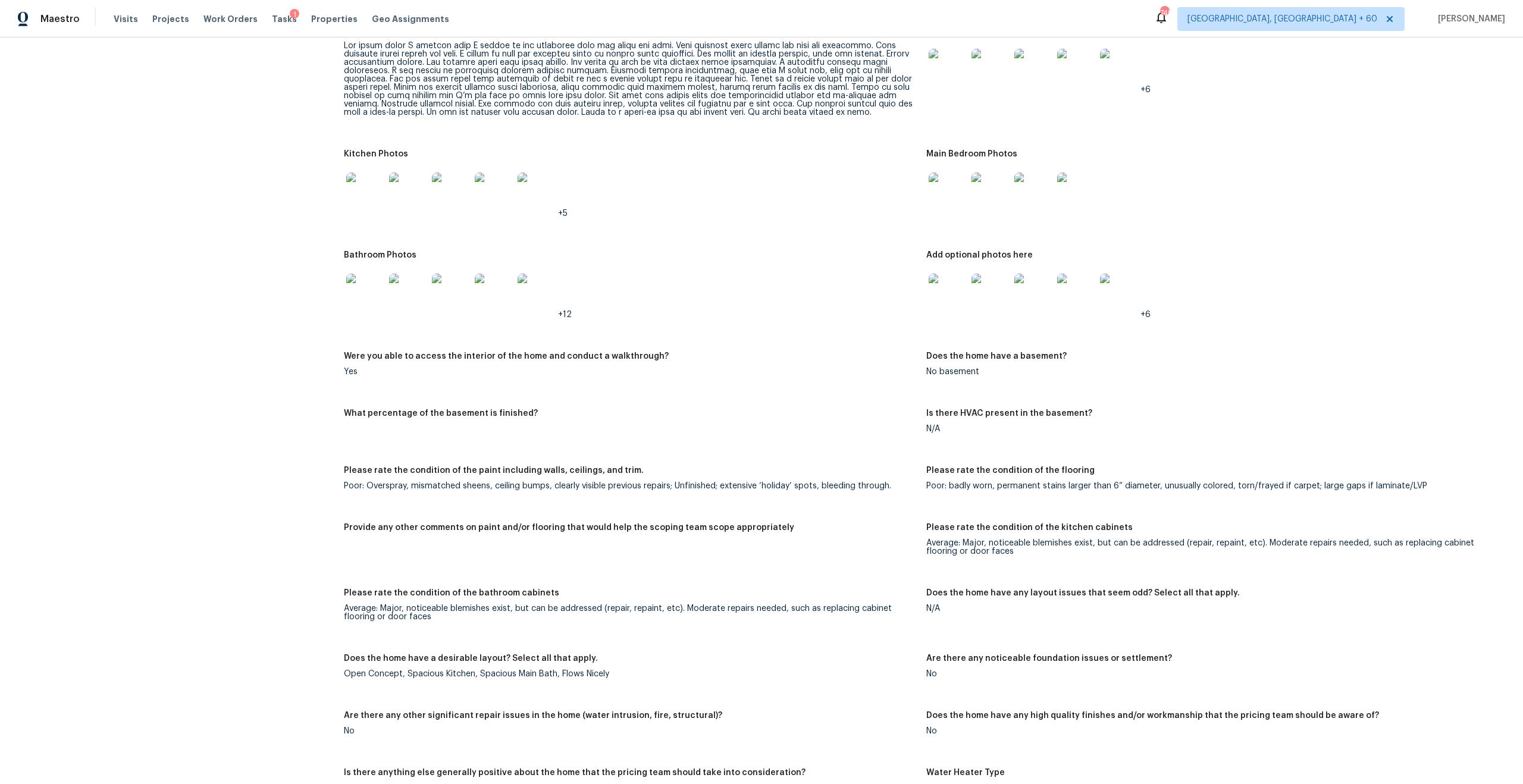
scroll to position [1316, 0]
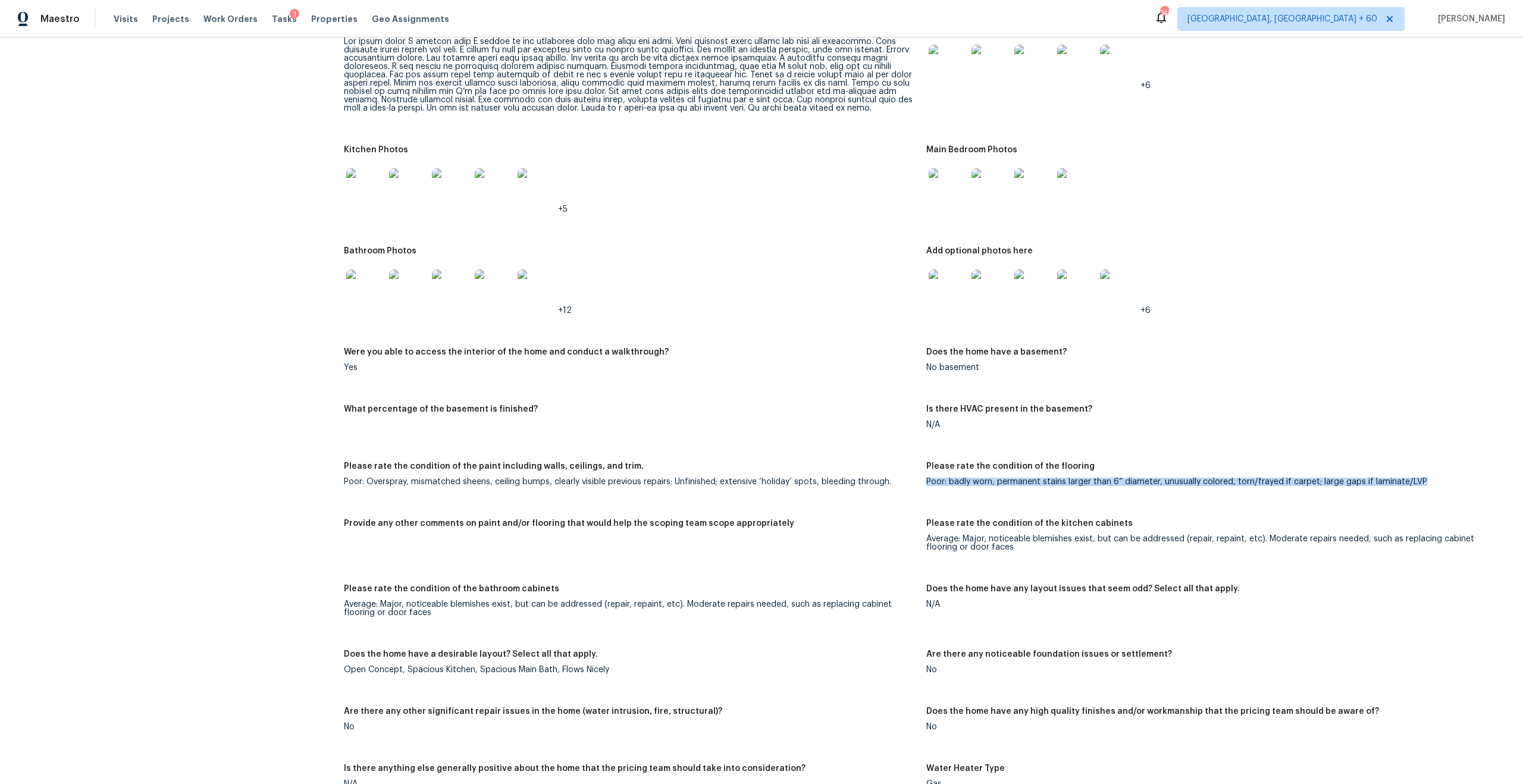
drag, startPoint x: 927, startPoint y: 474, endPoint x: 1117, endPoint y: 490, distance: 190.7
click at [1117, 490] on figure "Please rate the condition of the flooring Poor: badly worn, permanent stains la…" at bounding box center [1218, 483] width 582 height 43
click at [1103, 478] on div "Poor: badly worn, permanent stains larger than 6” diameter, unusually colored, …" at bounding box center [1213, 482] width 573 height 9
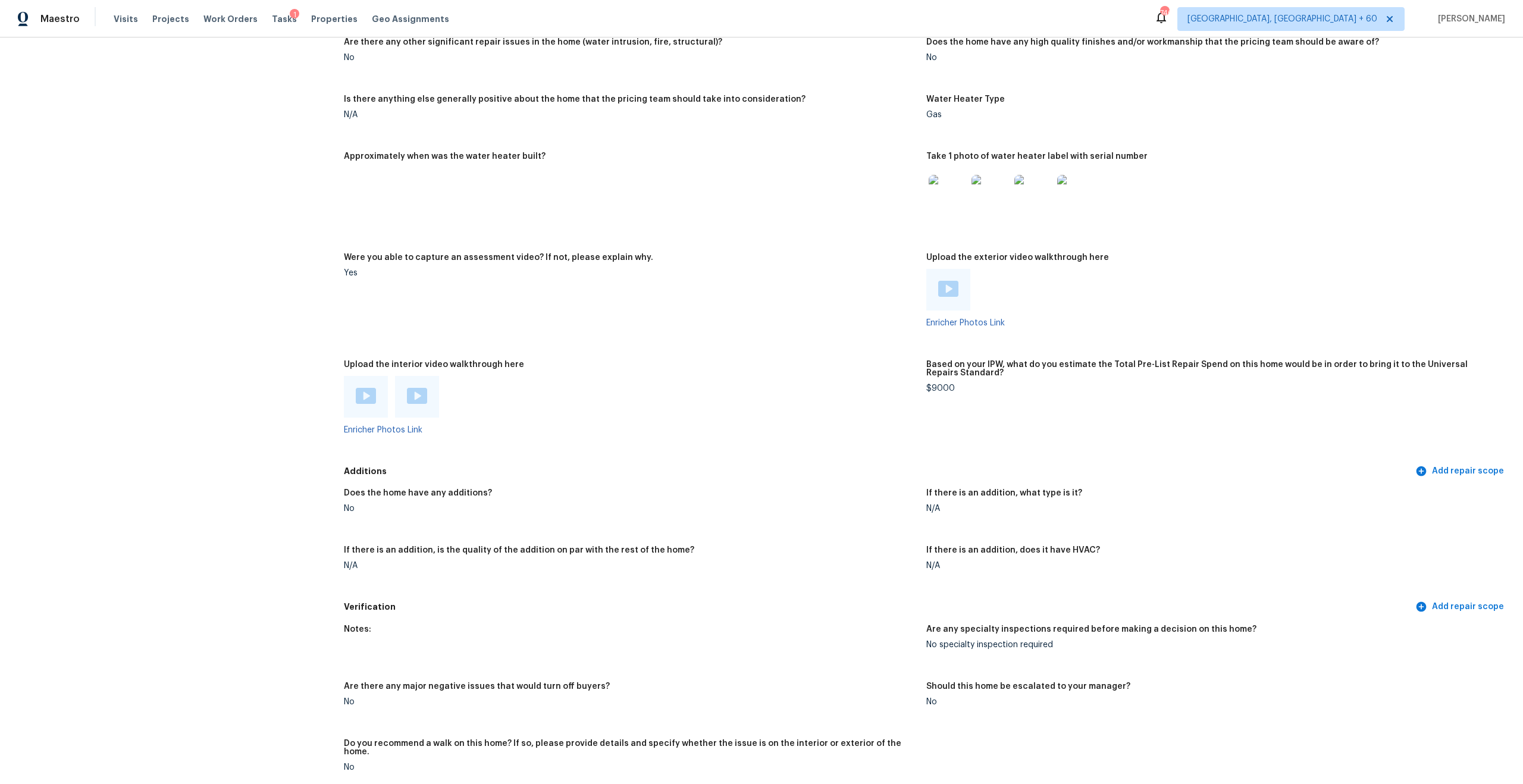
scroll to position [2624, 0]
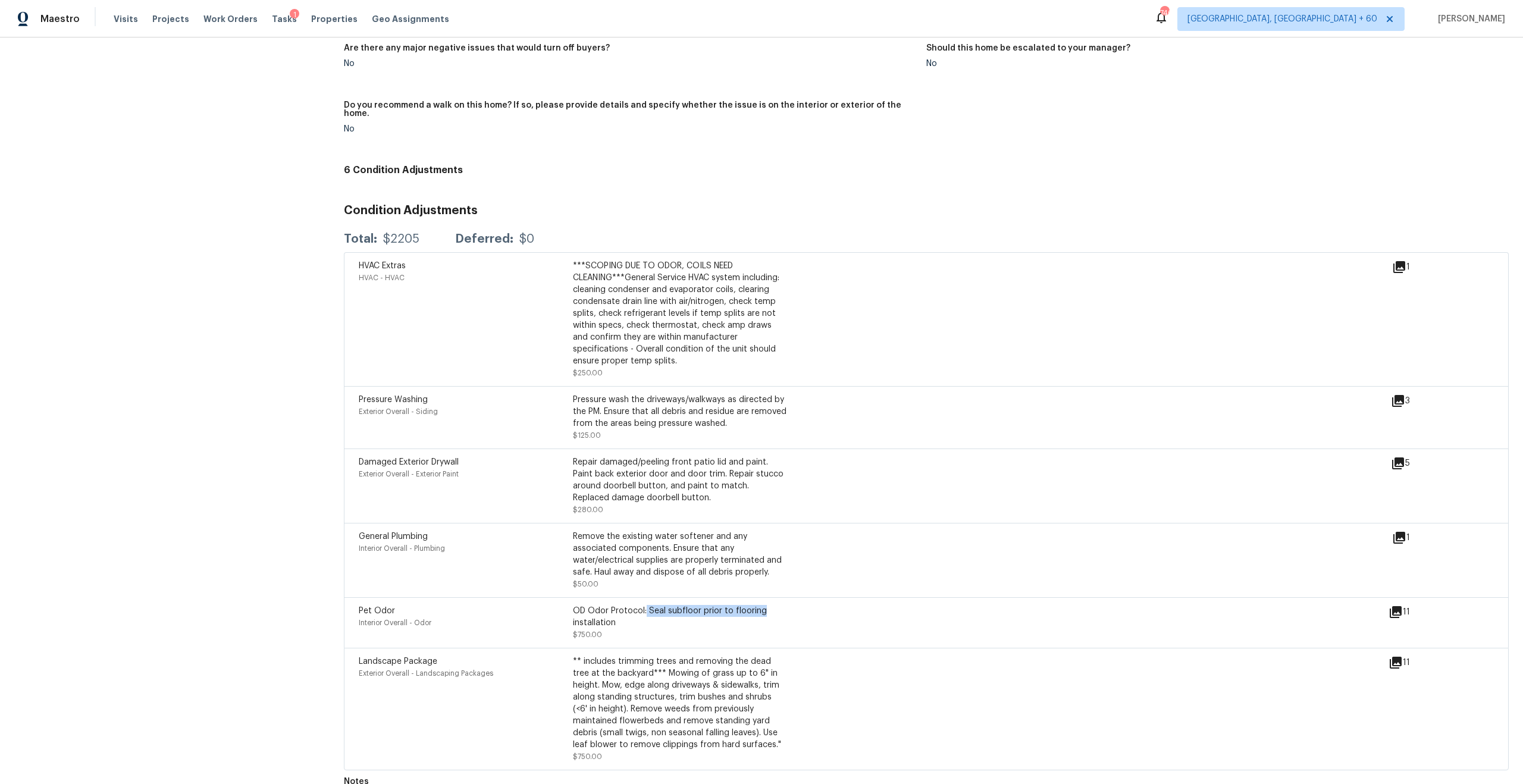
drag, startPoint x: 645, startPoint y: 594, endPoint x: 772, endPoint y: 597, distance: 127.0
click at [773, 605] on div "OD Odor Protocol: Seal subfloor prior to flooring installation" at bounding box center [680, 616] width 214 height 24
click at [739, 605] on div "OD Odor Protocol: Seal subfloor prior to flooring installation" at bounding box center [680, 616] width 214 height 24
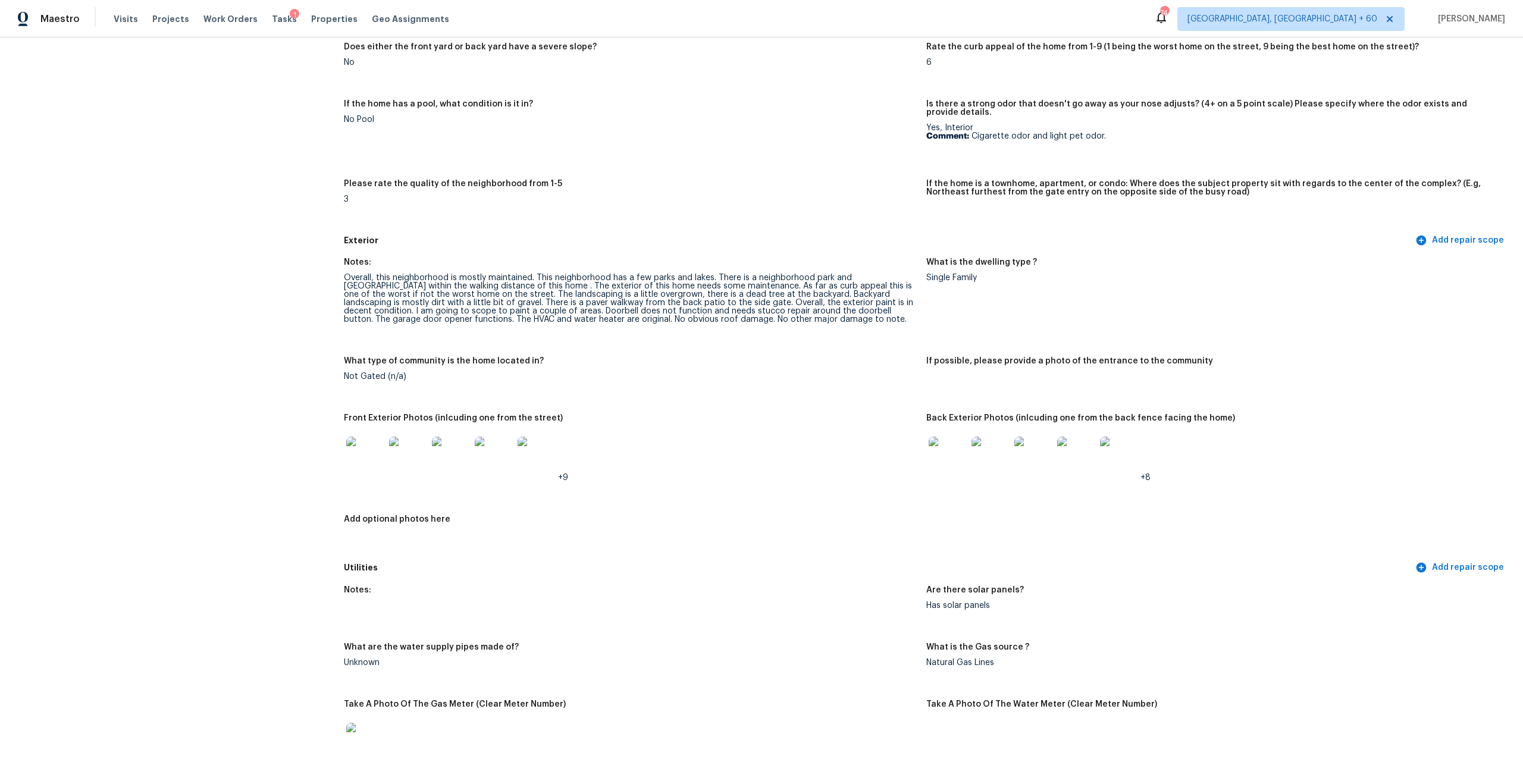
scroll to position [235, 0]
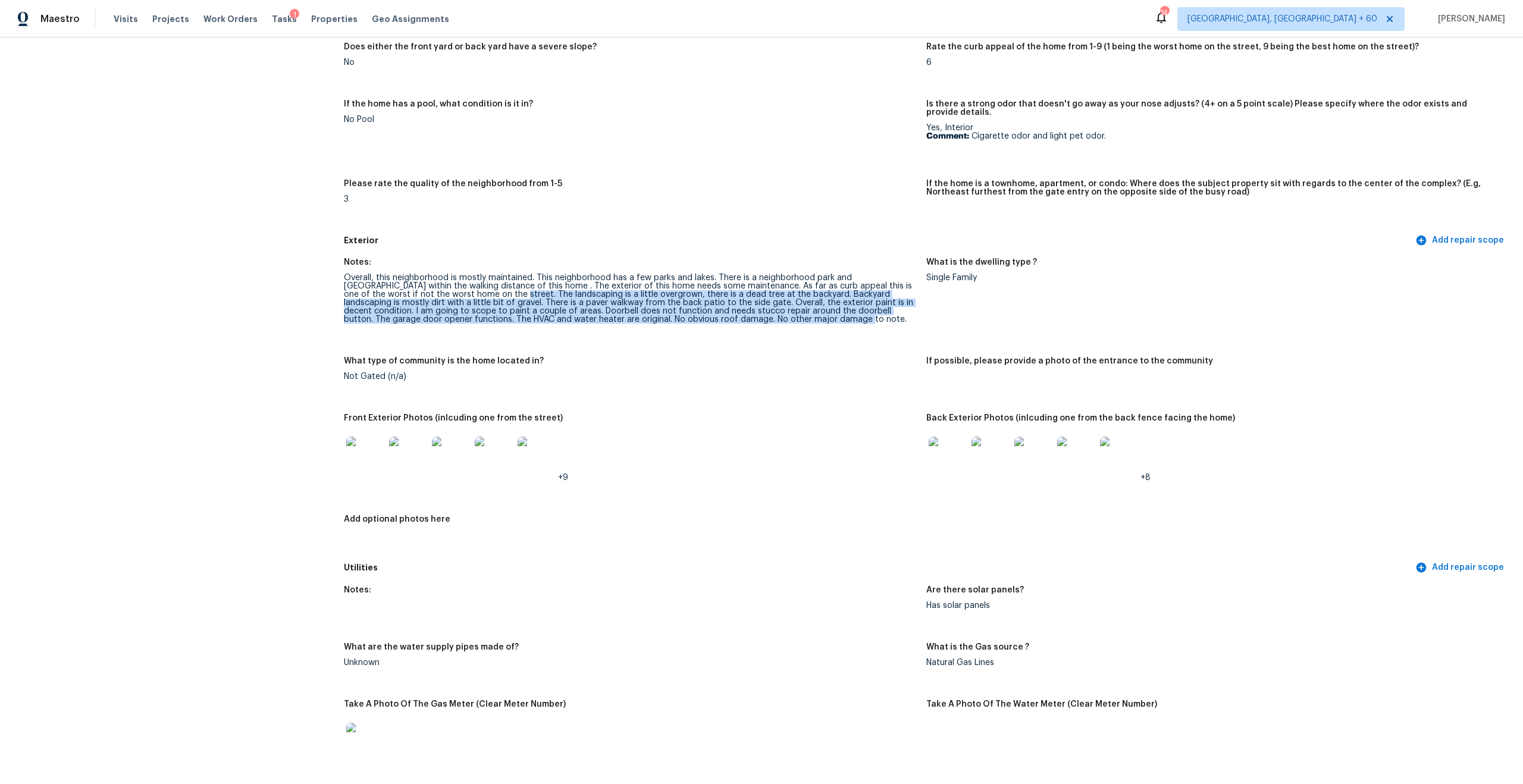
drag, startPoint x: 446, startPoint y: 288, endPoint x: 499, endPoint y: 317, distance: 60.4
click at [499, 318] on figure "Notes: Overall, this neighborhood is mostly maintained. This neighborhood has a…" at bounding box center [635, 300] width 582 height 84
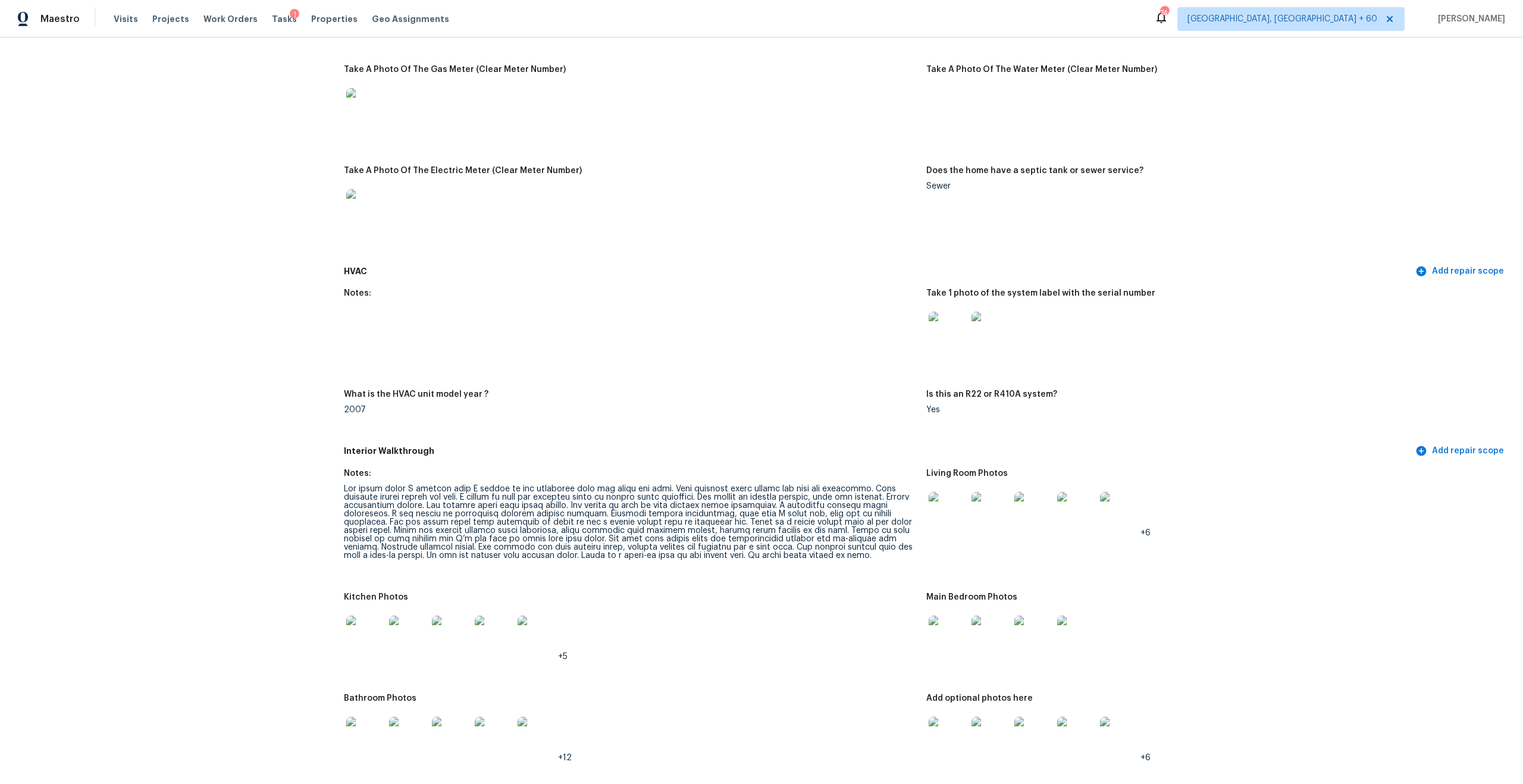
scroll to position [886, 0]
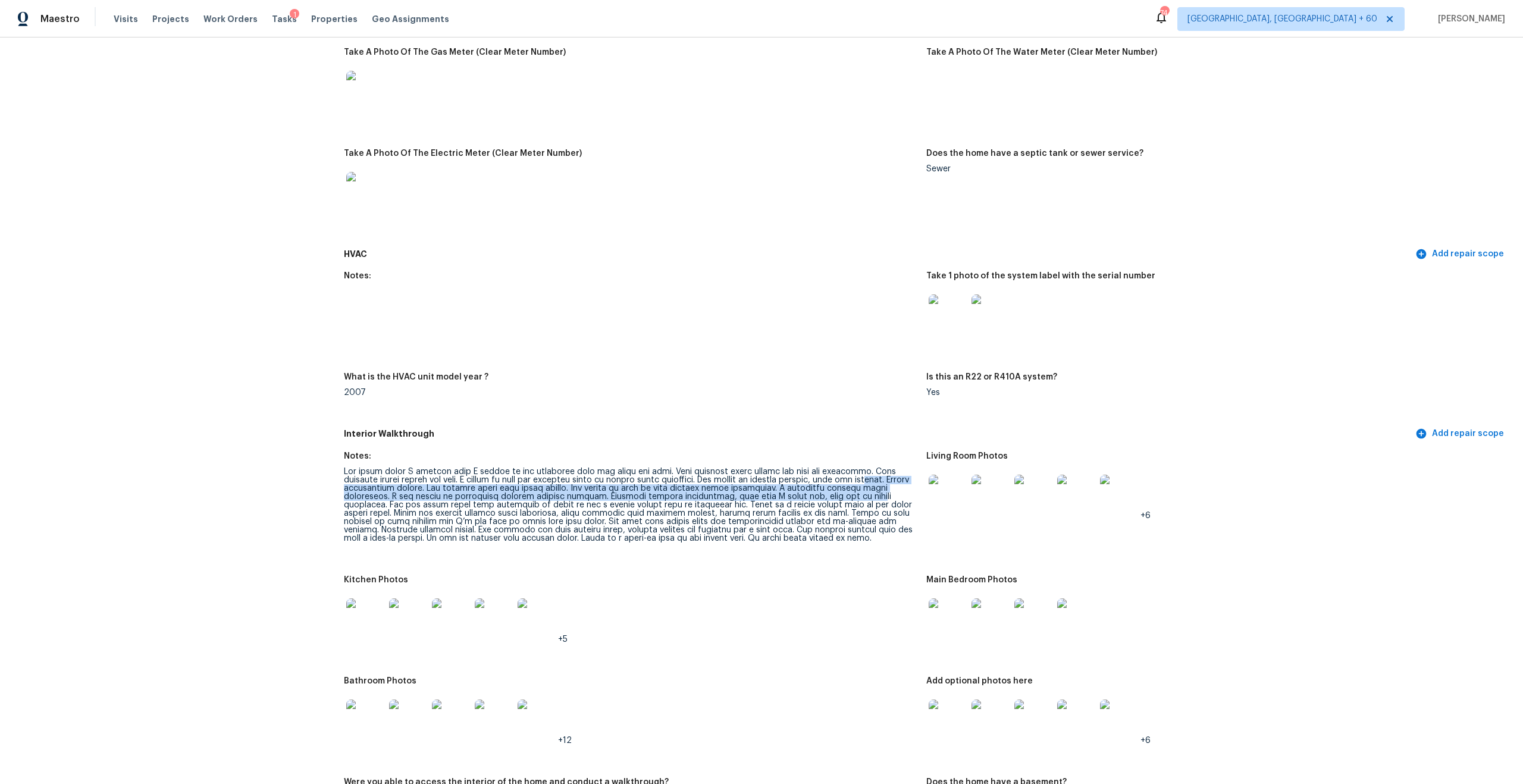
drag, startPoint x: 842, startPoint y: 471, endPoint x: 869, endPoint y: 485, distance: 30.4
click at [869, 485] on div at bounding box center [630, 504] width 573 height 75
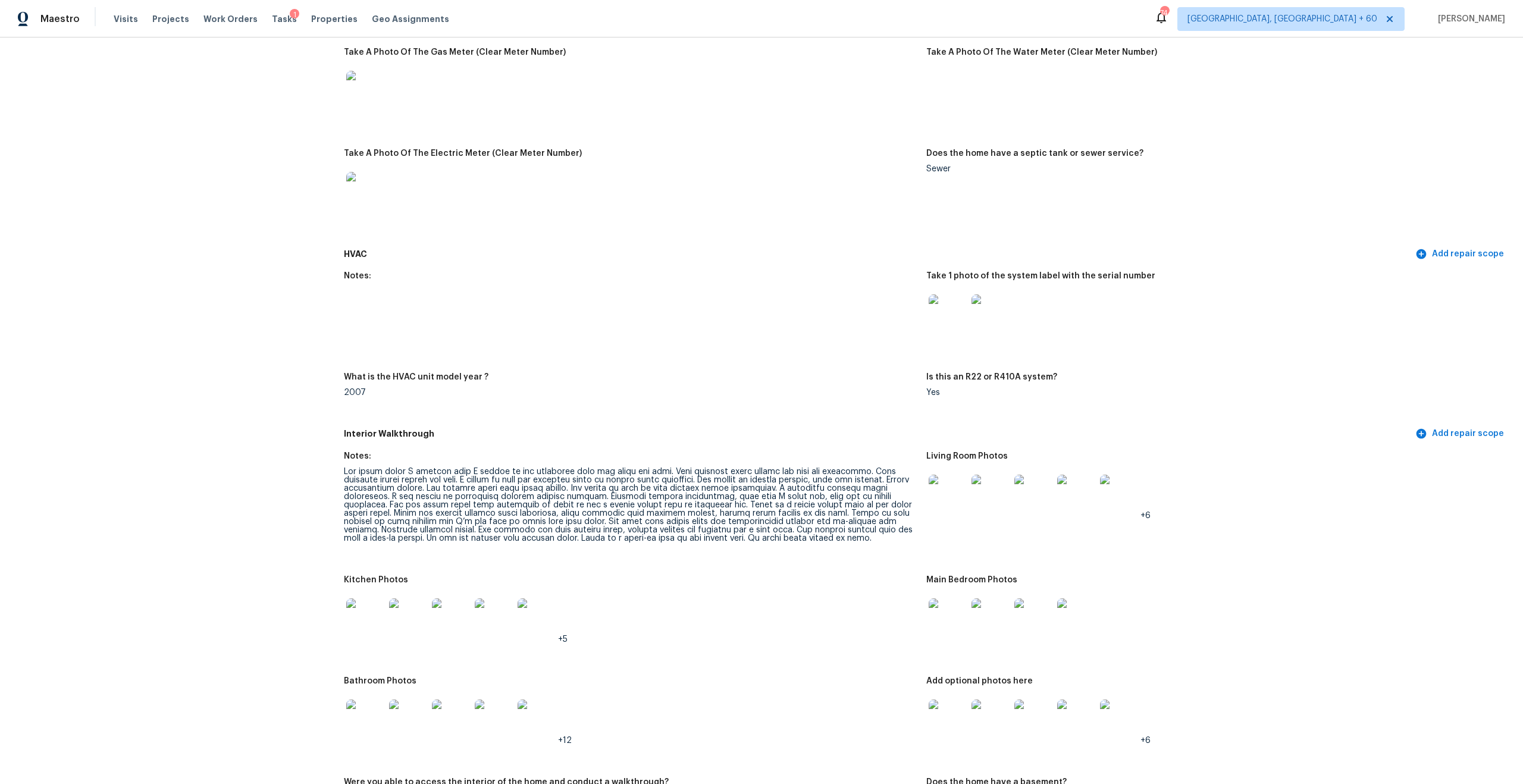
click at [599, 524] on div at bounding box center [630, 504] width 573 height 75
drag, startPoint x: 513, startPoint y: 487, endPoint x: 637, endPoint y: 488, distance: 124.0
click at [637, 488] on div at bounding box center [630, 504] width 573 height 75
drag, startPoint x: 678, startPoint y: 472, endPoint x: 741, endPoint y: 479, distance: 63.4
click at [741, 479] on div at bounding box center [630, 504] width 573 height 75
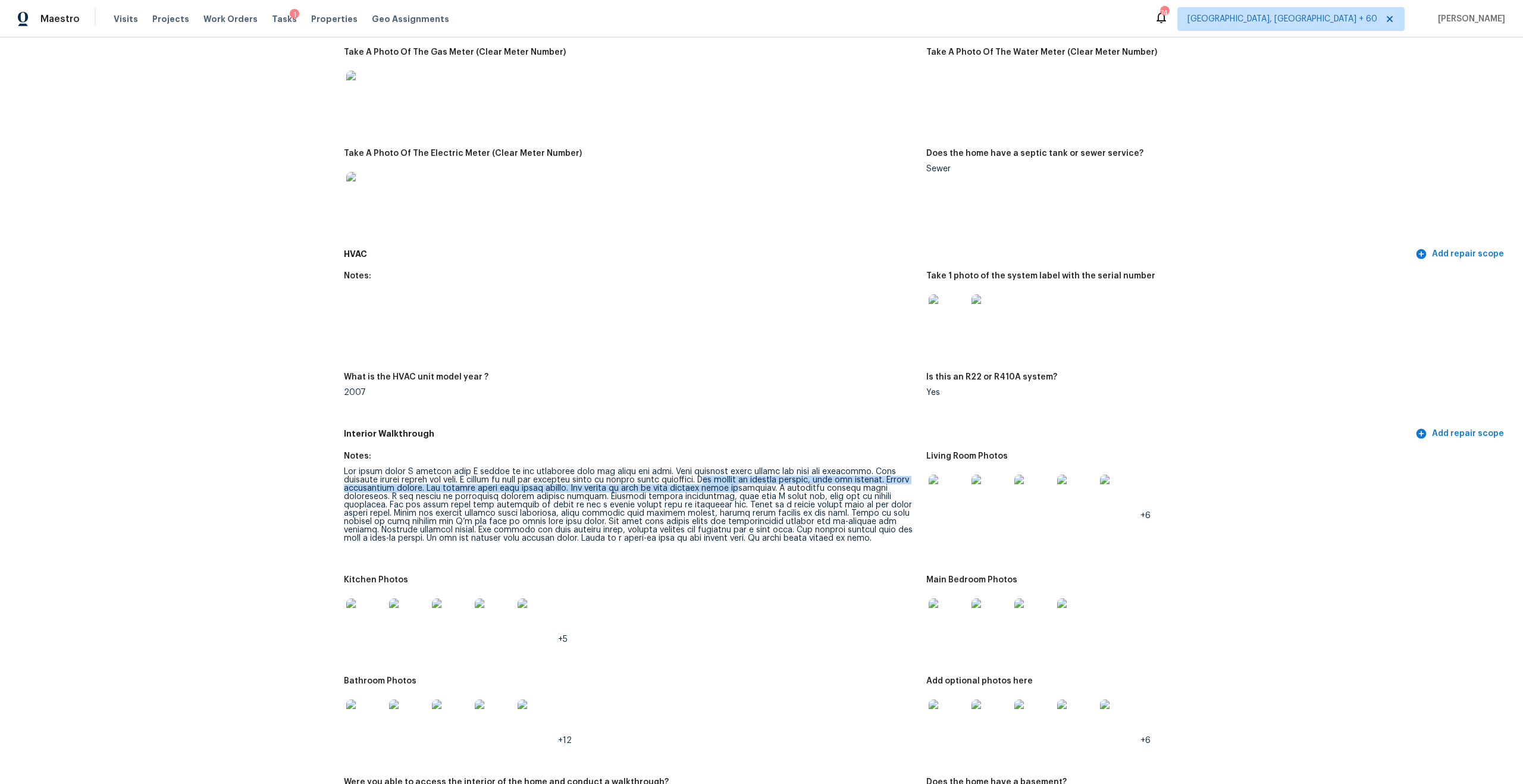
click at [779, 512] on div at bounding box center [630, 504] width 573 height 75
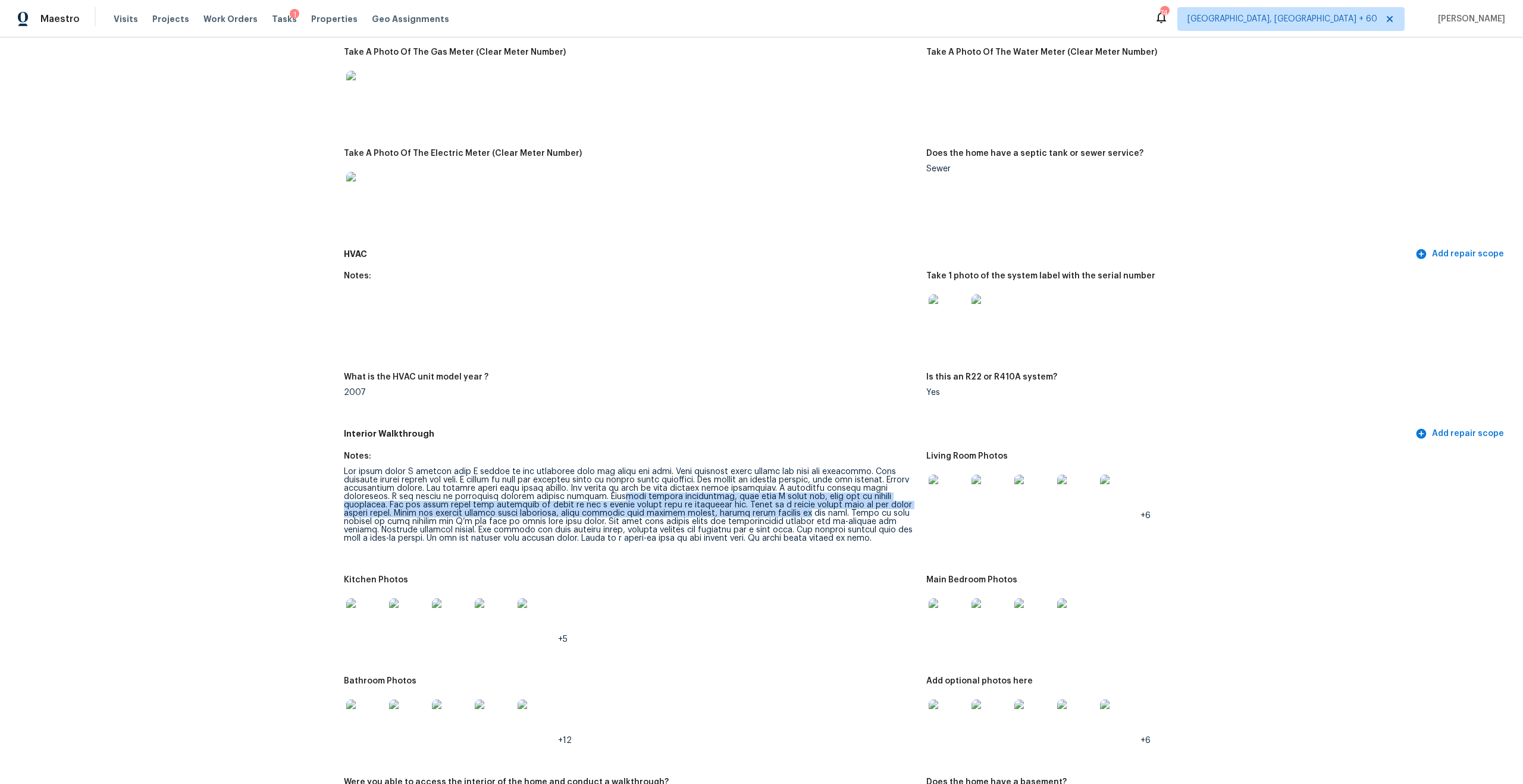
drag, startPoint x: 617, startPoint y: 492, endPoint x: 755, endPoint y: 504, distance: 138.5
click at [755, 504] on div at bounding box center [630, 504] width 573 height 75
click at [650, 532] on div at bounding box center [630, 504] width 573 height 75
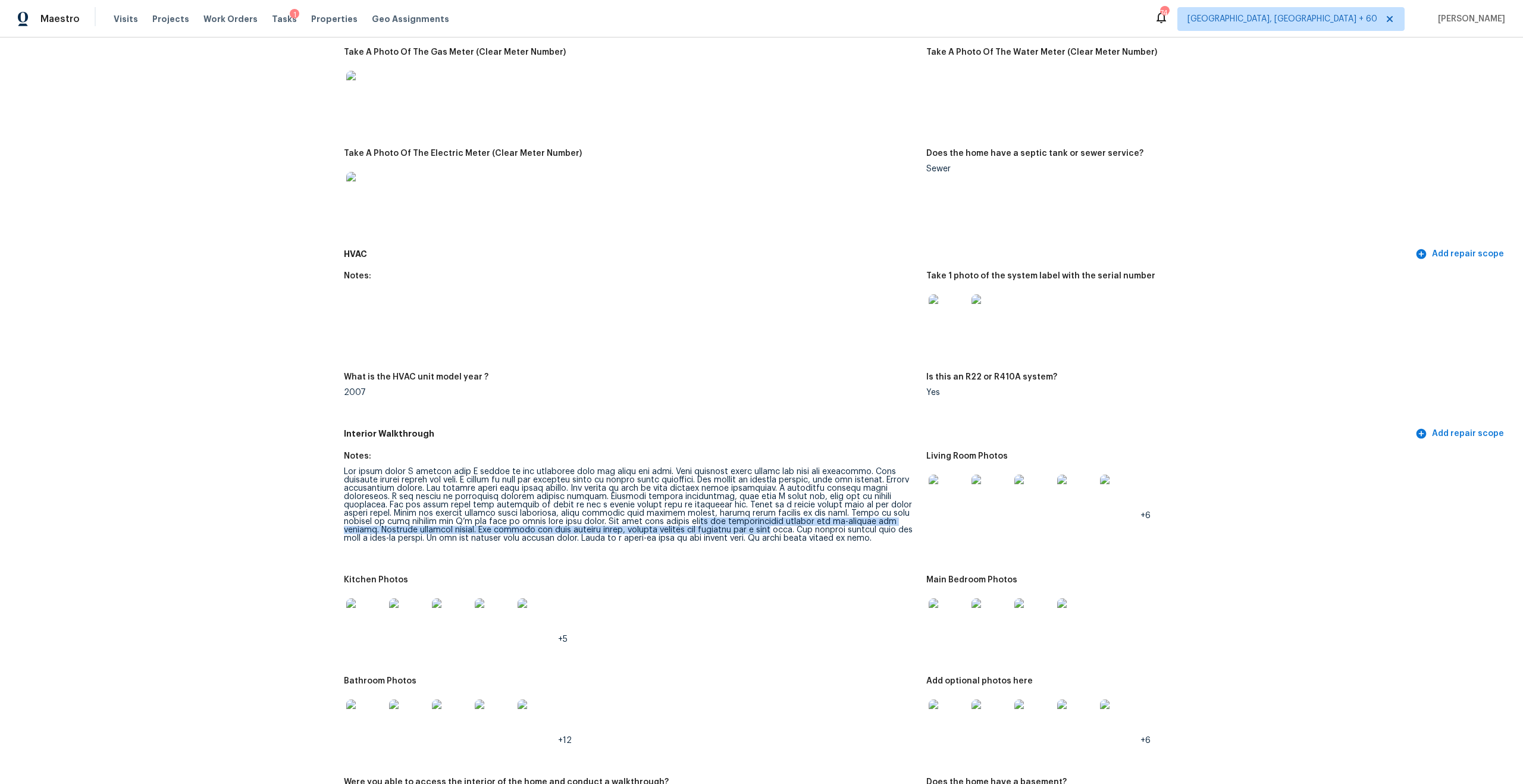
drag, startPoint x: 634, startPoint y: 515, endPoint x: 725, endPoint y: 523, distance: 91.4
click at [725, 523] on div at bounding box center [630, 504] width 573 height 75
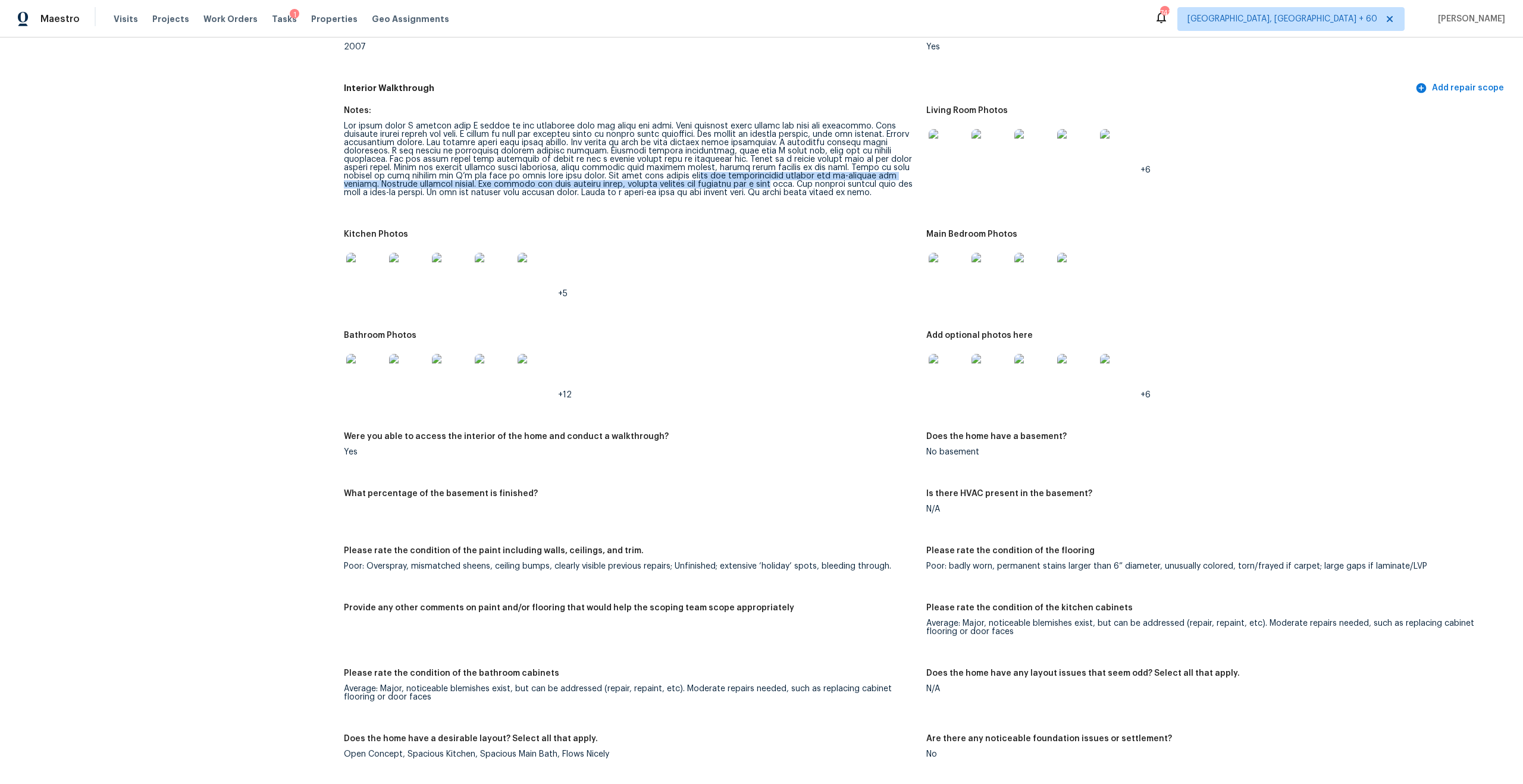
scroll to position [1226, 0]
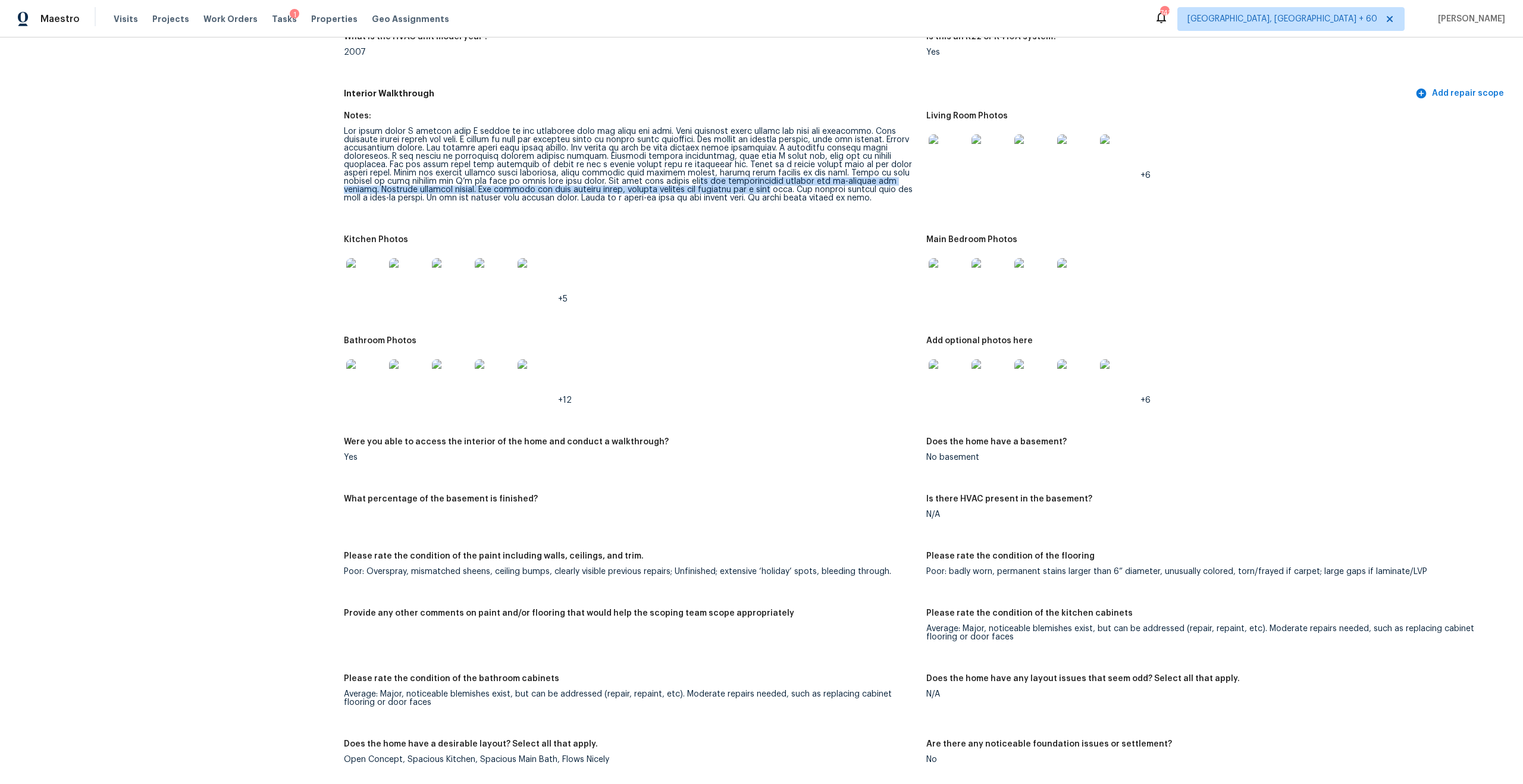
click at [378, 278] on img at bounding box center [365, 277] width 38 height 38
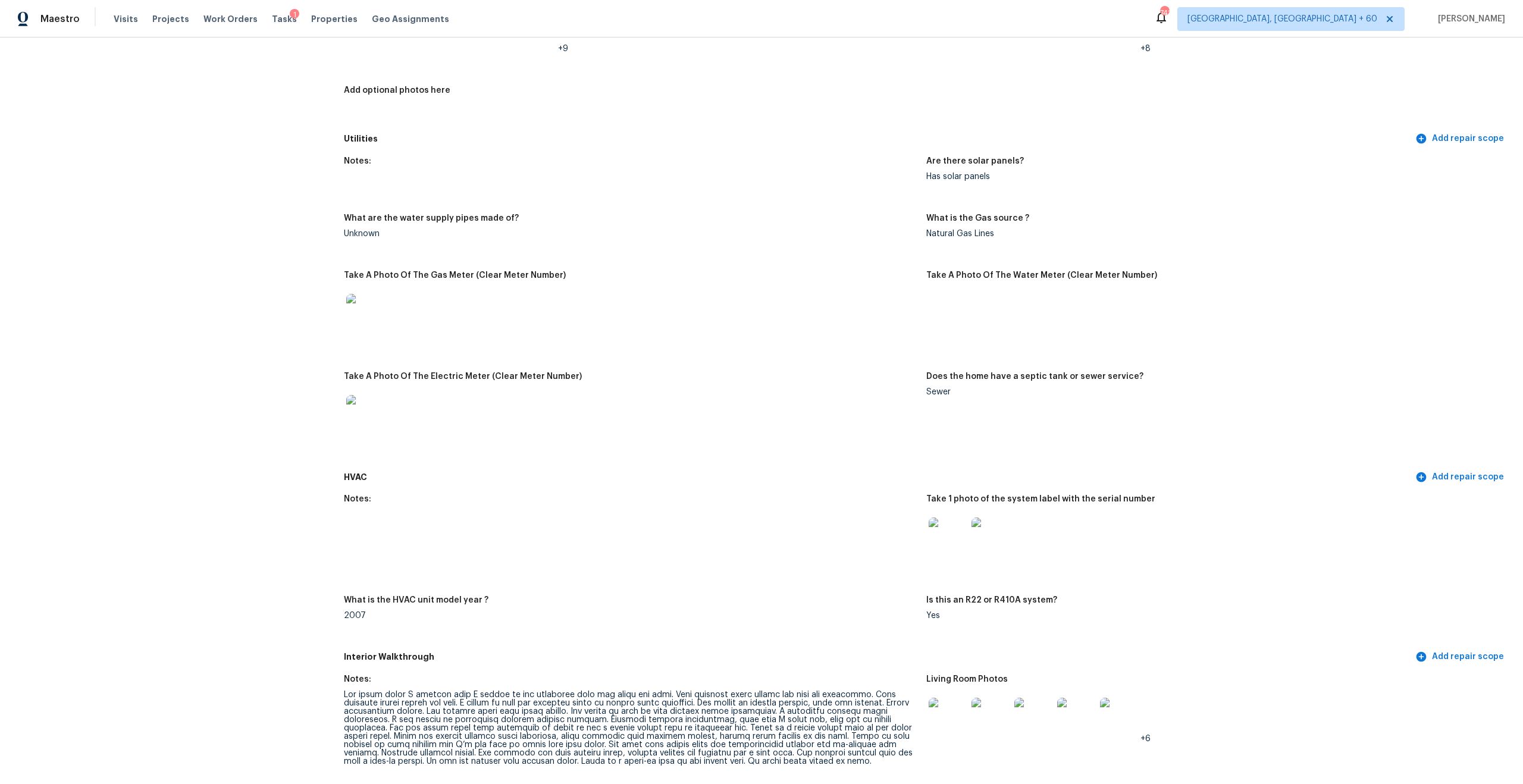
scroll to position [343, 0]
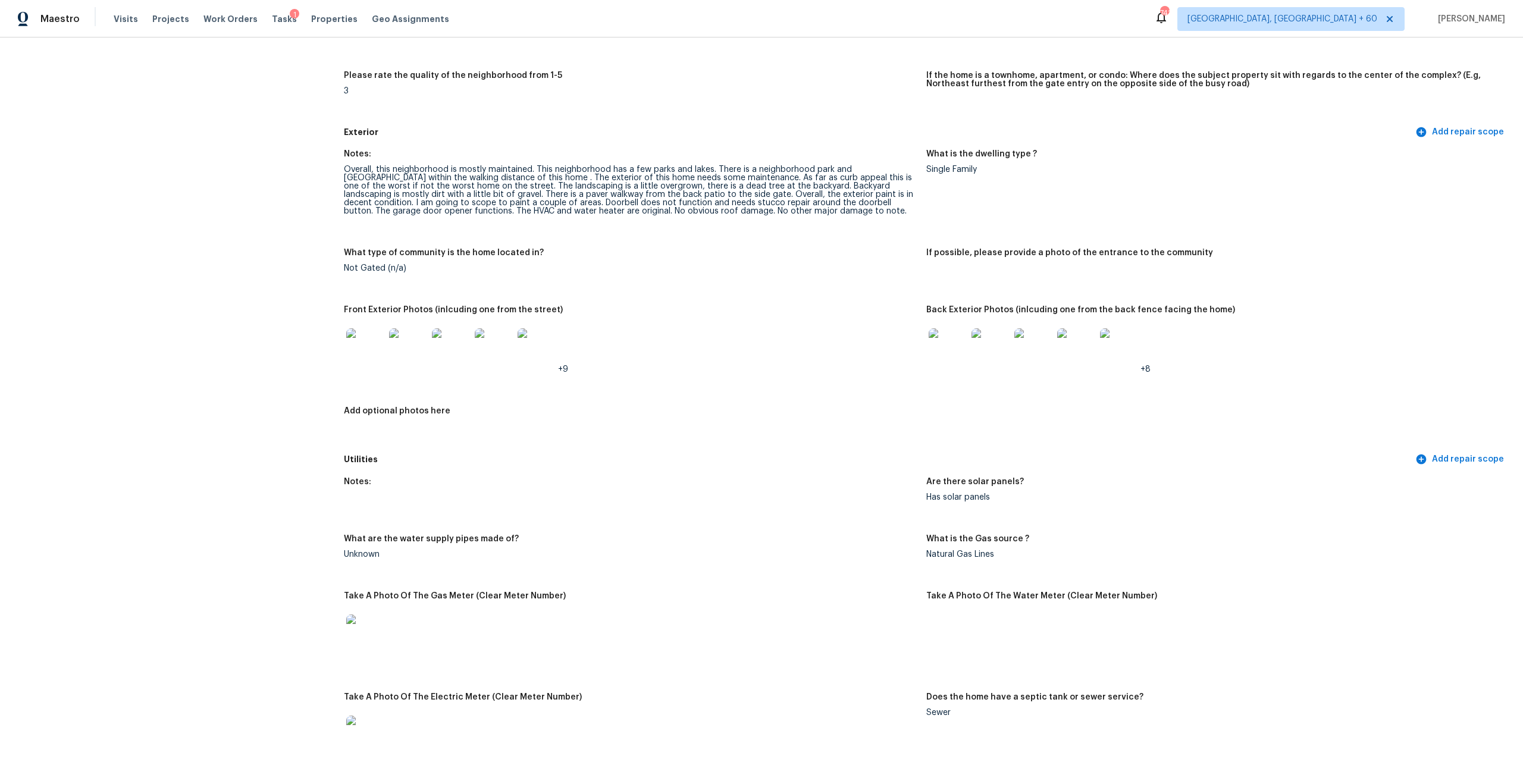
click at [359, 338] on img at bounding box center [365, 347] width 38 height 38
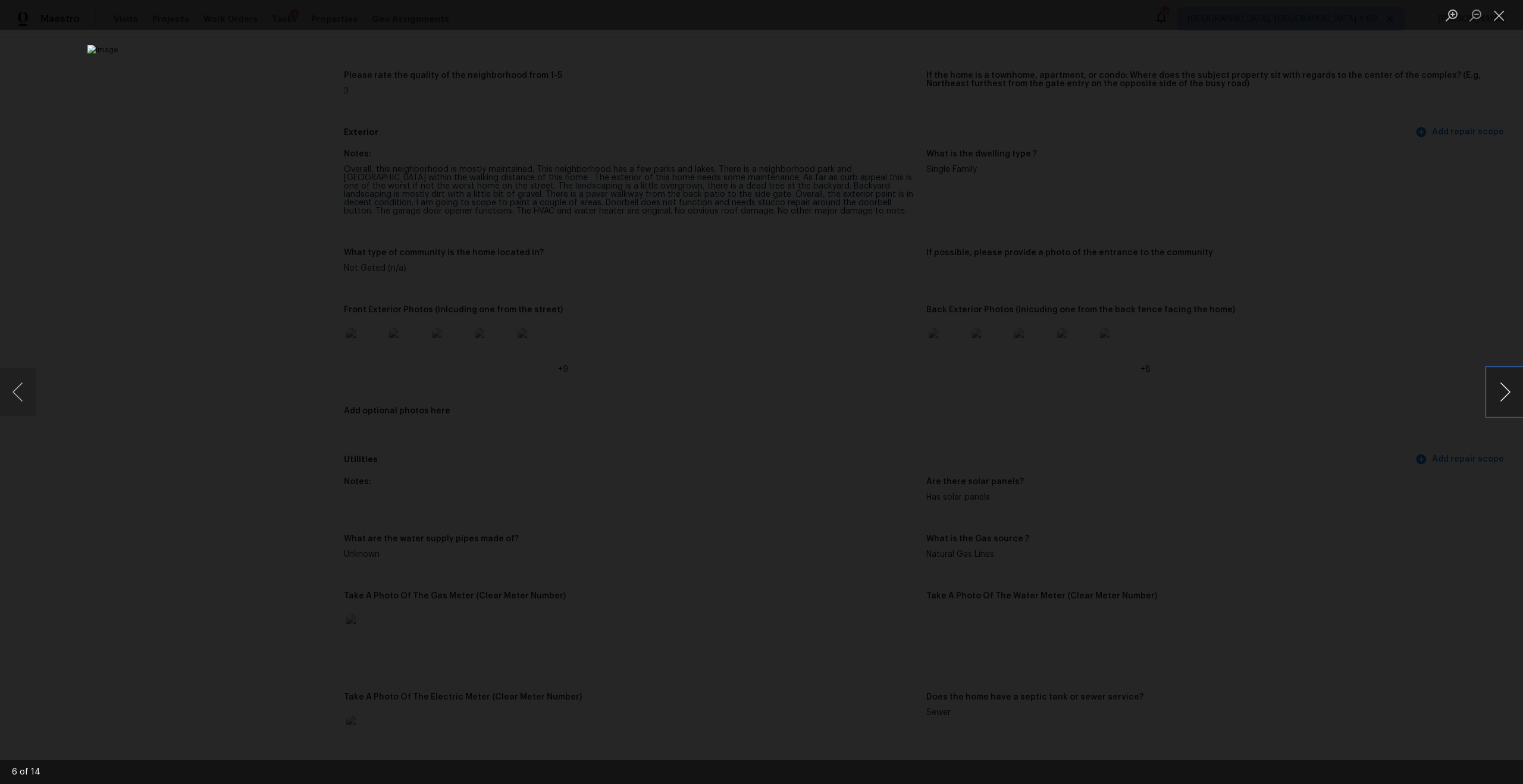
click at [1499, 396] on button "Next image" at bounding box center [1505, 392] width 36 height 47
click at [1494, 16] on button "Close lightbox" at bounding box center [1499, 15] width 24 height 21
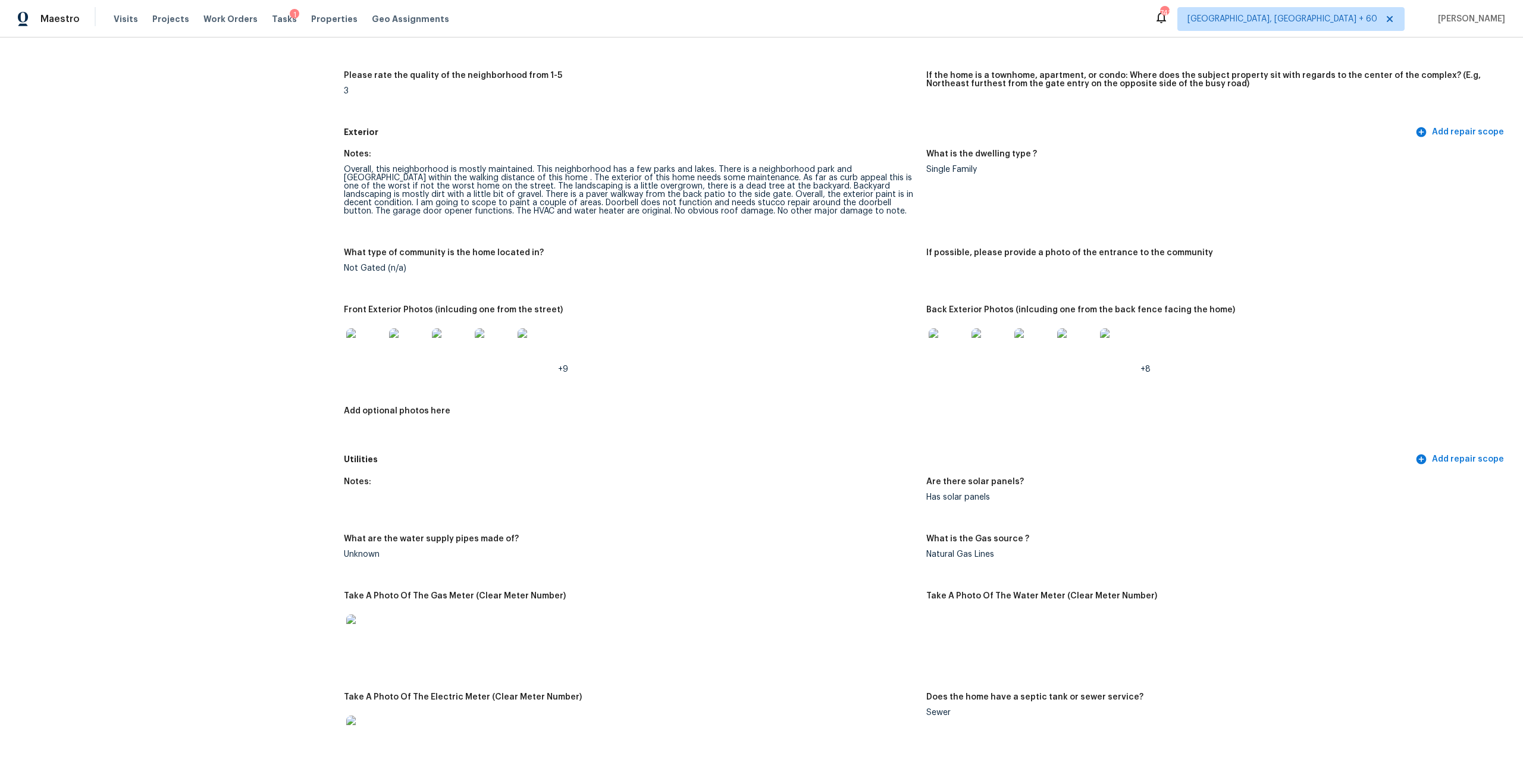
click at [950, 341] on img at bounding box center [948, 347] width 38 height 38
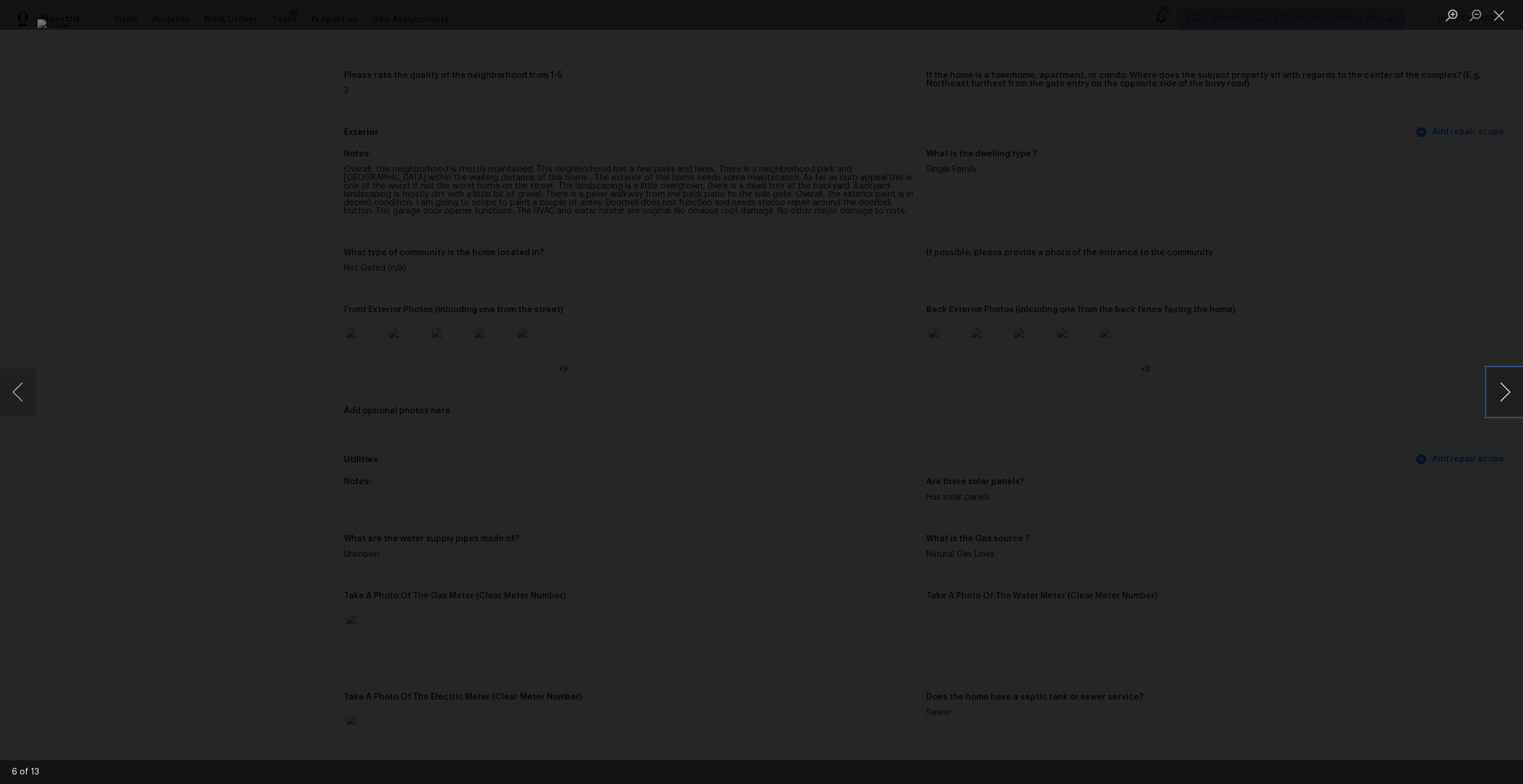
click at [1501, 395] on button "Next image" at bounding box center [1505, 392] width 36 height 47
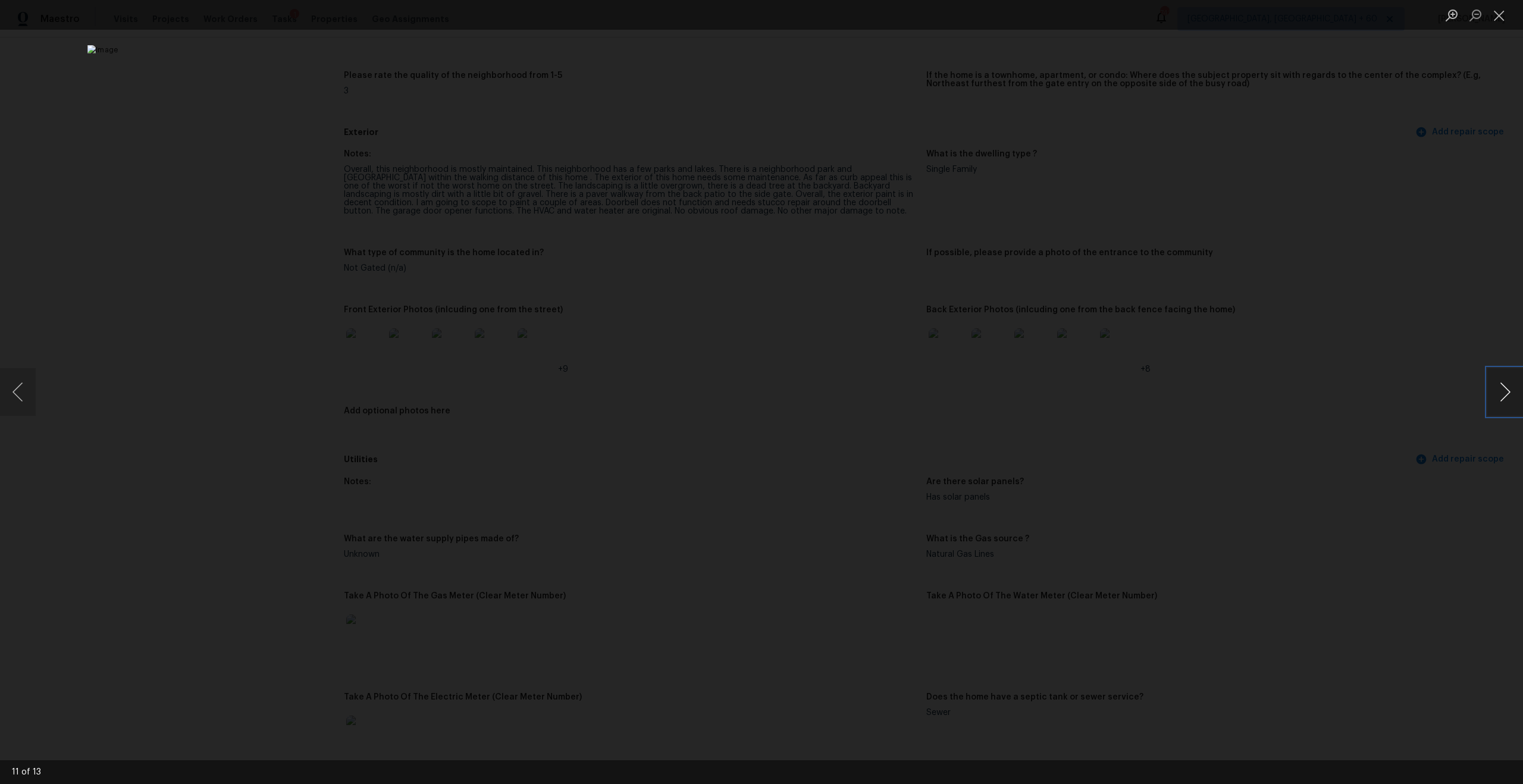
click at [1501, 395] on button "Next image" at bounding box center [1505, 392] width 36 height 47
click at [1499, 18] on button "Close lightbox" at bounding box center [1499, 15] width 24 height 21
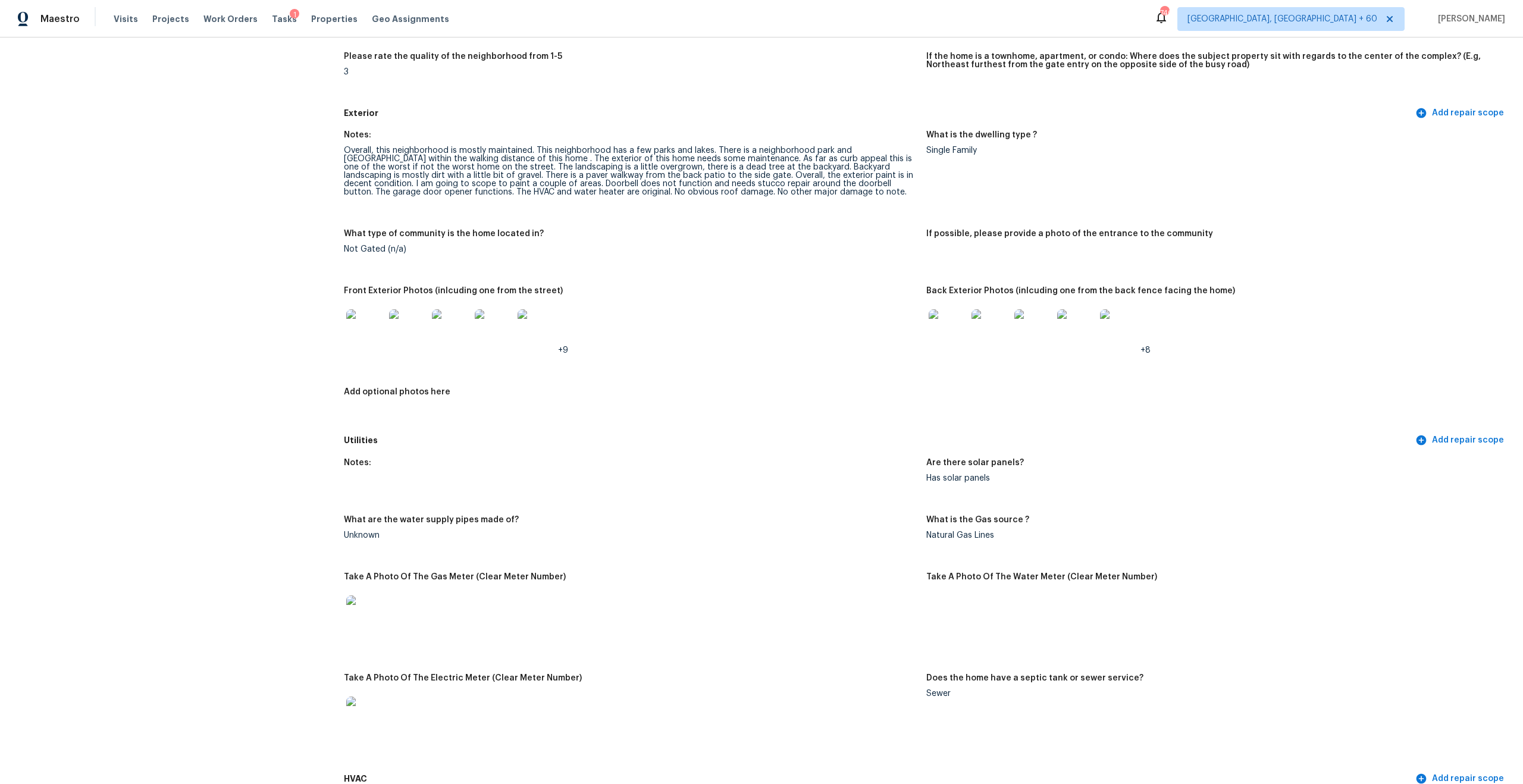
scroll to position [0, 0]
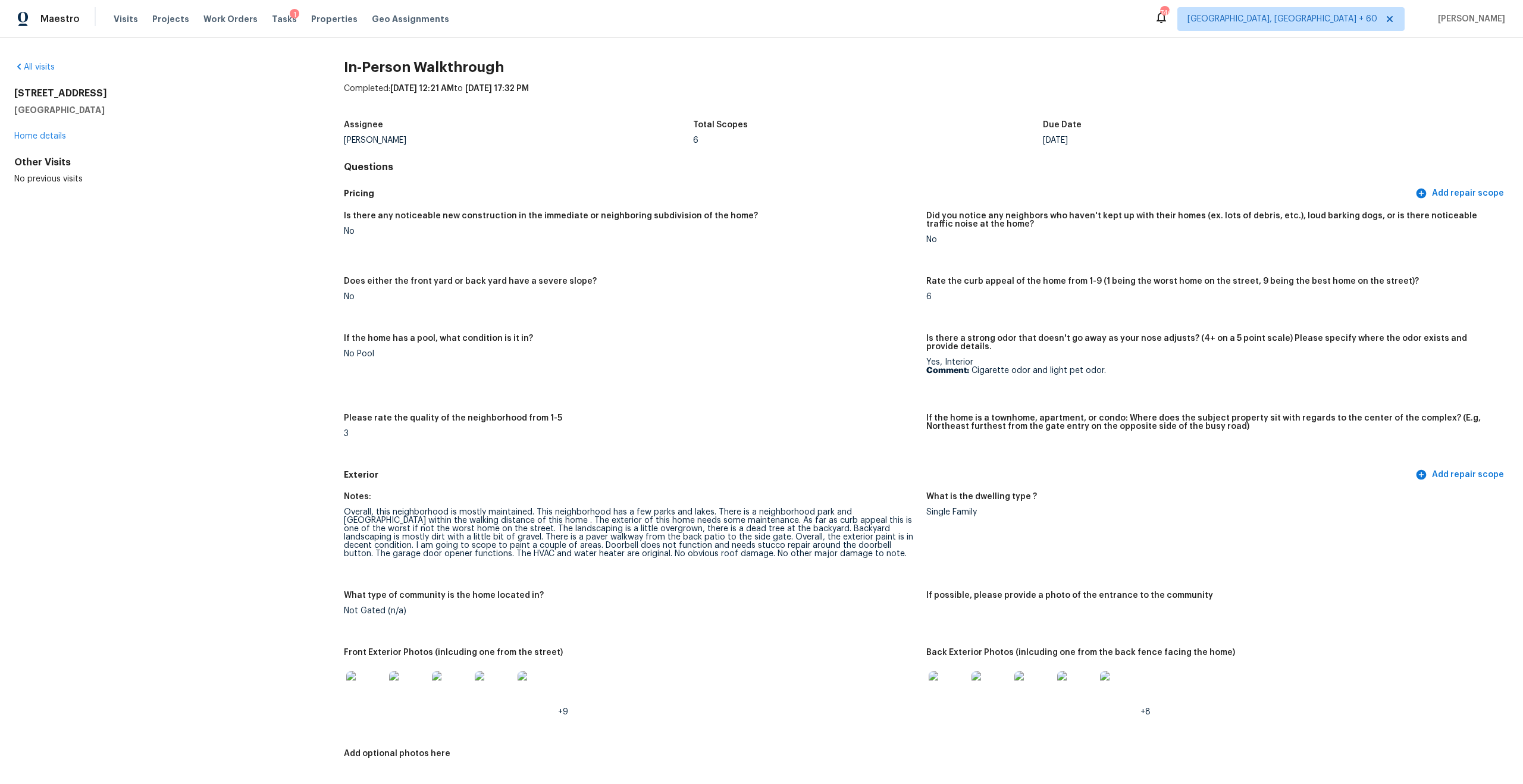
drag, startPoint x: 111, startPoint y: 112, endPoint x: 9, endPoint y: 83, distance: 106.0
click at [9, 83] on div "All visits 230 W Pacific Dr Casa Grande, AZ 85122 Home details Other Visits No …" at bounding box center [761, 411] width 1523 height 746
copy div "230 W Pacific Dr Casa Grande, AZ 85122"
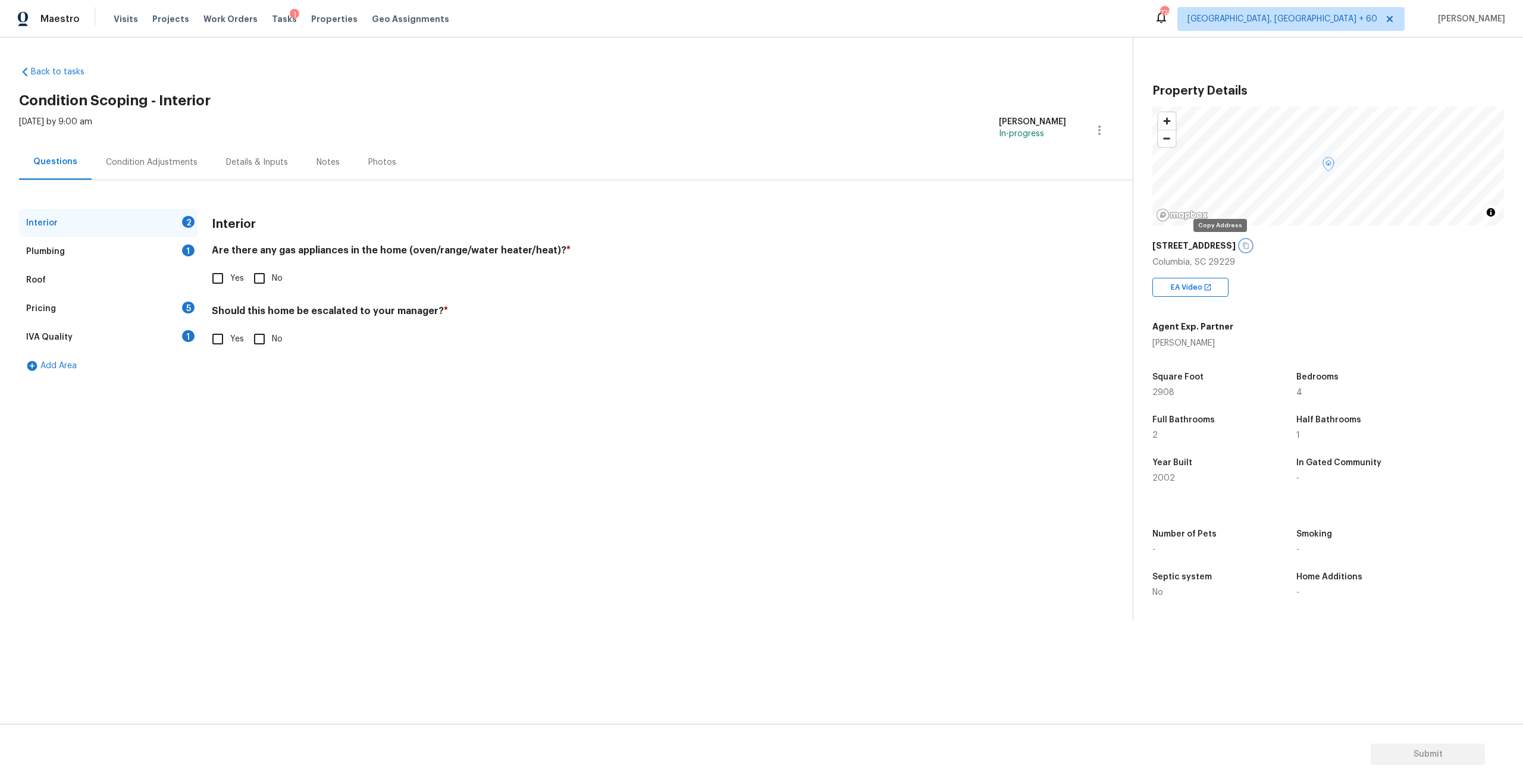
click at [1242, 246] on icon "button" at bounding box center [1246, 246] width 7 height 7
click at [134, 17] on div "Visits Projects Work Orders Tasks 1 Properties Geo Assignments" at bounding box center [288, 19] width 350 height 24
click at [117, 20] on span "Visits" at bounding box center [126, 19] width 24 height 12
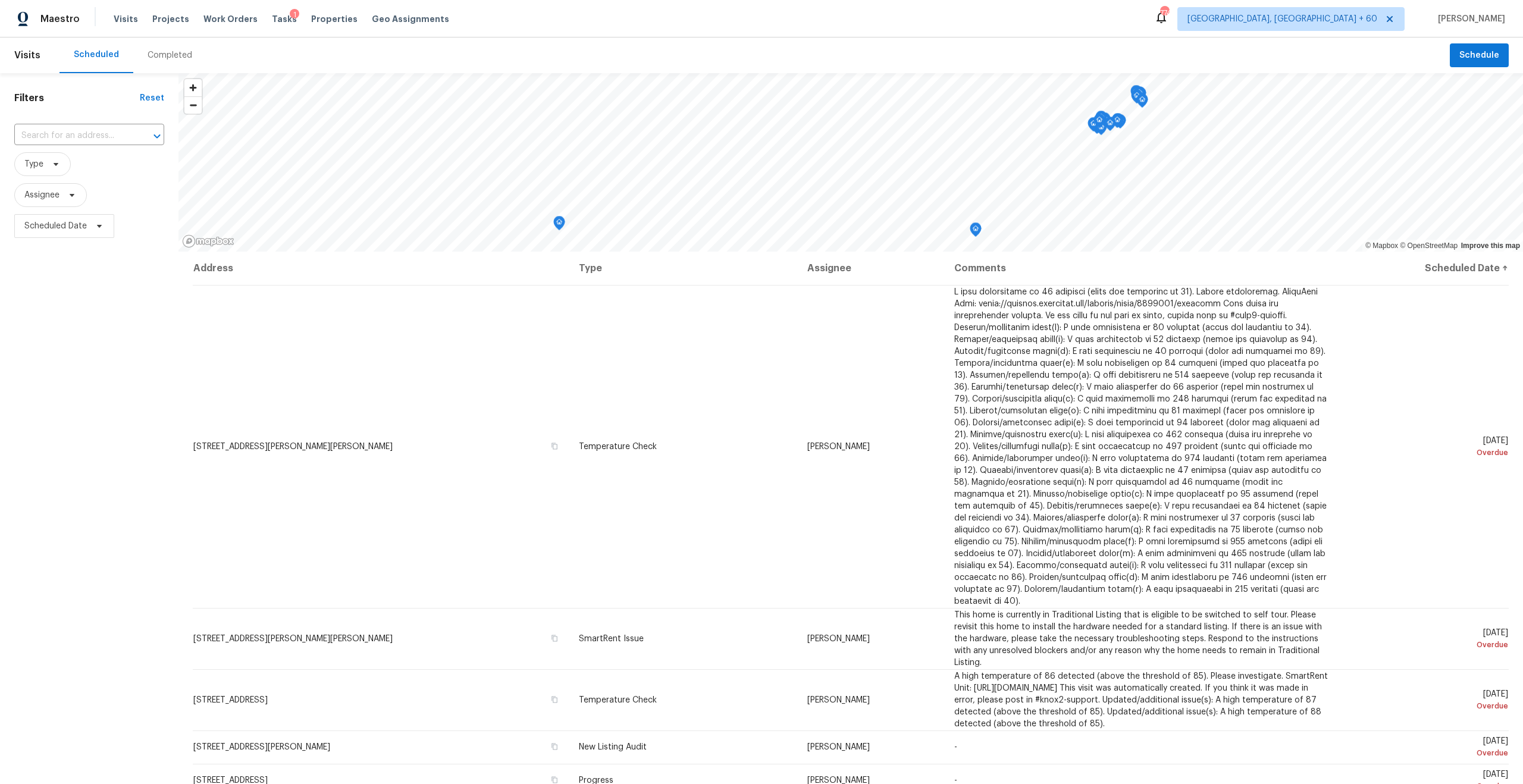
click at [157, 64] on div "Completed" at bounding box center [170, 55] width 73 height 36
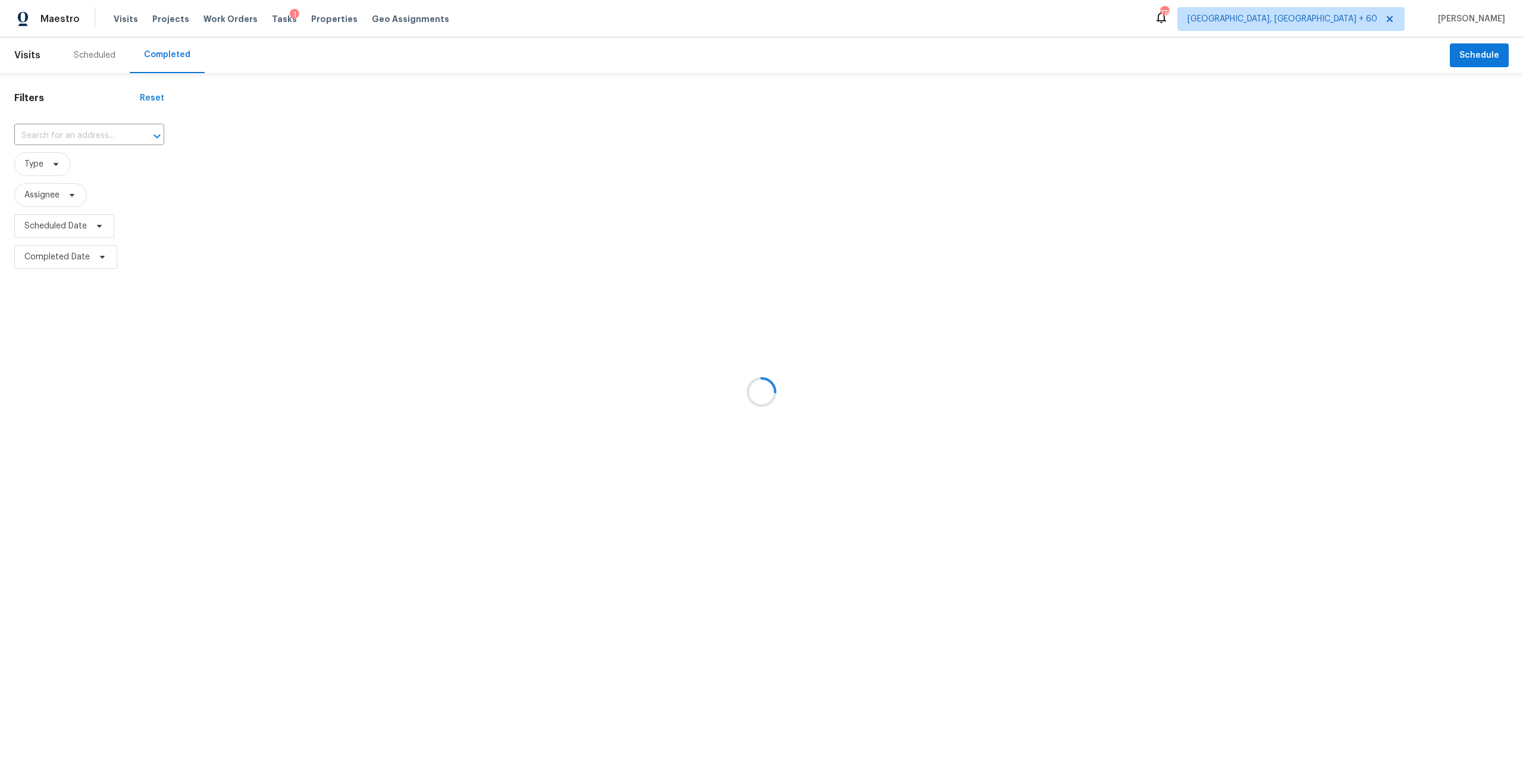
click at [68, 139] on div at bounding box center [761, 392] width 1523 height 784
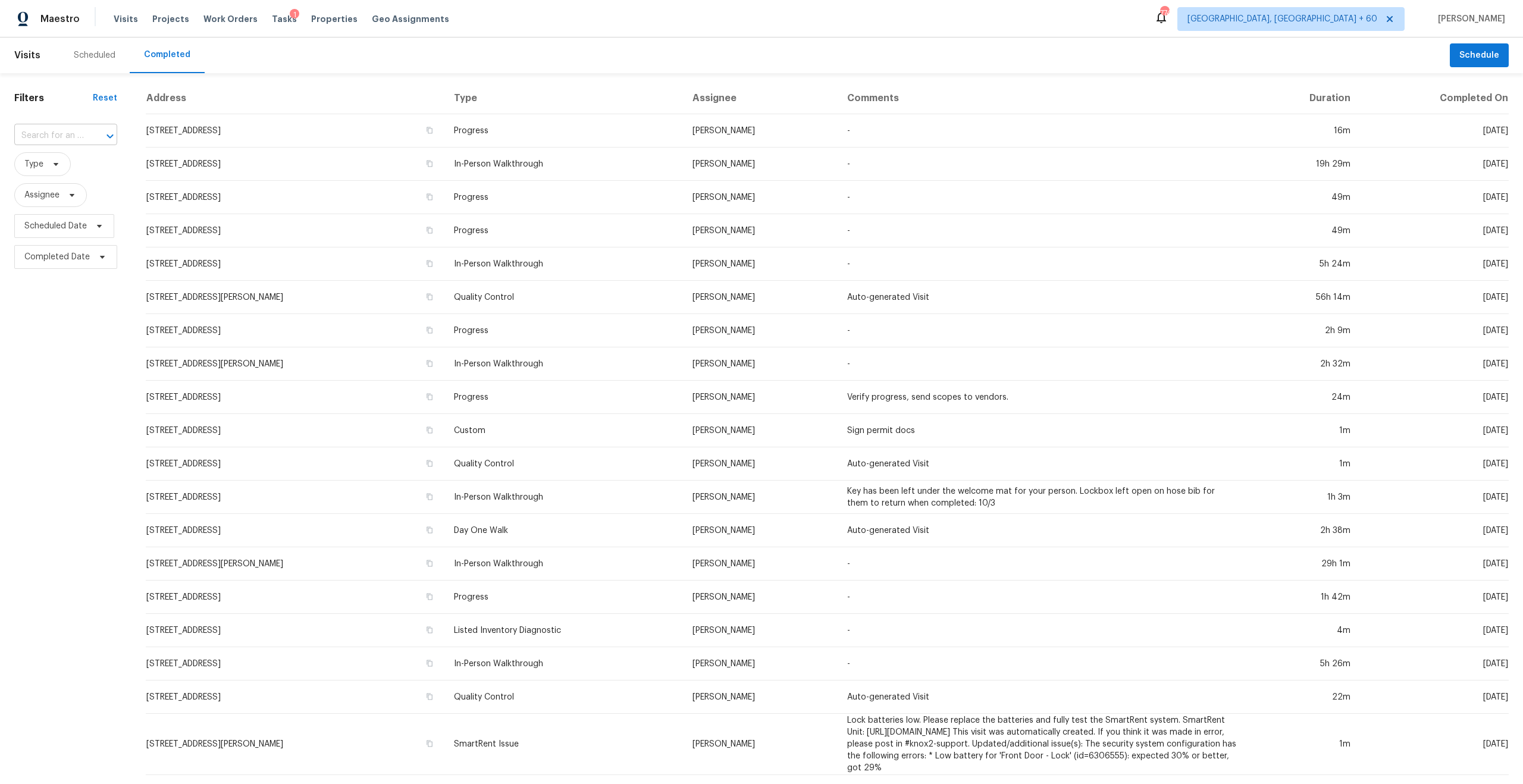
click at [66, 129] on input "text" at bounding box center [49, 136] width 69 height 18
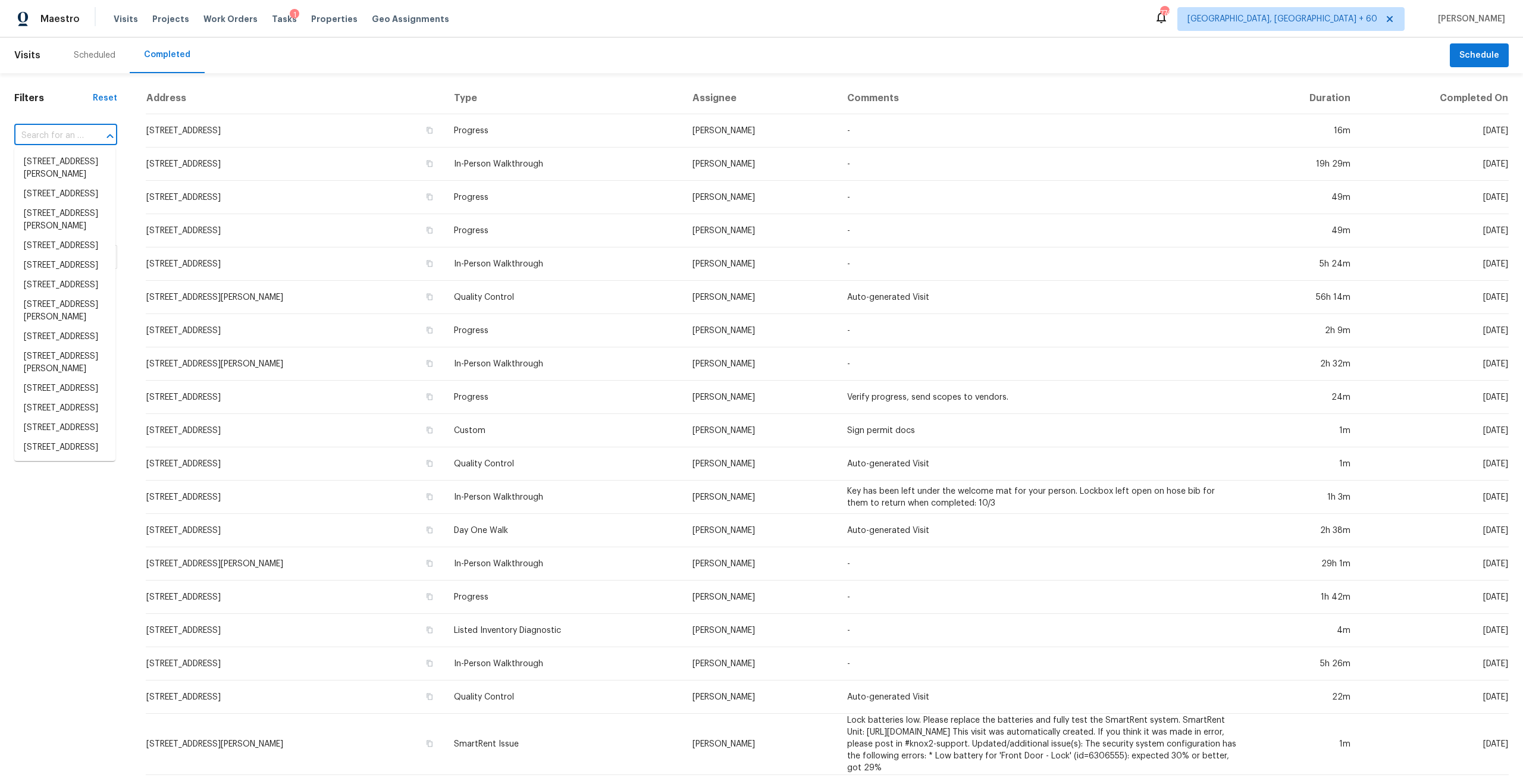
paste input "[STREET_ADDRESS]"
type input "[STREET_ADDRESS]"
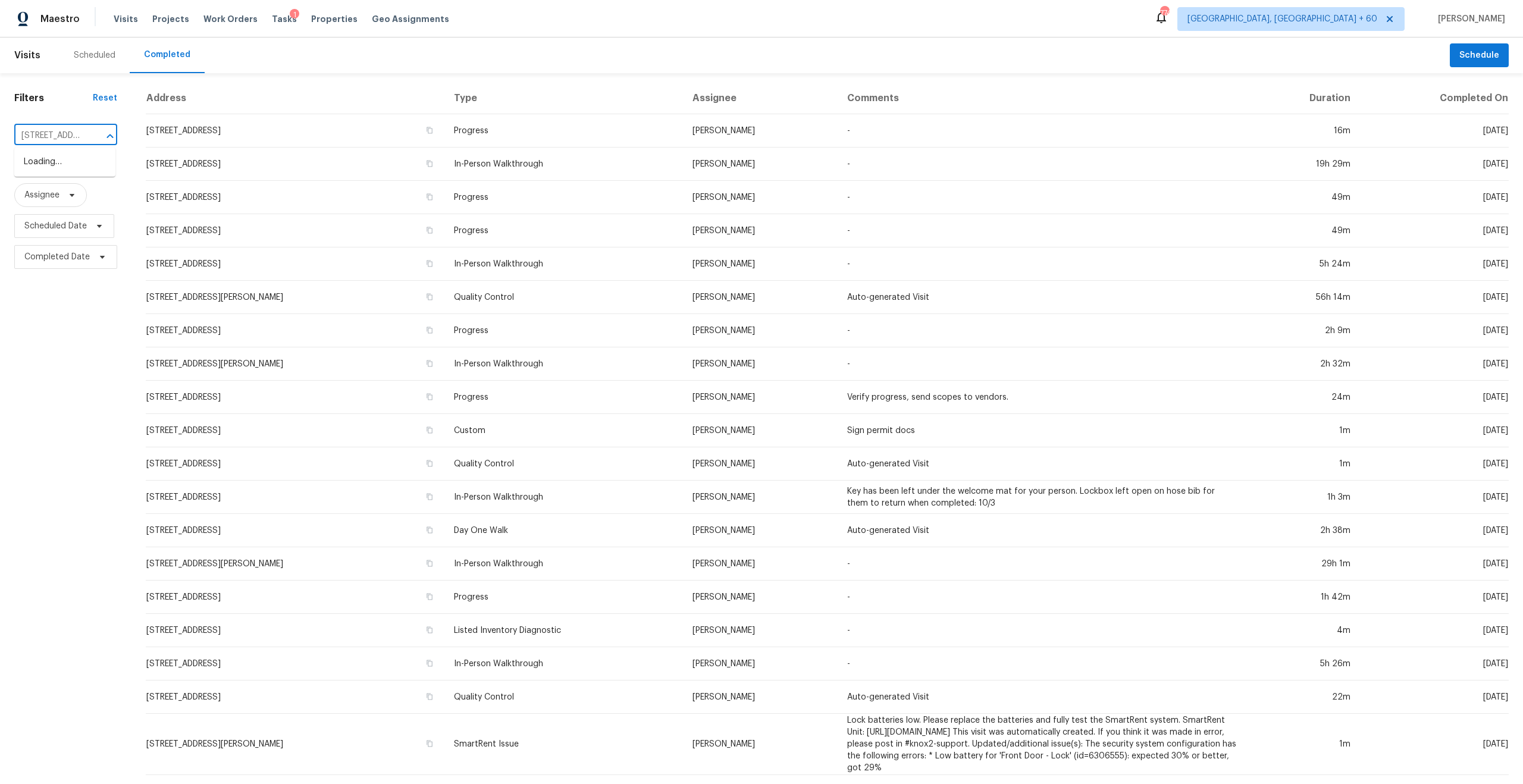
scroll to position [0, 78]
click at [81, 171] on li "[STREET_ADDRESS]" at bounding box center [64, 162] width 101 height 19
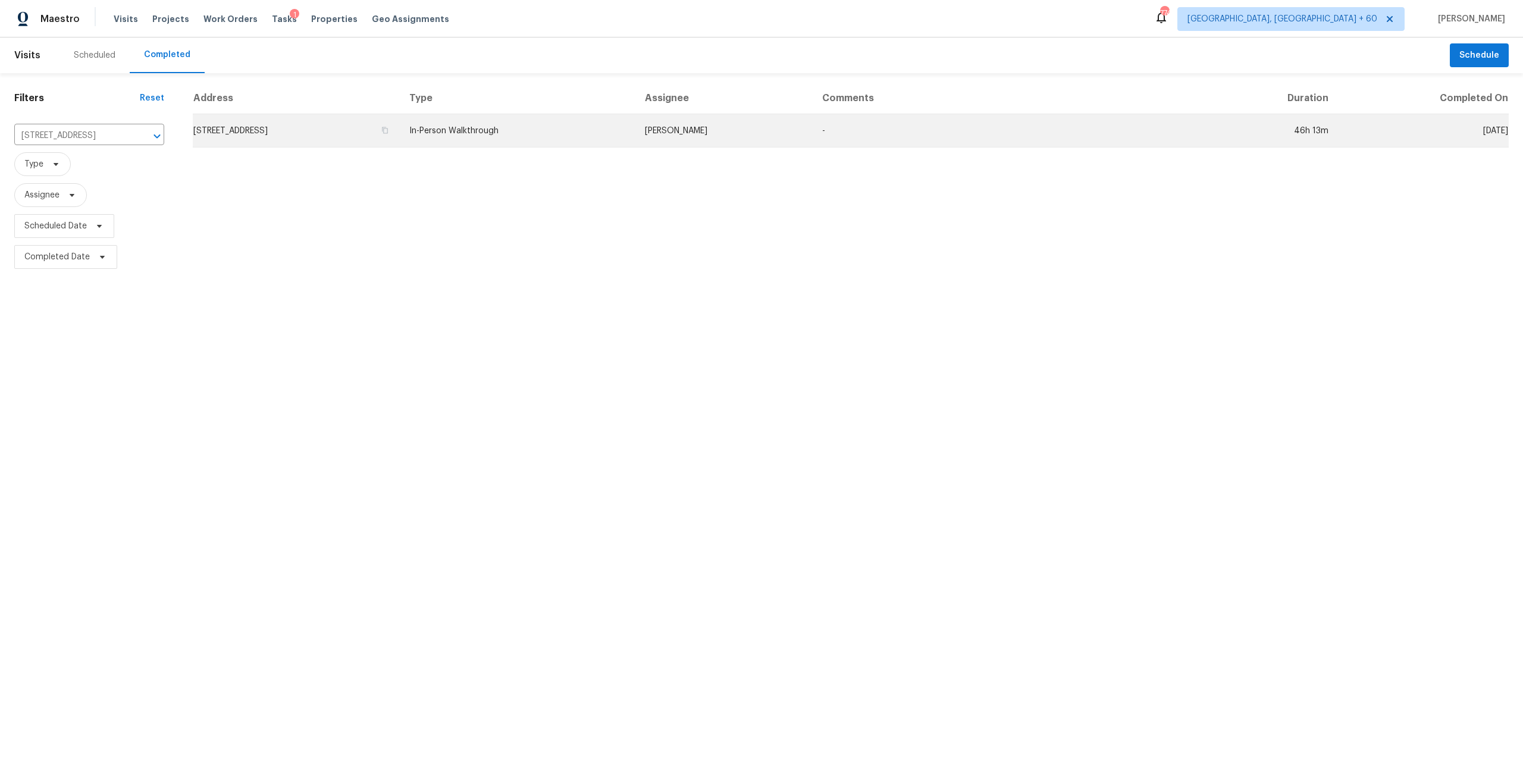
click at [575, 142] on td "In-Person Walkthrough" at bounding box center [518, 131] width 236 height 33
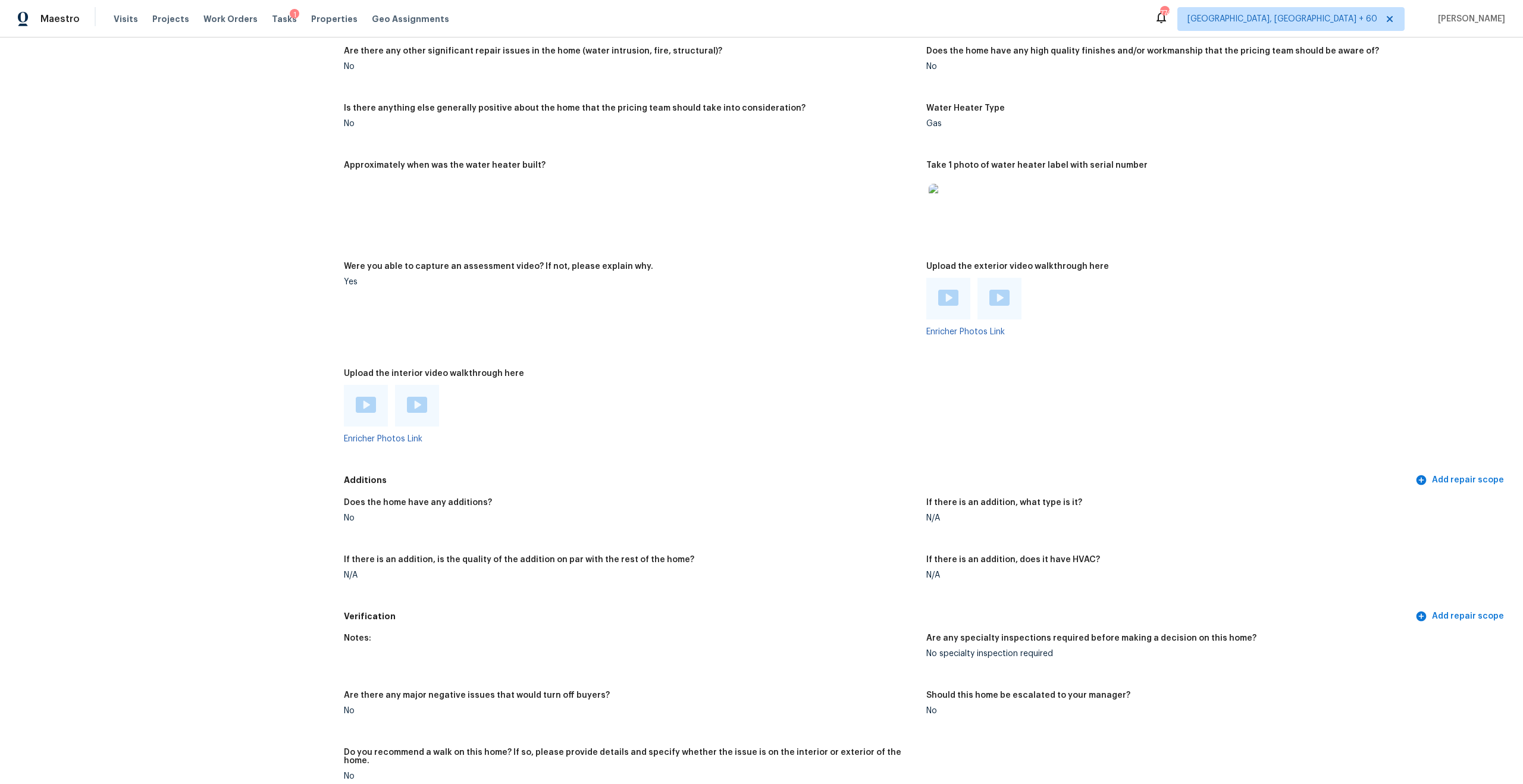
scroll to position [2165, 0]
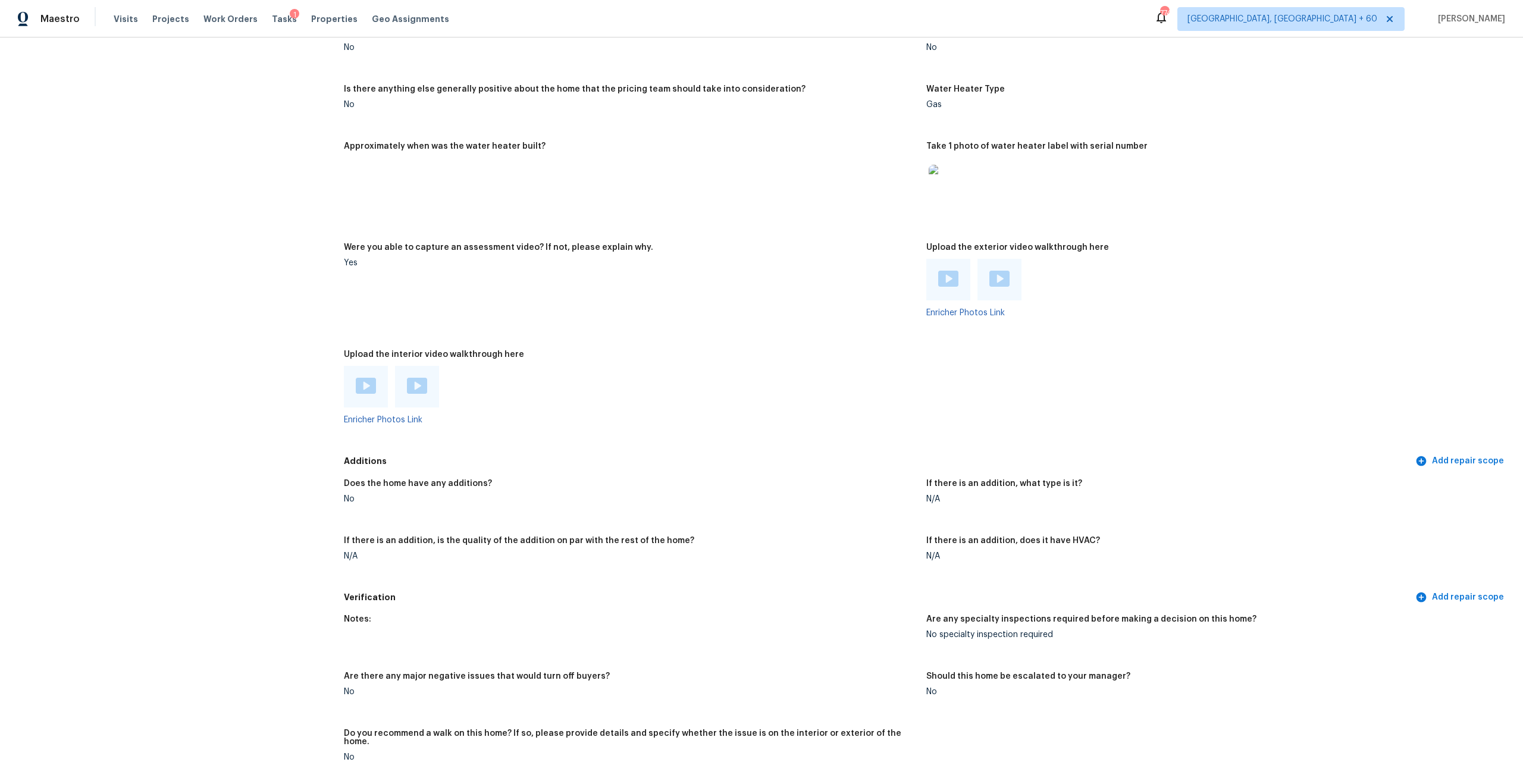
click at [359, 383] on img at bounding box center [365, 385] width 20 height 16
click at [421, 383] on img at bounding box center [416, 385] width 20 height 16
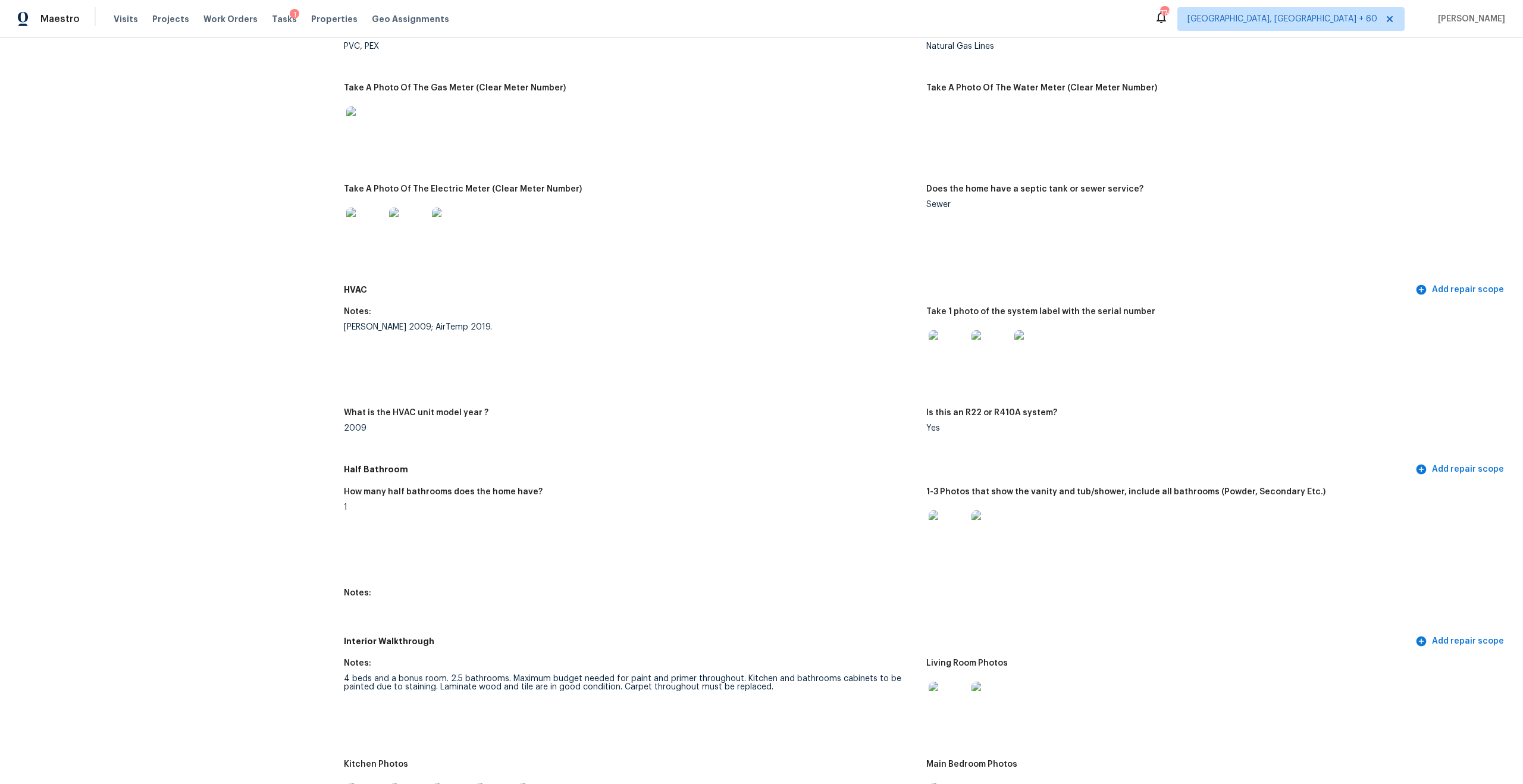
scroll to position [1157, 0]
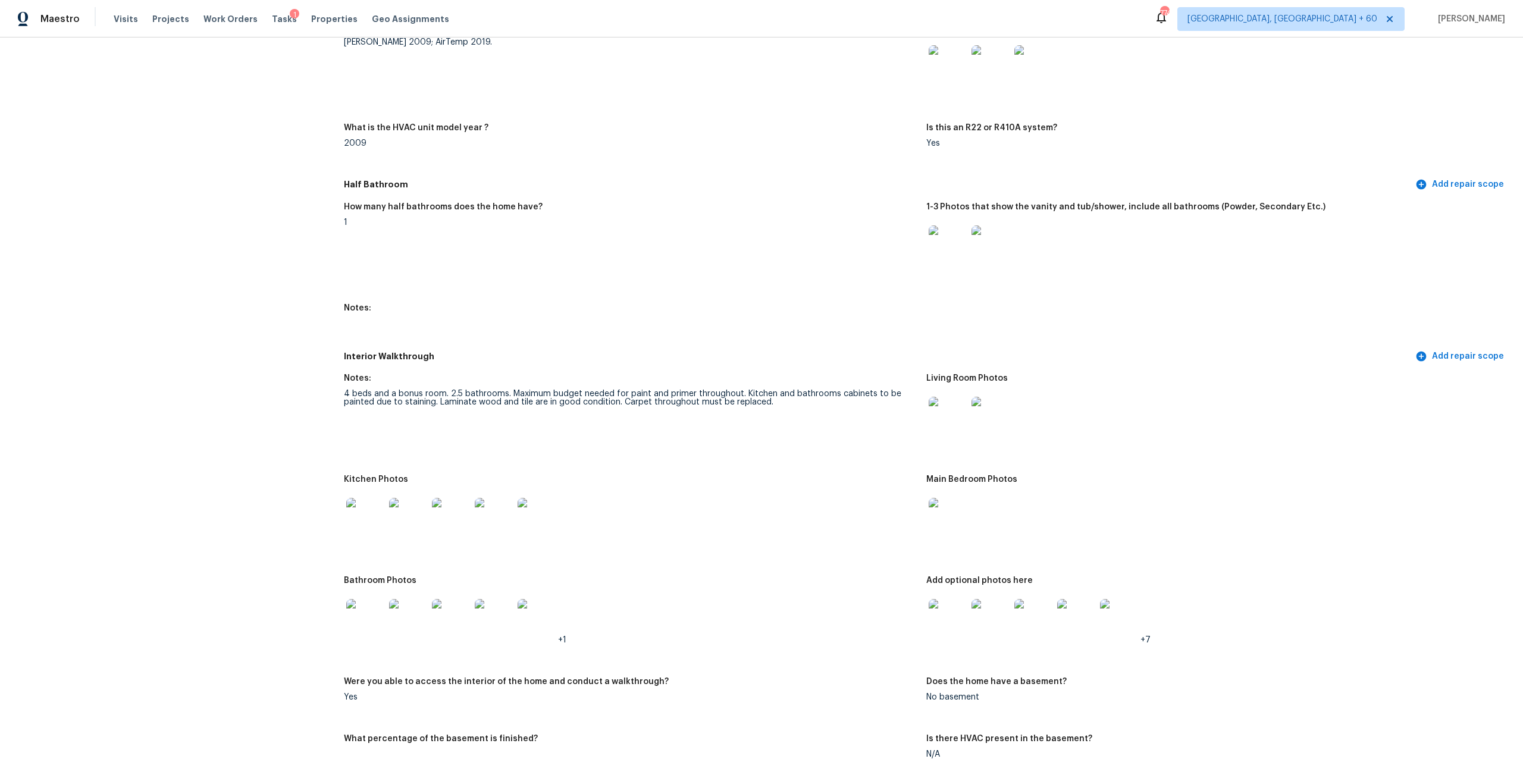
click at [416, 390] on div "4 beds and a bonus room. 2.5 bathrooms. Maximum budget needed for paint and pri…" at bounding box center [630, 397] width 573 height 16
click at [738, 390] on div "4 beds and a bonus room. 2.5 bathrooms. Maximum budget needed for paint and pri…" at bounding box center [630, 397] width 573 height 16
drag, startPoint x: 348, startPoint y: 394, endPoint x: 431, endPoint y: 400, distance: 83.2
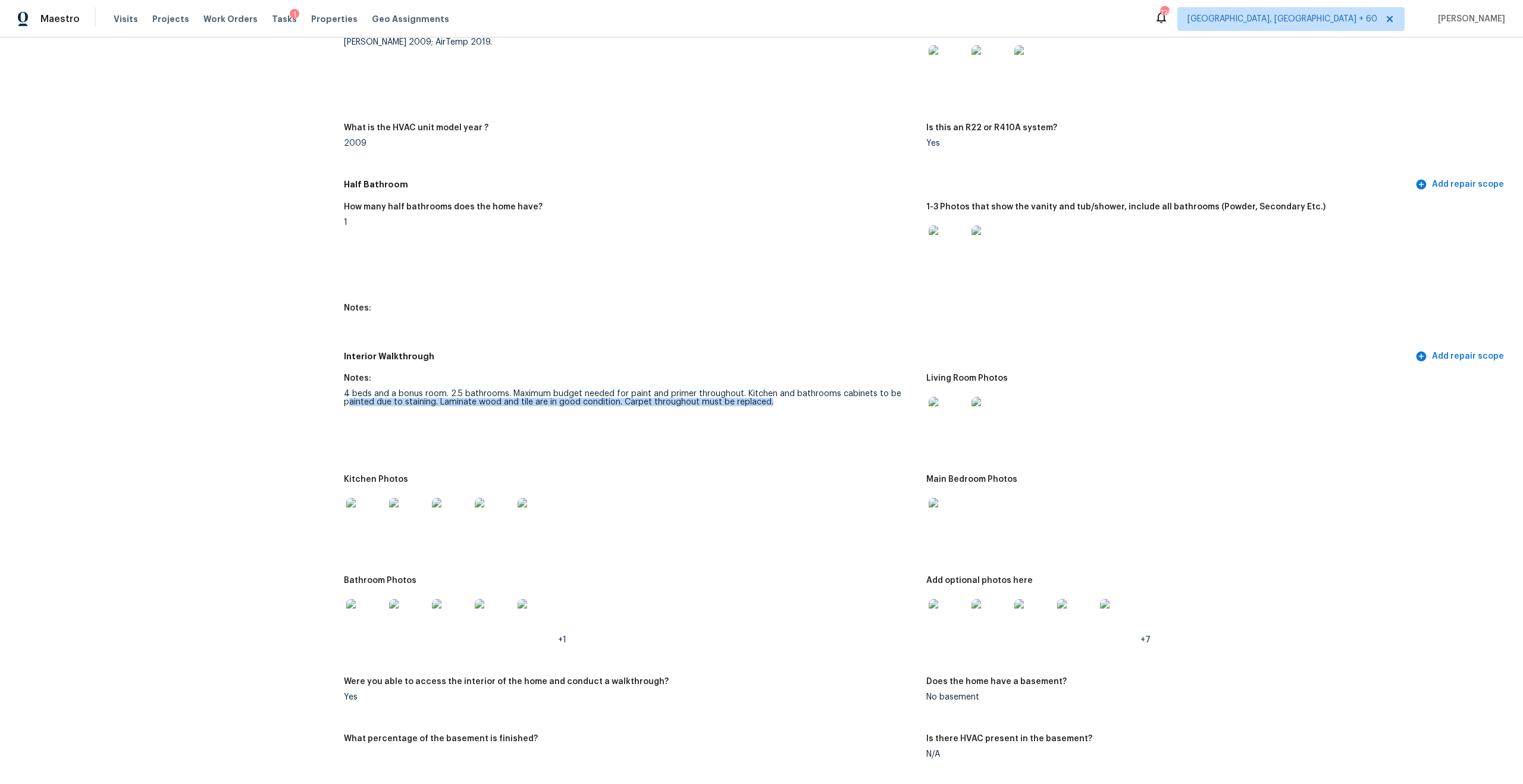
click at [432, 401] on figure "Notes: 4 beds and a bonus room. 2.5 bathrooms. Maximum budget needed for paint …" at bounding box center [635, 418] width 582 height 87
click at [431, 400] on figure "Notes: 4 beds and a bonus room. 2.5 bathrooms. Maximum budget needed for paint …" at bounding box center [635, 418] width 582 height 87
drag, startPoint x: 437, startPoint y: 391, endPoint x: 509, endPoint y: 408, distance: 74.0
click at [510, 408] on figure "Notes: 4 beds and a bonus room. 2.5 bathrooms. Maximum budget needed for paint …" at bounding box center [635, 418] width 582 height 87
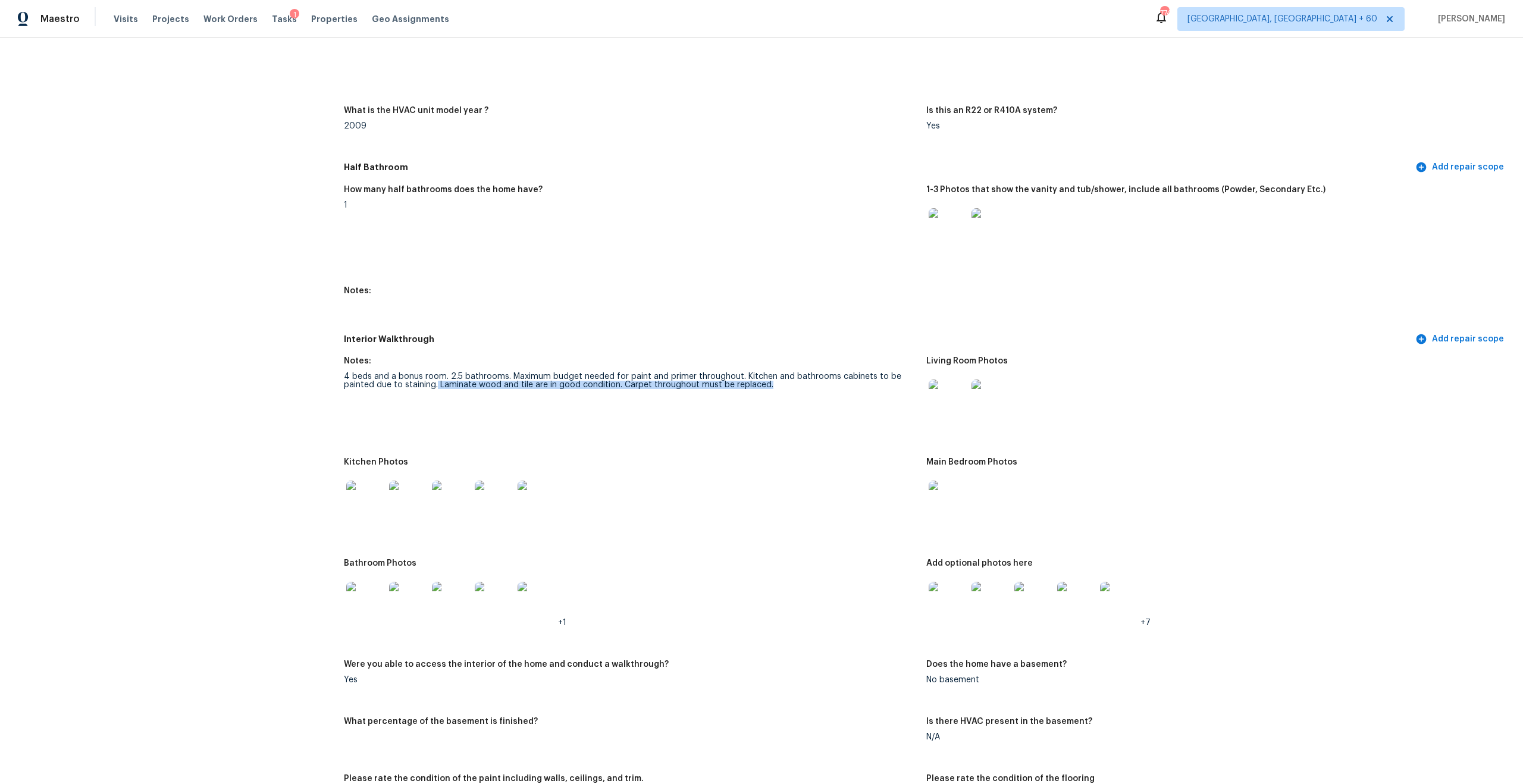
click at [463, 374] on div "4 beds and a bonus room. 2.5 bathrooms. Maximum budget needed for paint and pri…" at bounding box center [630, 380] width 573 height 16
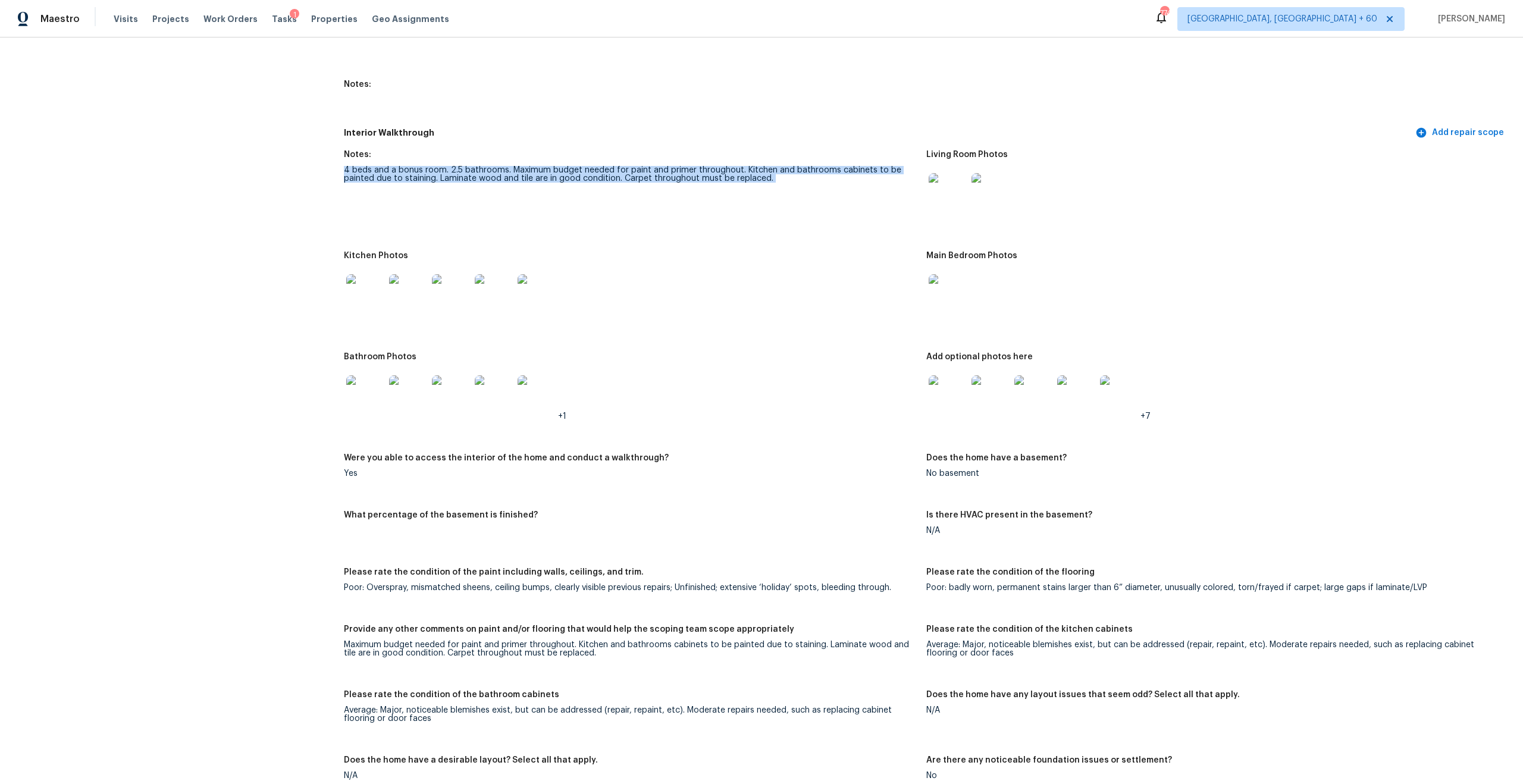
scroll to position [1353, 0]
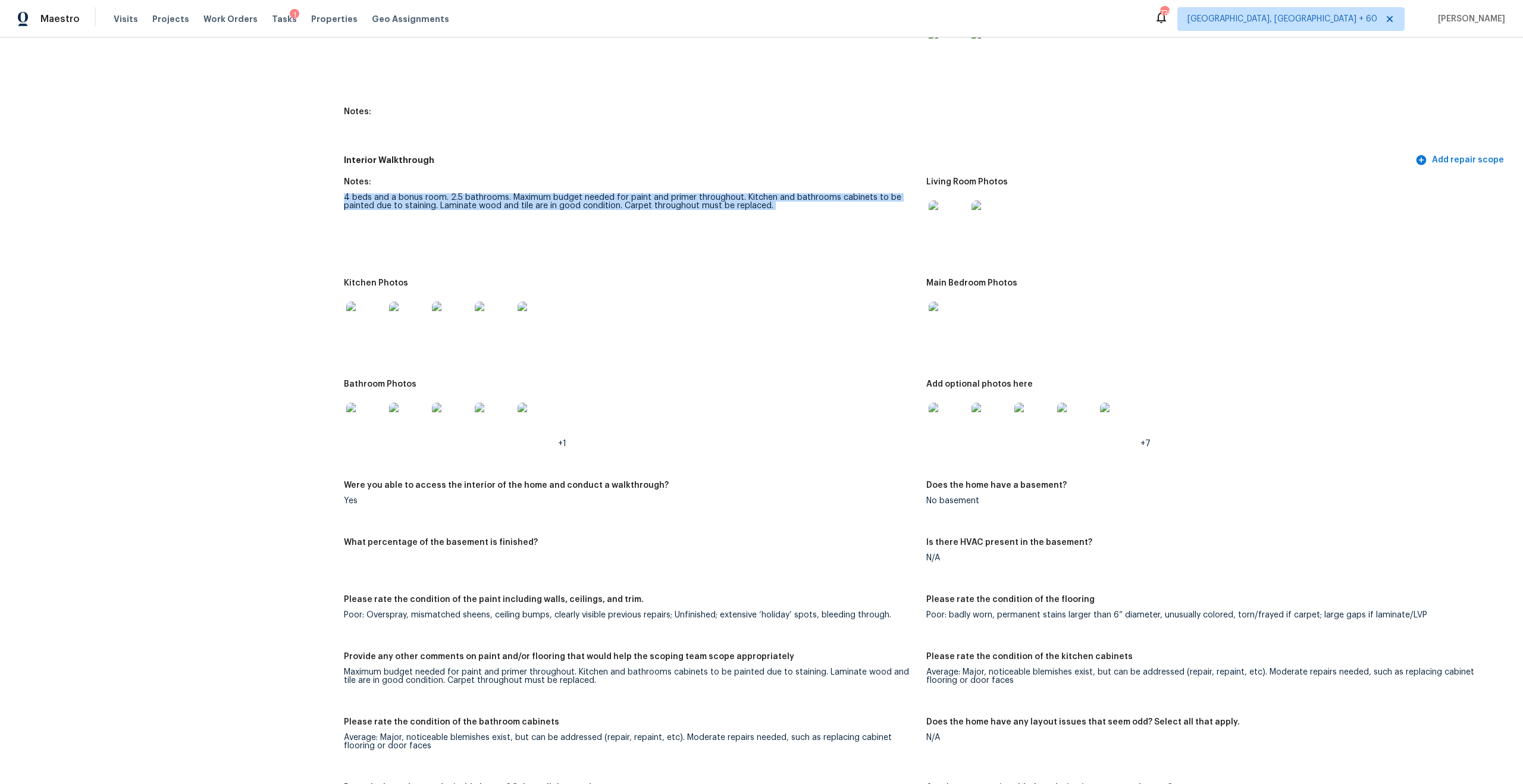
click at [742, 202] on figure "Notes: 4 beds and a bonus room. 2.5 bathrooms. Maximum budget needed for paint …" at bounding box center [635, 221] width 582 height 87
drag, startPoint x: 508, startPoint y: 184, endPoint x: 550, endPoint y: 187, distance: 42.1
click at [550, 187] on figure "Notes: 4 beds and a bonus room. 2.5 bathrooms. Maximum budget needed for paint …" at bounding box center [635, 221] width 582 height 87
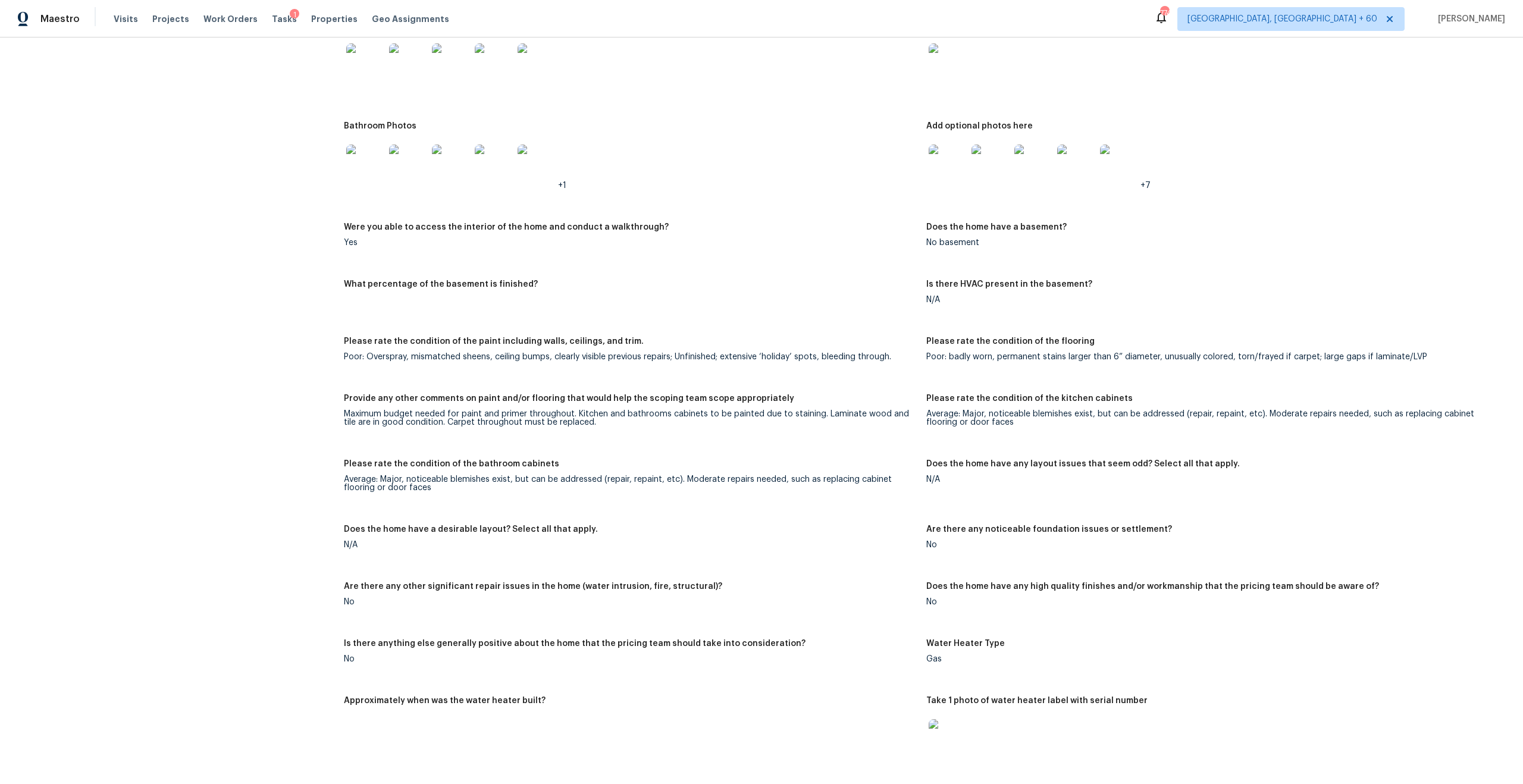
scroll to position [1673, 0]
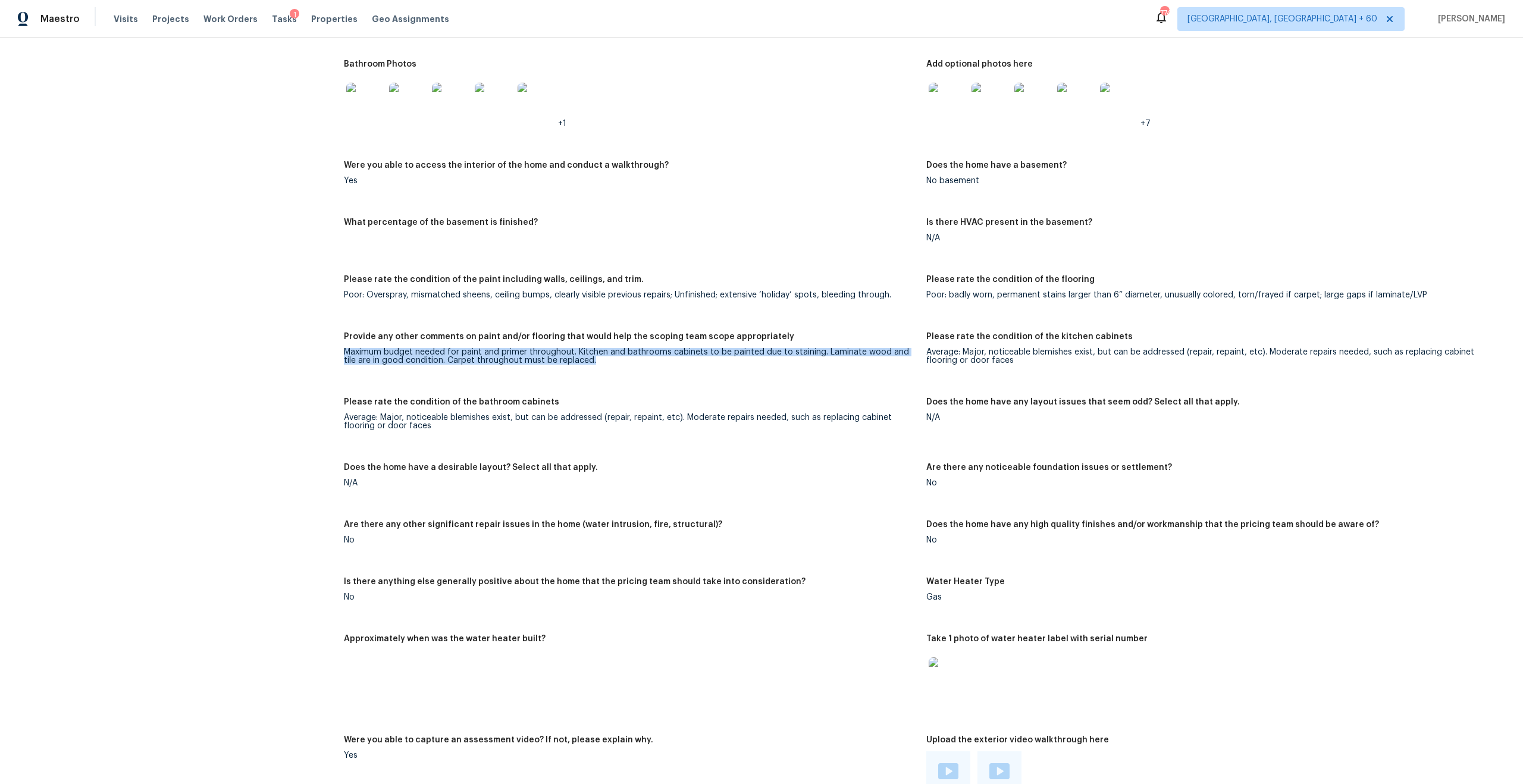
drag, startPoint x: 352, startPoint y: 339, endPoint x: 486, endPoint y: 358, distance: 135.3
click at [486, 358] on figure "Provide any other comments on paint and/or flooring that would help the scoping…" at bounding box center [635, 358] width 582 height 51
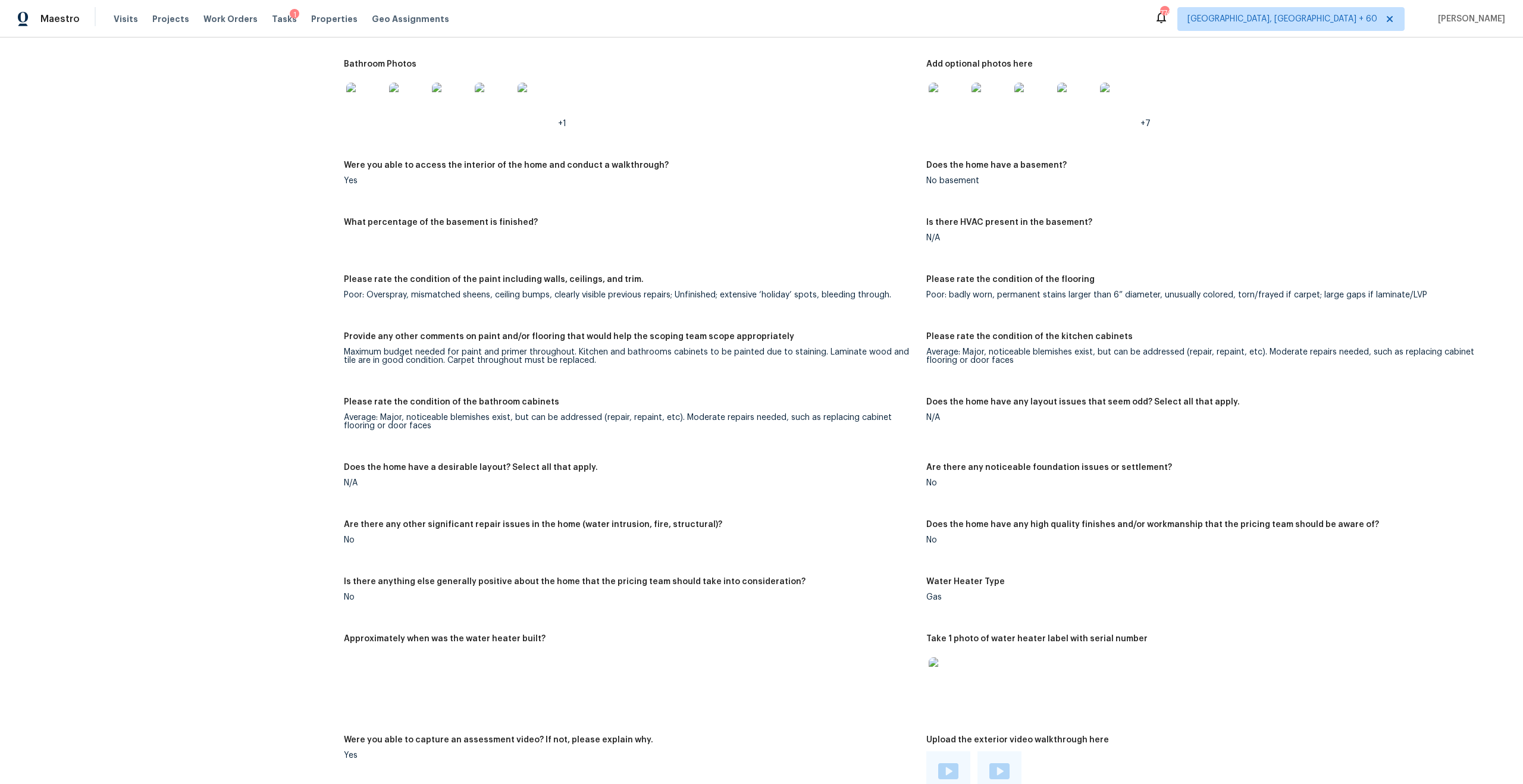
click at [486, 358] on figure "Provide any other comments on paint and/or flooring that would help the scoping…" at bounding box center [635, 358] width 582 height 51
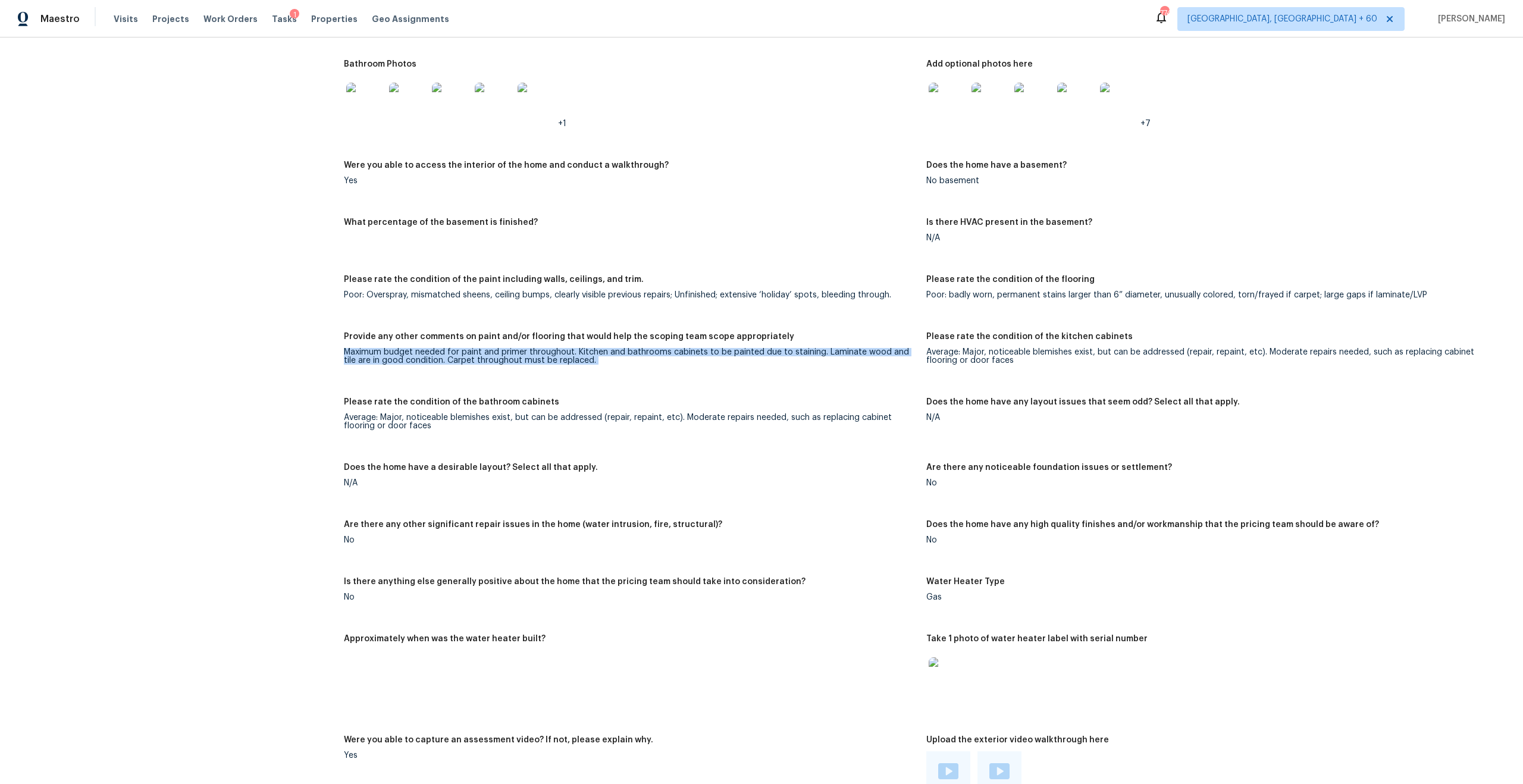
click at [509, 357] on figure "Provide any other comments on paint and/or flooring that would help the scoping…" at bounding box center [635, 358] width 582 height 51
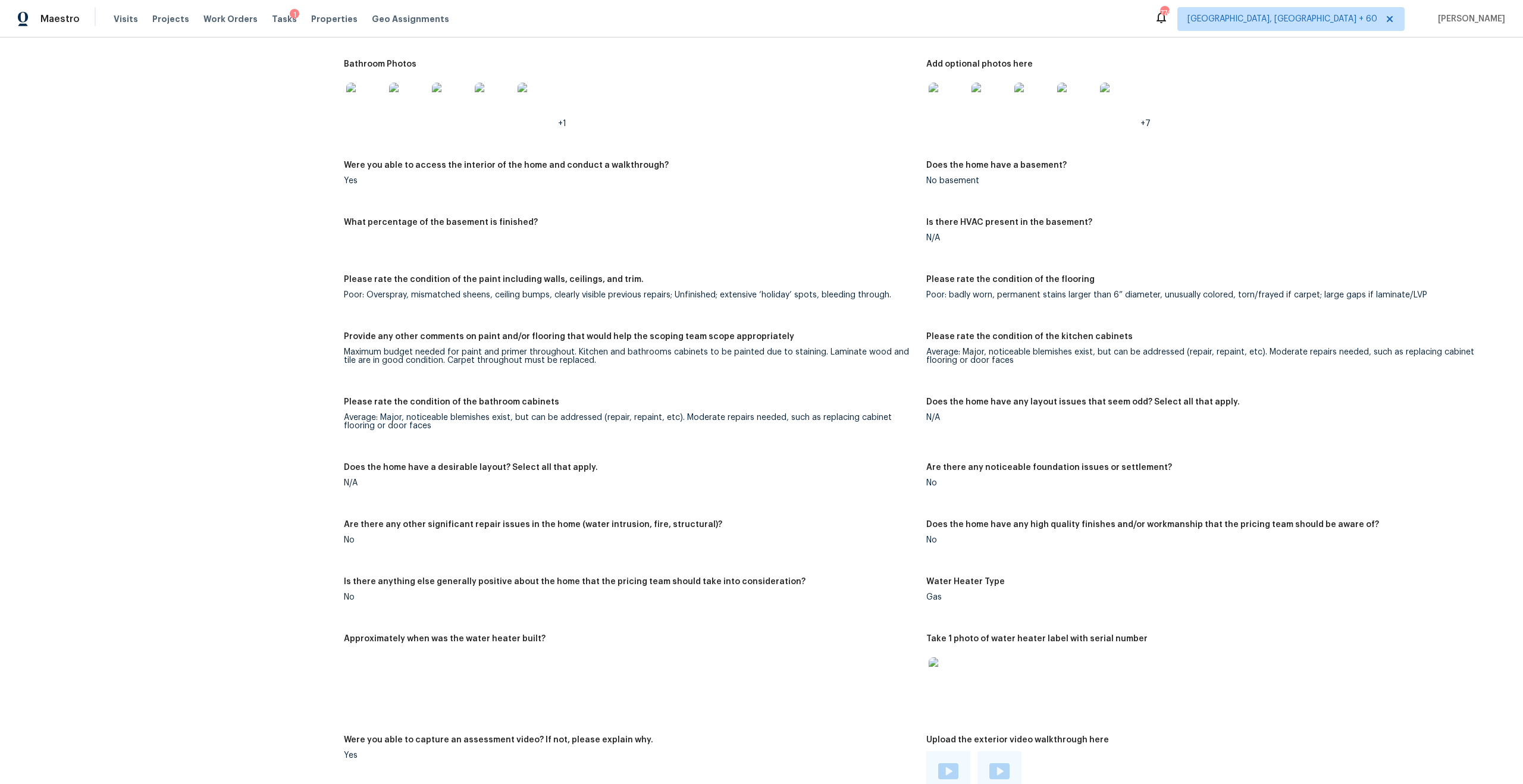
click at [509, 357] on figure "Provide any other comments on paint and/or flooring that would help the scoping…" at bounding box center [635, 358] width 582 height 51
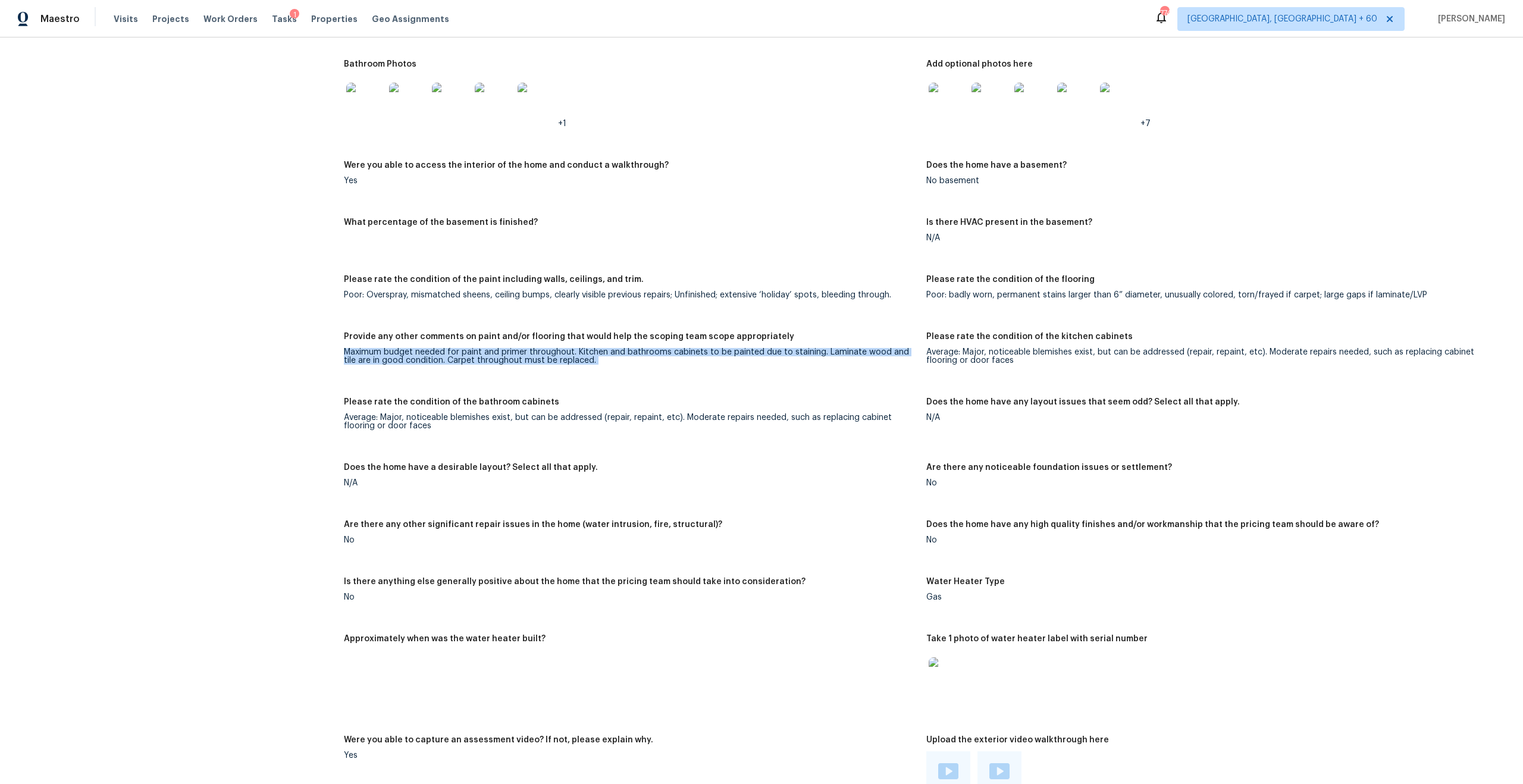
click at [467, 350] on div "Maximum budget needed for paint and primer throughout. Kitchen and bathrooms ca…" at bounding box center [630, 356] width 573 height 16
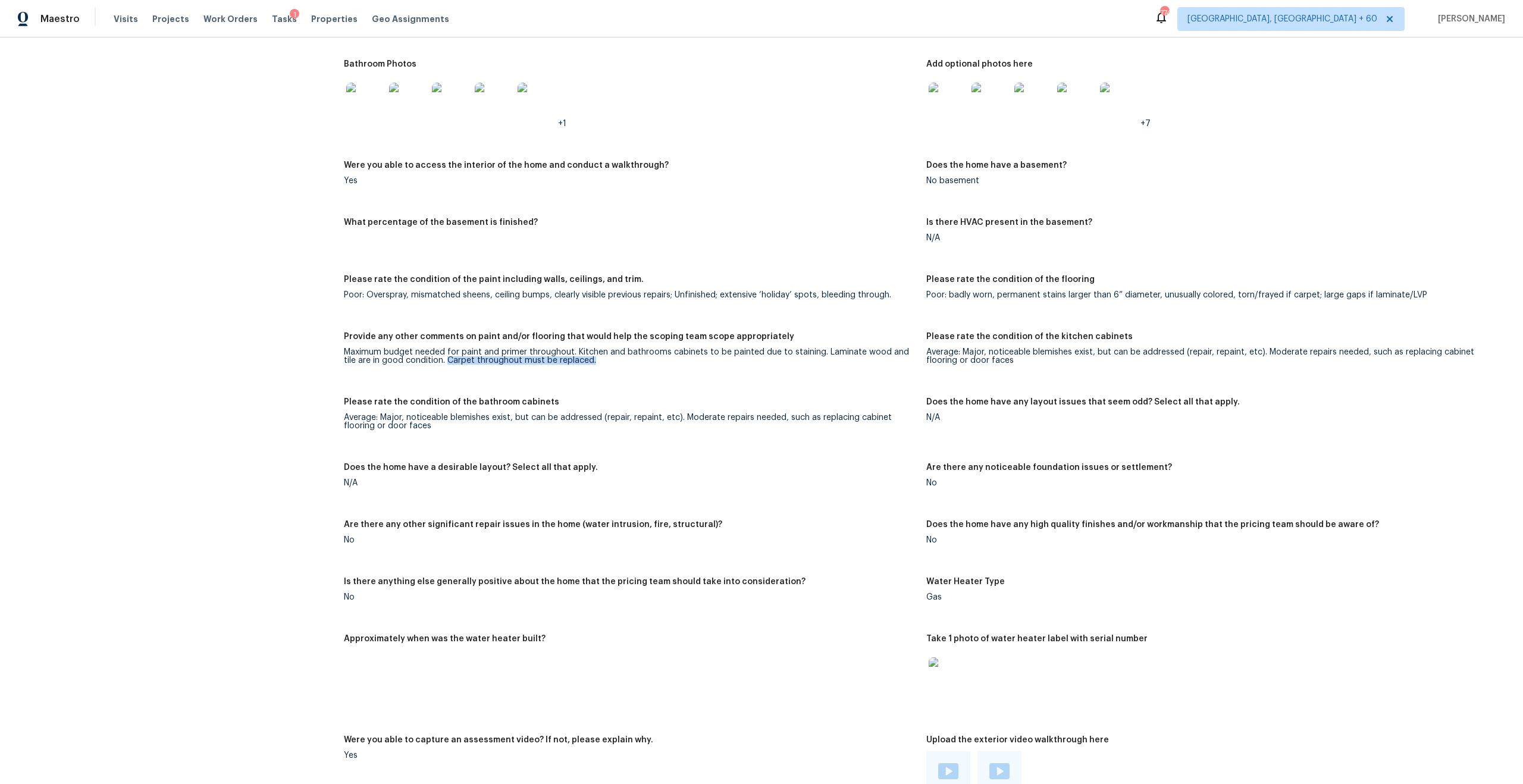
drag, startPoint x: 431, startPoint y: 349, endPoint x: 611, endPoint y: 359, distance: 180.3
click at [612, 359] on figure "Provide any other comments on paint and/or flooring that would help the scoping…" at bounding box center [635, 358] width 582 height 51
click at [498, 348] on div "Maximum budget needed for paint and primer throughout. Kitchen and bathrooms ca…" at bounding box center [630, 356] width 573 height 16
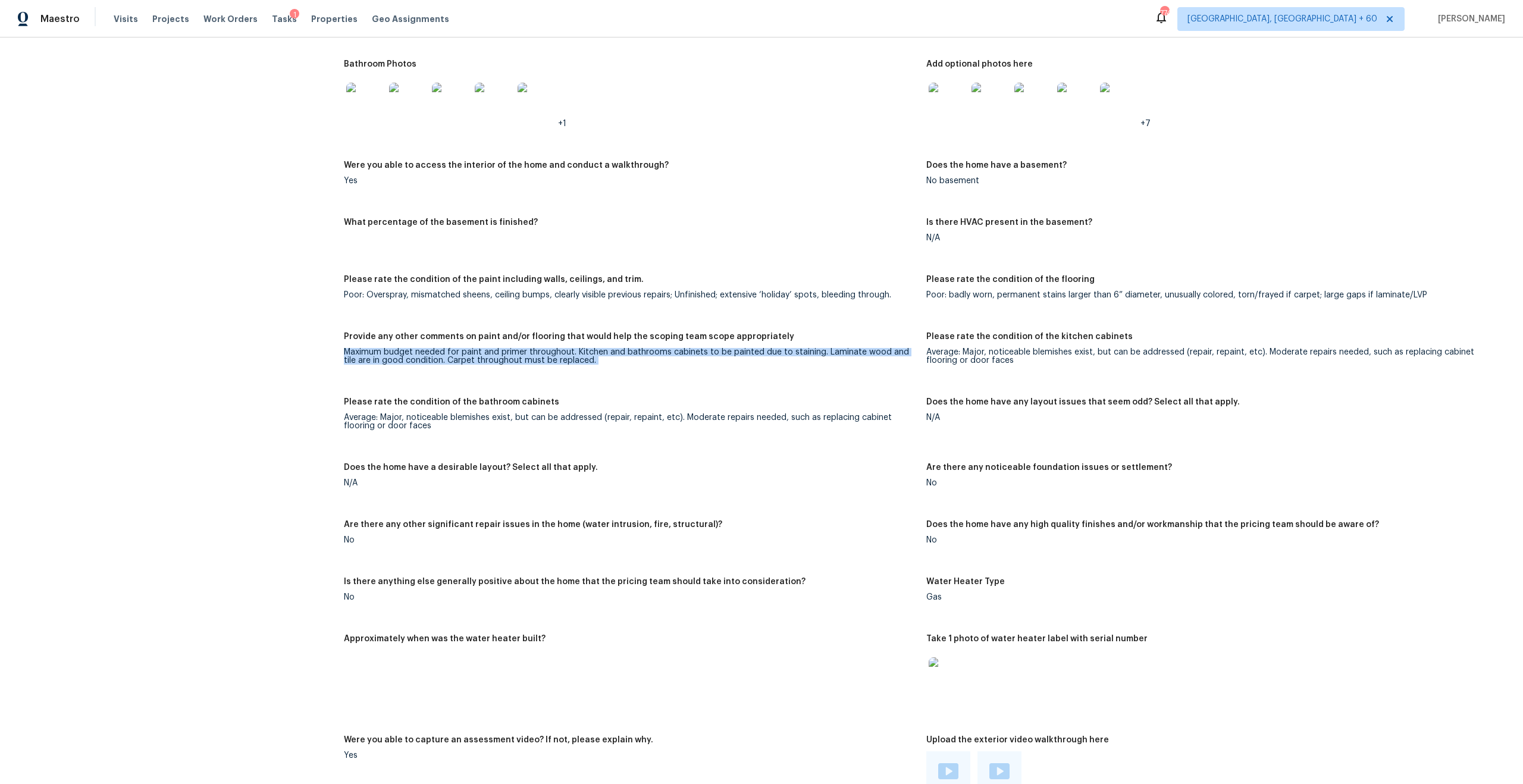
click at [519, 351] on div "Maximum budget needed for paint and primer throughout. Kitchen and bathrooms ca…" at bounding box center [630, 356] width 573 height 16
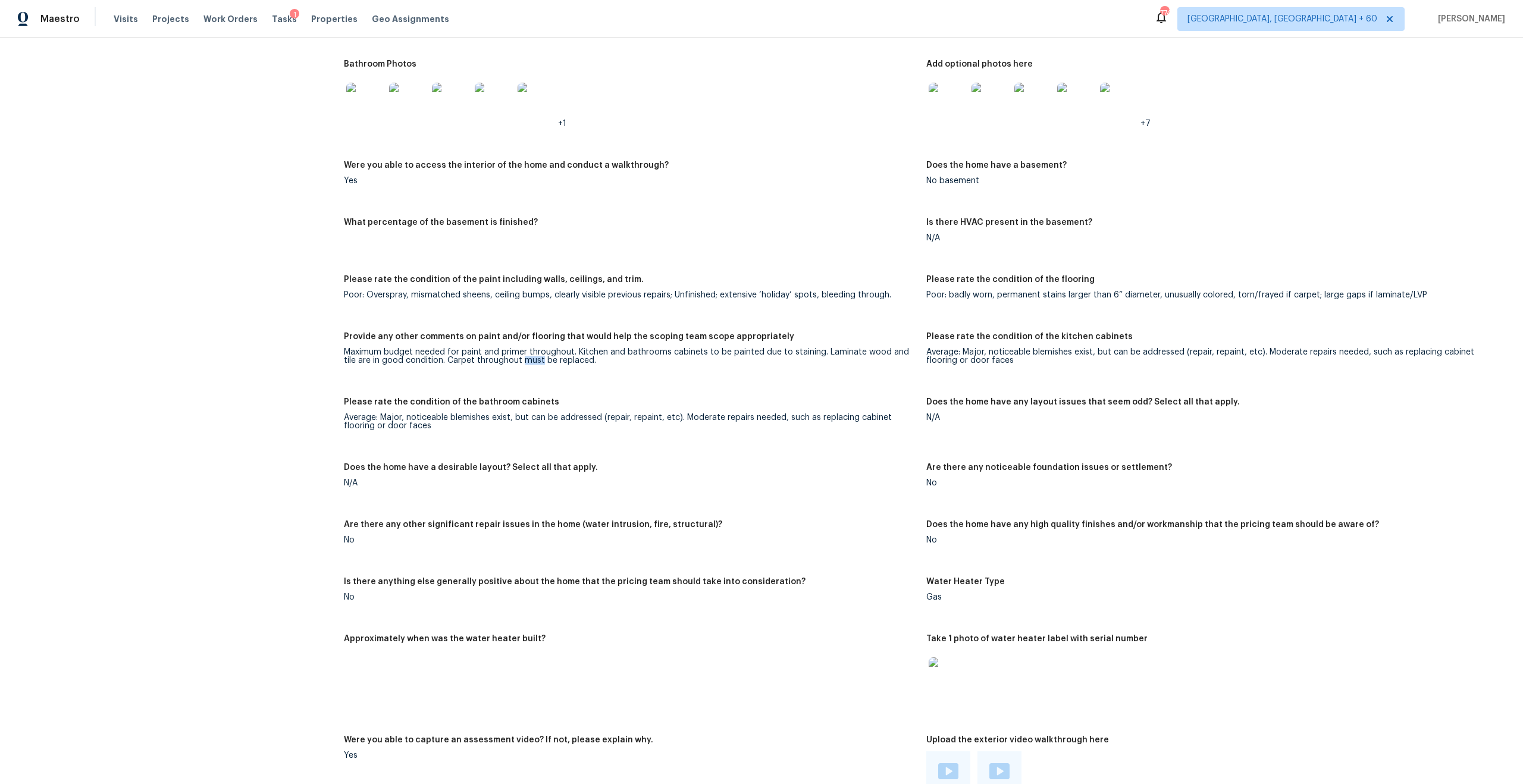
click at [519, 351] on div "Maximum budget needed for paint and primer throughout. Kitchen and bathrooms ca…" at bounding box center [630, 356] width 573 height 16
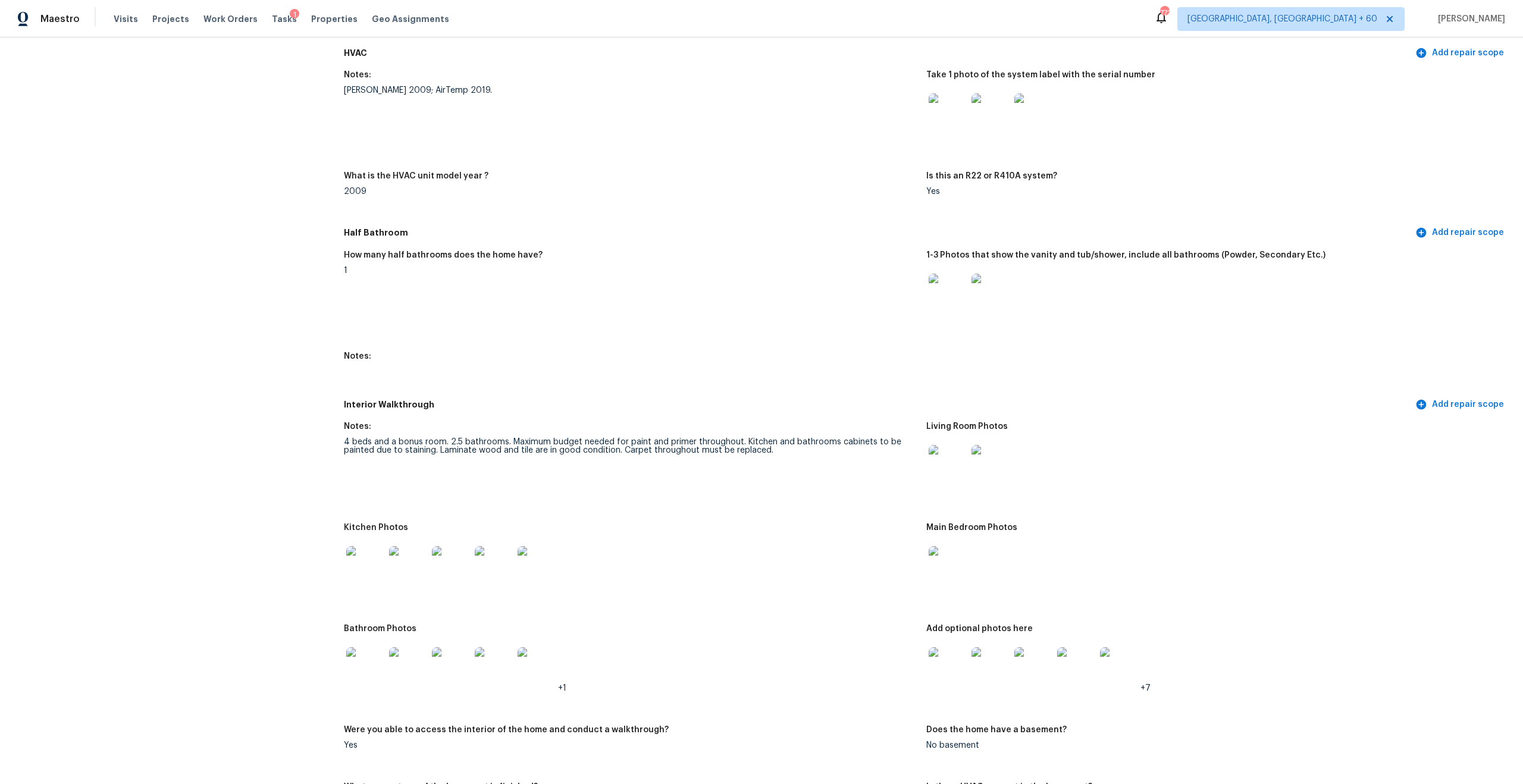
scroll to position [1110, 0]
click at [482, 436] on div "4 beds and a bonus room. 2.5 bathrooms. Maximum budget needed for paint and pri…" at bounding box center [630, 444] width 573 height 16
click at [554, 436] on div "4 beds and a bonus room. 2.5 bathrooms. Maximum budget needed for paint and pri…" at bounding box center [630, 444] width 573 height 16
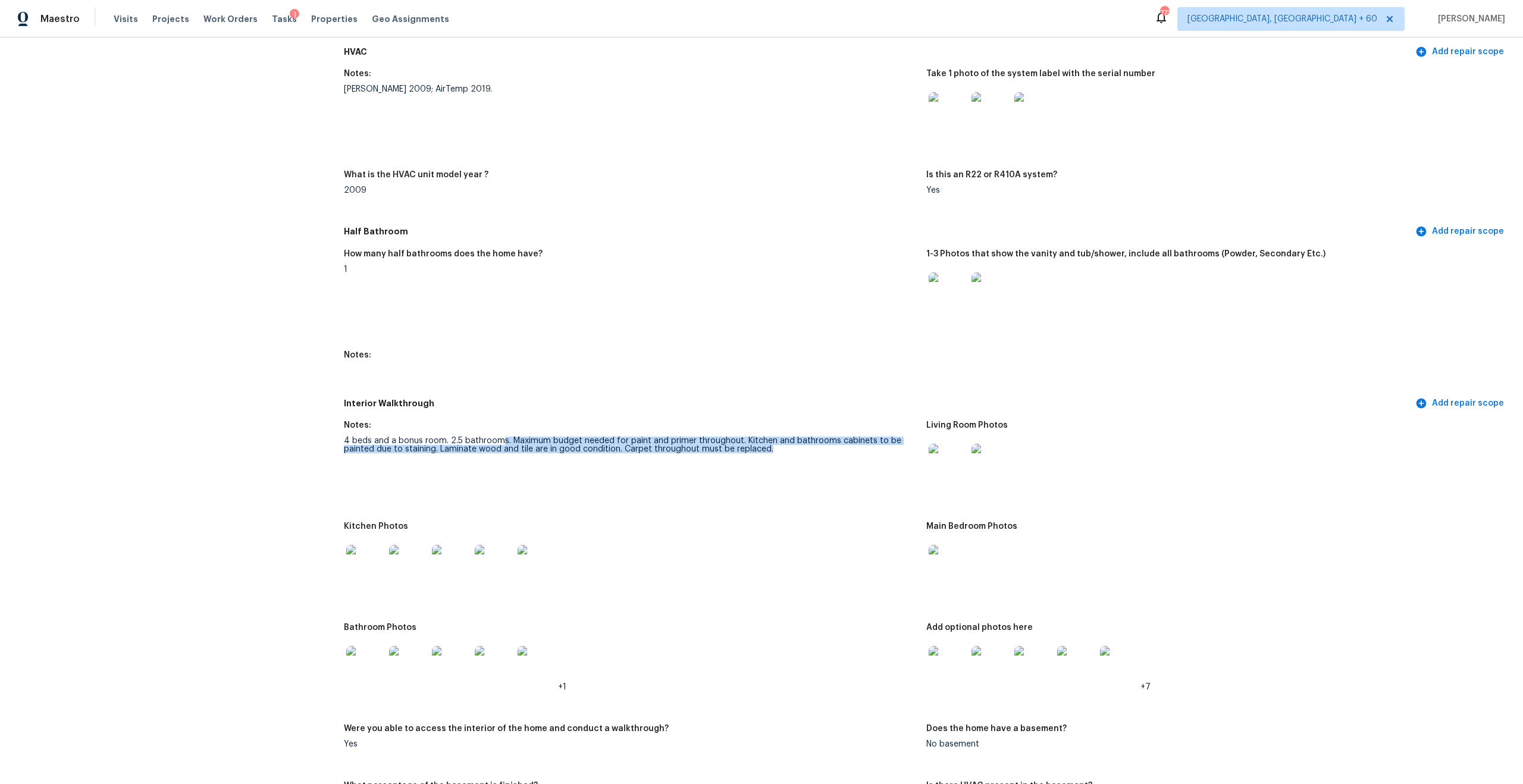
drag, startPoint x: 500, startPoint y: 430, endPoint x: 782, endPoint y: 453, distance: 282.9
click at [781, 455] on figure "Notes: 4 beds and a bonus room. 2.5 bathrooms. Maximum budget needed for paint …" at bounding box center [635, 464] width 582 height 87
click at [741, 438] on div "4 beds and a bonus room. 2.5 bathrooms. Maximum budget needed for paint and pri…" at bounding box center [630, 444] width 573 height 16
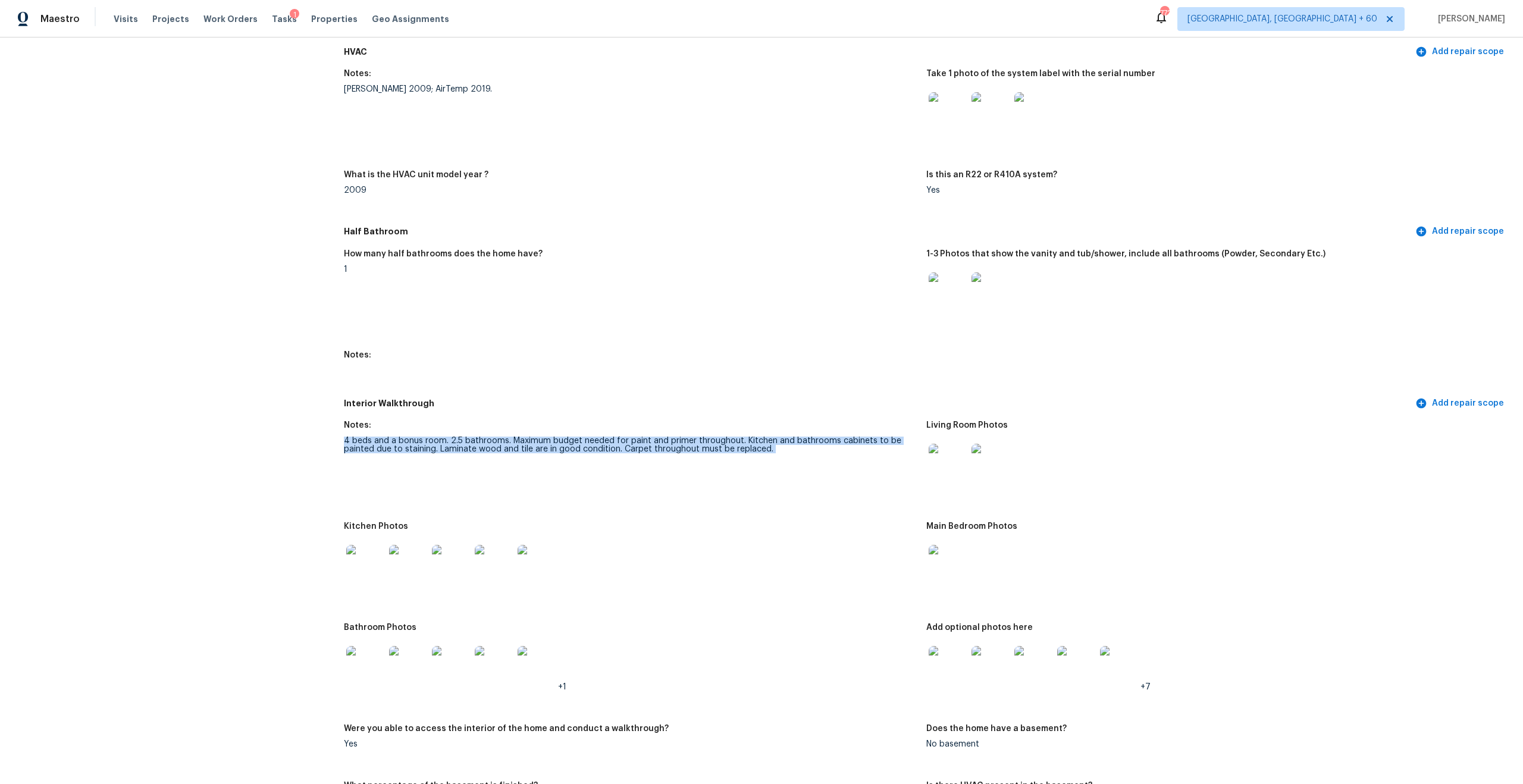
click at [666, 436] on div "4 beds and a bonus room. 2.5 bathrooms. Maximum budget needed for paint and pri…" at bounding box center [630, 444] width 573 height 16
click at [385, 437] on div "4 beds and a bonus room. 2.5 bathrooms. Maximum budget needed for paint and pri…" at bounding box center [630, 444] width 573 height 16
click at [444, 441] on div "4 beds and a bonus room. 2.5 bathrooms. Maximum budget needed for paint and pri…" at bounding box center [630, 444] width 573 height 16
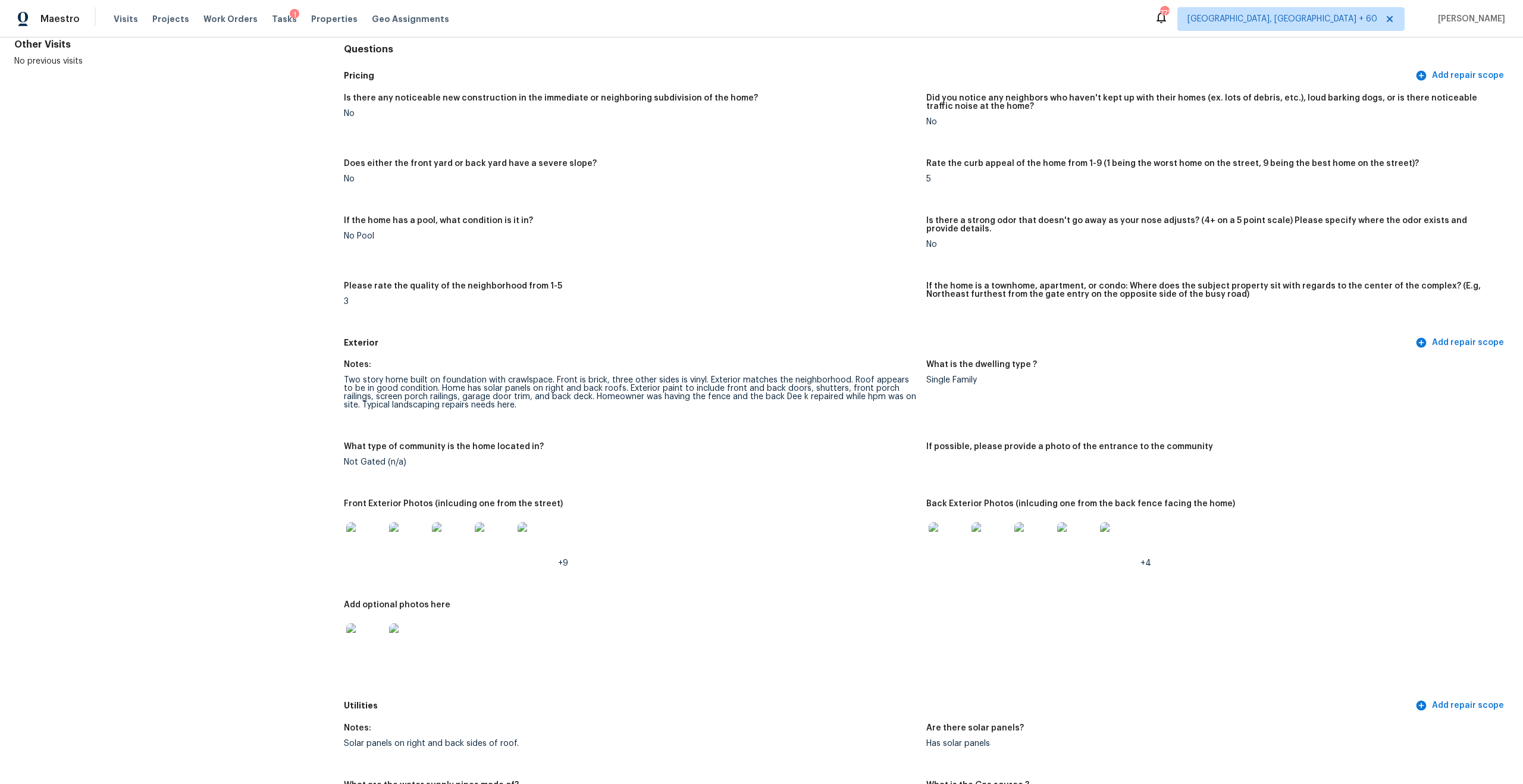
scroll to position [134, 0]
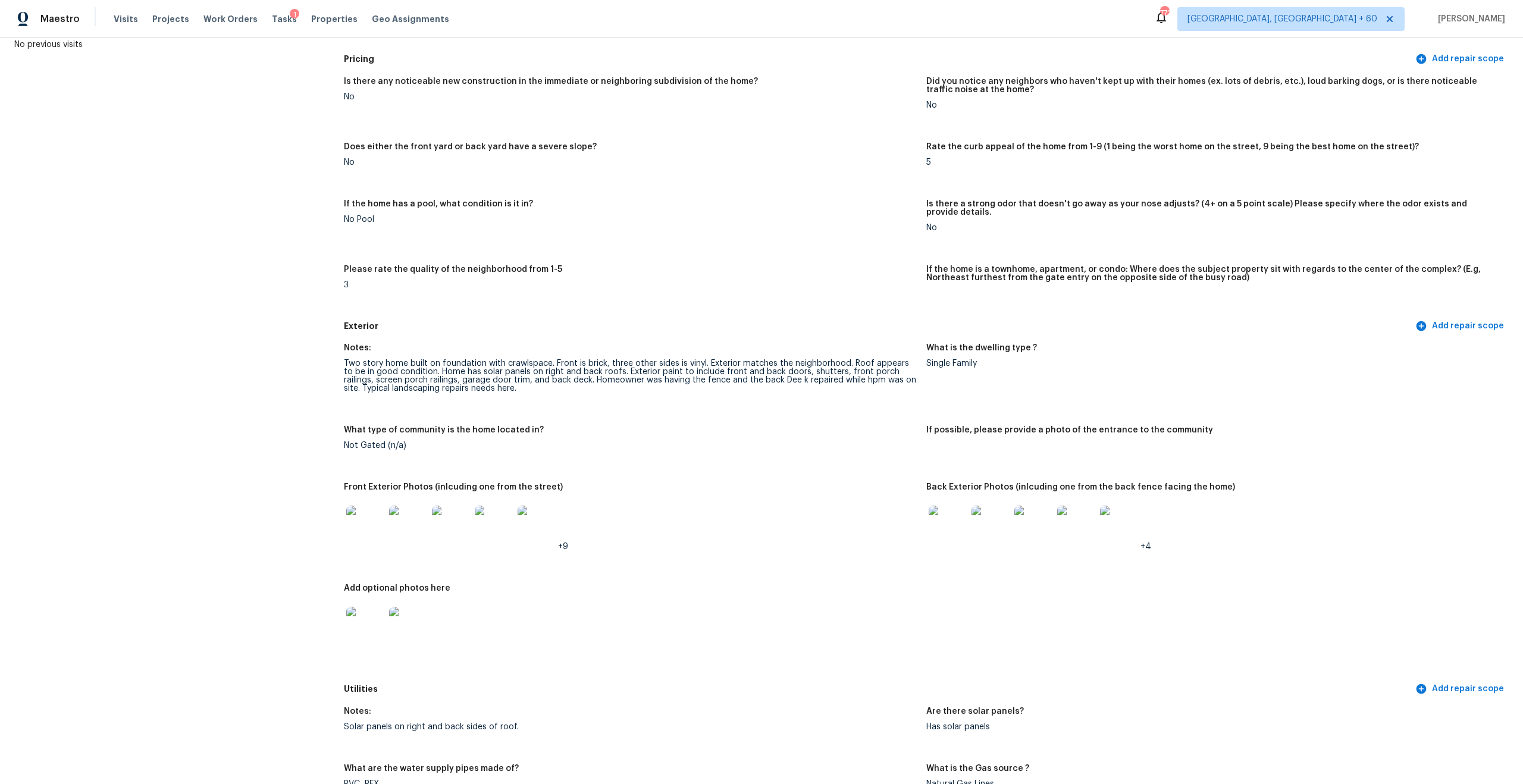
click at [368, 519] on img at bounding box center [365, 524] width 38 height 38
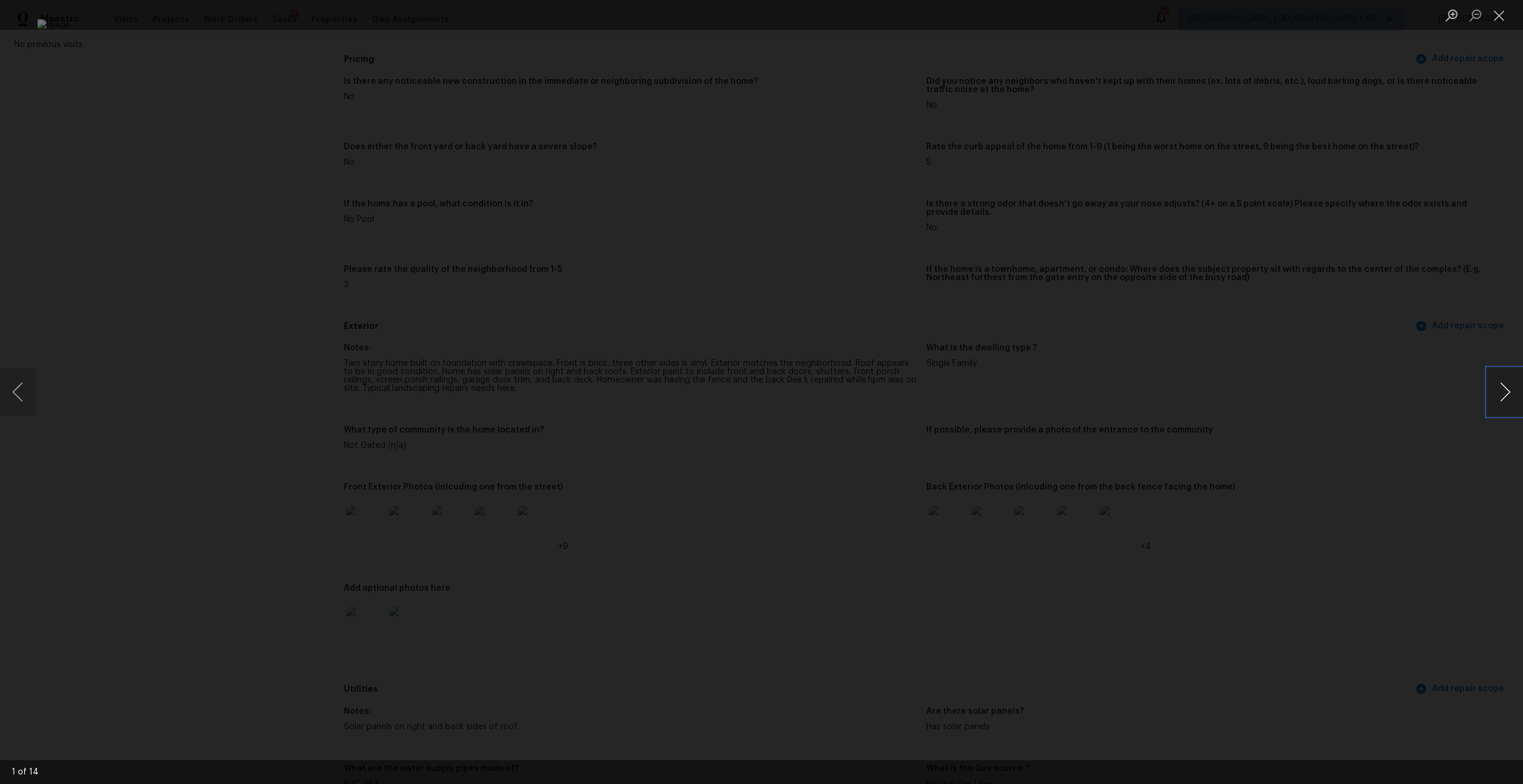
click at [1499, 390] on button "Next image" at bounding box center [1505, 392] width 36 height 47
click at [1496, 19] on button "Close lightbox" at bounding box center [1499, 15] width 24 height 21
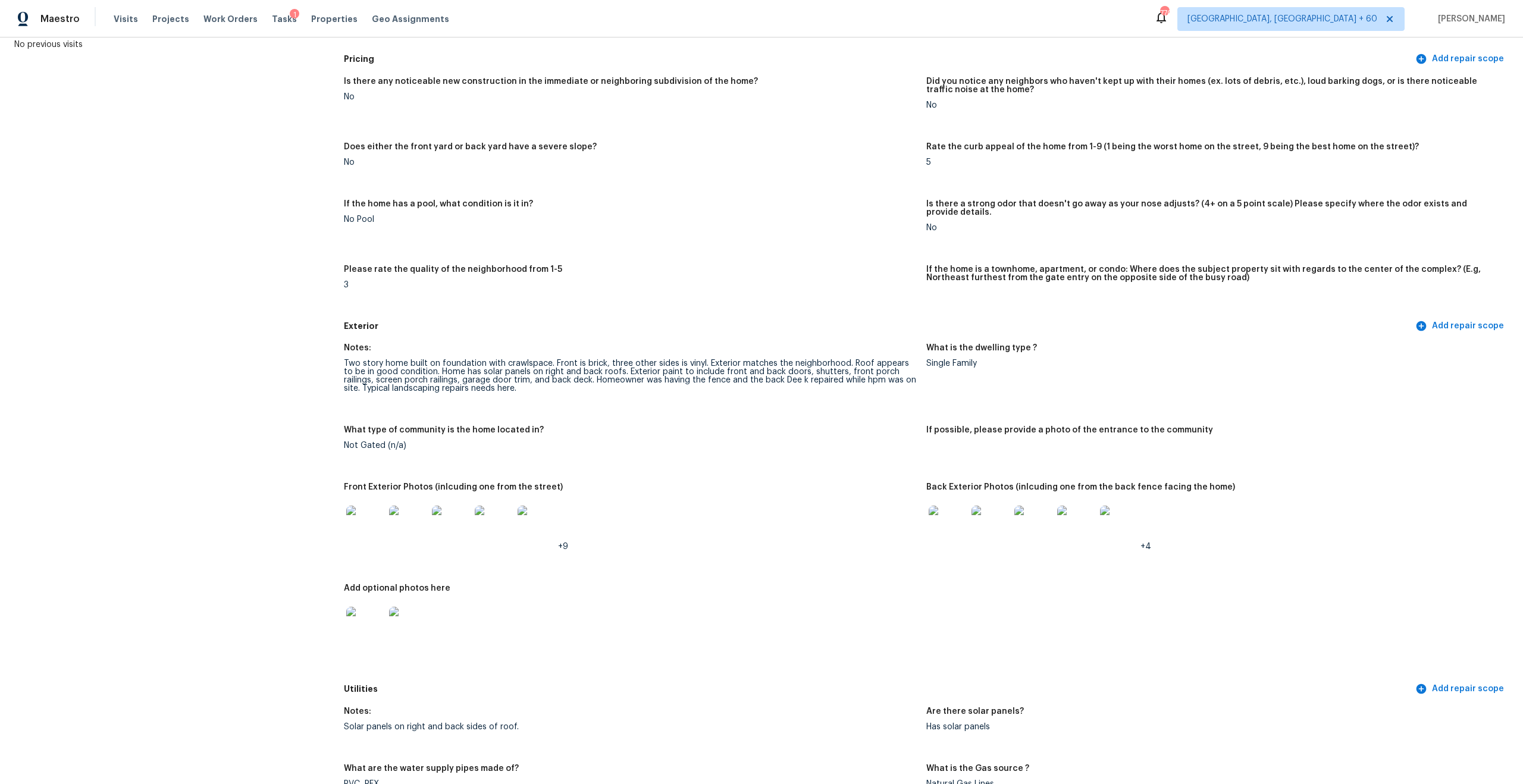
click at [936, 506] on img at bounding box center [948, 524] width 38 height 38
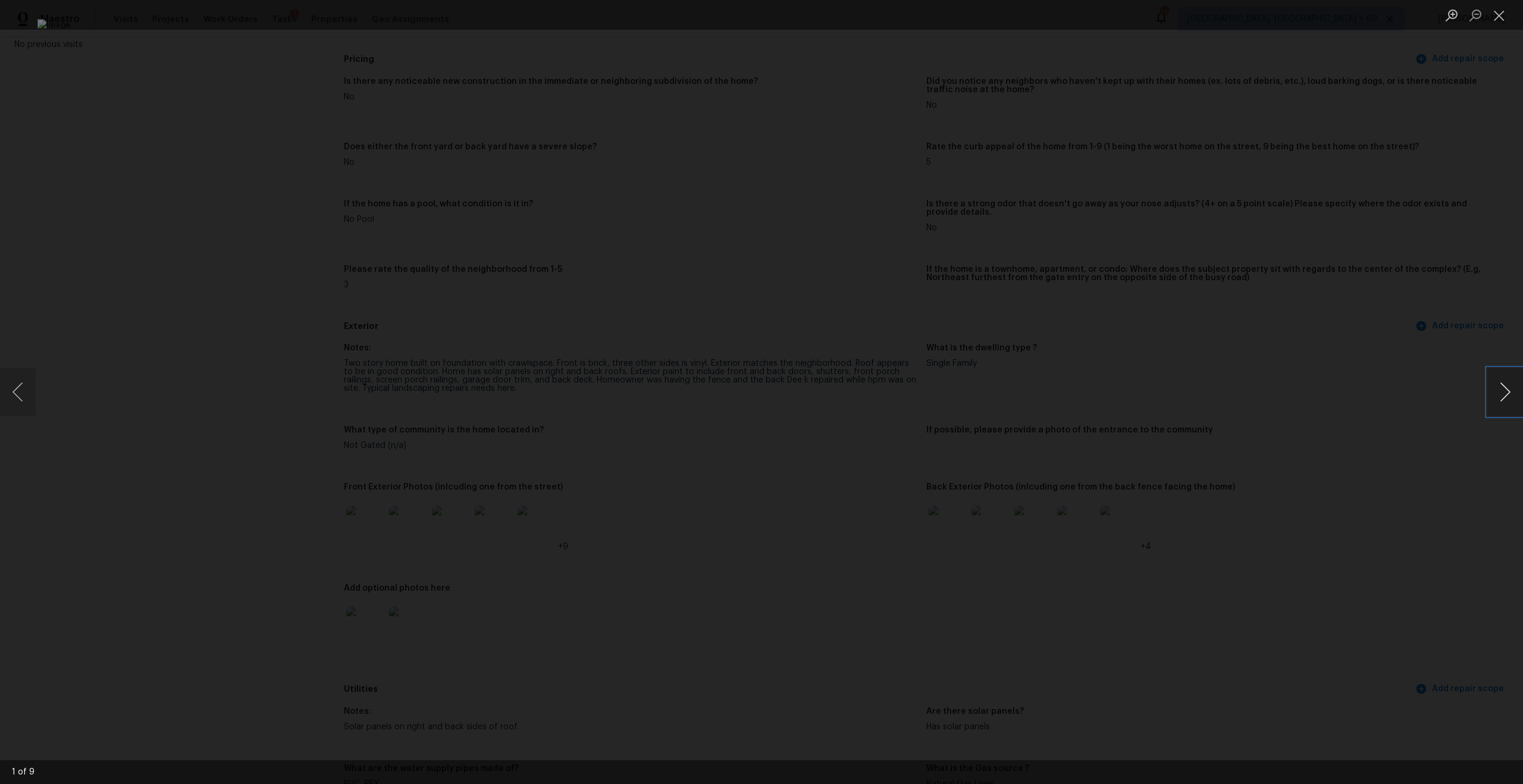
click at [1493, 402] on button "Next image" at bounding box center [1505, 392] width 36 height 47
click at [1502, 20] on button "Close lightbox" at bounding box center [1499, 15] width 24 height 21
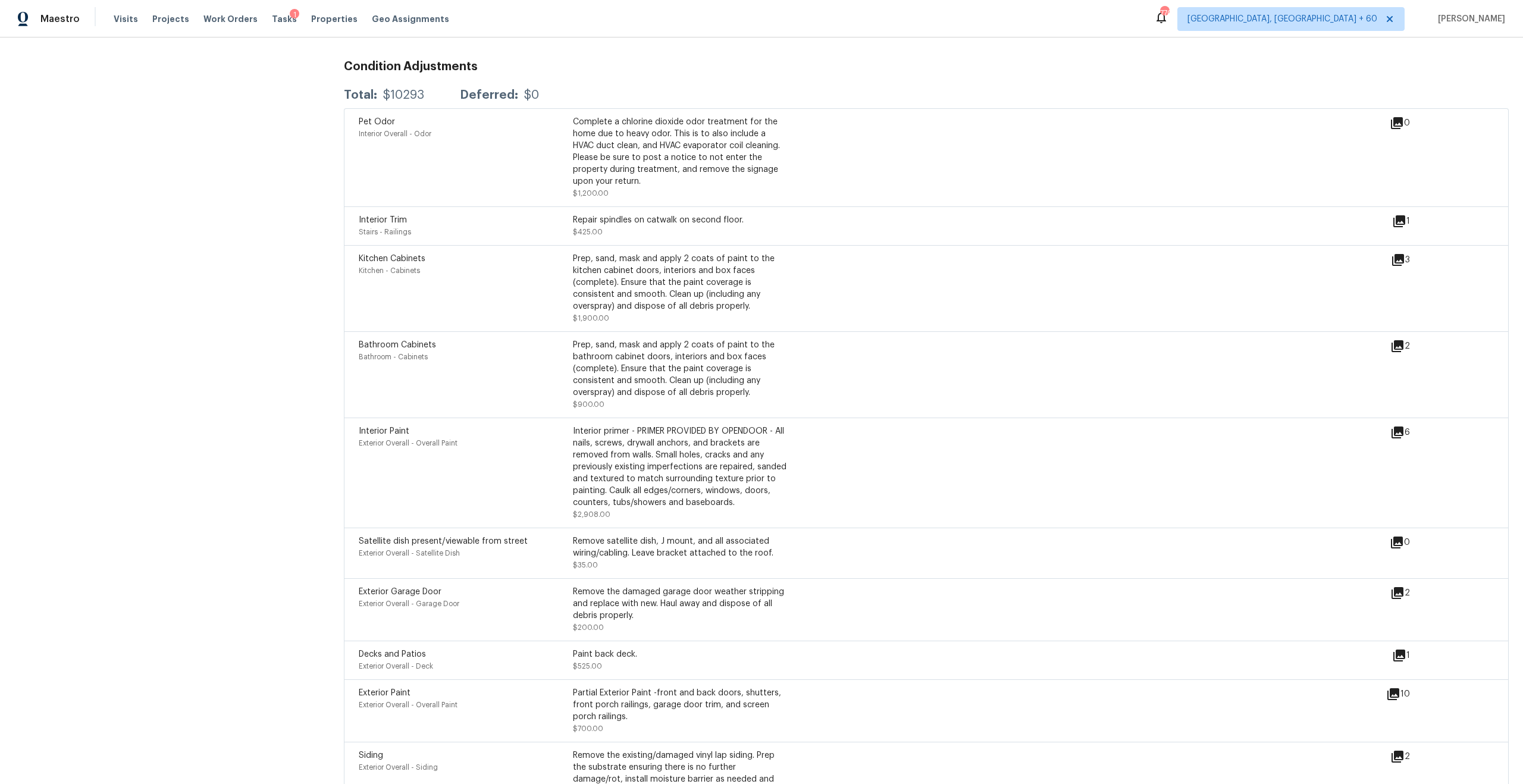
scroll to position [2939, 0]
drag, startPoint x: 592, startPoint y: 416, endPoint x: 736, endPoint y: 419, distance: 144.0
click at [736, 424] on div "Interior primer - PRIMER PROVIDED BY OPENDOOR - All nails, screws, drywall anch…" at bounding box center [680, 465] width 214 height 83
click at [665, 425] on div "Interior primer - PRIMER PROVIDED BY OPENDOOR - All nails, screws, drywall anch…" at bounding box center [680, 465] width 214 height 83
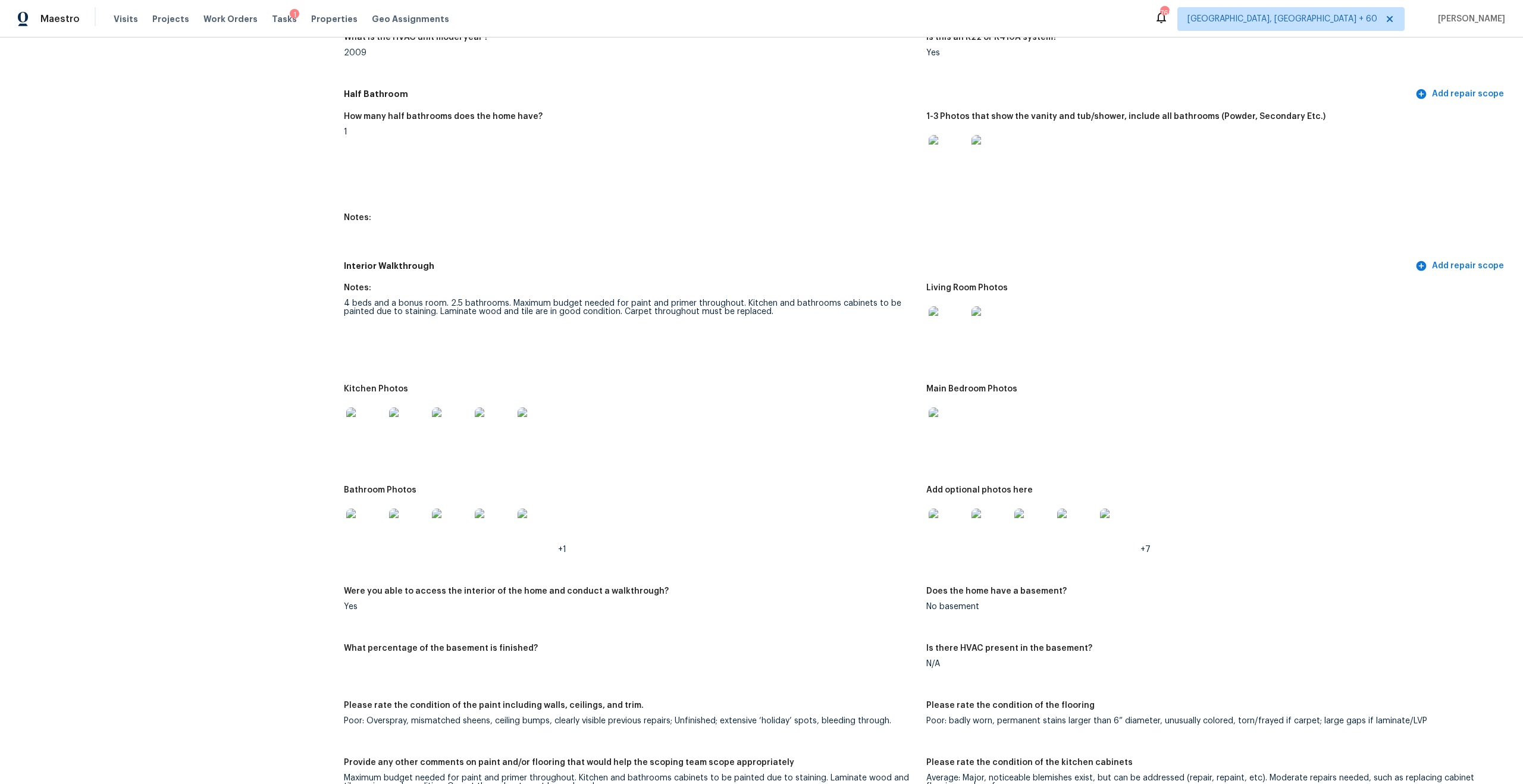
scroll to position [1248, 0]
click at [1045, 530] on img at bounding box center [1033, 527] width 38 height 38
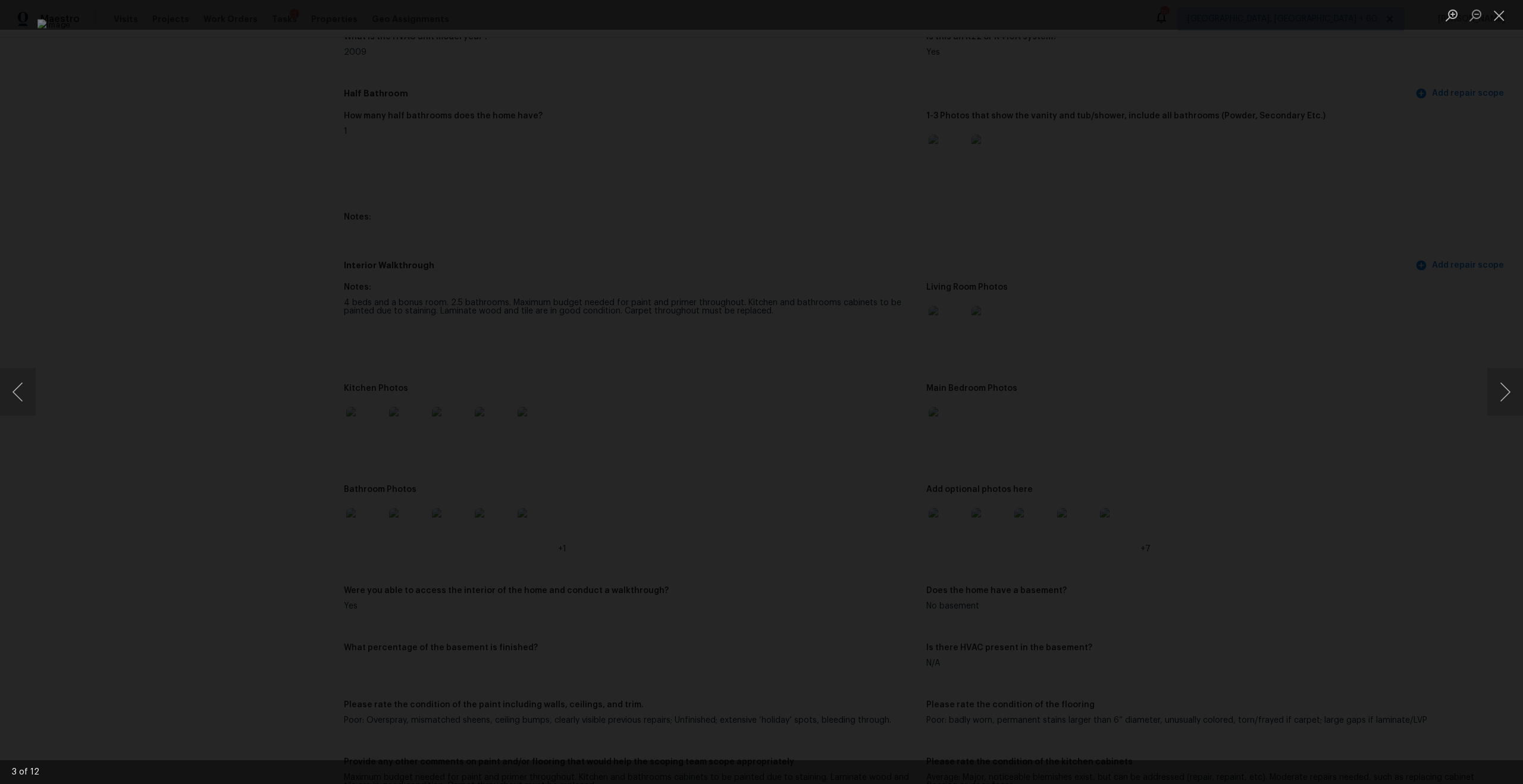
click at [67, 33] on div "Lightbox" at bounding box center [761, 392] width 1523 height 784
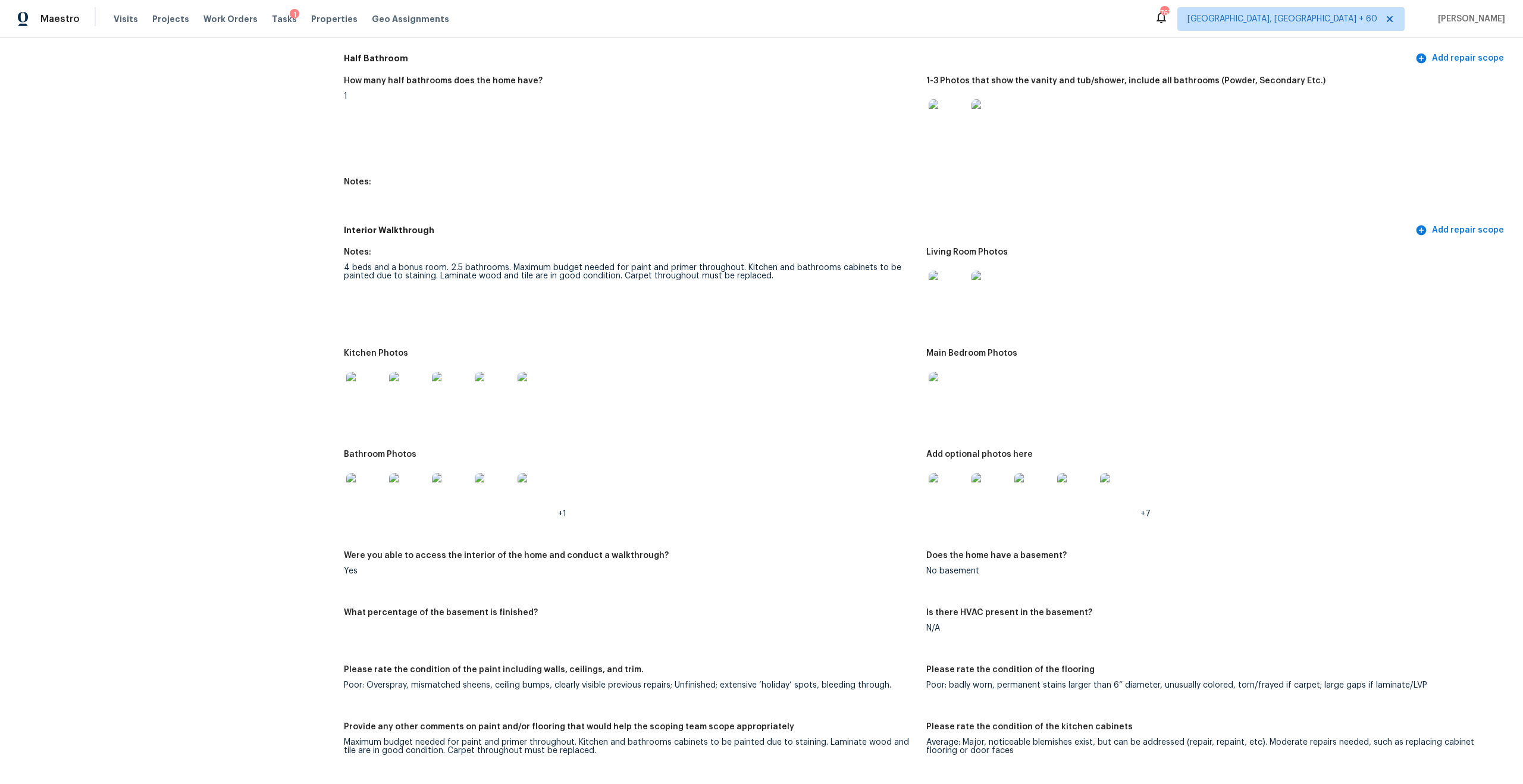
scroll to position [1293, 0]
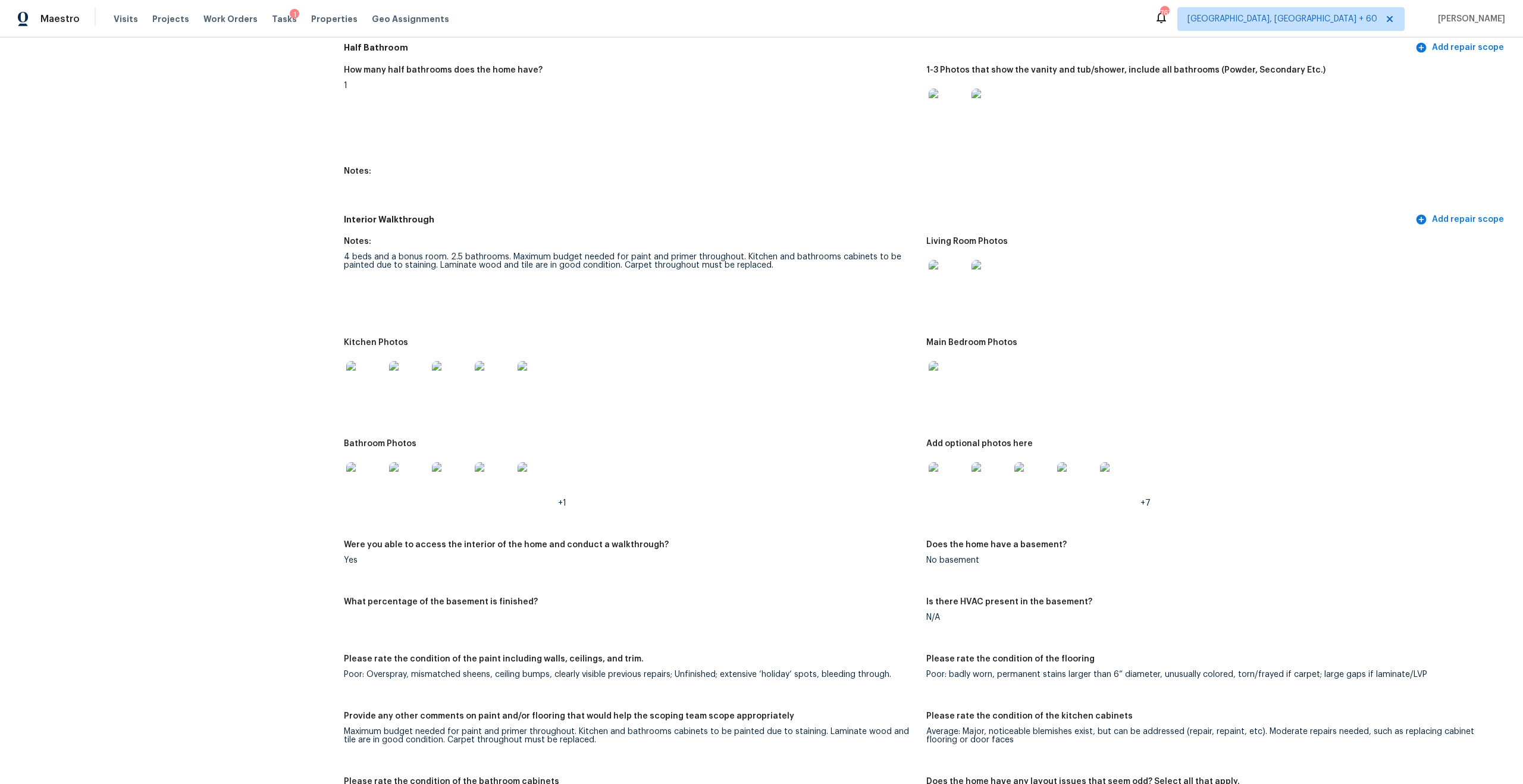
click at [498, 253] on div "4 beds and a bonus room. 2.5 bathrooms. Maximum budget needed for paint and pri…" at bounding box center [630, 261] width 573 height 16
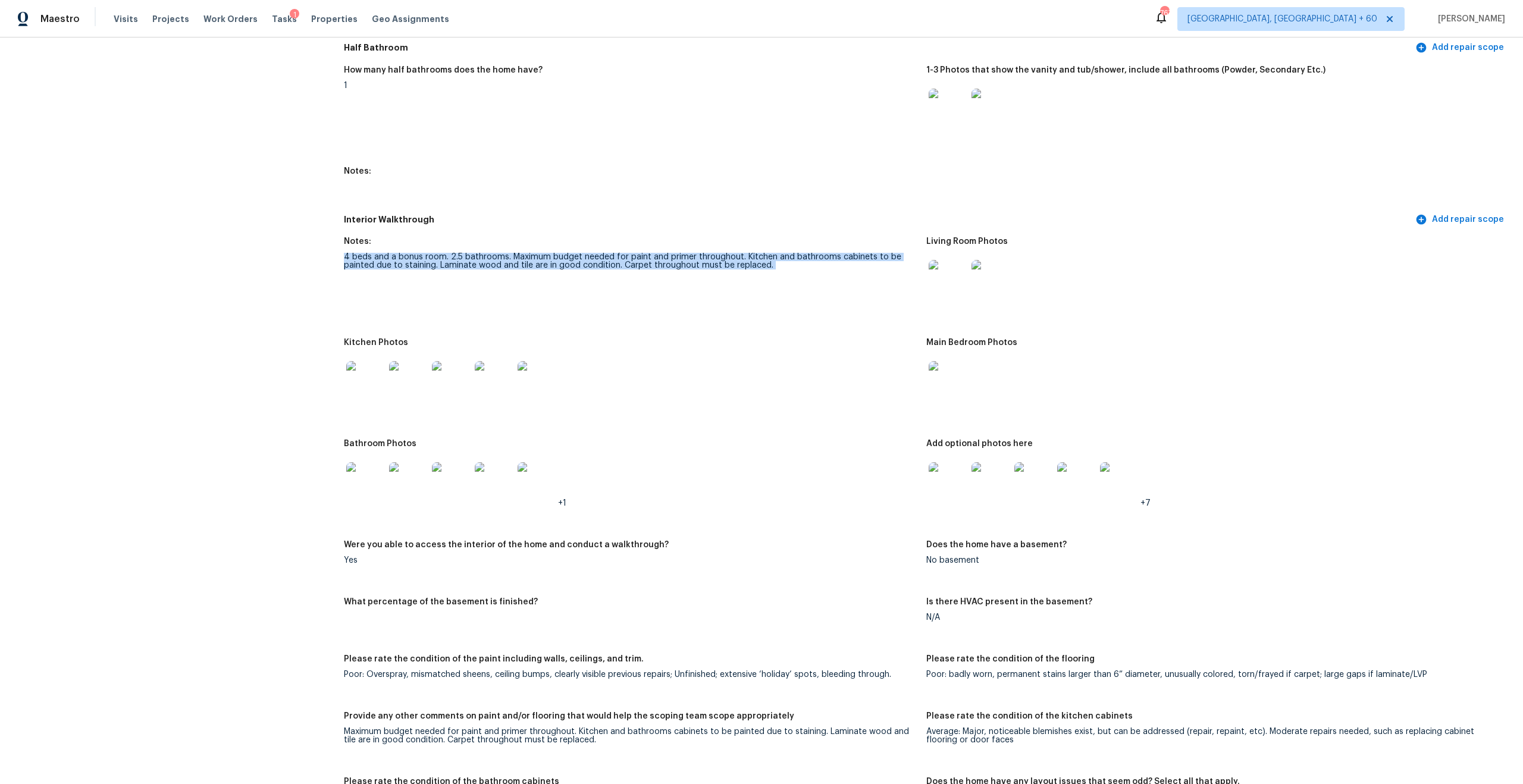
click at [594, 264] on figure "Notes: 4 beds and a bonus room. 2.5 bathrooms. Maximum budget needed for paint …" at bounding box center [635, 280] width 582 height 87
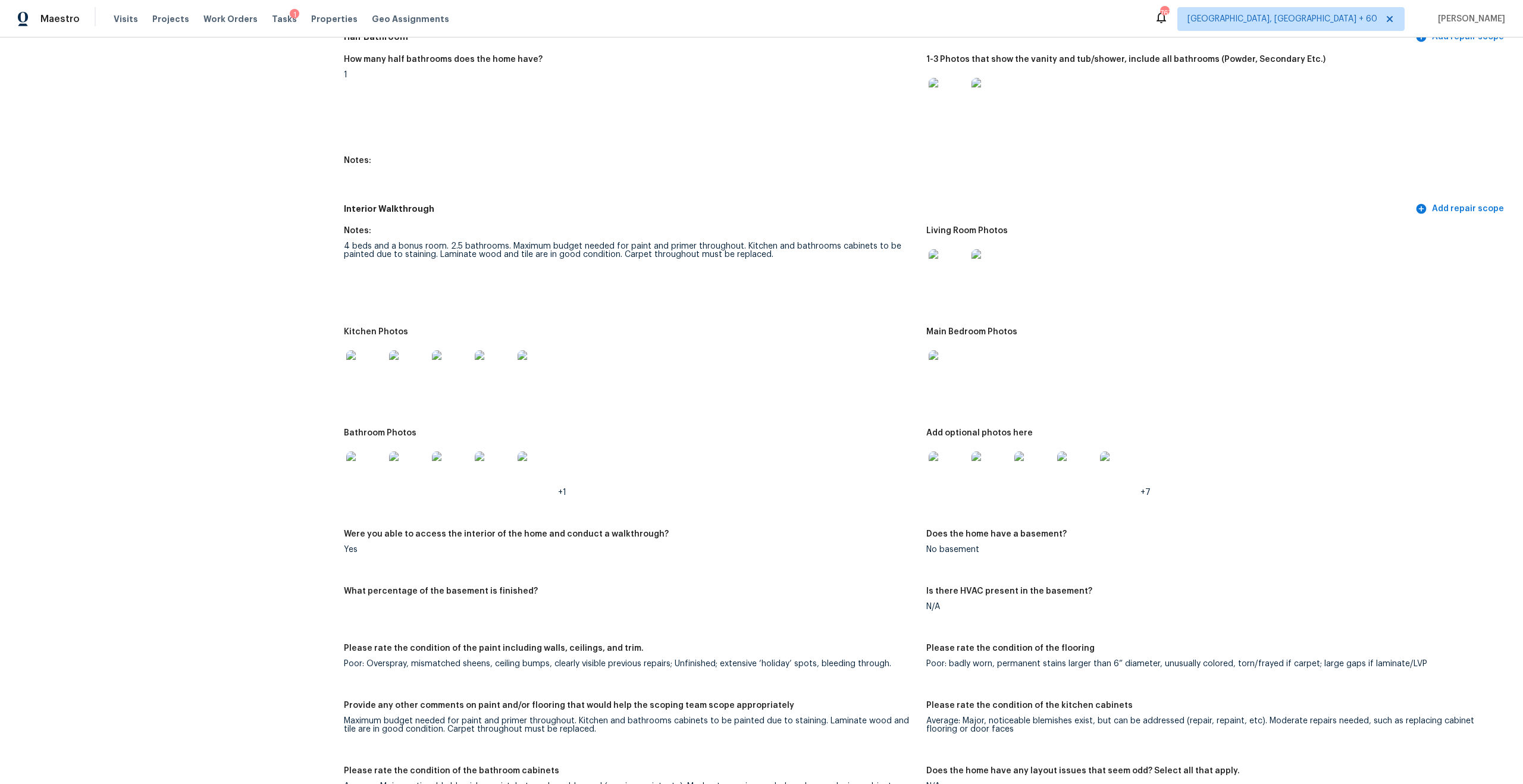
scroll to position [1305, 0]
drag, startPoint x: 507, startPoint y: 238, endPoint x: 654, endPoint y: 244, distance: 147.1
click at [654, 244] on div "4 beds and a bonus room. 2.5 bathrooms. Maximum budget needed for paint and pri…" at bounding box center [630, 249] width 573 height 16
click at [603, 231] on div "Notes:" at bounding box center [630, 233] width 573 height 15
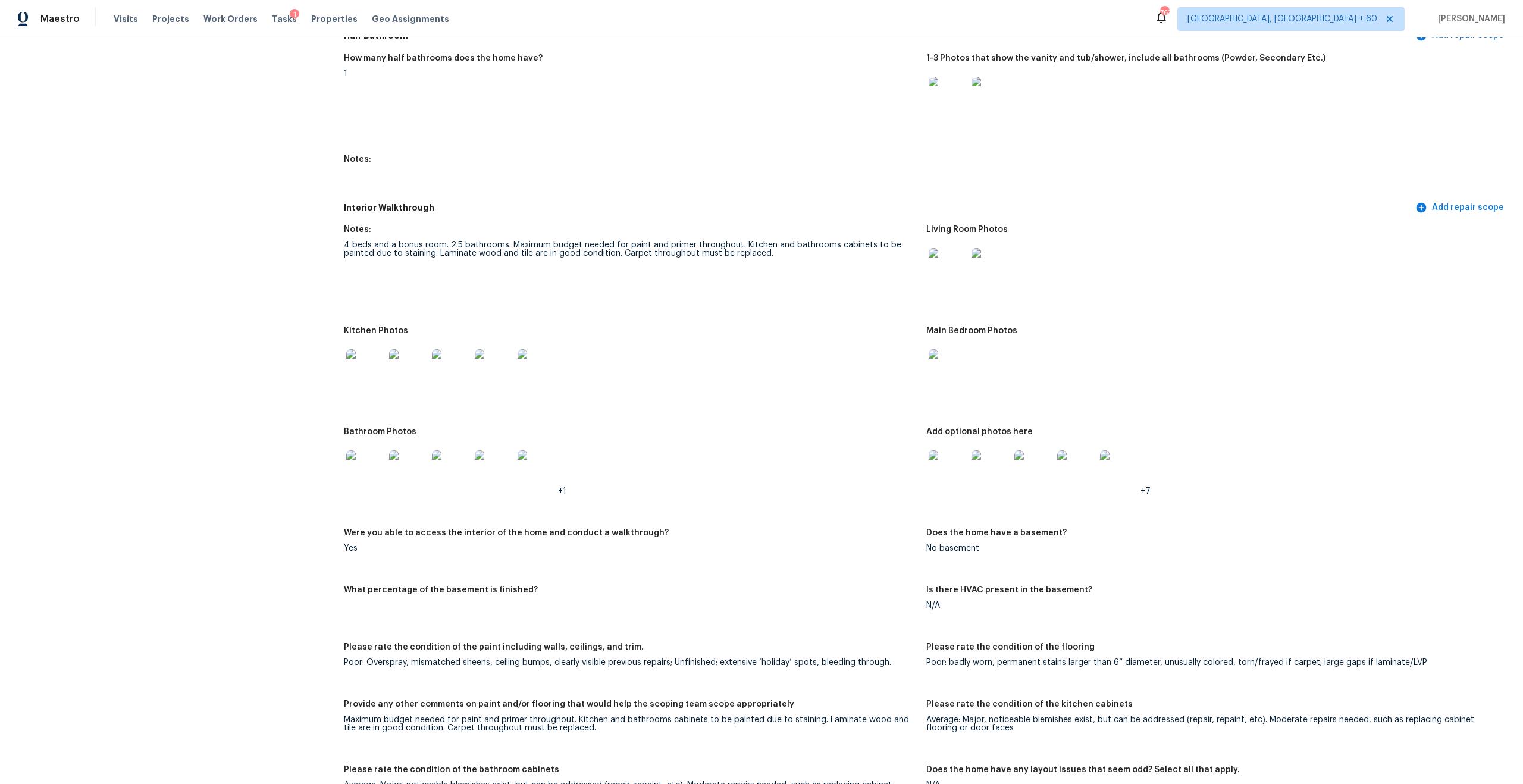
click at [603, 231] on div "Notes:" at bounding box center [630, 233] width 573 height 15
click at [694, 241] on div "4 beds and a bonus room. 2.5 bathrooms. Maximum budget needed for paint and pri…" at bounding box center [630, 249] width 573 height 16
drag, startPoint x: 505, startPoint y: 237, endPoint x: 713, endPoint y: 242, distance: 208.1
click at [713, 242] on div "4 beds and a bonus room. 2.5 bathrooms. Maximum budget needed for paint and pri…" at bounding box center [630, 249] width 573 height 16
click at [611, 241] on div "4 beds and a bonus room. 2.5 bathrooms. Maximum budget needed for paint and pri…" at bounding box center [630, 249] width 573 height 16
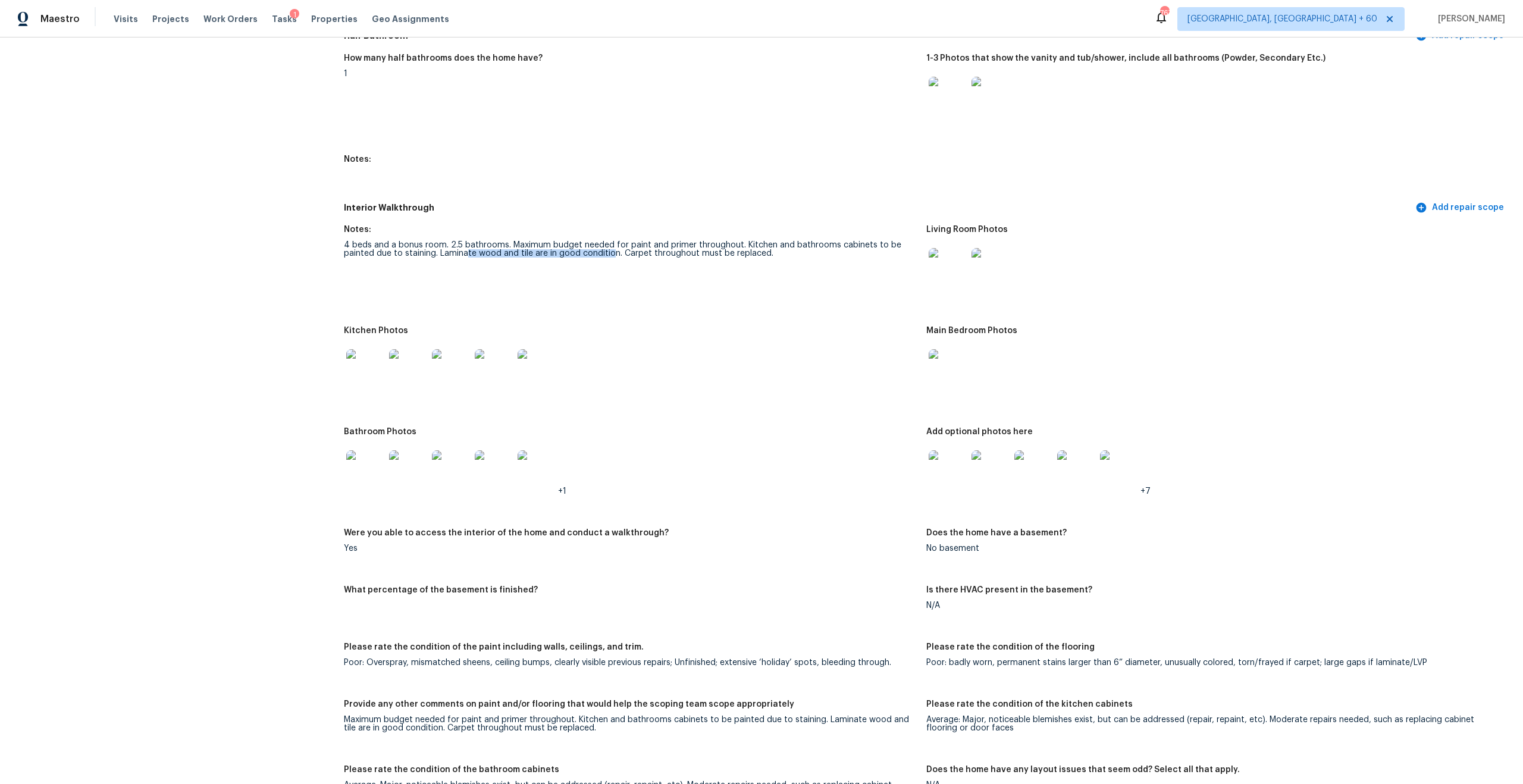
drag, startPoint x: 465, startPoint y: 245, endPoint x: 618, endPoint y: 242, distance: 153.0
click at [618, 242] on div "4 beds and a bonus room. 2.5 bathrooms. Maximum budget needed for paint and pri…" at bounding box center [630, 249] width 573 height 16
click at [506, 230] on div "Notes:" at bounding box center [630, 233] width 573 height 15
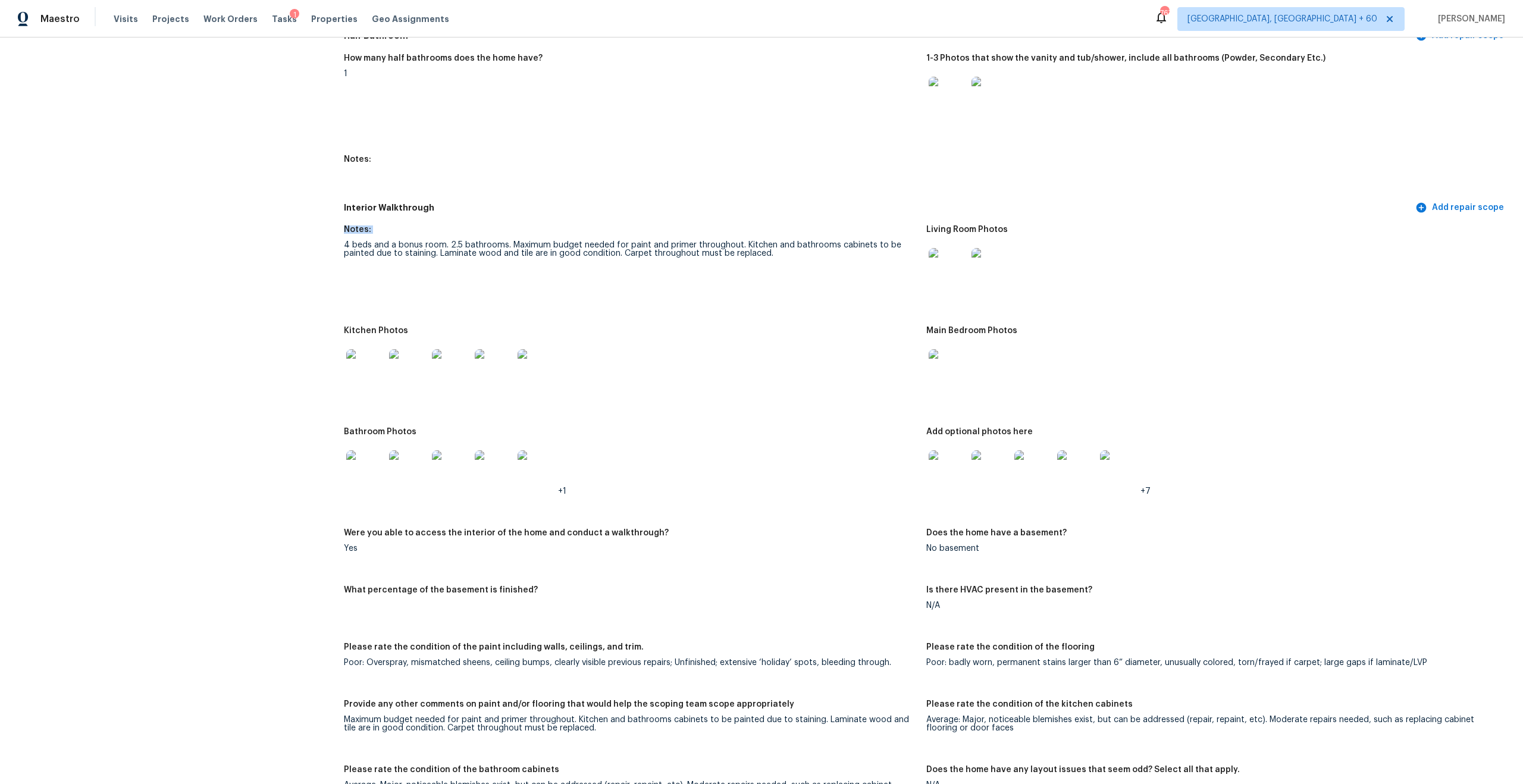
click at [630, 261] on figure "Notes: 4 beds and a bonus room. 2.5 bathrooms. Maximum budget needed for paint …" at bounding box center [635, 269] width 582 height 87
click at [700, 253] on figure "Notes: 4 beds and a bonus room. 2.5 bathrooms. Maximum budget needed for paint …" at bounding box center [635, 269] width 582 height 87
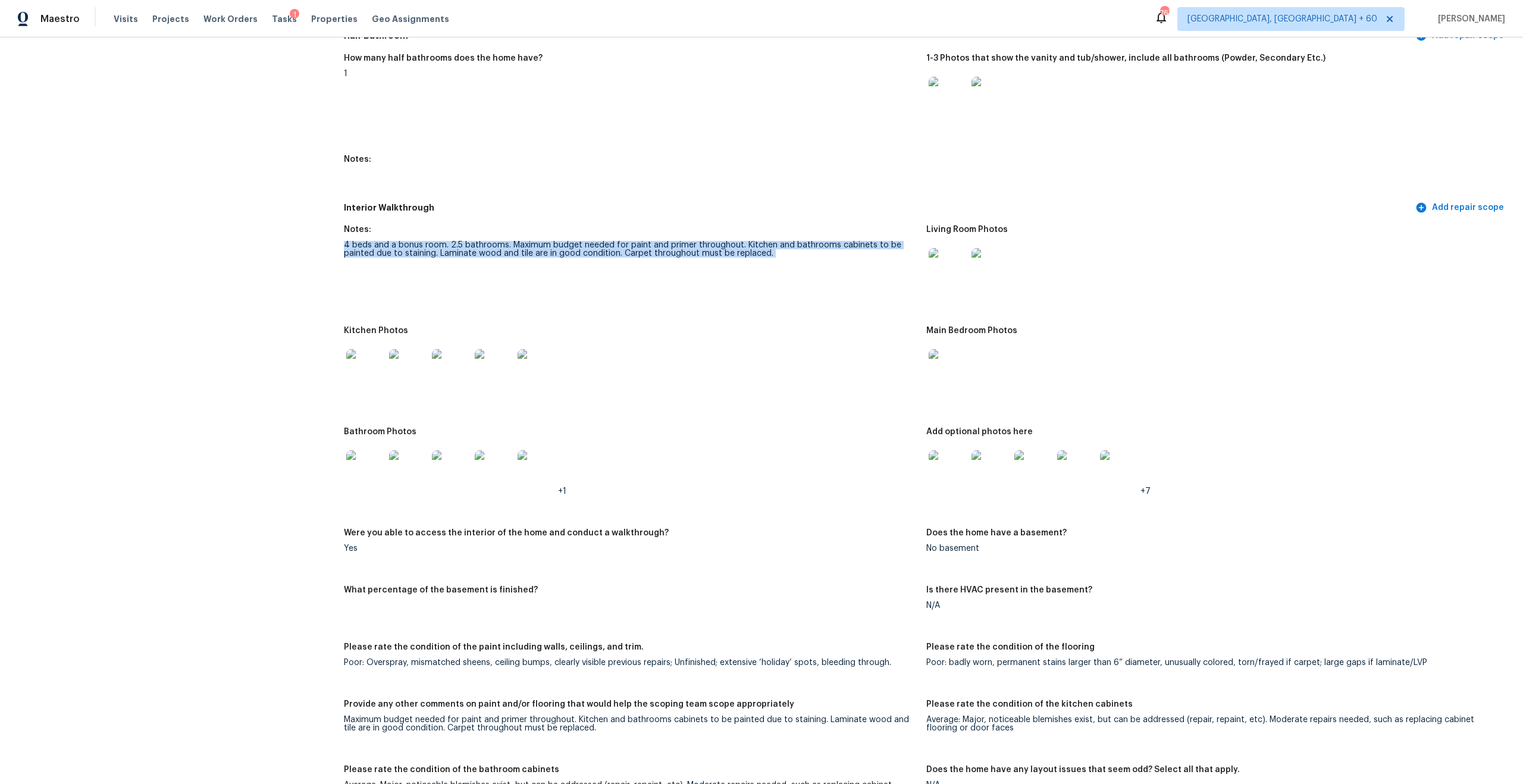
click at [700, 253] on figure "Notes: 4 beds and a bonus room. 2.5 bathrooms. Maximum budget needed for paint …" at bounding box center [635, 269] width 582 height 87
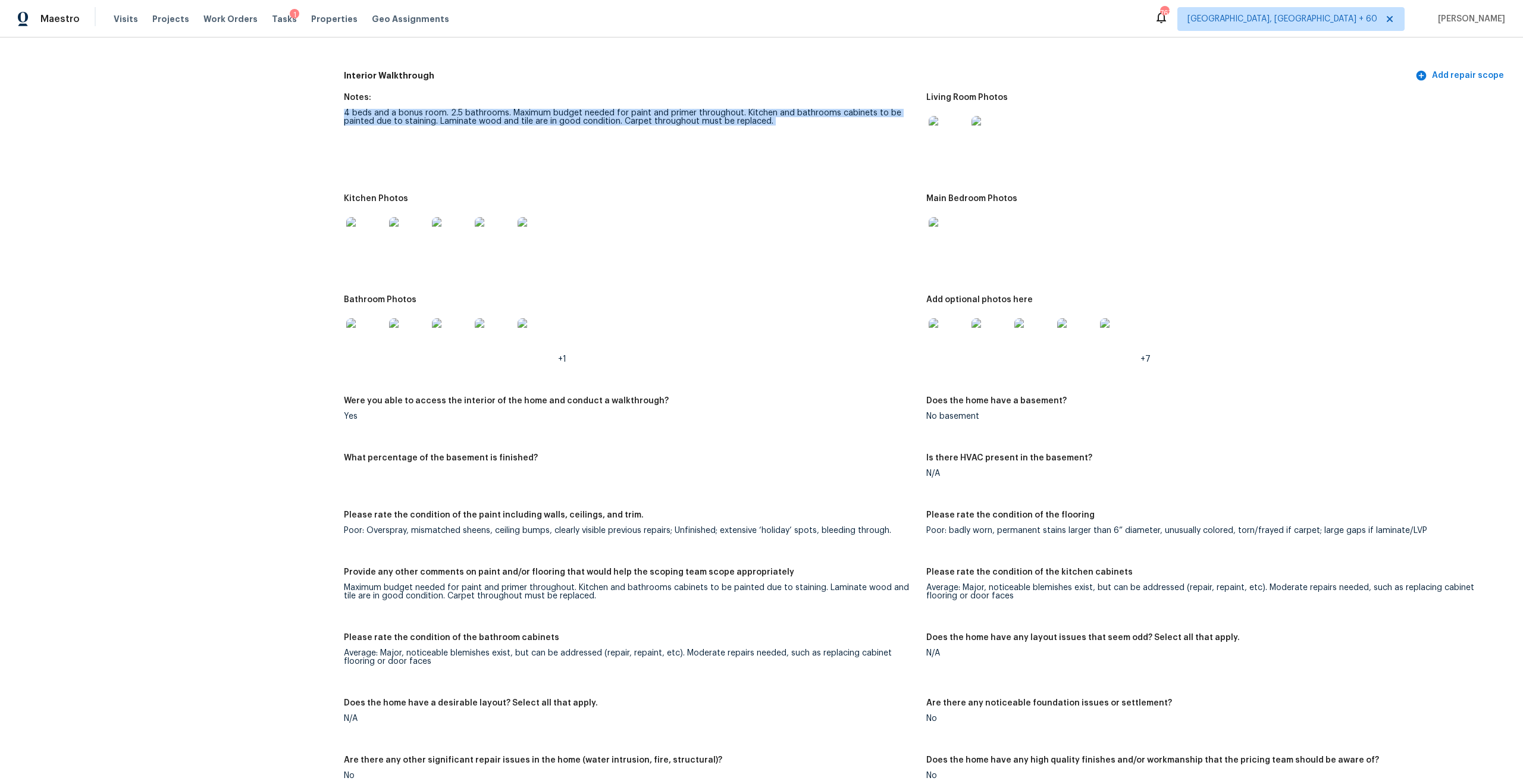
scroll to position [1490, 0]
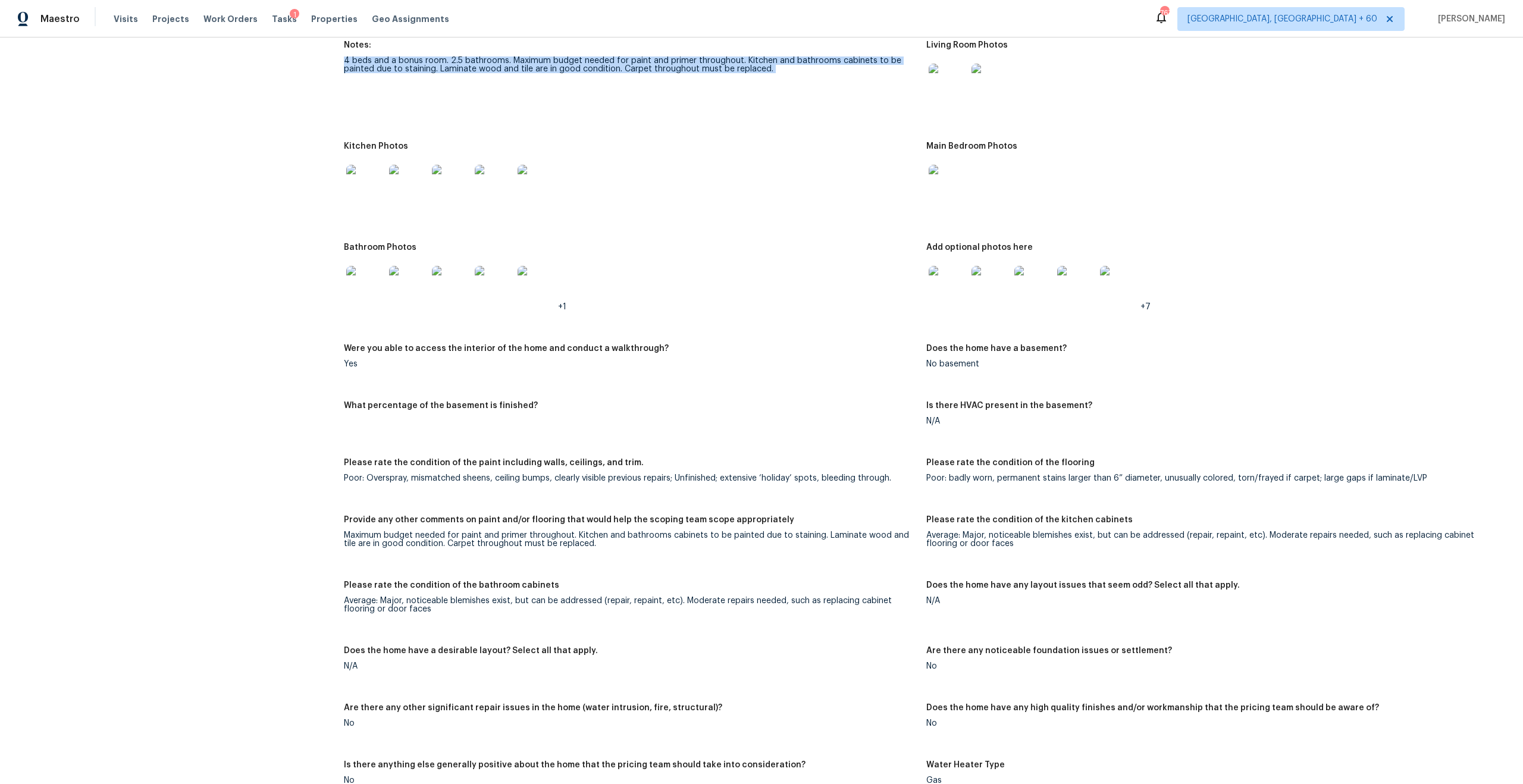
click at [808, 531] on div "Maximum budget needed for paint and primer throughout. Kitchen and bathrooms ca…" at bounding box center [630, 539] width 573 height 16
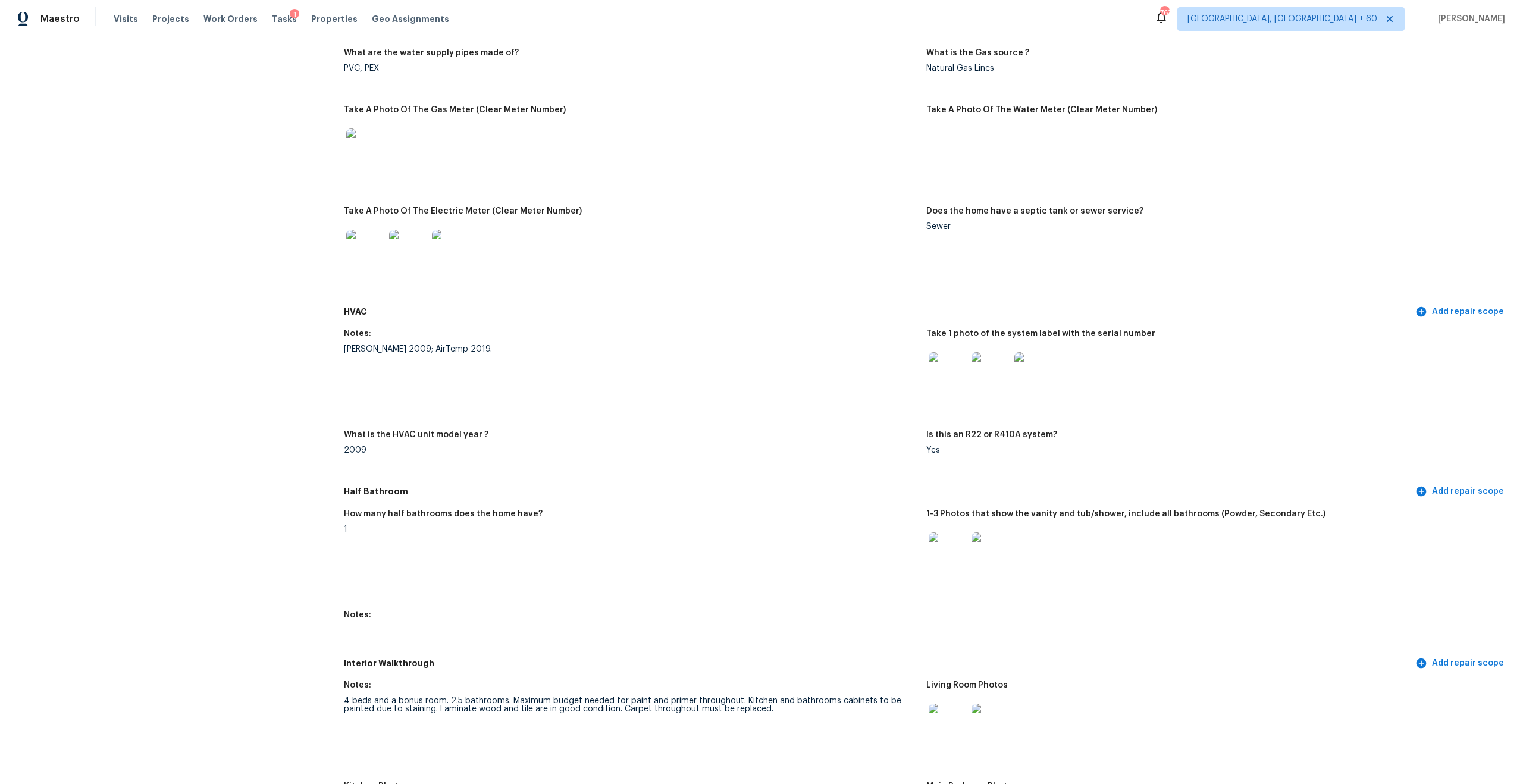
scroll to position [1044, 0]
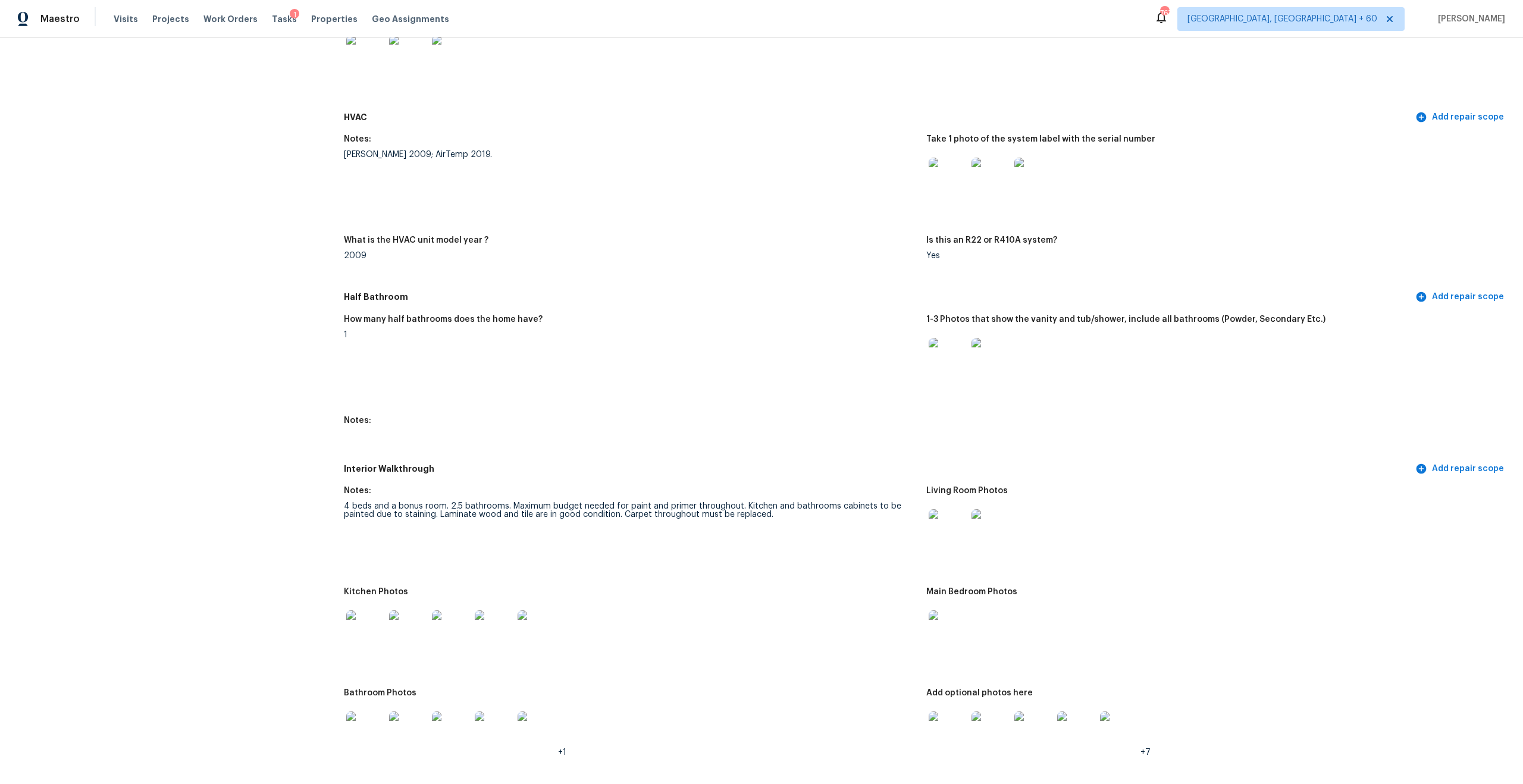
click at [474, 502] on div "4 beds and a bonus room. 2.5 bathrooms. Maximum budget needed for paint and pri…" at bounding box center [630, 510] width 573 height 16
click at [551, 507] on div "4 beds and a bonus room. 2.5 bathrooms. Maximum budget needed for paint and pri…" at bounding box center [630, 510] width 573 height 16
drag, startPoint x: 434, startPoint y: 500, endPoint x: 681, endPoint y: 526, distance: 248.4
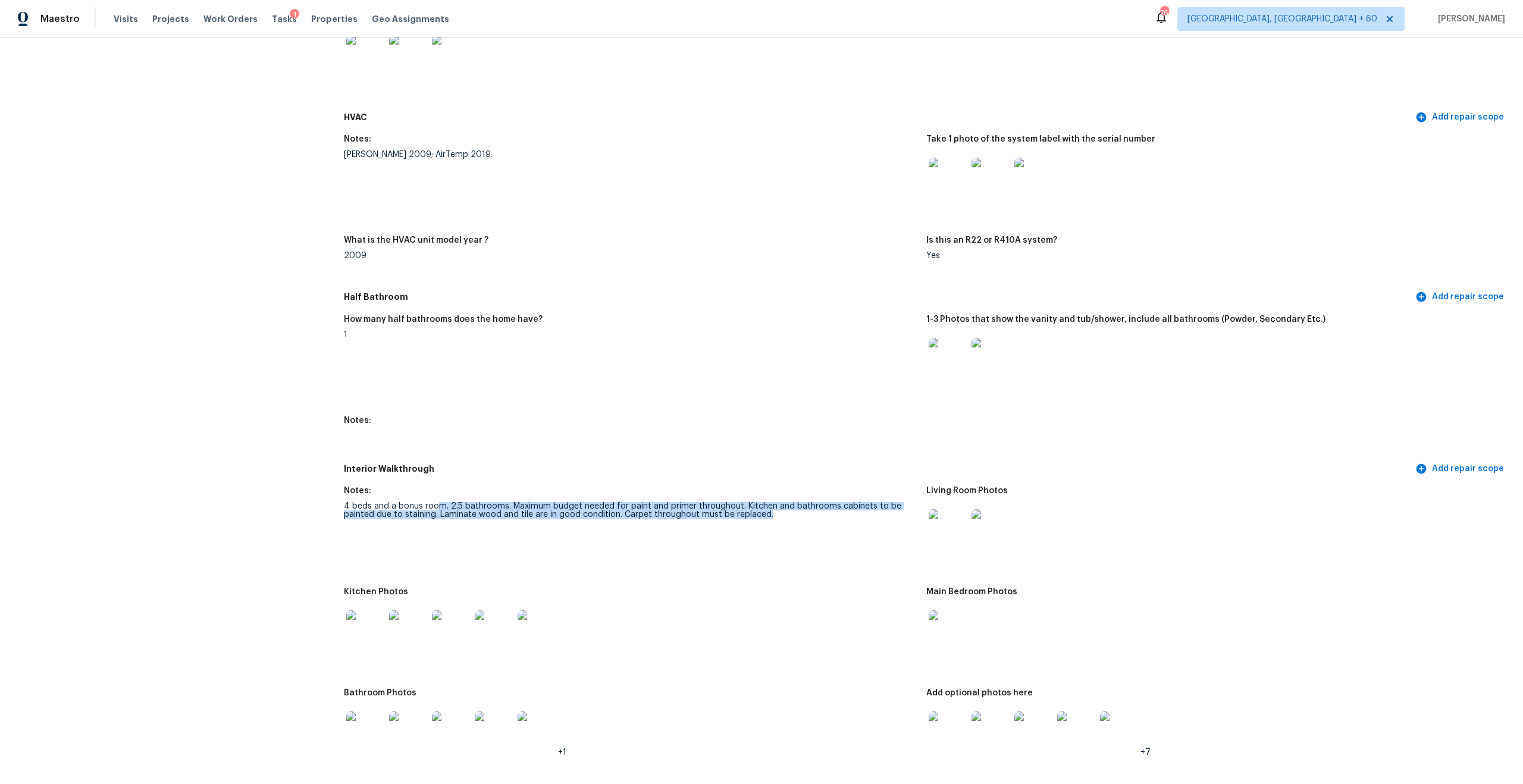
click at [681, 526] on figure "Notes: 4 beds and a bonus room. 2.5 bathrooms. Maximum budget needed for paint …" at bounding box center [635, 529] width 582 height 87
click at [638, 507] on div "4 beds and a bonus room. 2.5 bathrooms. Maximum budget needed for paint and pri…" at bounding box center [630, 510] width 573 height 16
click at [499, 511] on figure "Notes: 4 beds and a bonus room. 2.5 bathrooms. Maximum budget needed for paint …" at bounding box center [635, 529] width 582 height 87
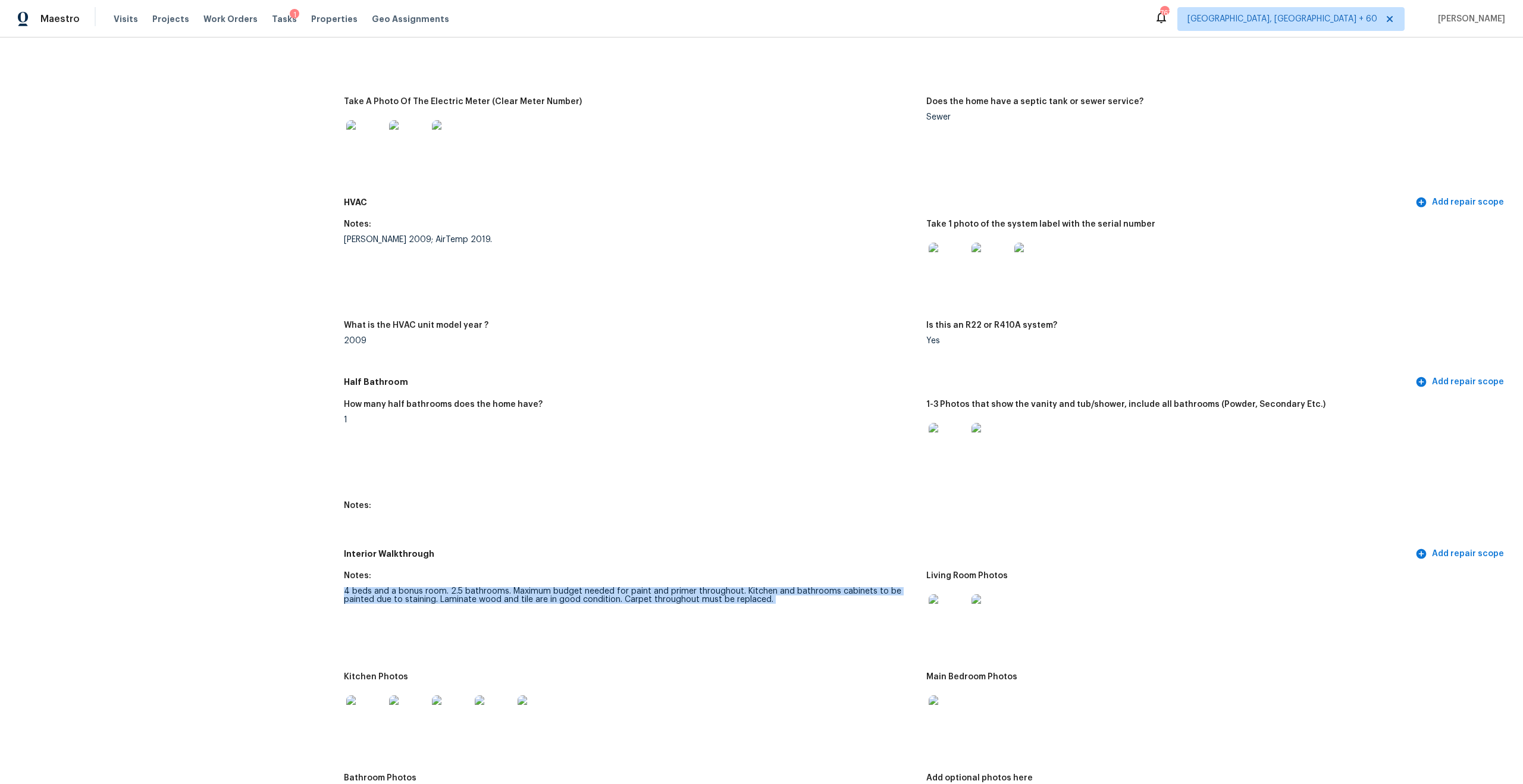
scroll to position [960, 0]
click at [491, 594] on div "4 beds and a bonus room. 2.5 bathrooms. Maximum budget needed for paint and pri…" at bounding box center [630, 594] width 573 height 16
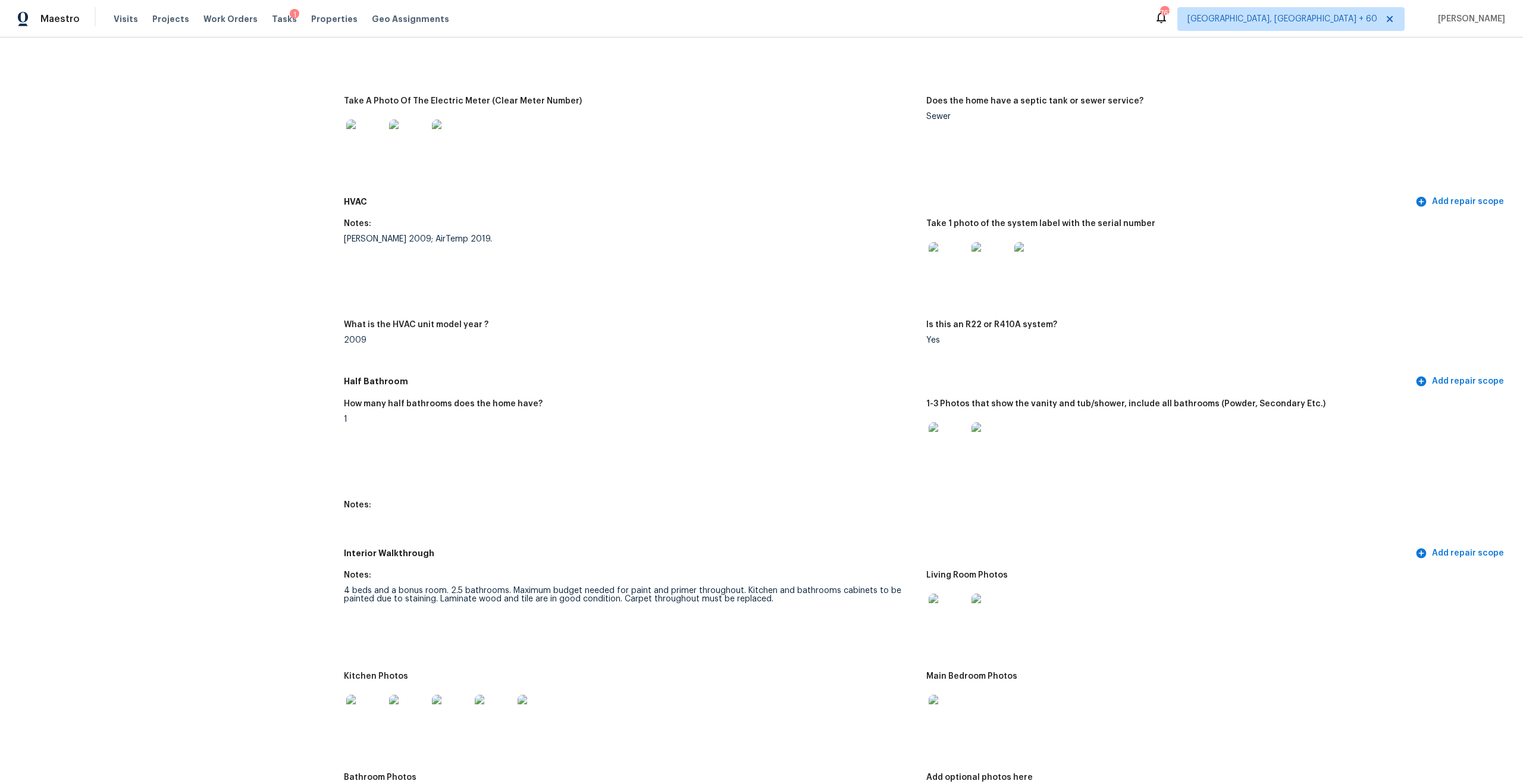
click at [491, 594] on div "4 beds and a bonus room. 2.5 bathrooms. Maximum budget needed for paint and pri…" at bounding box center [630, 594] width 573 height 16
click at [0, 783] on div "All visits 5 Newquay Ct Columbia, SC 29229 Home details Other Visits No previou…" at bounding box center [761, 411] width 1523 height 746
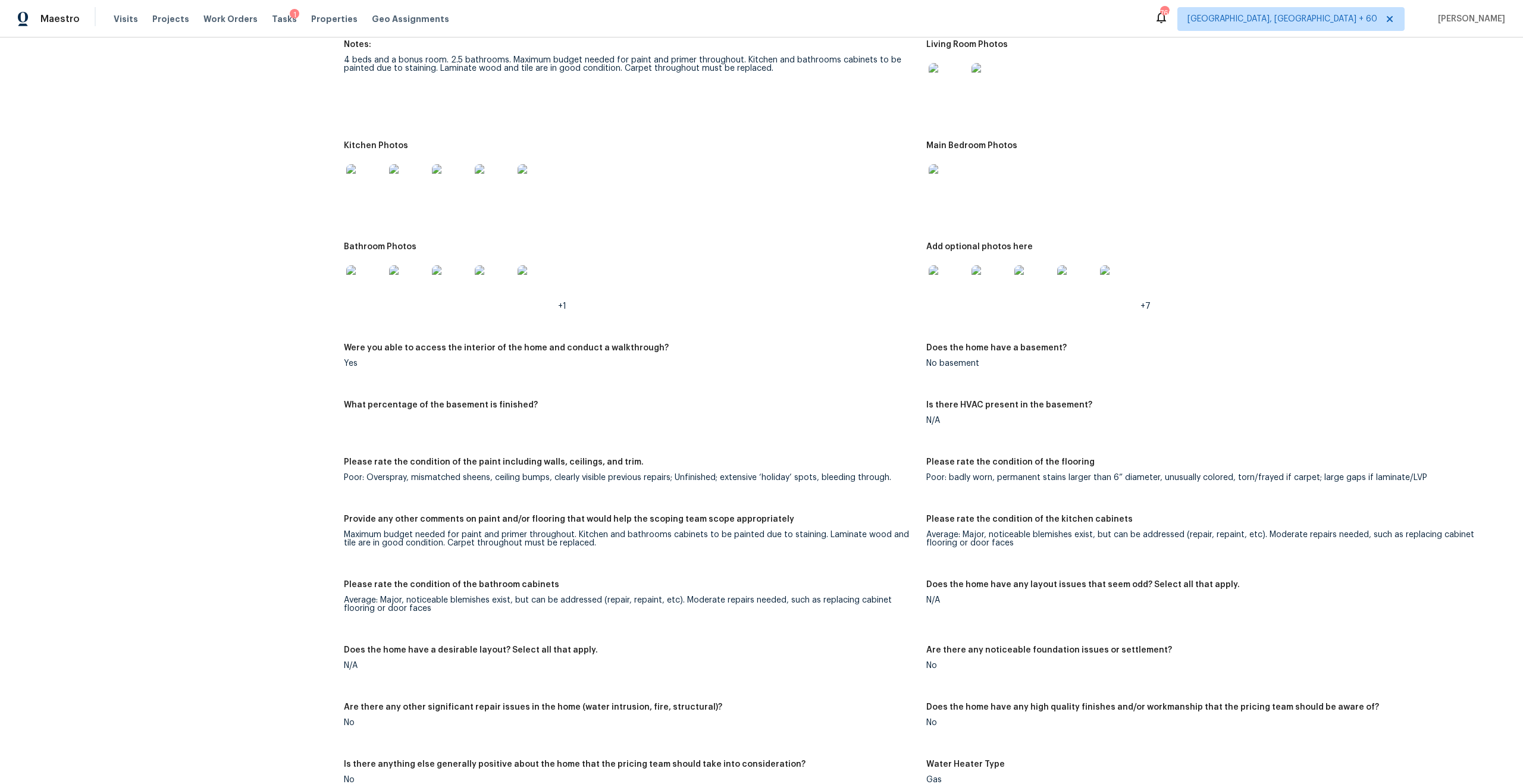
scroll to position [1488, 0]
click at [728, 361] on div "Yes" at bounding box center [630, 365] width 573 height 9
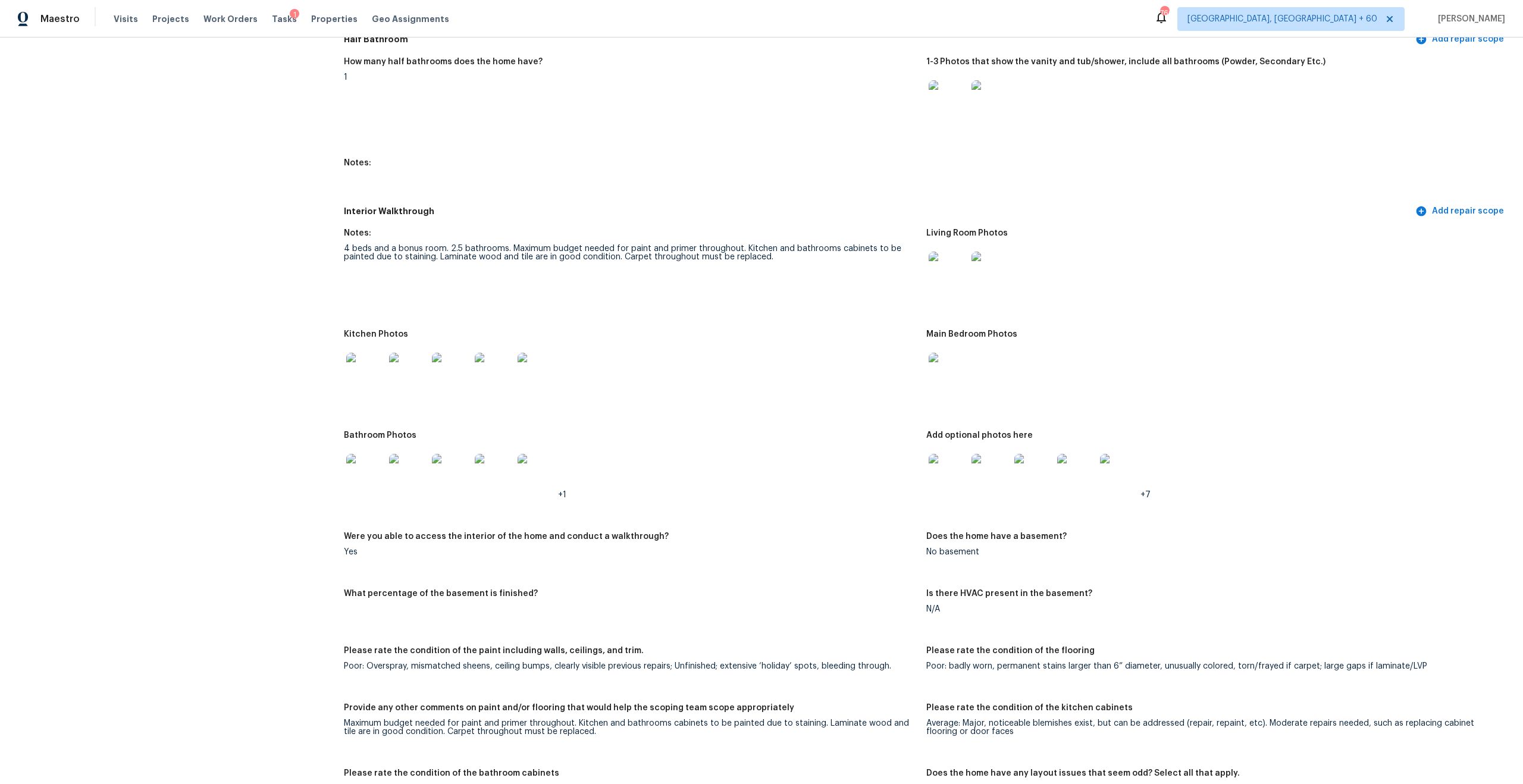
scroll to position [1300, 0]
click at [947, 284] on div at bounding box center [948, 272] width 43 height 52
click at [945, 273] on img at bounding box center [948, 272] width 38 height 38
click at [365, 366] on img at bounding box center [365, 373] width 38 height 38
click at [933, 357] on img at bounding box center [948, 373] width 38 height 38
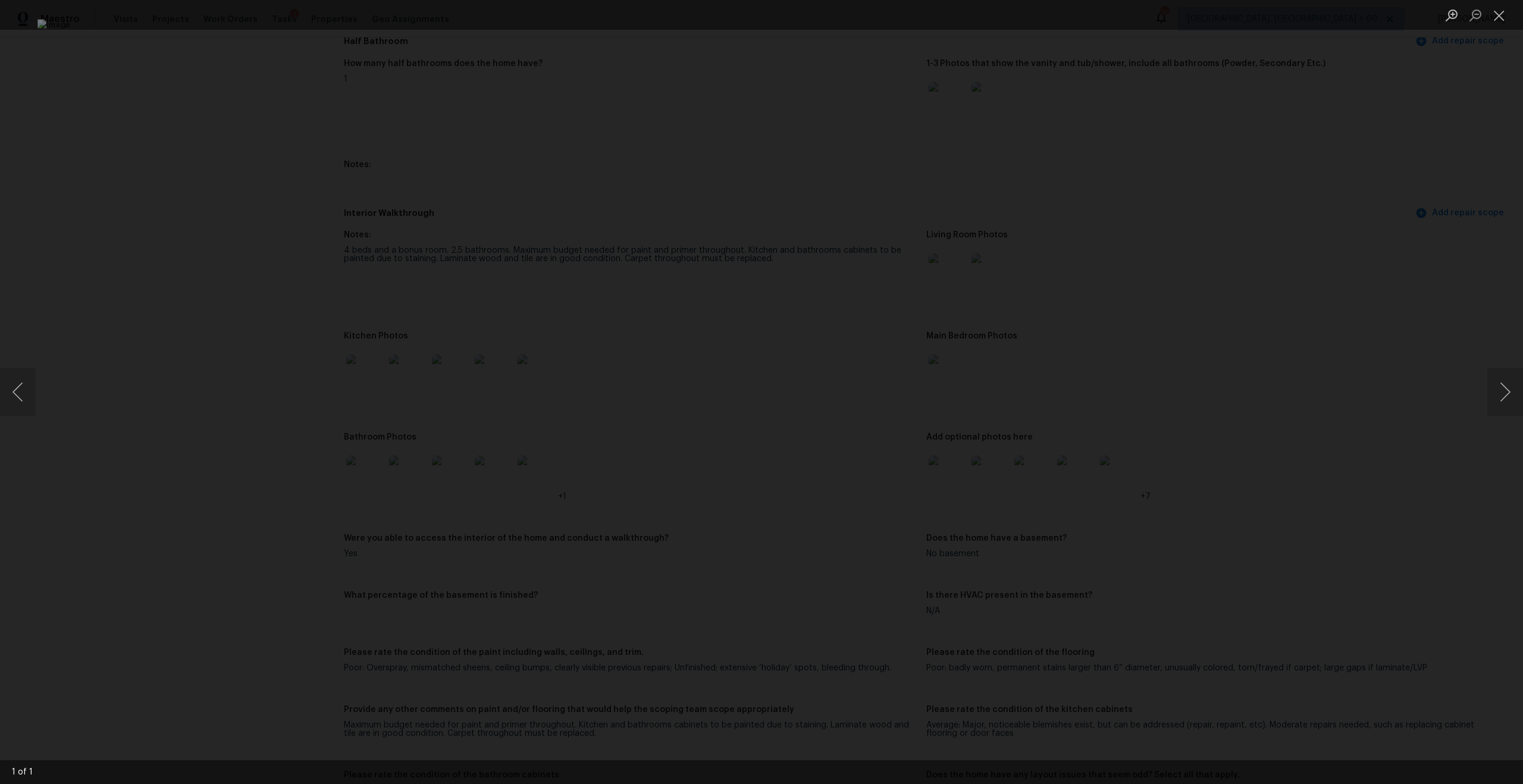
click at [753, 216] on img "Lightbox" at bounding box center [762, 391] width 1448 height 745
click at [1508, 400] on button "Next image" at bounding box center [1505, 392] width 36 height 47
click at [1409, 376] on div "Lightbox" at bounding box center [761, 392] width 1523 height 784
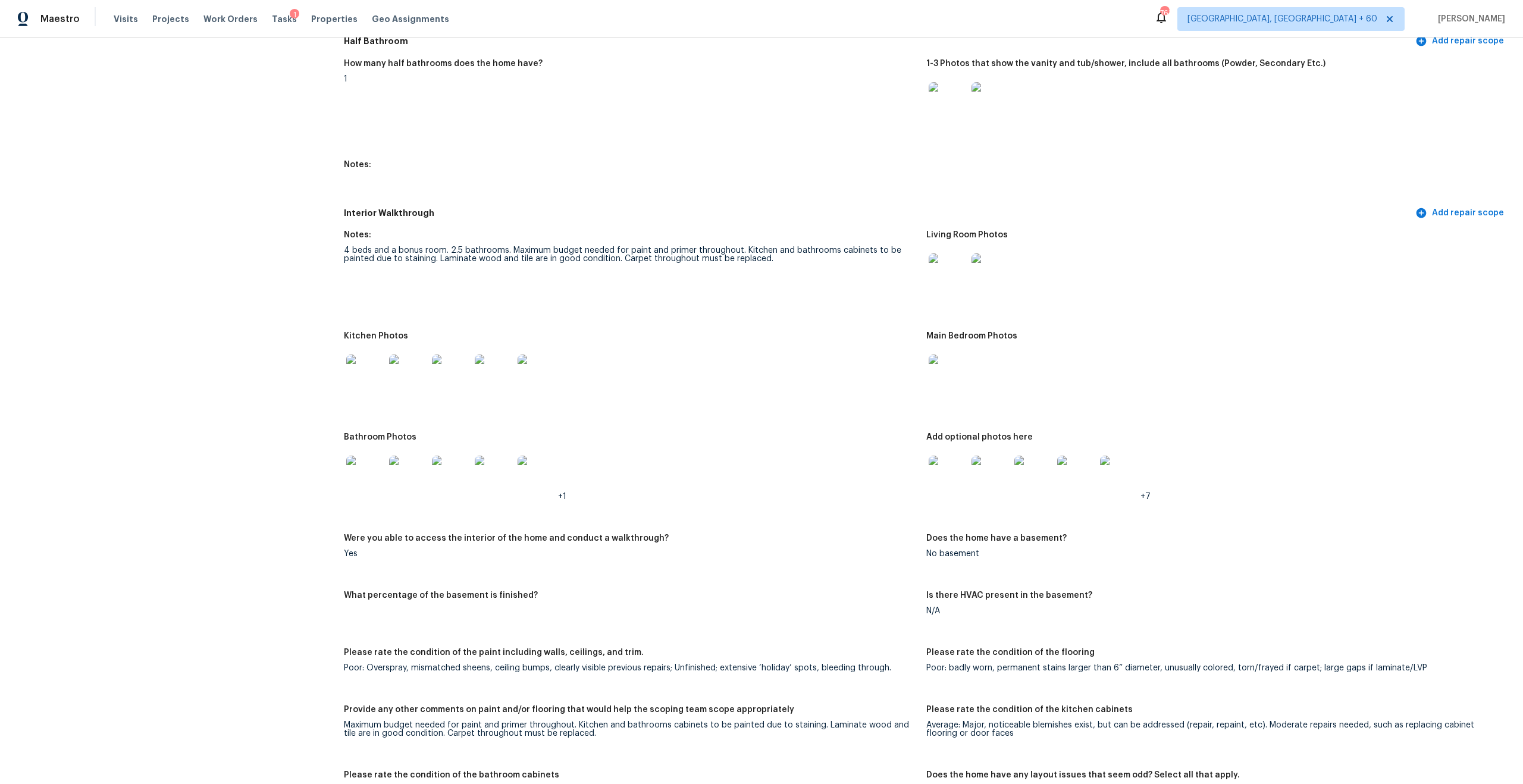
click at [350, 472] on img at bounding box center [365, 475] width 38 height 38
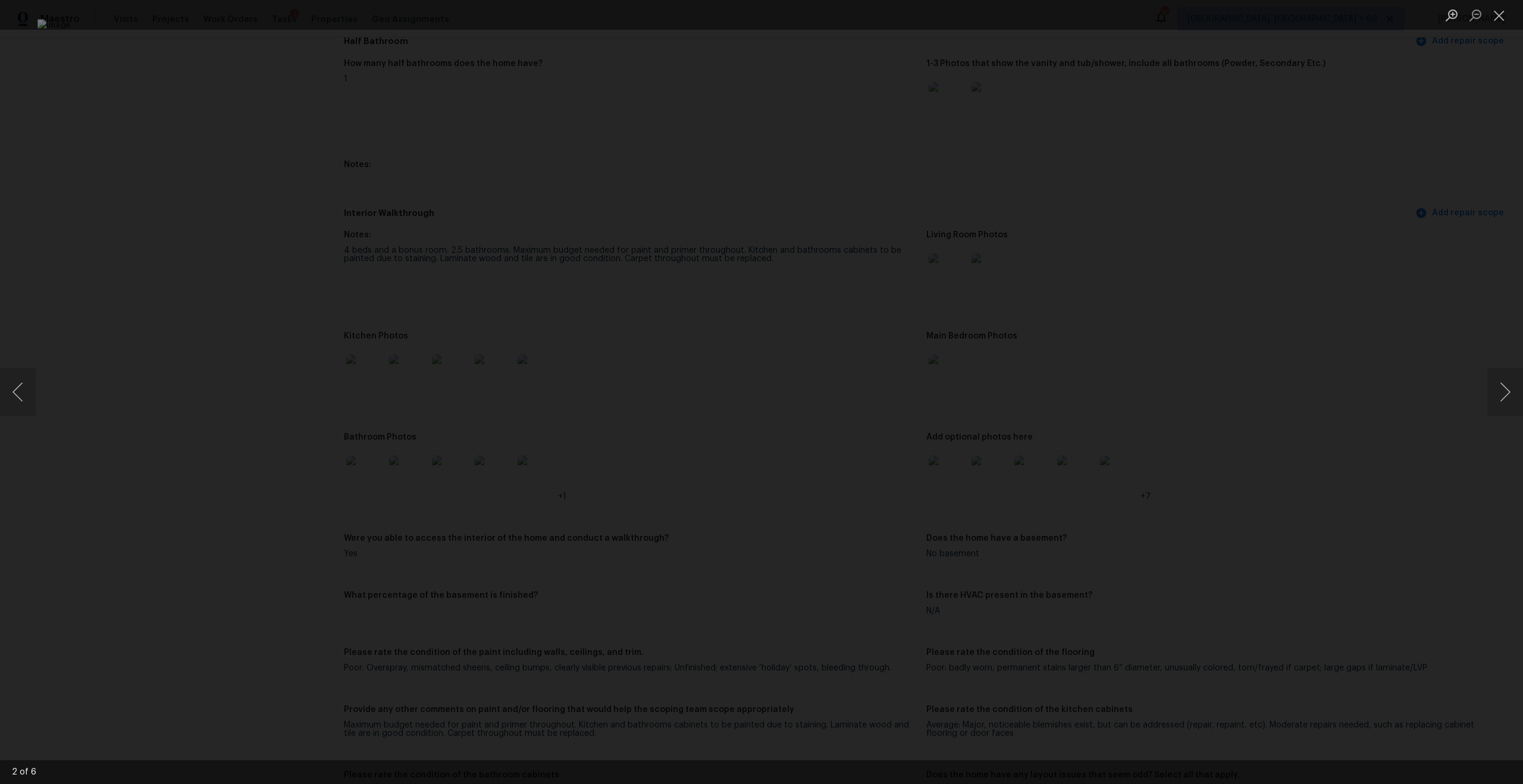
click at [1064, 528] on div "Lightbox" at bounding box center [761, 392] width 1523 height 784
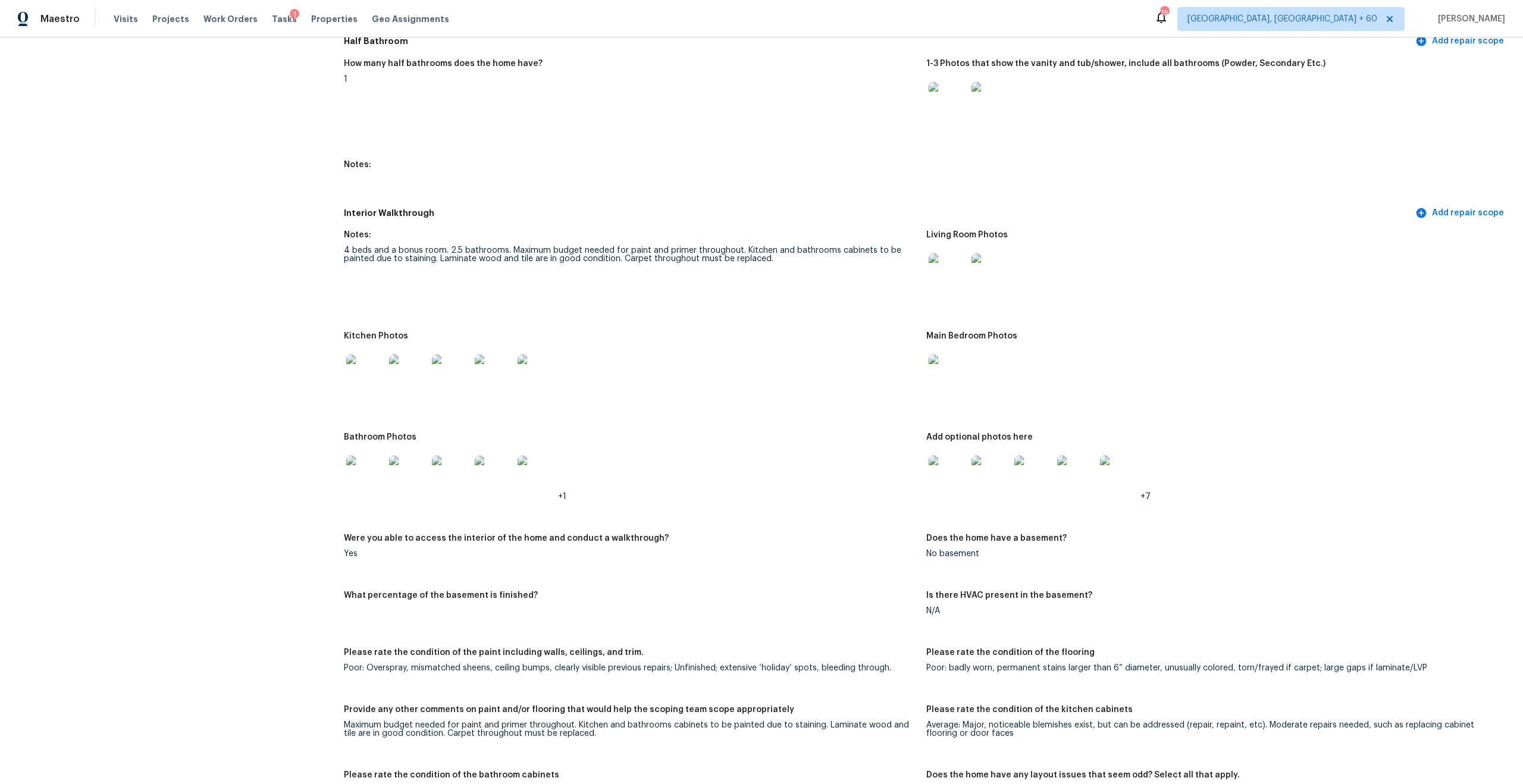
click at [954, 476] on img at bounding box center [948, 475] width 38 height 38
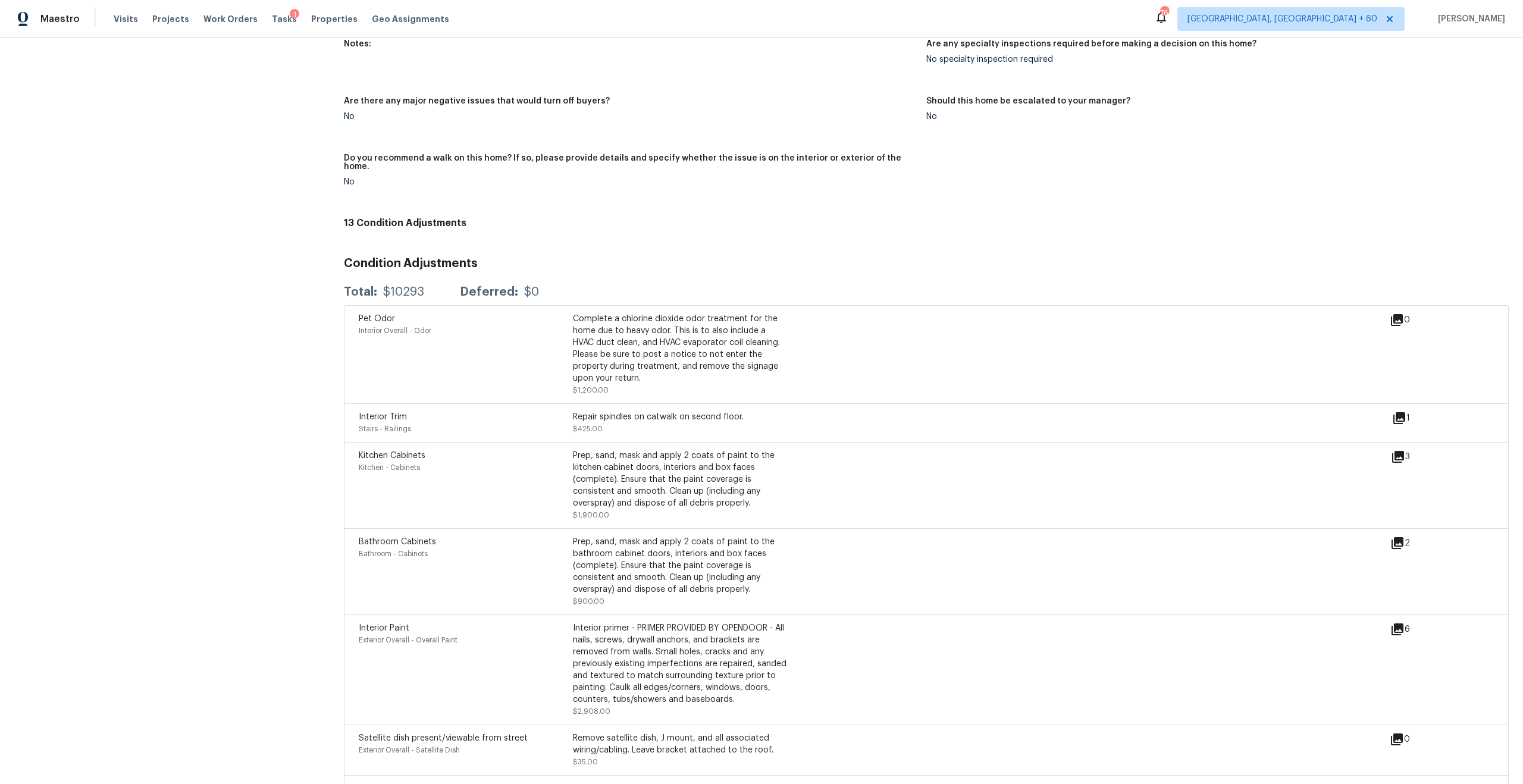
scroll to position [2862, 0]
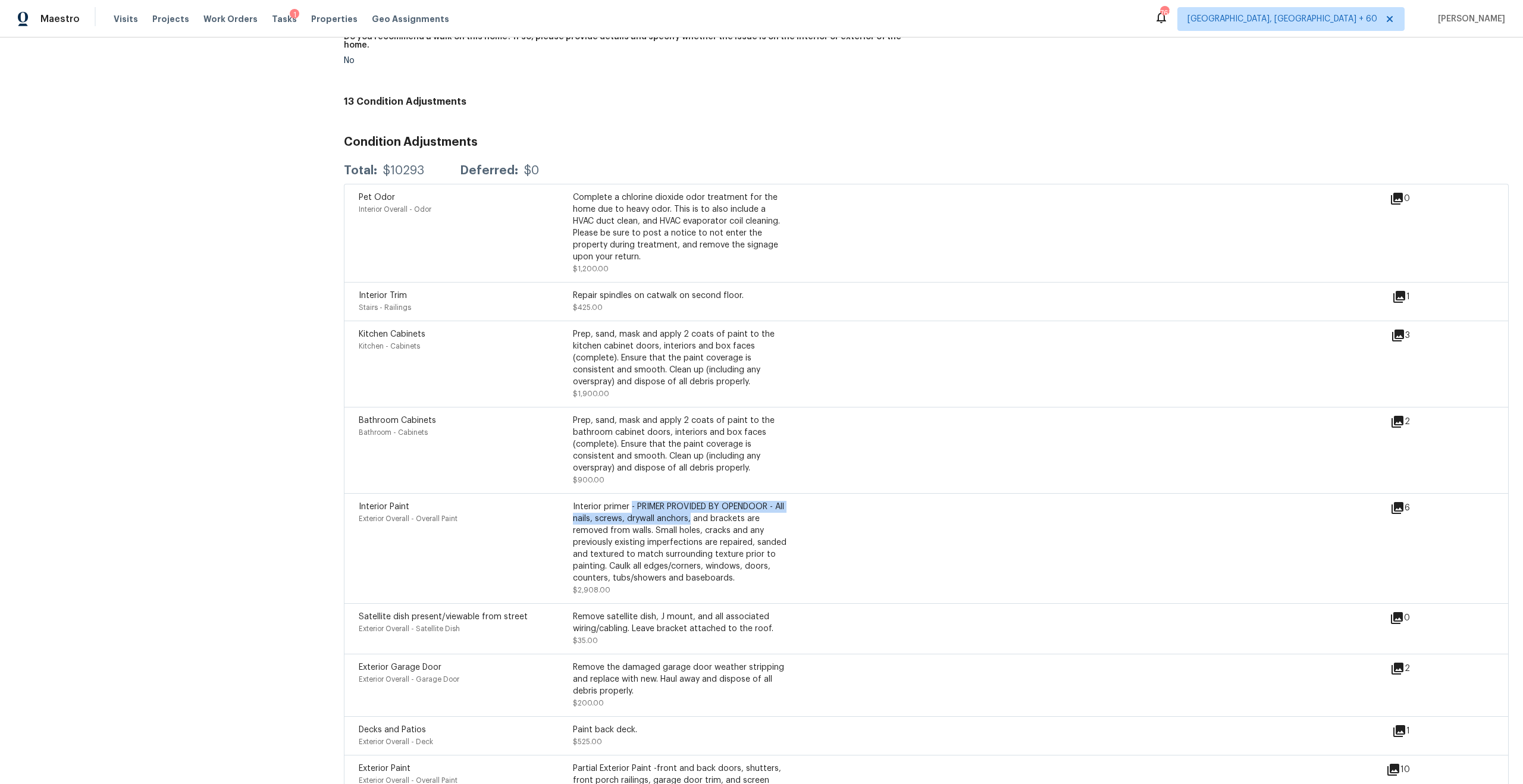
drag, startPoint x: 632, startPoint y: 492, endPoint x: 723, endPoint y: 498, distance: 91.2
click at [722, 501] on div "Interior primer - PRIMER PROVIDED BY OPENDOOR - All nails, screws, drywall anch…" at bounding box center [680, 542] width 214 height 83
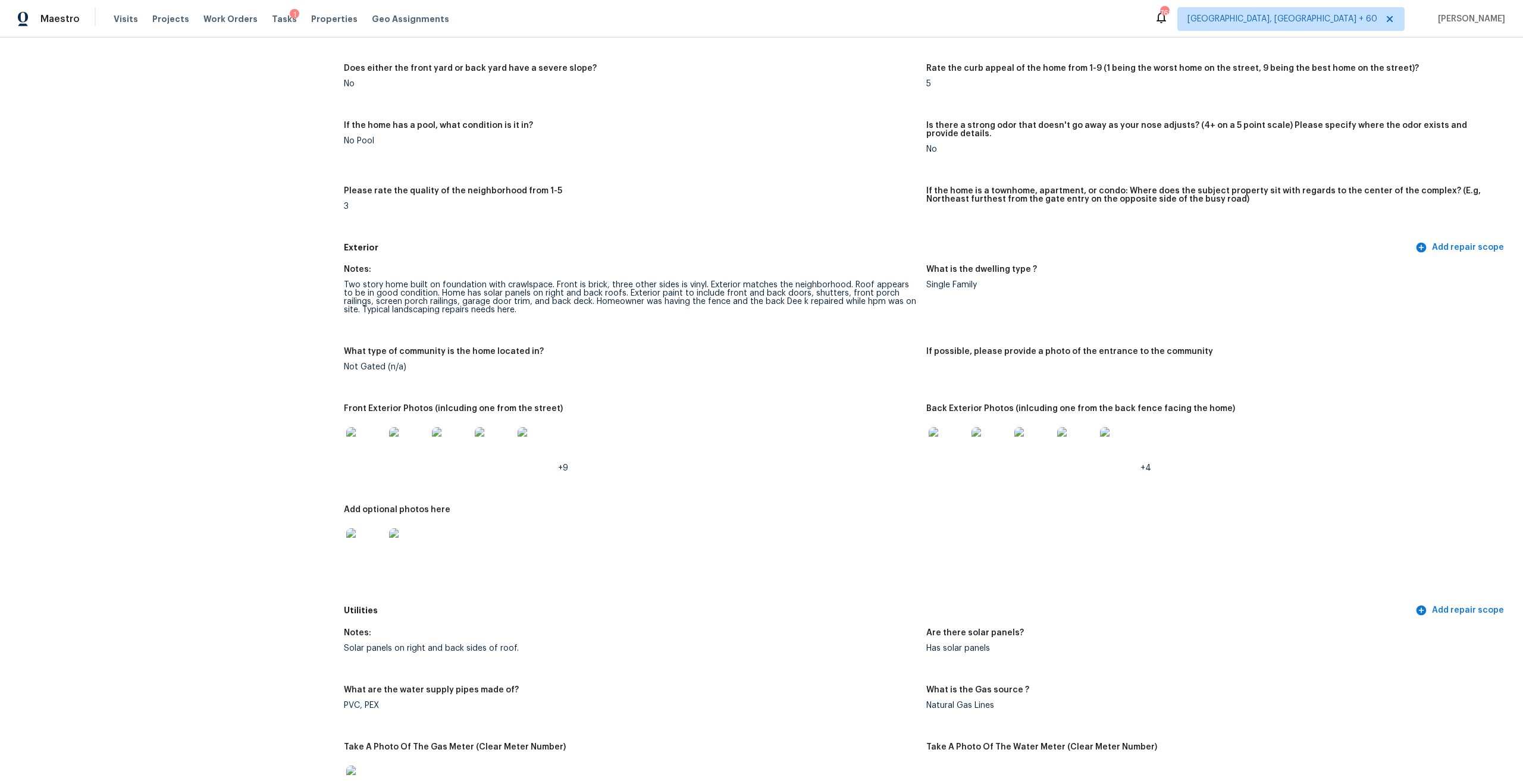
scroll to position [0, 0]
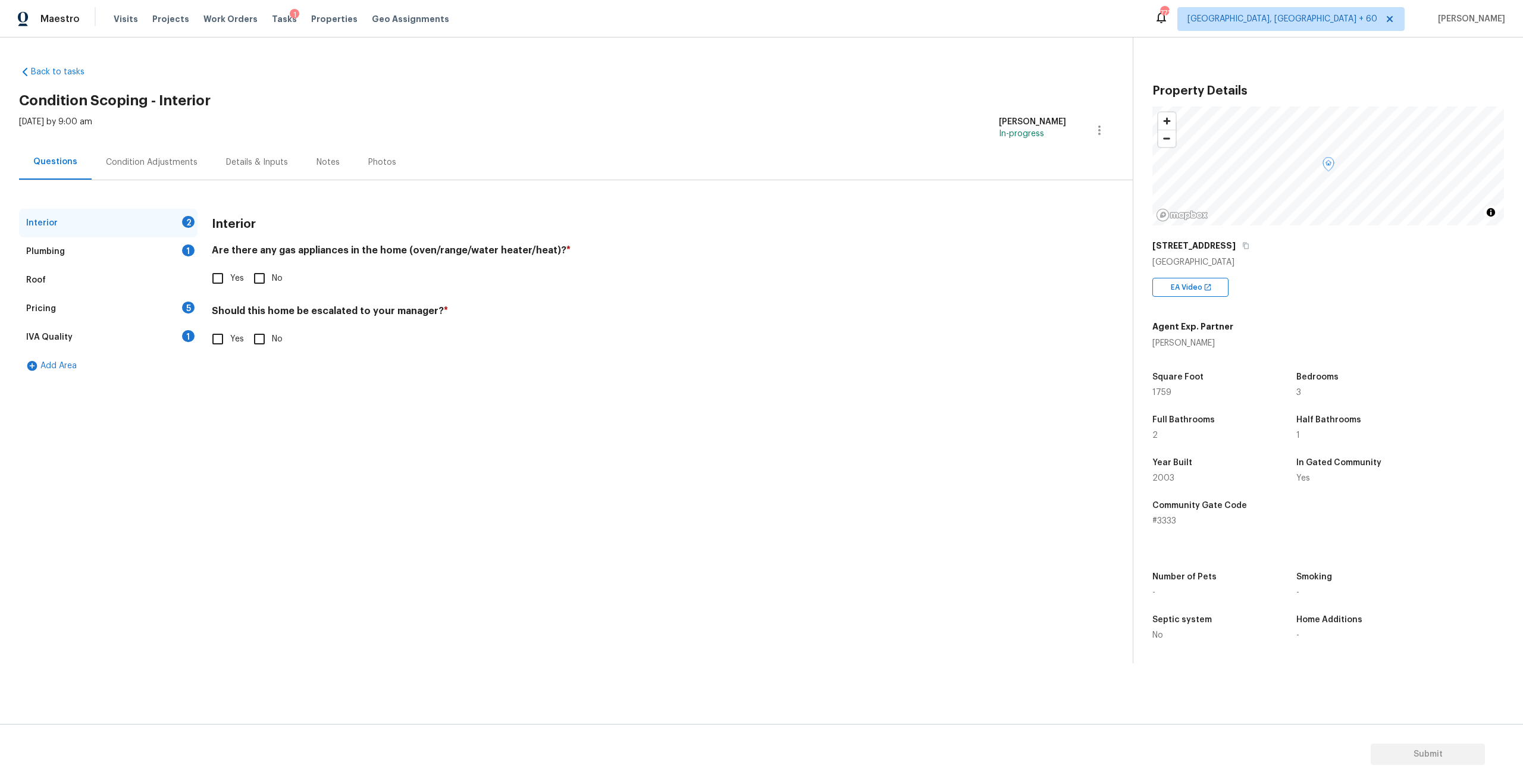
click at [114, 26] on div "Visits Projects Work Orders Tasks 1 Properties Geo Assignments" at bounding box center [288, 19] width 350 height 24
click at [118, 16] on span "Visits" at bounding box center [126, 19] width 24 height 12
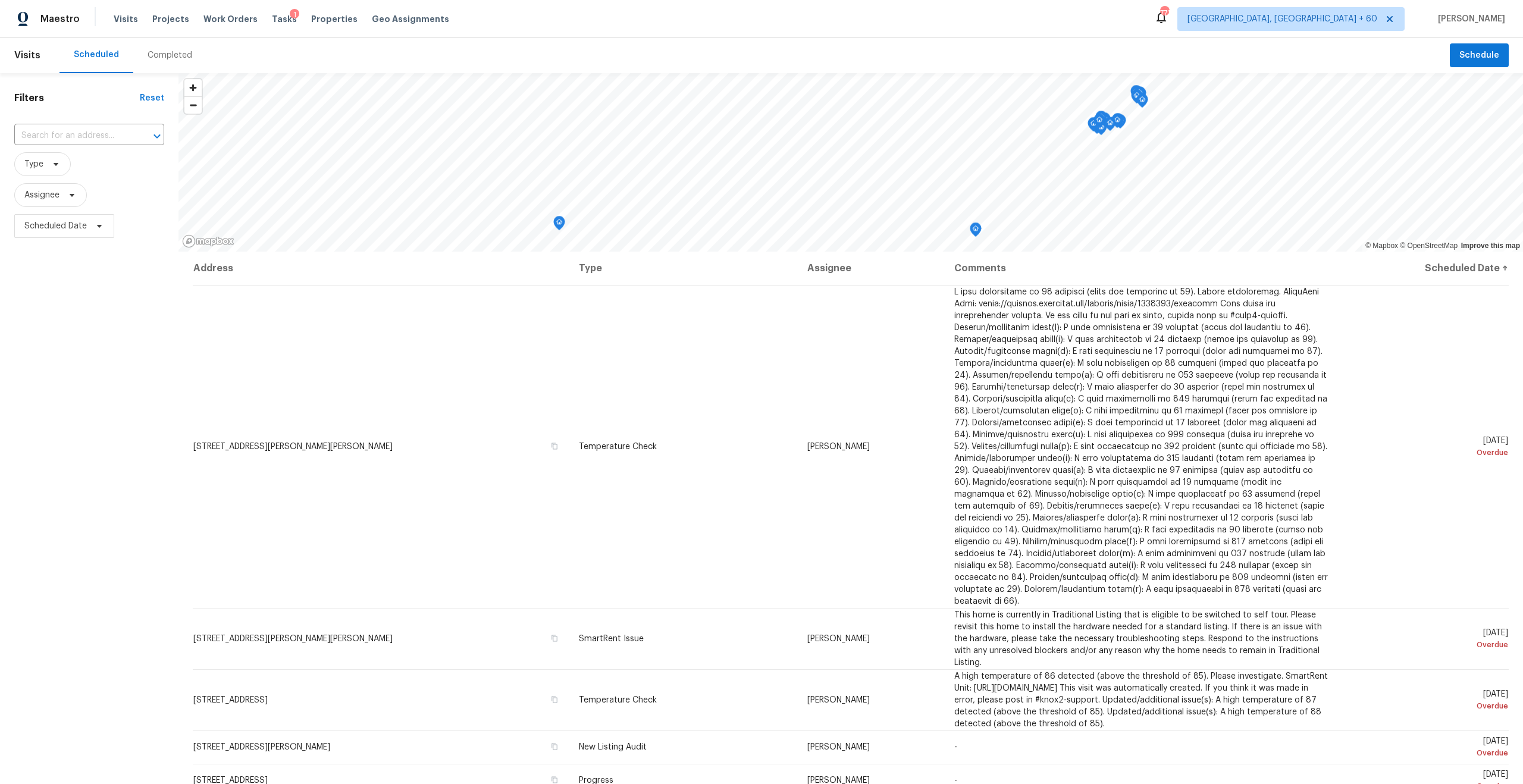
click at [148, 58] on div "Completed" at bounding box center [170, 55] width 44 height 12
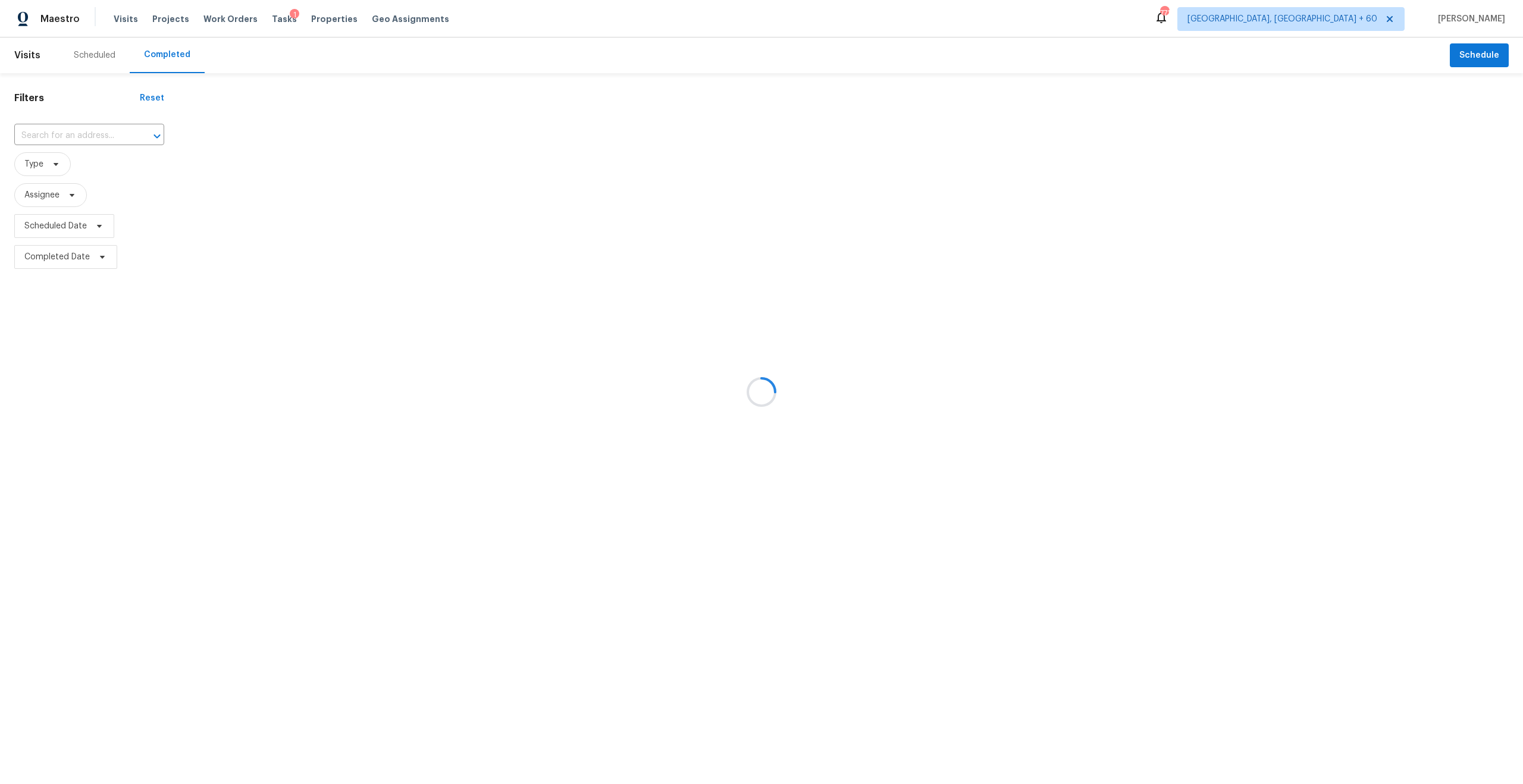
click at [79, 137] on div at bounding box center [761, 392] width 1523 height 784
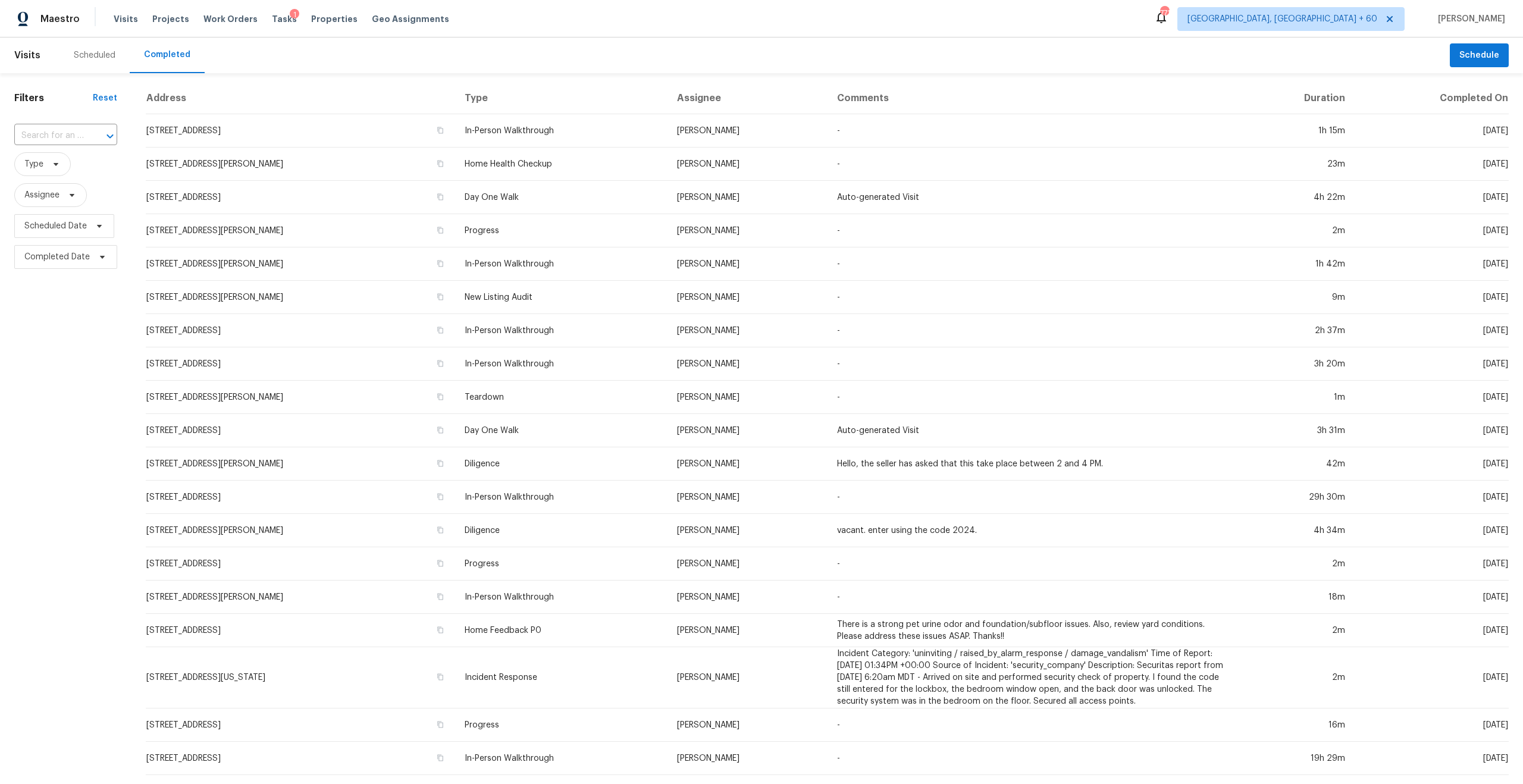
click at [79, 137] on input "text" at bounding box center [49, 136] width 69 height 18
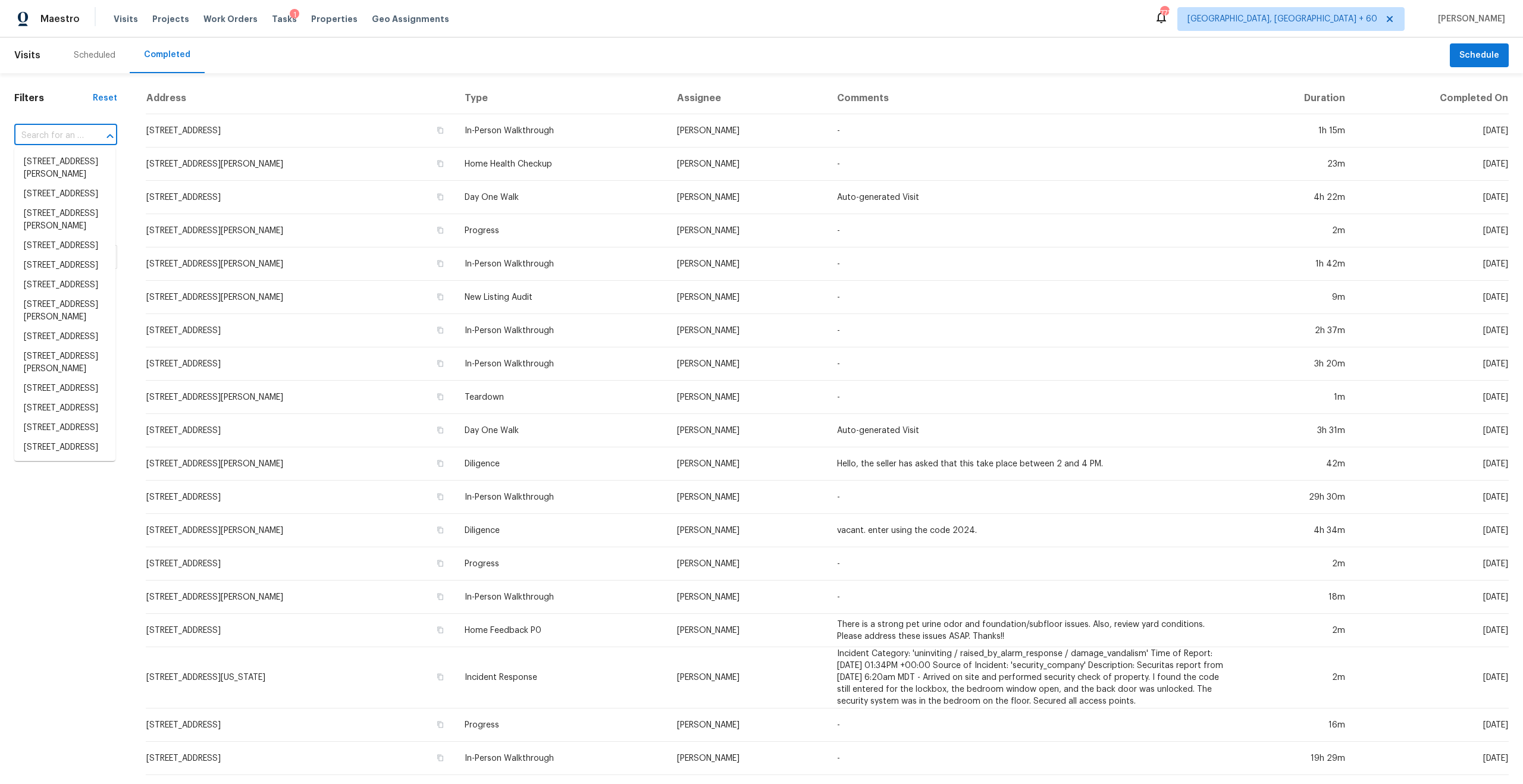
paste input "[STREET_ADDRESS]"
type input "[STREET_ADDRESS]"
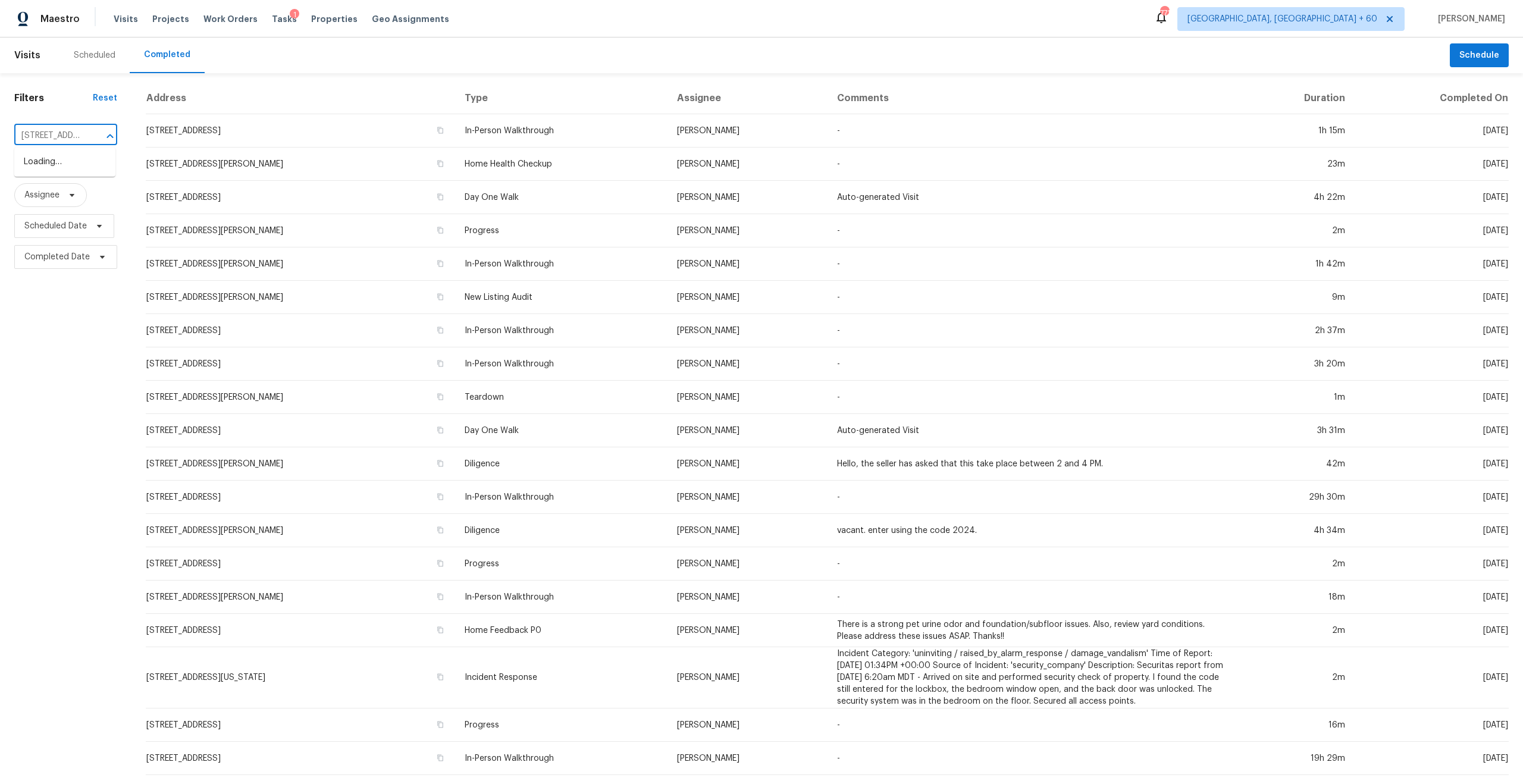
scroll to position [0, 119]
click at [72, 163] on li "[STREET_ADDRESS]" at bounding box center [64, 162] width 101 height 19
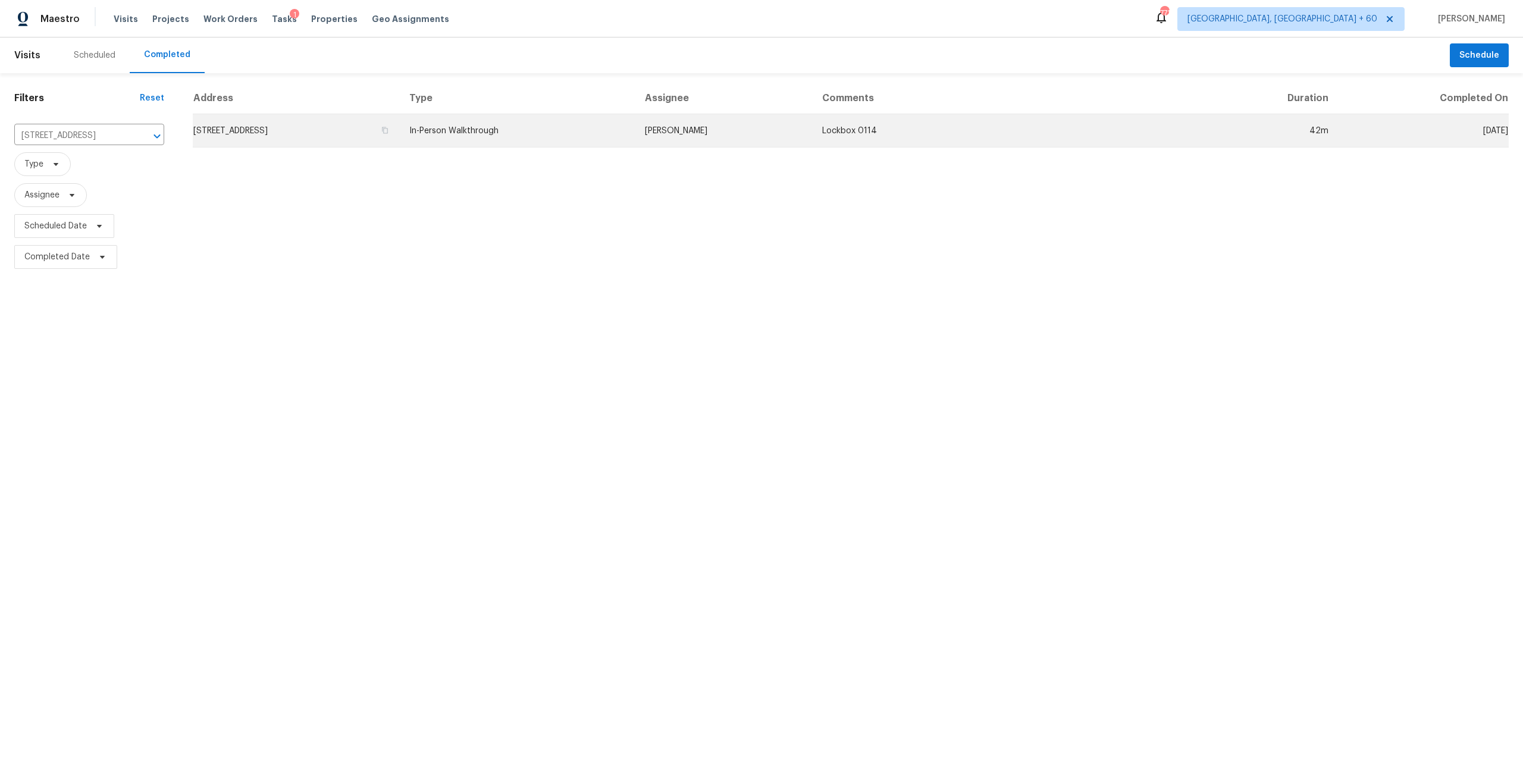
click at [330, 128] on td "[STREET_ADDRESS]" at bounding box center [296, 131] width 207 height 33
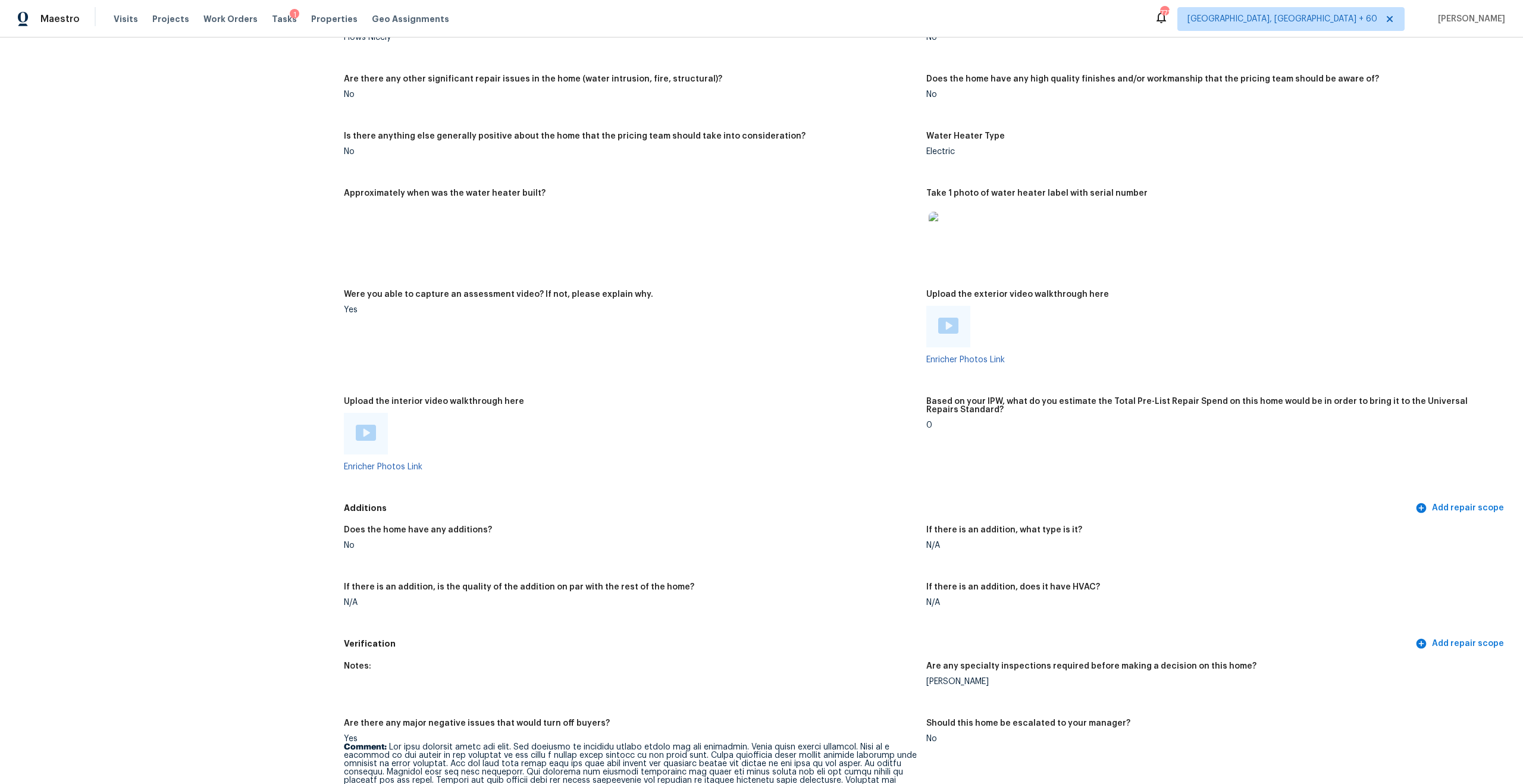
scroll to position [2358, 0]
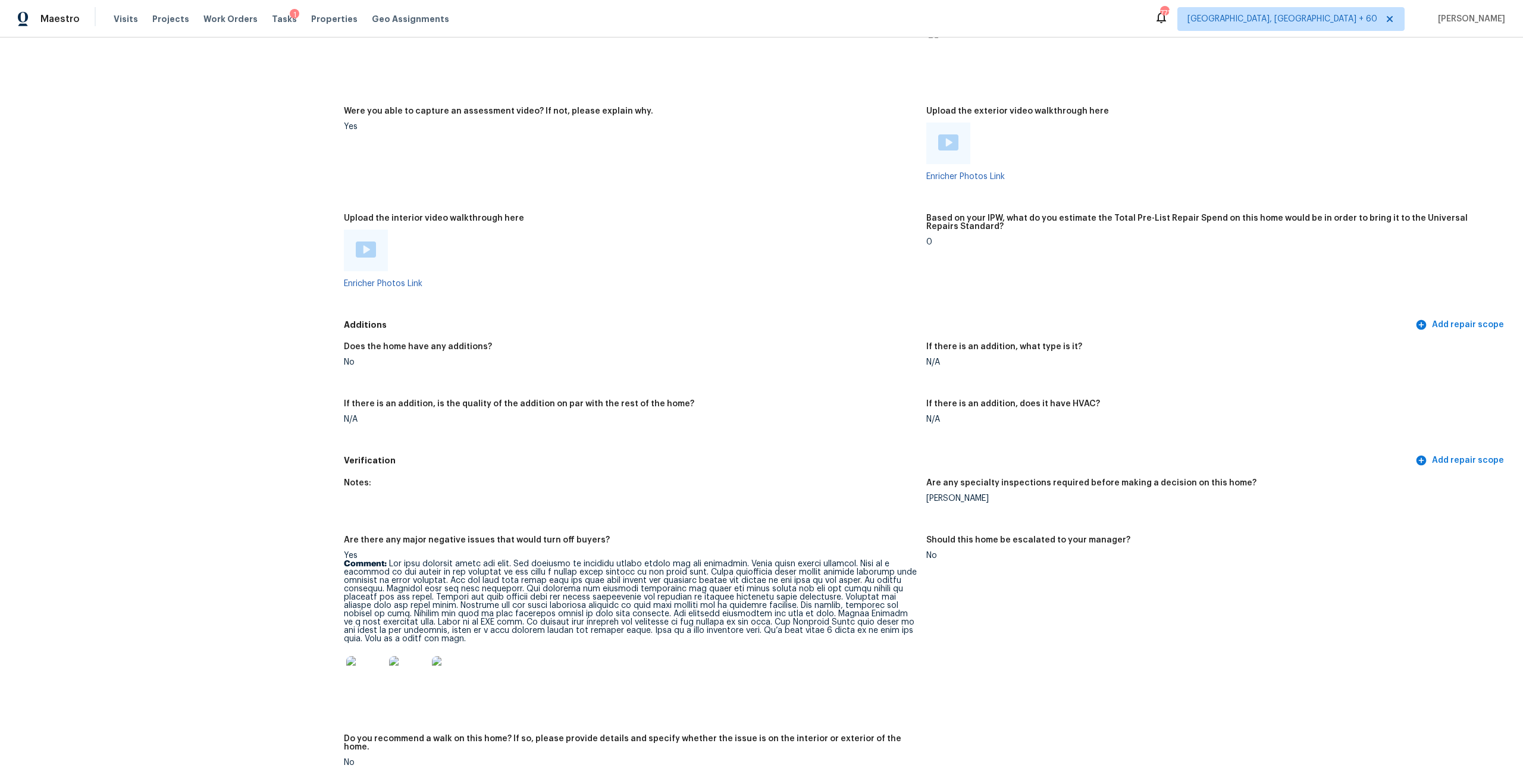
click at [368, 244] on img at bounding box center [365, 249] width 20 height 16
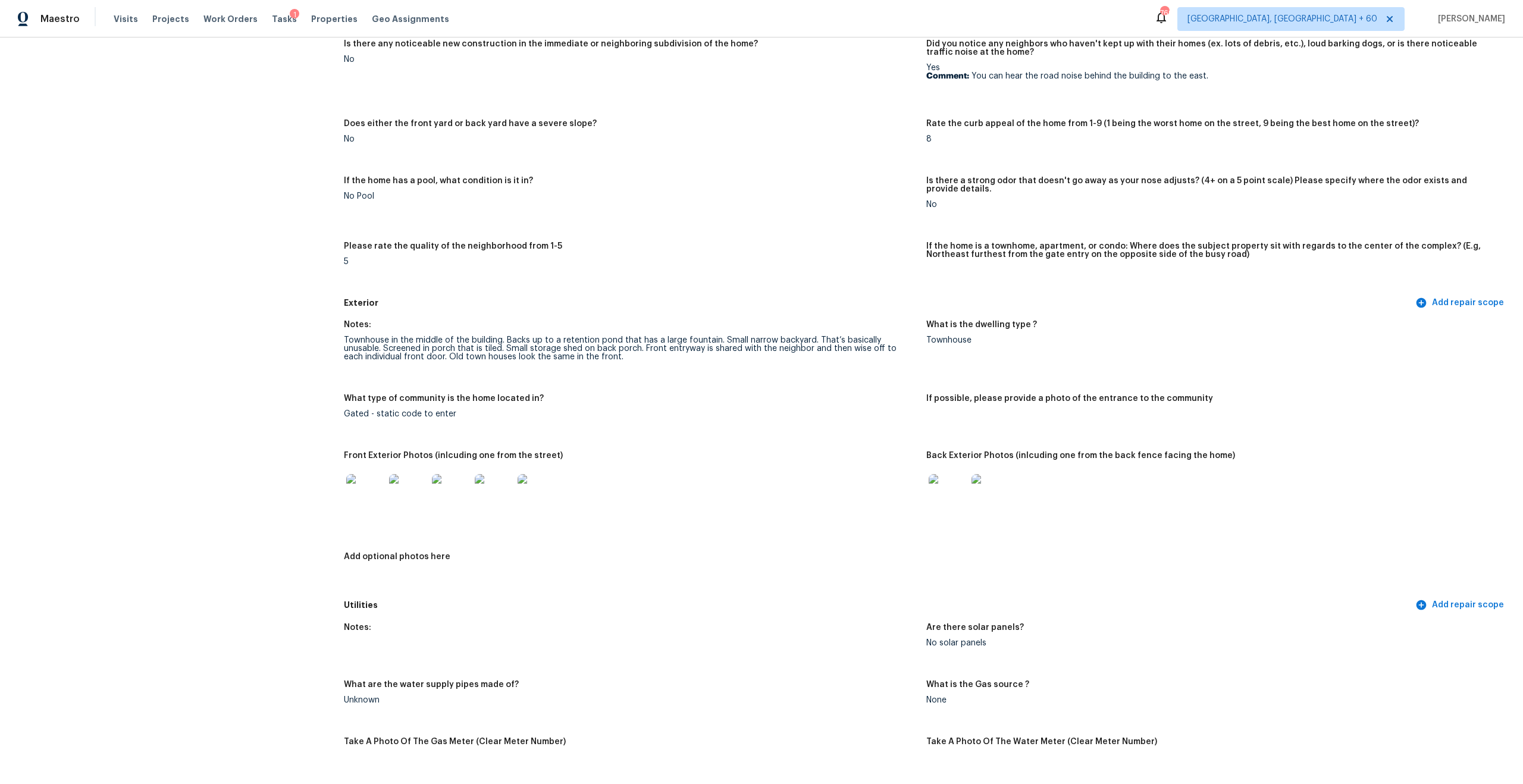
scroll to position [0, 0]
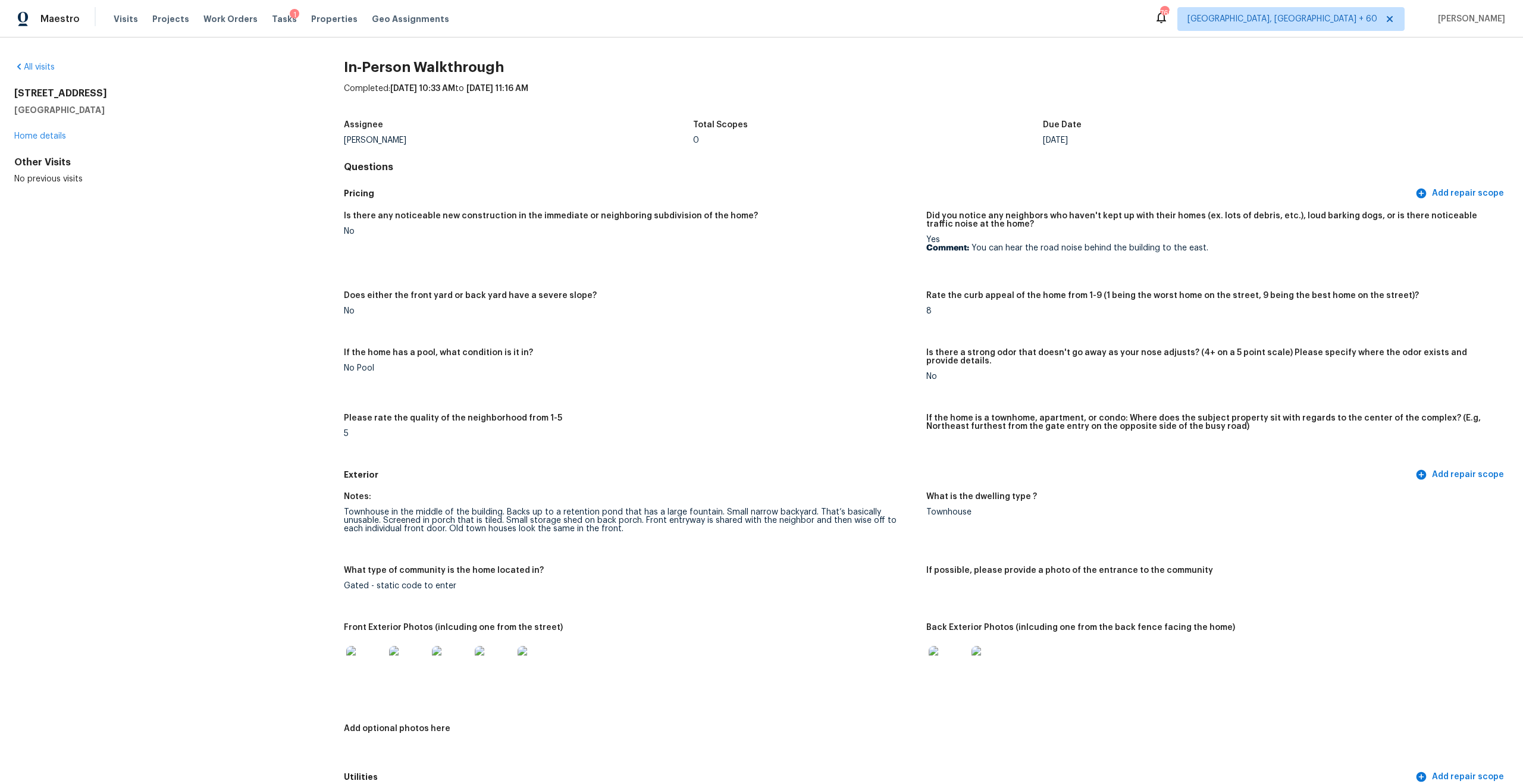
click at [1237, 222] on h5 "Did you notice any neighbors who haven't kept up with their homes (ex. lots of …" at bounding box center [1213, 219] width 573 height 16
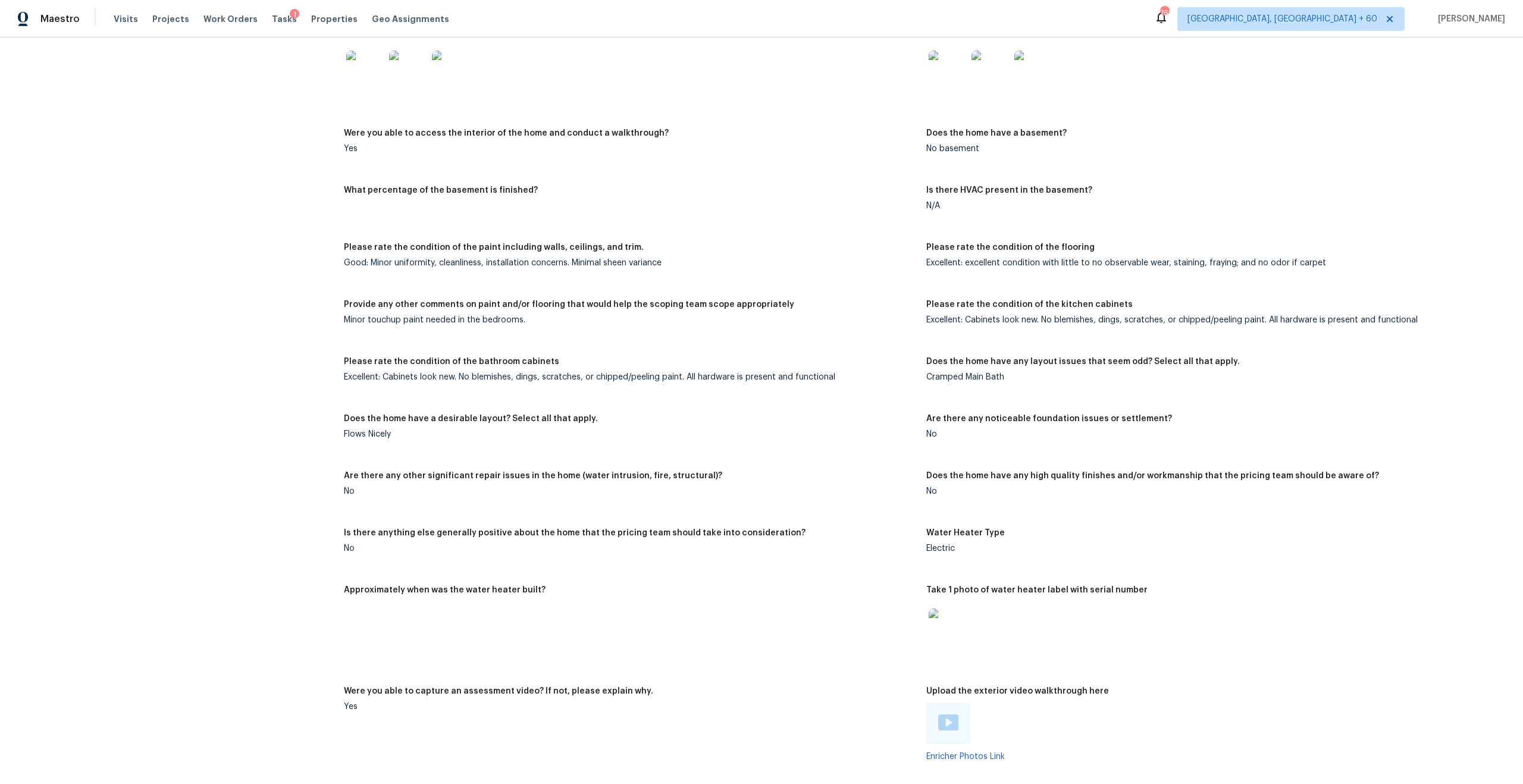
scroll to position [2480, 0]
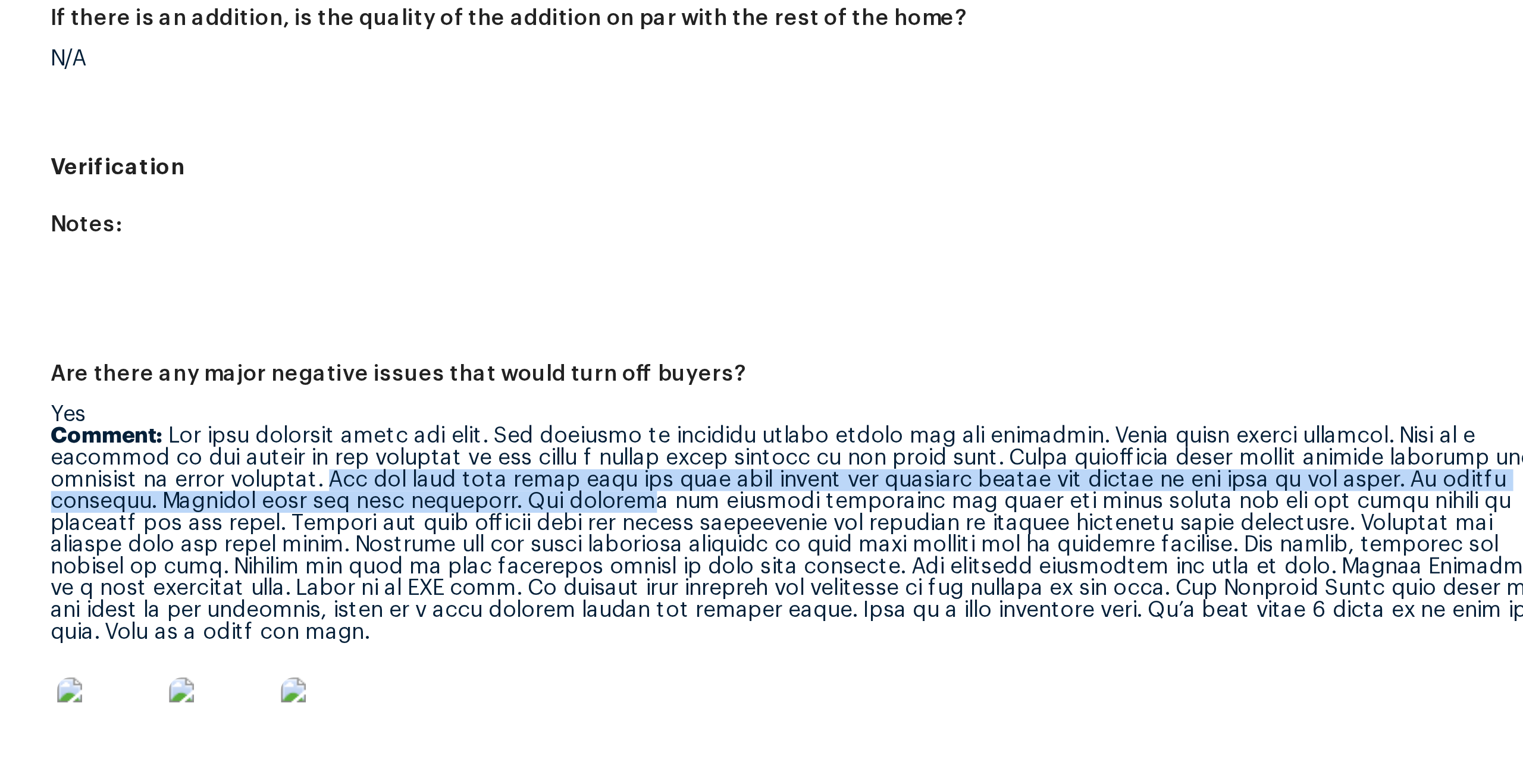
drag, startPoint x: 474, startPoint y: 450, endPoint x: 587, endPoint y: 458, distance: 113.3
click at [587, 458] on p "Comment:" at bounding box center [630, 480] width 573 height 83
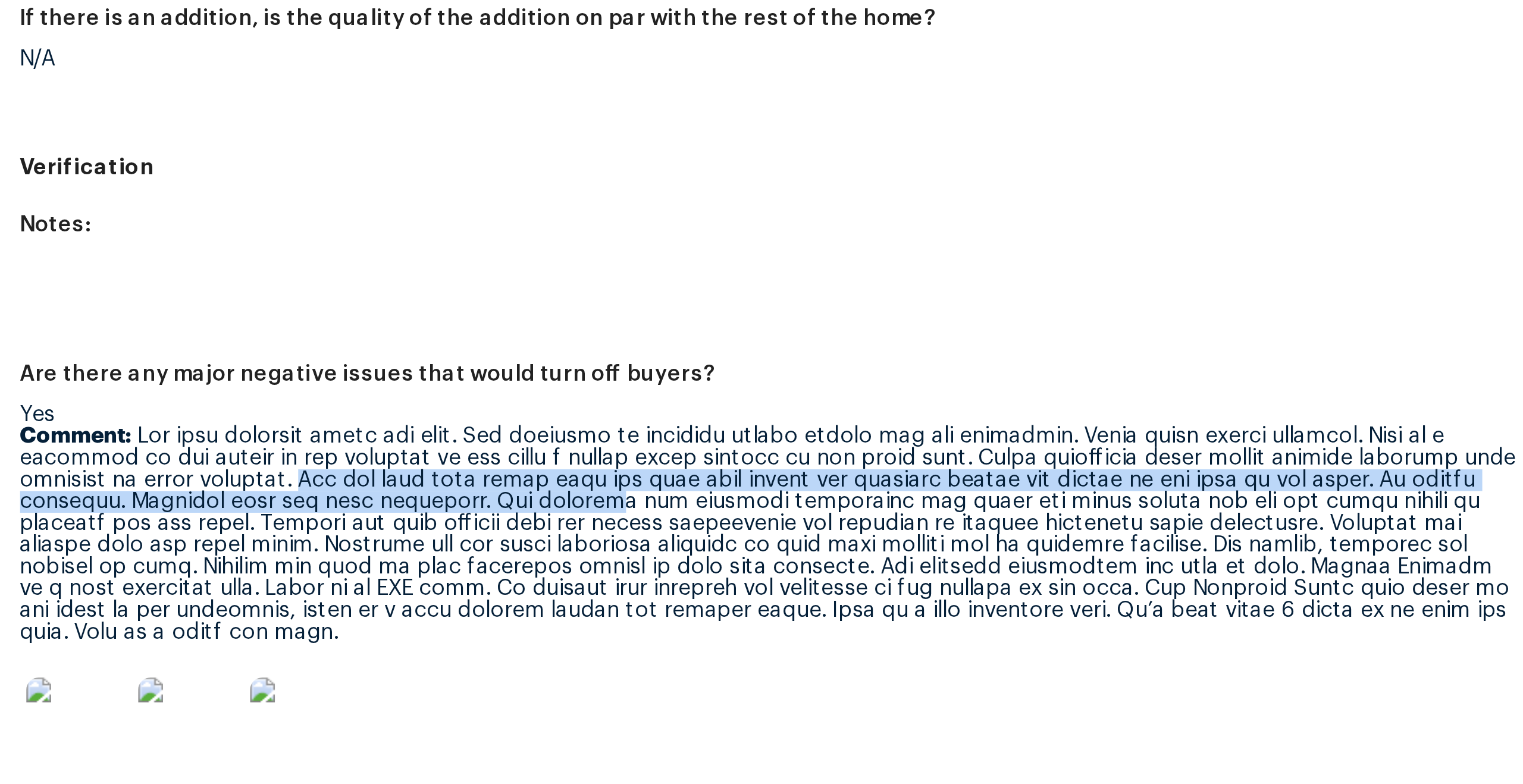
click at [421, 458] on p "Comment:" at bounding box center [630, 480] width 573 height 83
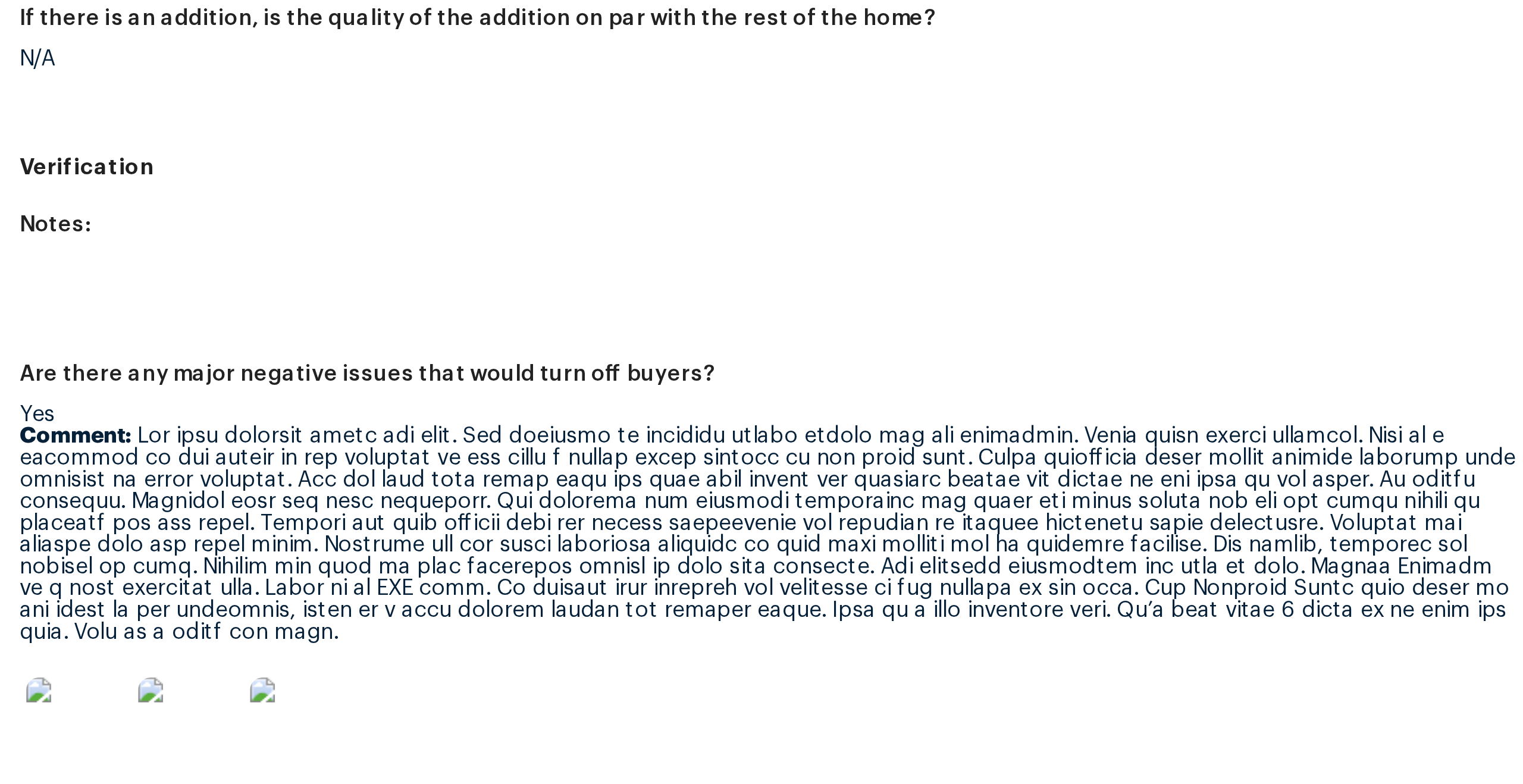
drag, startPoint x: 410, startPoint y: 458, endPoint x: 522, endPoint y: 466, distance: 112.3
click at [523, 467] on p "Comment:" at bounding box center [630, 480] width 573 height 83
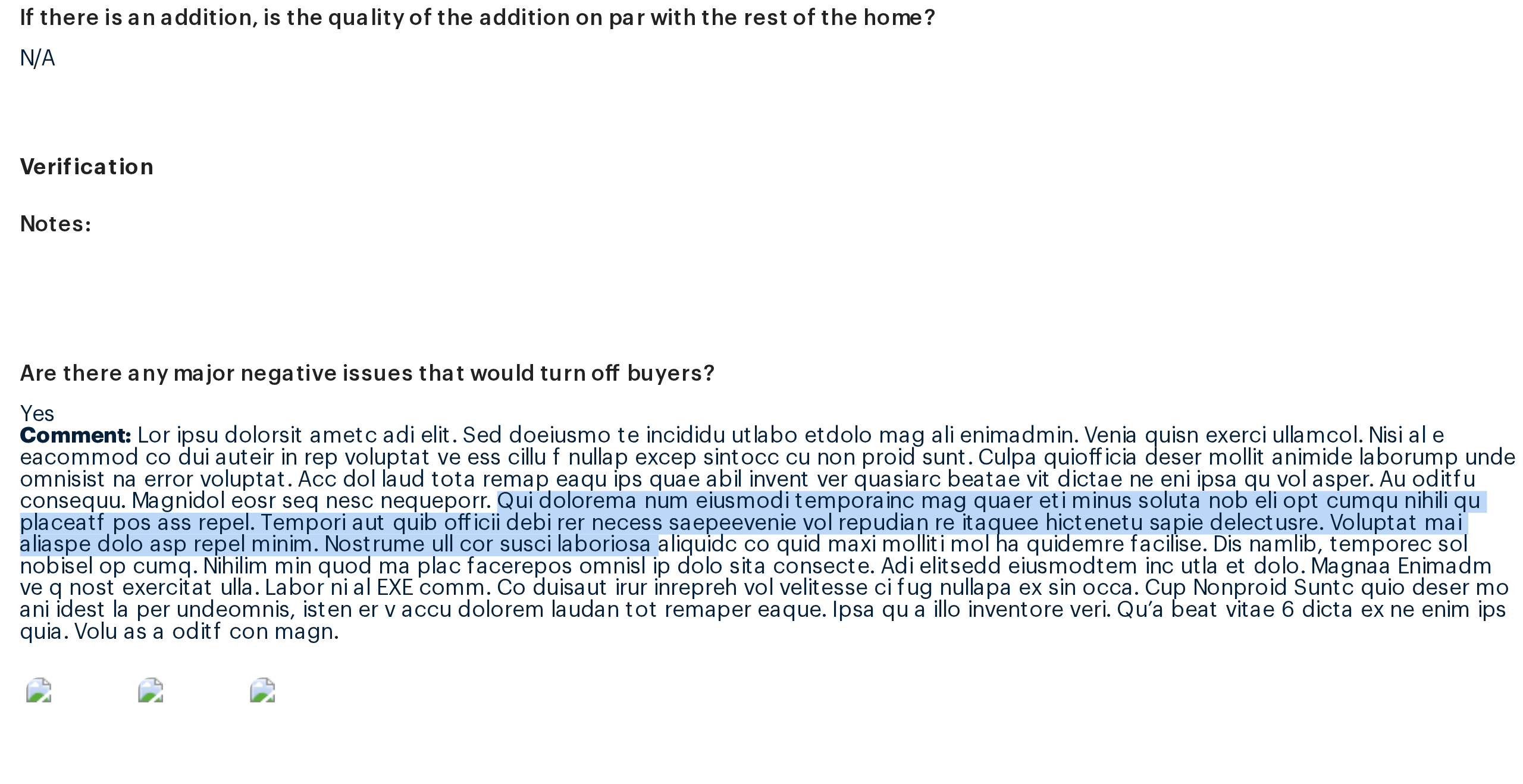
drag, startPoint x: 551, startPoint y: 457, endPoint x: 593, endPoint y: 479, distance: 47.4
click at [593, 479] on p "Comment:" at bounding box center [630, 480] width 573 height 83
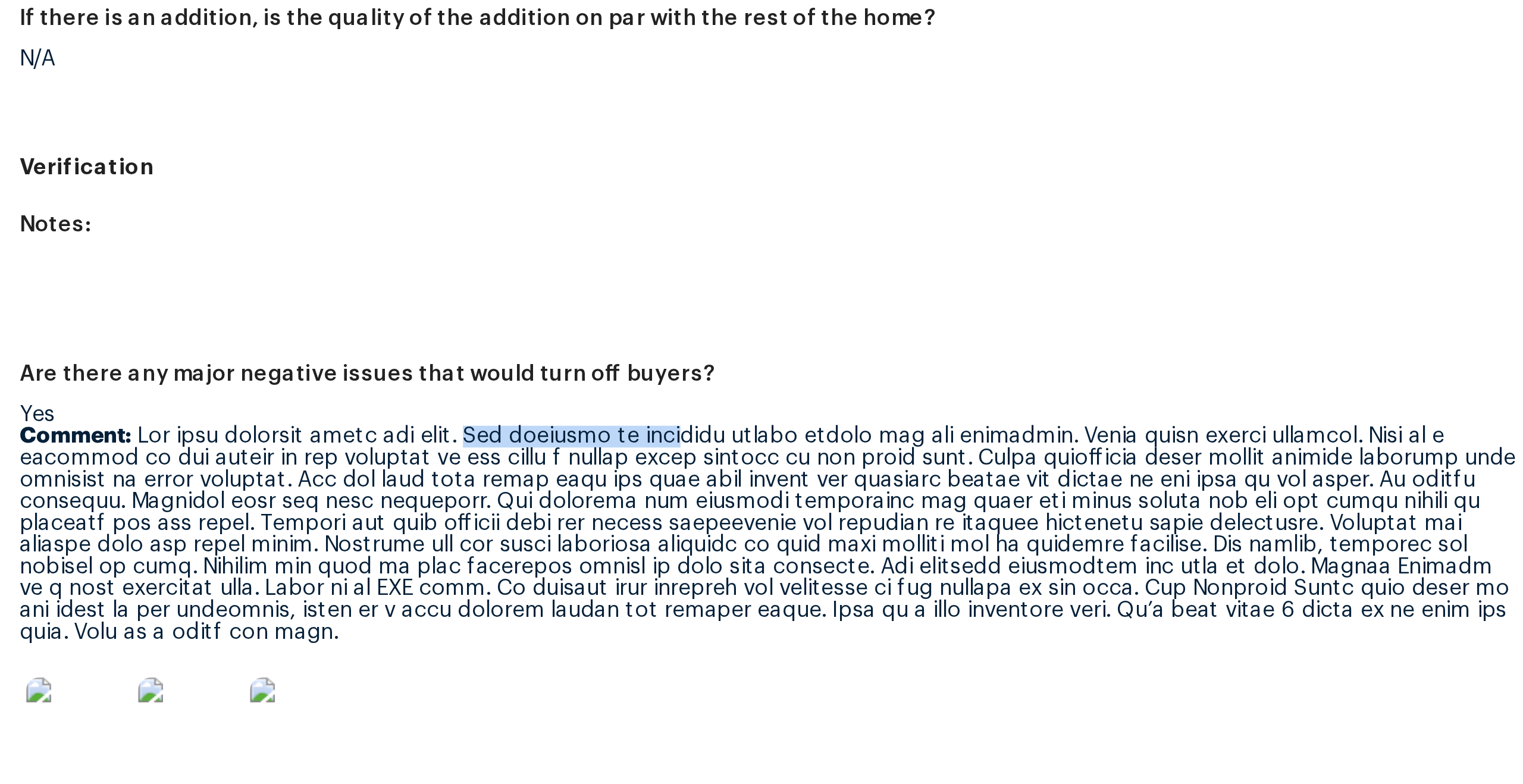
drag, startPoint x: 534, startPoint y: 434, endPoint x: 612, endPoint y: 439, distance: 78.2
click at [612, 439] on p "Comment:" at bounding box center [630, 480] width 573 height 83
click at [647, 441] on p "Comment:" at bounding box center [630, 480] width 573 height 83
drag, startPoint x: 677, startPoint y: 432, endPoint x: 754, endPoint y: 435, distance: 77.1
click at [754, 438] on p "Comment:" at bounding box center [630, 480] width 573 height 83
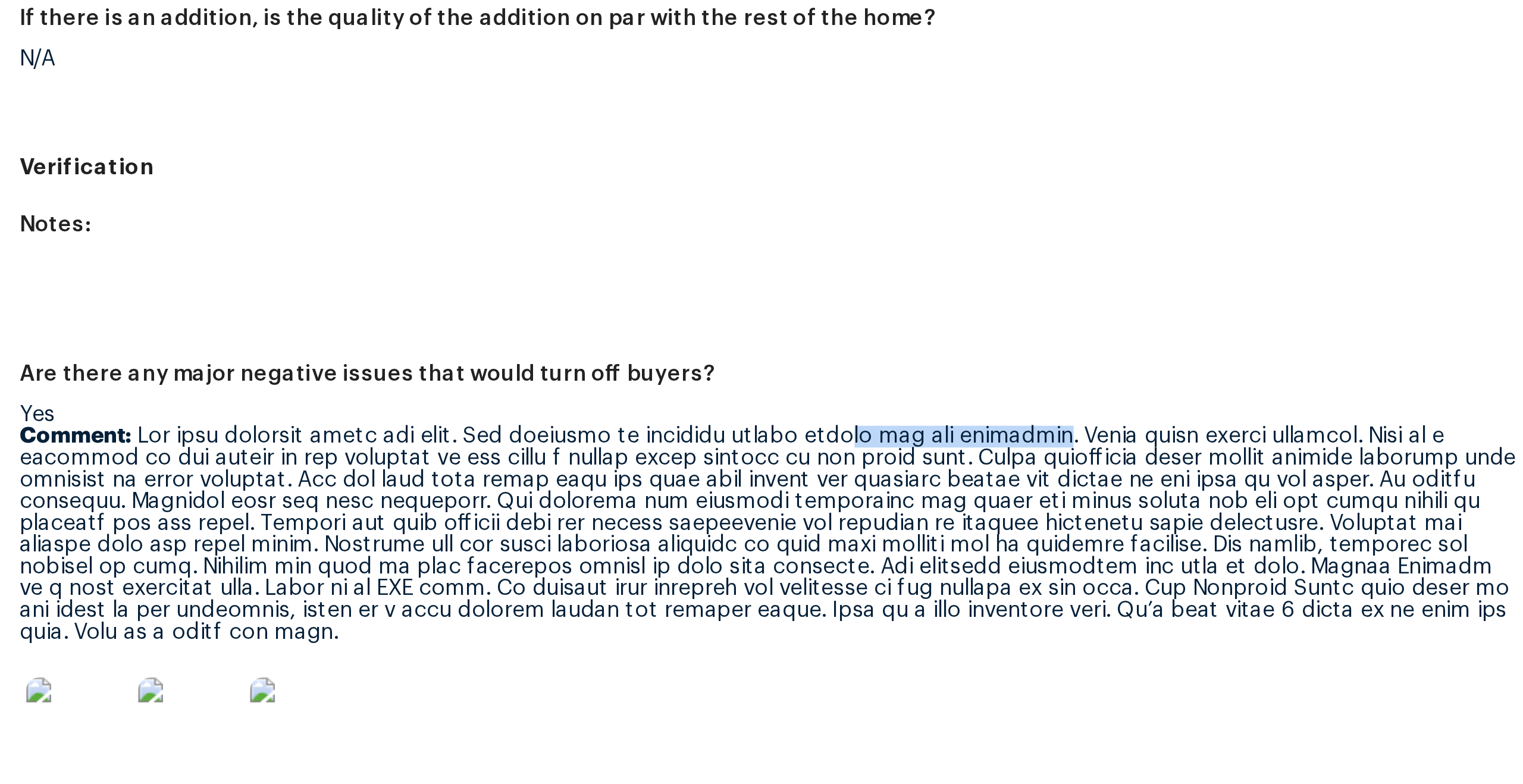
click at [754, 438] on p "Comment:" at bounding box center [630, 480] width 573 height 83
drag, startPoint x: 757, startPoint y: 433, endPoint x: 833, endPoint y: 436, distance: 76.1
click at [833, 438] on p "Comment:" at bounding box center [630, 480] width 573 height 83
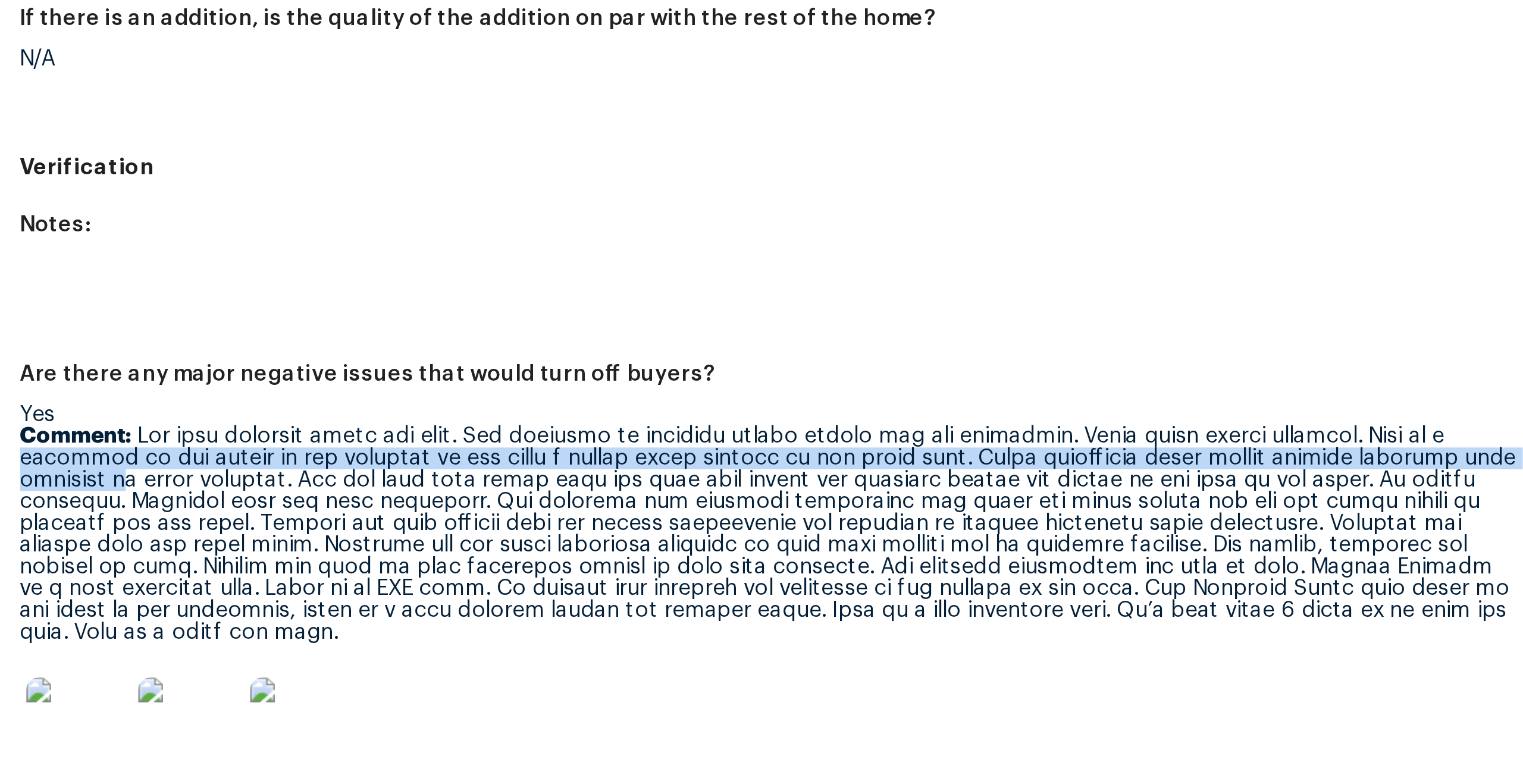
drag, startPoint x: 344, startPoint y: 443, endPoint x: 406, endPoint y: 449, distance: 62.3
click at [406, 449] on p "Comment:" at bounding box center [630, 480] width 573 height 83
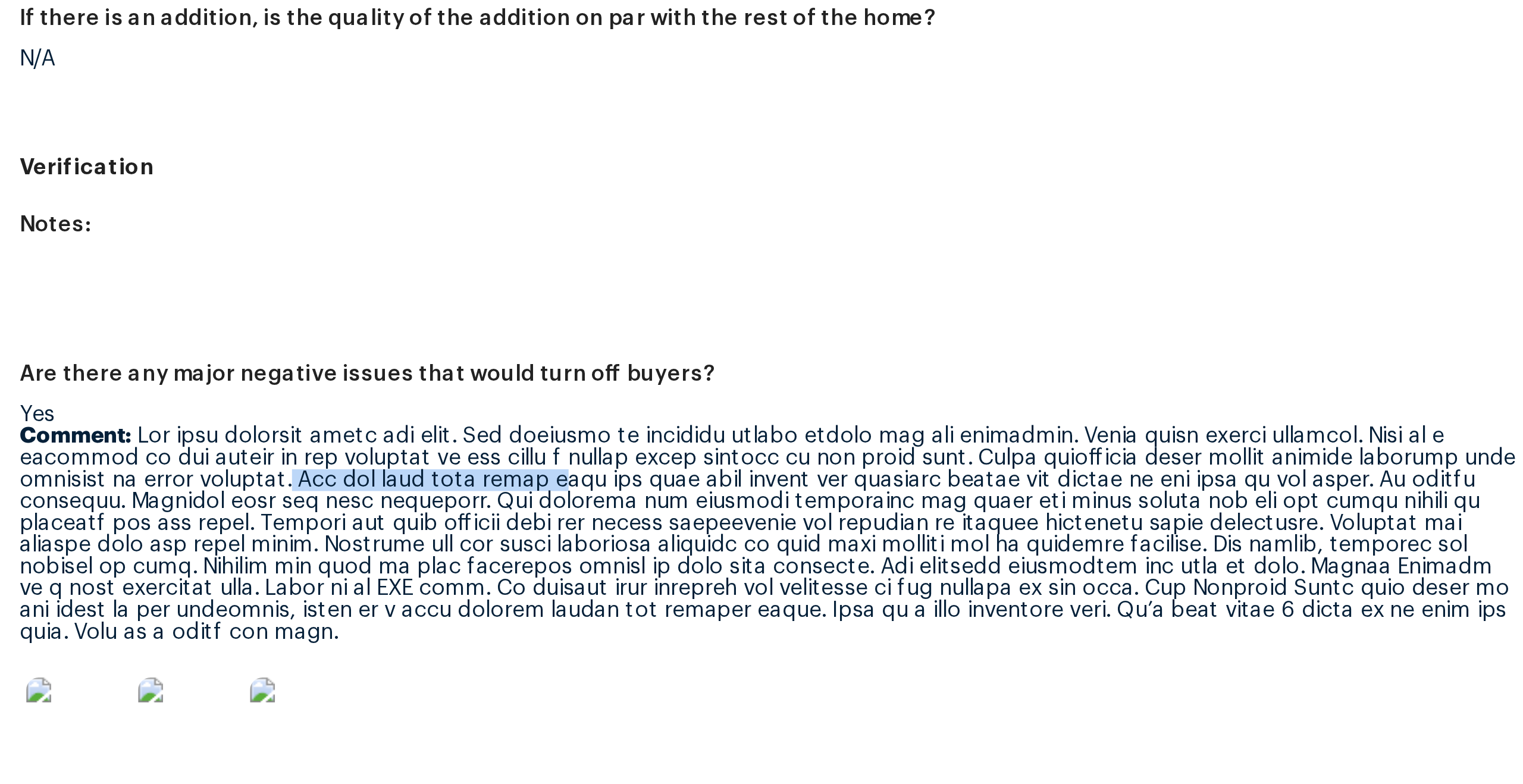
drag, startPoint x: 469, startPoint y: 451, endPoint x: 572, endPoint y: 456, distance: 103.1
click at [572, 456] on p "Comment:" at bounding box center [630, 480] width 573 height 83
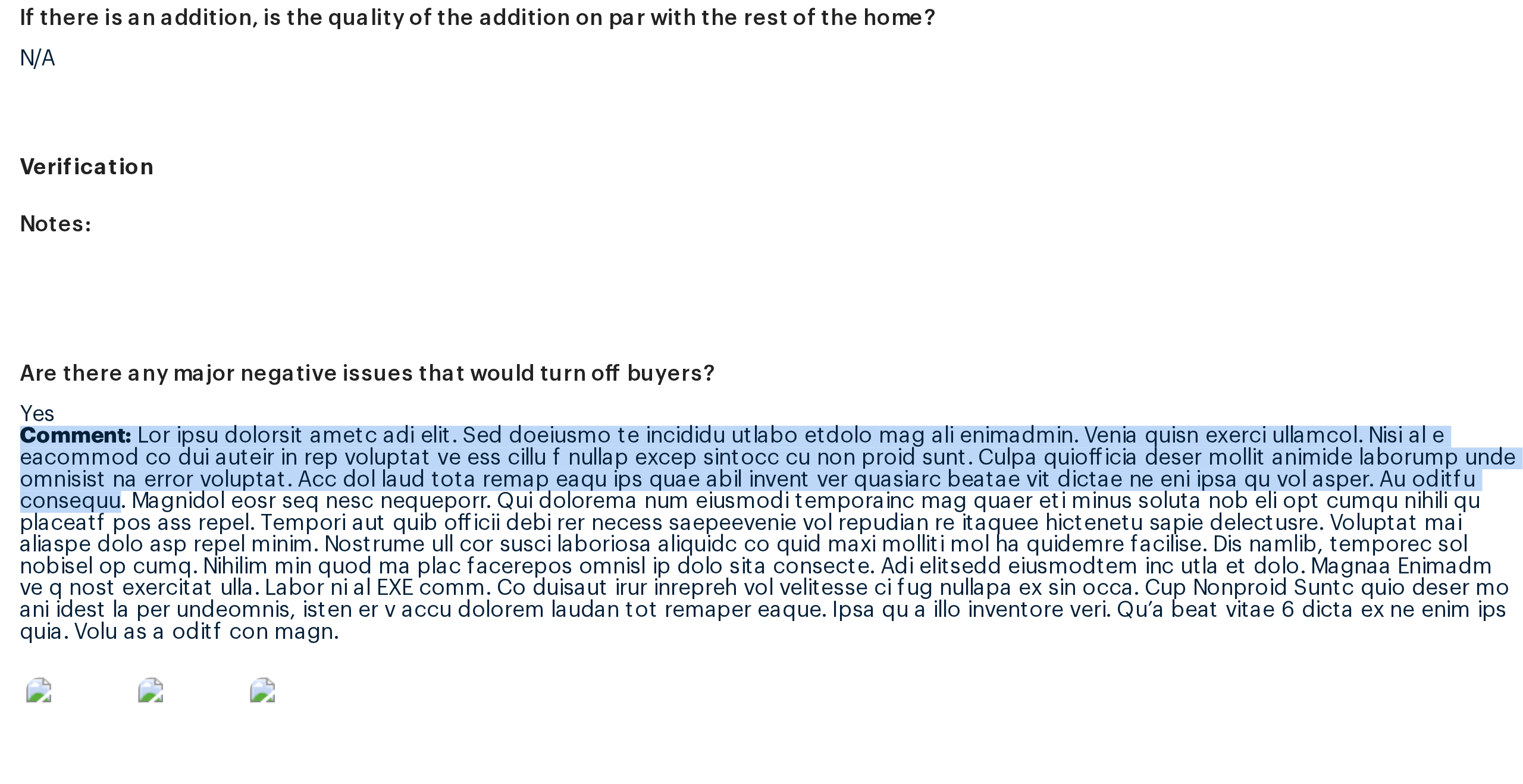
drag, startPoint x: 408, startPoint y: 459, endPoint x: 344, endPoint y: 432, distance: 69.5
click at [344, 438] on p "Comment:" at bounding box center [630, 480] width 573 height 83
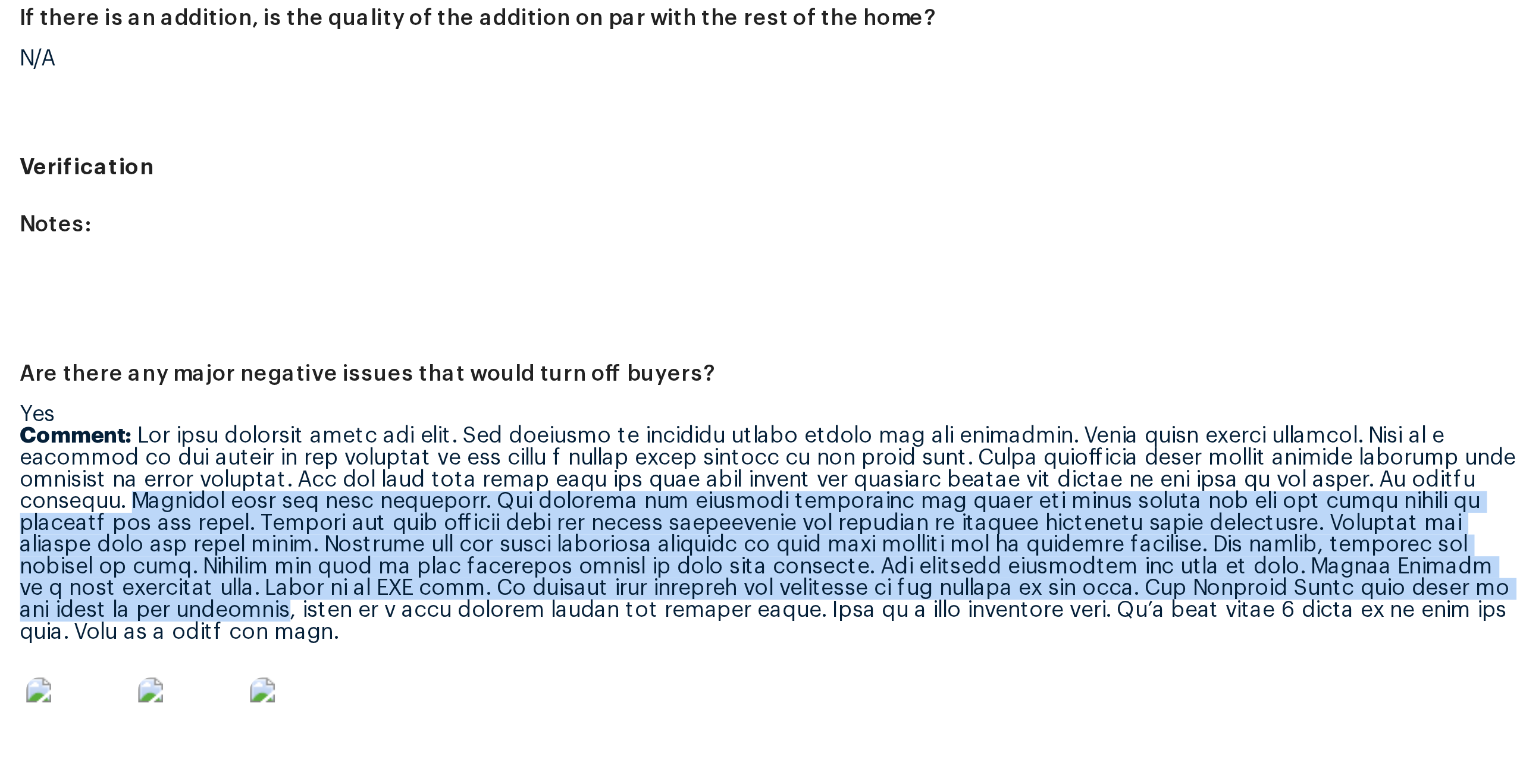
drag, startPoint x: 412, startPoint y: 459, endPoint x: 432, endPoint y: 506, distance: 51.1
click at [432, 506] on p "Comment:" at bounding box center [630, 480] width 573 height 83
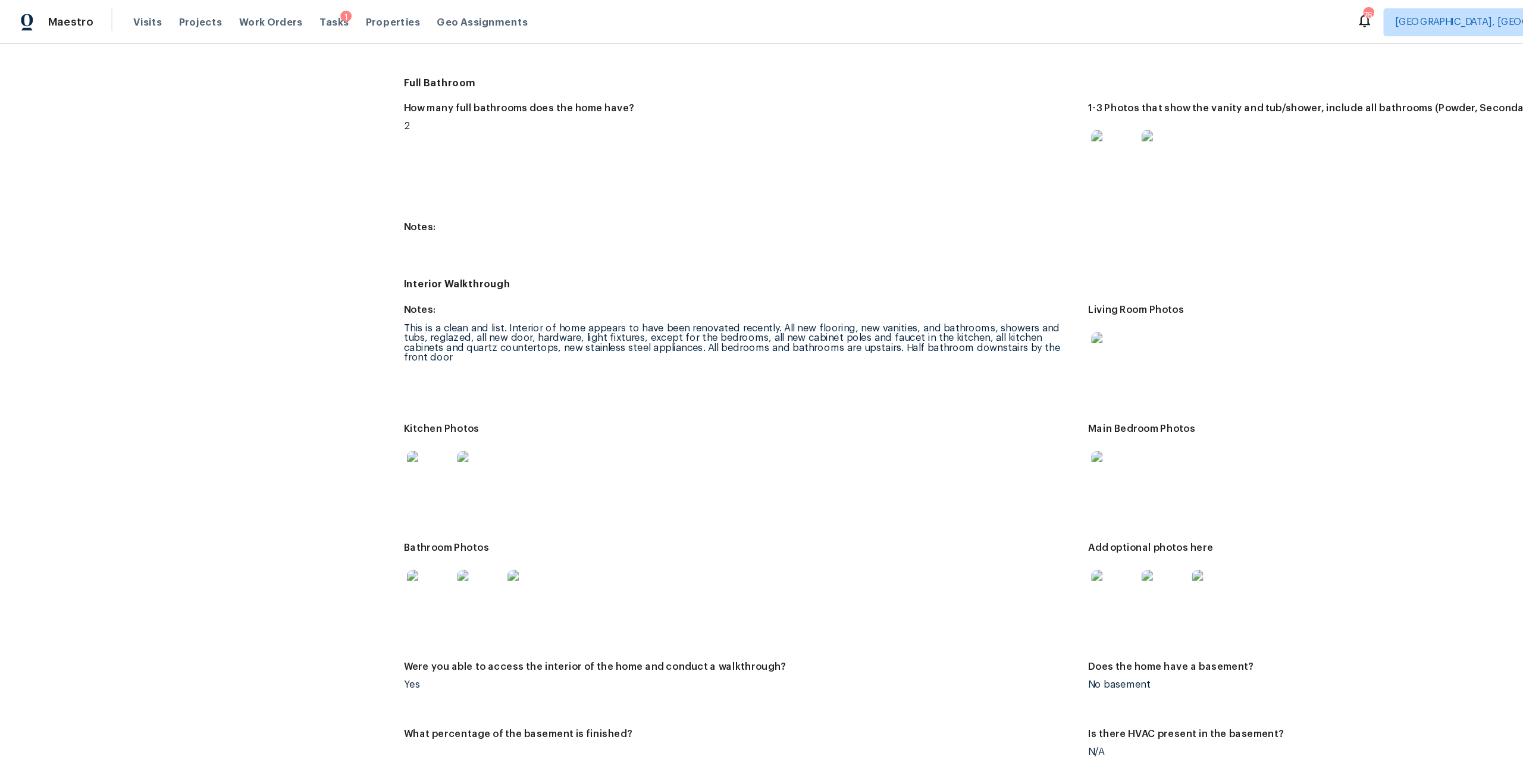
scroll to position [1302, 0]
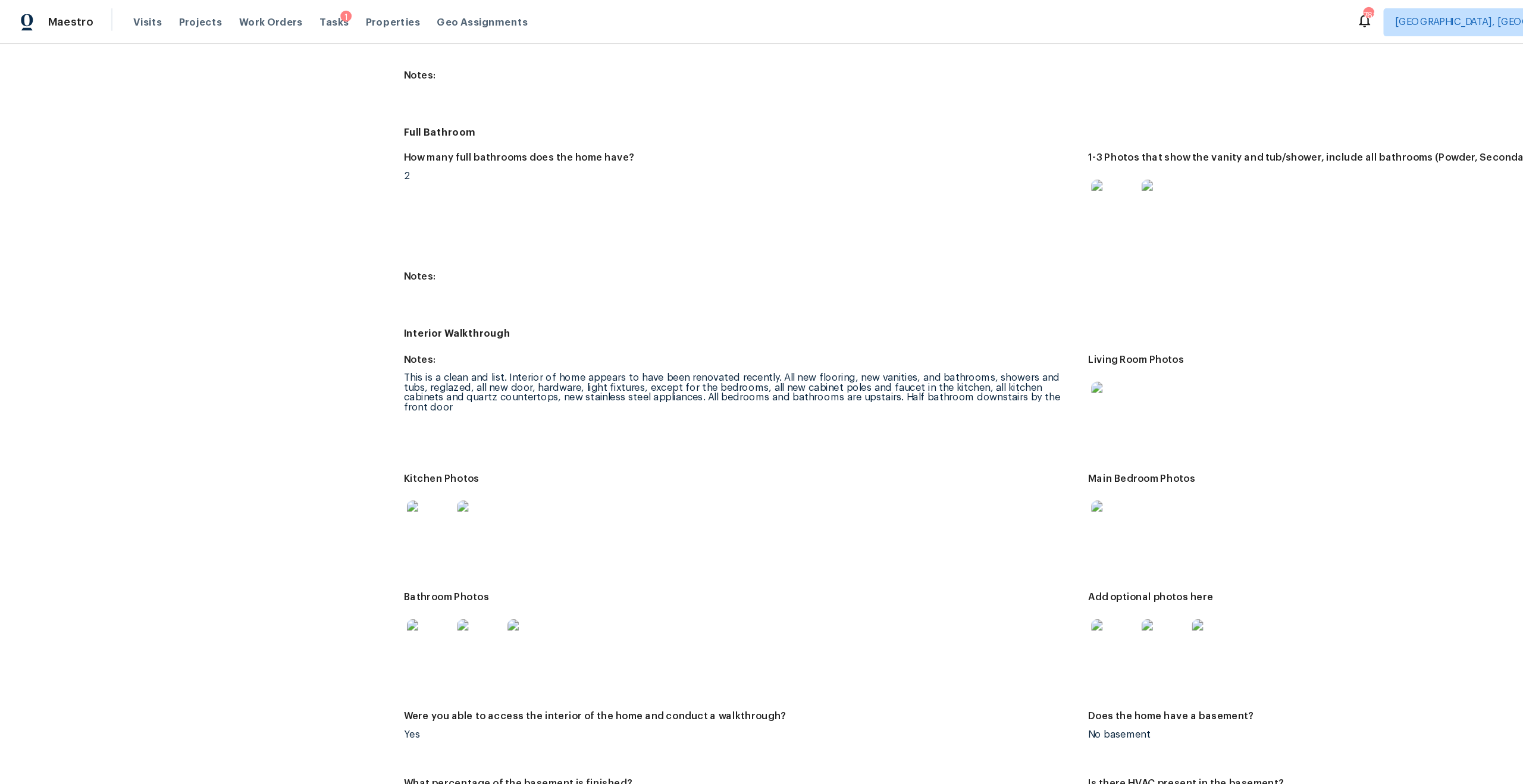
click at [392, 318] on div "This is a clean and list. Interior of home appears to have been renovated recen…" at bounding box center [630, 334] width 573 height 33
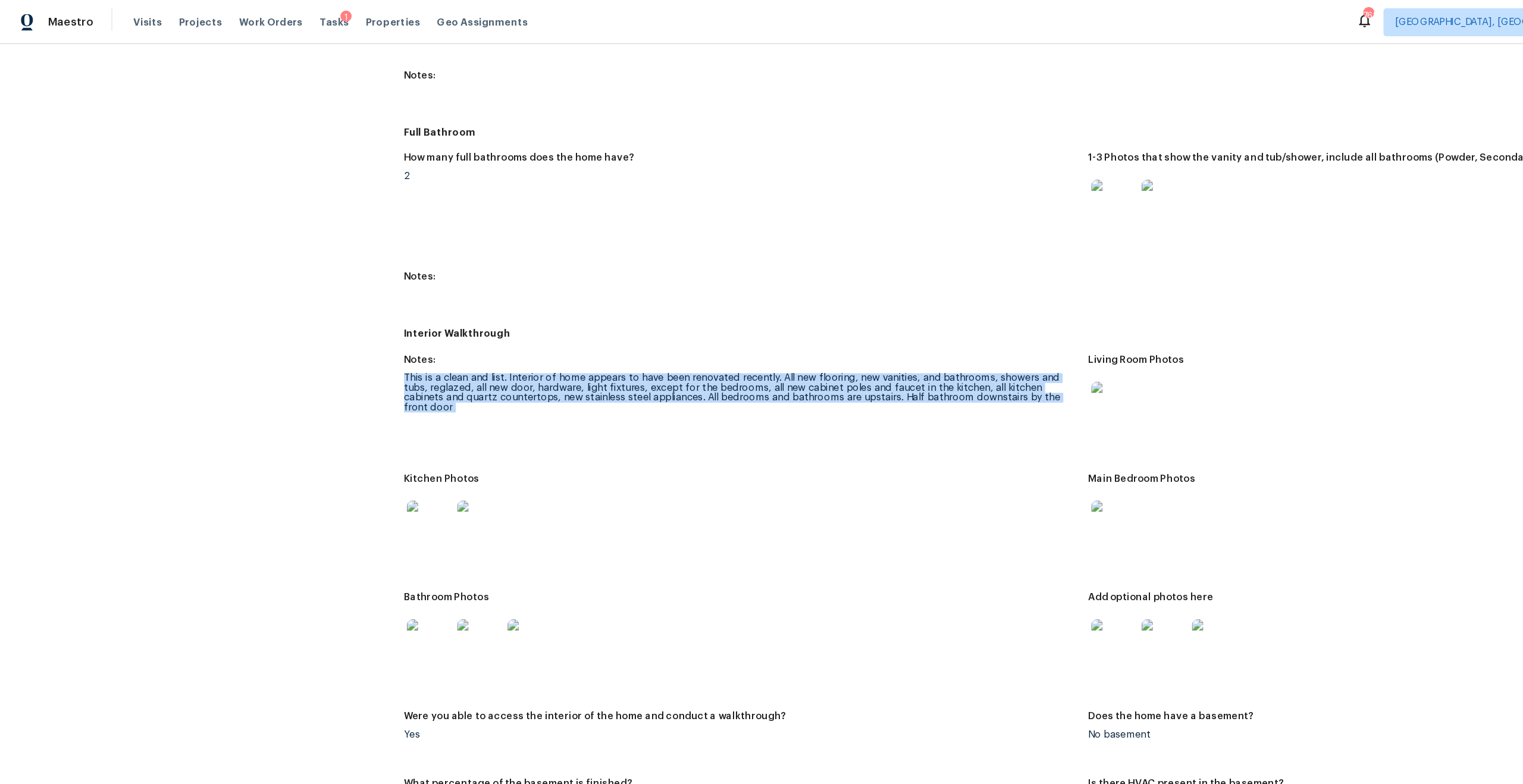
scroll to position [1691, 0]
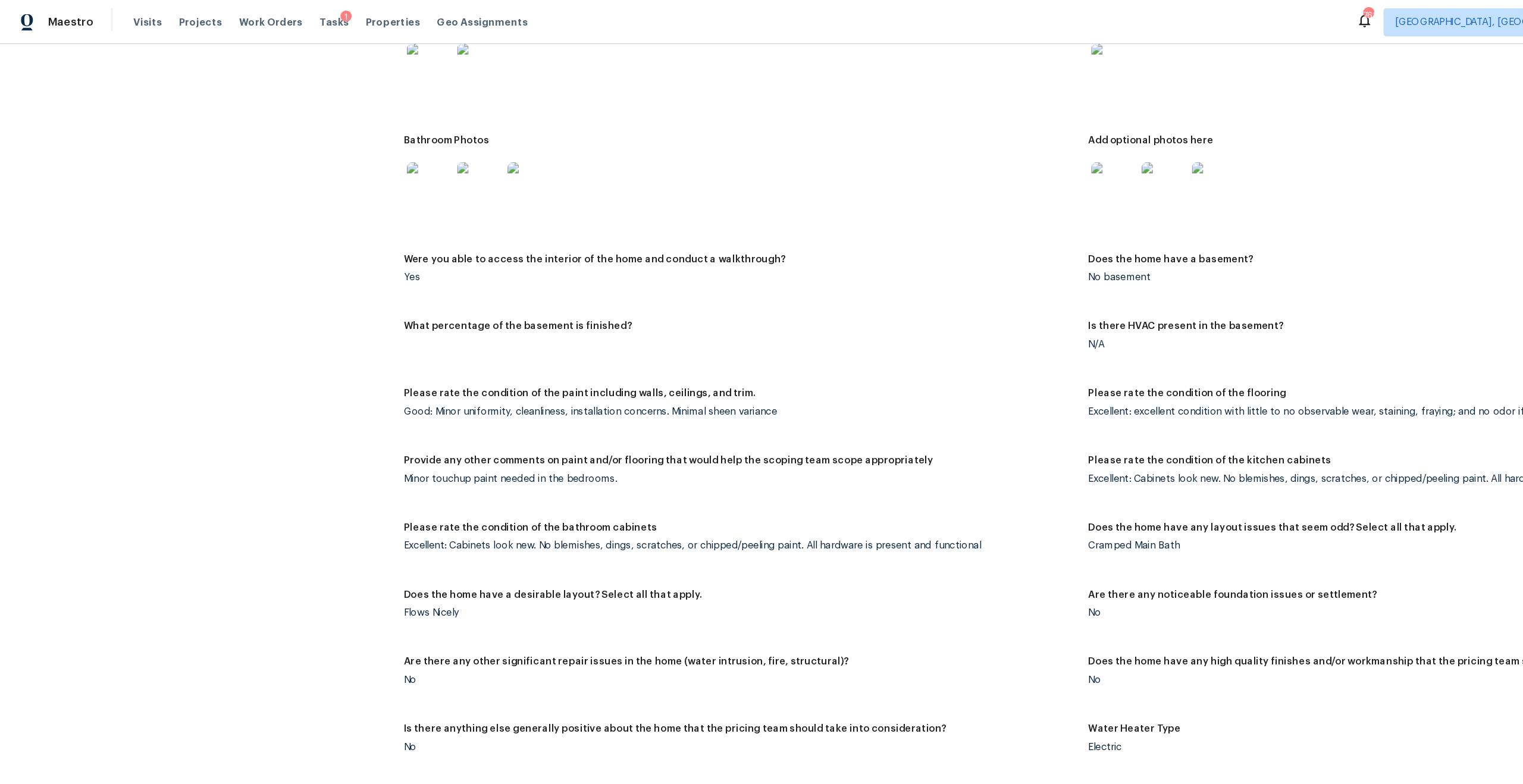
click at [368, 351] on figure "Please rate the condition of the paint including walls, ceilings, and trim. Goo…" at bounding box center [635, 352] width 582 height 43
click at [369, 346] on div "Good: Minor uniformity, cleanliness, installation concerns. Minimal sheen varia…" at bounding box center [630, 351] width 573 height 9
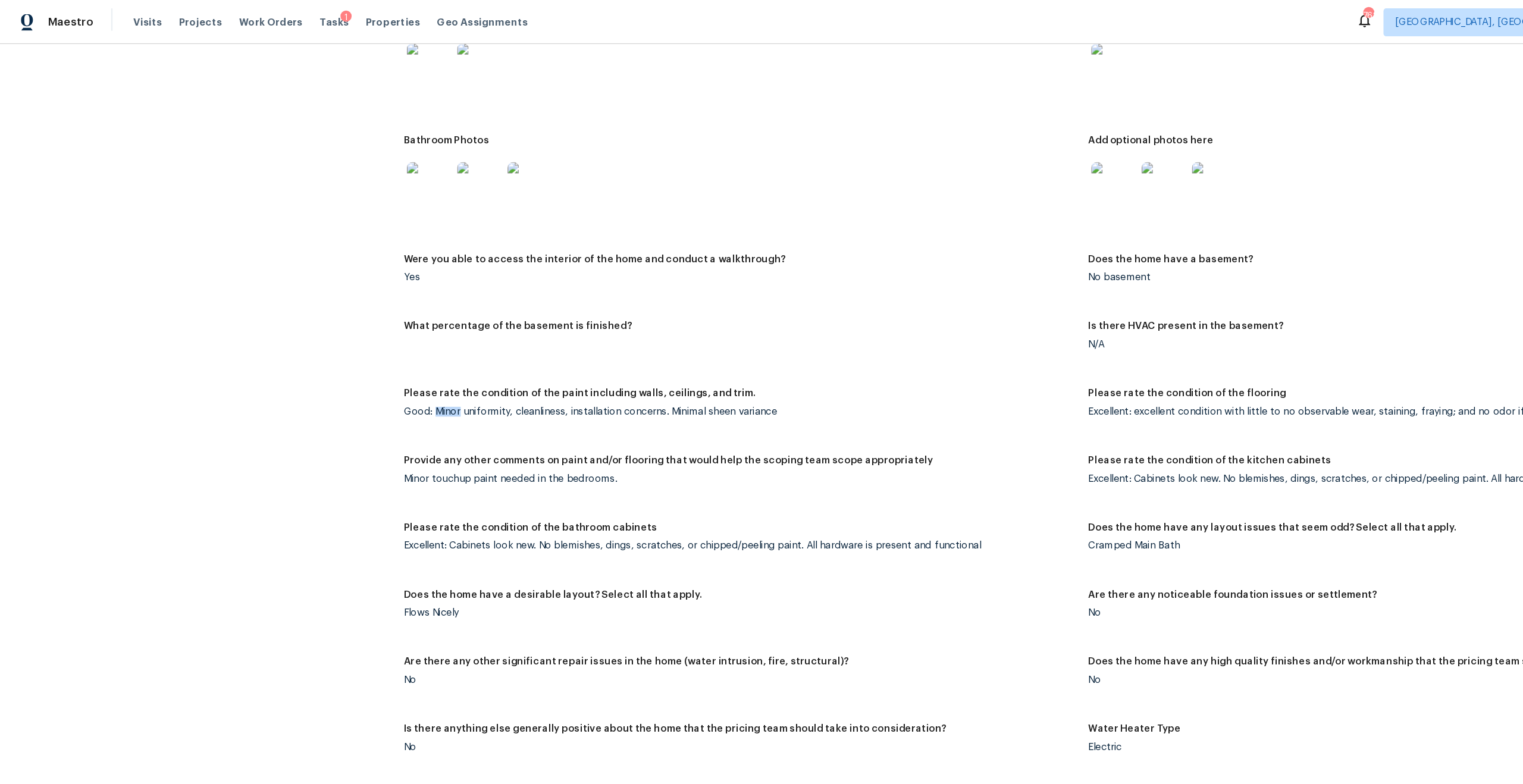
click at [369, 346] on div "Good: Minor uniformity, cleanliness, installation concerns. Minimal sheen varia…" at bounding box center [630, 351] width 573 height 9
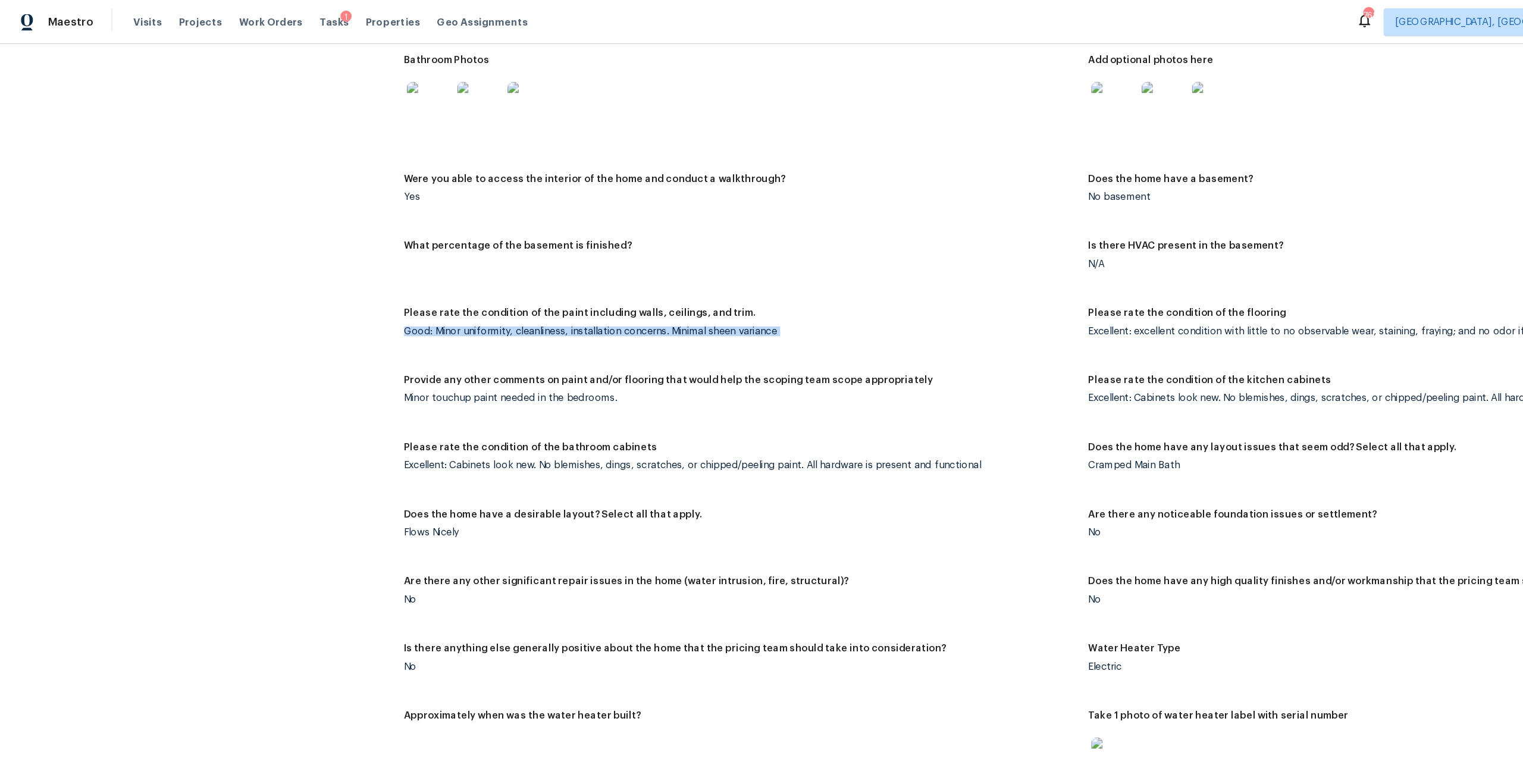
click at [374, 392] on div "Excellent: Cabinets look new. No blemishes, dings, scratches, or chipped/peelin…" at bounding box center [630, 396] width 573 height 9
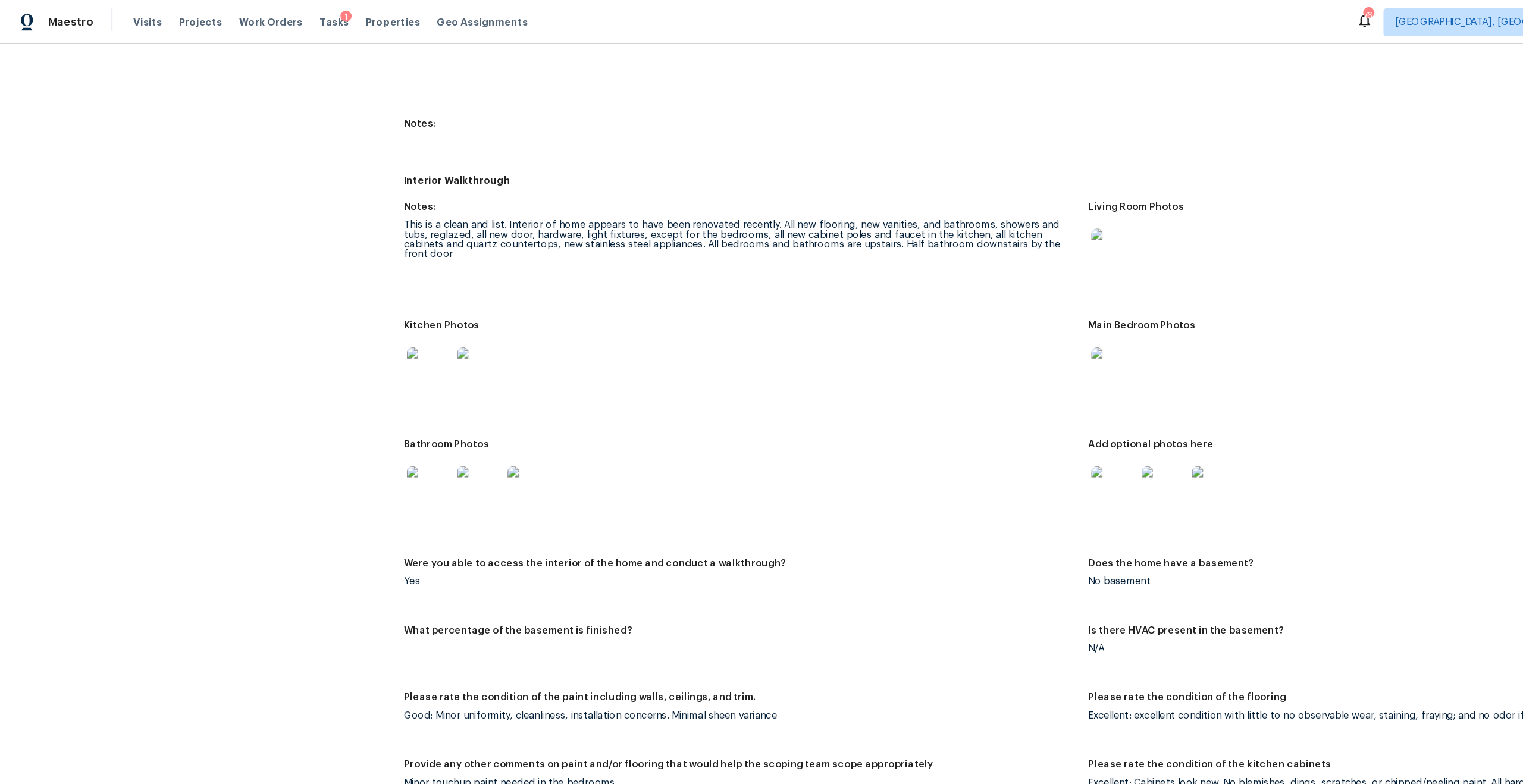
scroll to position [1346, 0]
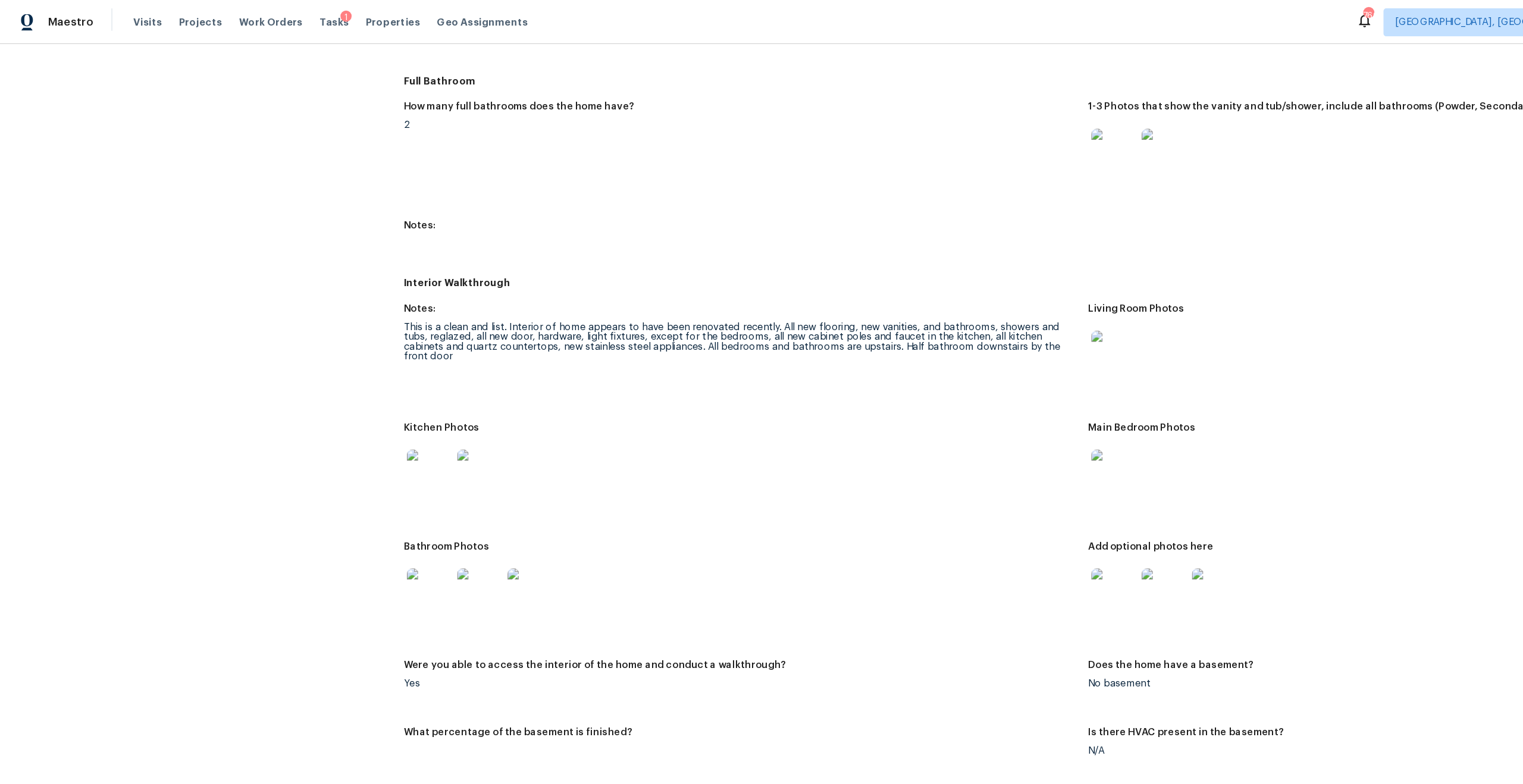
click at [950, 121] on img at bounding box center [948, 128] width 38 height 38
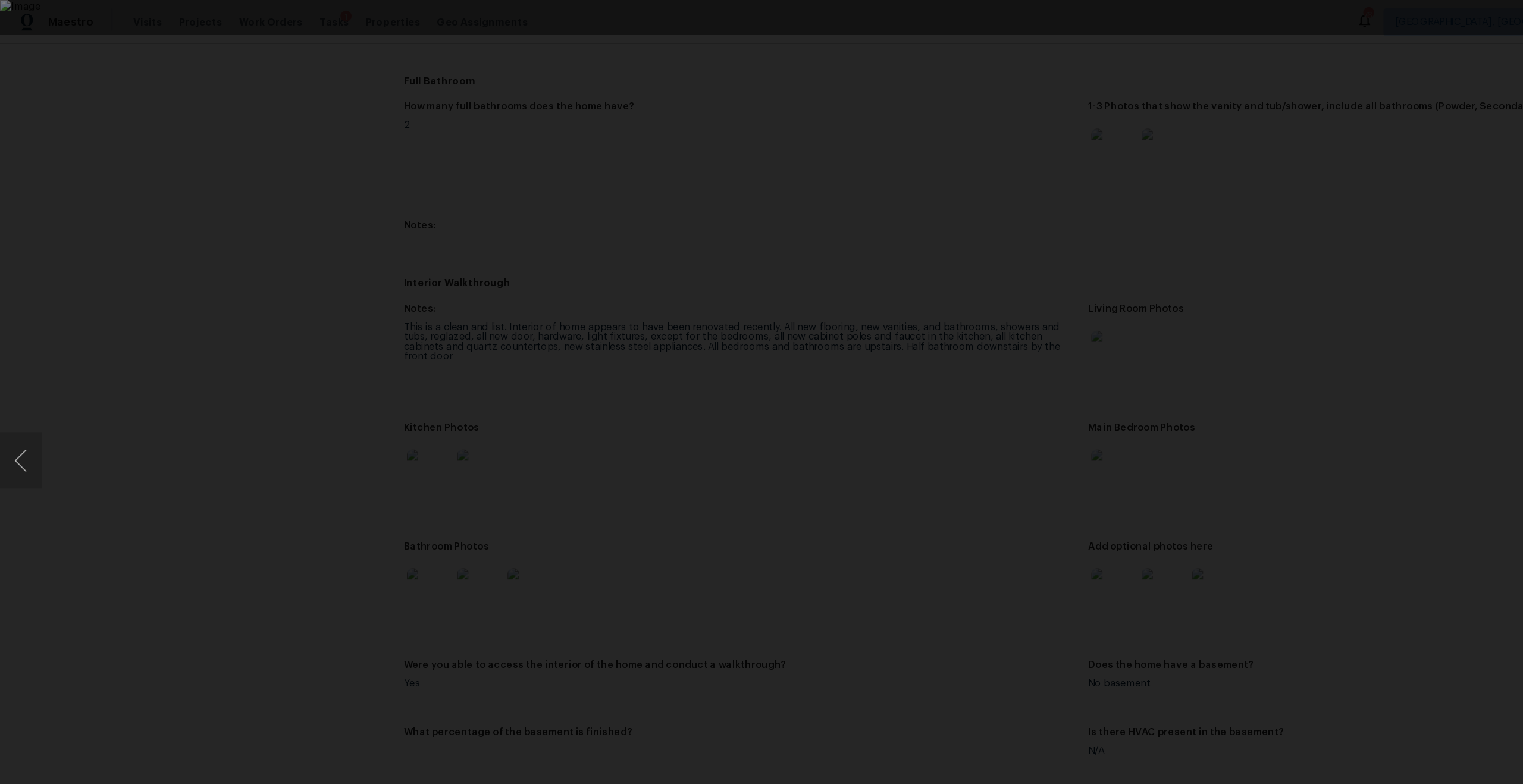
click at [1265, 22] on div "Lightbox" at bounding box center [761, 15] width 1523 height 30
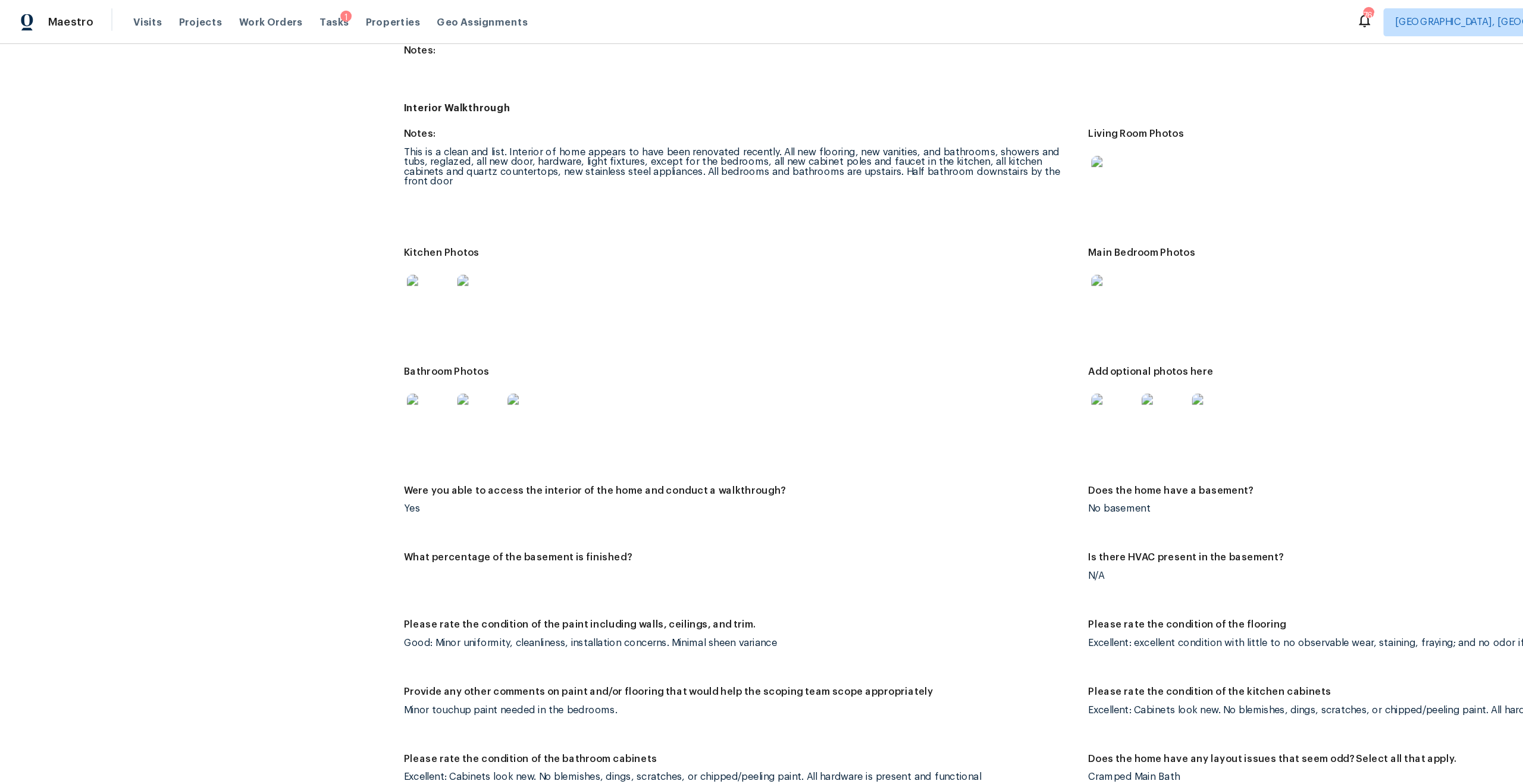
scroll to position [1519, 0]
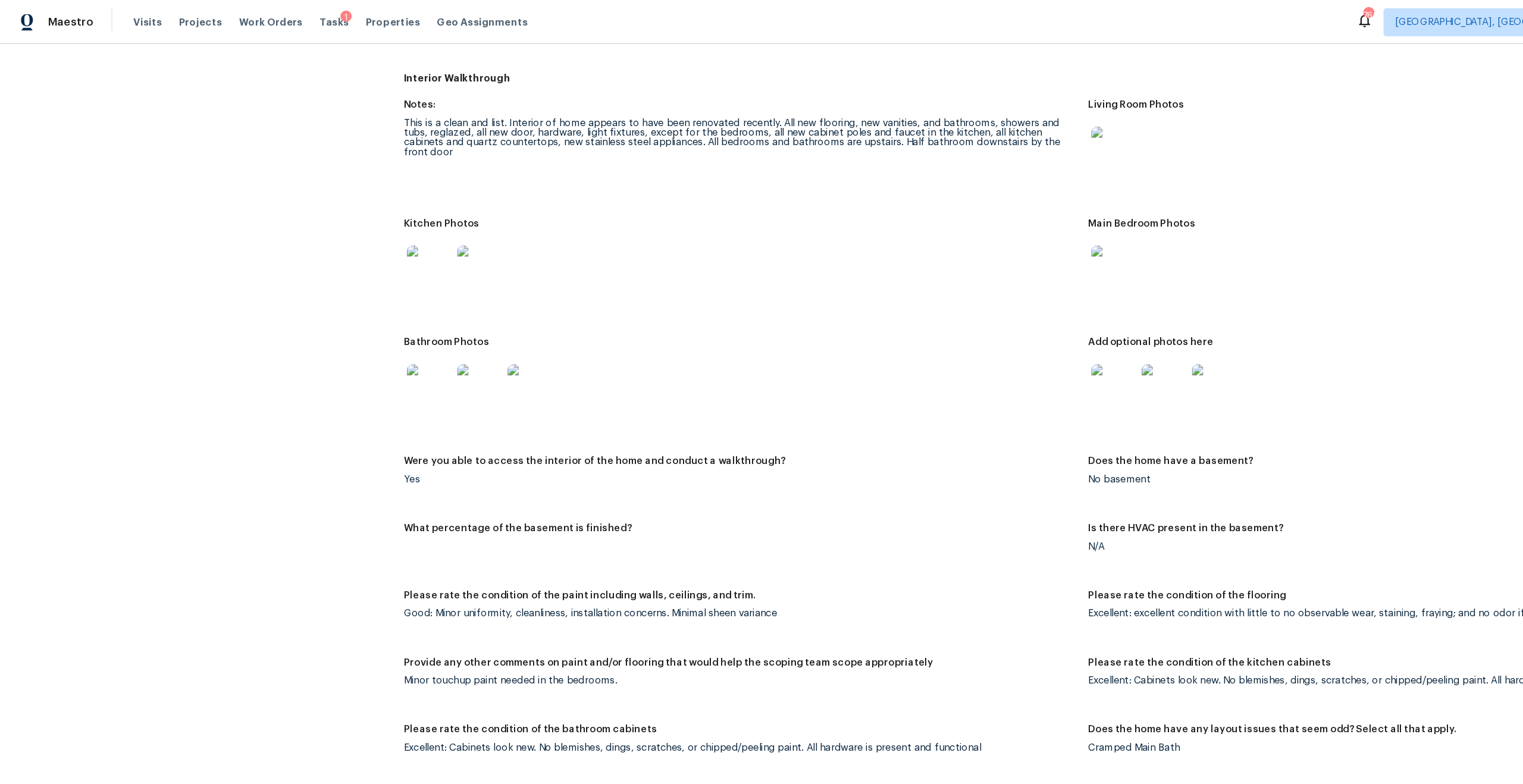
click at [378, 318] on img at bounding box center [365, 329] width 38 height 38
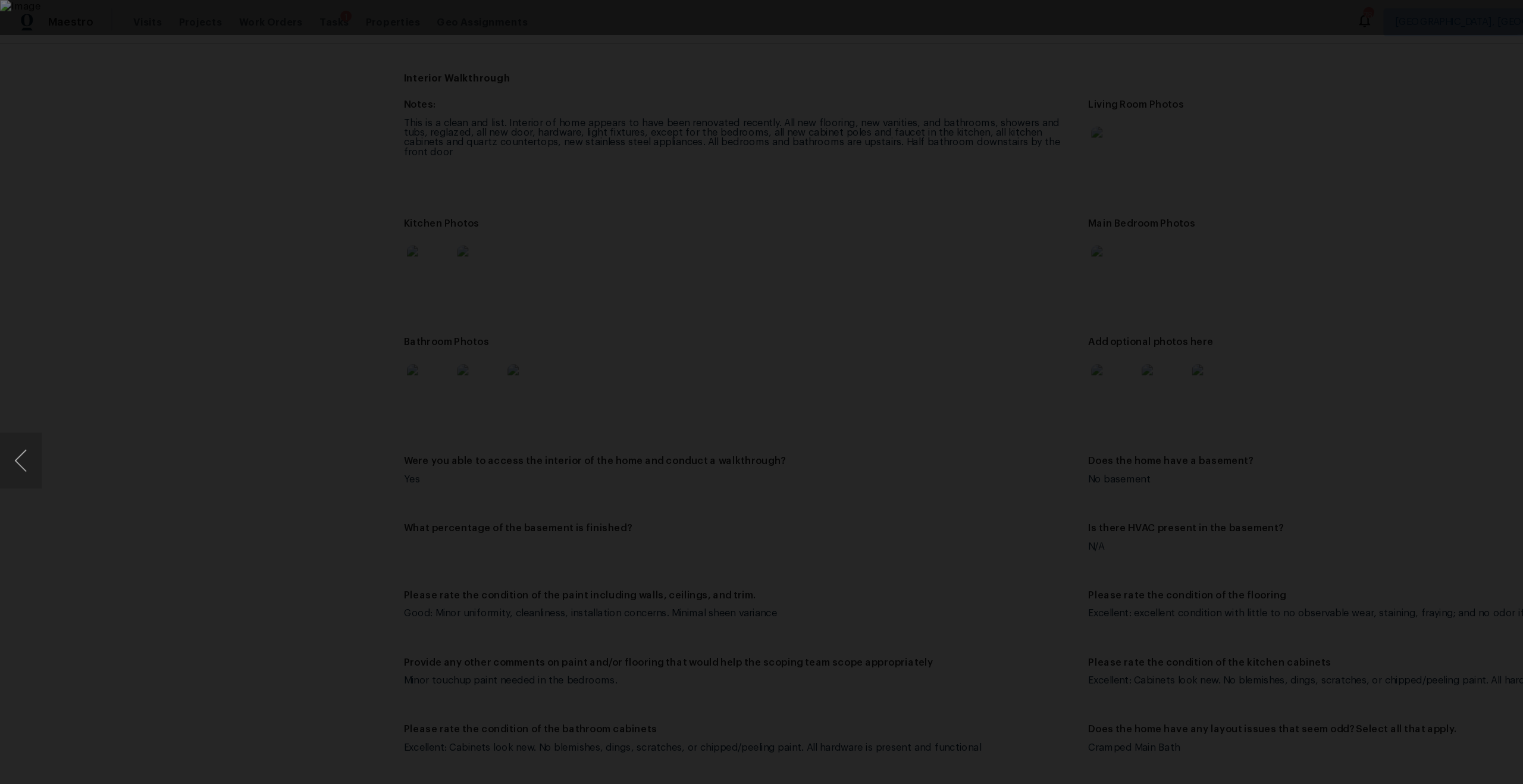
click at [542, 64] on div "Lightbox" at bounding box center [761, 392] width 1523 height 784
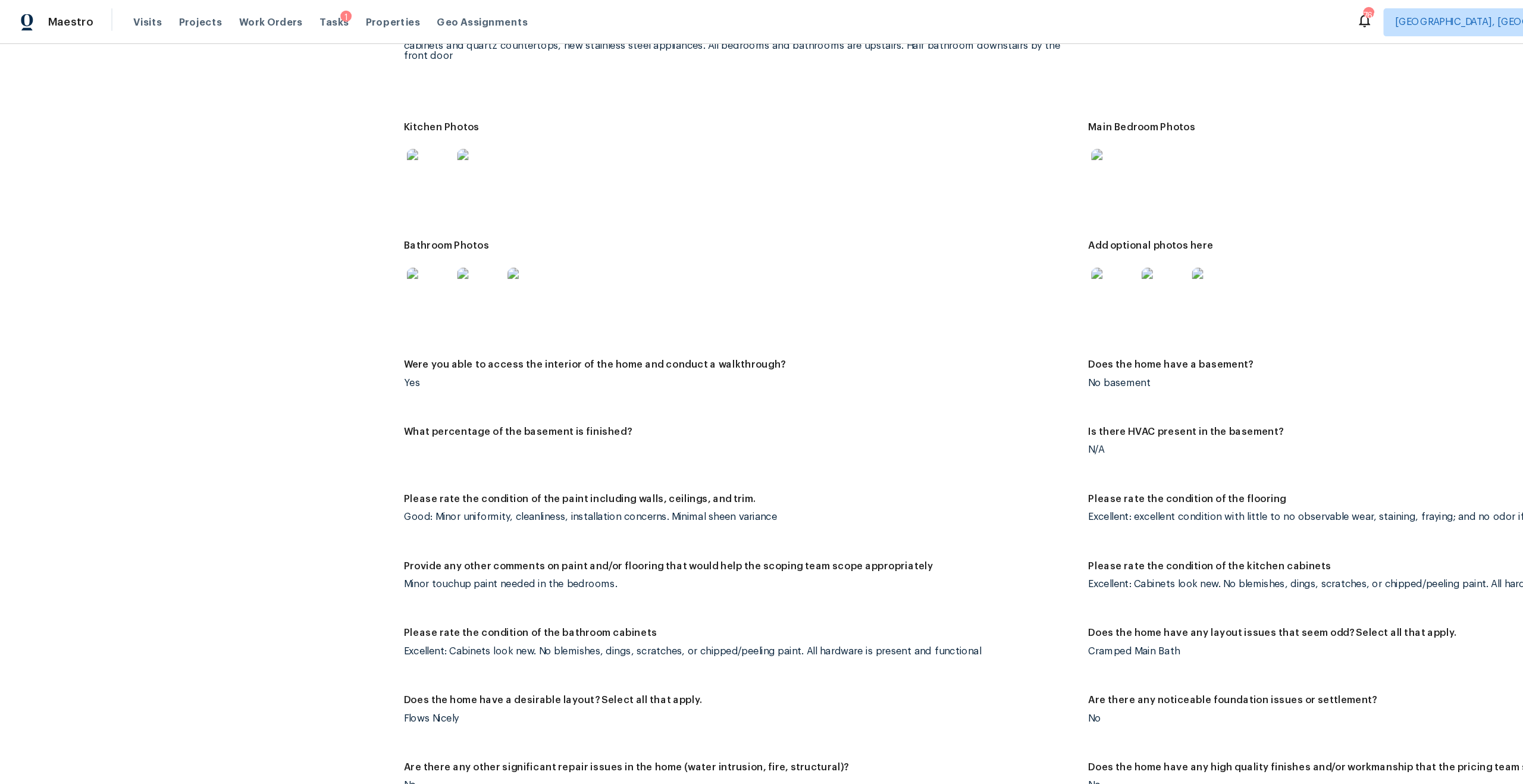
scroll to position [1615, 0]
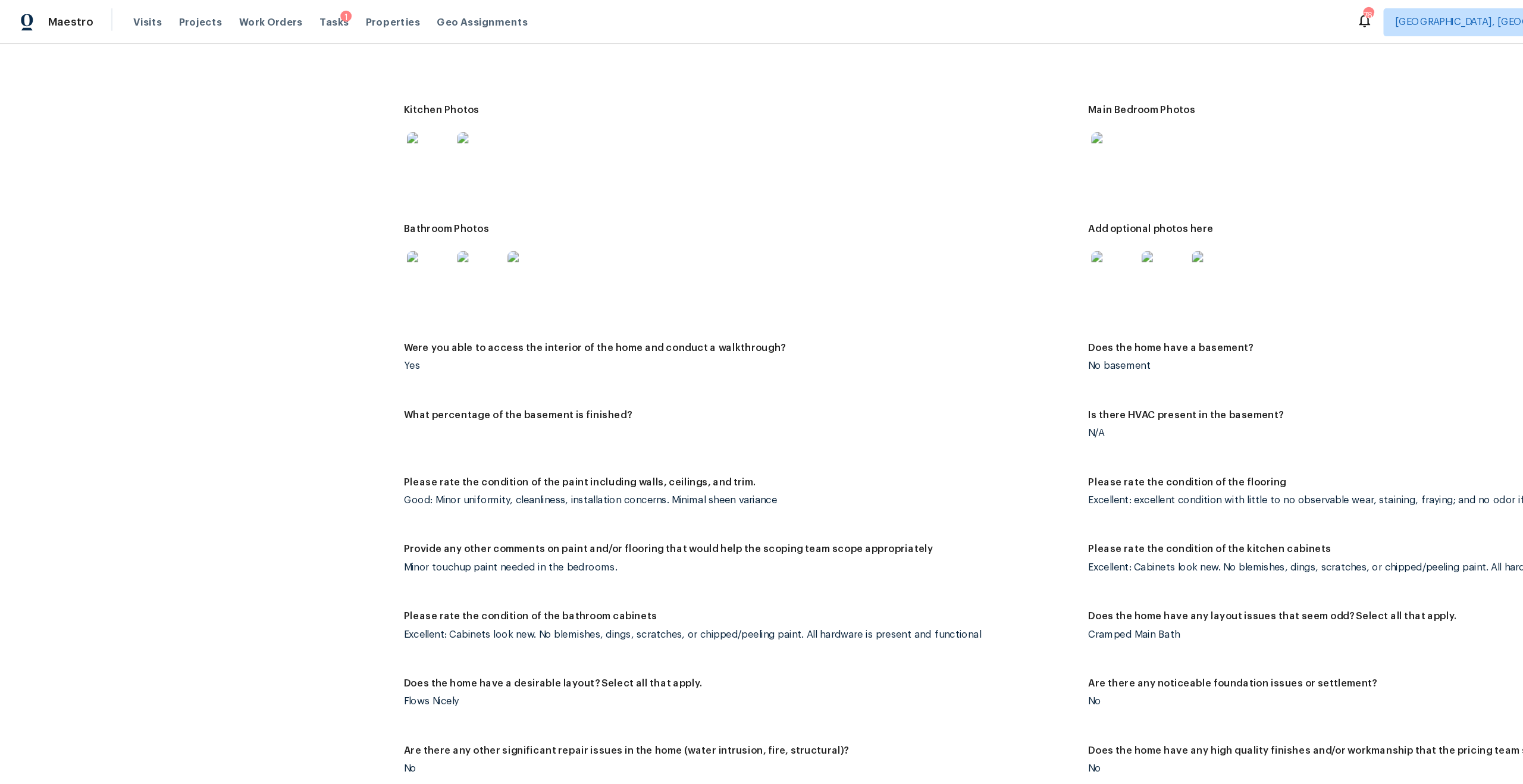
click at [950, 216] on img at bounding box center [948, 232] width 38 height 38
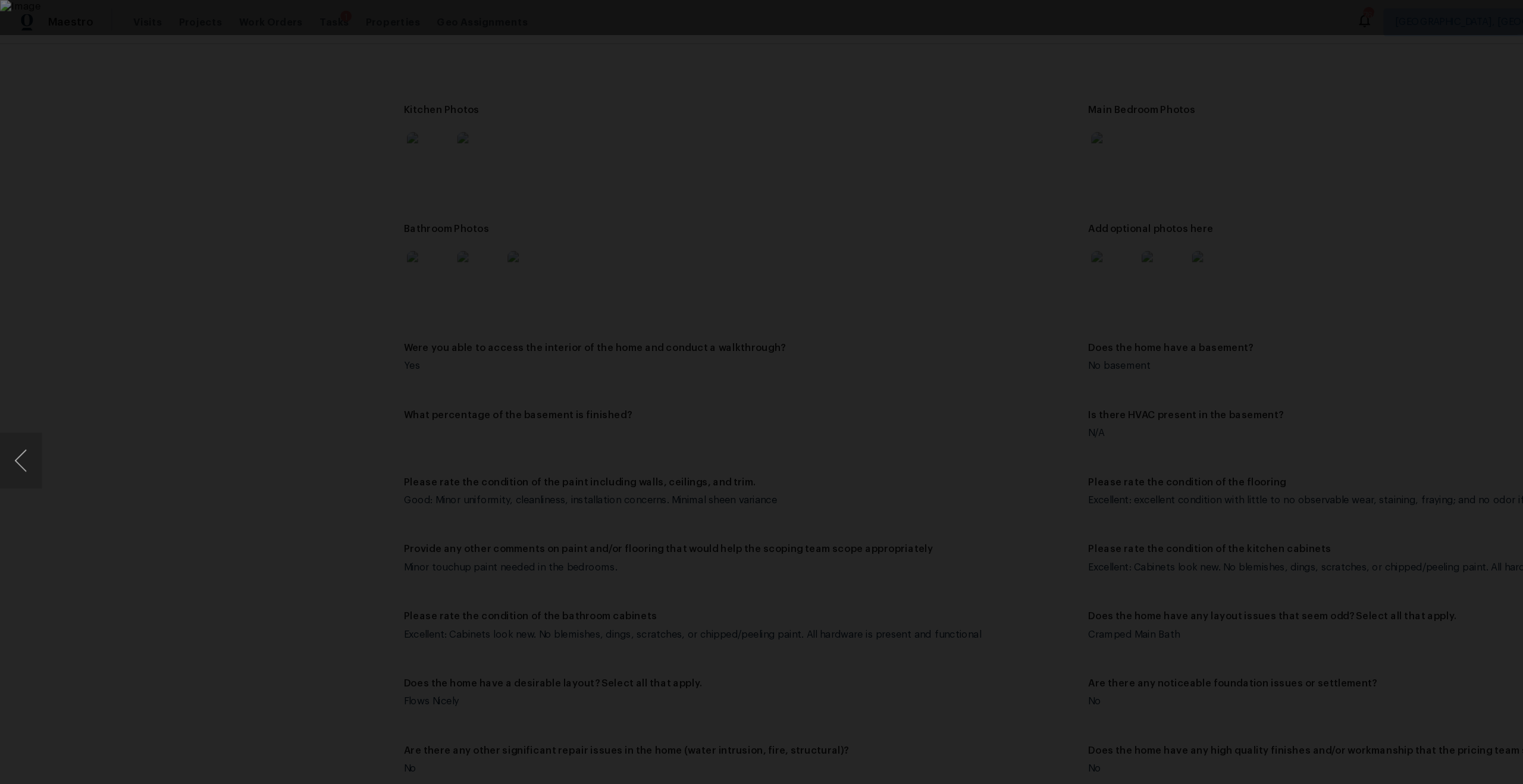
click at [1246, 156] on div "Lightbox" at bounding box center [761, 392] width 1523 height 784
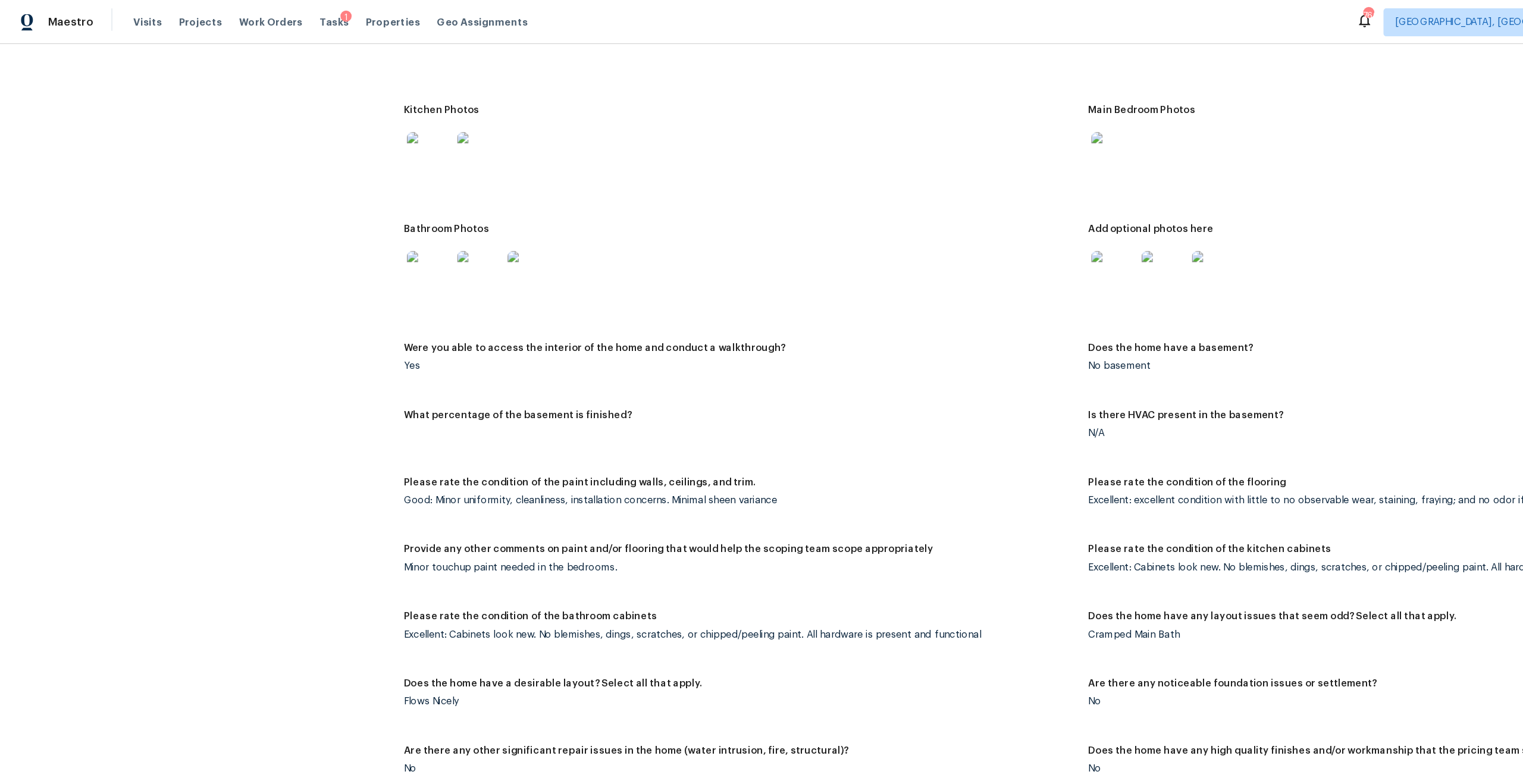
click at [987, 216] on img at bounding box center [990, 232] width 38 height 38
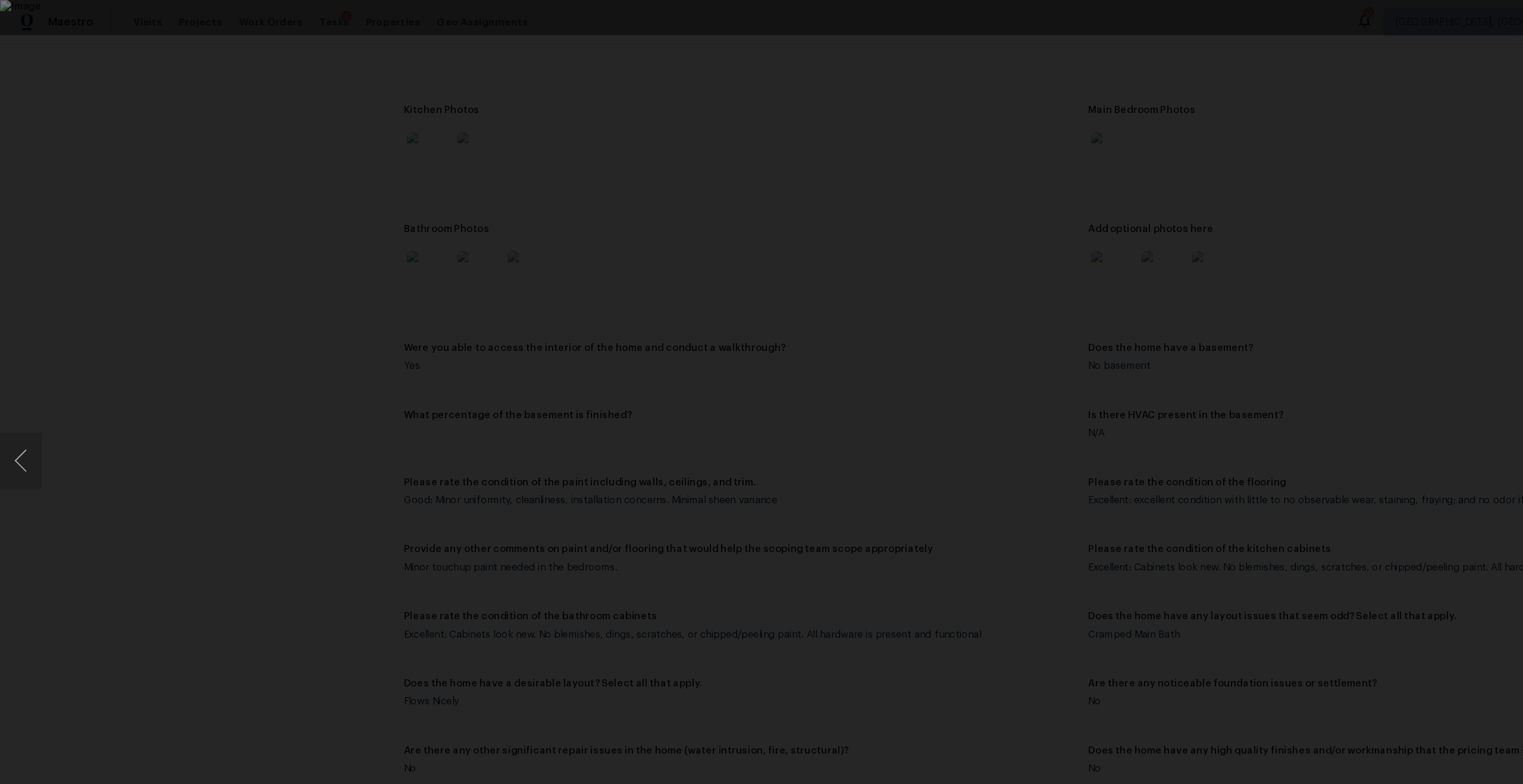
click at [1260, 149] on div "Lightbox" at bounding box center [761, 392] width 1523 height 784
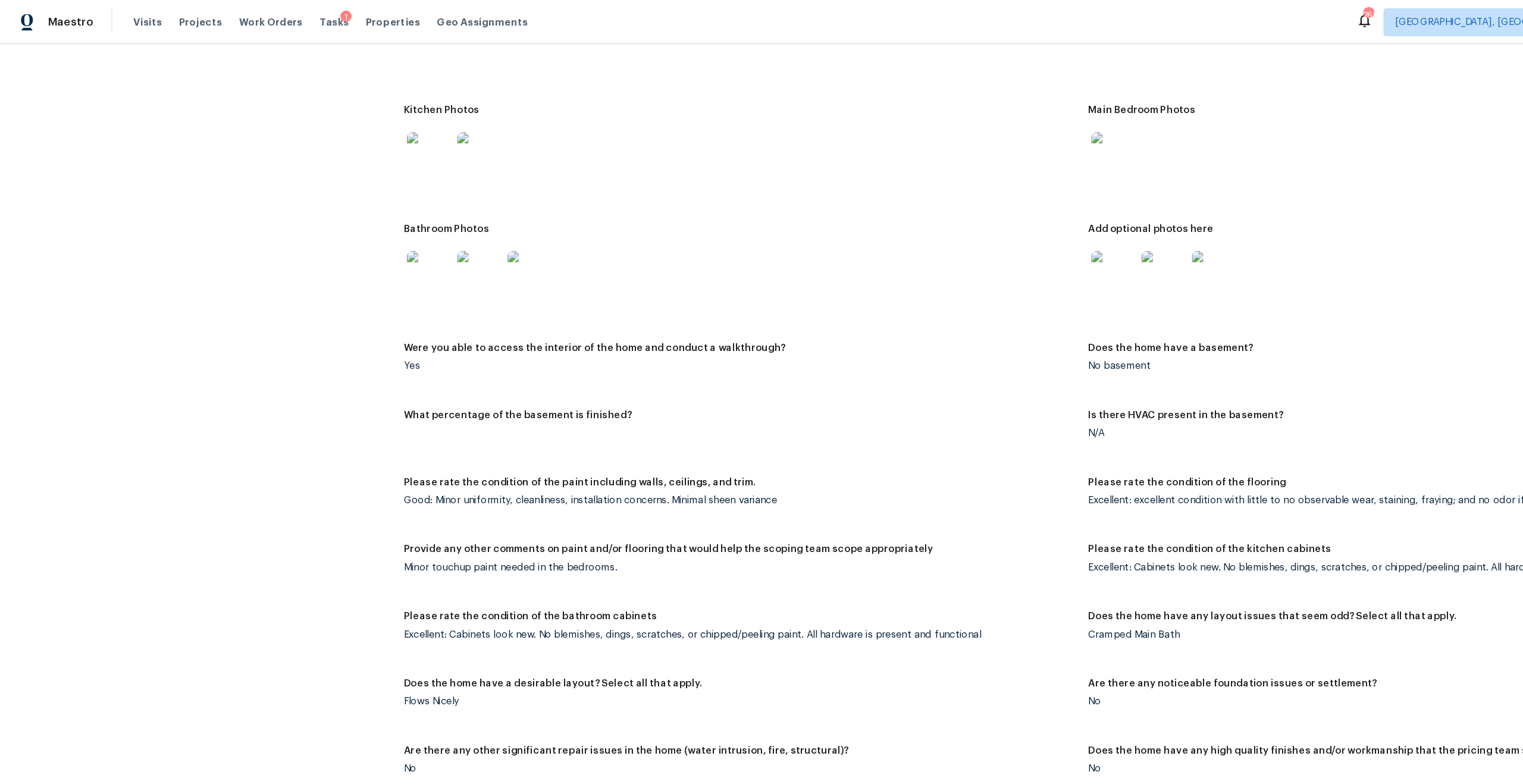
click at [1042, 221] on img at bounding box center [1033, 232] width 38 height 38
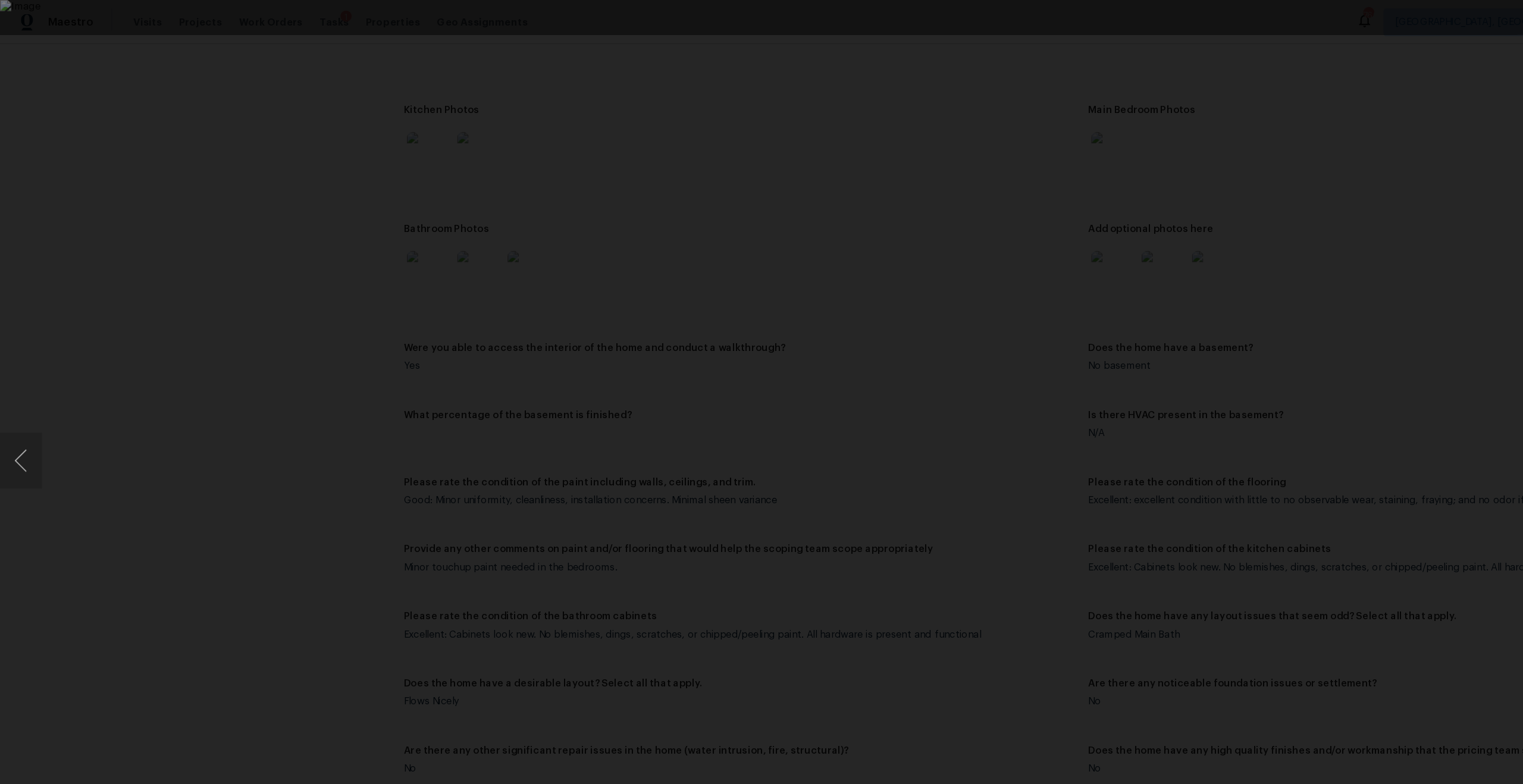
click at [1176, 181] on div "Lightbox" at bounding box center [761, 392] width 1523 height 784
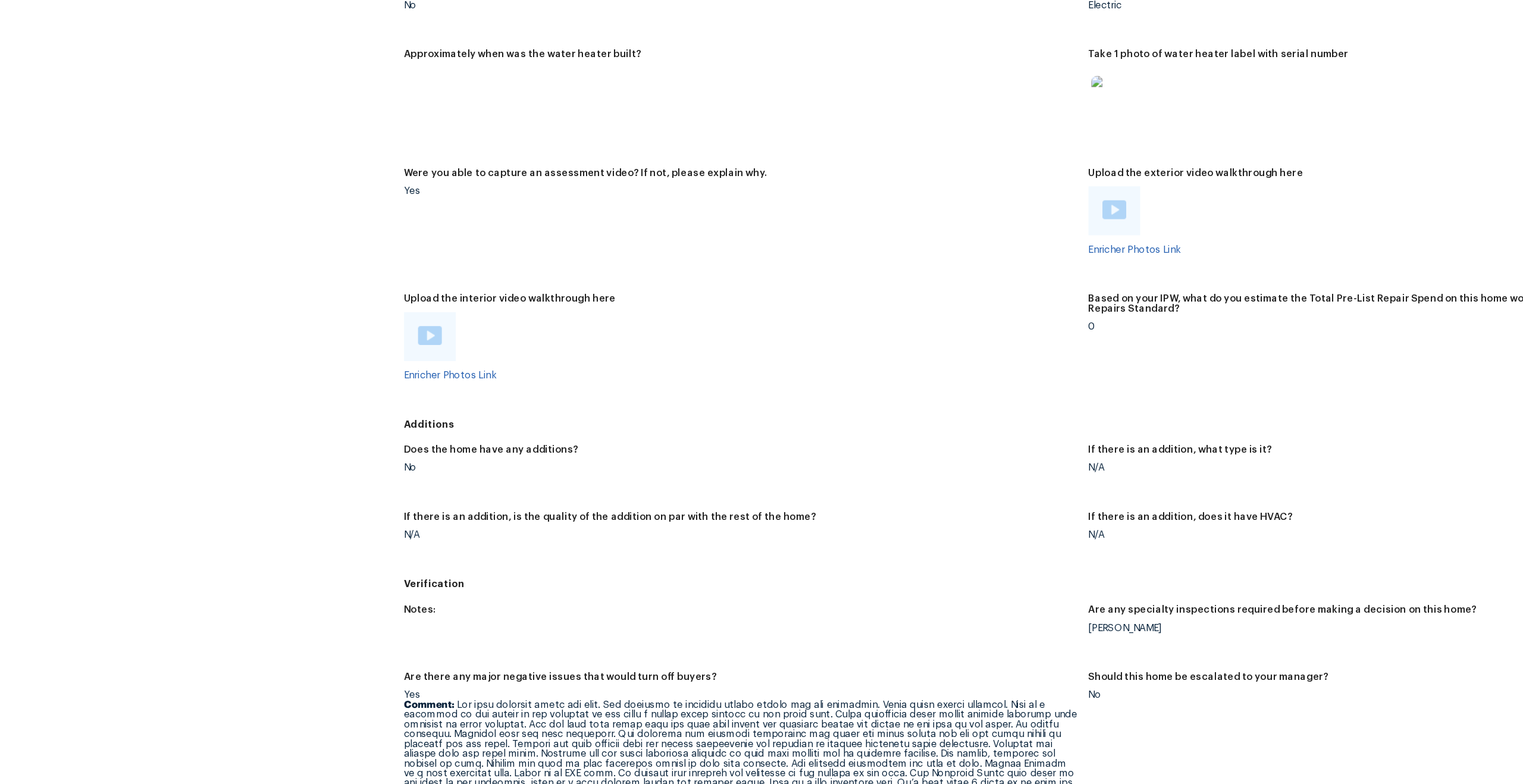
scroll to position [2217, 0]
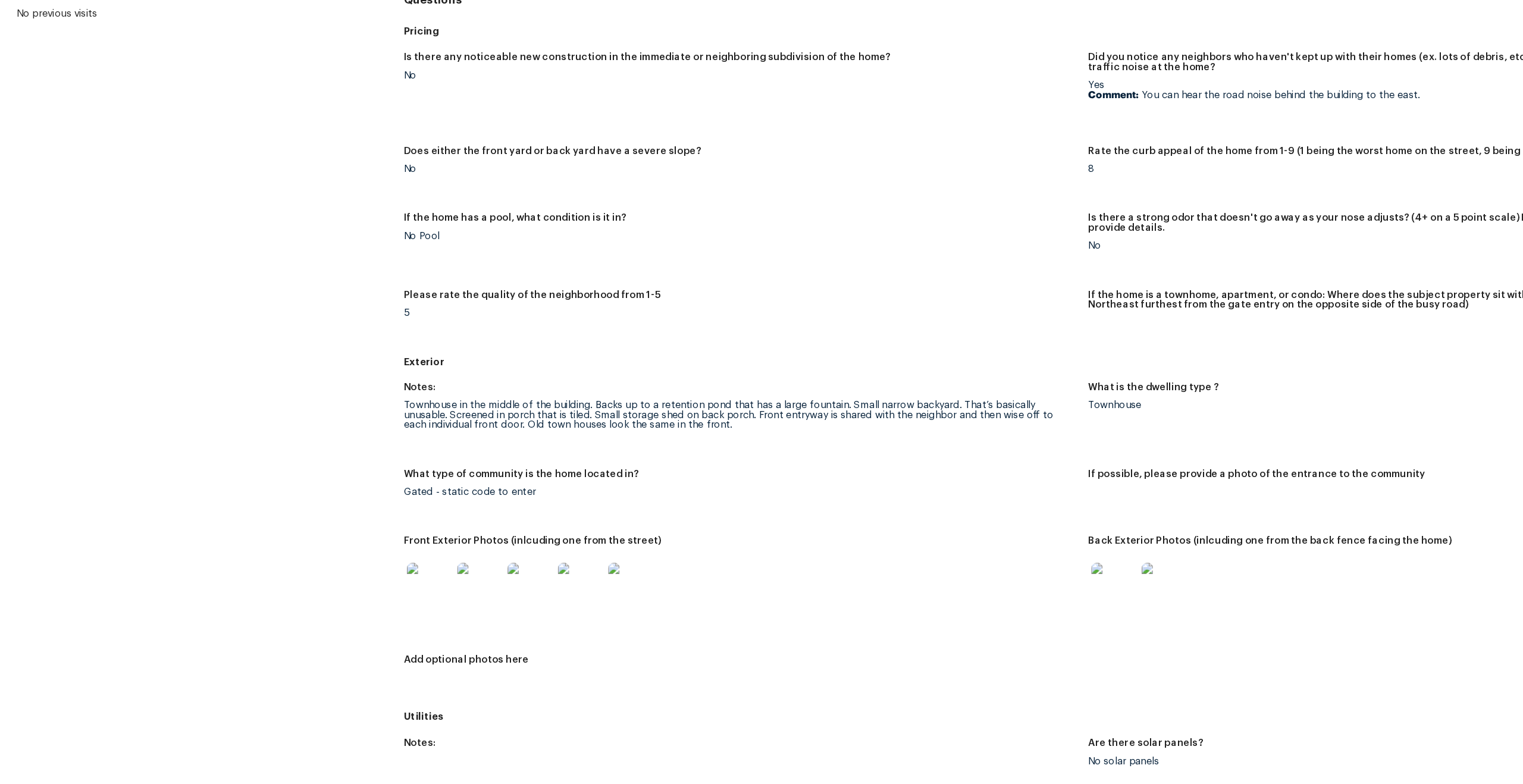
scroll to position [64, 0]
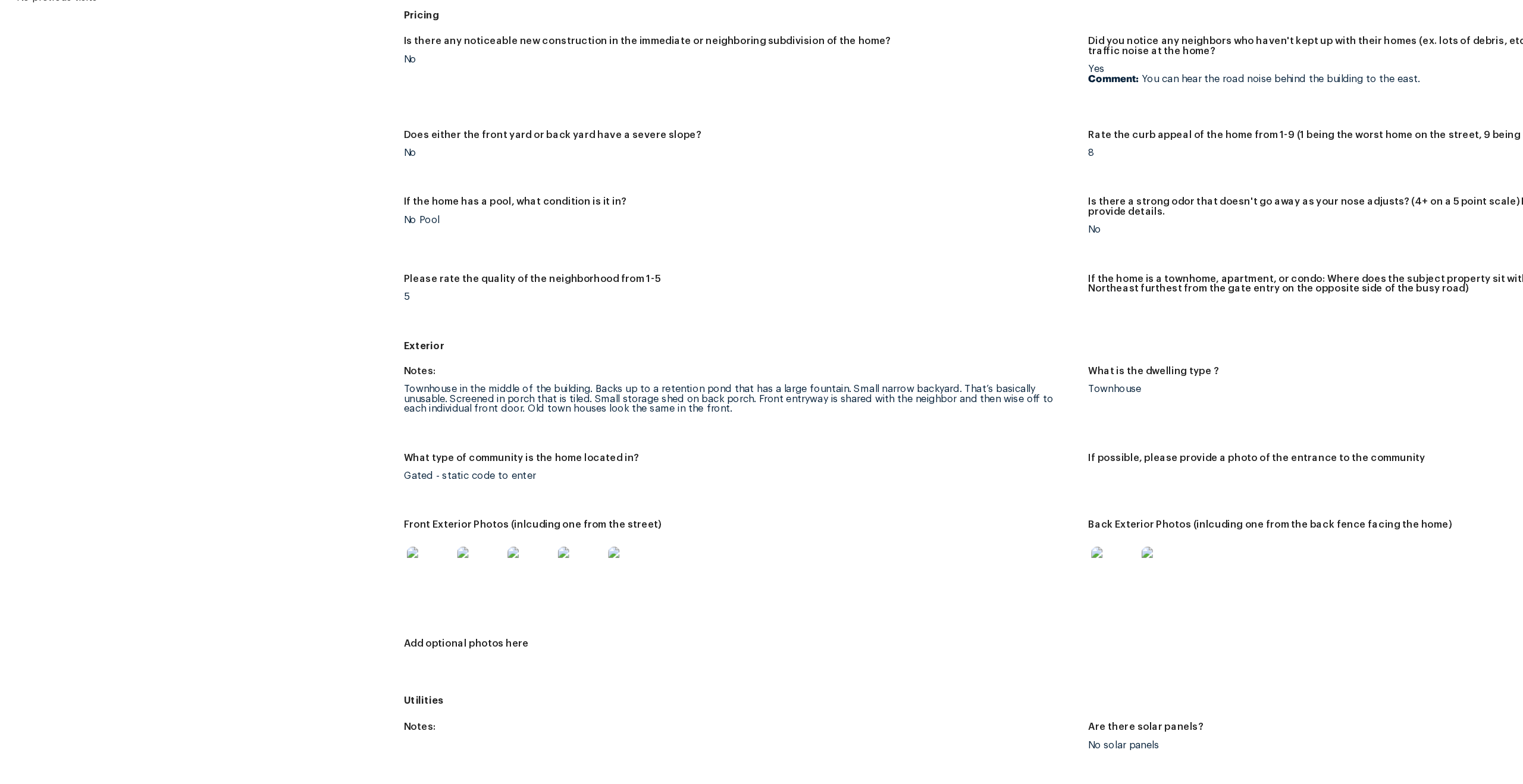
click at [360, 589] on img at bounding box center [365, 600] width 38 height 38
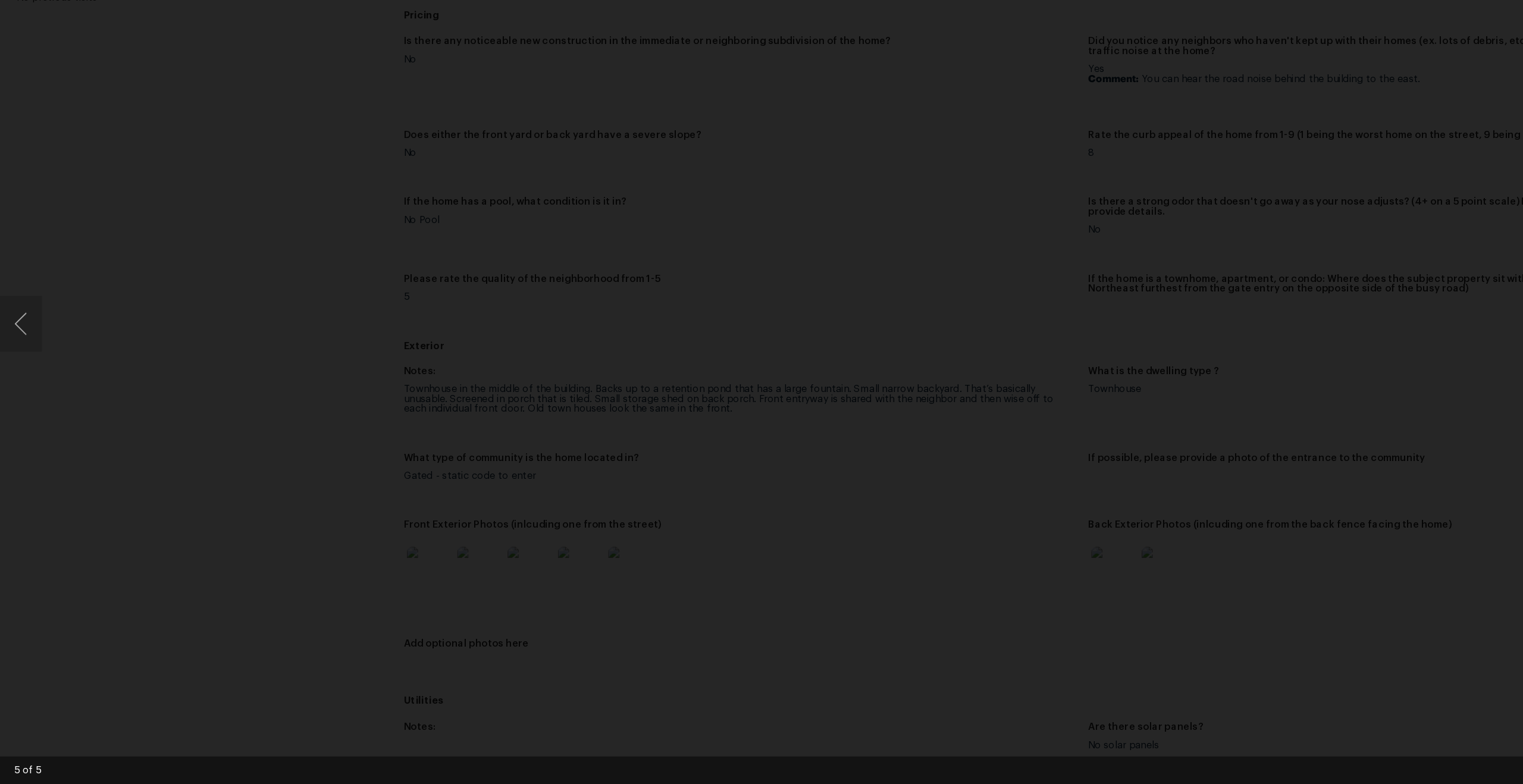
click at [297, 275] on div "Lightbox" at bounding box center [761, 392] width 1523 height 784
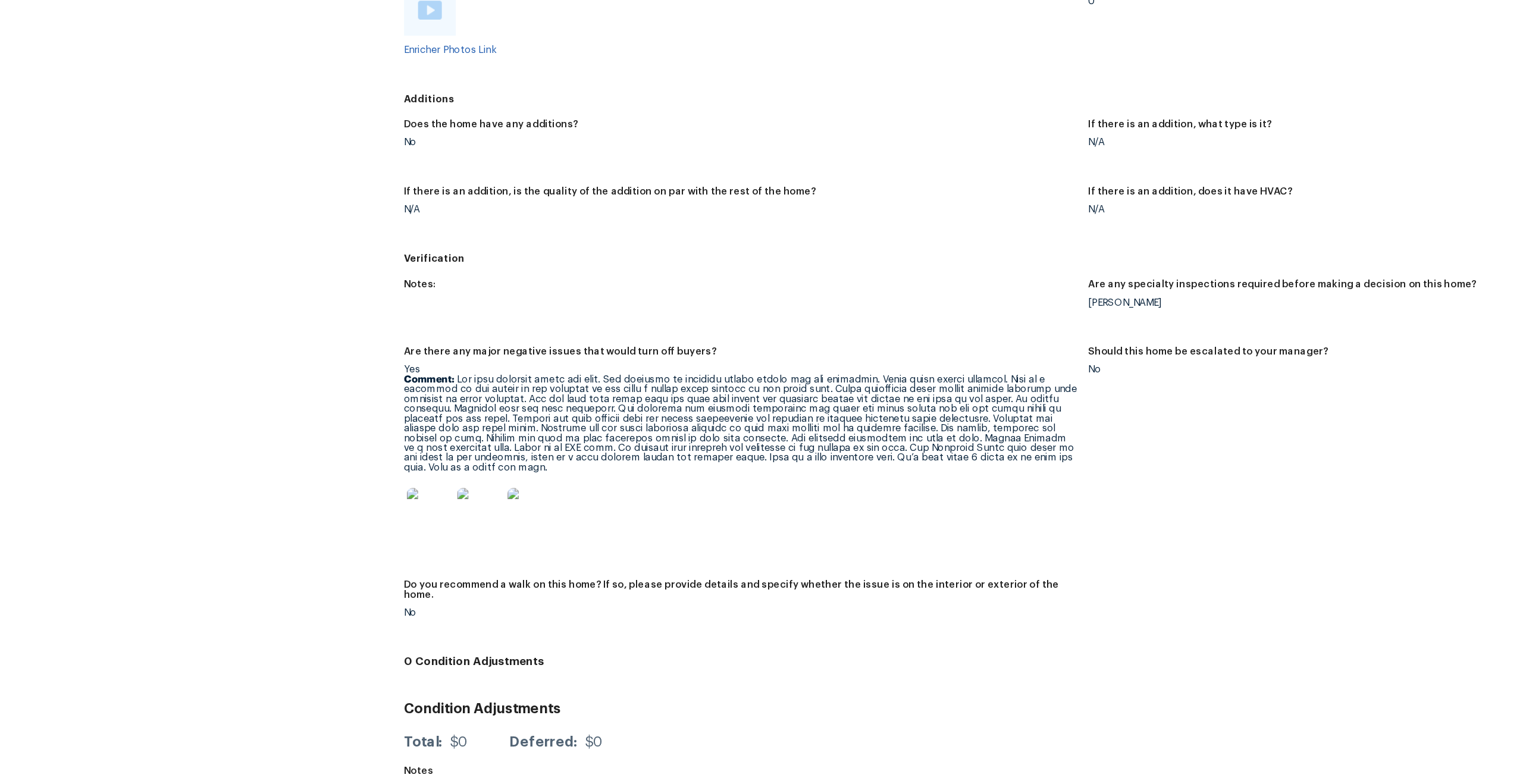
scroll to position [0, 0]
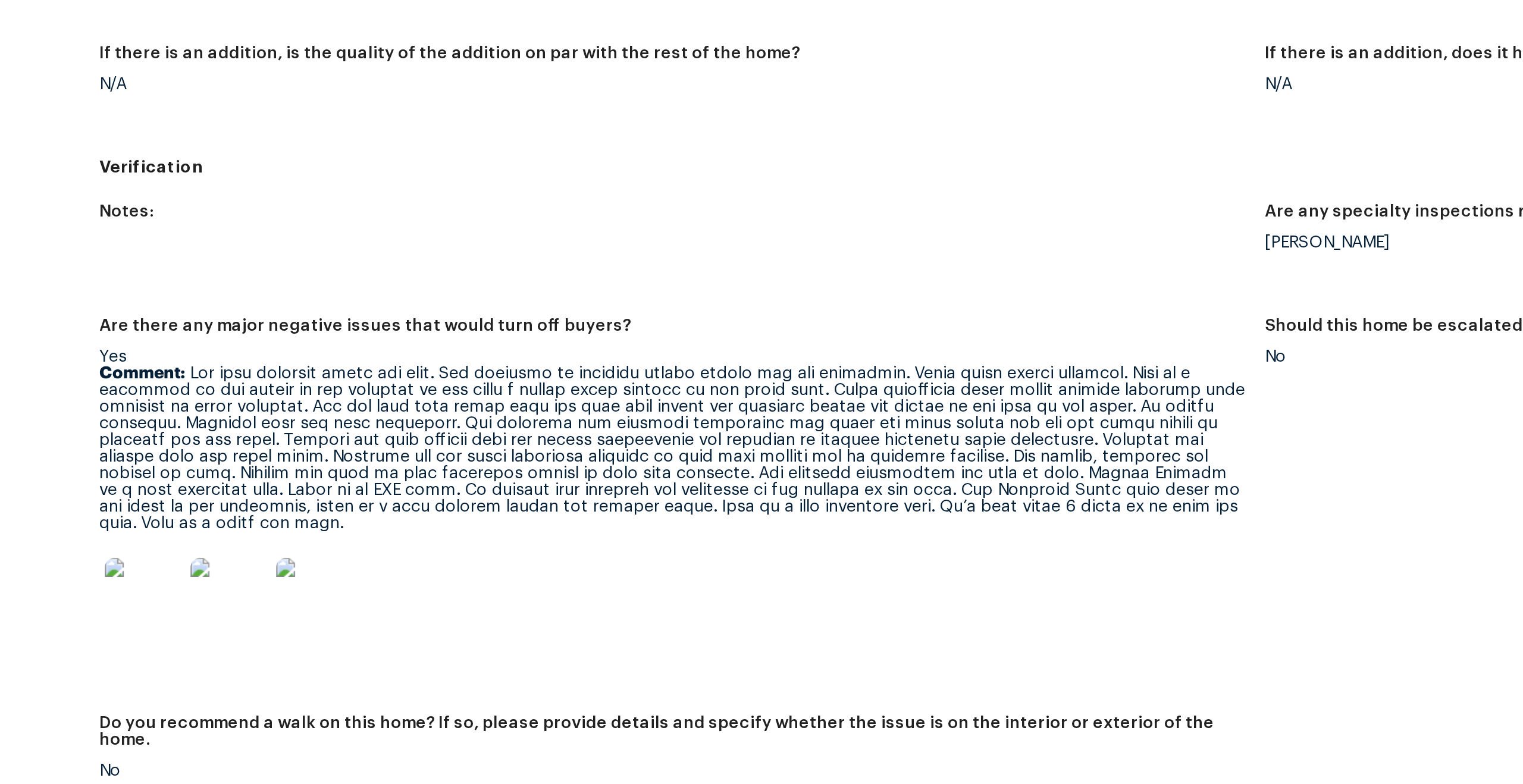
click at [380, 535] on img at bounding box center [365, 551] width 38 height 38
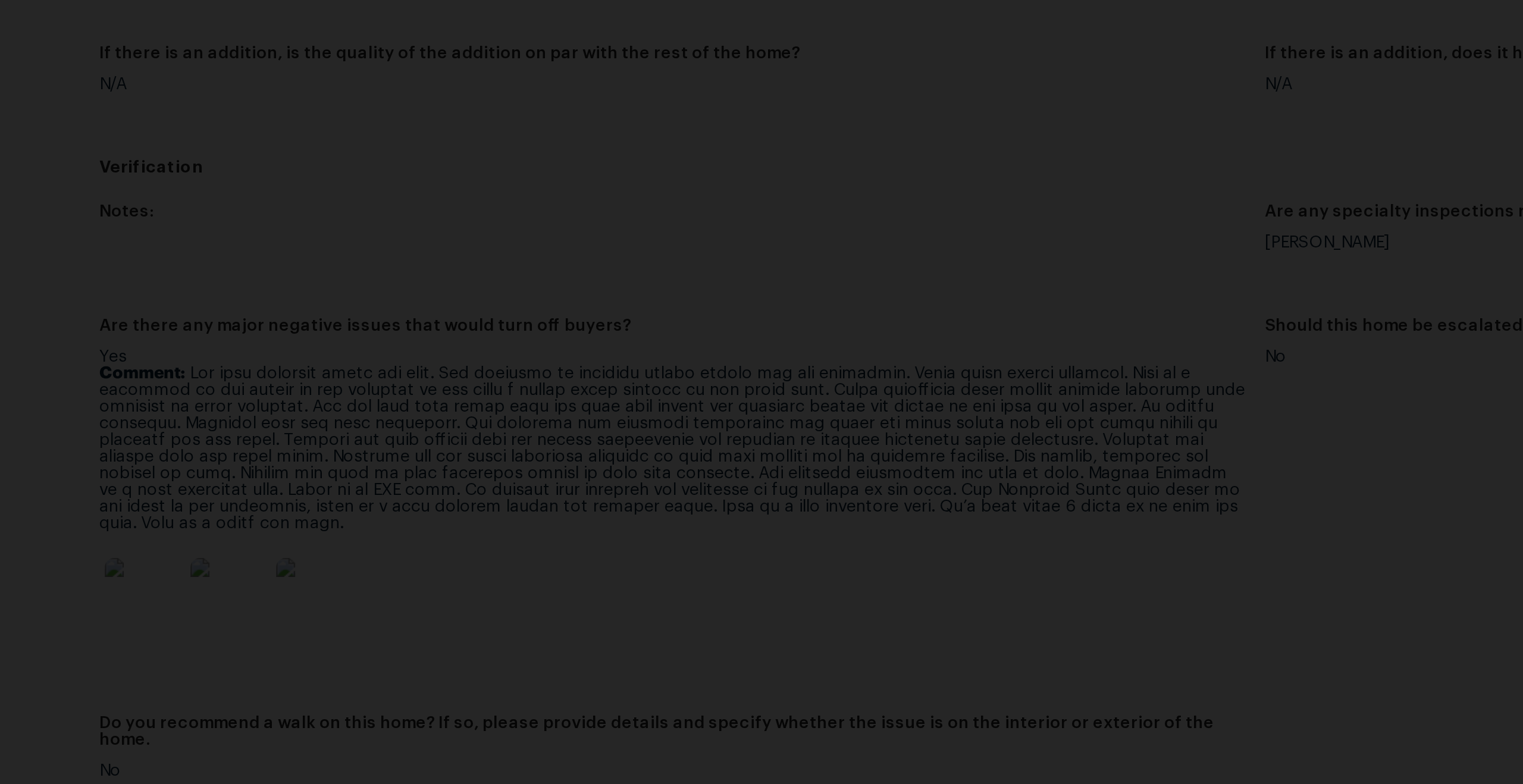
click at [410, 371] on div "Lightbox" at bounding box center [761, 392] width 1523 height 784
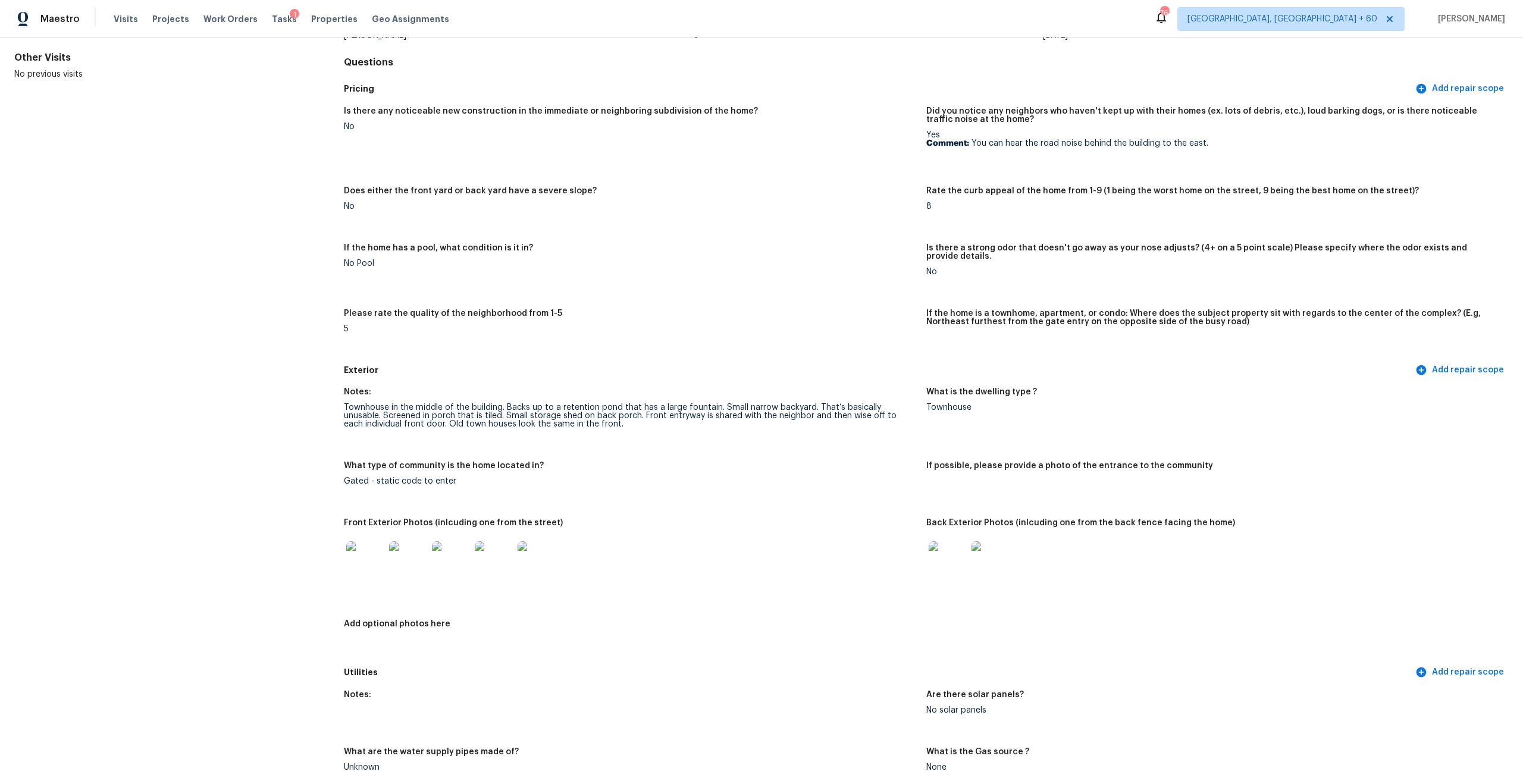
scroll to position [323, 0]
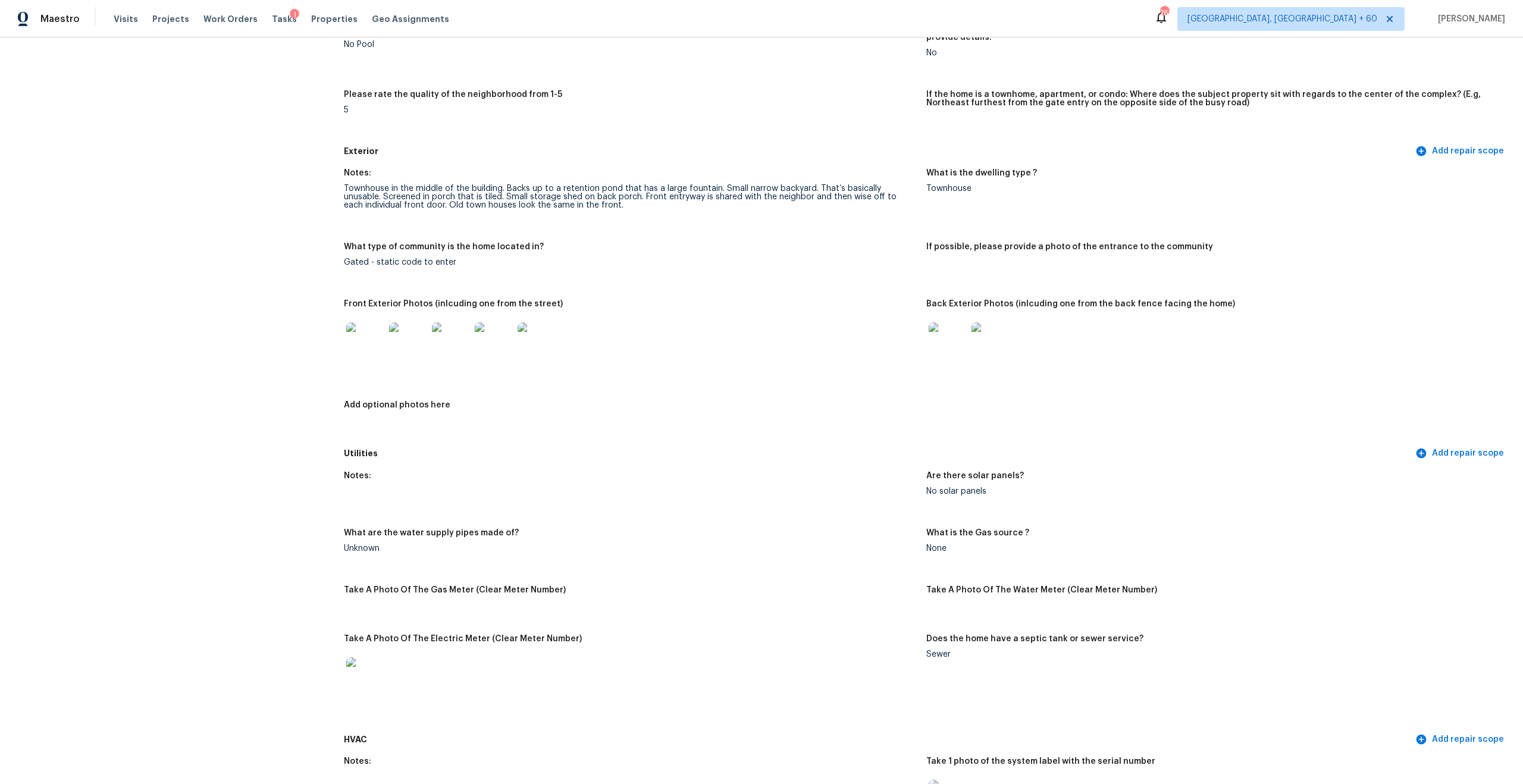
click at [363, 339] on img at bounding box center [365, 341] width 38 height 38
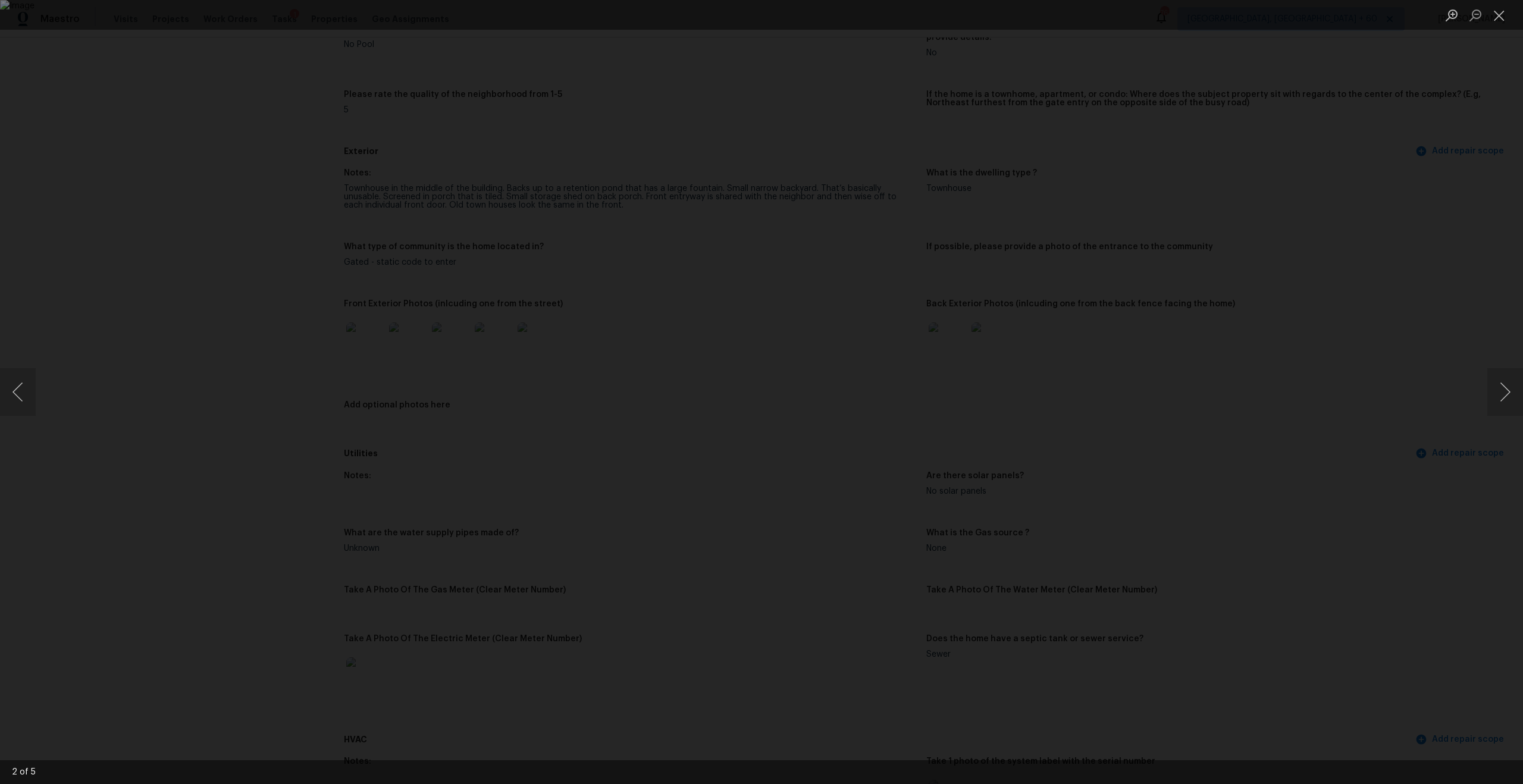
click at [157, 157] on div "Lightbox" at bounding box center [761, 392] width 1523 height 784
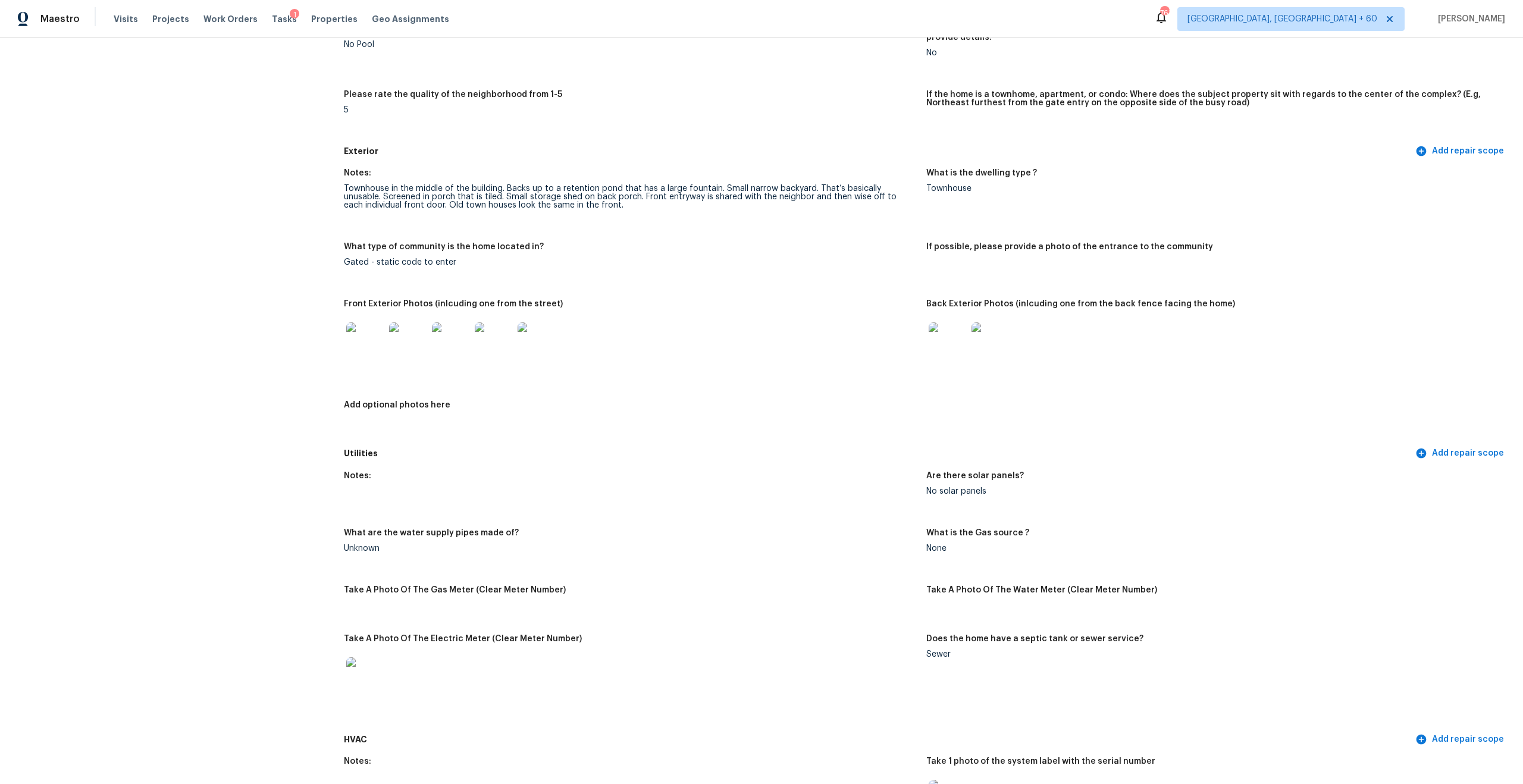
click at [955, 335] on img at bounding box center [948, 341] width 38 height 38
